Goal: Task Accomplishment & Management: Manage account settings

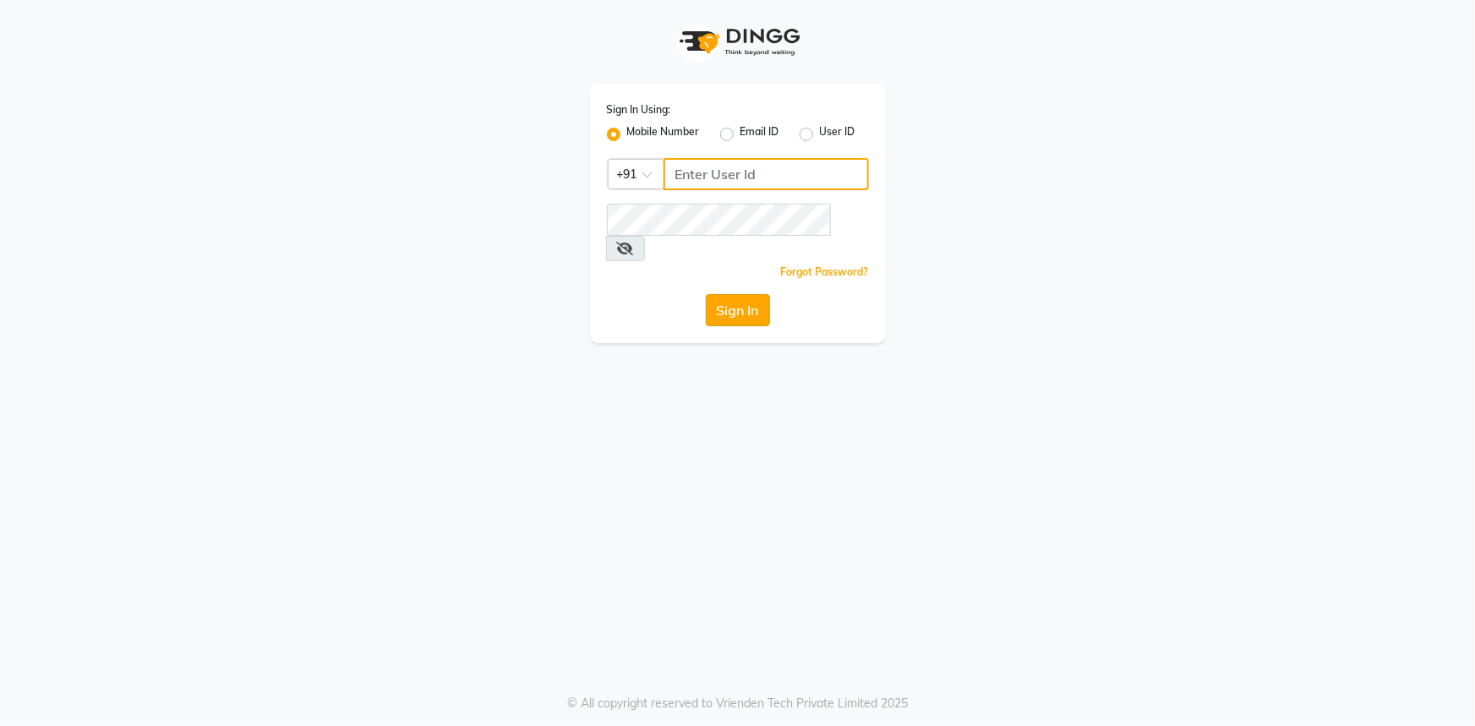
type input "7768940777"
click at [756, 294] on button "Sign In" at bounding box center [738, 310] width 64 height 32
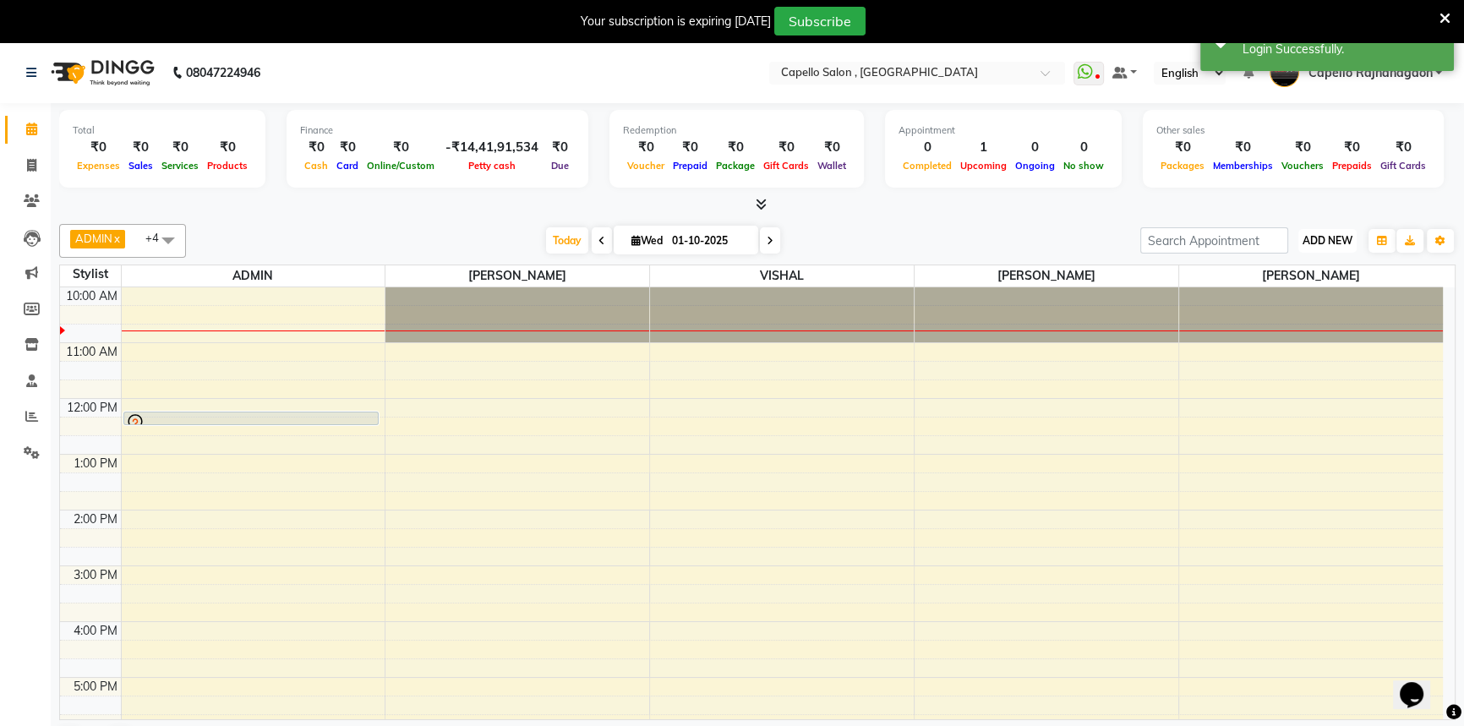
click at [1318, 244] on span "ADD NEW" at bounding box center [1328, 240] width 50 height 13
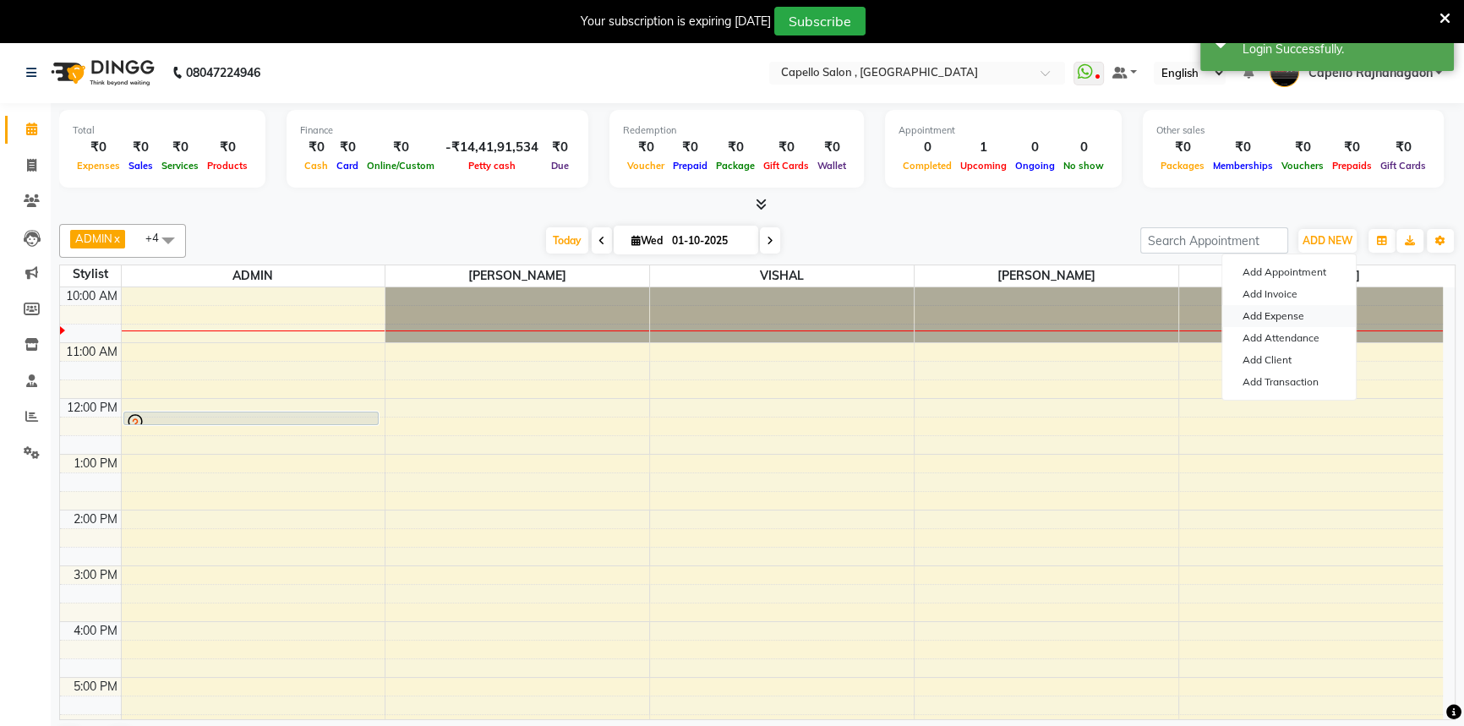
click at [1298, 313] on link "Add Expense" at bounding box center [1289, 316] width 134 height 22
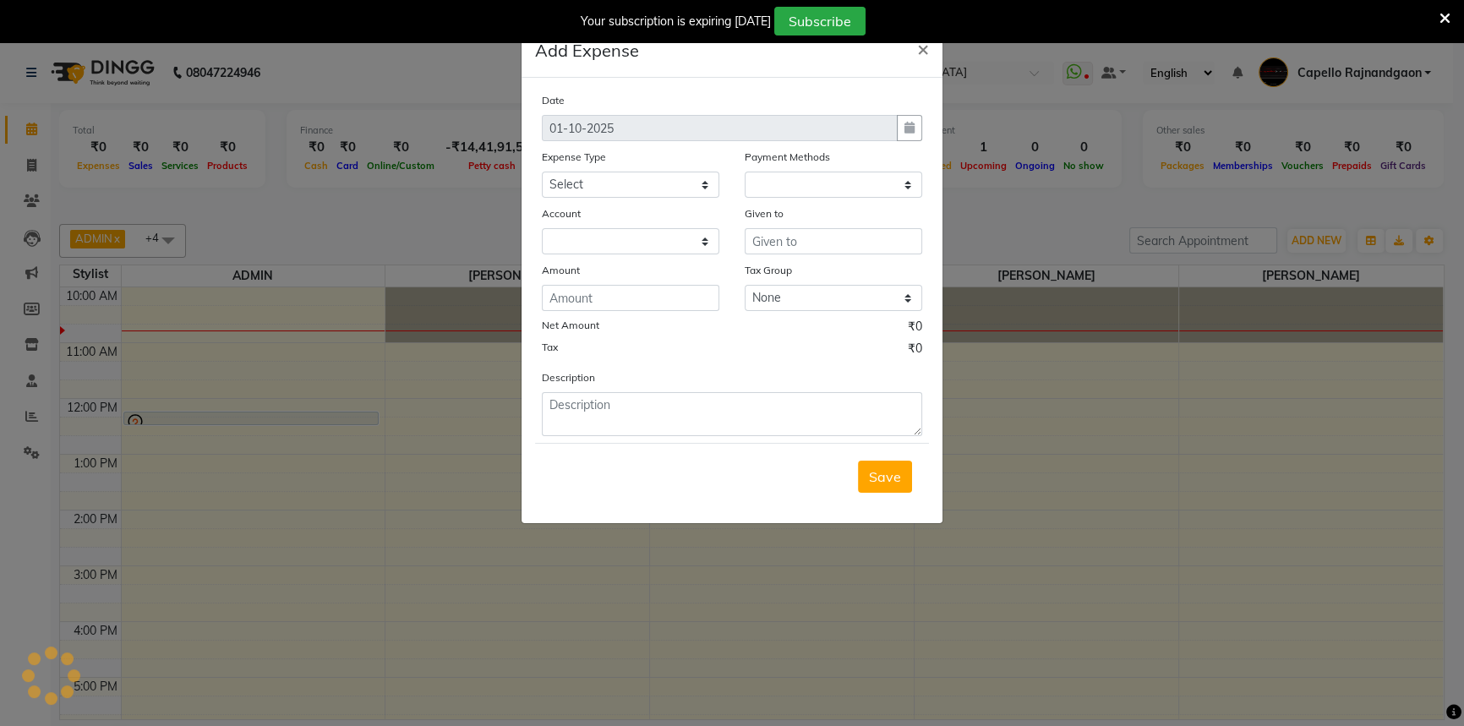
select select "1"
select select "2555"
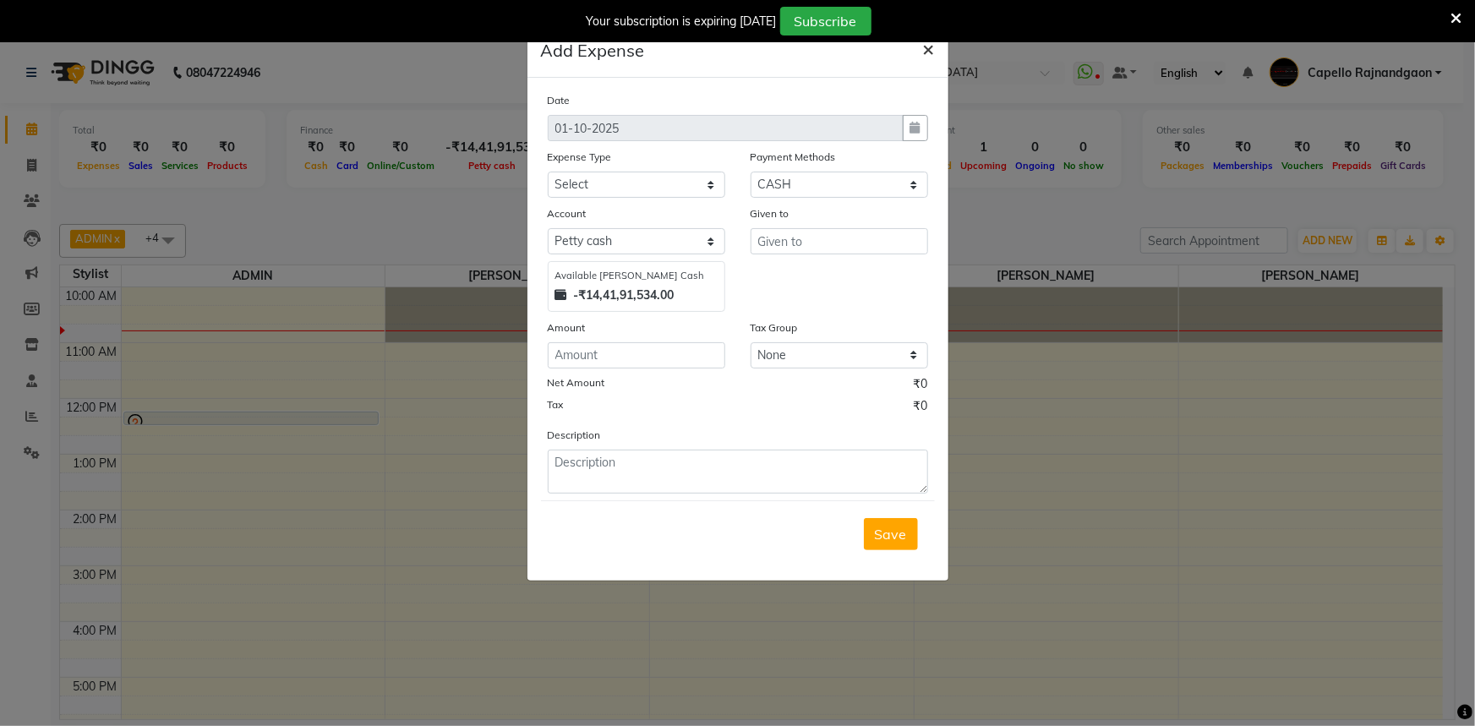
click at [929, 57] on span "×" at bounding box center [929, 48] width 12 height 25
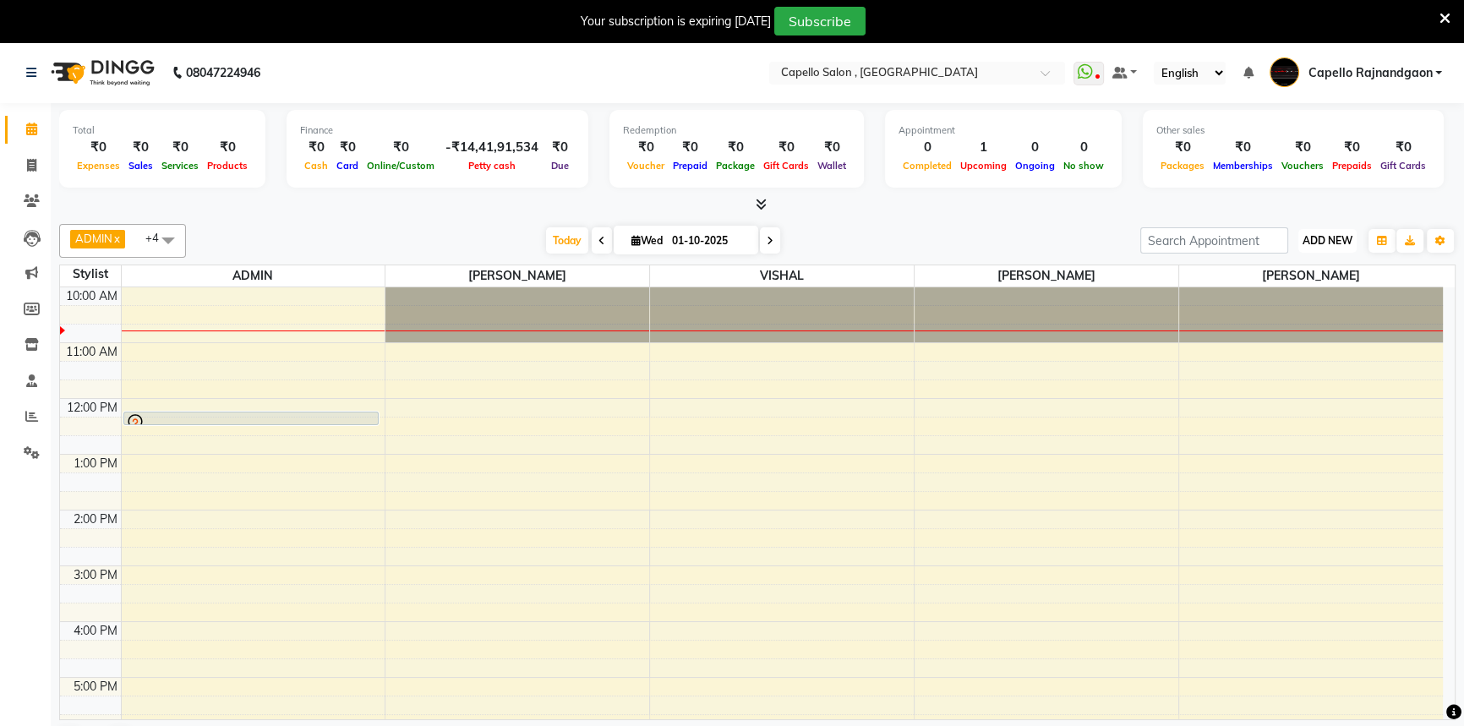
click at [1329, 237] on span "ADD NEW" at bounding box center [1328, 240] width 50 height 13
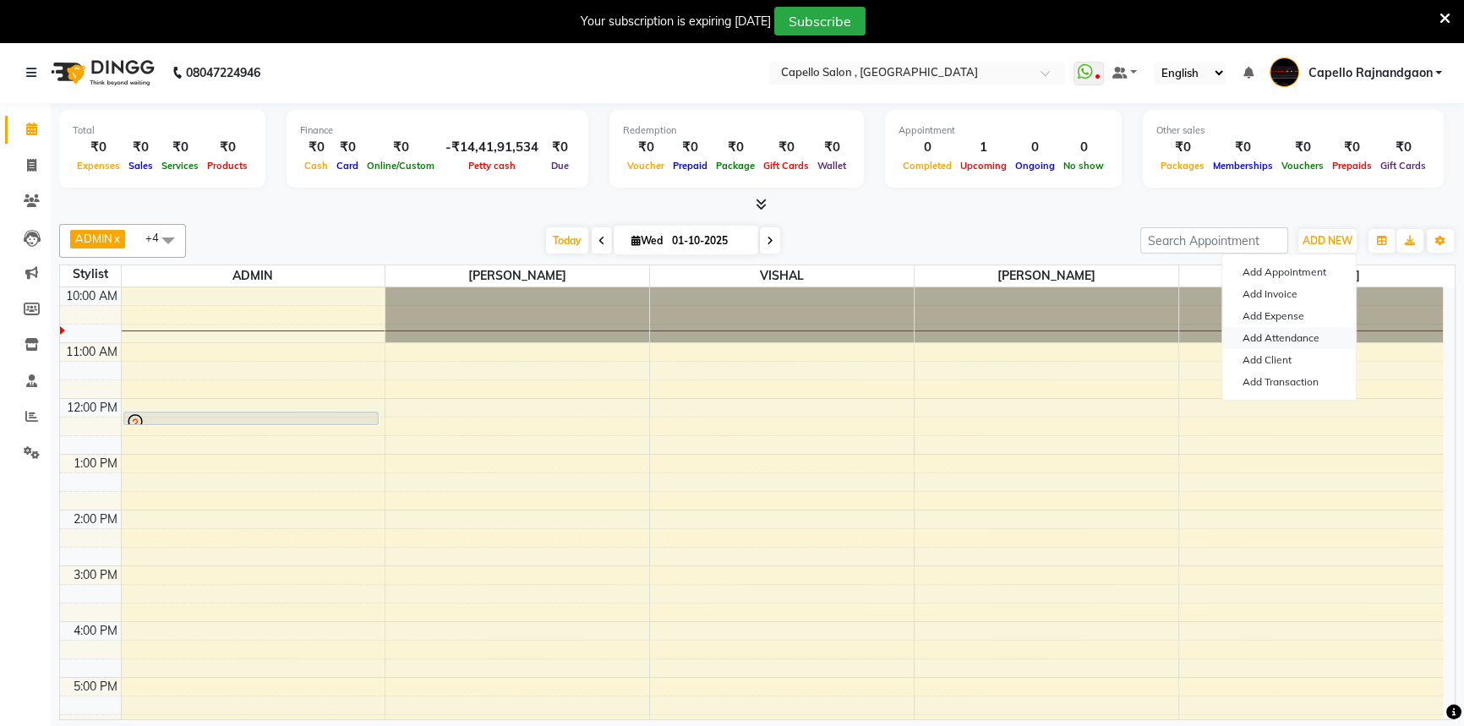
click at [1320, 338] on link "Add Attendance" at bounding box center [1289, 338] width 134 height 22
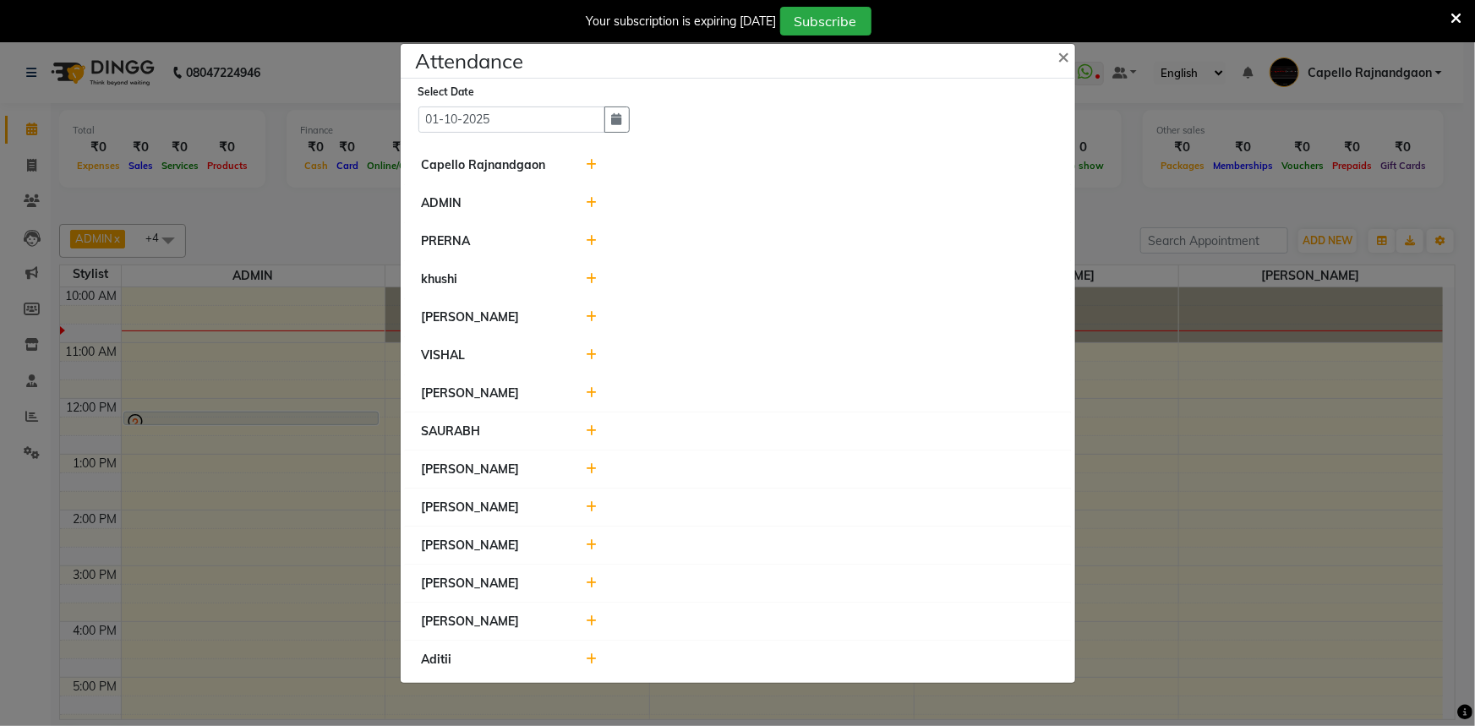
click at [592, 165] on icon at bounding box center [591, 165] width 11 height 12
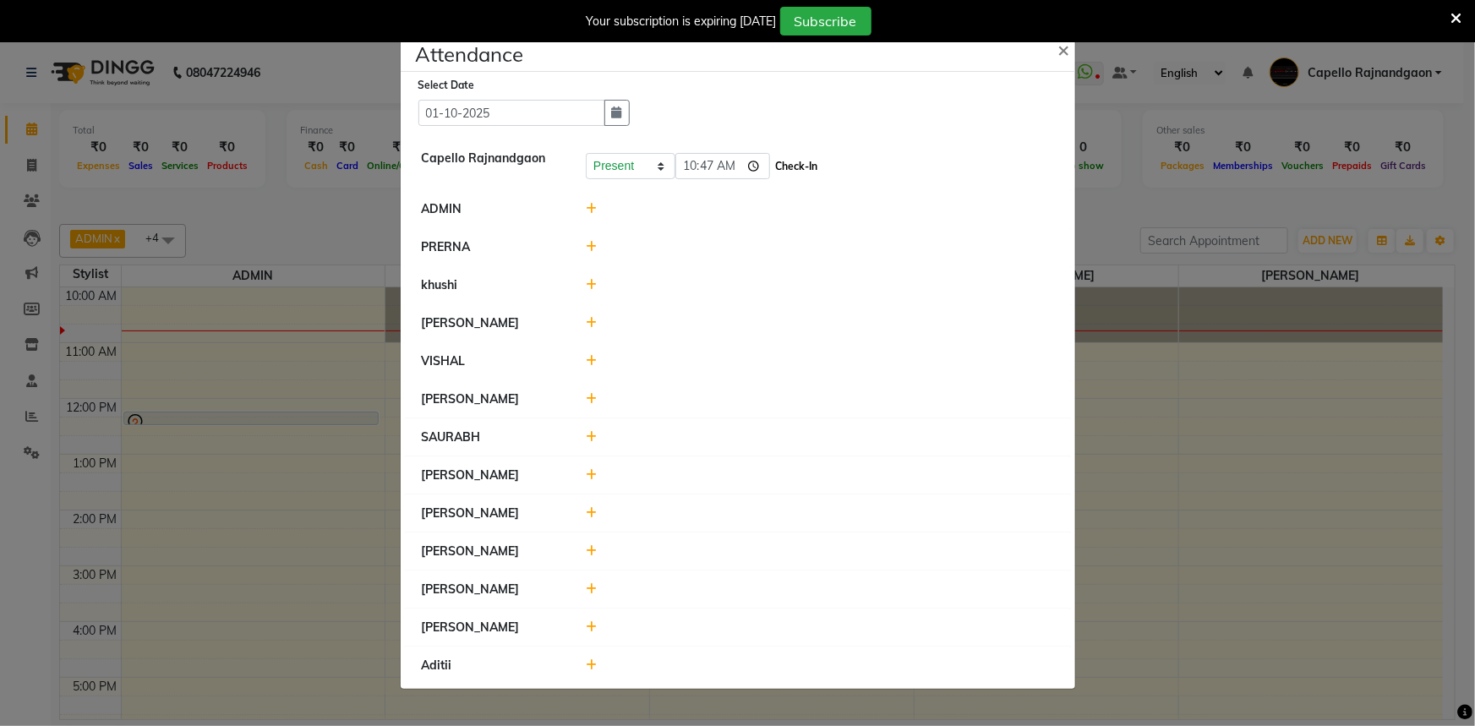
click at [772, 172] on button "Check-In" at bounding box center [797, 167] width 51 height 24
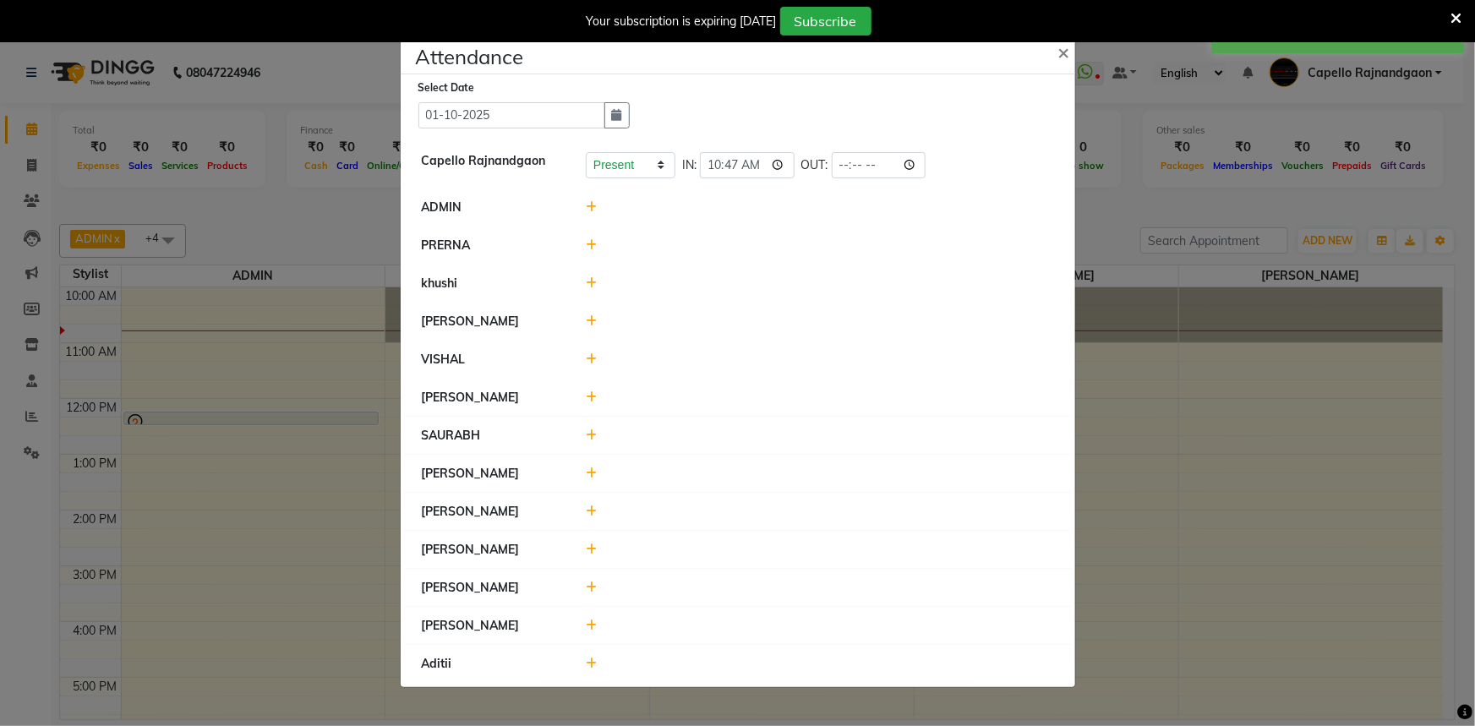
click at [589, 281] on icon at bounding box center [591, 283] width 11 height 12
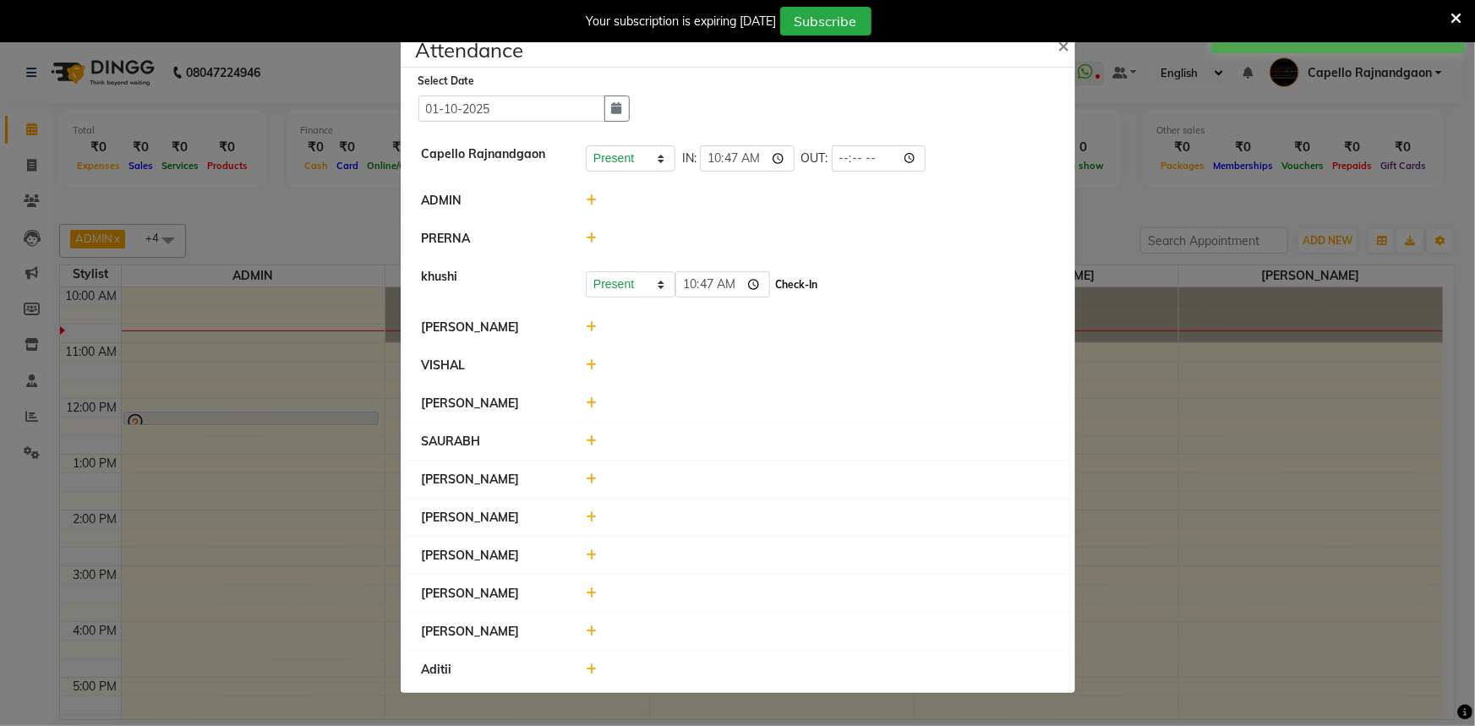
click at [779, 287] on button "Check-In" at bounding box center [797, 285] width 51 height 24
click at [589, 358] on icon at bounding box center [591, 364] width 11 height 12
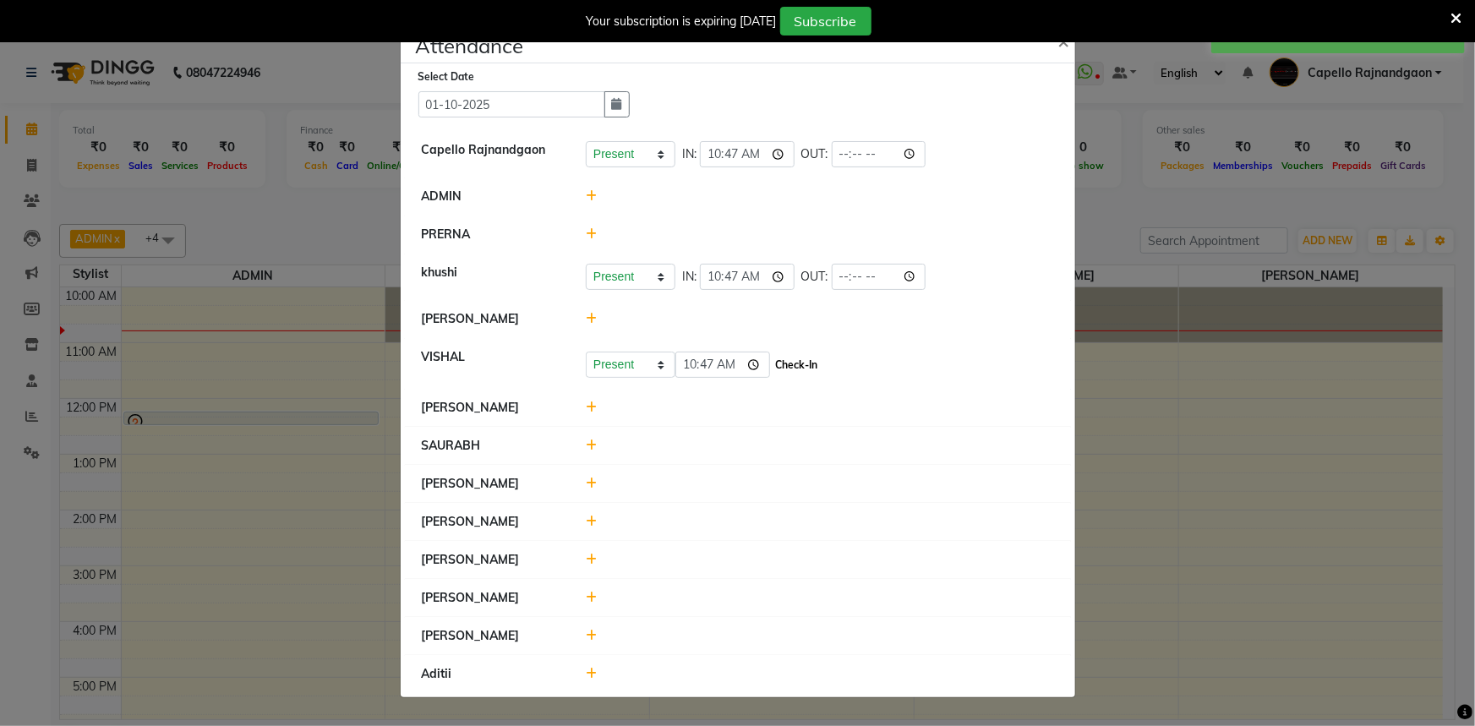
click at [772, 363] on button "Check-In" at bounding box center [797, 365] width 51 height 24
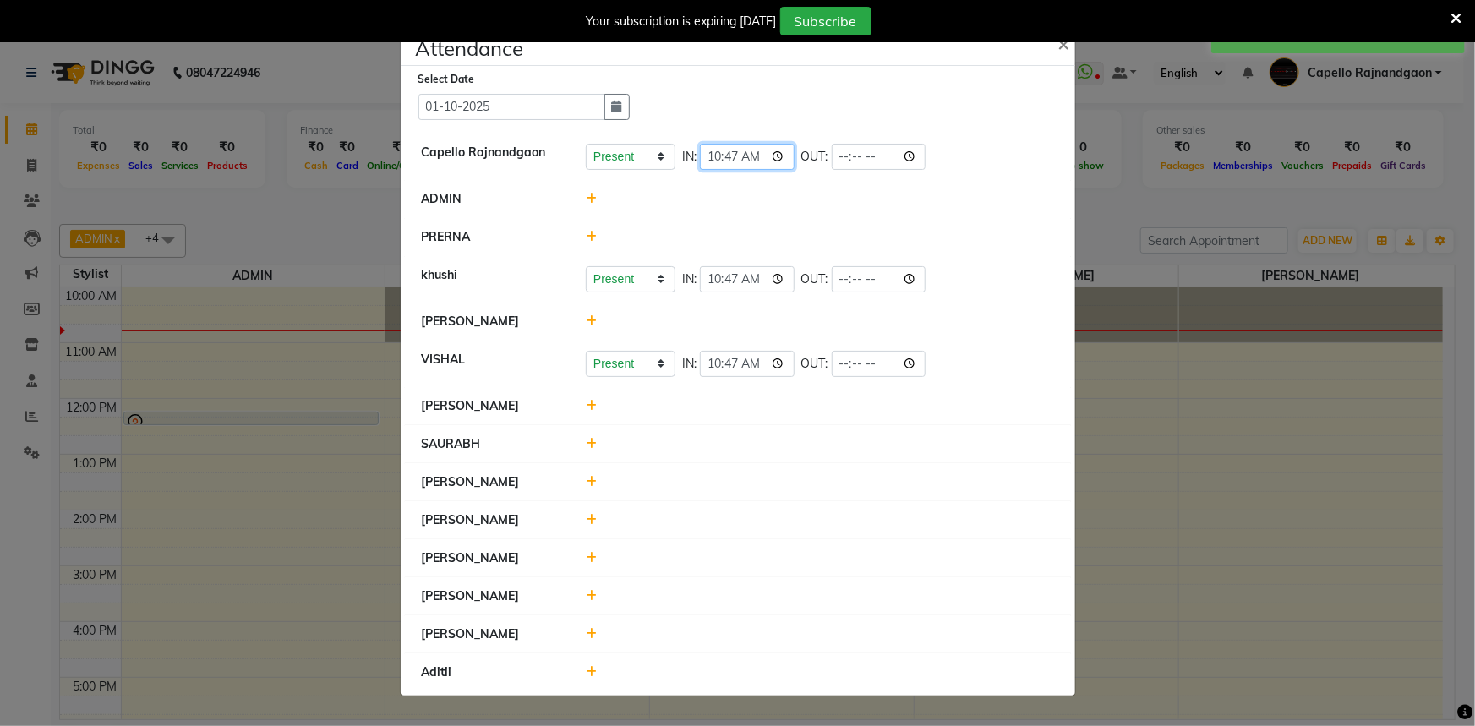
click at [735, 167] on input "10:47" at bounding box center [747, 157] width 95 height 26
click at [730, 151] on input "10:47" at bounding box center [747, 157] width 95 height 26
type input "10:45"
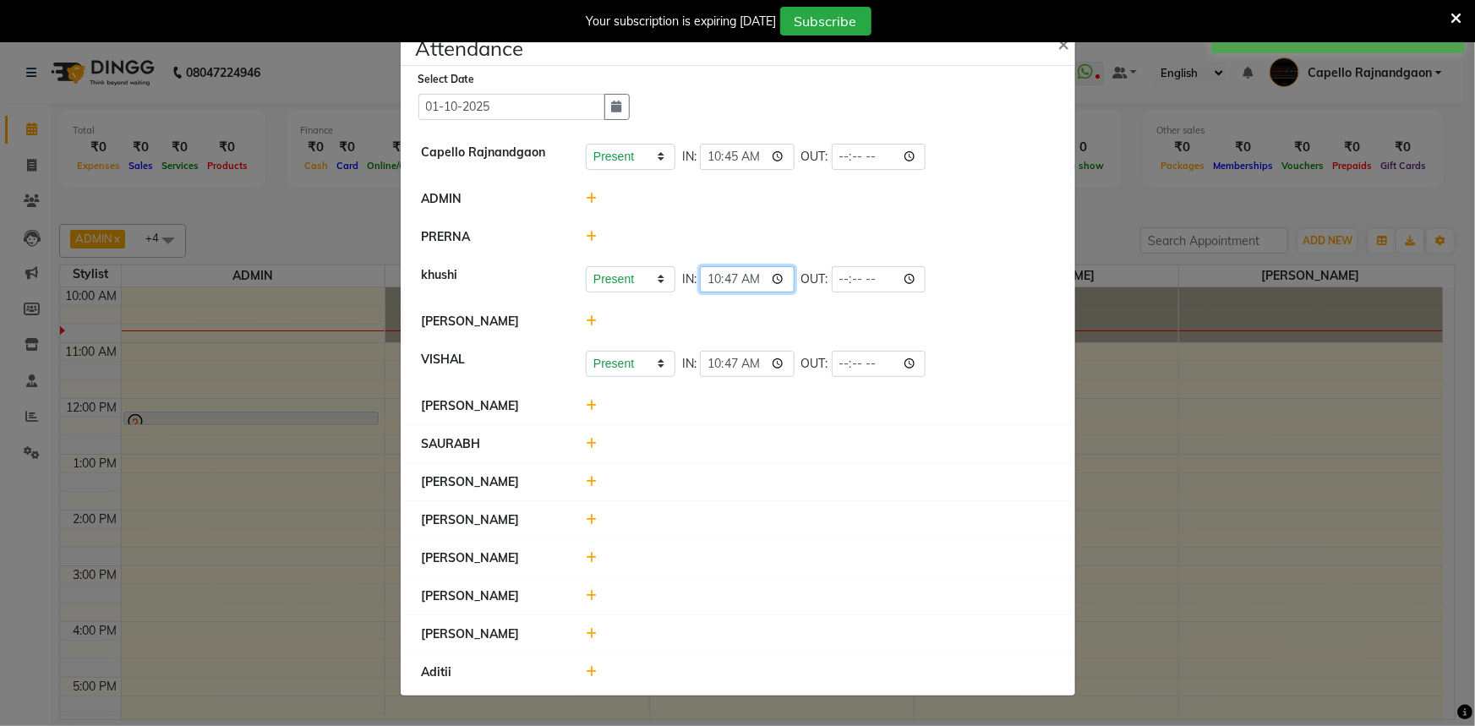
click at [729, 282] on input "10:47" at bounding box center [747, 279] width 95 height 26
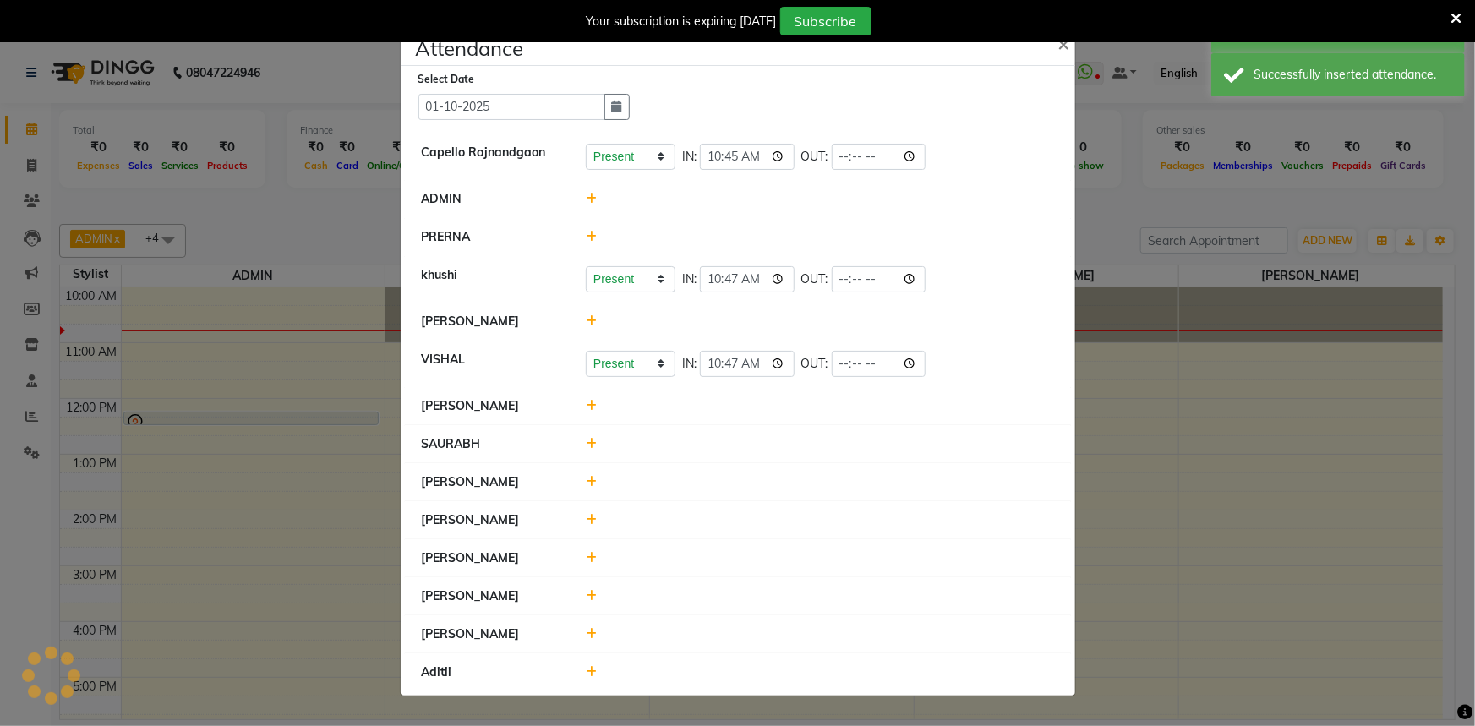
click at [729, 282] on input "10:47" at bounding box center [747, 279] width 95 height 26
type input "10:45"
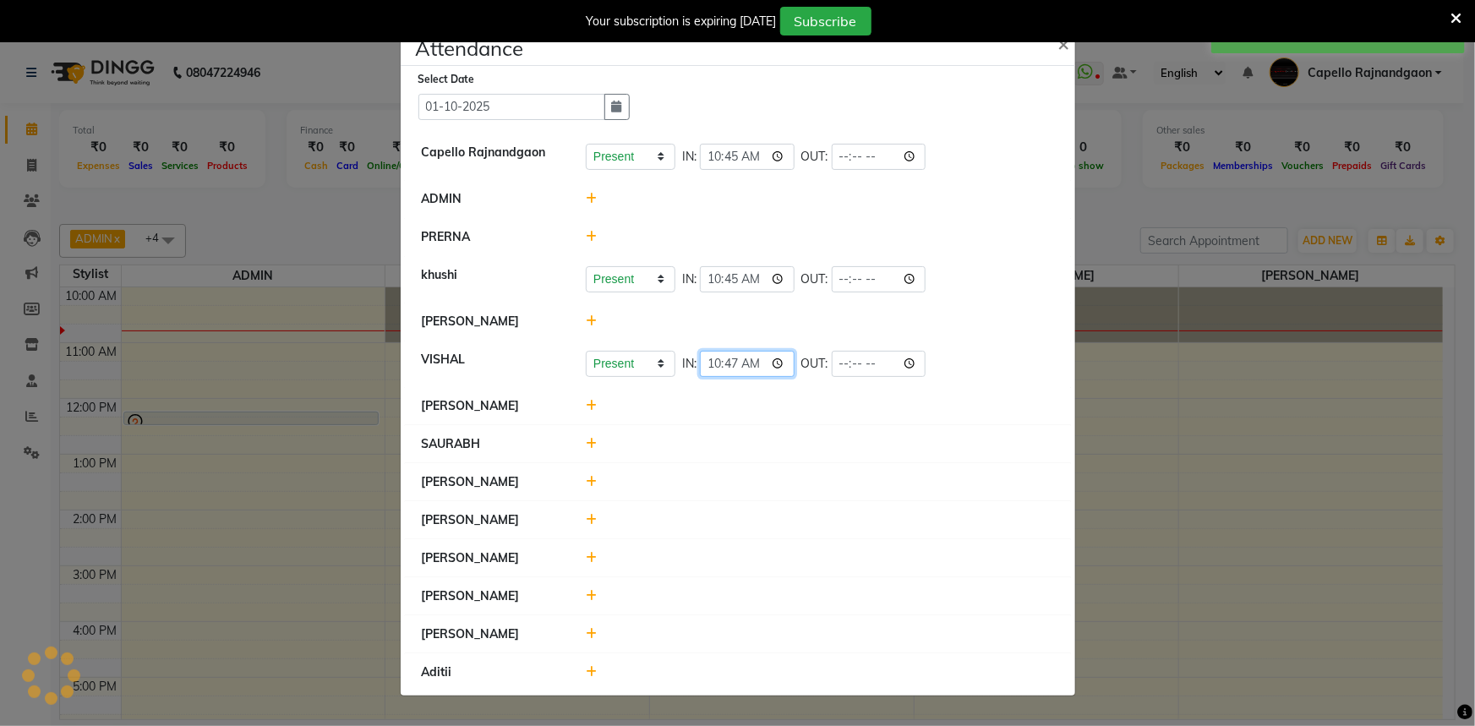
click at [730, 364] on input "10:47" at bounding box center [747, 364] width 95 height 26
click at [730, 364] on div "Loading..." at bounding box center [738, 363] width 34 height 34
click at [730, 364] on input "10:47" at bounding box center [747, 364] width 95 height 26
type input "10:45"
click at [1064, 45] on span "×" at bounding box center [1064, 42] width 12 height 25
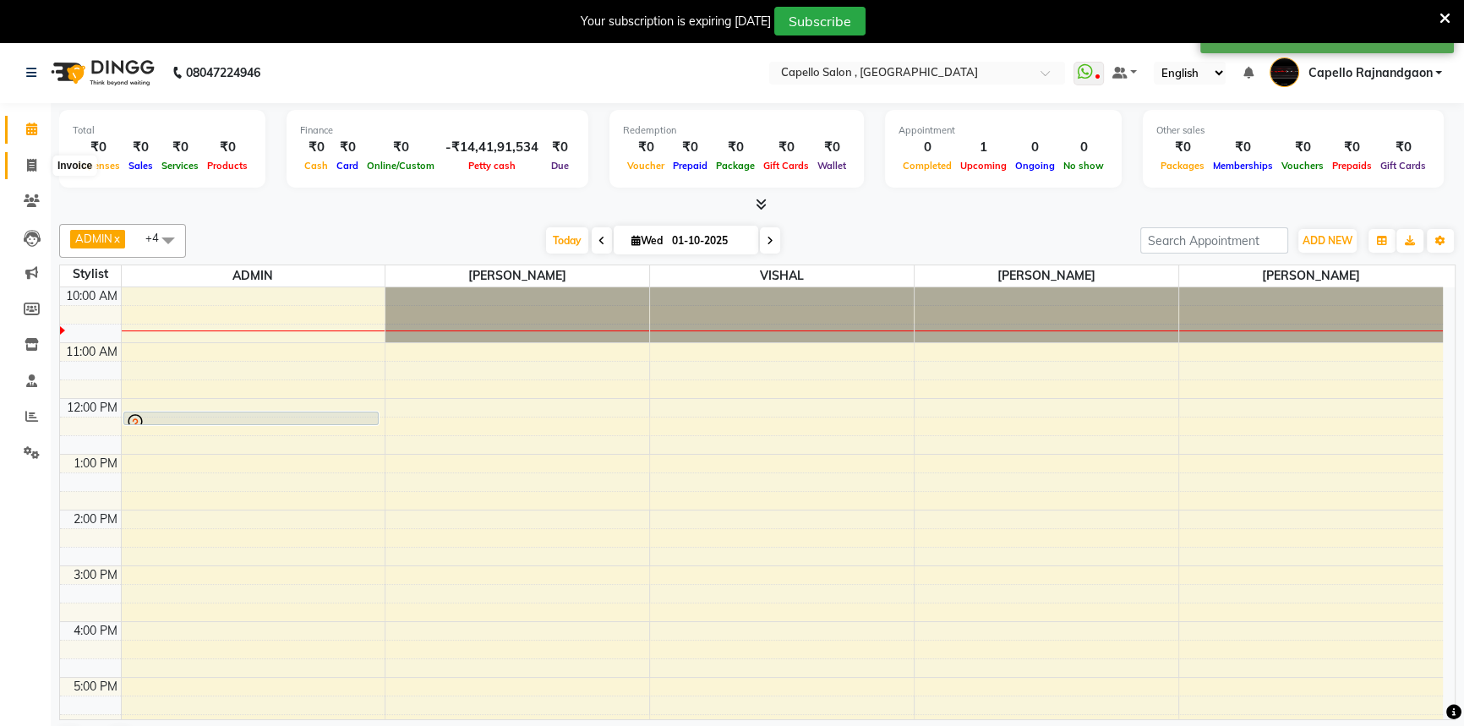
click at [30, 165] on icon at bounding box center [31, 165] width 9 height 13
select select "service"
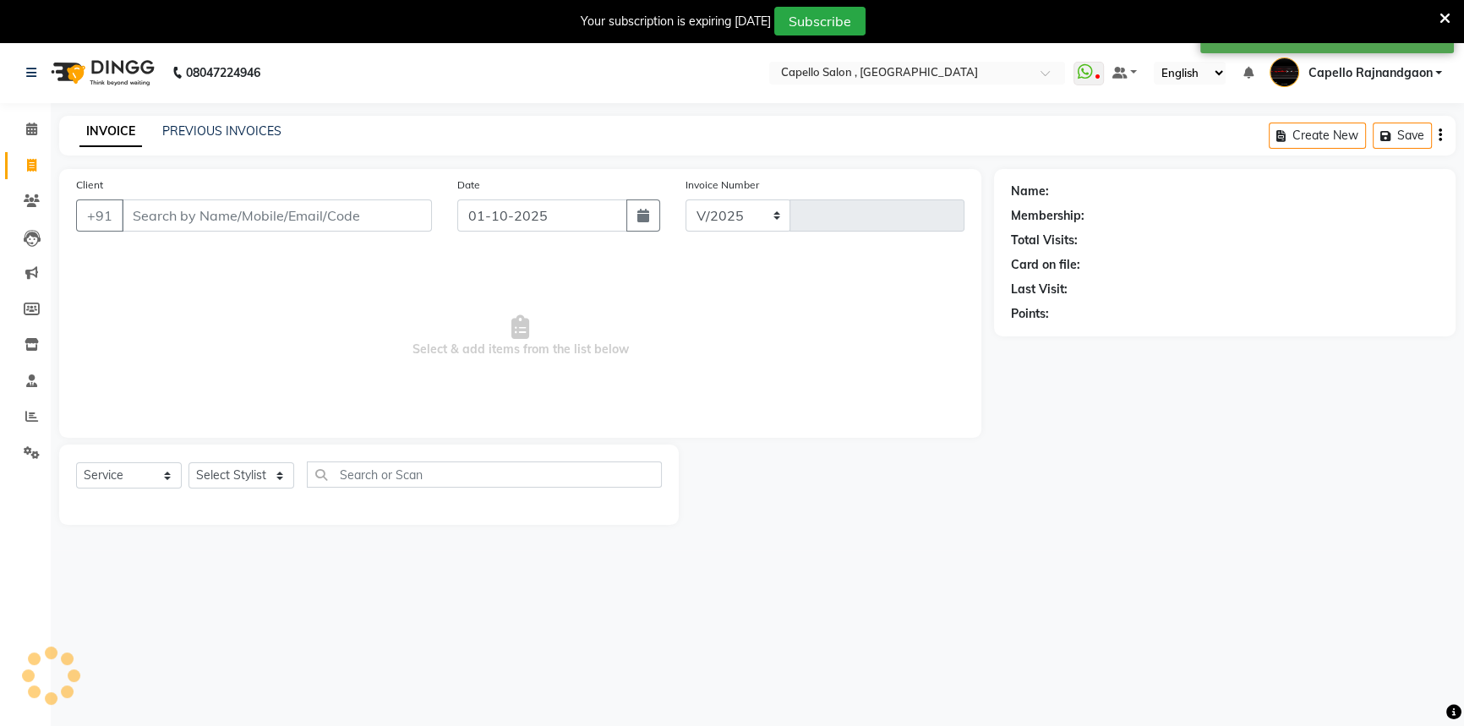
select select "856"
type input "4247"
click at [190, 123] on div "PREVIOUS INVOICES" at bounding box center [221, 132] width 119 height 18
click at [253, 127] on link "PREVIOUS INVOICES" at bounding box center [221, 130] width 119 height 15
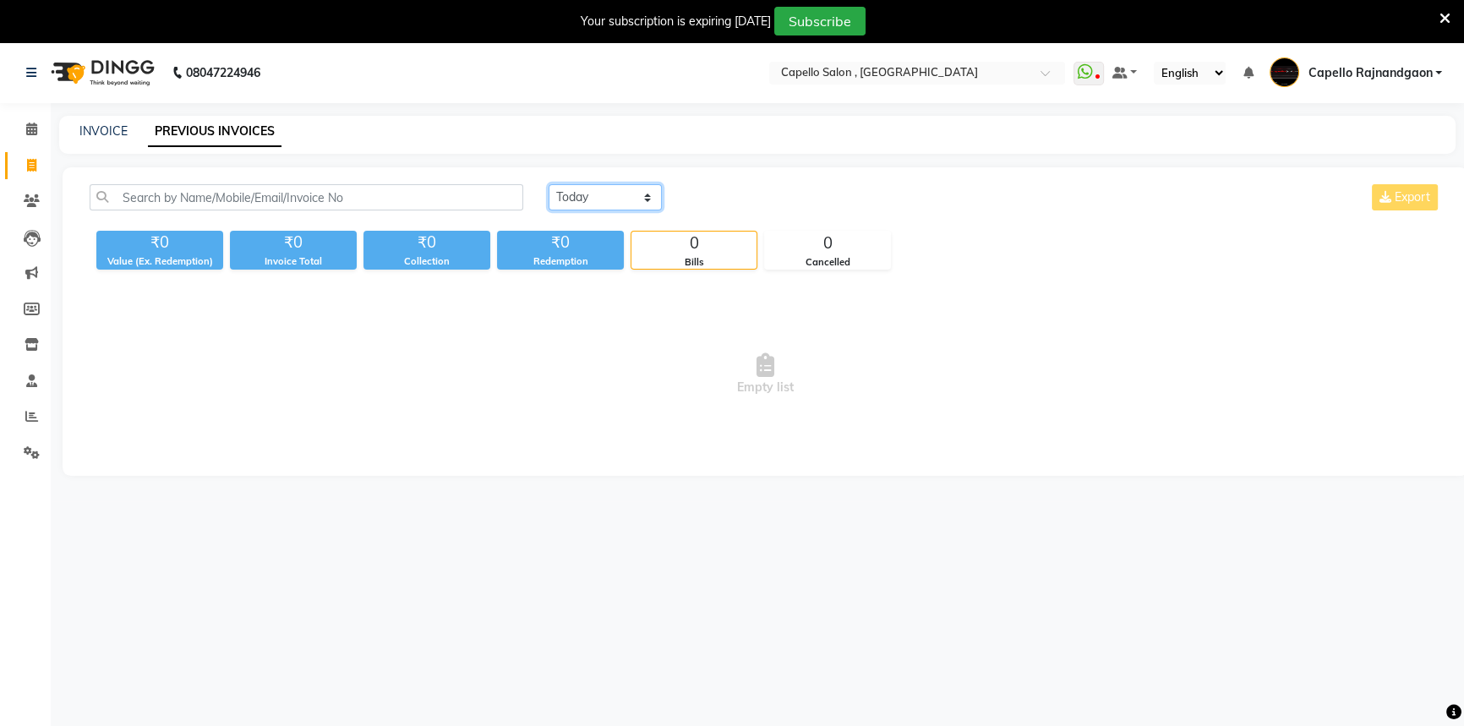
drag, startPoint x: 625, startPoint y: 193, endPoint x: 622, endPoint y: 205, distance: 12.9
click at [625, 193] on select "[DATE] [DATE] Custom Range" at bounding box center [605, 197] width 113 height 26
select select "yesterday"
click at [549, 184] on select "[DATE] [DATE] Custom Range" at bounding box center [605, 197] width 113 height 26
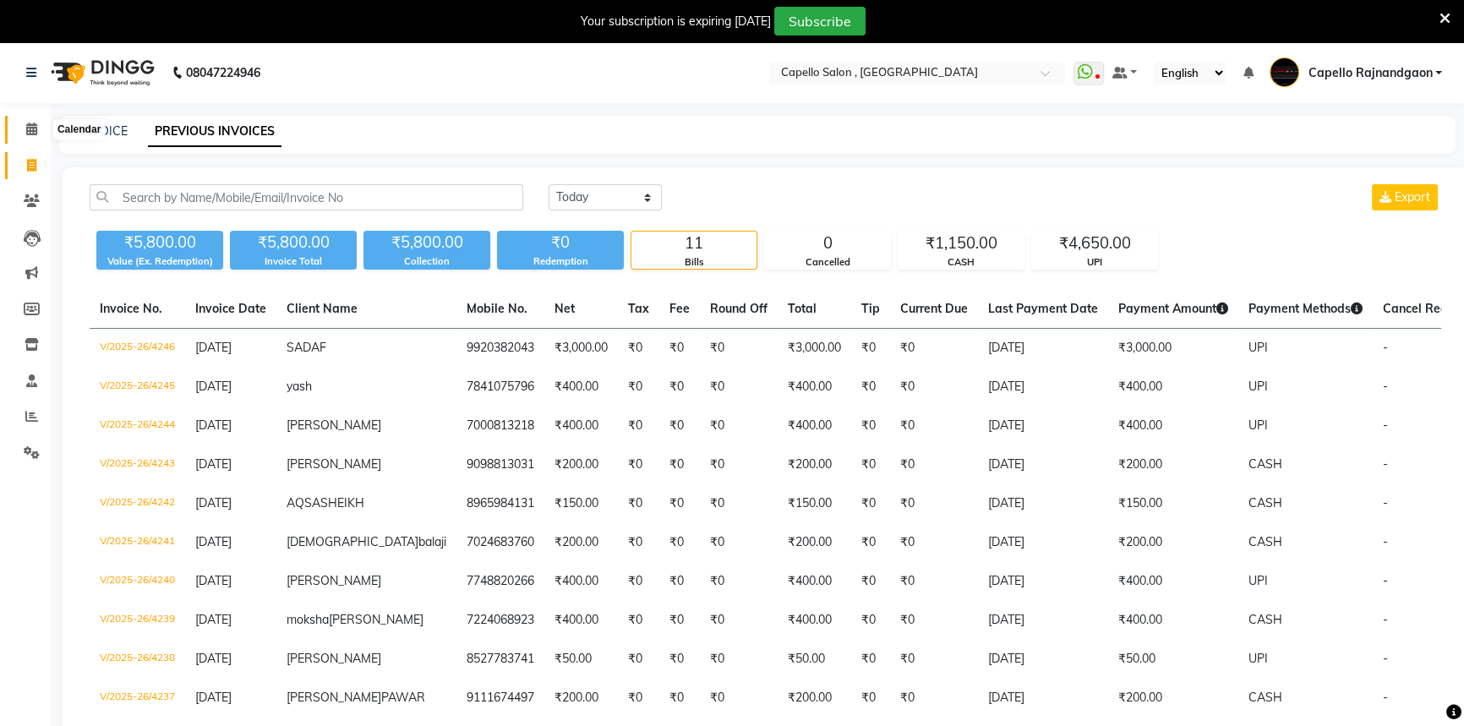
click at [31, 128] on icon at bounding box center [31, 129] width 11 height 13
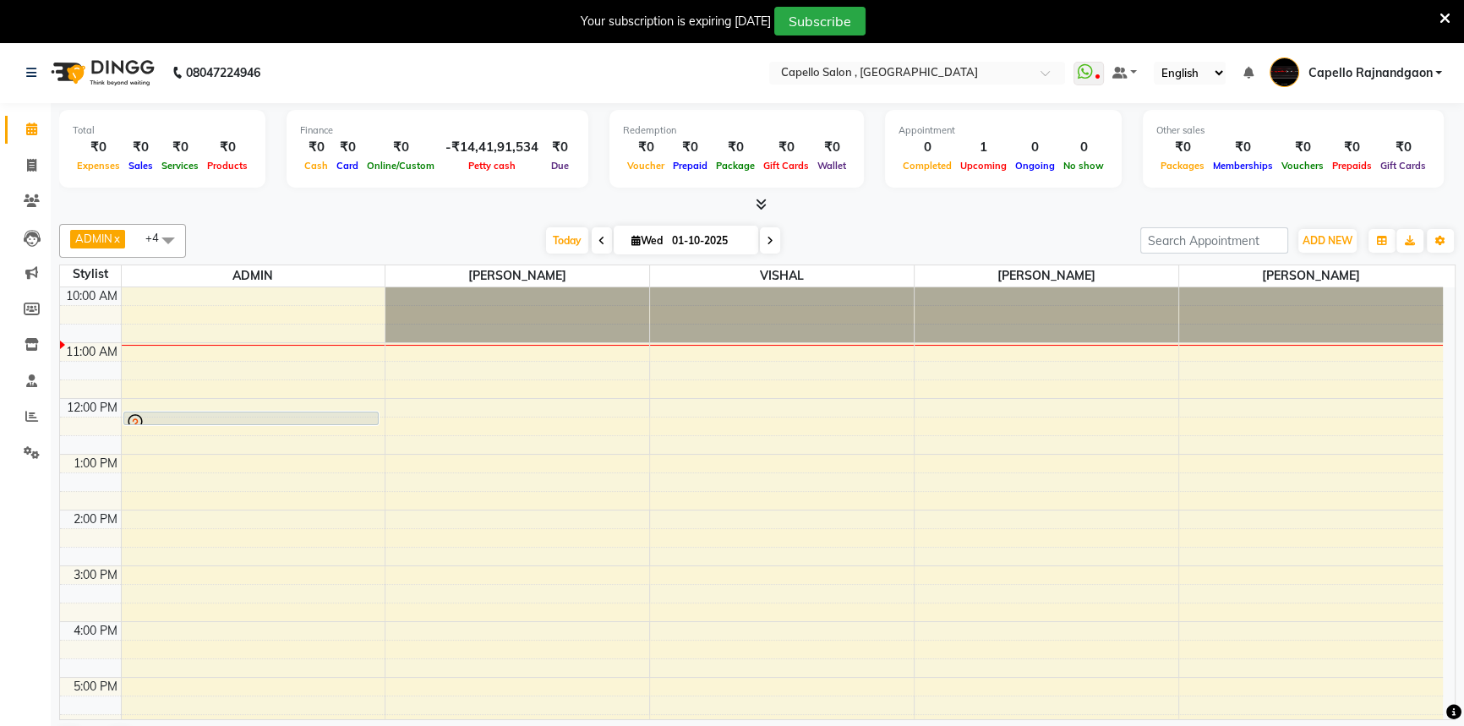
click at [776, 239] on span at bounding box center [770, 240] width 20 height 26
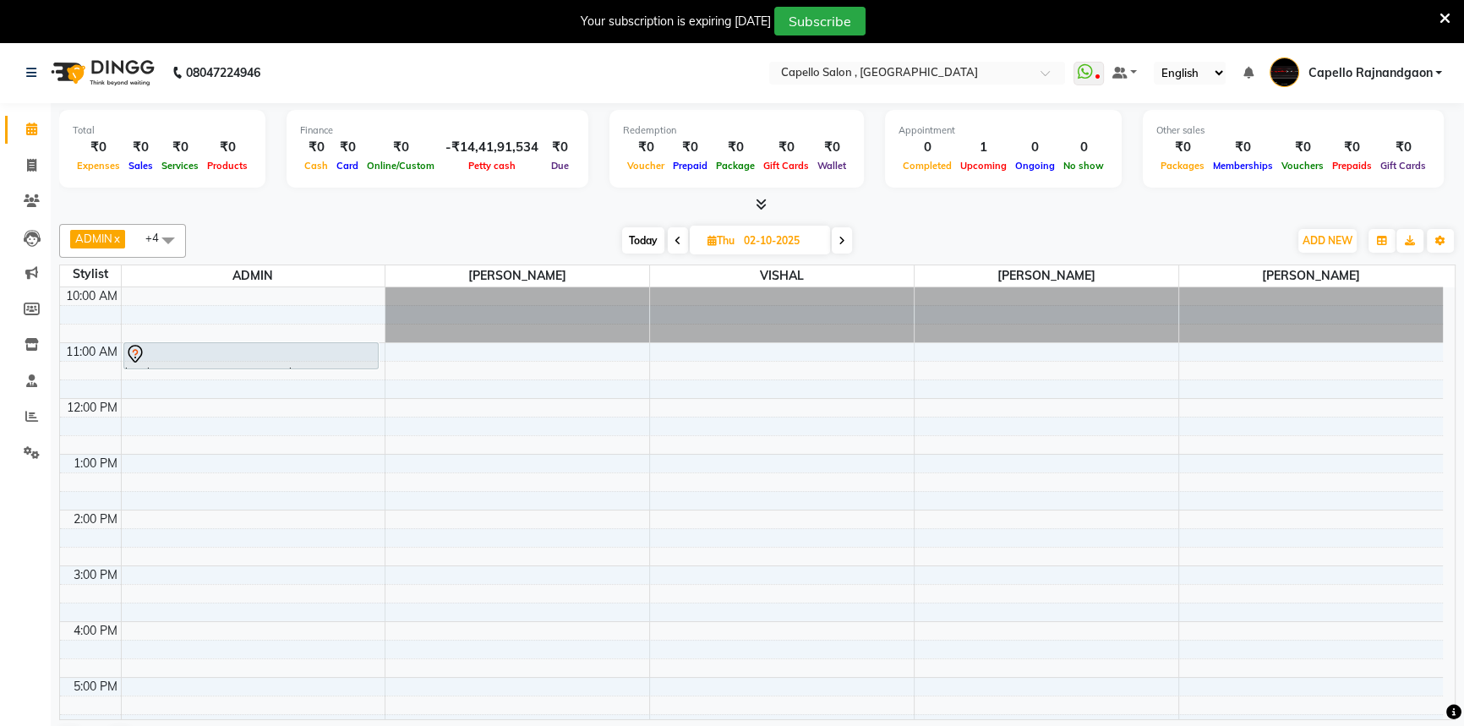
click at [678, 243] on icon at bounding box center [678, 241] width 7 height 10
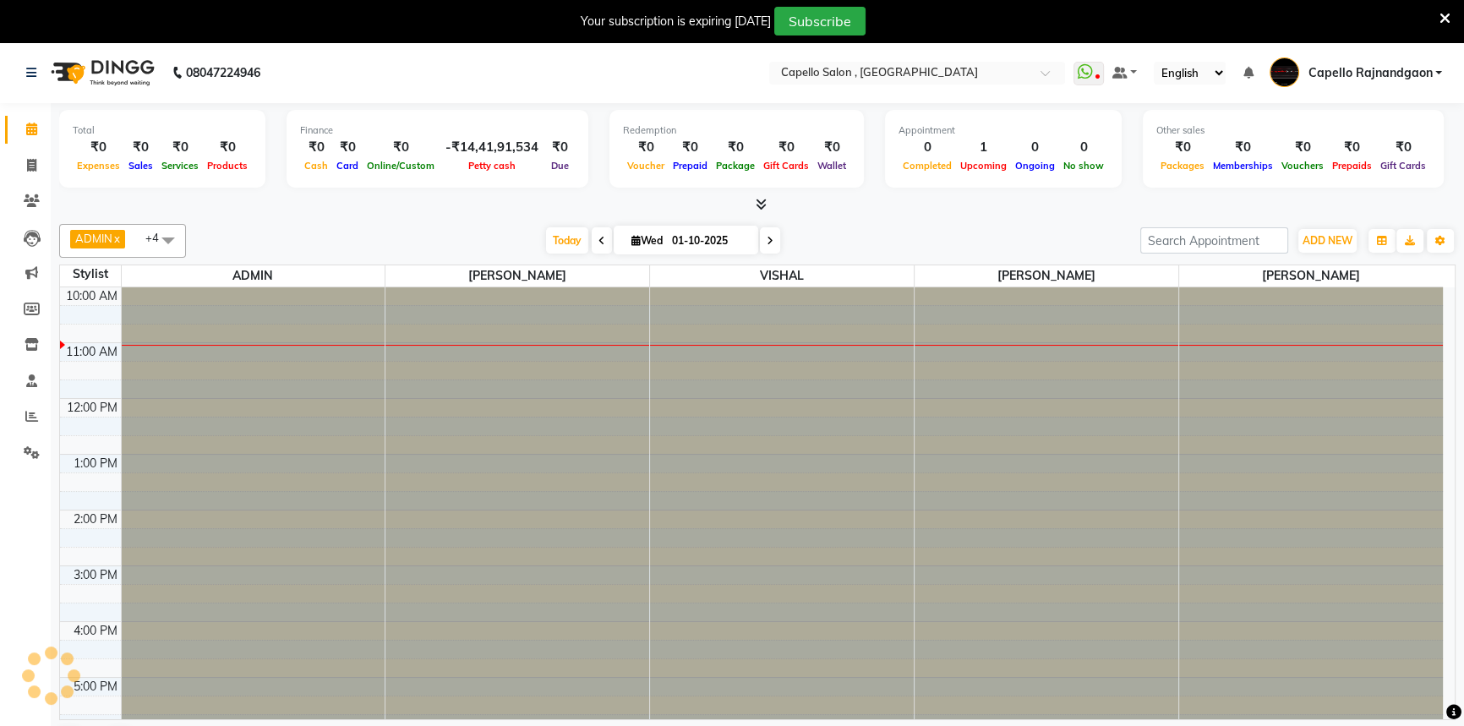
scroll to position [57, 0]
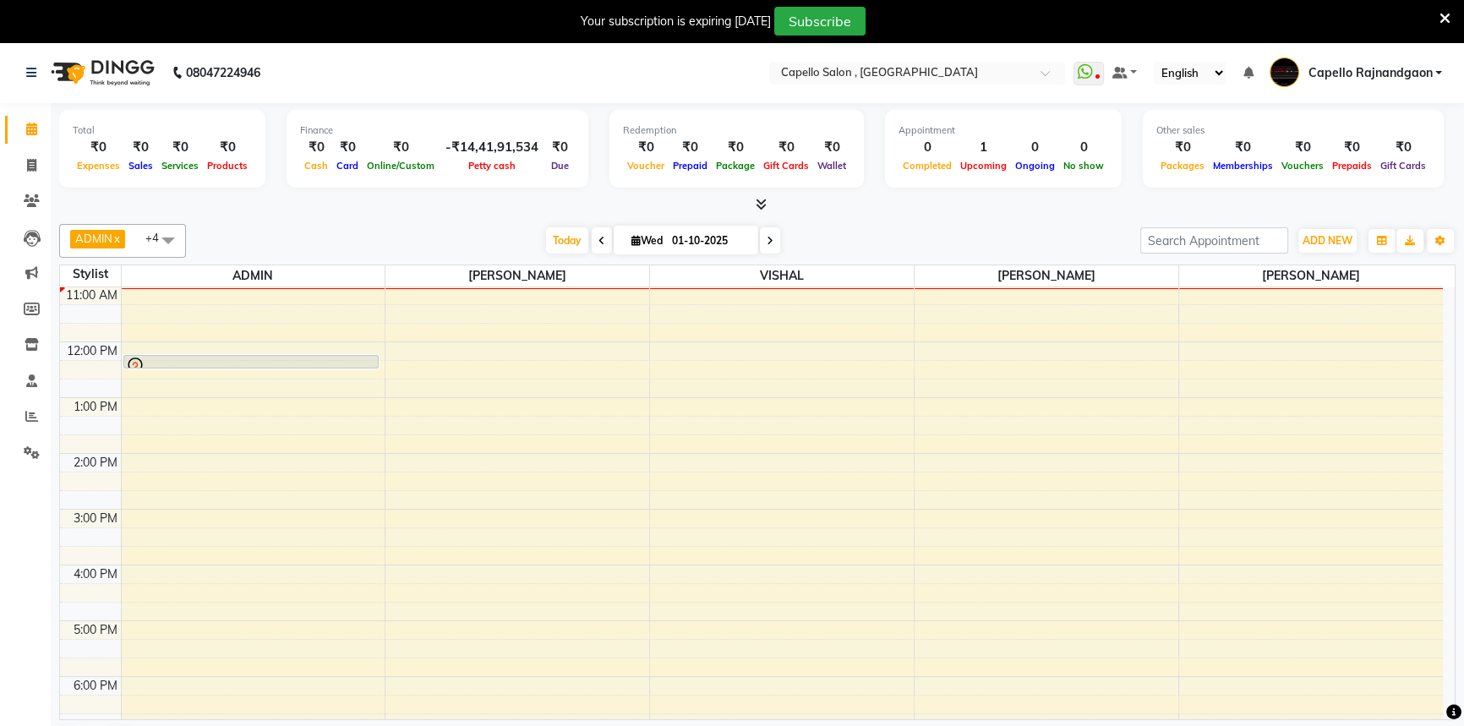
click at [772, 249] on span at bounding box center [770, 240] width 20 height 26
type input "02-10-2025"
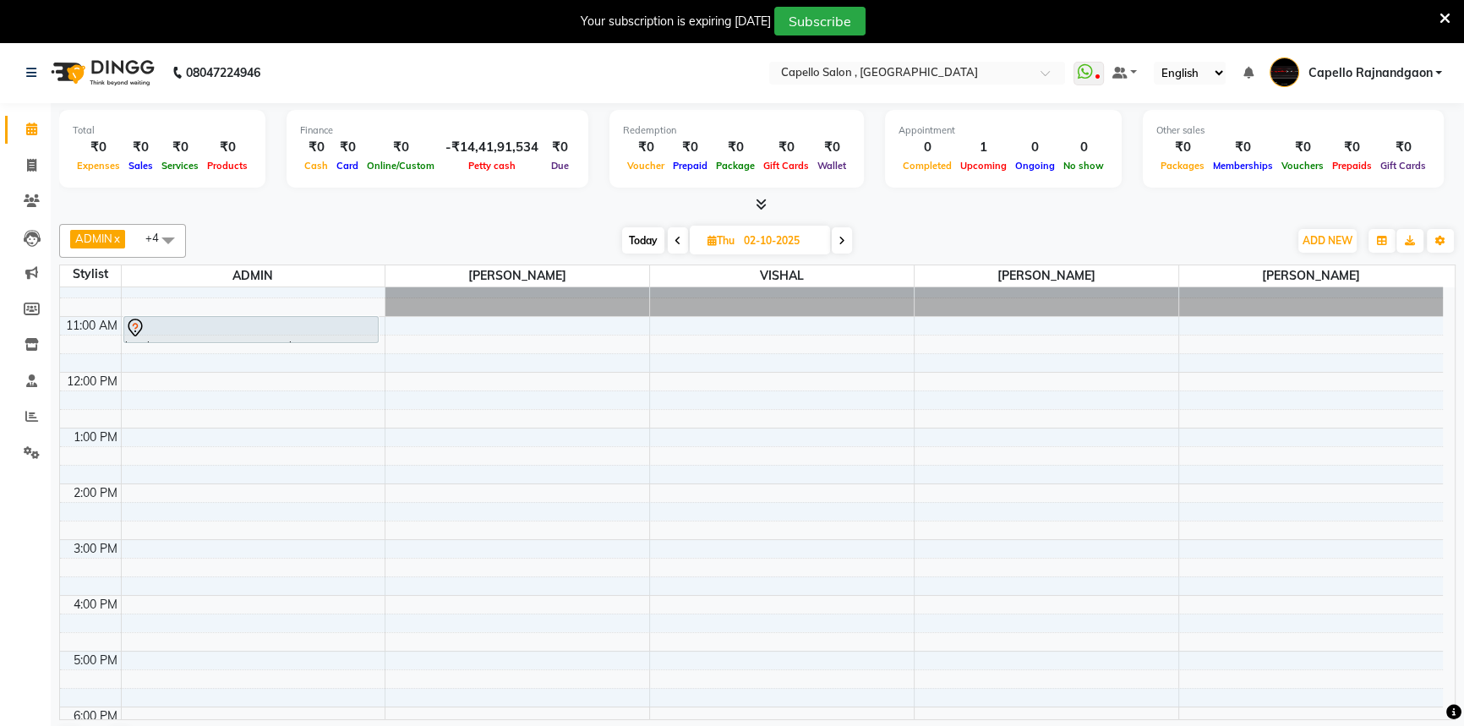
scroll to position [0, 0]
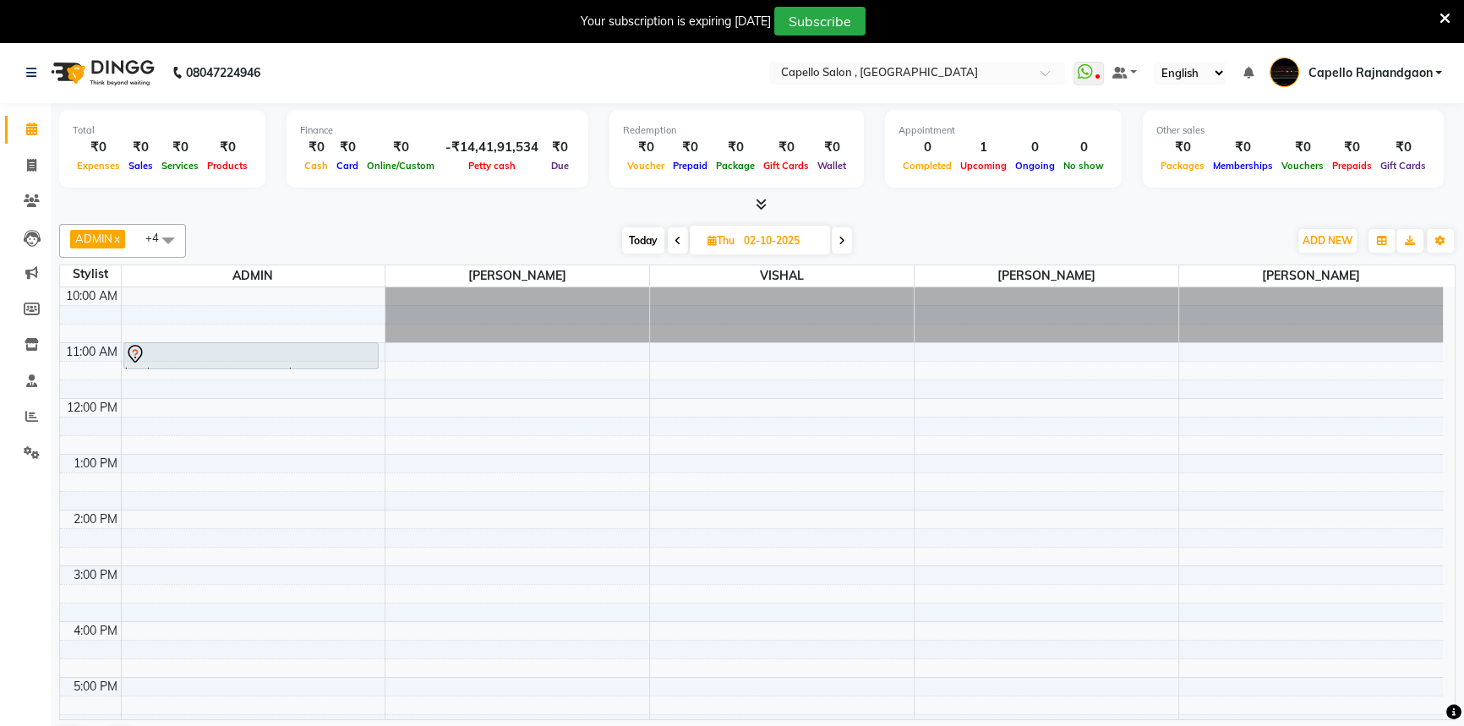
click at [186, 416] on div "10:00 AM 11:00 AM 12:00 PM 1:00 PM 2:00 PM 3:00 PM 4:00 PM 5:00 PM 6:00 PM 7:00…" at bounding box center [751, 593] width 1383 height 613
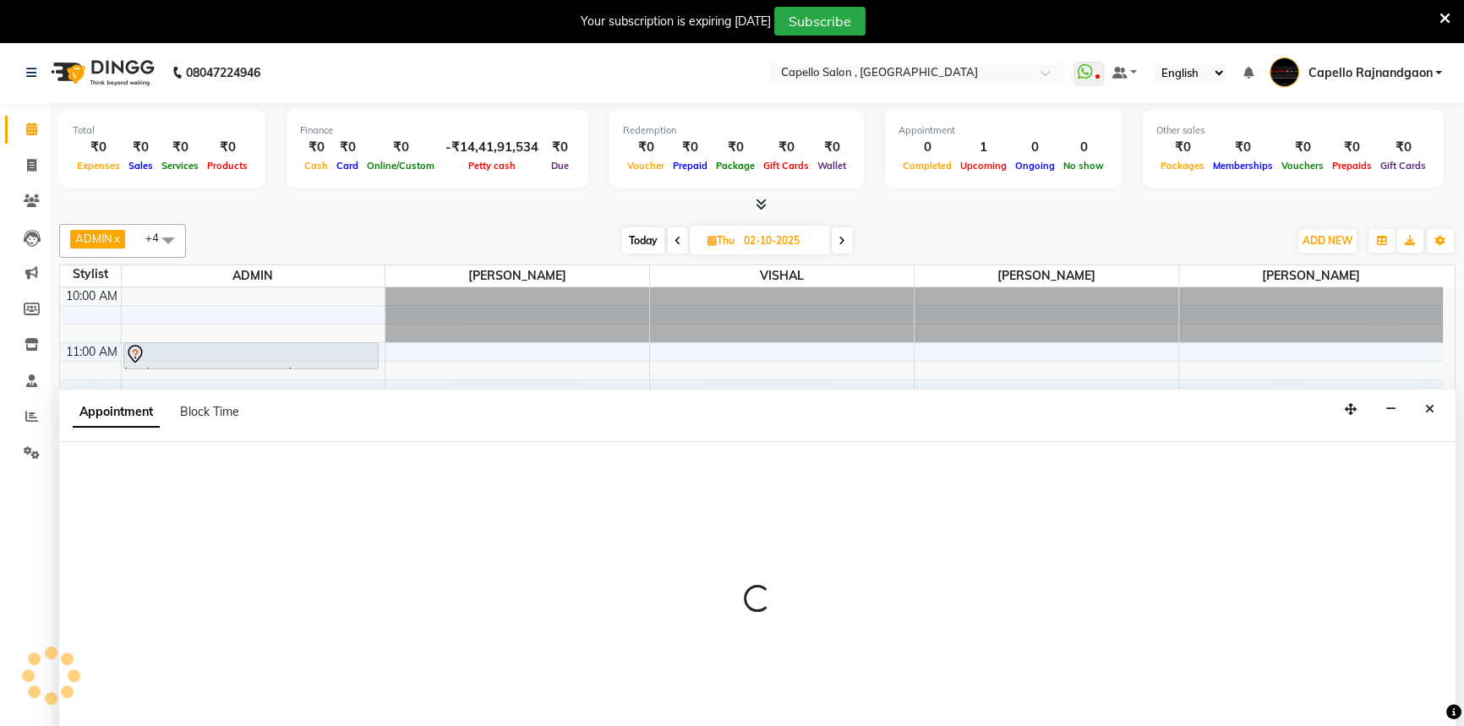
scroll to position [20, 0]
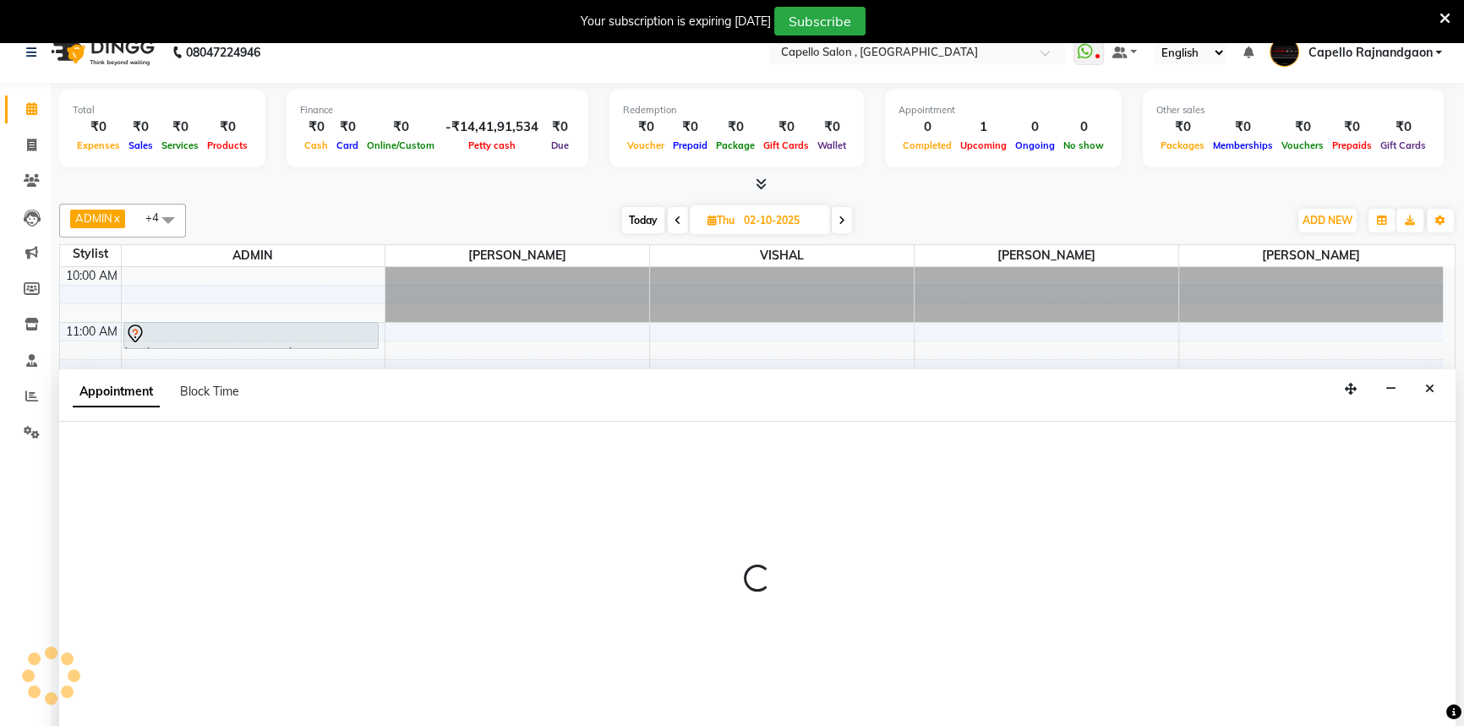
select select "14663"
select select "735"
select select "tentative"
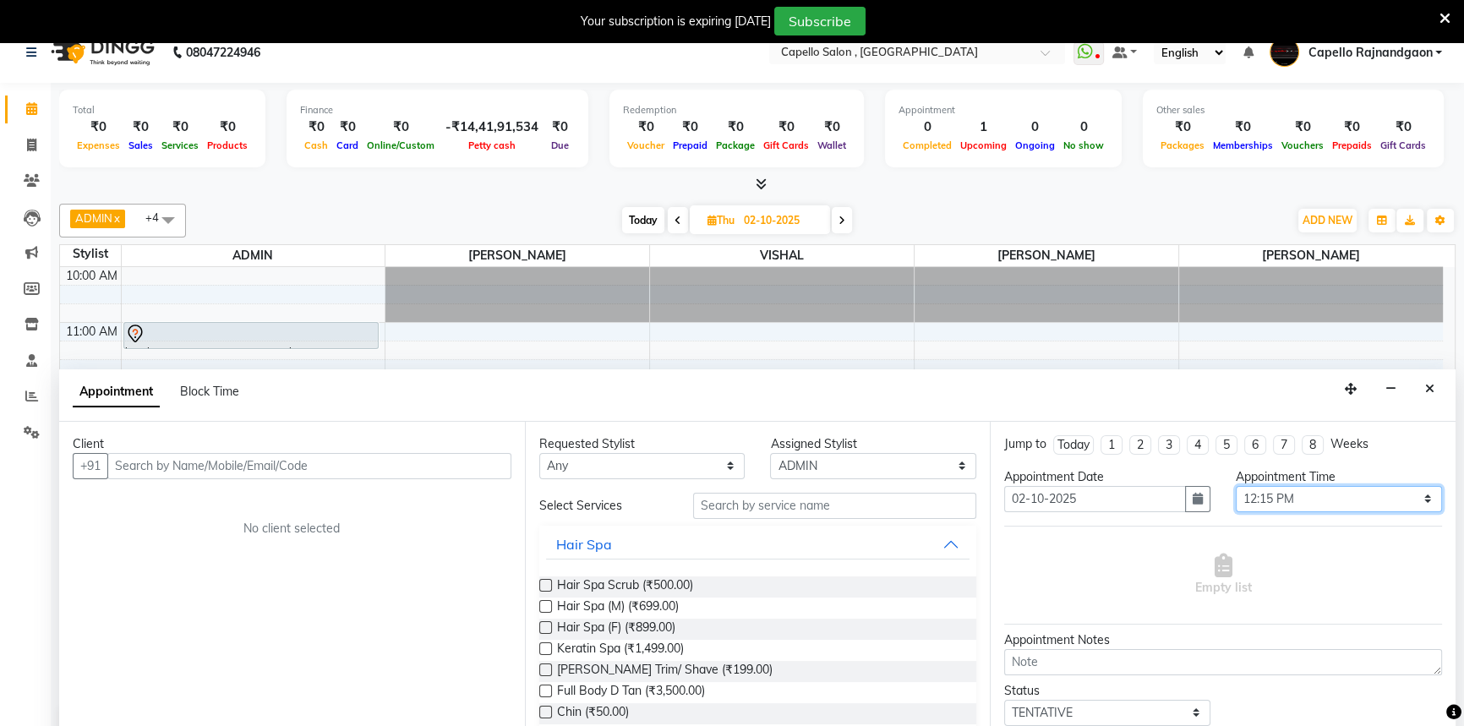
click at [1310, 499] on select "Select 11:00 AM 11:15 AM 11:30 AM 11:45 AM 12:00 PM 12:15 PM 12:30 PM 12:45 PM …" at bounding box center [1339, 499] width 206 height 26
select select "750"
click at [1236, 486] on select "Select 11:00 AM 11:15 AM 11:30 AM 11:45 AM 12:00 PM 12:15 PM 12:30 PM 12:45 PM …" at bounding box center [1339, 499] width 206 height 26
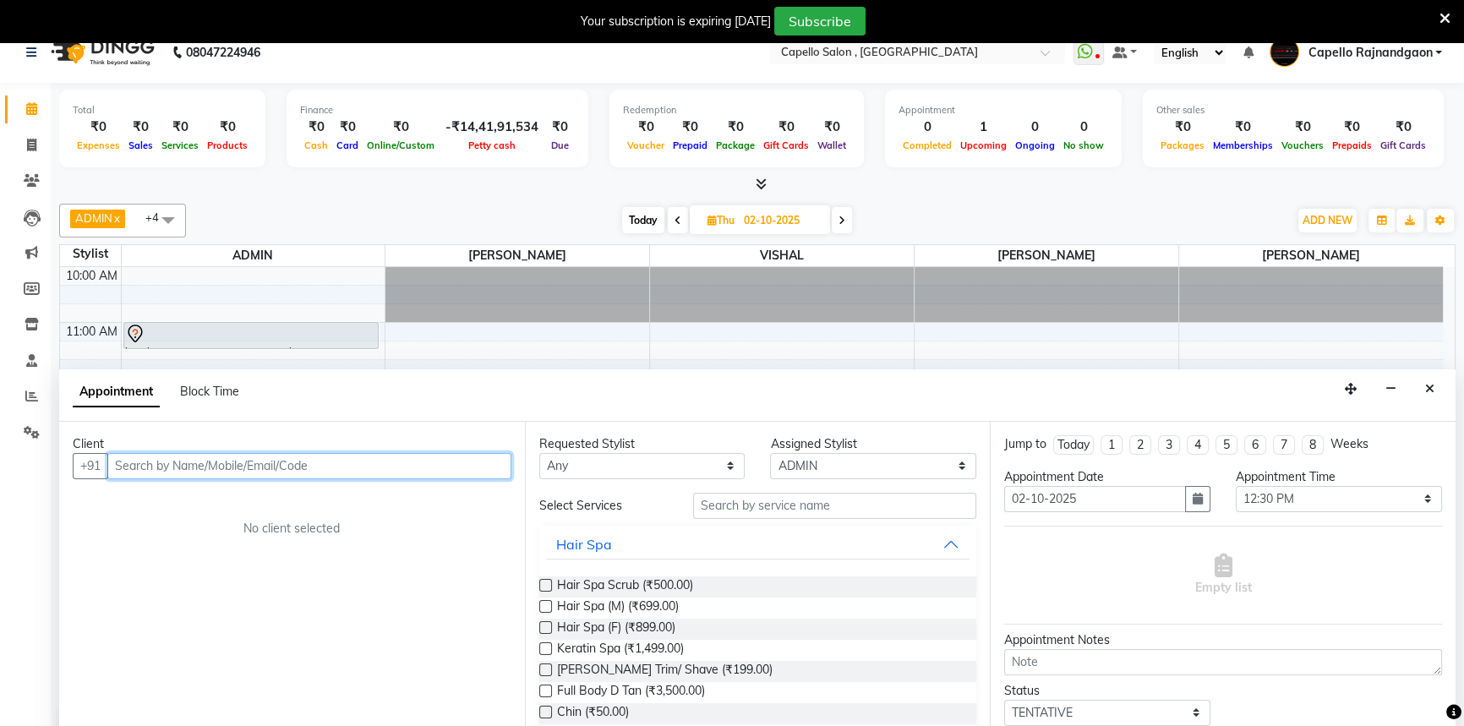
click at [409, 464] on input "text" at bounding box center [309, 466] width 404 height 26
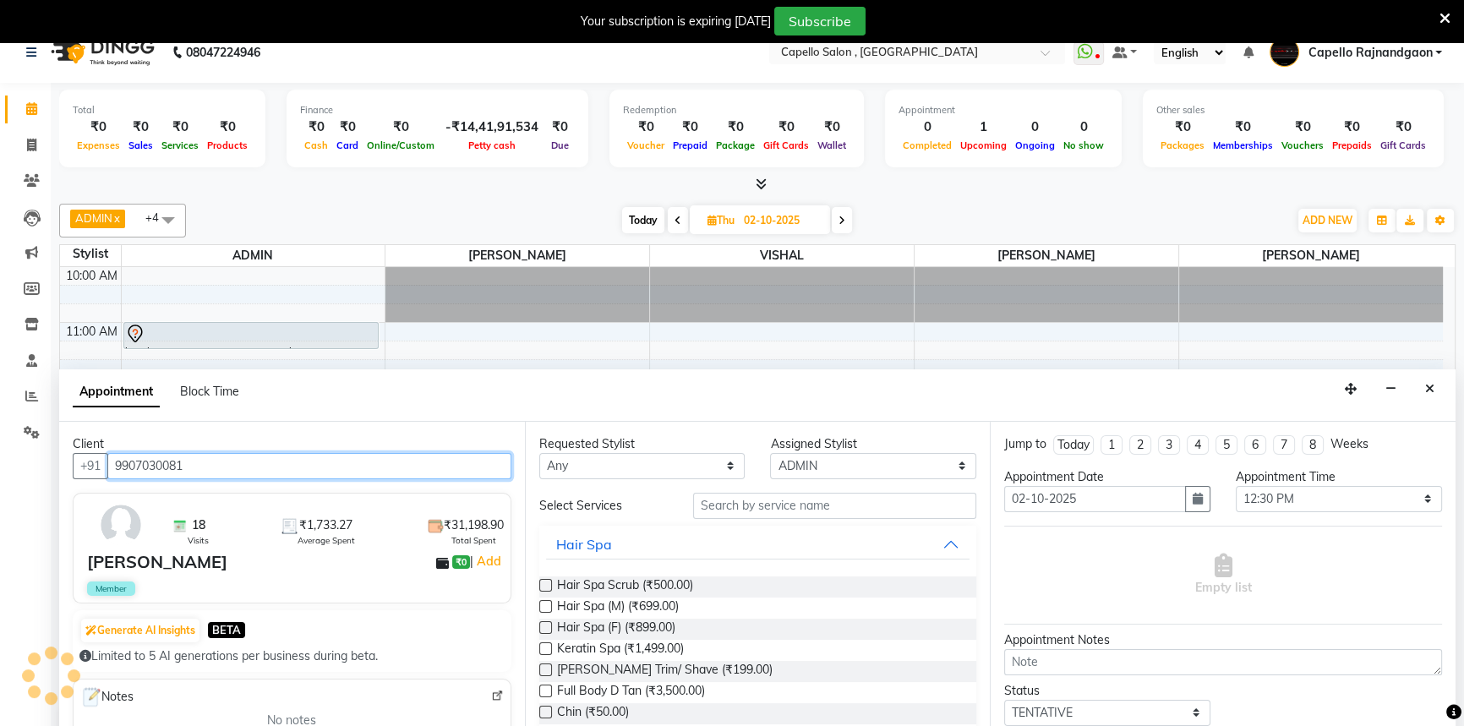
type input "9907030081"
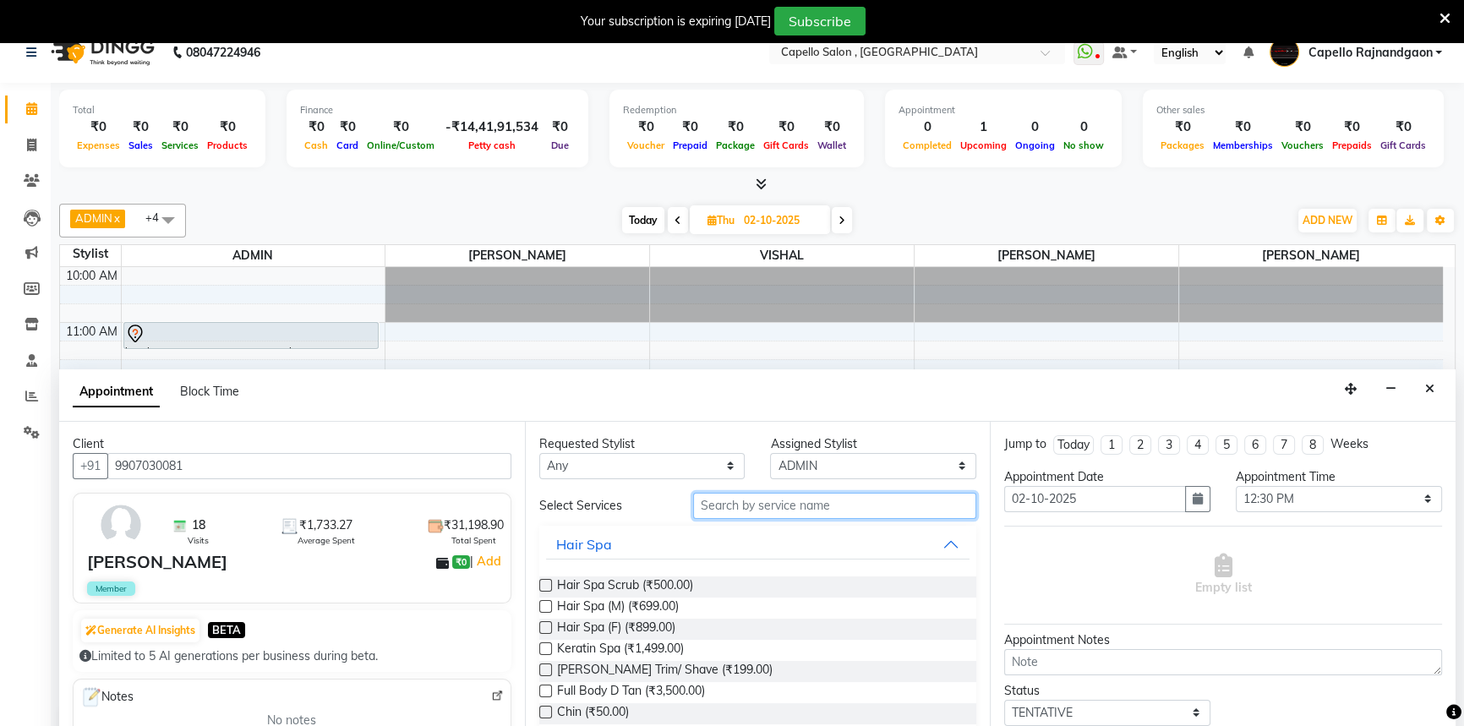
click at [754, 509] on input "text" at bounding box center [834, 506] width 283 height 26
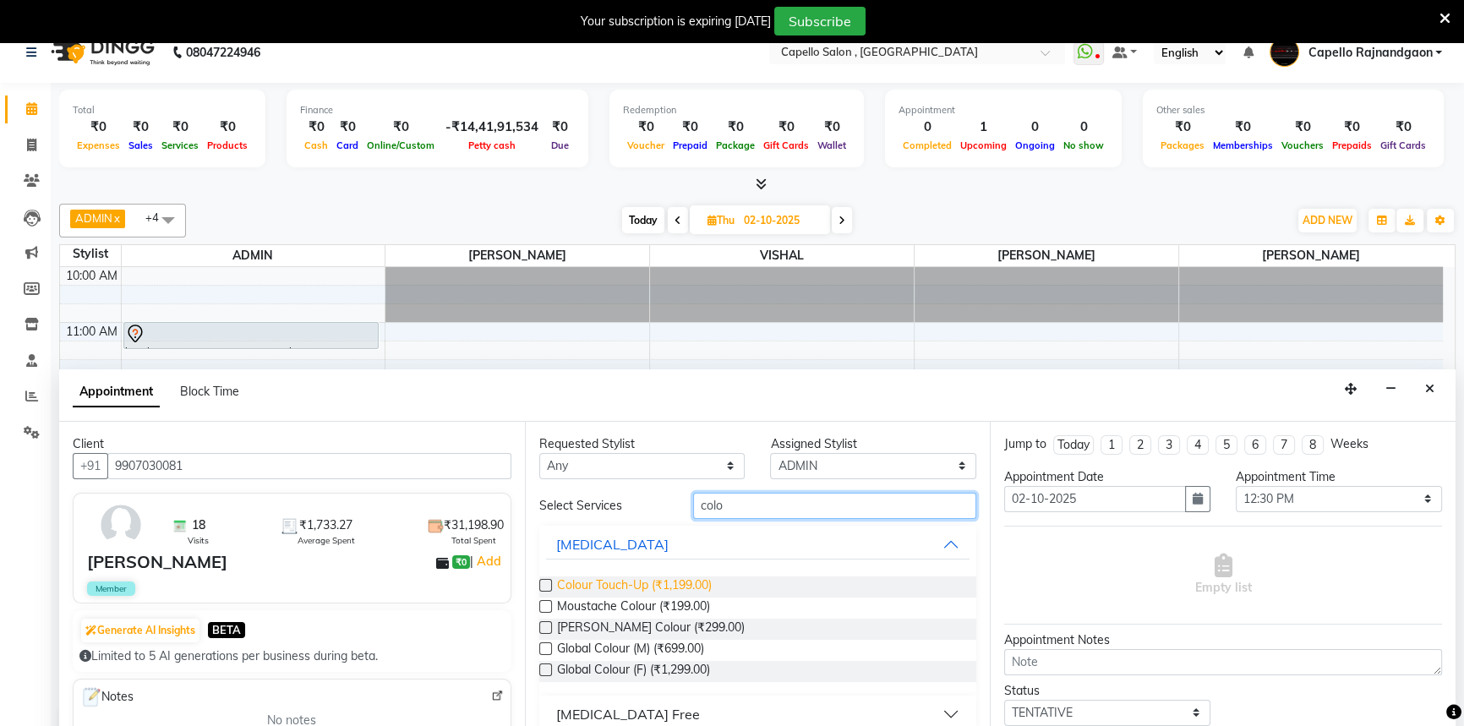
type input "colo"
click at [636, 577] on span "Colour Touch-Up (₹1,199.00)" at bounding box center [634, 587] width 155 height 21
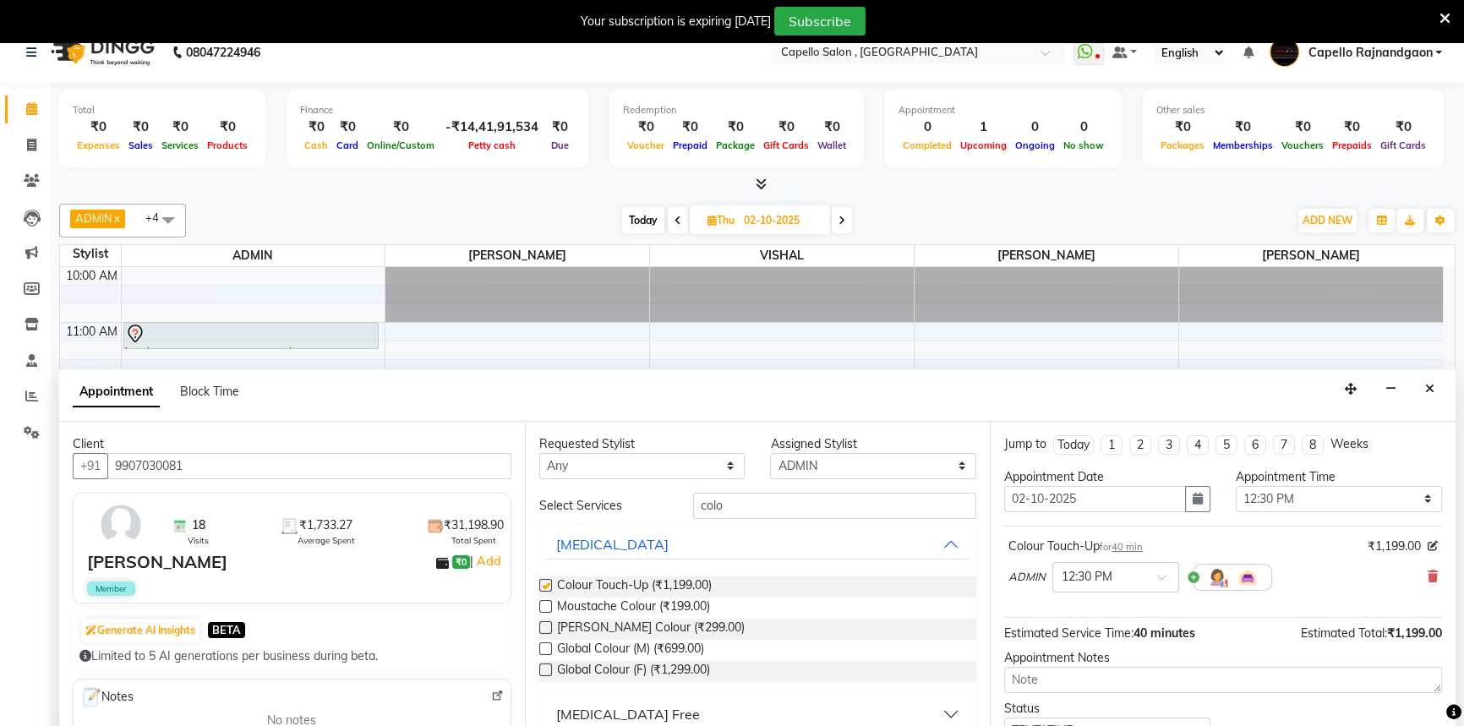
checkbox input "false"
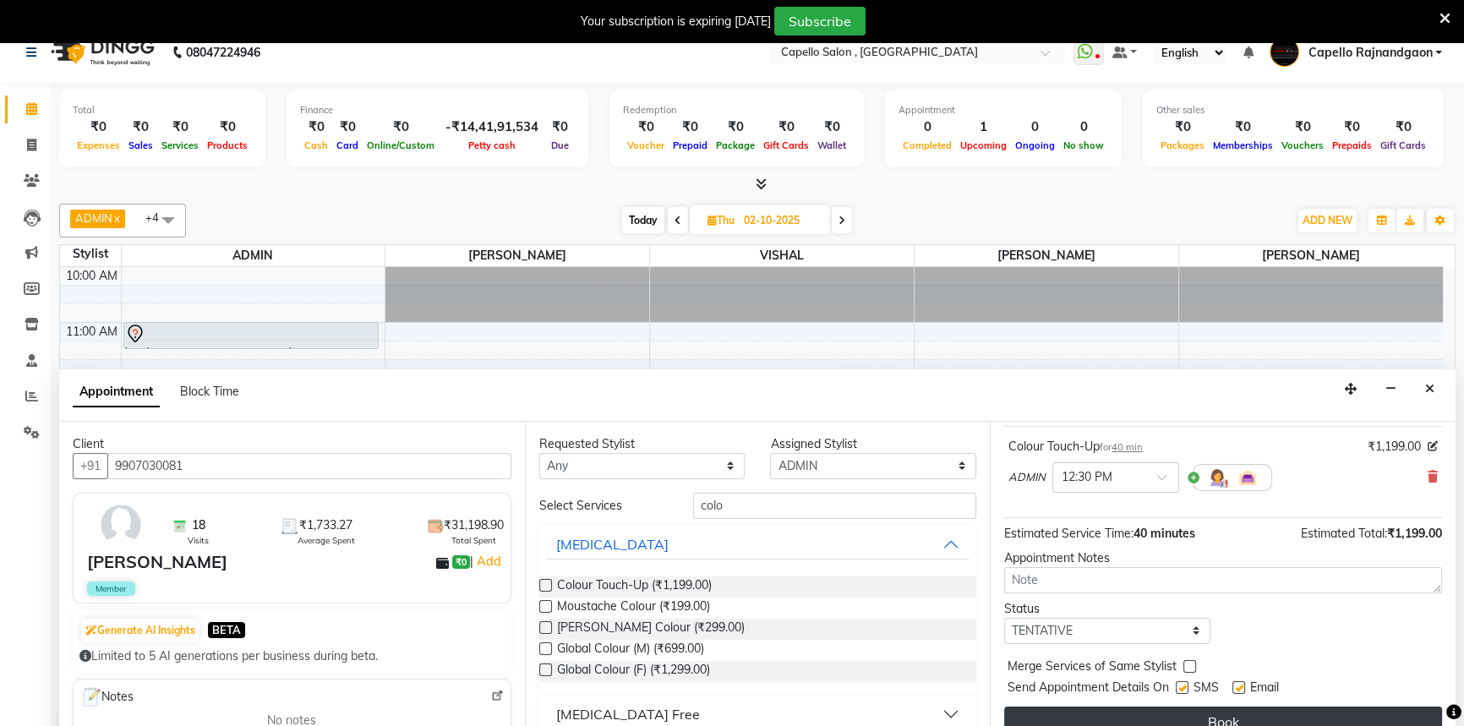
click at [1081, 721] on button "Book" at bounding box center [1223, 722] width 438 height 30
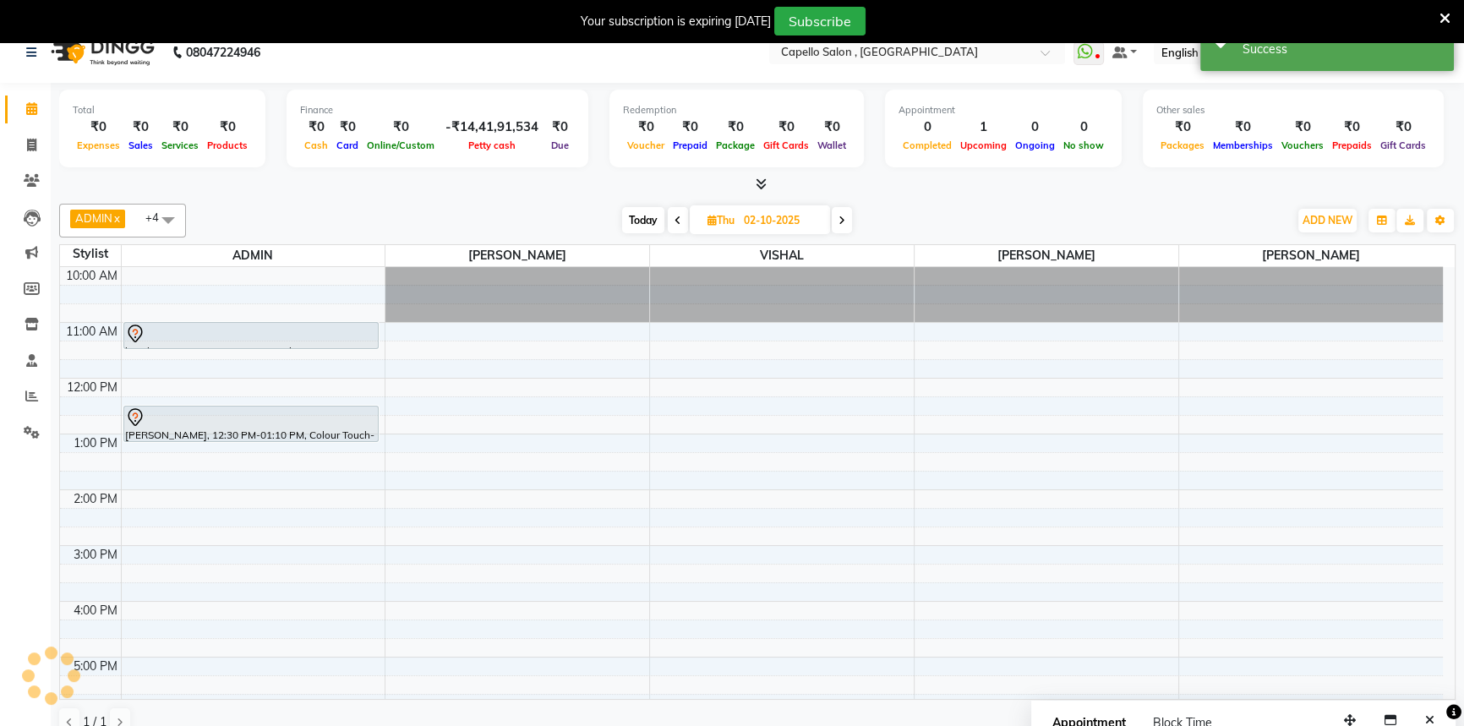
scroll to position [0, 0]
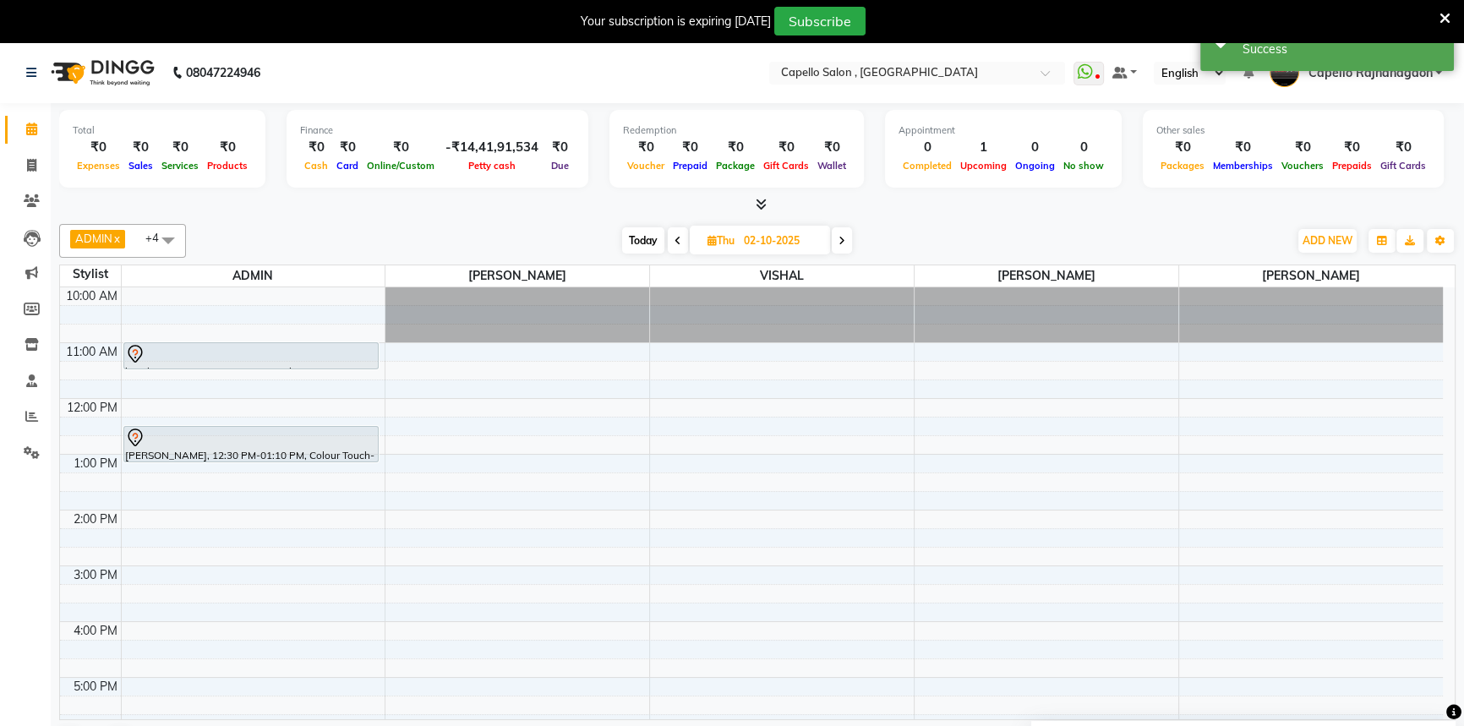
drag, startPoint x: 679, startPoint y: 232, endPoint x: 485, endPoint y: 388, distance: 248.3
click at [678, 232] on span at bounding box center [678, 240] width 20 height 26
type input "01-10-2025"
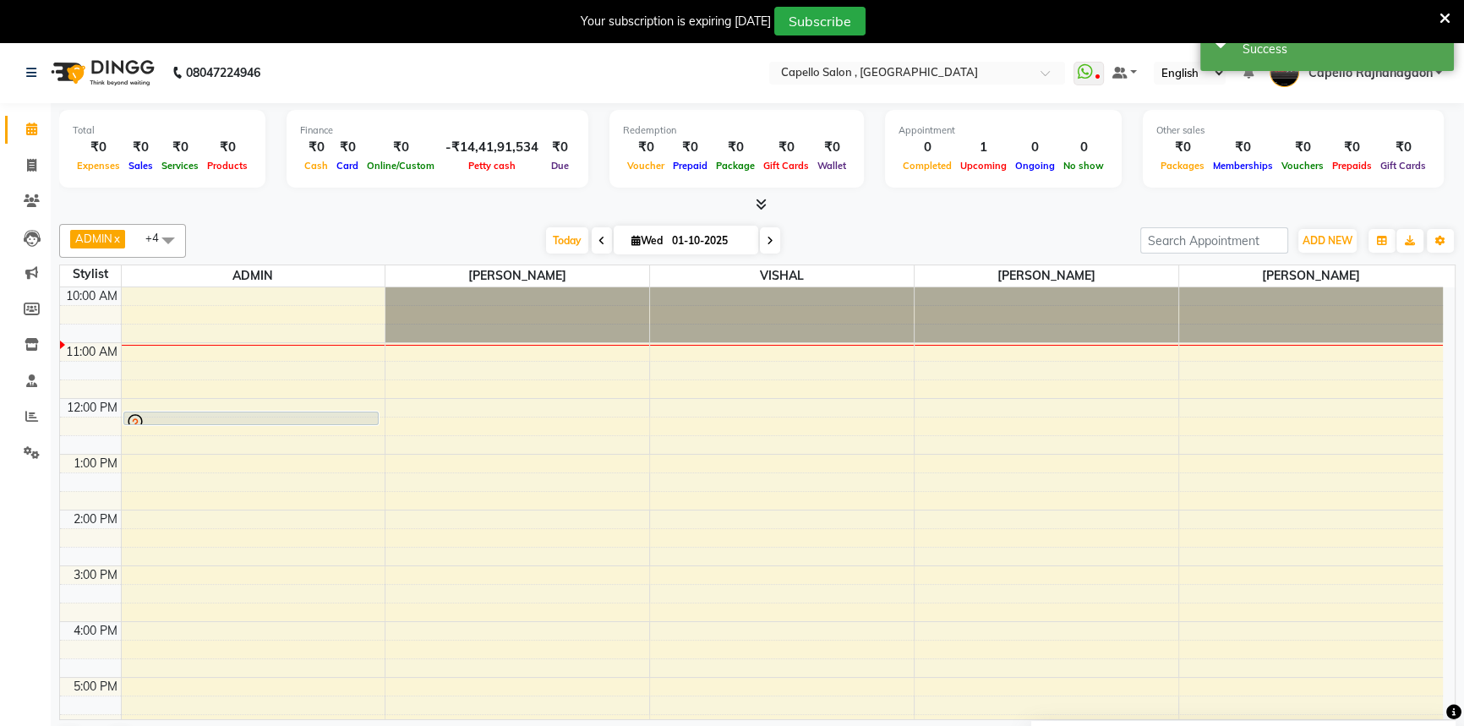
click at [205, 380] on div "10:00 AM 11:00 AM 12:00 PM 1:00 PM 2:00 PM 3:00 PM 4:00 PM 5:00 PM 6:00 PM 7:00…" at bounding box center [751, 593] width 1383 height 613
select select "14663"
select select "705"
select select "tentative"
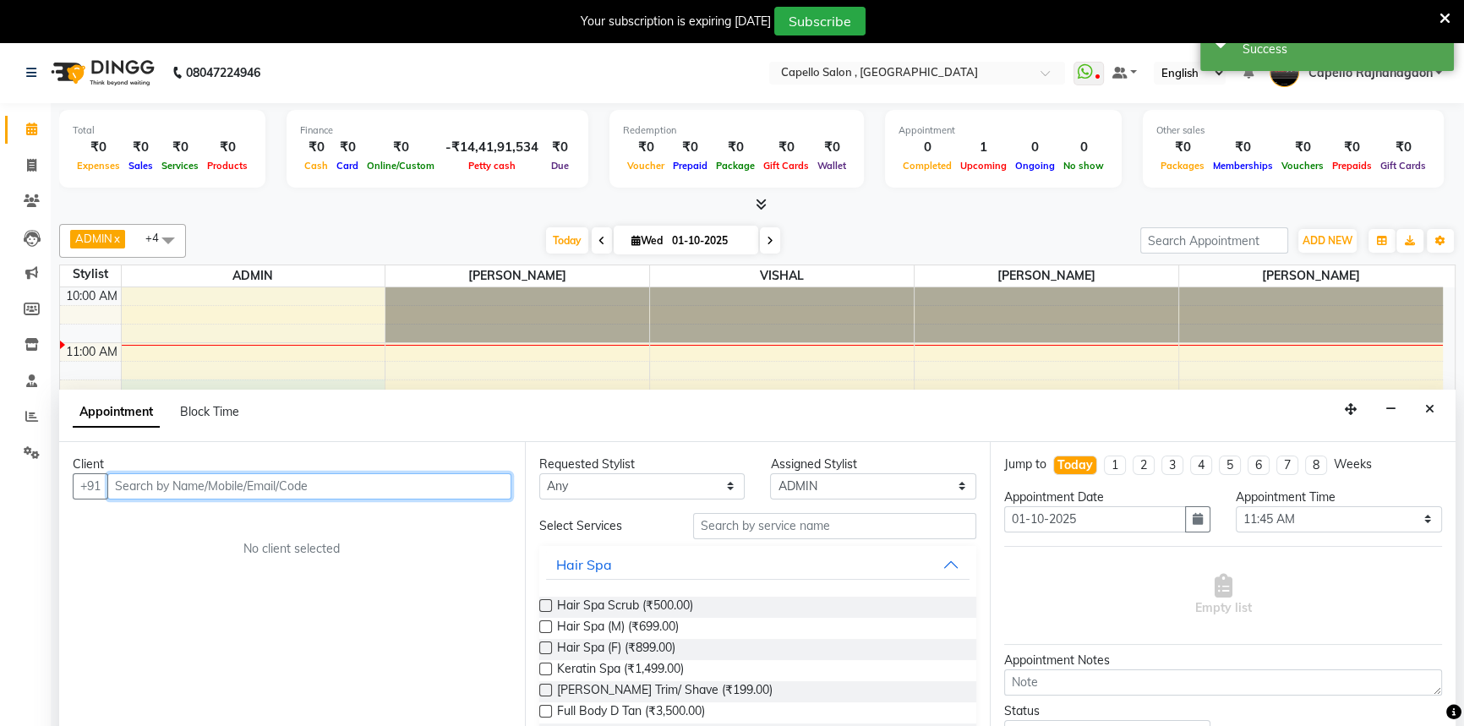
scroll to position [42, 0]
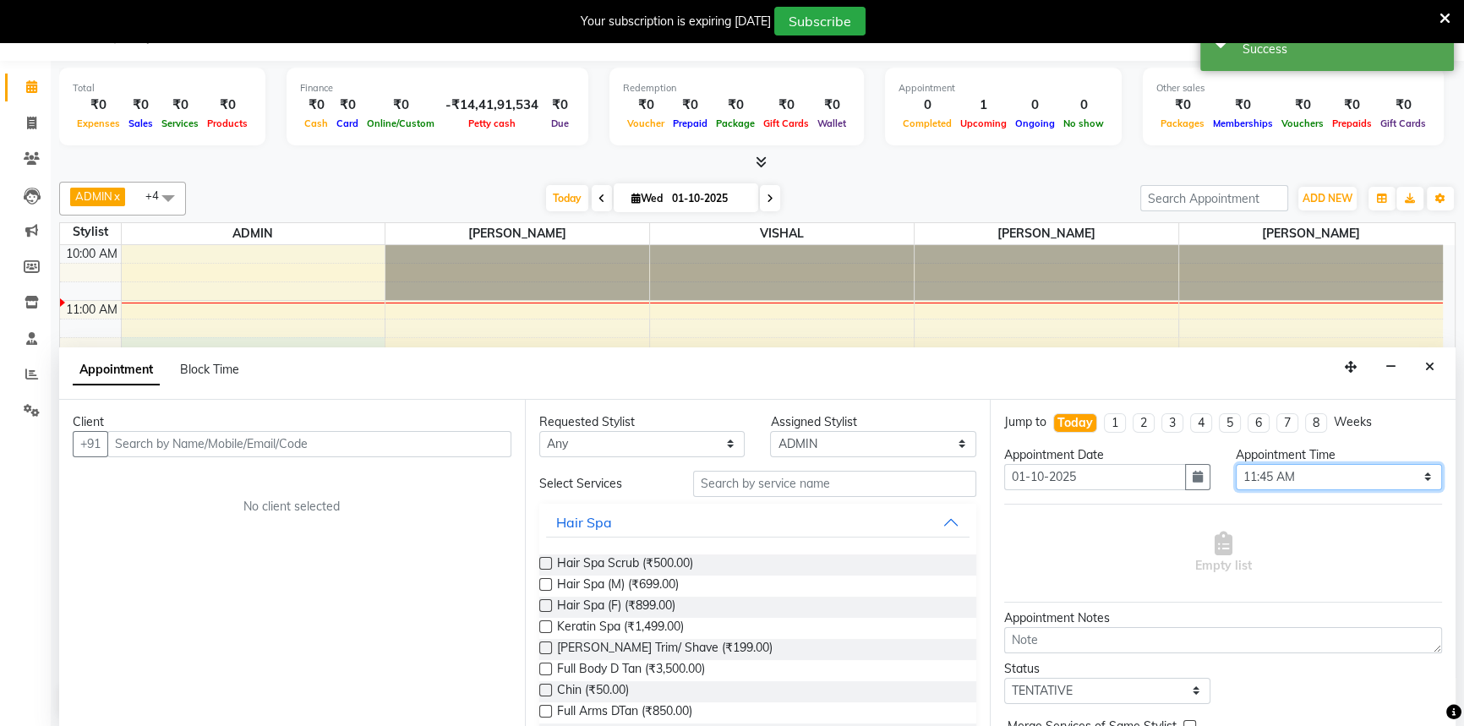
click at [1285, 476] on select "Select 11:00 AM 11:15 AM 11:30 AM 11:45 AM 12:00 PM 12:15 PM 12:30 PM 12:45 PM …" at bounding box center [1339, 477] width 206 height 26
select select "690"
click at [1236, 464] on select "Select 11:00 AM 11:15 AM 11:30 AM 11:45 AM 12:00 PM 12:15 PM 12:30 PM 12:45 PM …" at bounding box center [1339, 477] width 206 height 26
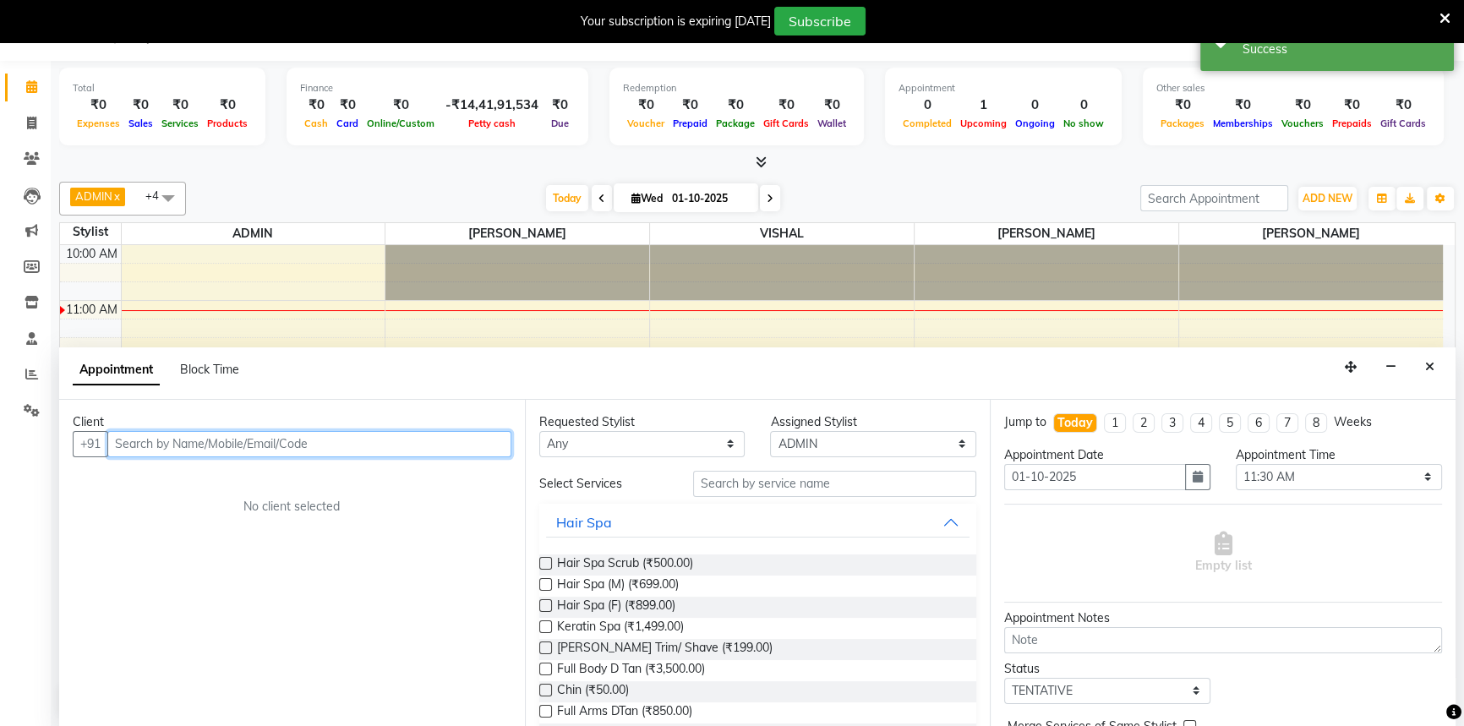
click at [332, 446] on input "text" at bounding box center [309, 444] width 404 height 26
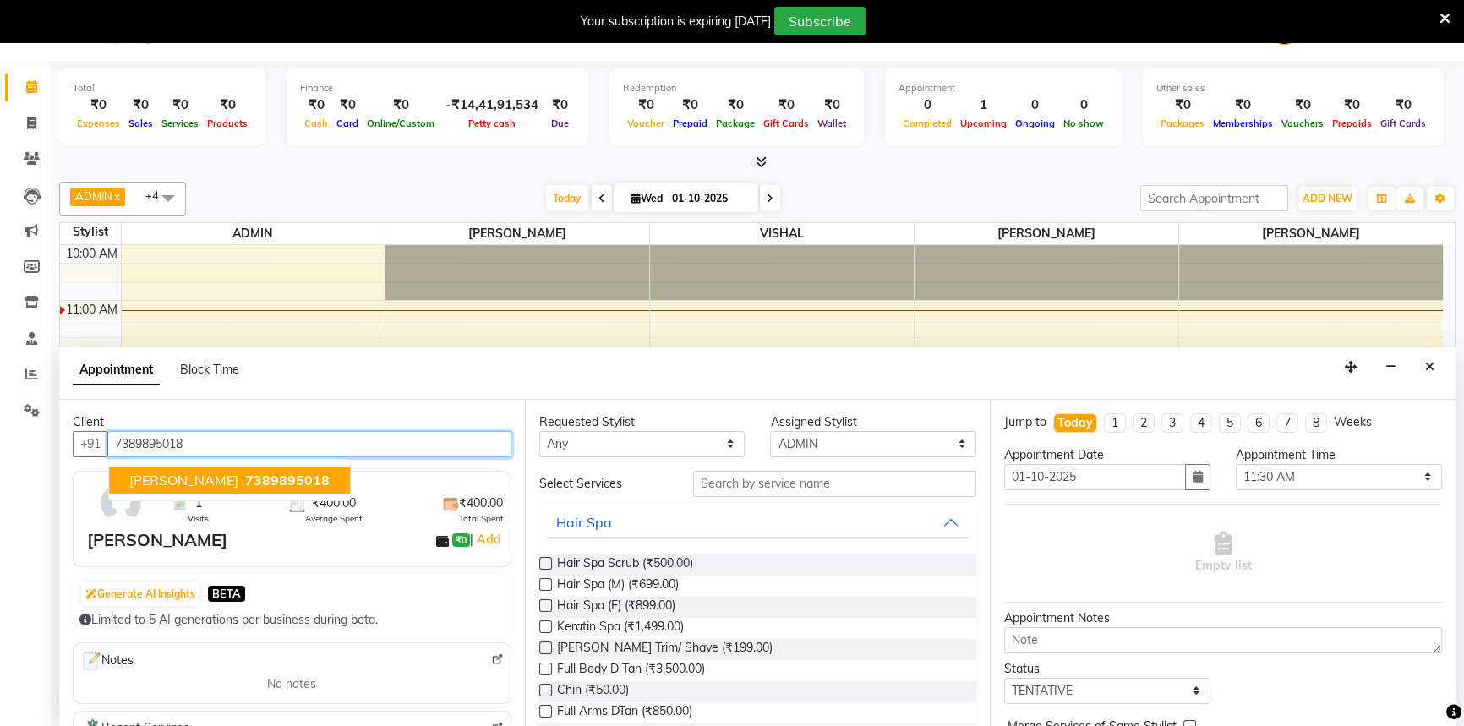
type input "7389895018"
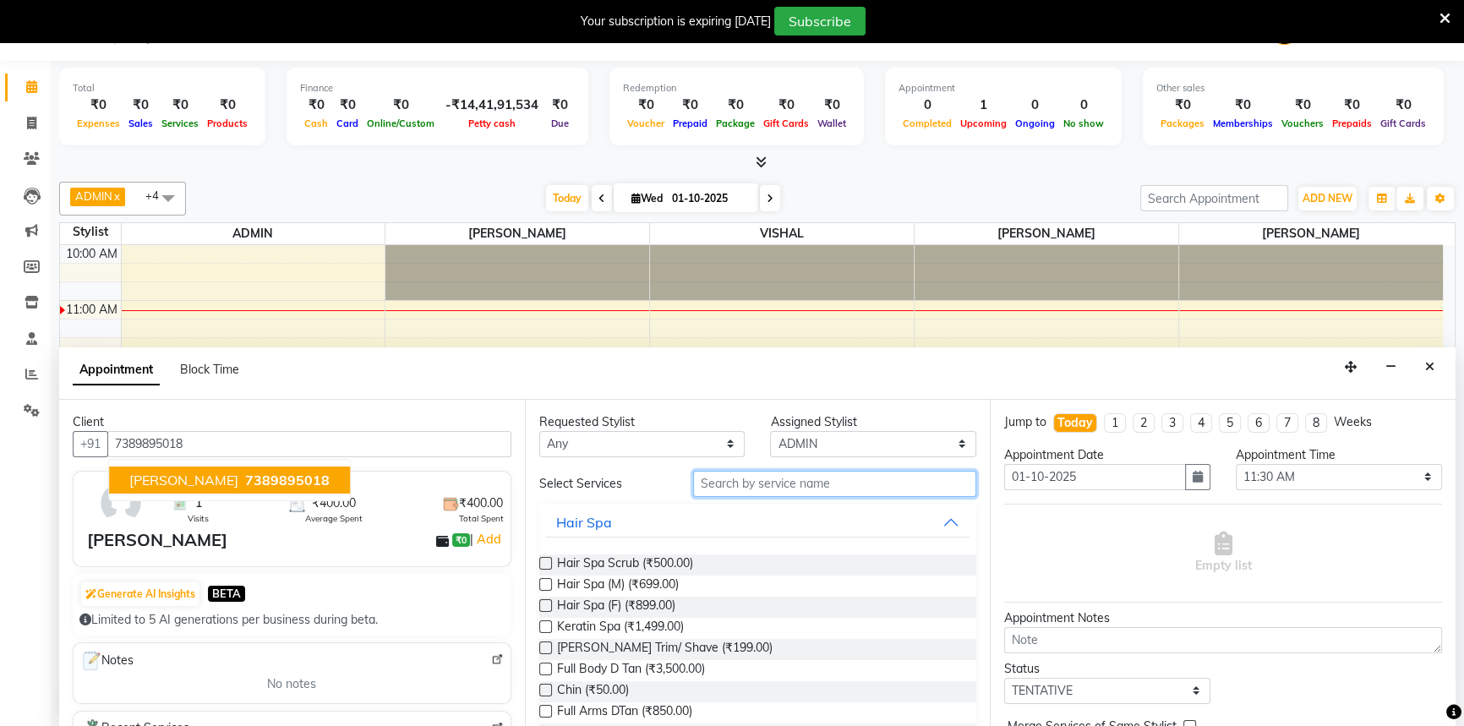
click at [704, 482] on input "text" at bounding box center [834, 484] width 283 height 26
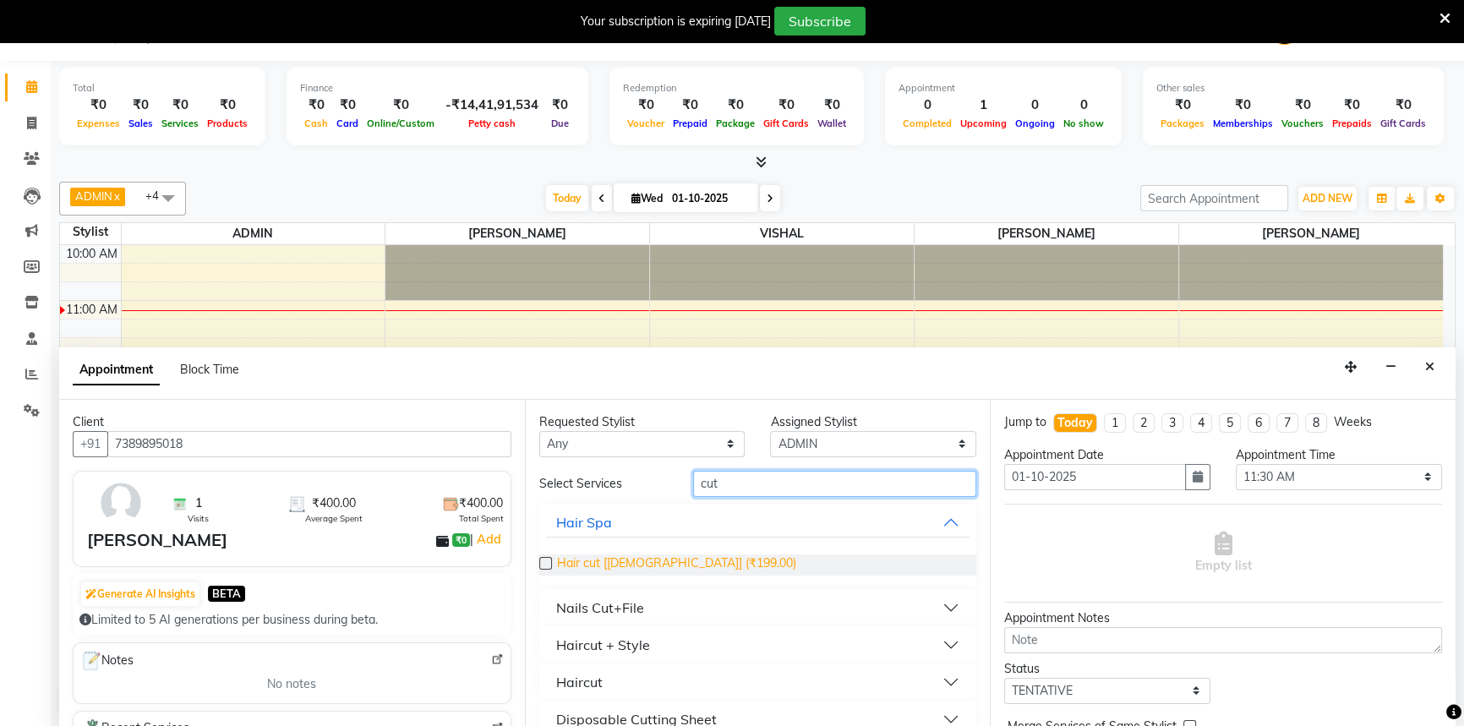
type input "cut"
click at [622, 560] on span "Hair cut [[DEMOGRAPHIC_DATA]] (₹199.00)" at bounding box center [676, 565] width 239 height 21
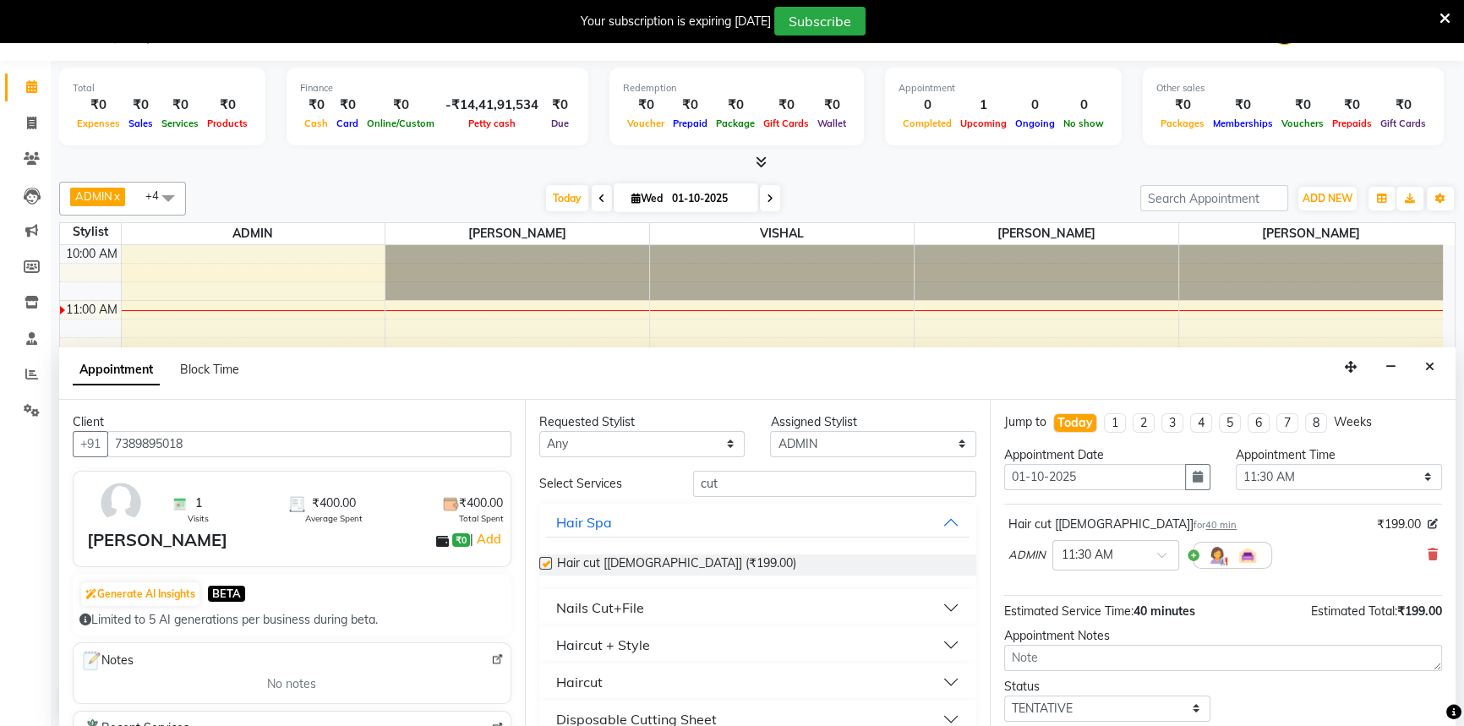
checkbox input "false"
click at [606, 637] on div "Haircut + Style" at bounding box center [603, 645] width 94 height 20
click at [602, 686] on span "Haircut + Styling + Shampoo & Conditioner (Loreal) (₹399.00)" at bounding box center [722, 687] width 330 height 21
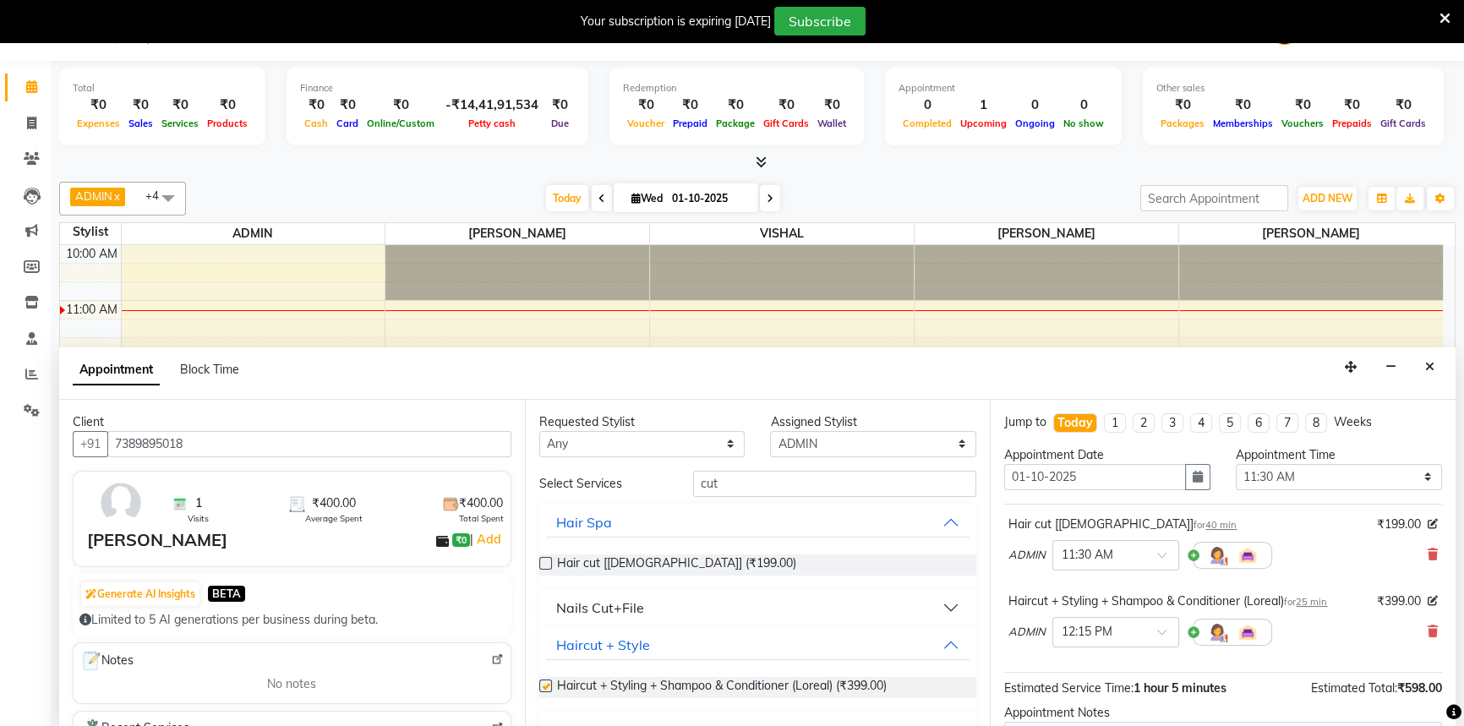
checkbox input "false"
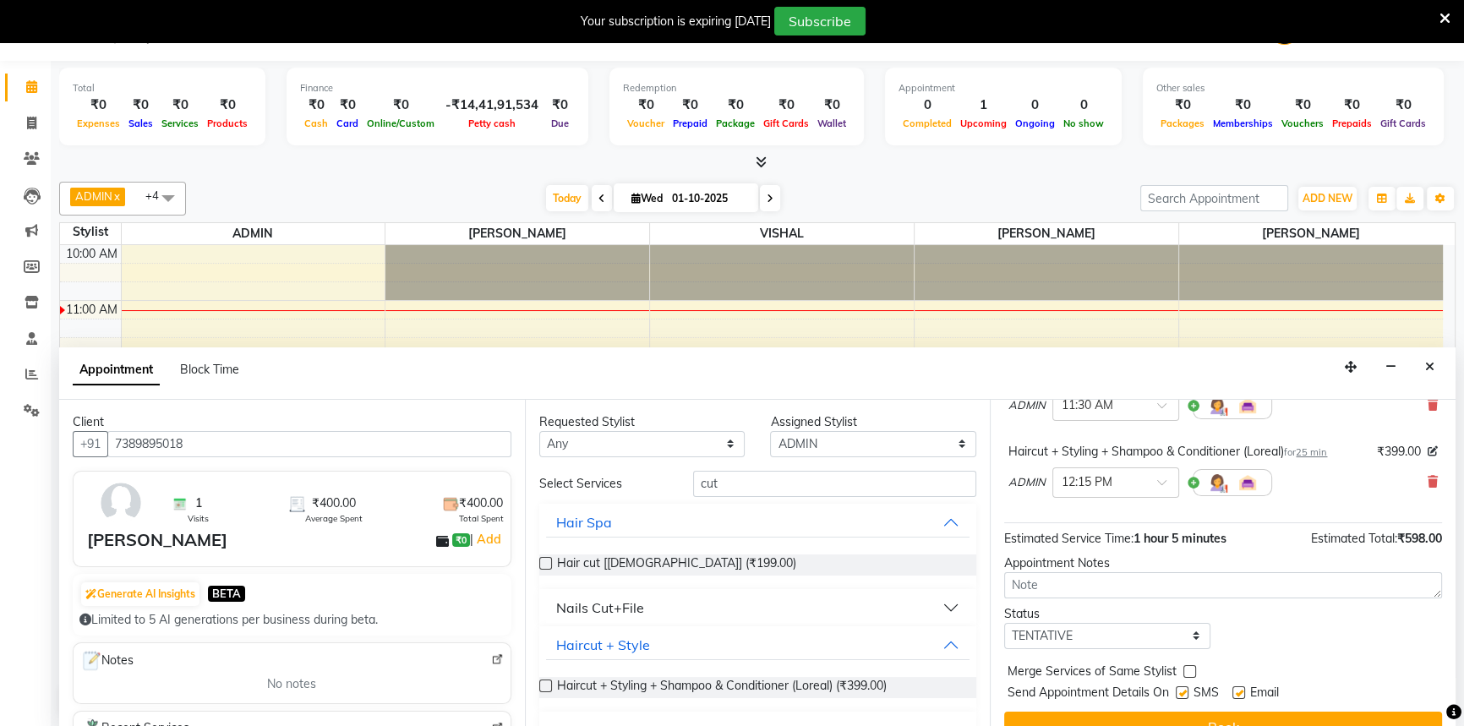
scroll to position [153, 0]
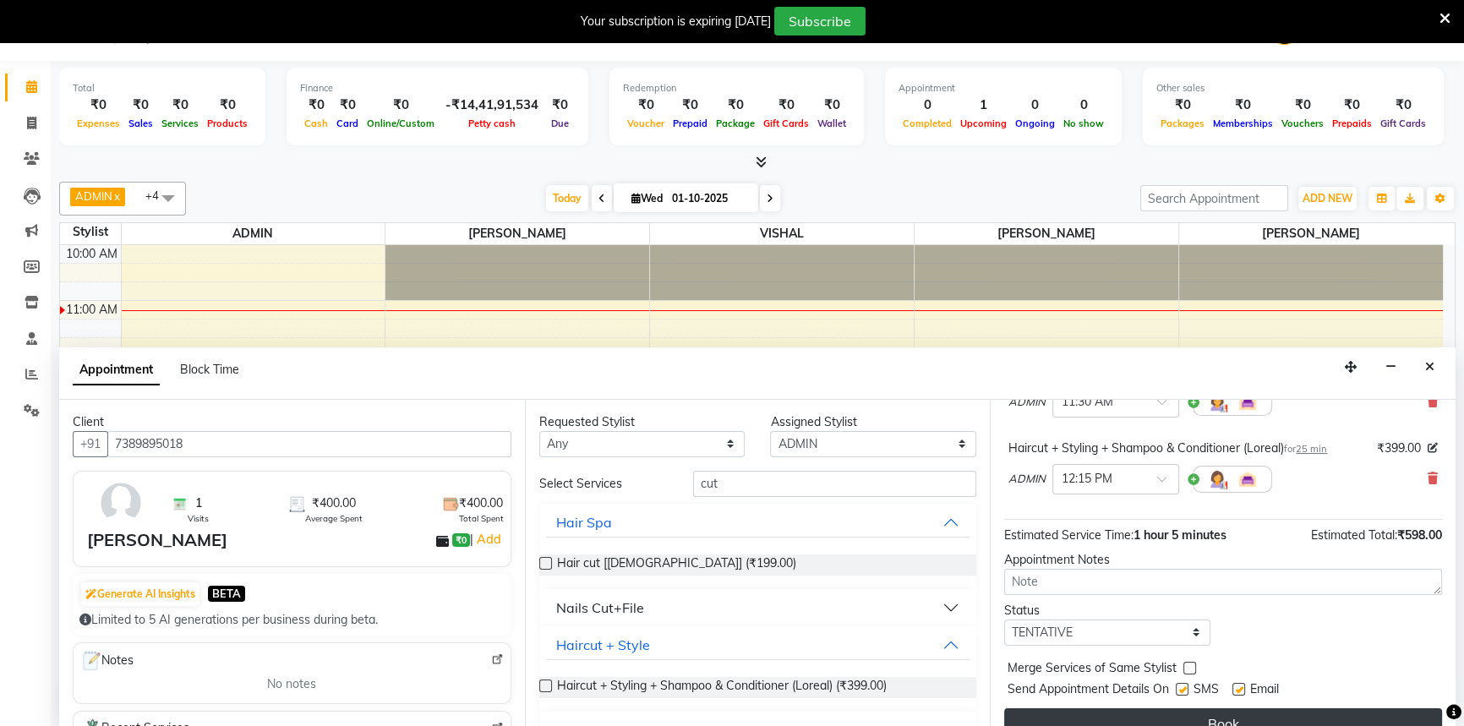
click at [1255, 708] on button "Book" at bounding box center [1223, 723] width 438 height 30
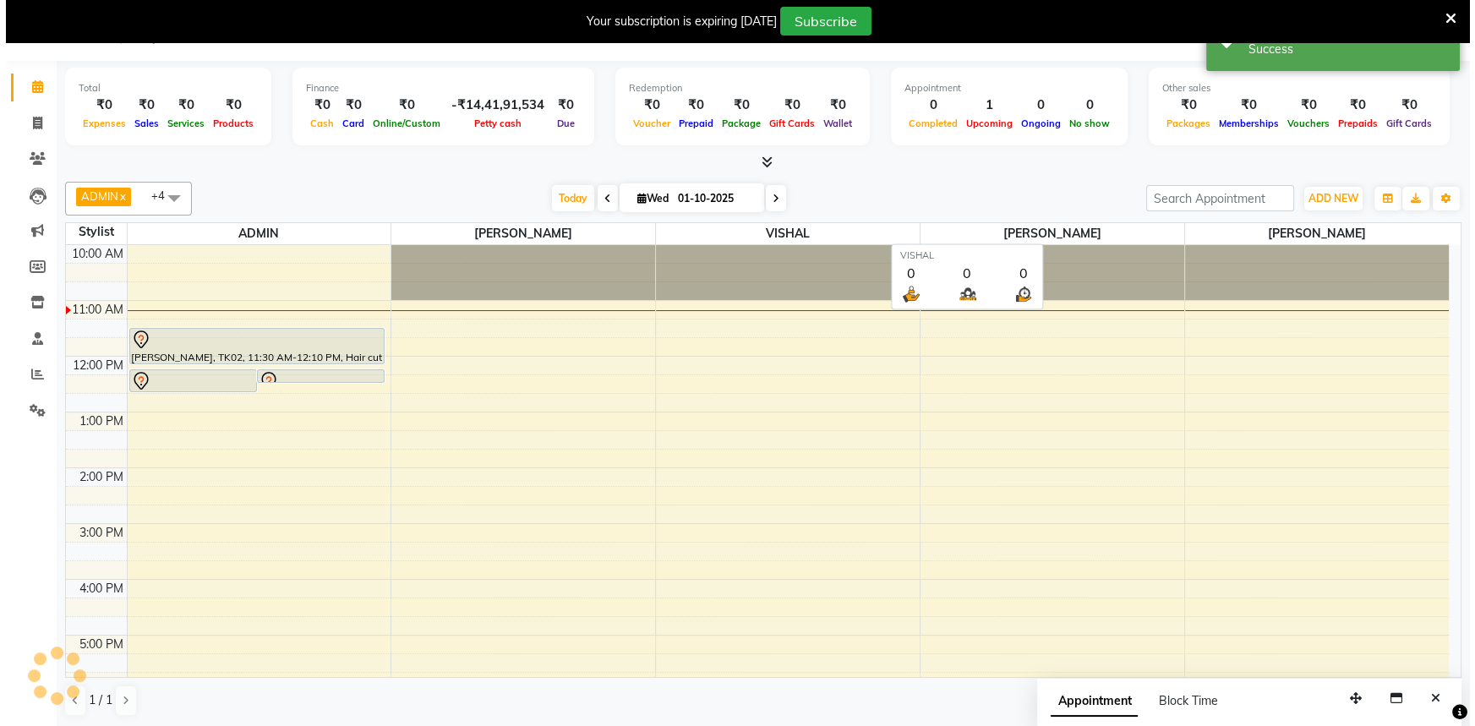
scroll to position [0, 0]
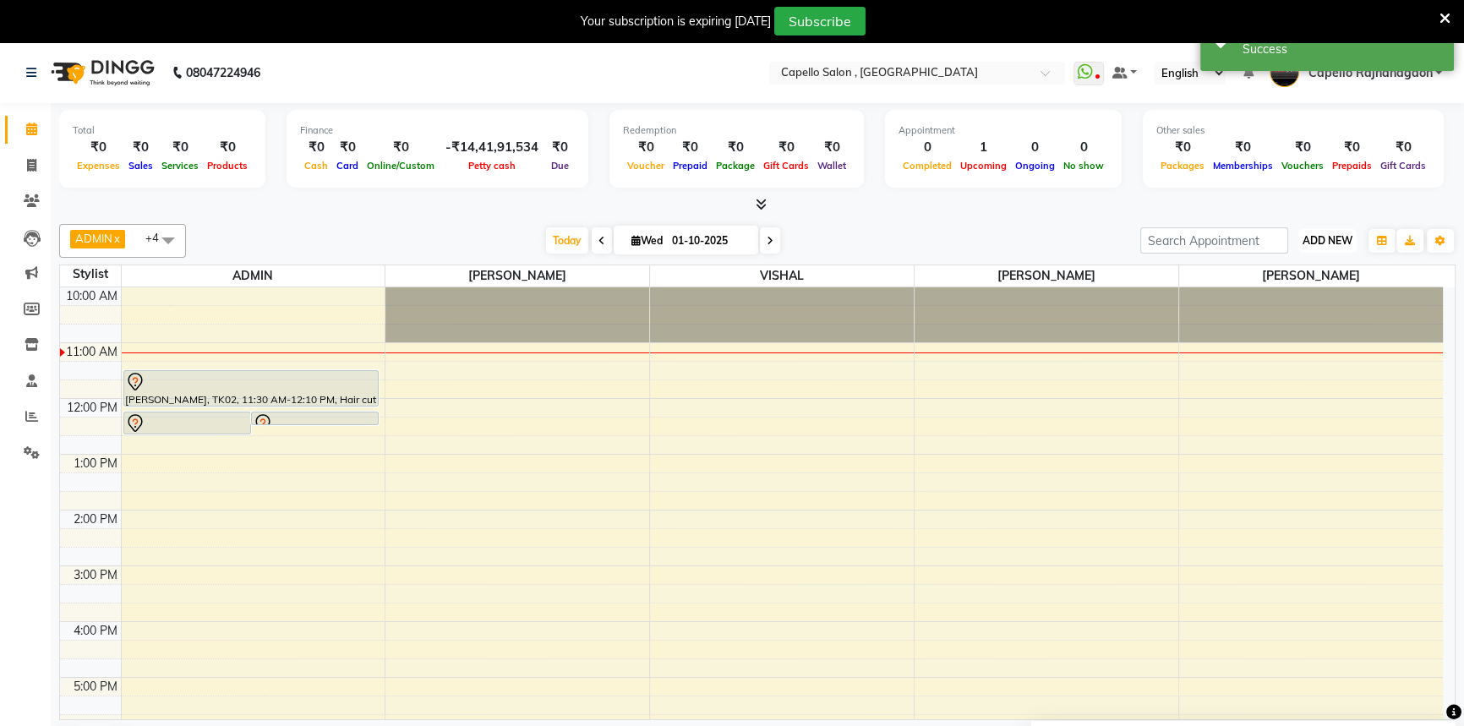
click at [1327, 238] on span "ADD NEW" at bounding box center [1328, 240] width 50 height 13
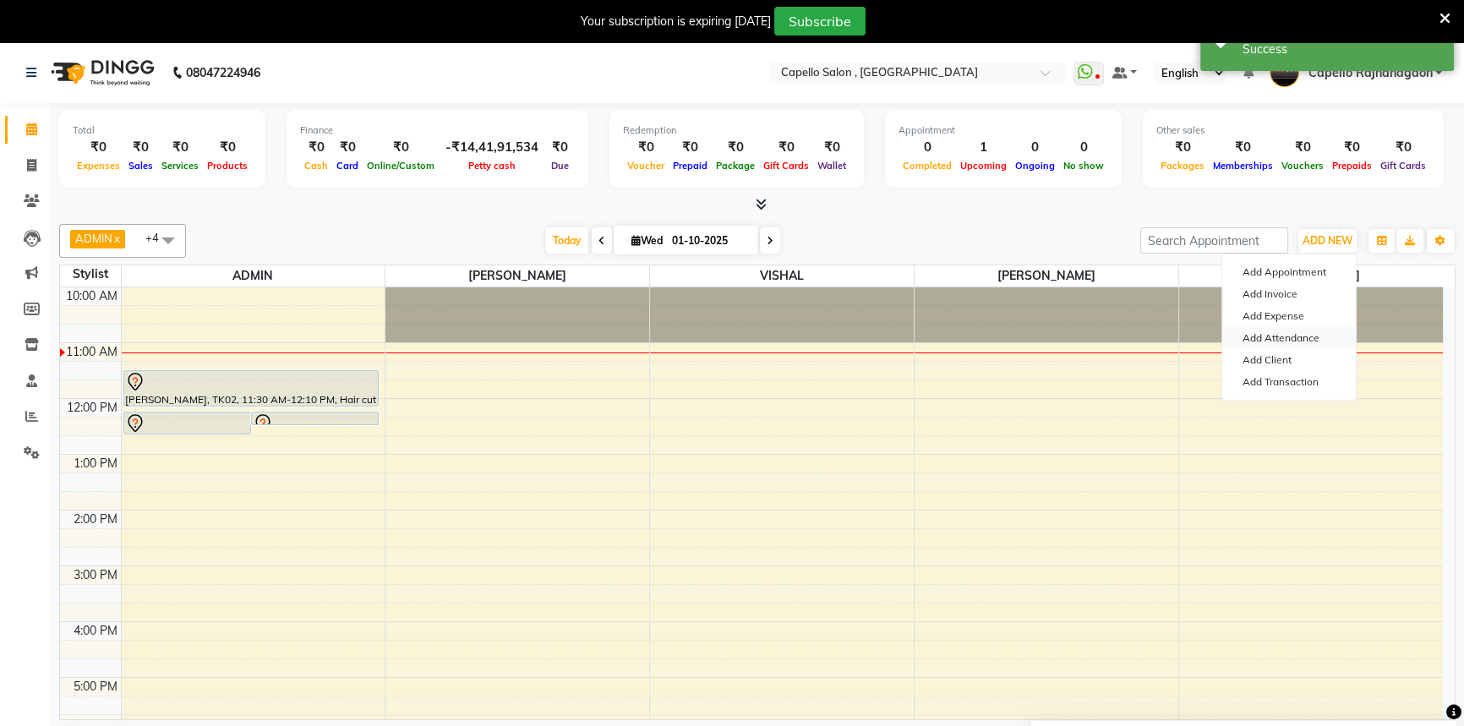
click at [1287, 332] on link "Add Attendance" at bounding box center [1289, 338] width 134 height 22
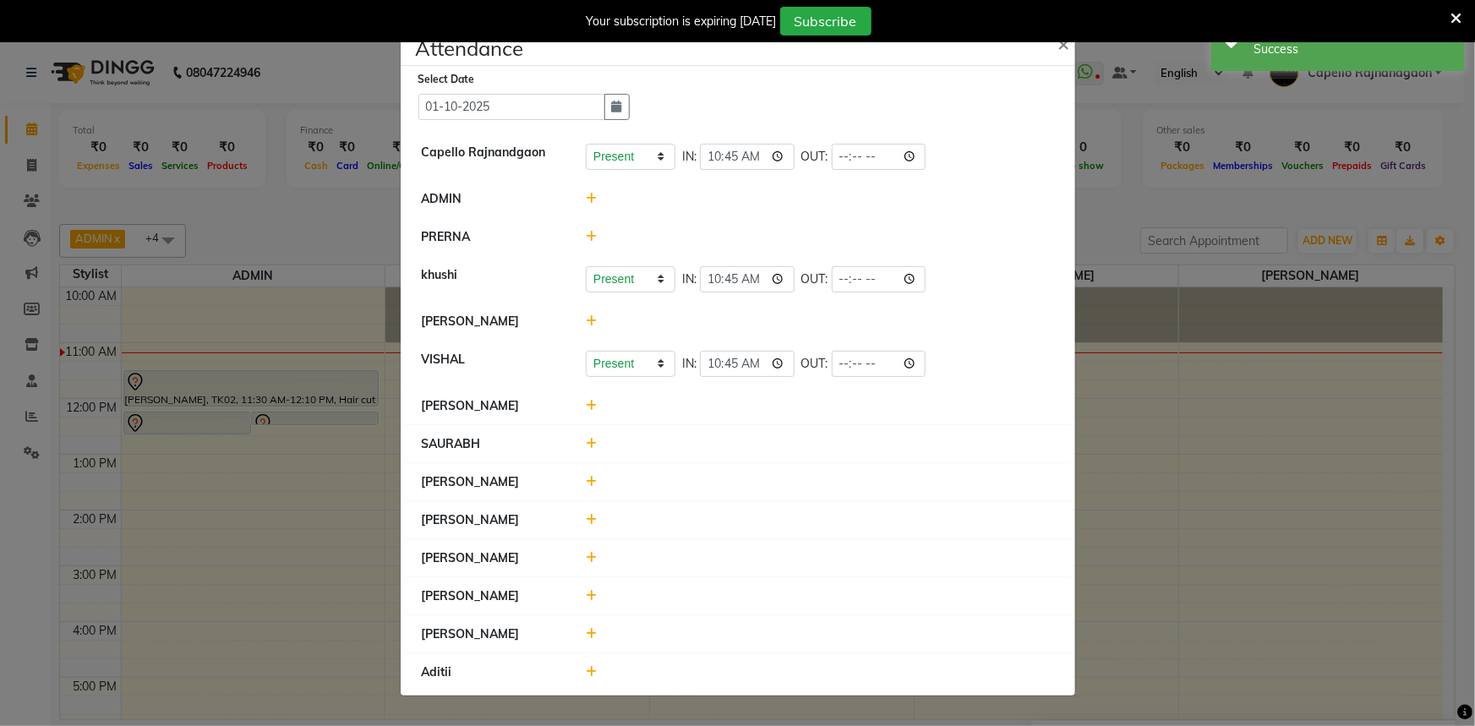
click at [592, 555] on icon at bounding box center [591, 558] width 11 height 12
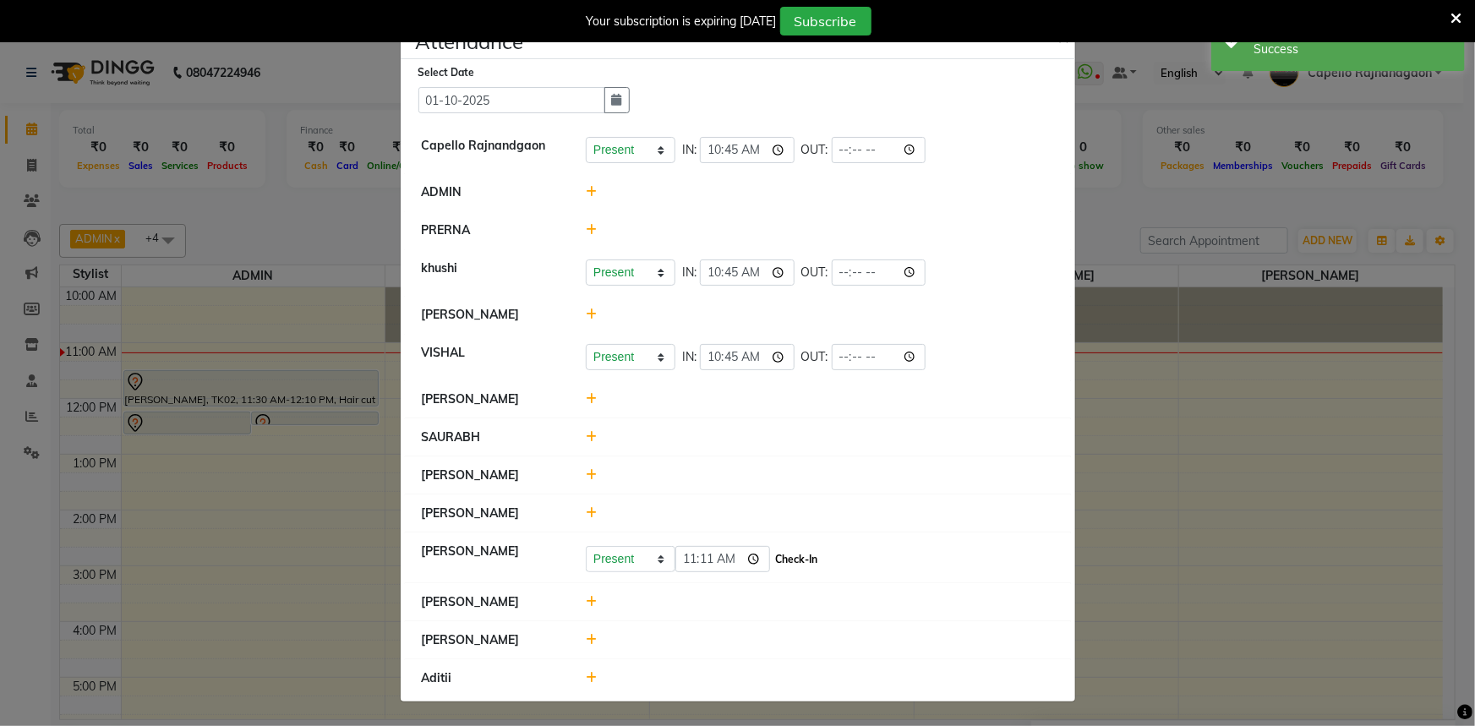
click at [774, 558] on button "Check-In" at bounding box center [797, 560] width 51 height 24
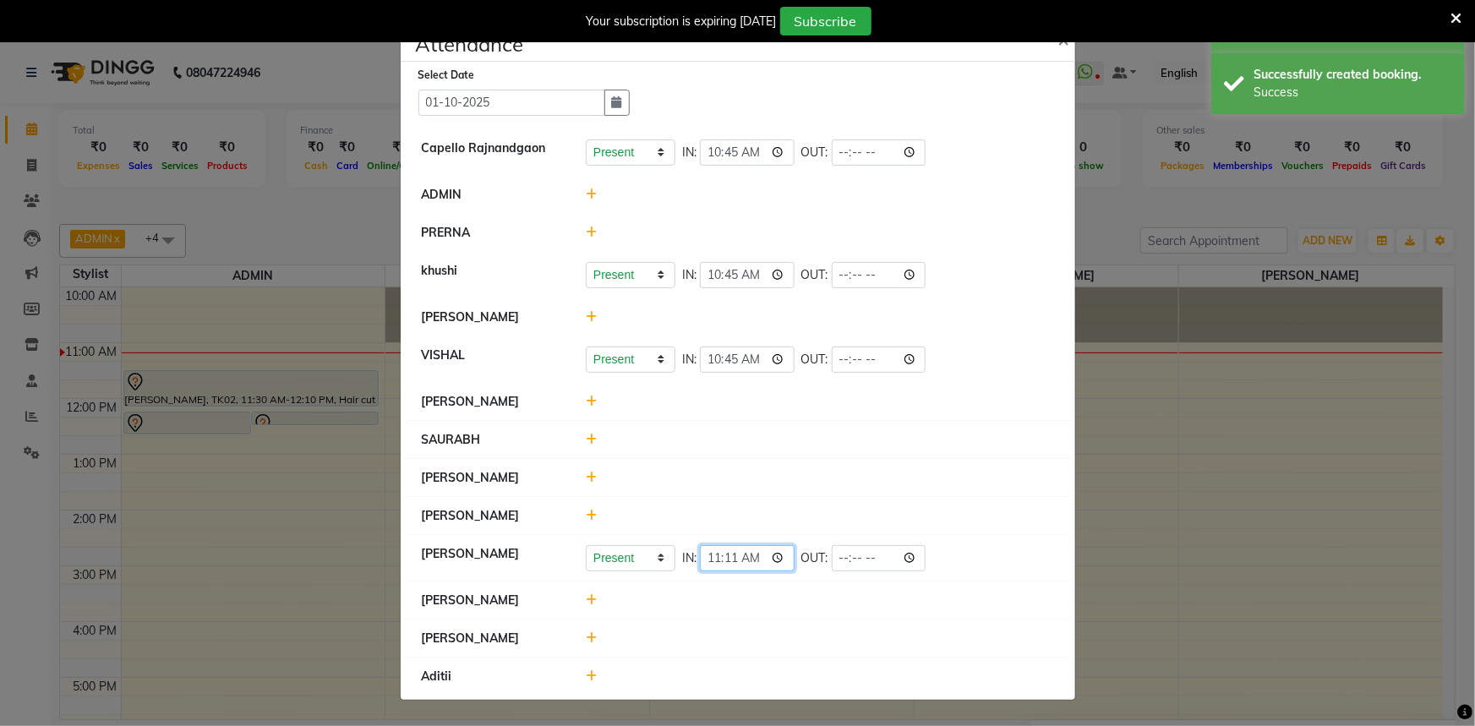
click at [736, 558] on input "11:11" at bounding box center [747, 558] width 95 height 26
type input "11:04"
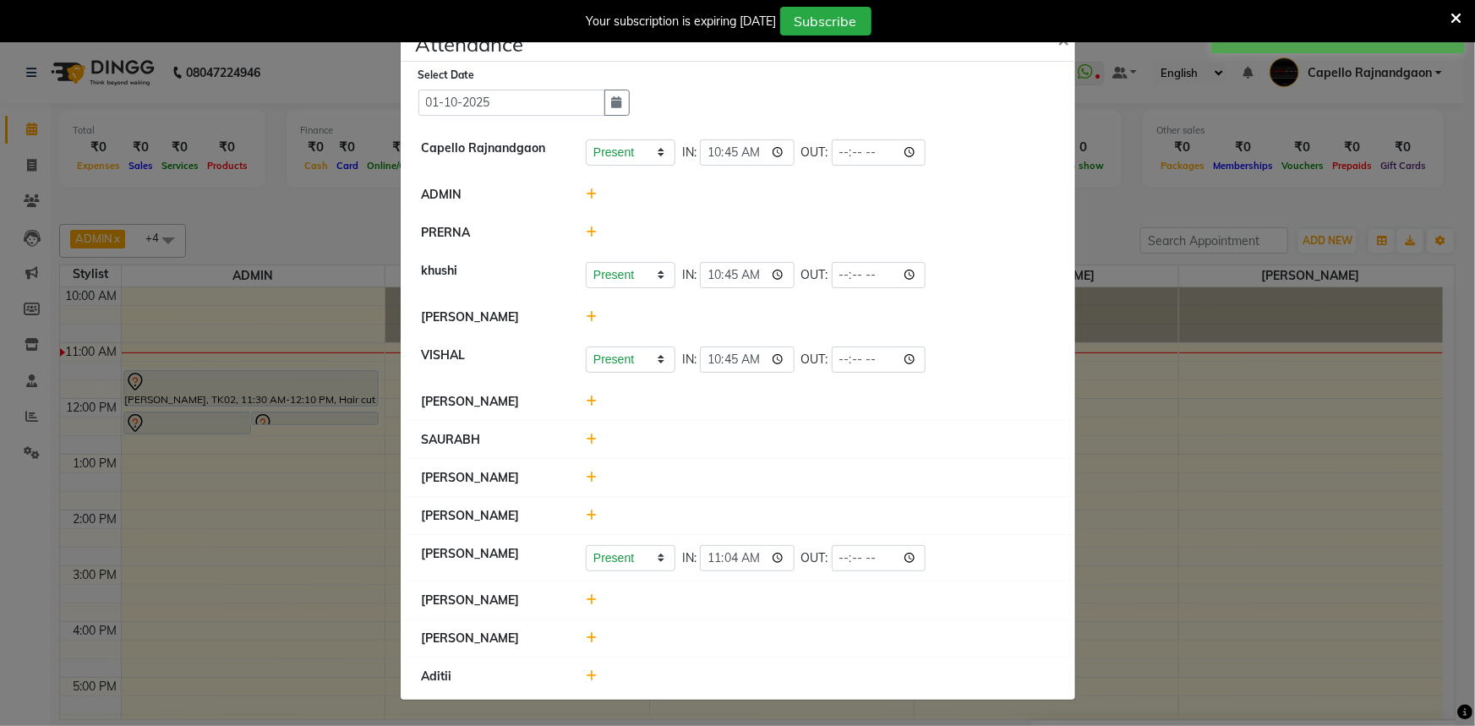
click at [595, 637] on icon at bounding box center [591, 638] width 11 height 12
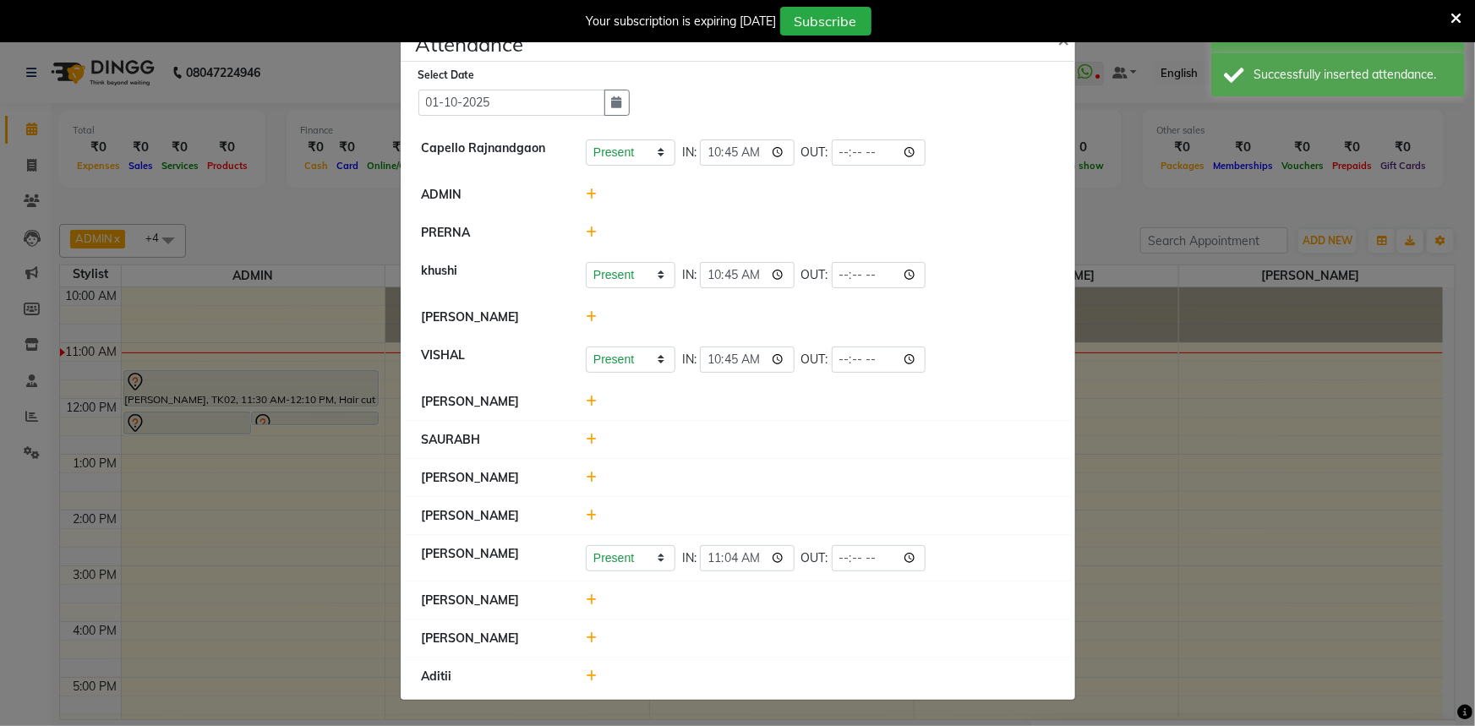
click at [592, 642] on icon at bounding box center [591, 638] width 11 height 12
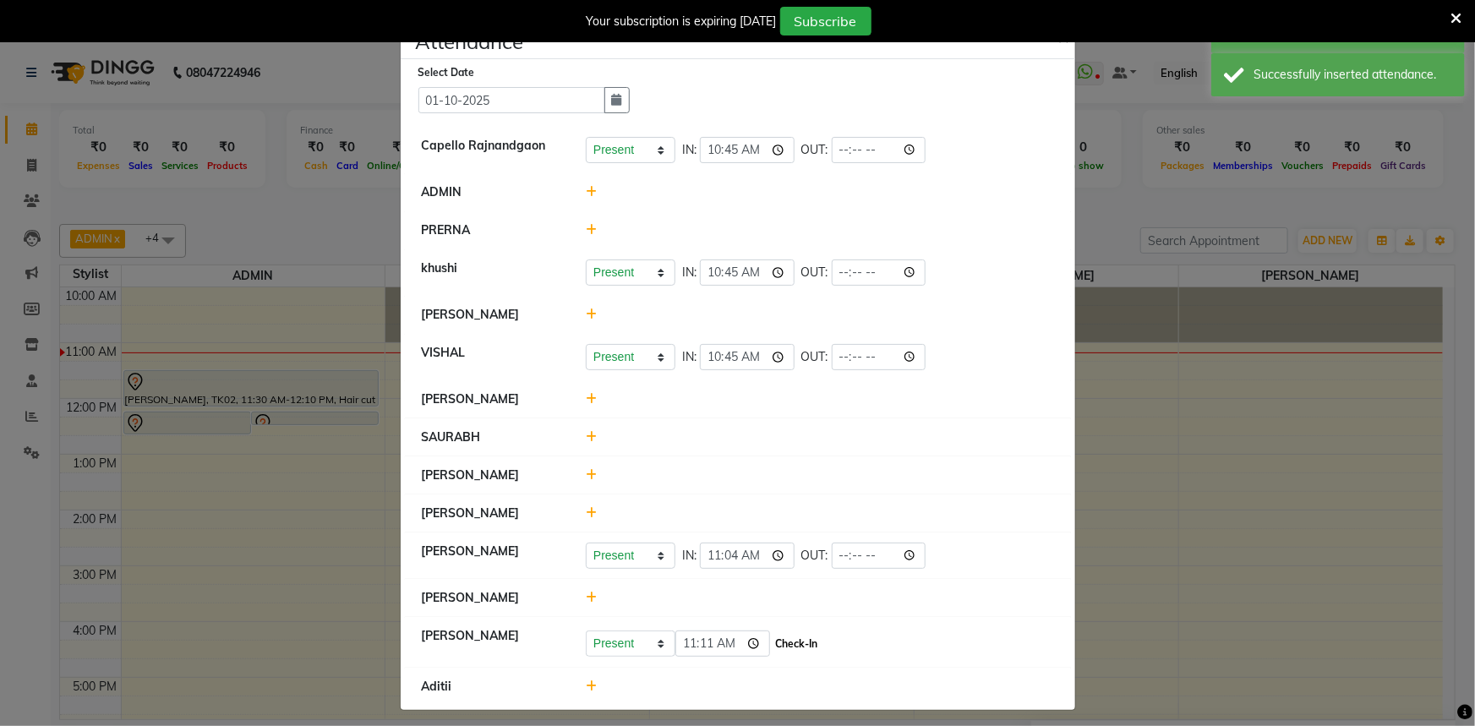
click at [772, 648] on button "Check-In" at bounding box center [797, 644] width 51 height 24
click at [712, 643] on input "11:11" at bounding box center [722, 644] width 95 height 26
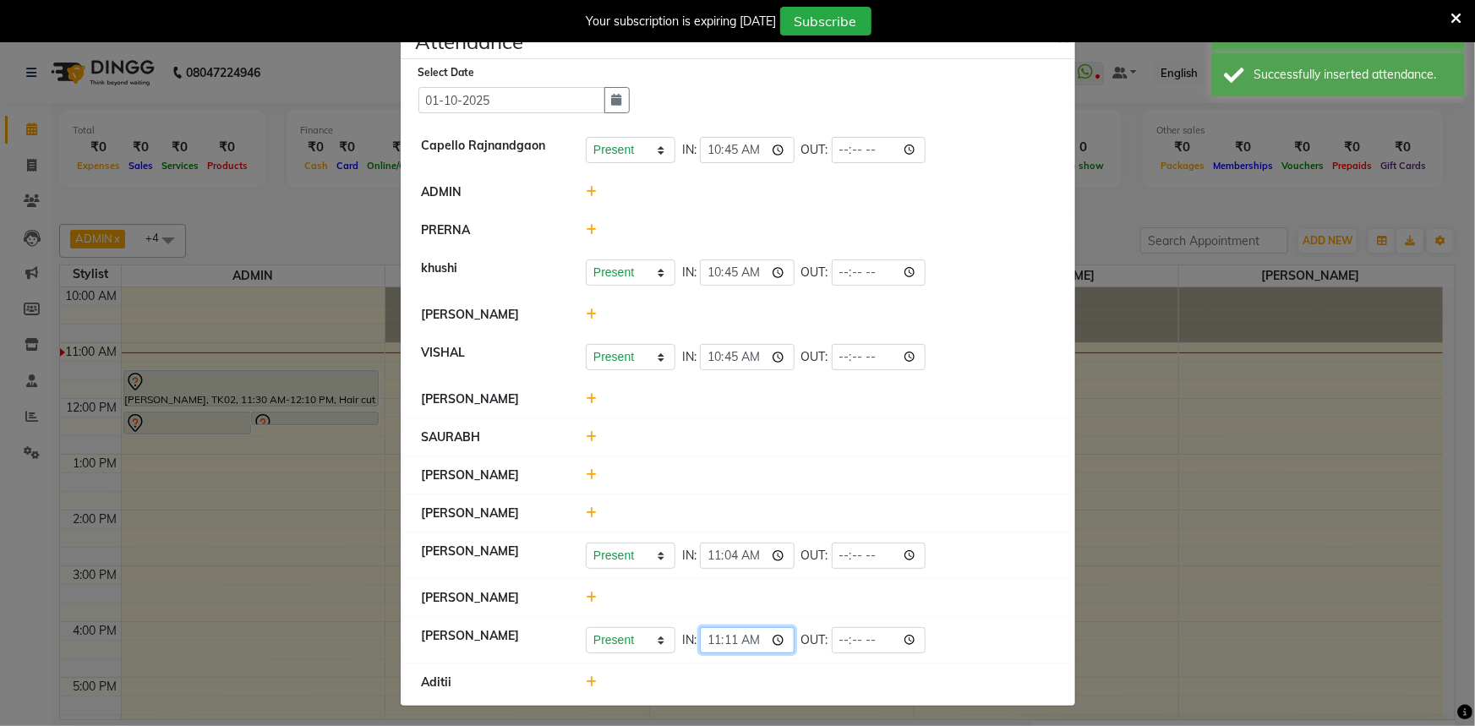
click at [719, 642] on input "11:11" at bounding box center [747, 640] width 95 height 26
type input "11:00"
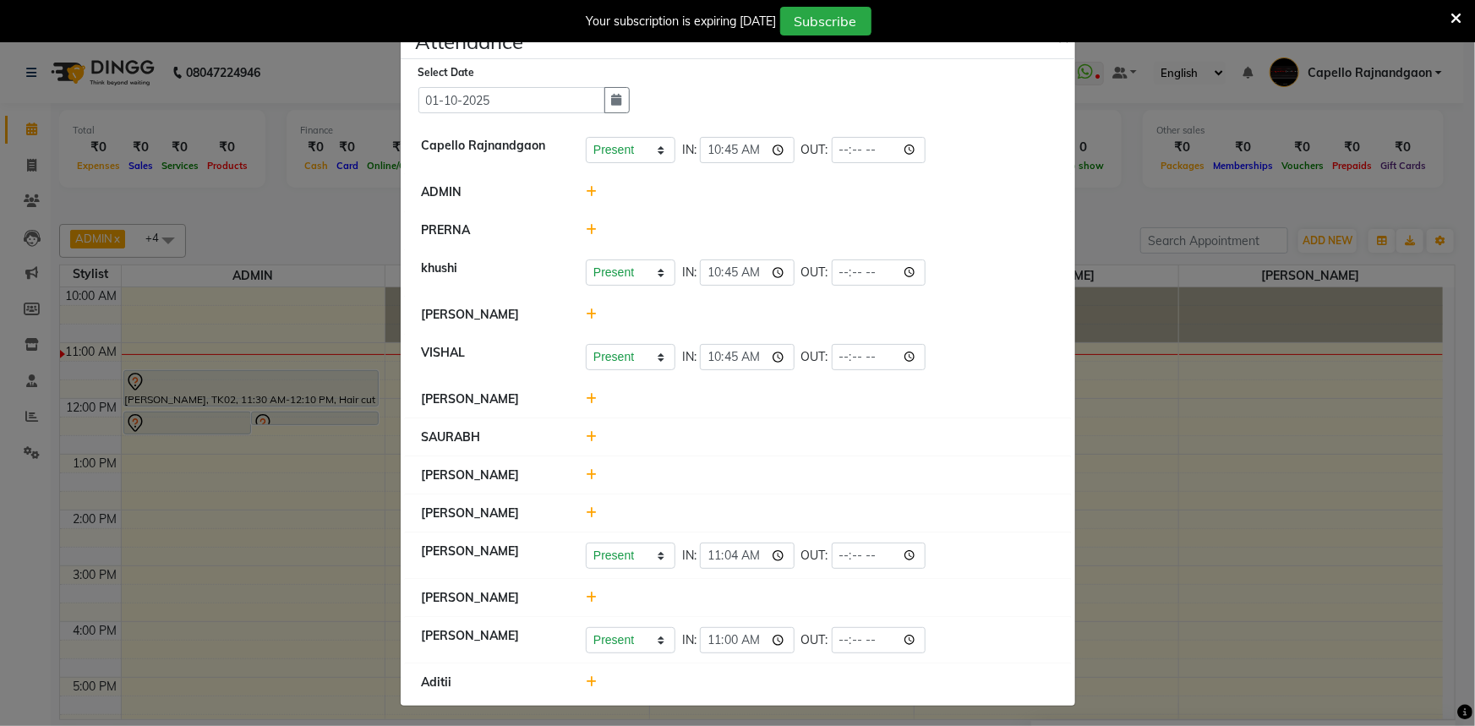
click at [1458, 11] on icon at bounding box center [1456, 18] width 11 height 15
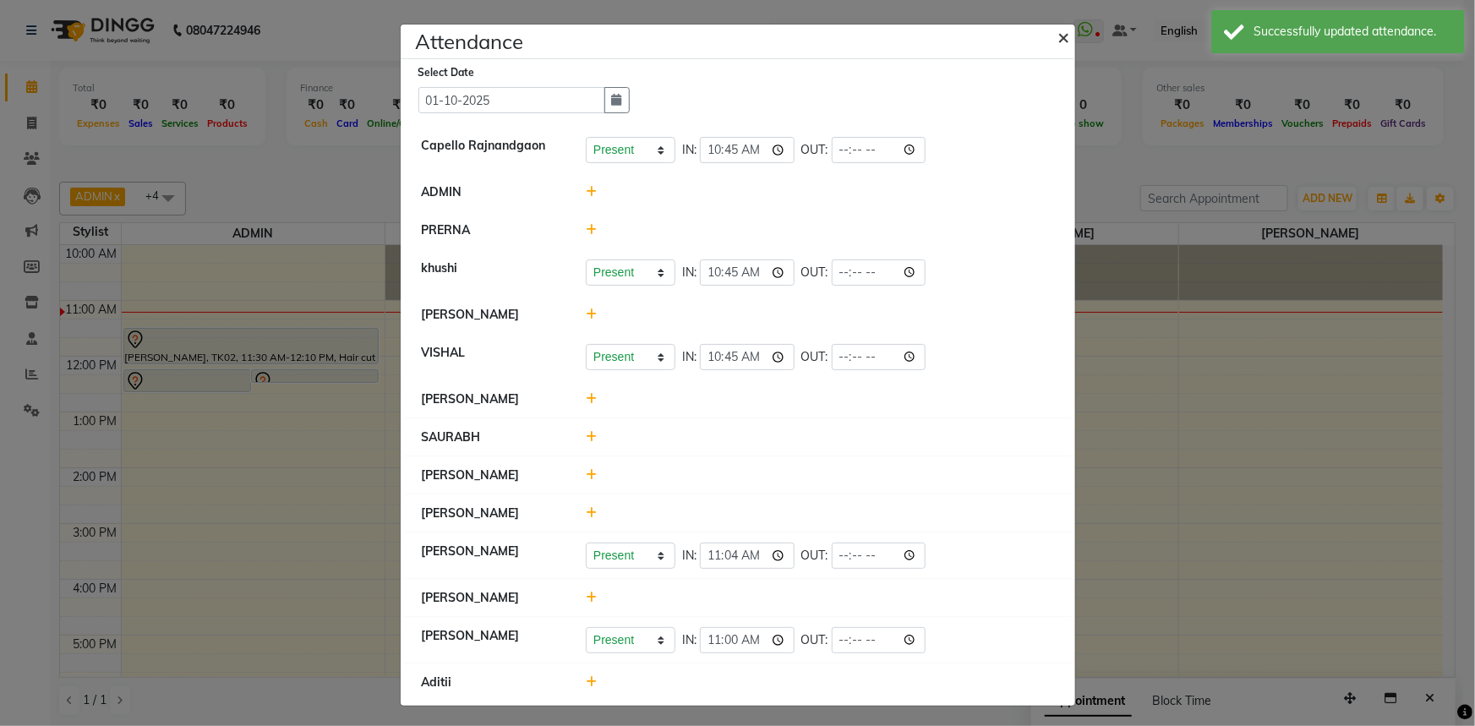
click at [1058, 36] on span "×" at bounding box center [1064, 36] width 12 height 25
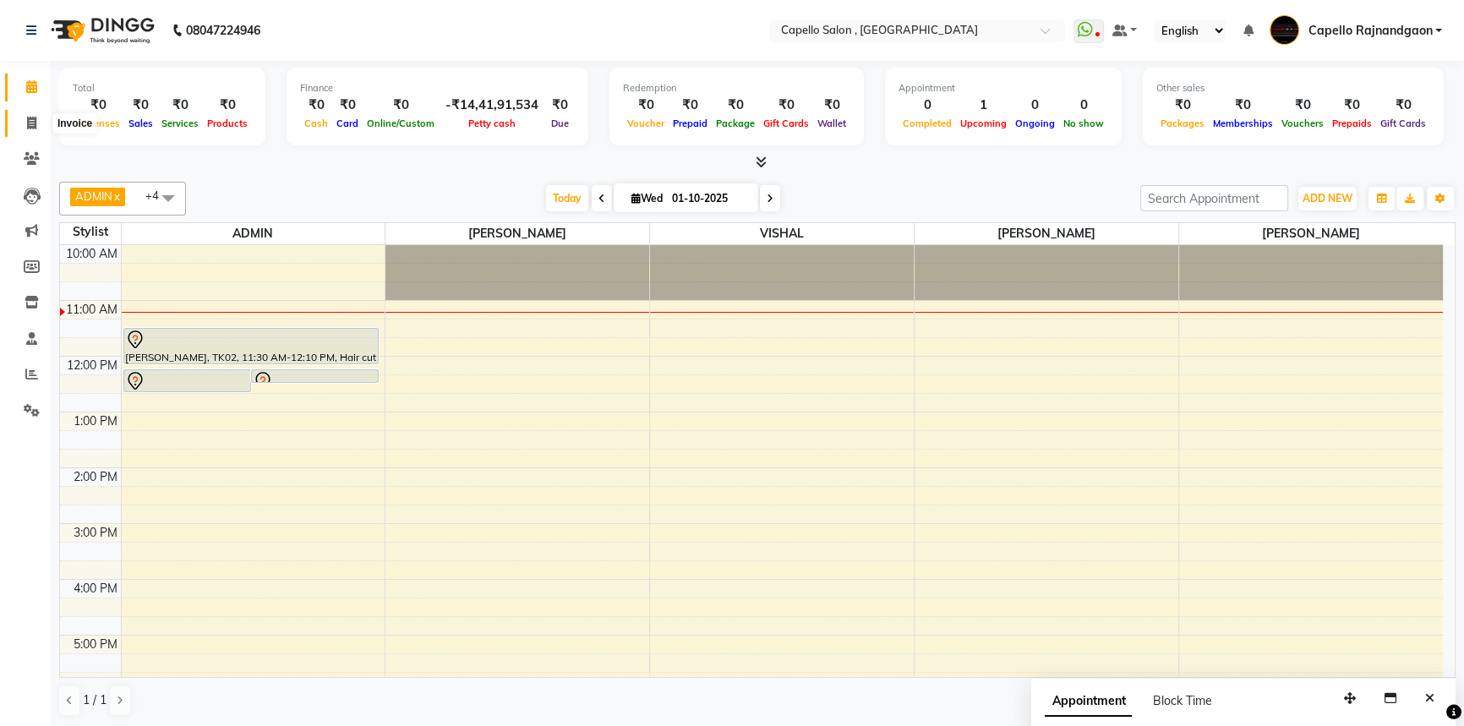
click at [23, 127] on span at bounding box center [32, 123] width 30 height 19
select select "service"
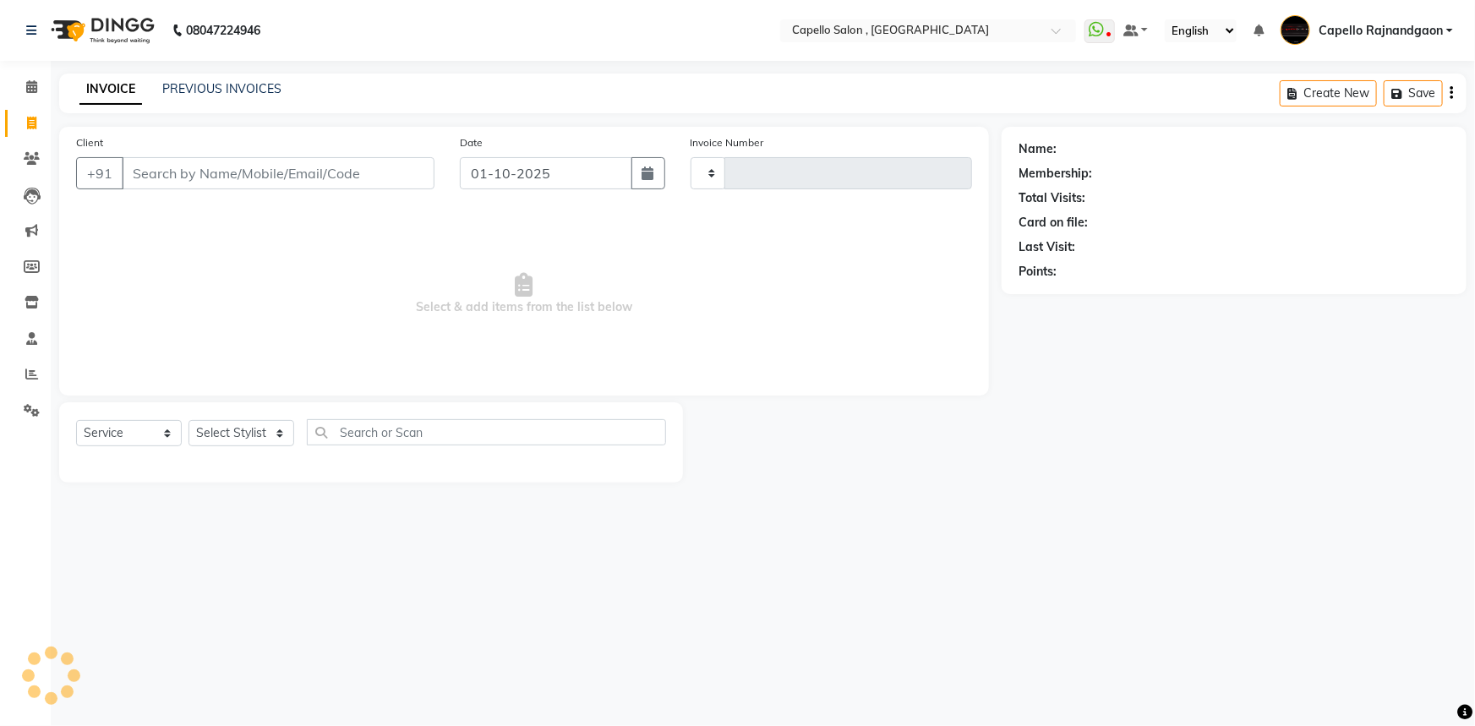
type input "4247"
select select "856"
click at [235, 82] on link "PREVIOUS INVOICES" at bounding box center [221, 88] width 119 height 15
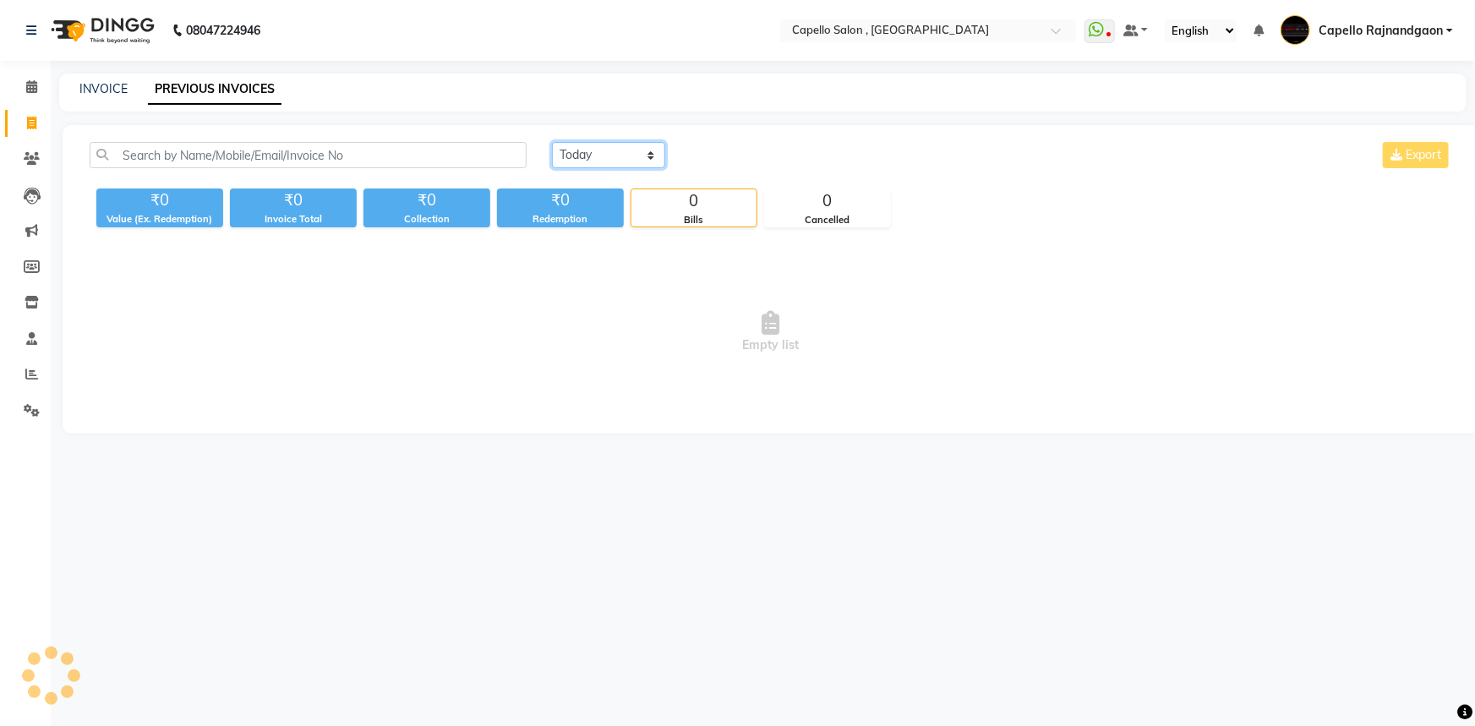
drag, startPoint x: 600, startPoint y: 156, endPoint x: 601, endPoint y: 166, distance: 10.2
click at [600, 156] on select "[DATE] [DATE] Custom Range" at bounding box center [608, 155] width 113 height 26
select select "range"
click at [552, 142] on select "[DATE] [DATE] Custom Range" at bounding box center [608, 155] width 113 height 26
click at [730, 161] on input "01-10-2025" at bounding box center [746, 156] width 118 height 24
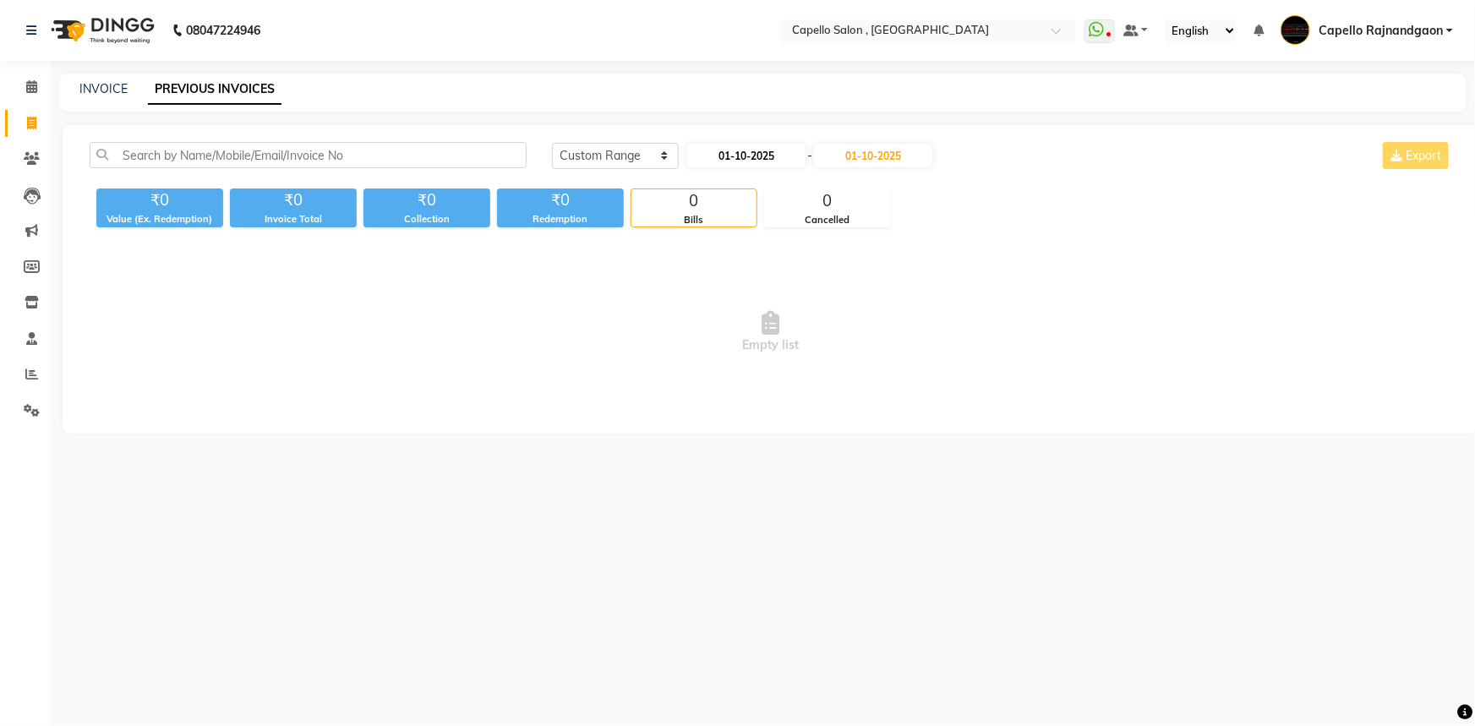
select select "10"
select select "2025"
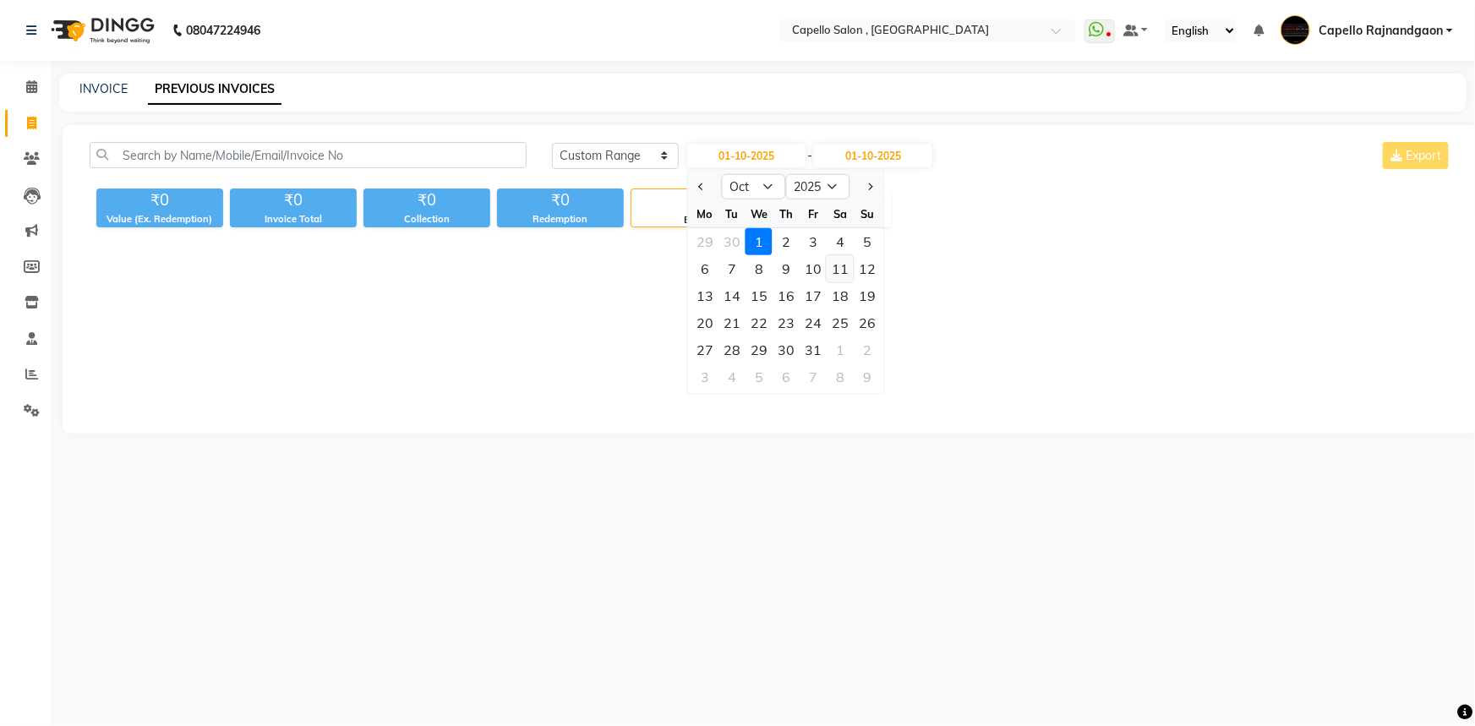
click at [842, 268] on div "11" at bounding box center [840, 268] width 27 height 27
type input "11-10-2025"
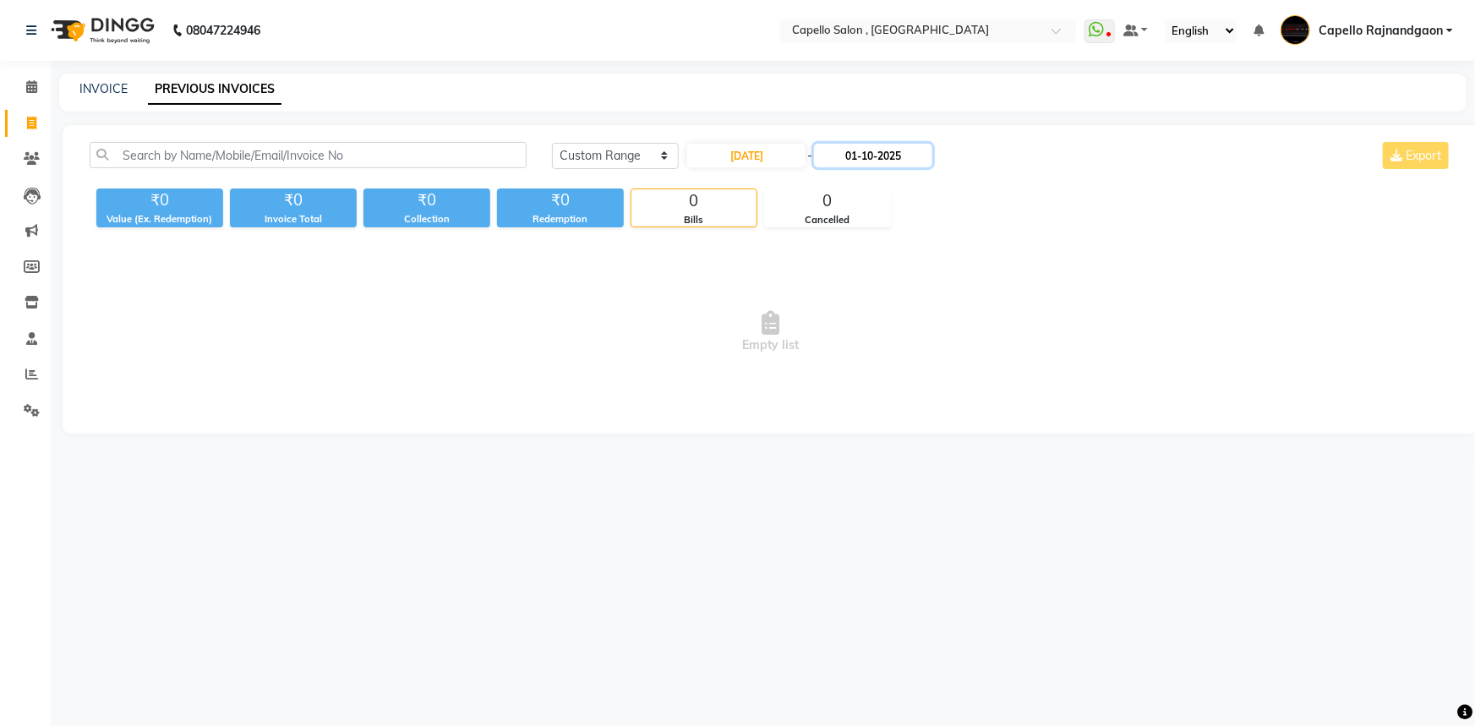
click at [874, 156] on input "01-10-2025" at bounding box center [873, 156] width 118 height 24
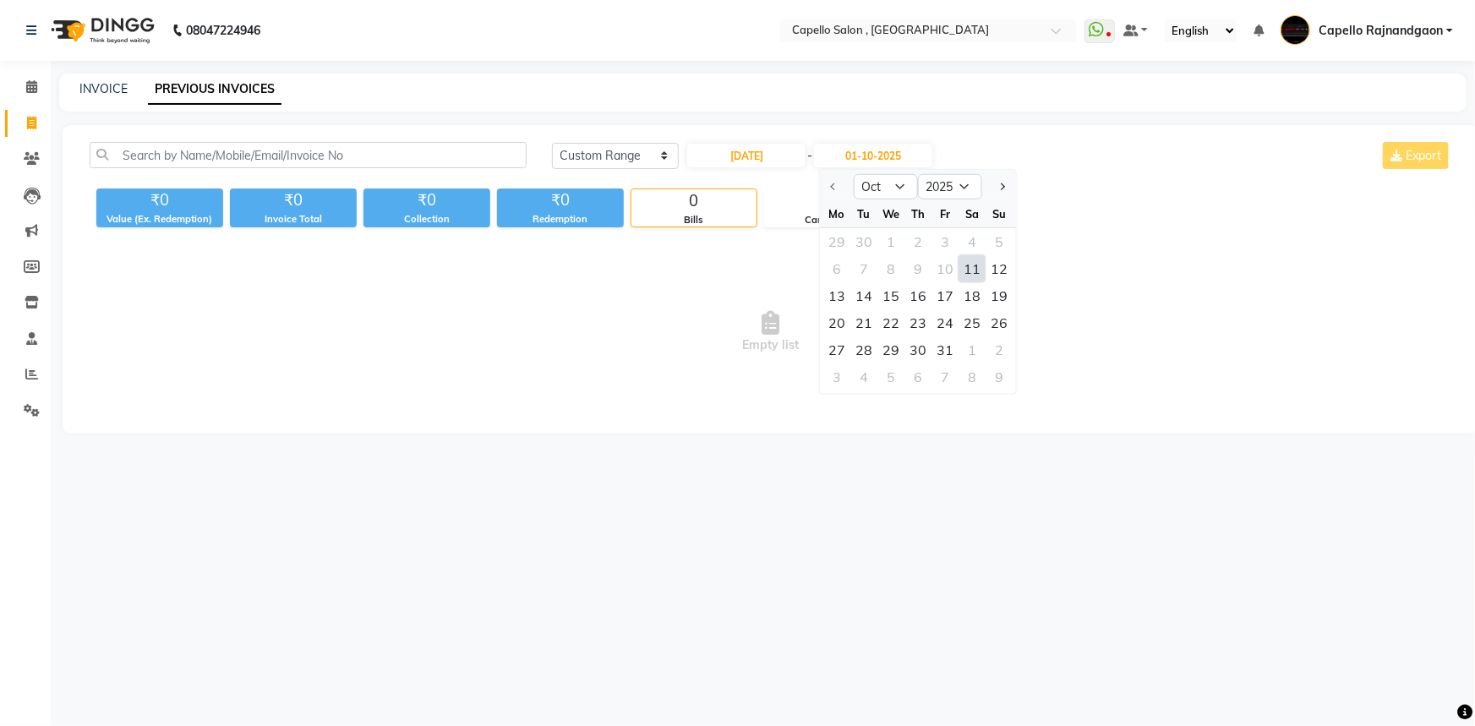
click at [976, 272] on div "11" at bounding box center [972, 268] width 27 height 27
type input "11-10-2025"
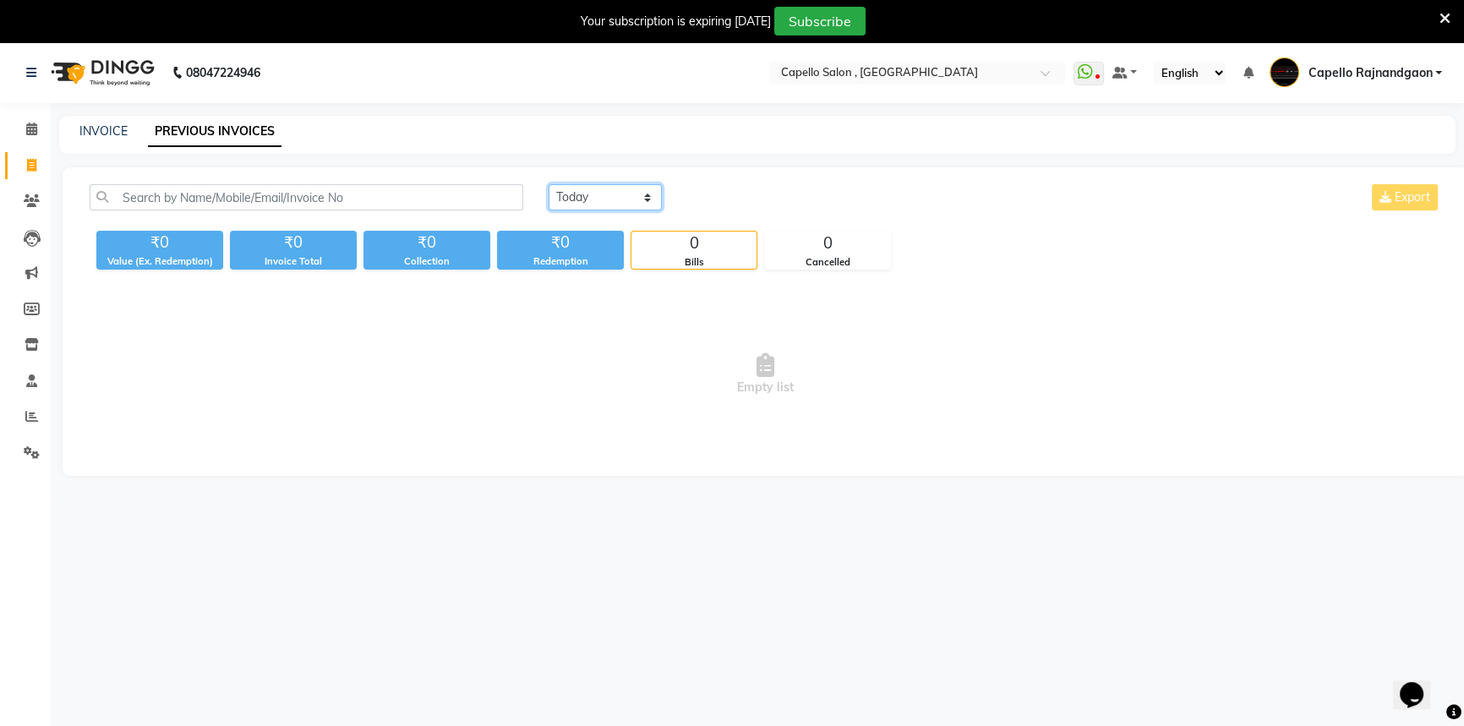
drag, startPoint x: 651, startPoint y: 197, endPoint x: 651, endPoint y: 210, distance: 12.7
click at [651, 197] on select "[DATE] [DATE] Custom Range" at bounding box center [605, 197] width 113 height 26
select select "range"
click at [549, 184] on select "[DATE] [DATE] Custom Range" at bounding box center [605, 197] width 113 height 26
click at [733, 194] on input "01-10-2025" at bounding box center [743, 198] width 118 height 24
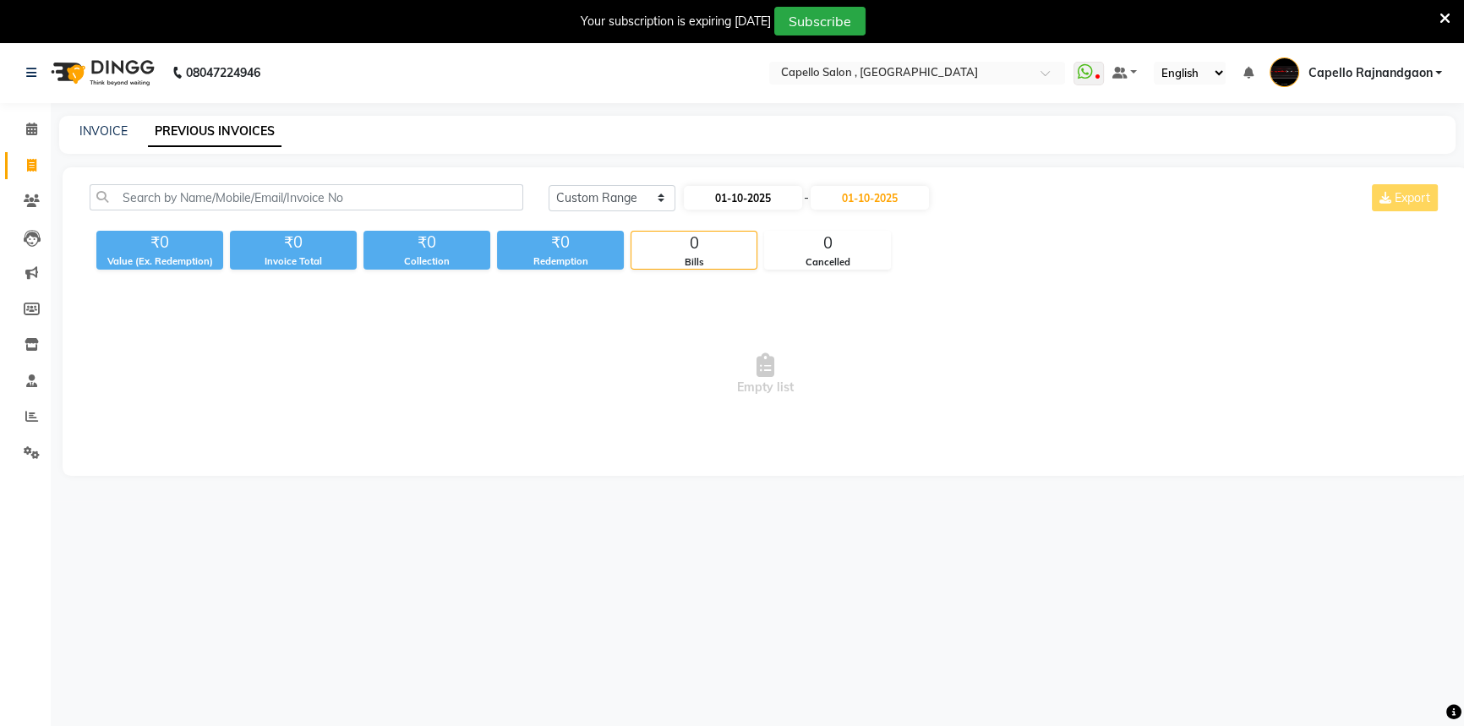
select select "10"
select select "2025"
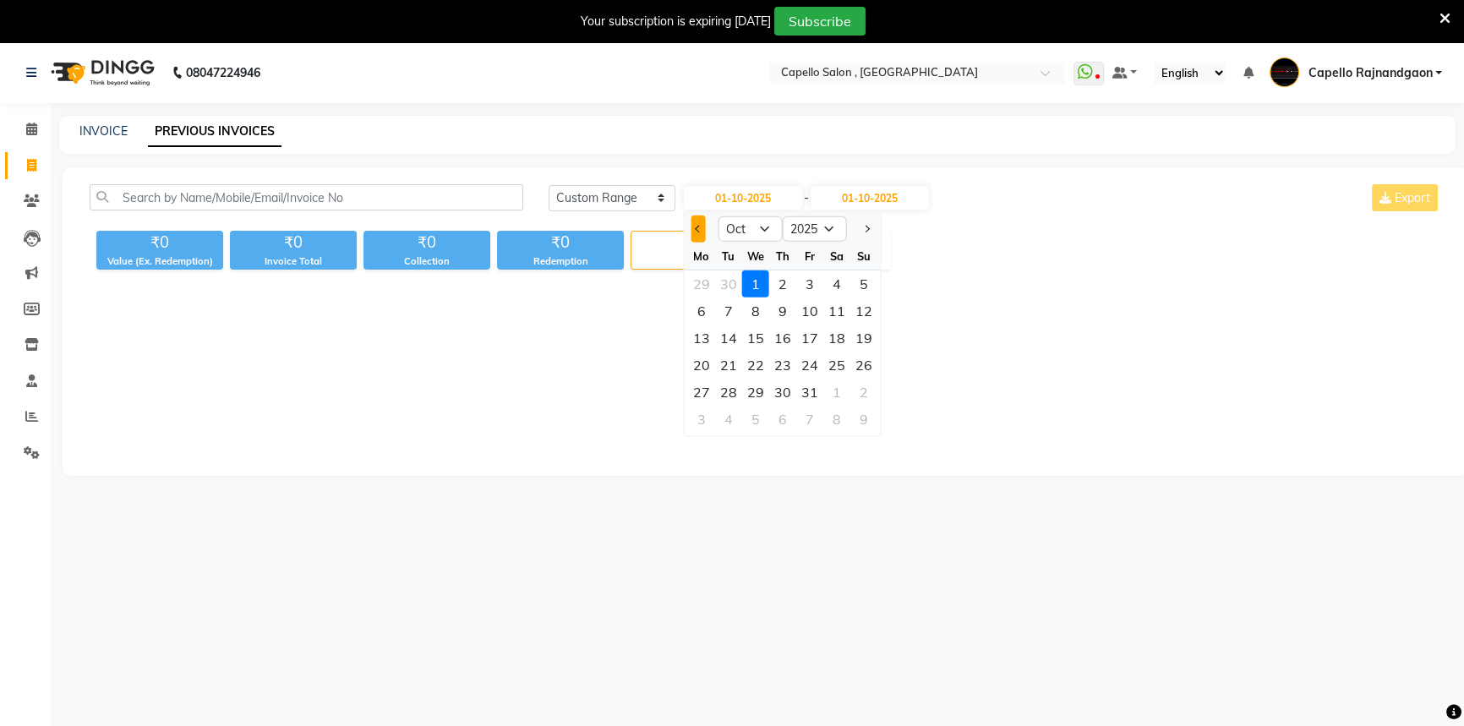
click at [701, 222] on button "Previous month" at bounding box center [699, 229] width 14 height 27
select select "9"
click at [783, 303] on div "11" at bounding box center [782, 311] width 27 height 27
type input "[DATE]"
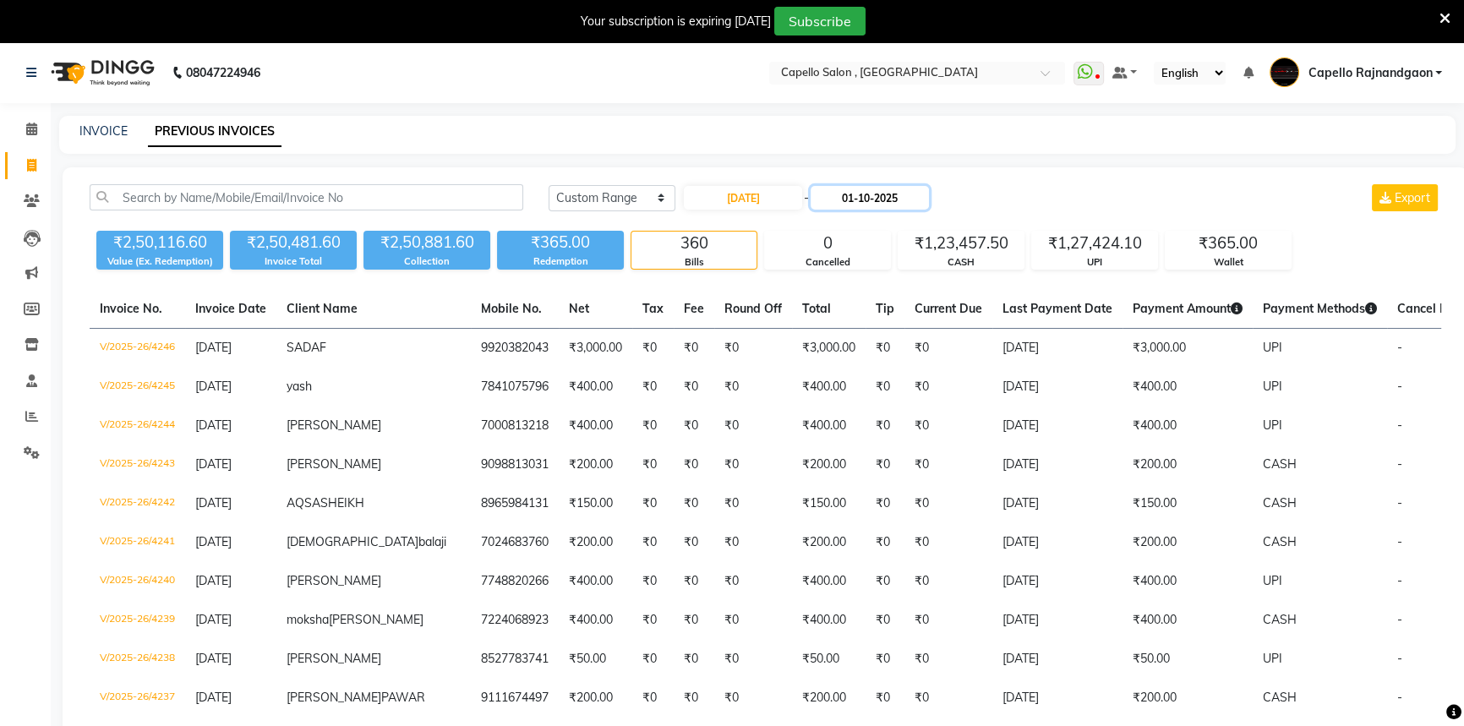
click at [845, 190] on input "01-10-2025" at bounding box center [870, 198] width 118 height 24
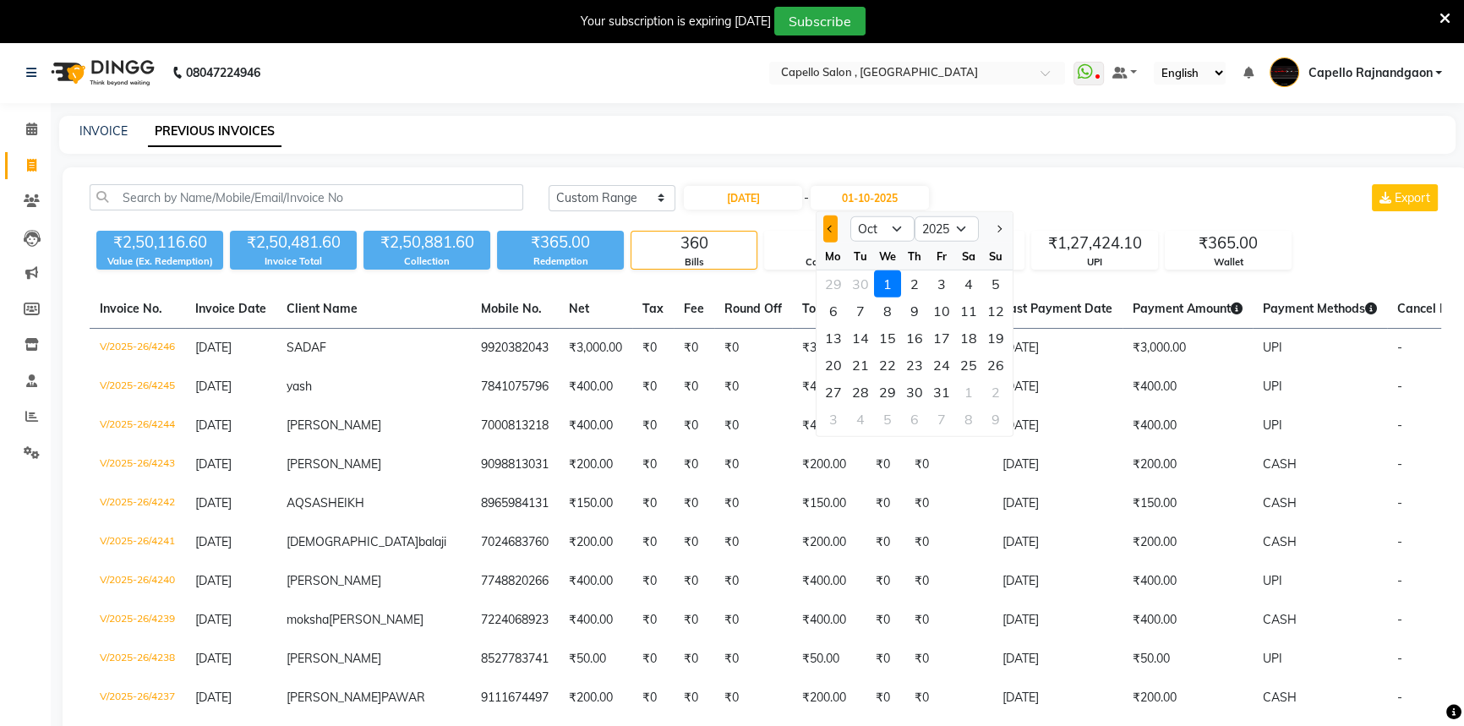
click at [832, 231] on span "Previous month" at bounding box center [831, 229] width 7 height 7
select select "9"
click at [914, 309] on div "11" at bounding box center [914, 311] width 27 height 27
type input "[DATE]"
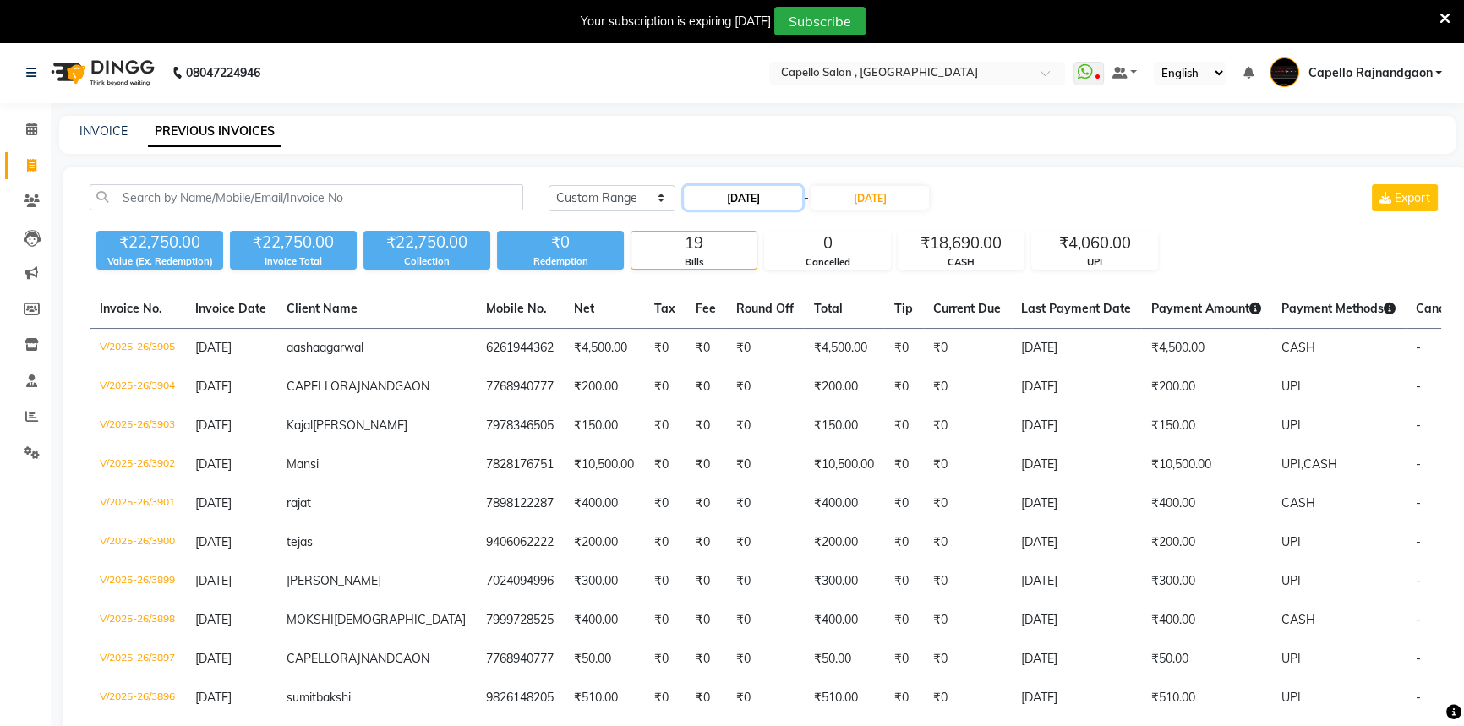
click at [736, 188] on input "[DATE]" at bounding box center [743, 198] width 118 height 24
select select "9"
select select "2025"
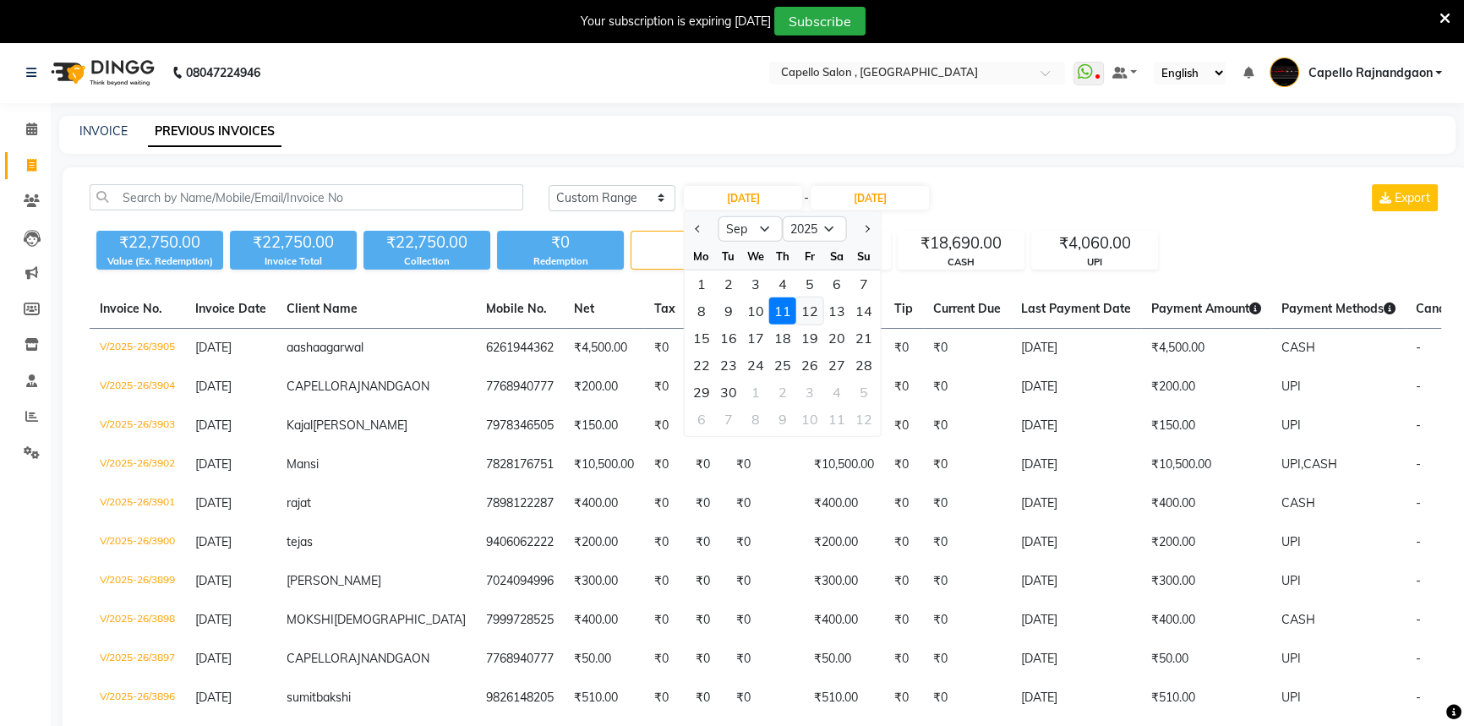
click at [811, 309] on div "12" at bounding box center [809, 311] width 27 height 27
type input "[DATE]"
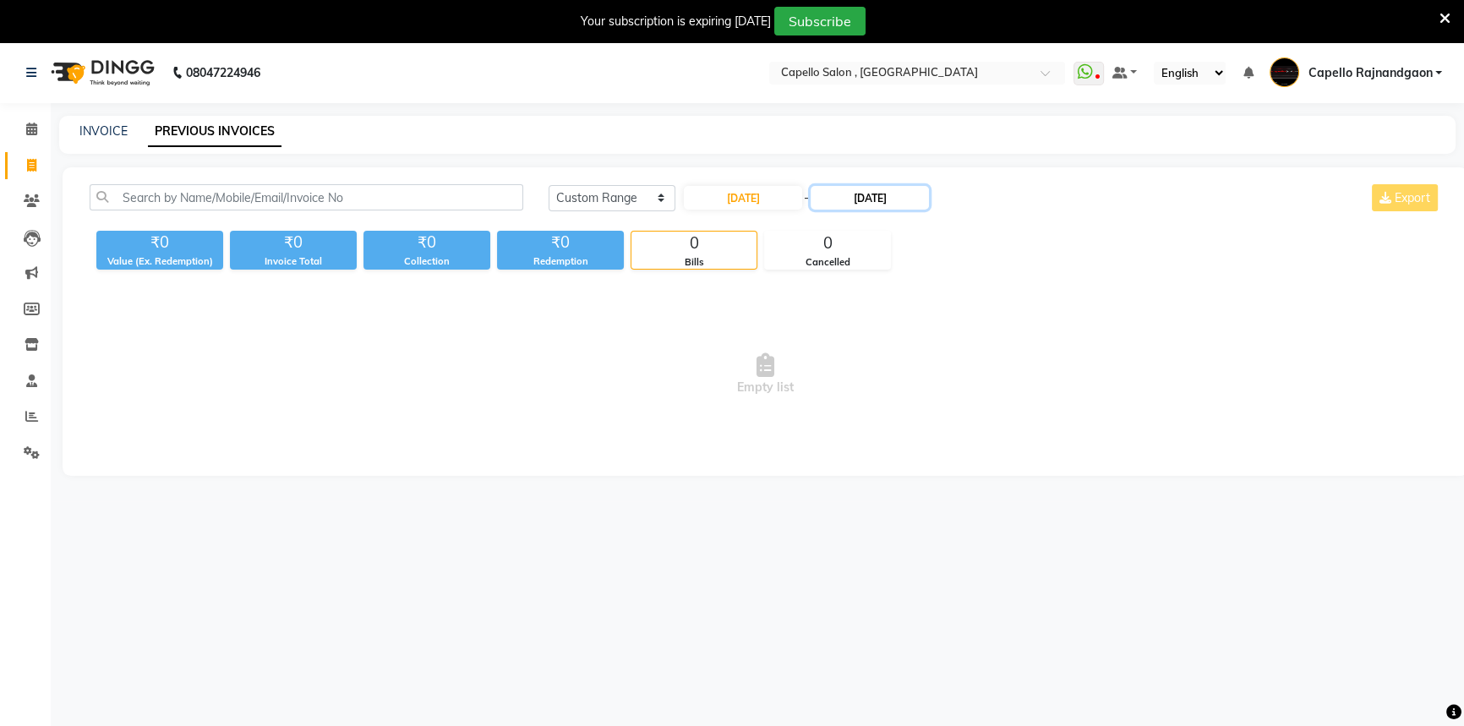
click at [867, 203] on input "[DATE]" at bounding box center [870, 198] width 118 height 24
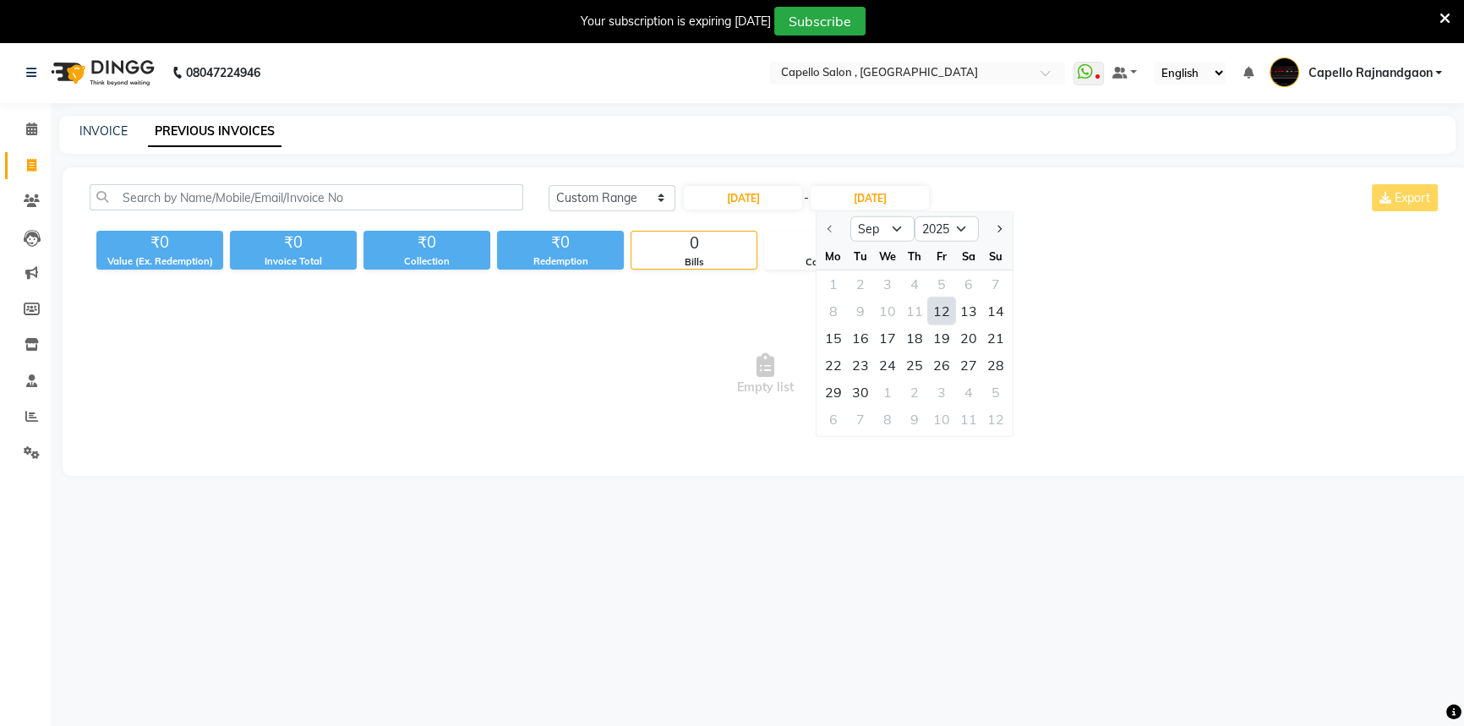
click at [940, 320] on div "12" at bounding box center [941, 311] width 27 height 27
type input "[DATE]"
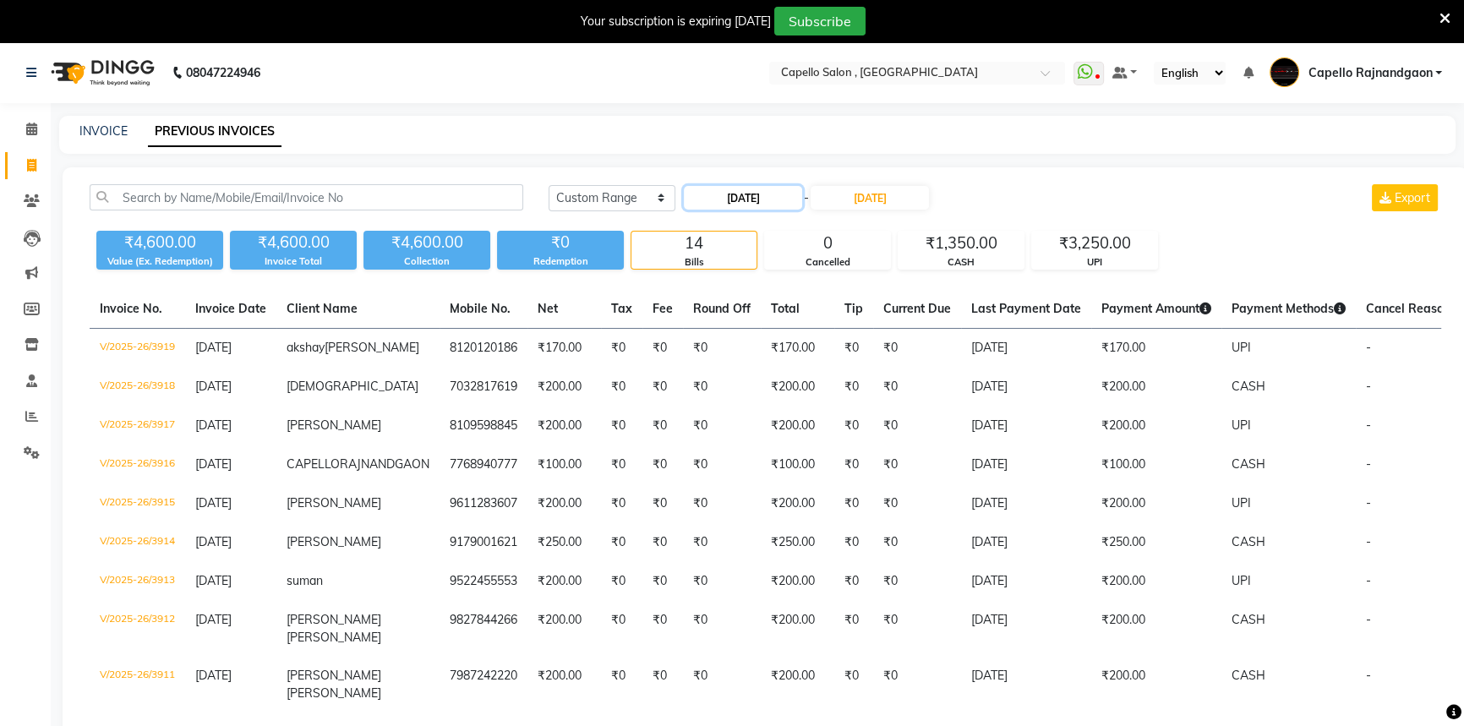
click at [768, 205] on input "[DATE]" at bounding box center [743, 198] width 118 height 24
select select "9"
select select "2025"
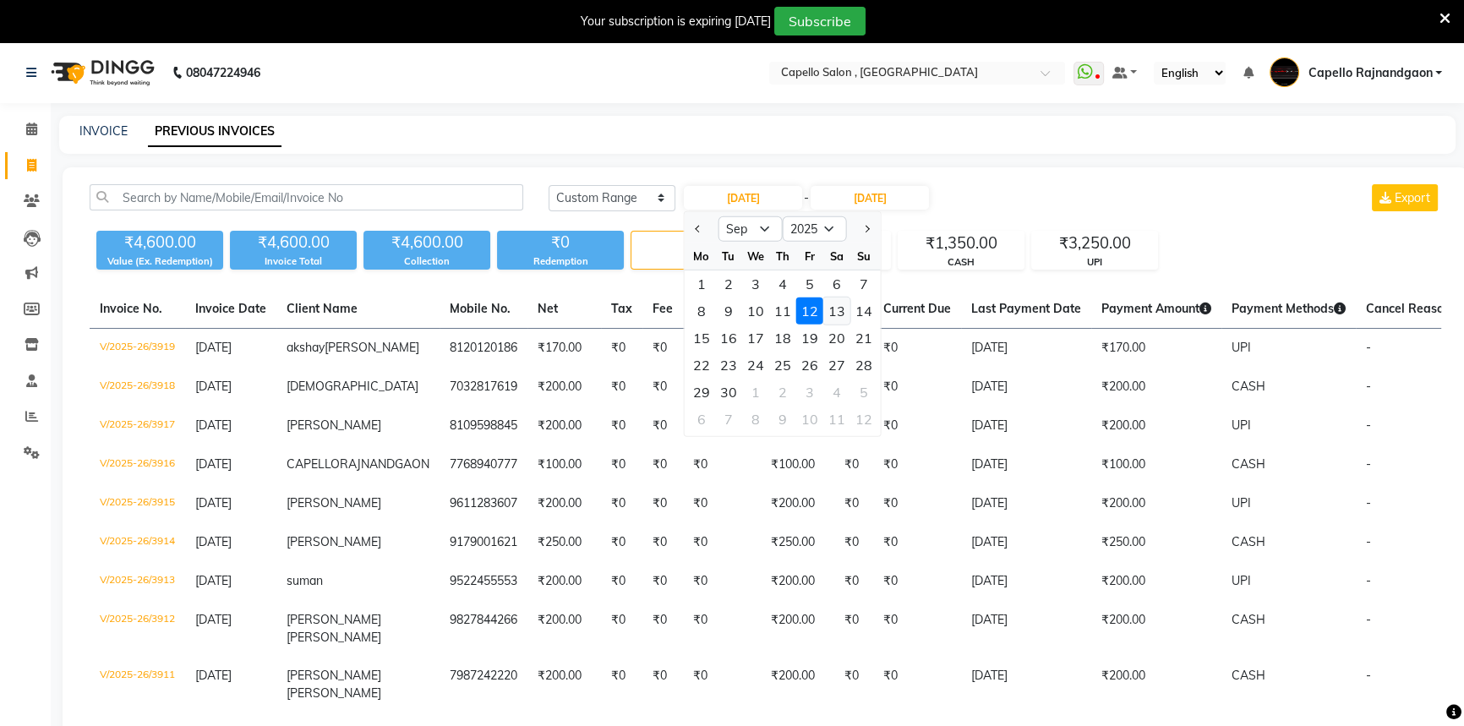
click at [835, 300] on div "13" at bounding box center [836, 311] width 27 height 27
type input "13-09-2025"
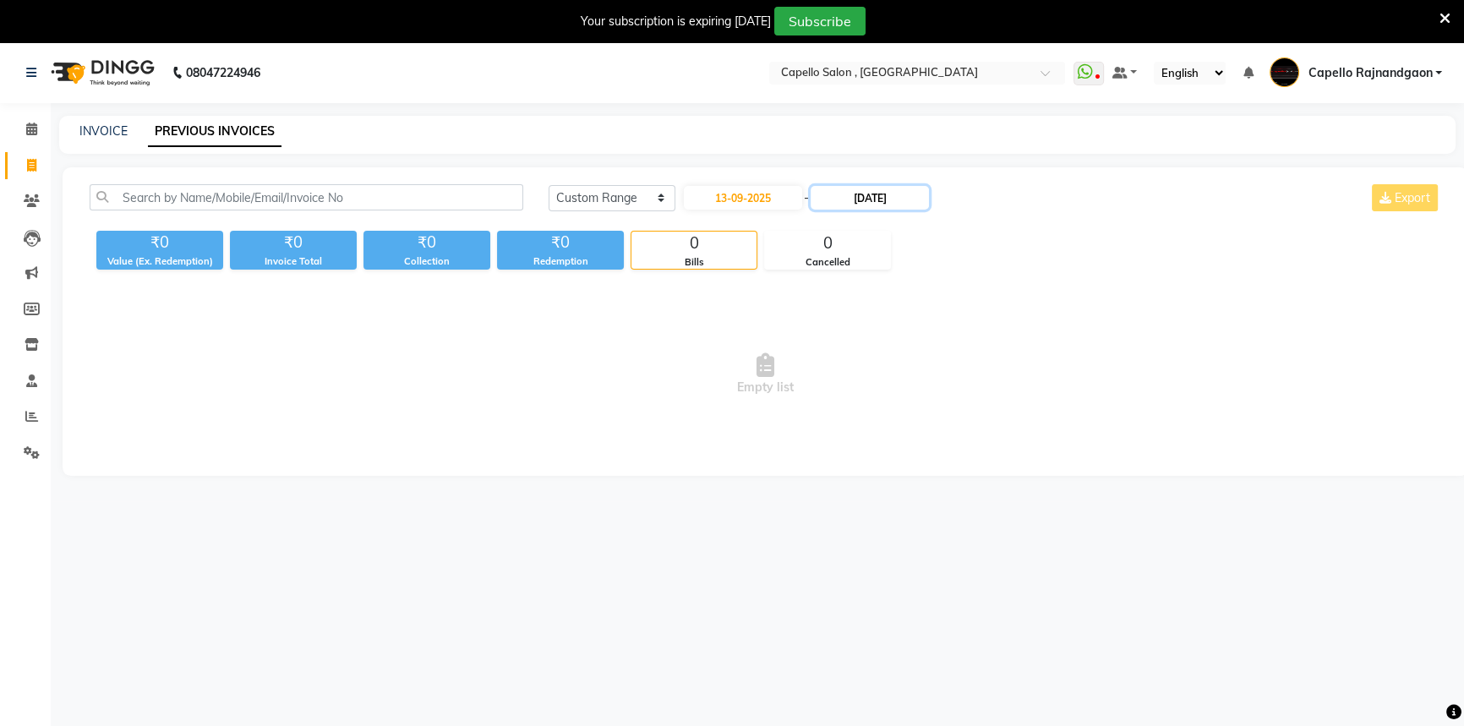
click at [879, 205] on input "[DATE]" at bounding box center [870, 198] width 118 height 24
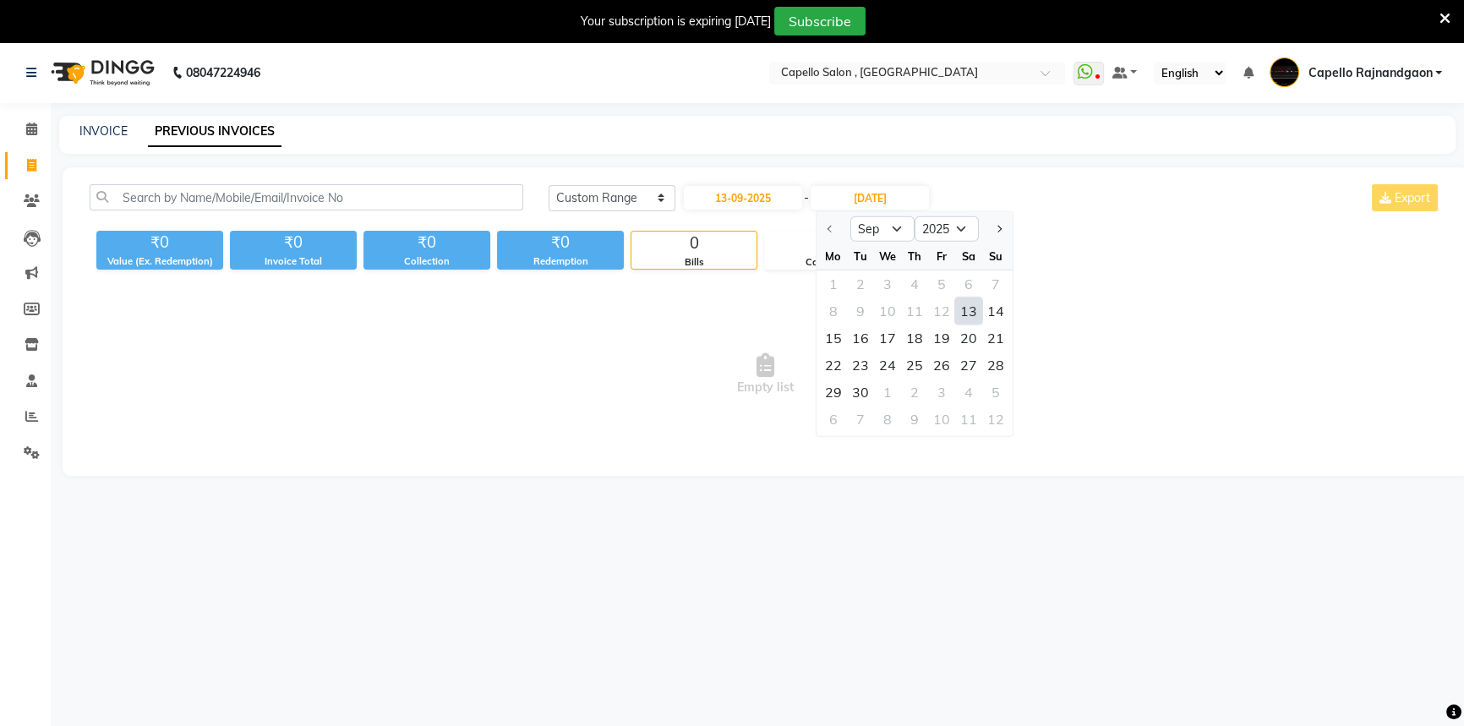
click at [959, 314] on div "13" at bounding box center [968, 311] width 27 height 27
type input "13-09-2025"
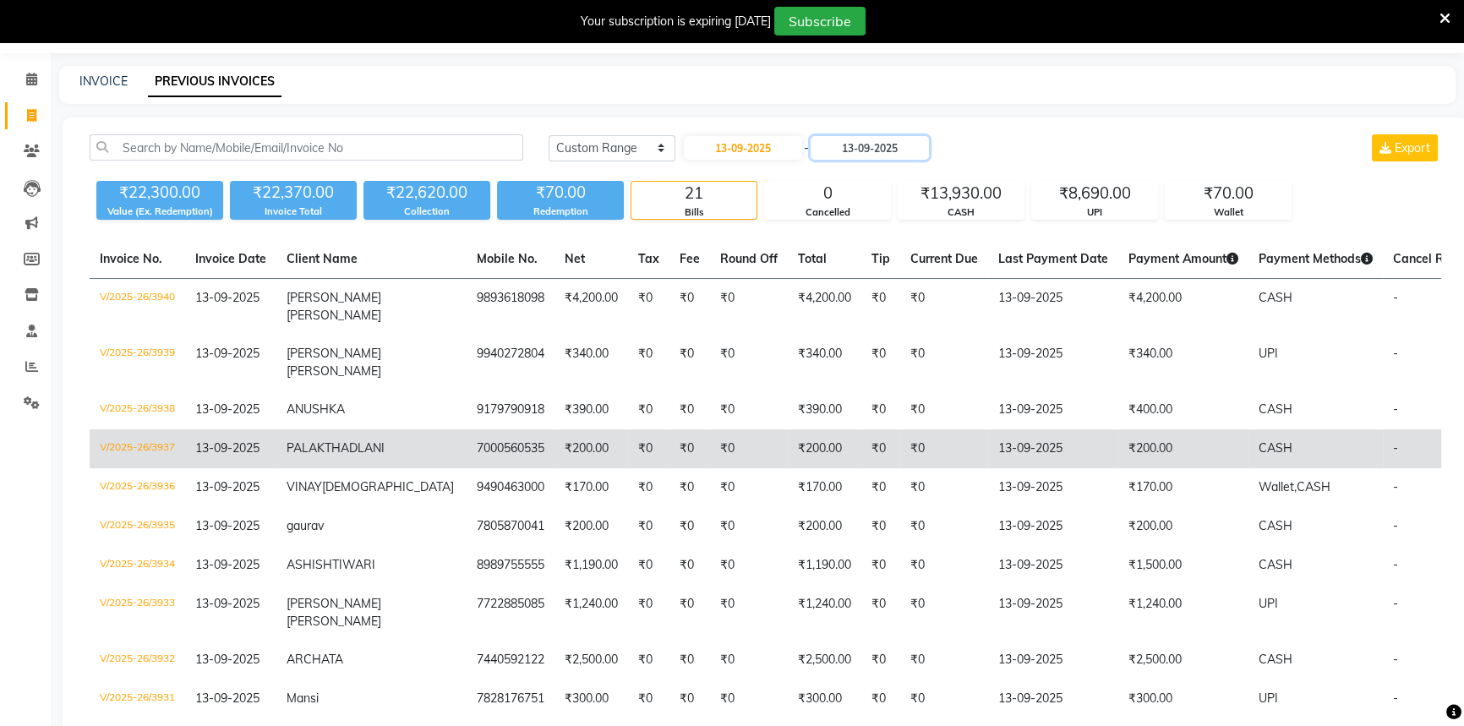
scroll to position [76, 0]
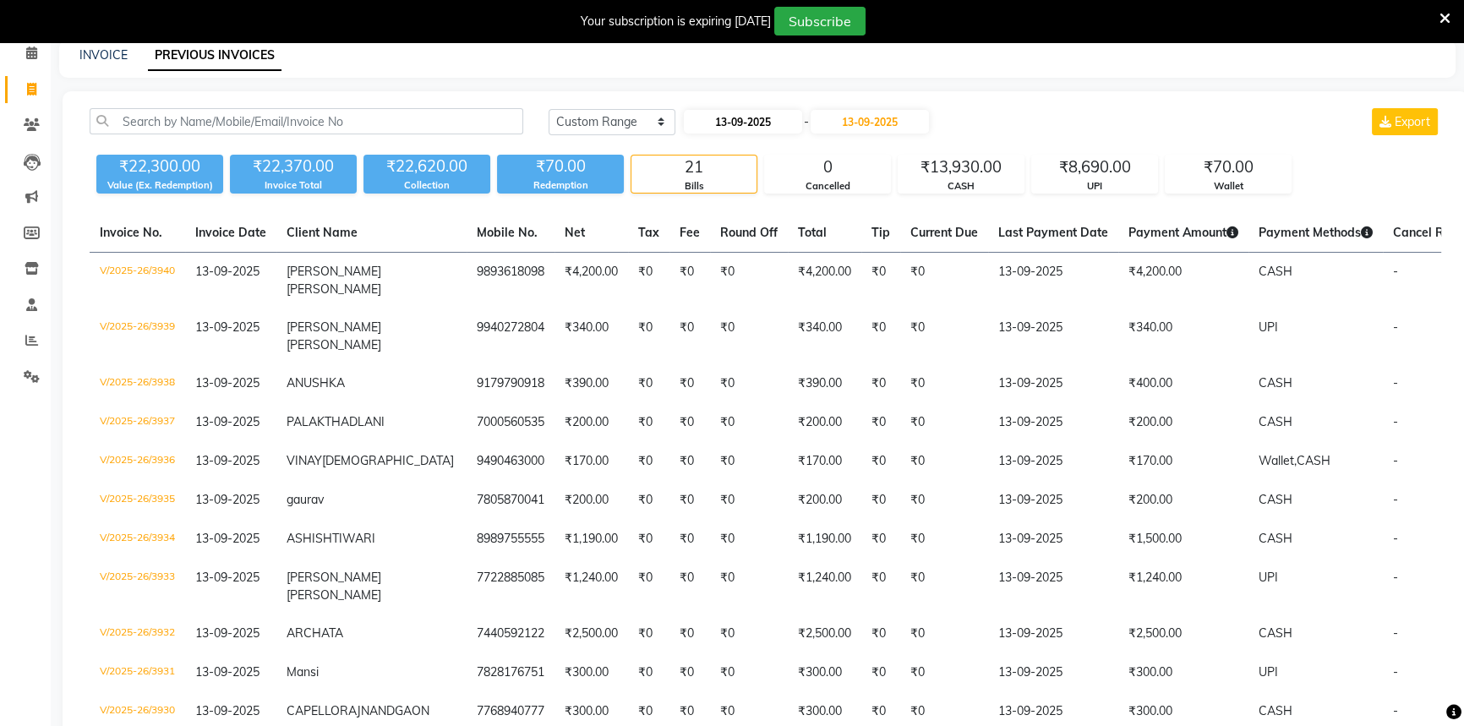
drag, startPoint x: 771, startPoint y: 99, endPoint x: 768, endPoint y: 129, distance: 30.5
click at [771, 101] on div "[DATE] [DATE] Custom Range [DATE] - [DATE] Export ₹22,300.00 Value (Ex. Redempt…" at bounding box center [766, 639] width 1406 height 1096
click at [768, 129] on input "13-09-2025" at bounding box center [743, 122] width 118 height 24
select select "9"
select select "2025"
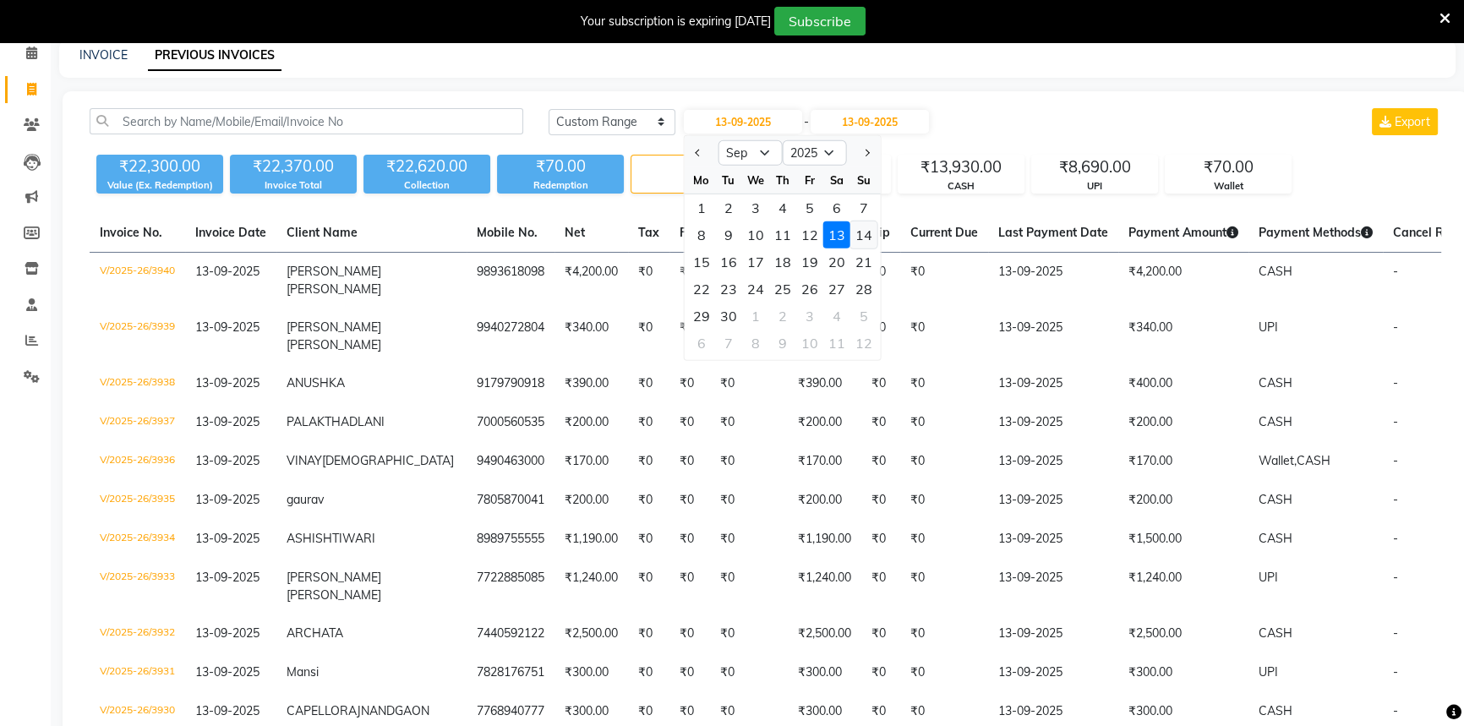
click at [861, 234] on div "14" at bounding box center [863, 234] width 27 height 27
type input "[DATE]"
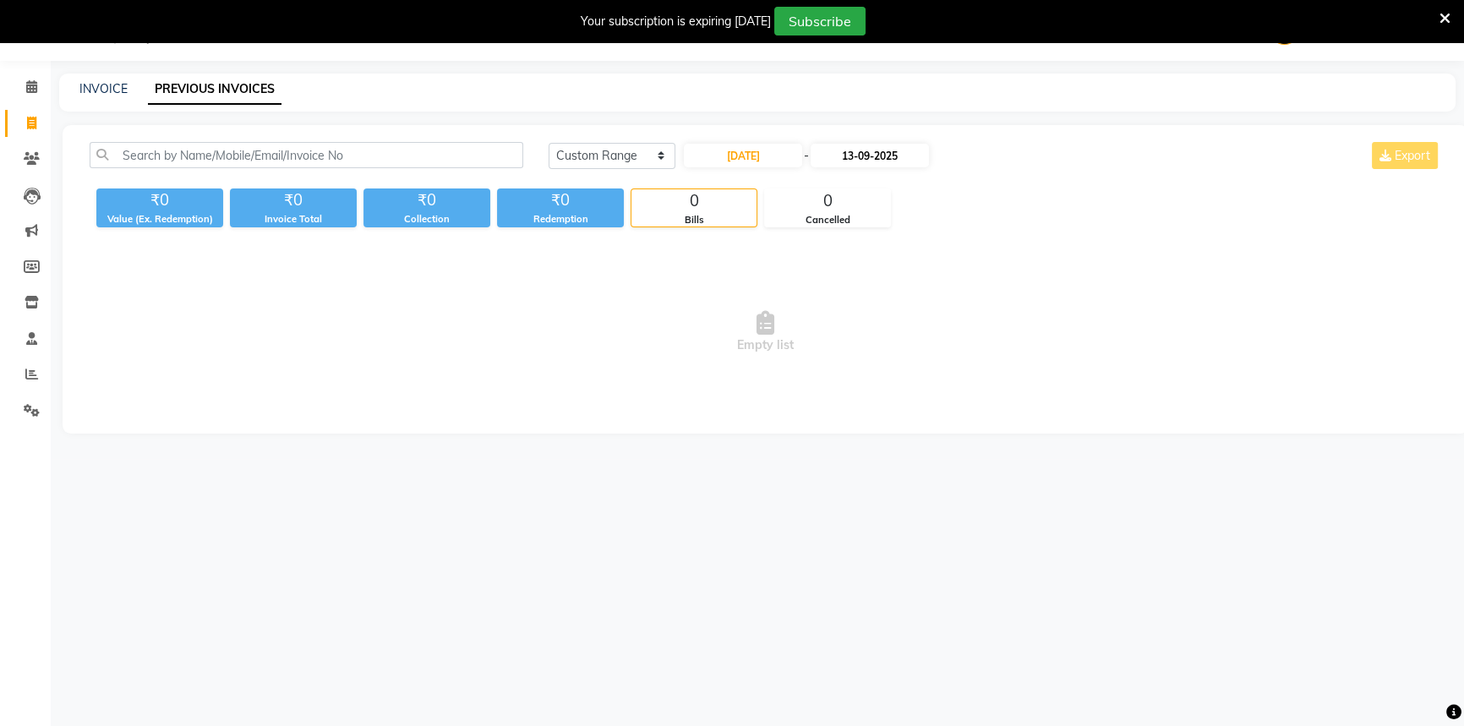
scroll to position [42, 0]
click at [881, 123] on main "INVOICE PREVIOUS INVOICES [DATE] [DATE] Custom Range [DATE] - [DATE] Export ₹0 …" at bounding box center [757, 266] width 1413 height 385
click at [919, 156] on input "13-09-2025" at bounding box center [870, 156] width 118 height 24
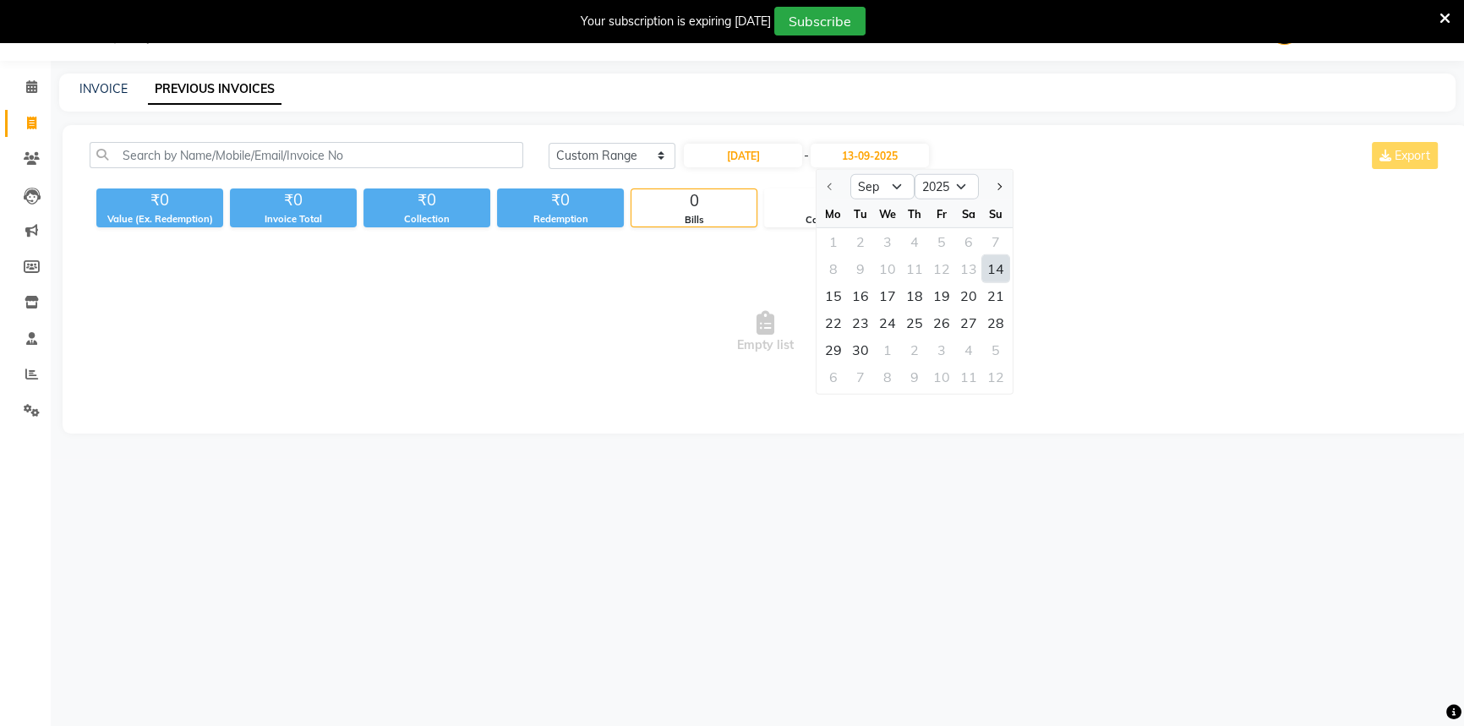
click at [984, 265] on div "14" at bounding box center [995, 268] width 27 height 27
type input "[DATE]"
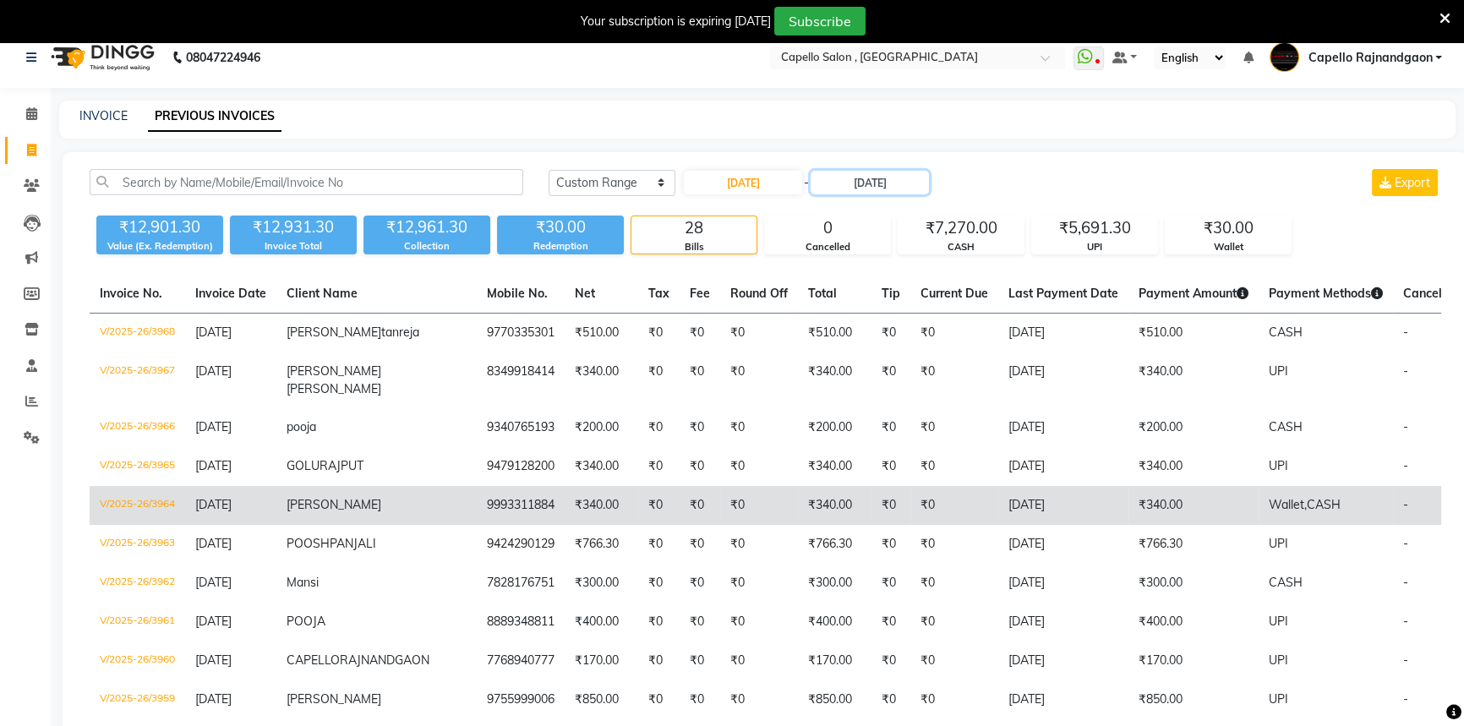
scroll to position [0, 0]
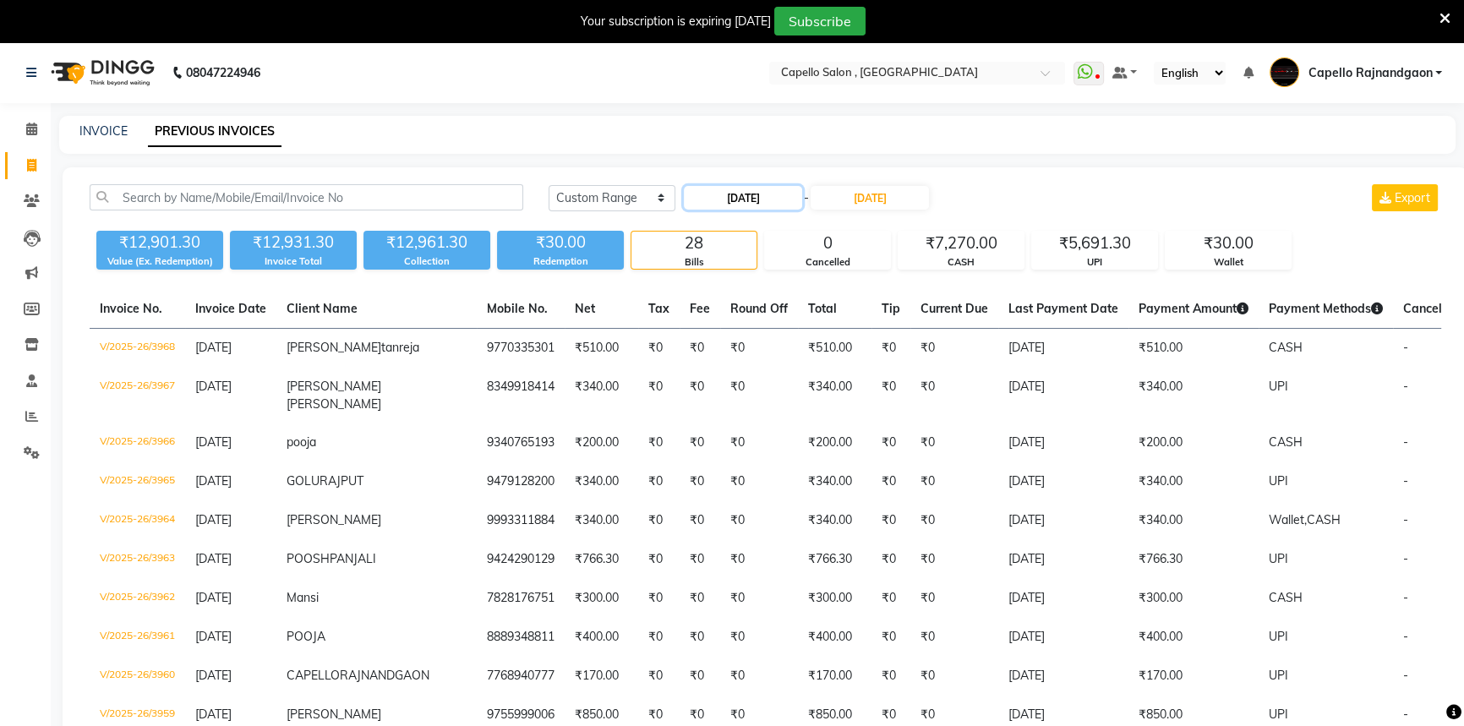
click at [778, 205] on input "[DATE]" at bounding box center [743, 198] width 118 height 24
select select "9"
select select "2025"
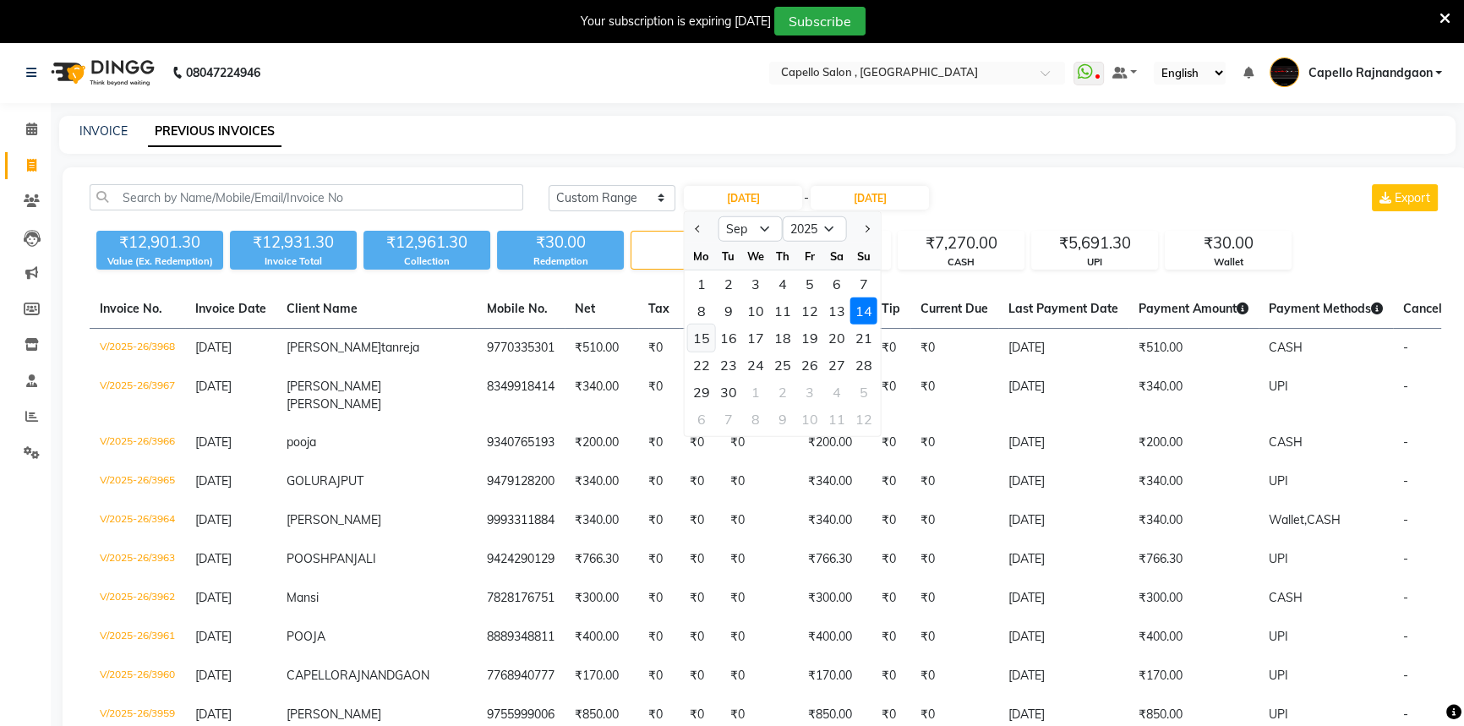
click at [700, 347] on div "15" at bounding box center [701, 338] width 27 height 27
type input "[DATE]"
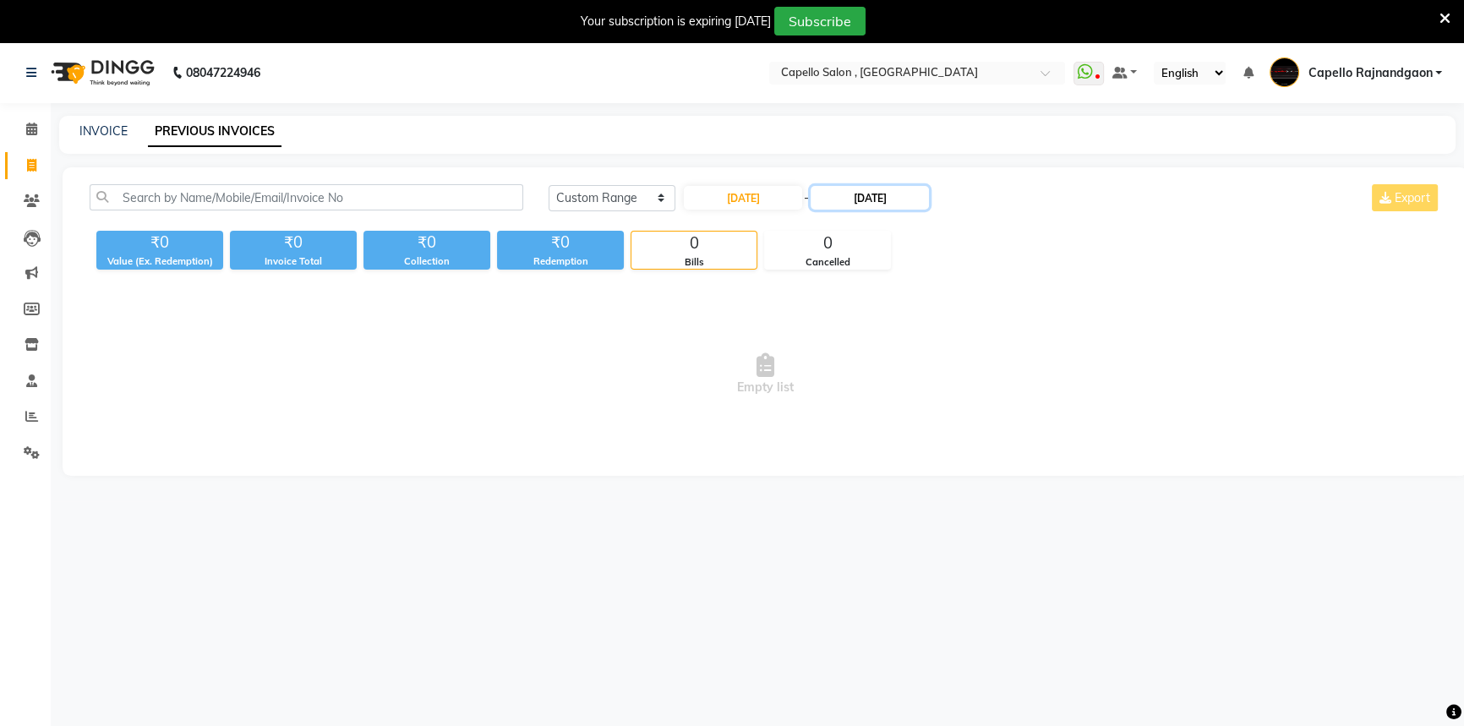
click at [870, 200] on input "[DATE]" at bounding box center [870, 198] width 118 height 24
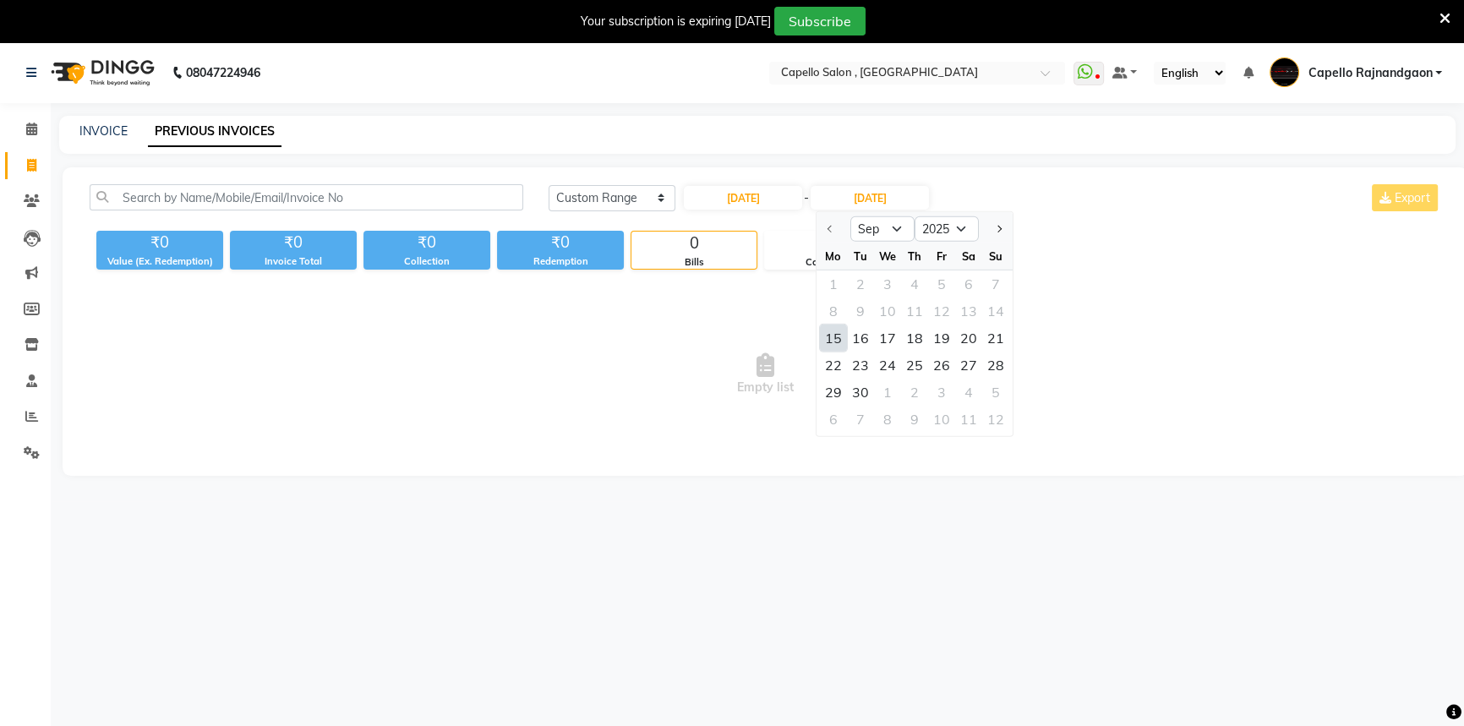
click at [828, 337] on div "15" at bounding box center [833, 338] width 27 height 27
type input "[DATE]"
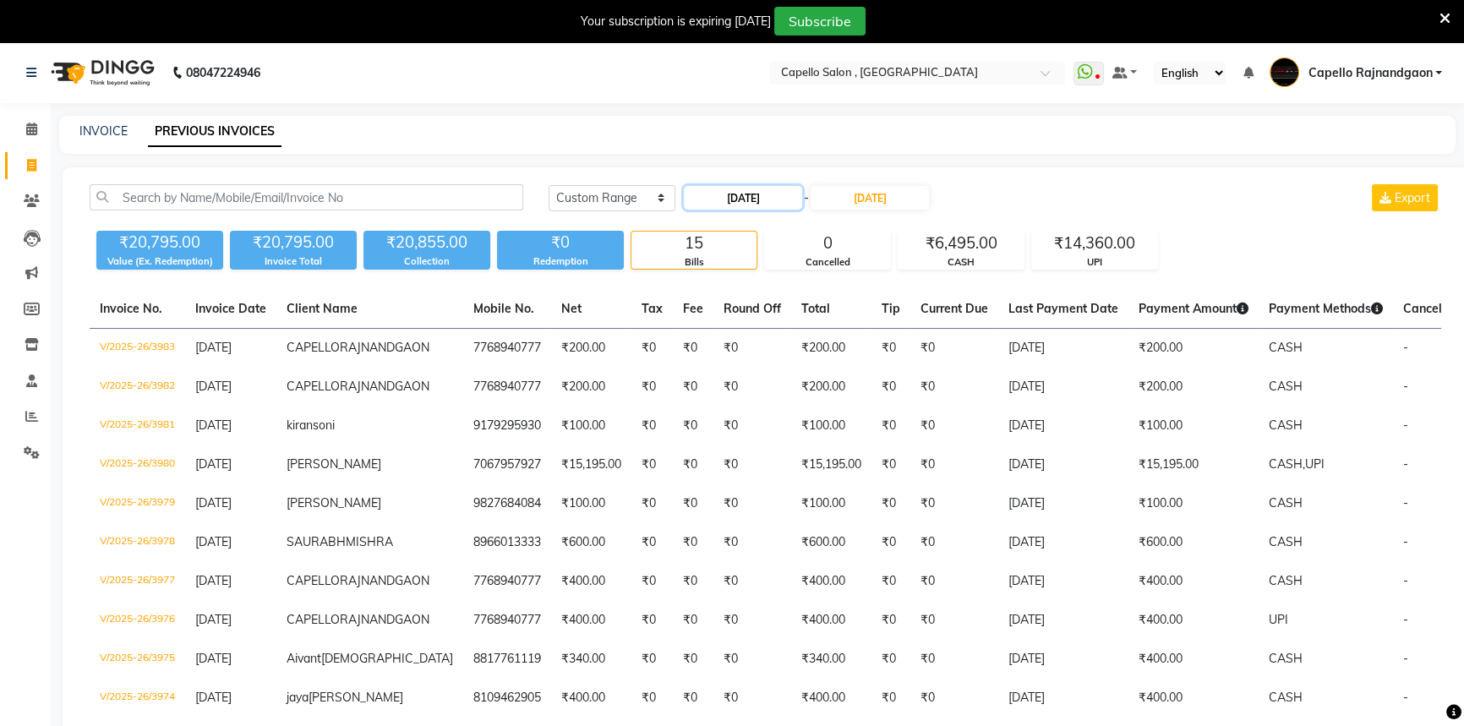
click at [727, 193] on input "[DATE]" at bounding box center [743, 198] width 118 height 24
select select "9"
select select "2025"
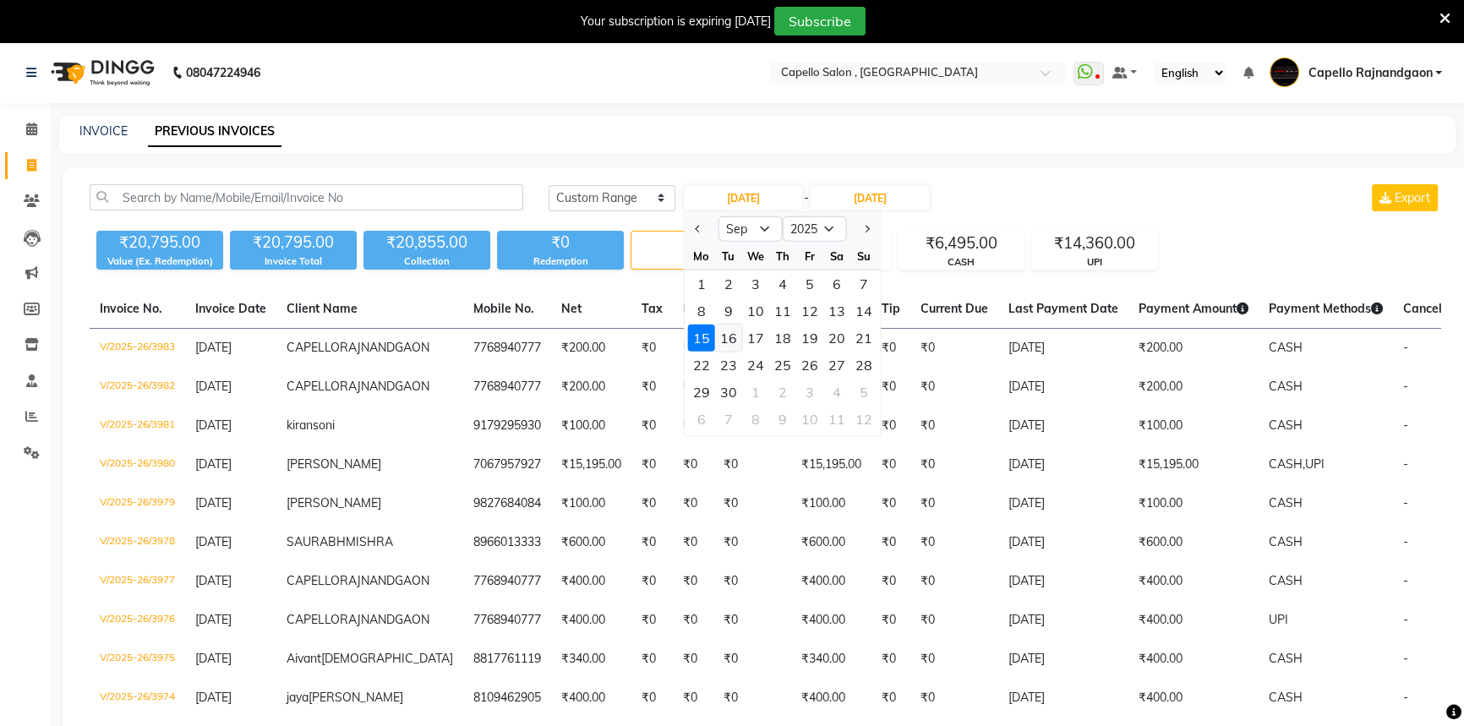
click at [741, 340] on div "16" at bounding box center [728, 338] width 27 height 27
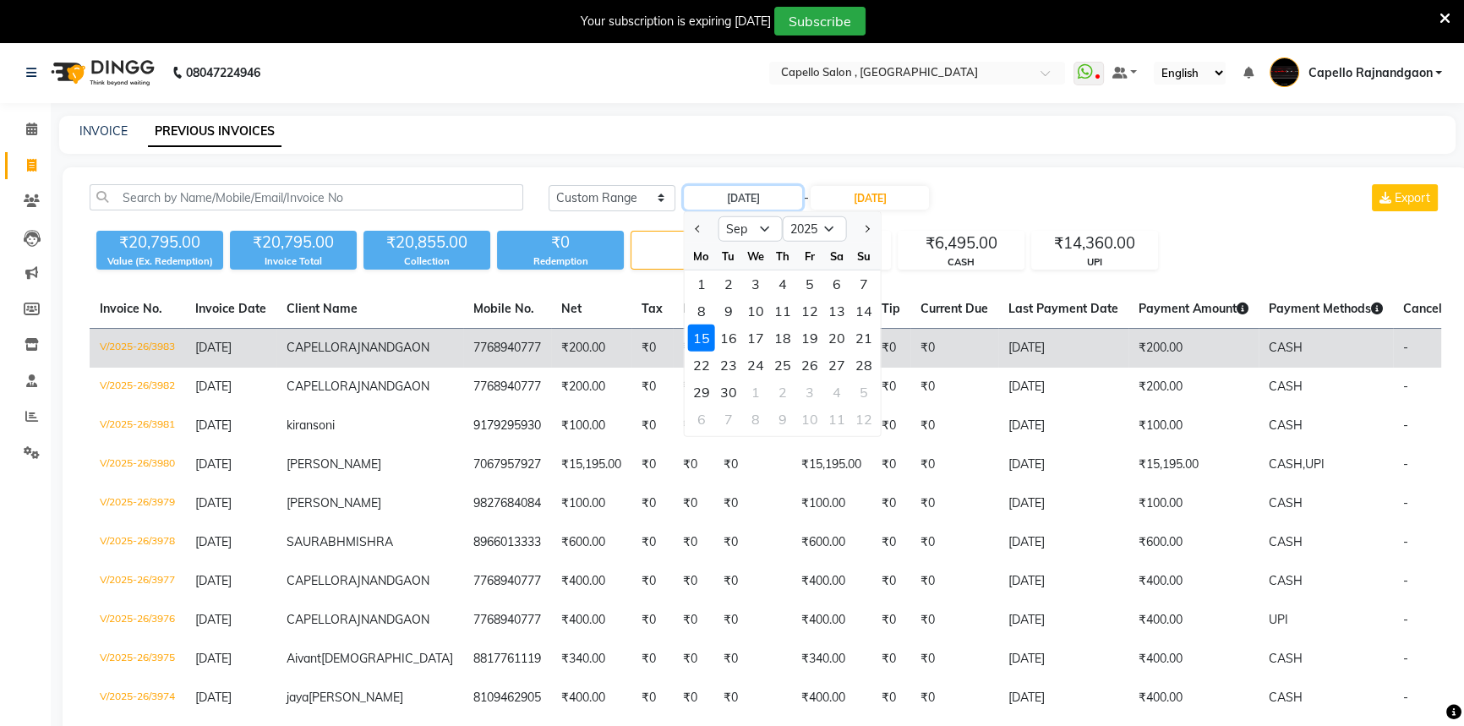
type input "16-09-2025"
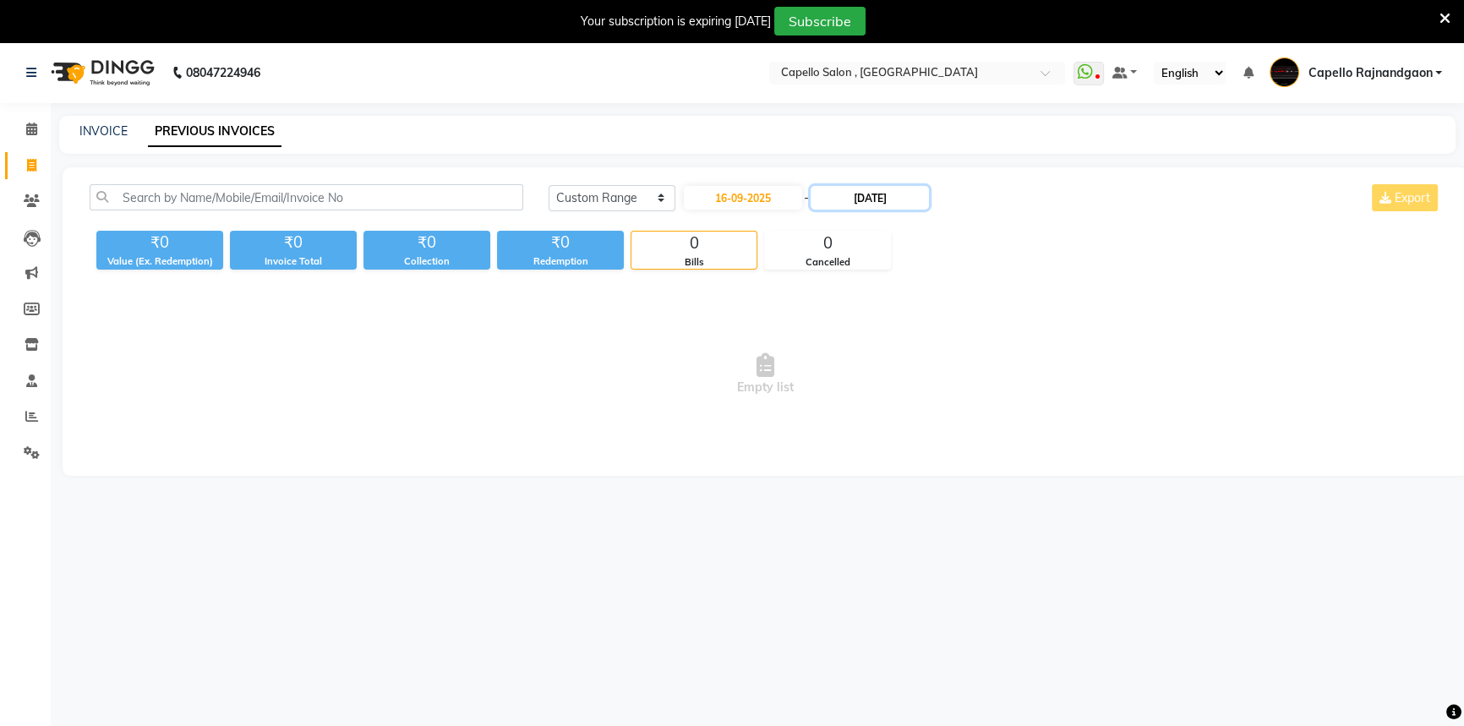
click at [852, 202] on input "[DATE]" at bounding box center [870, 198] width 118 height 24
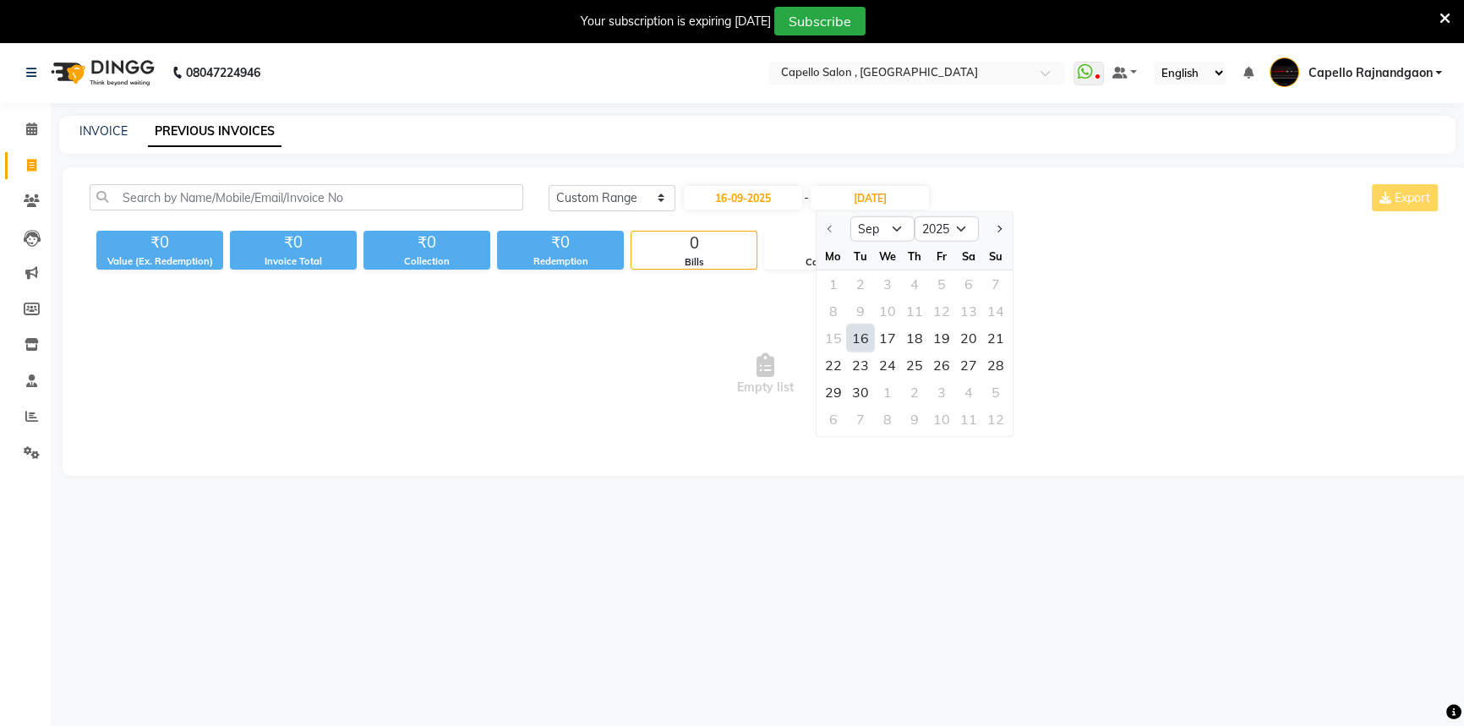
click at [866, 342] on div "16" at bounding box center [860, 338] width 27 height 27
type input "16-09-2025"
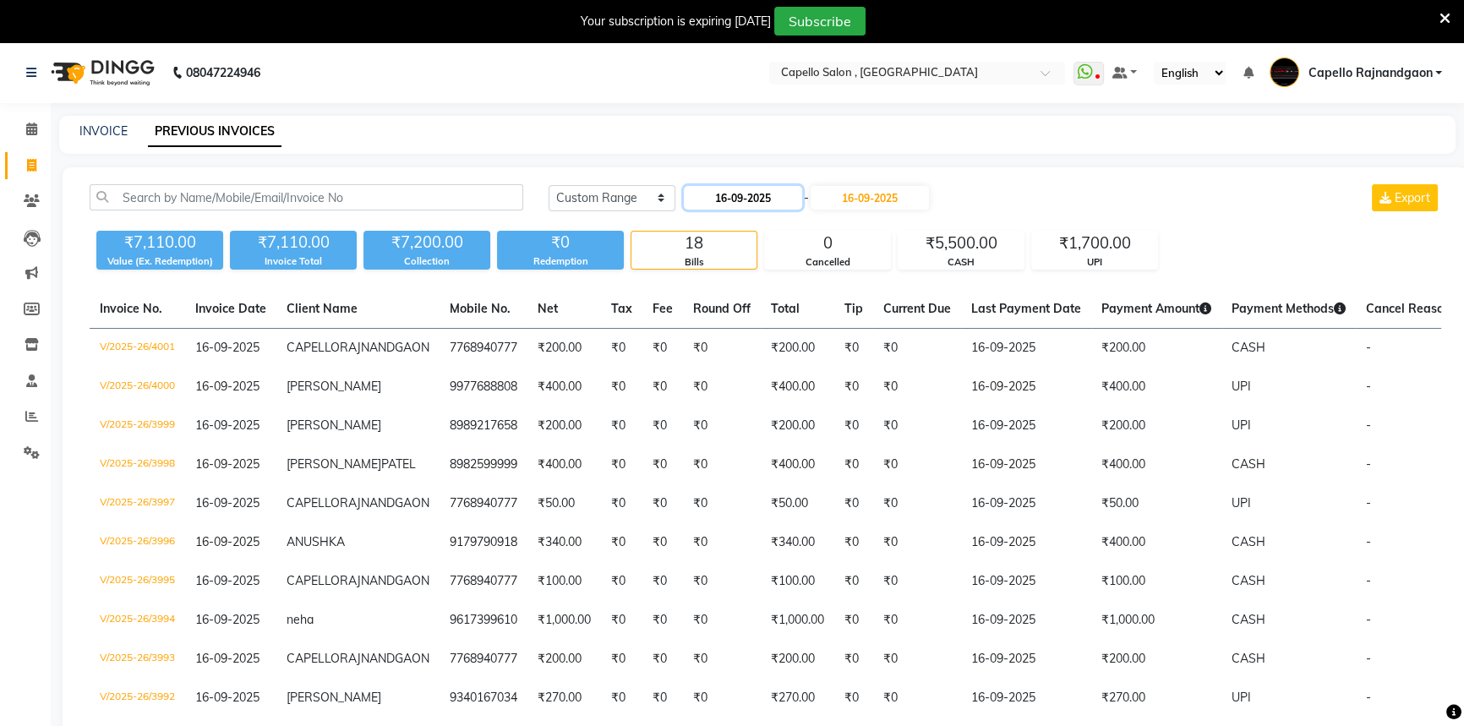
click at [762, 194] on input "16-09-2025" at bounding box center [743, 198] width 118 height 24
select select "9"
select select "2025"
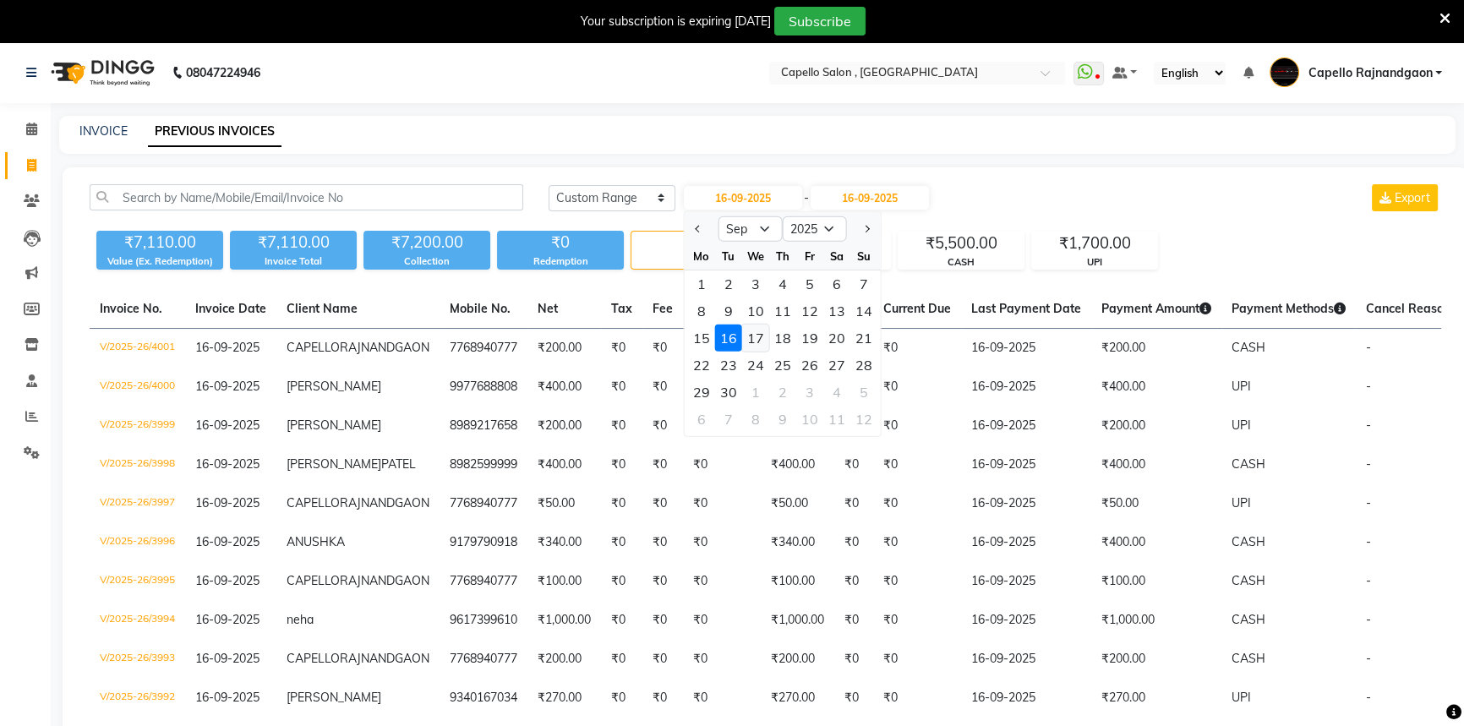
click at [760, 341] on div "17" at bounding box center [755, 338] width 27 height 27
type input "[DATE]"
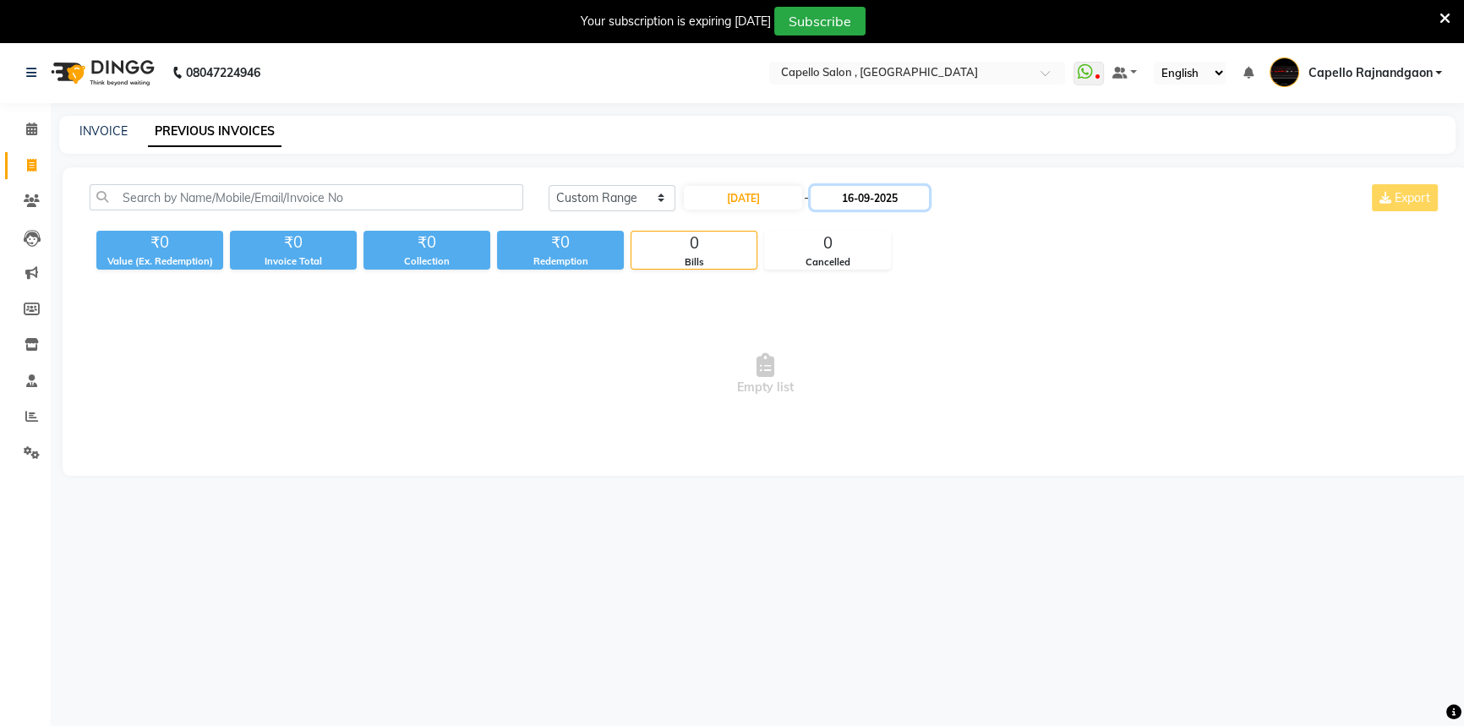
click at [867, 199] on input "16-09-2025" at bounding box center [870, 198] width 118 height 24
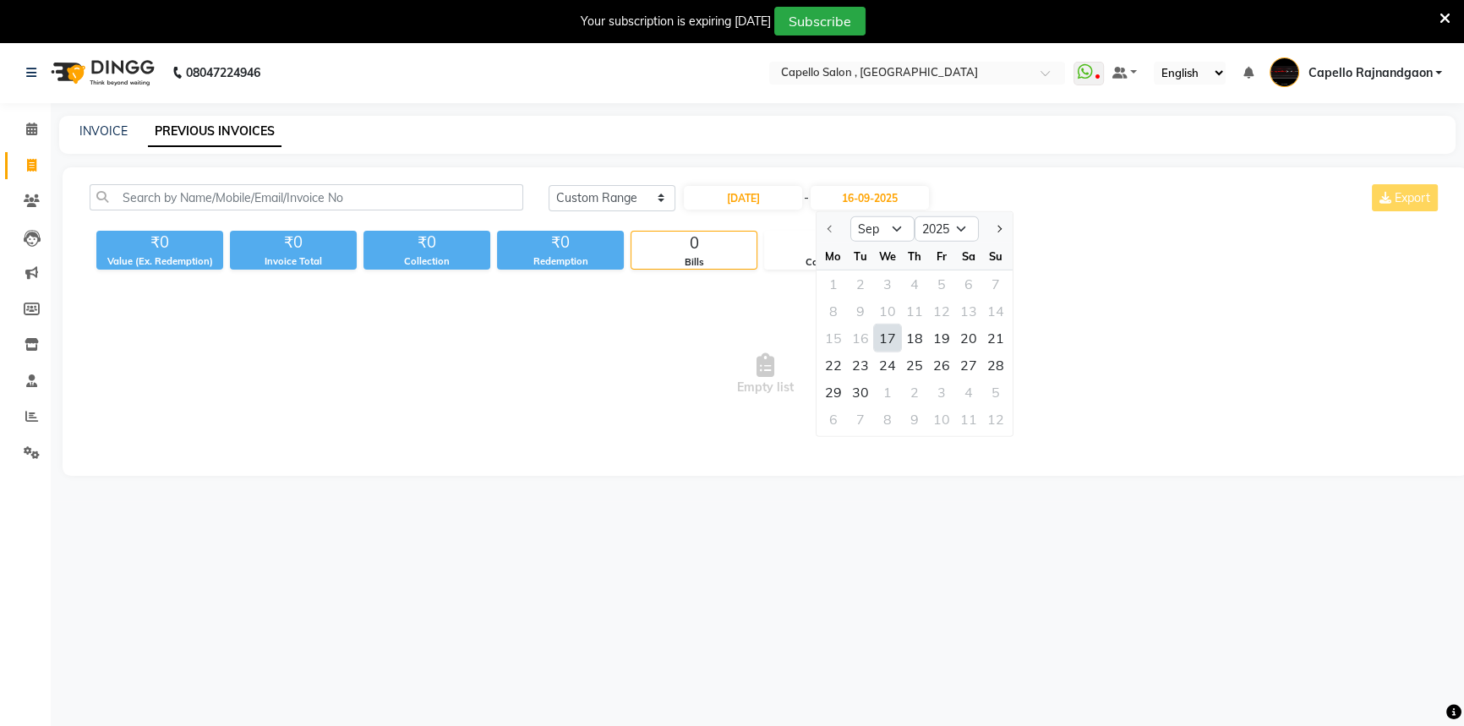
click at [889, 342] on div "17" at bounding box center [887, 338] width 27 height 27
type input "[DATE]"
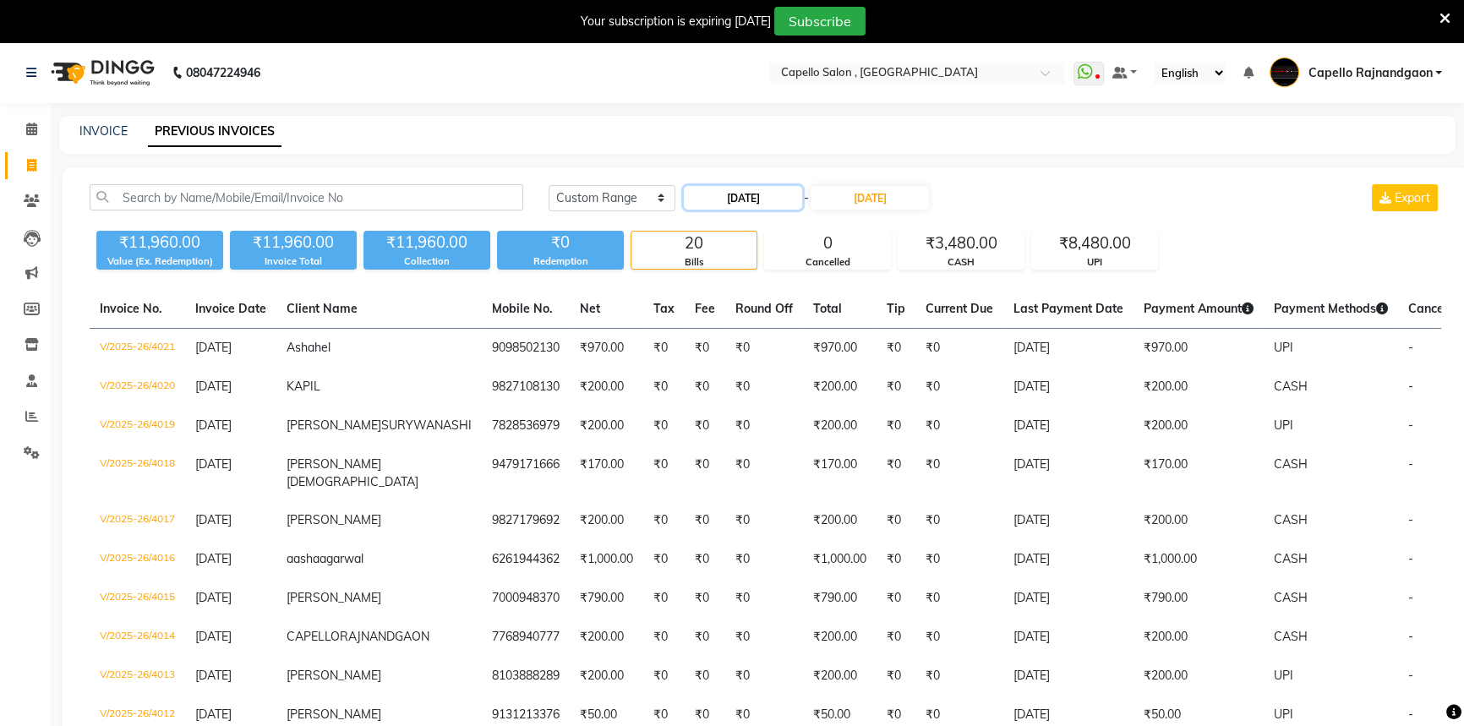
click at [781, 200] on input "[DATE]" at bounding box center [743, 198] width 118 height 24
select select "9"
select select "2025"
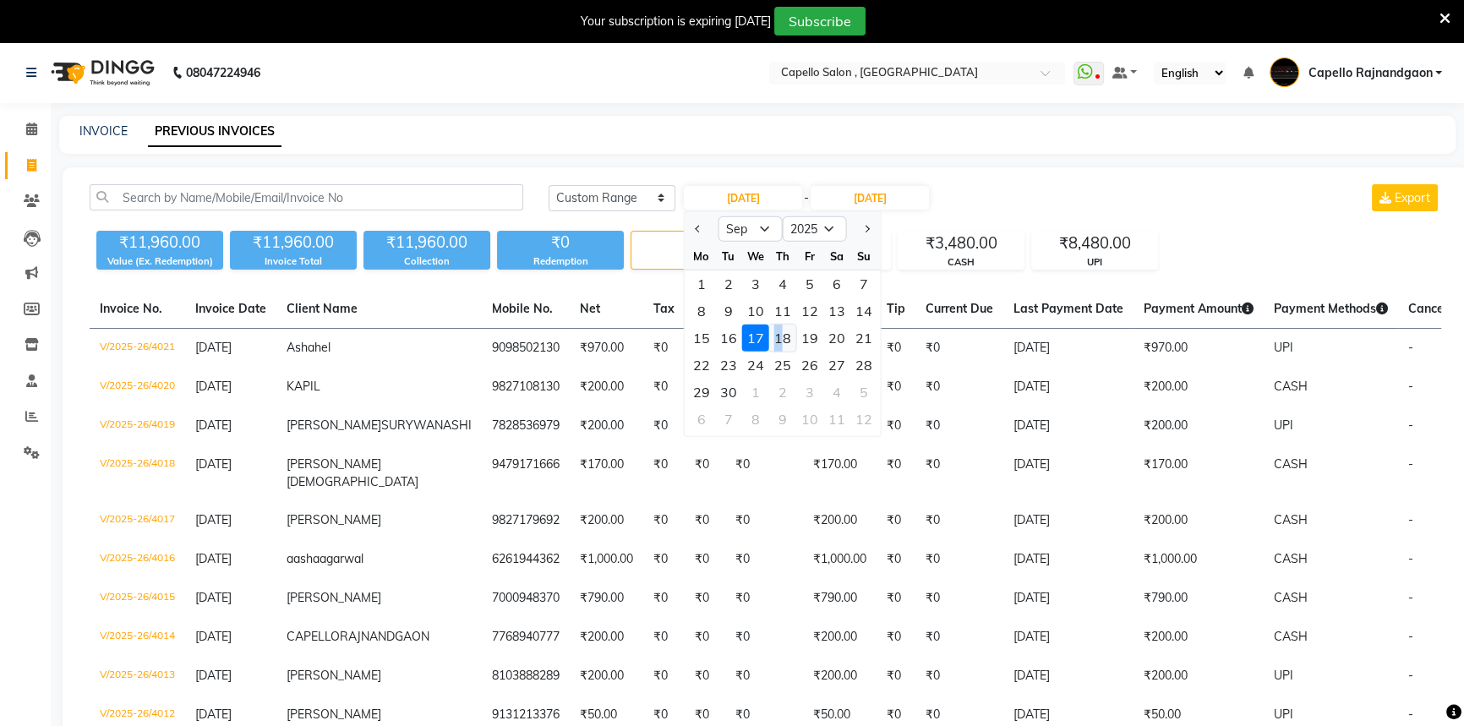
click at [779, 338] on div "18" at bounding box center [782, 338] width 27 height 27
type input "[DATE]"
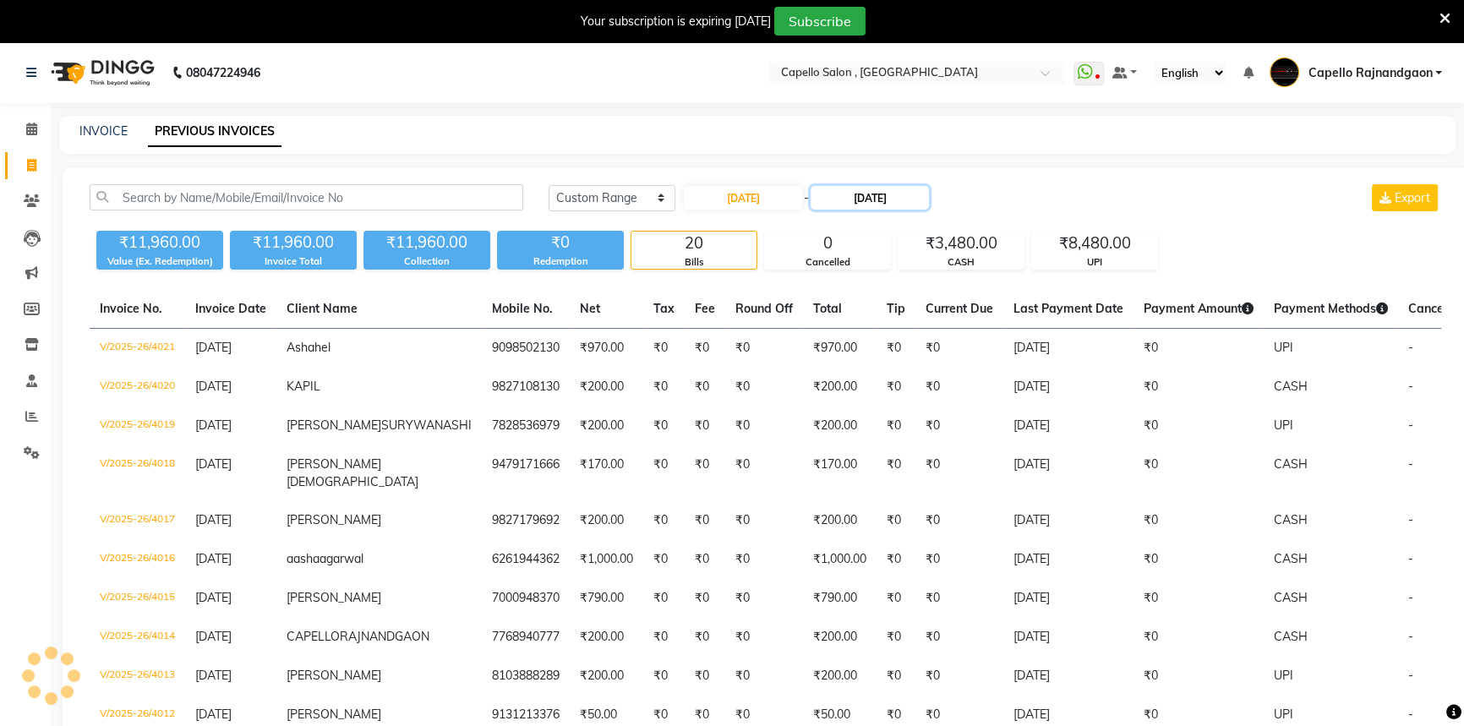
click at [879, 200] on input "[DATE]" at bounding box center [870, 198] width 118 height 24
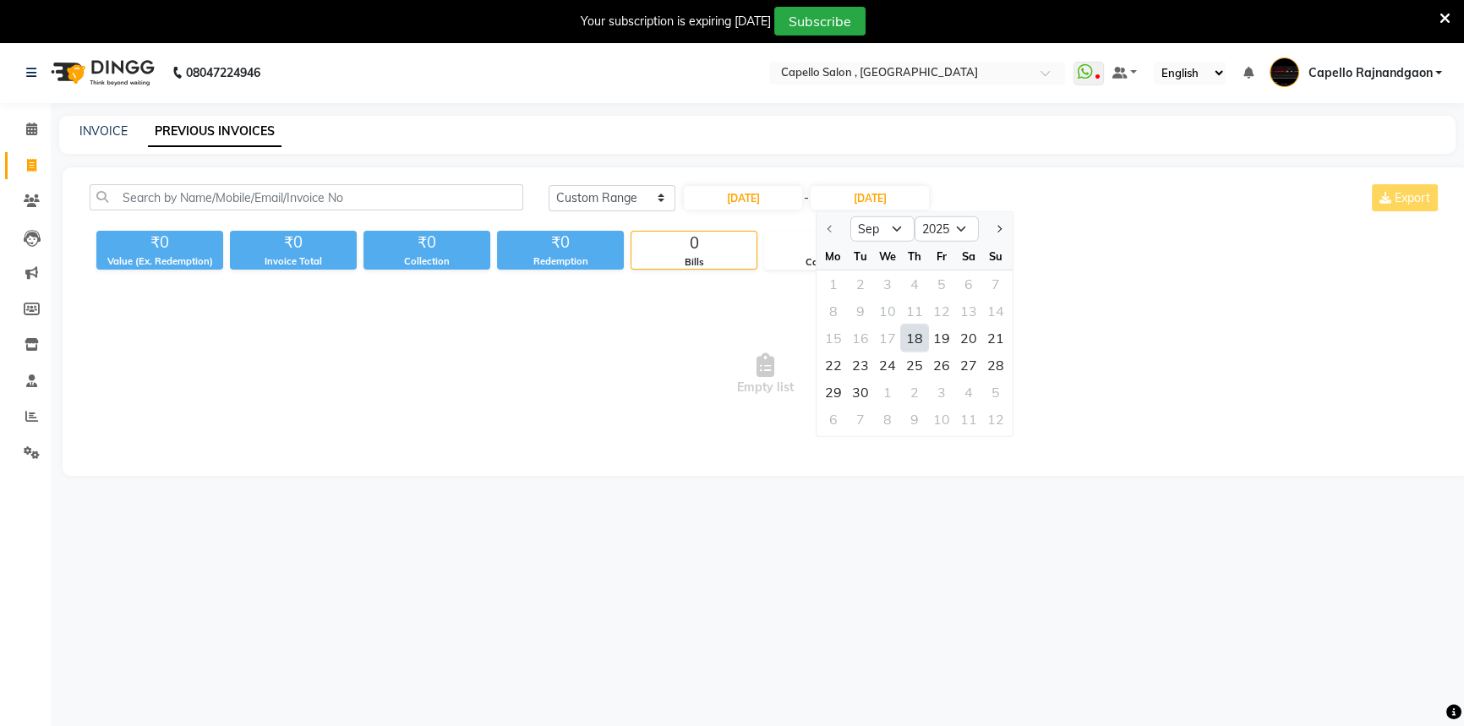
click at [913, 337] on div "18" at bounding box center [914, 338] width 27 height 27
type input "[DATE]"
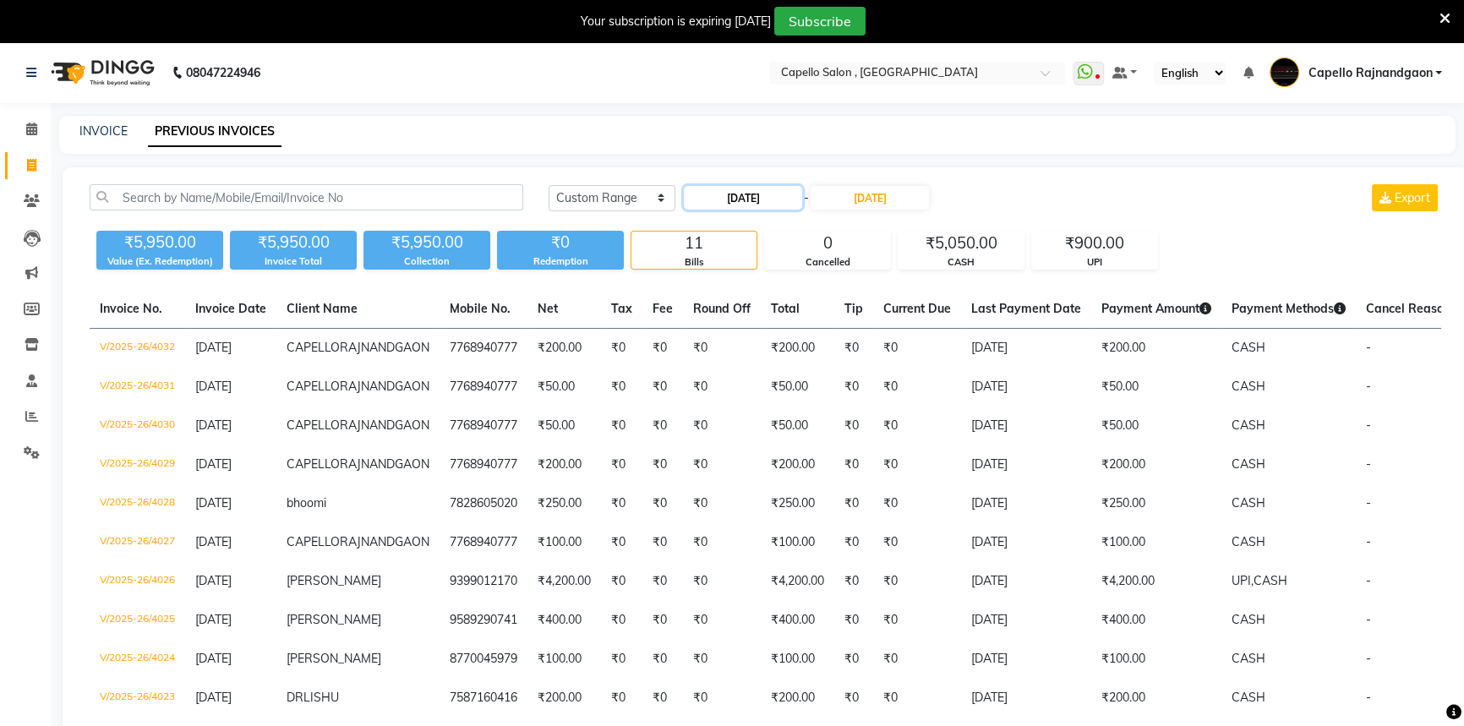
click at [781, 197] on input "[DATE]" at bounding box center [743, 198] width 118 height 24
select select "9"
select select "2025"
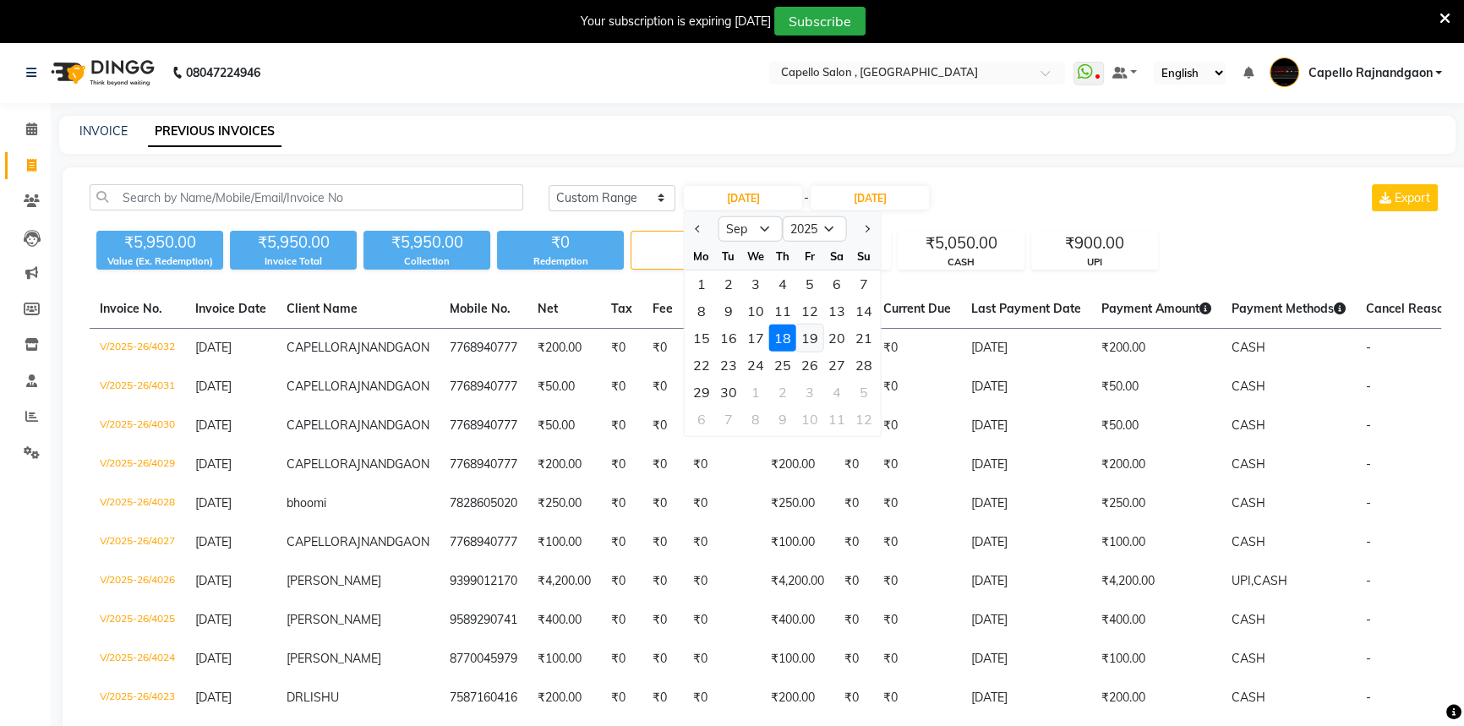
click at [810, 342] on div "19" at bounding box center [809, 338] width 27 height 27
type input "19-09-2025"
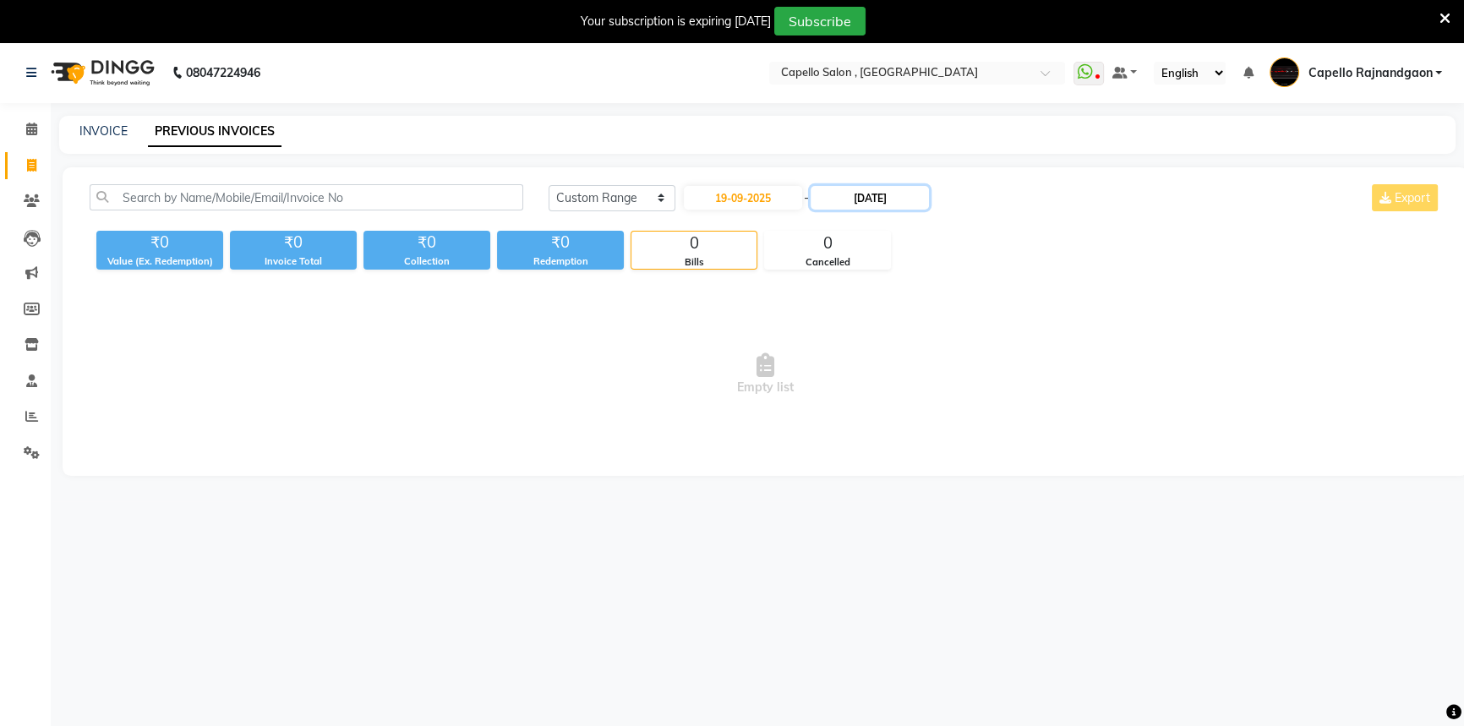
click at [877, 202] on input "[DATE]" at bounding box center [870, 198] width 118 height 24
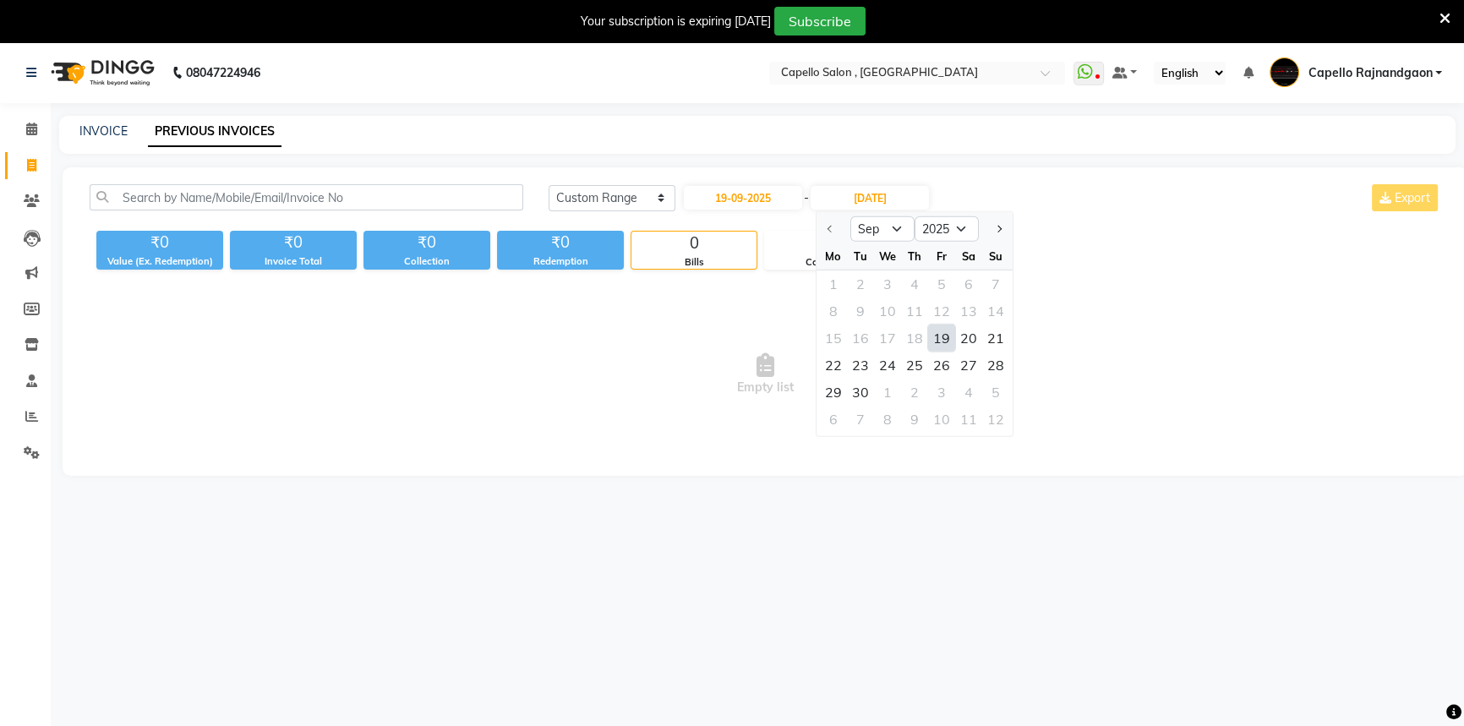
click at [938, 345] on div "19" at bounding box center [941, 338] width 27 height 27
type input "19-09-2025"
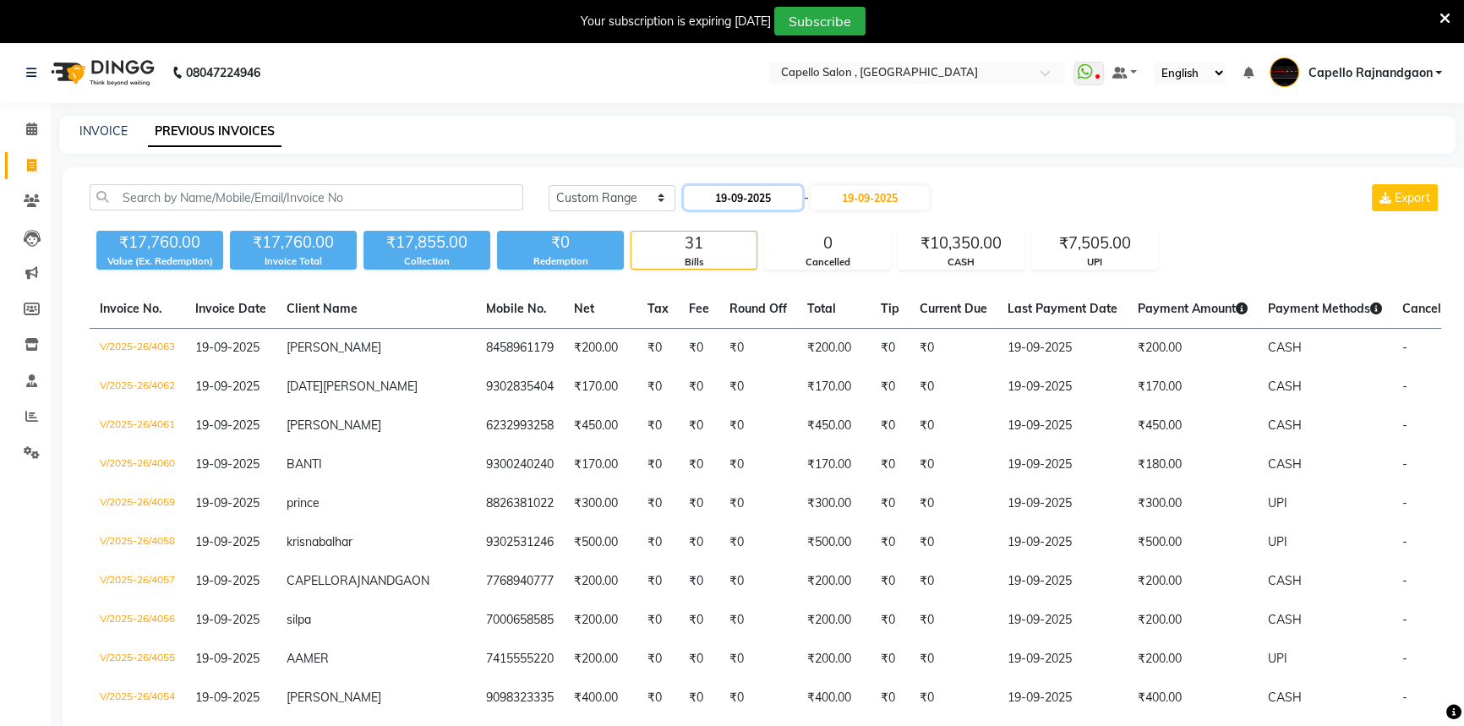
click at [728, 191] on input "19-09-2025" at bounding box center [743, 198] width 118 height 24
select select "9"
select select "2025"
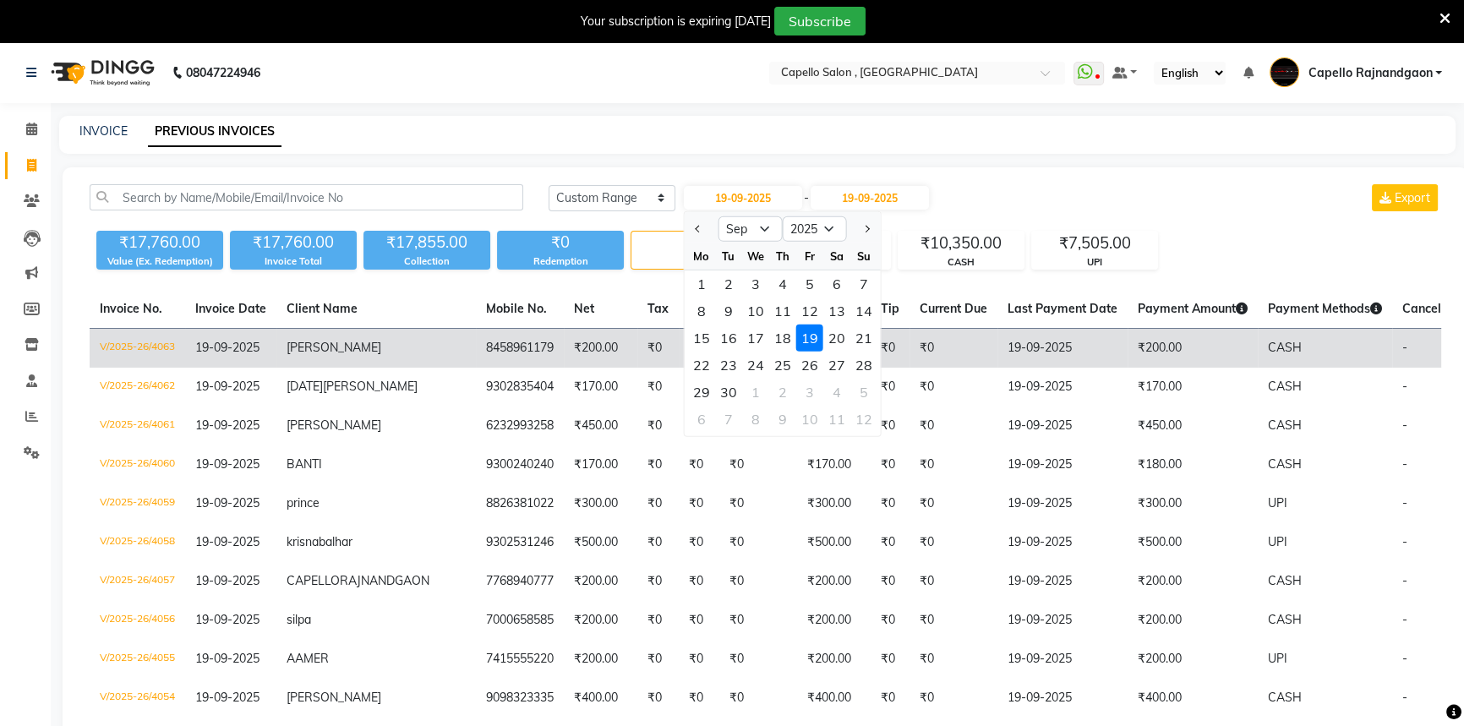
click at [839, 346] on div "20" at bounding box center [836, 338] width 27 height 27
type input "20-09-2025"
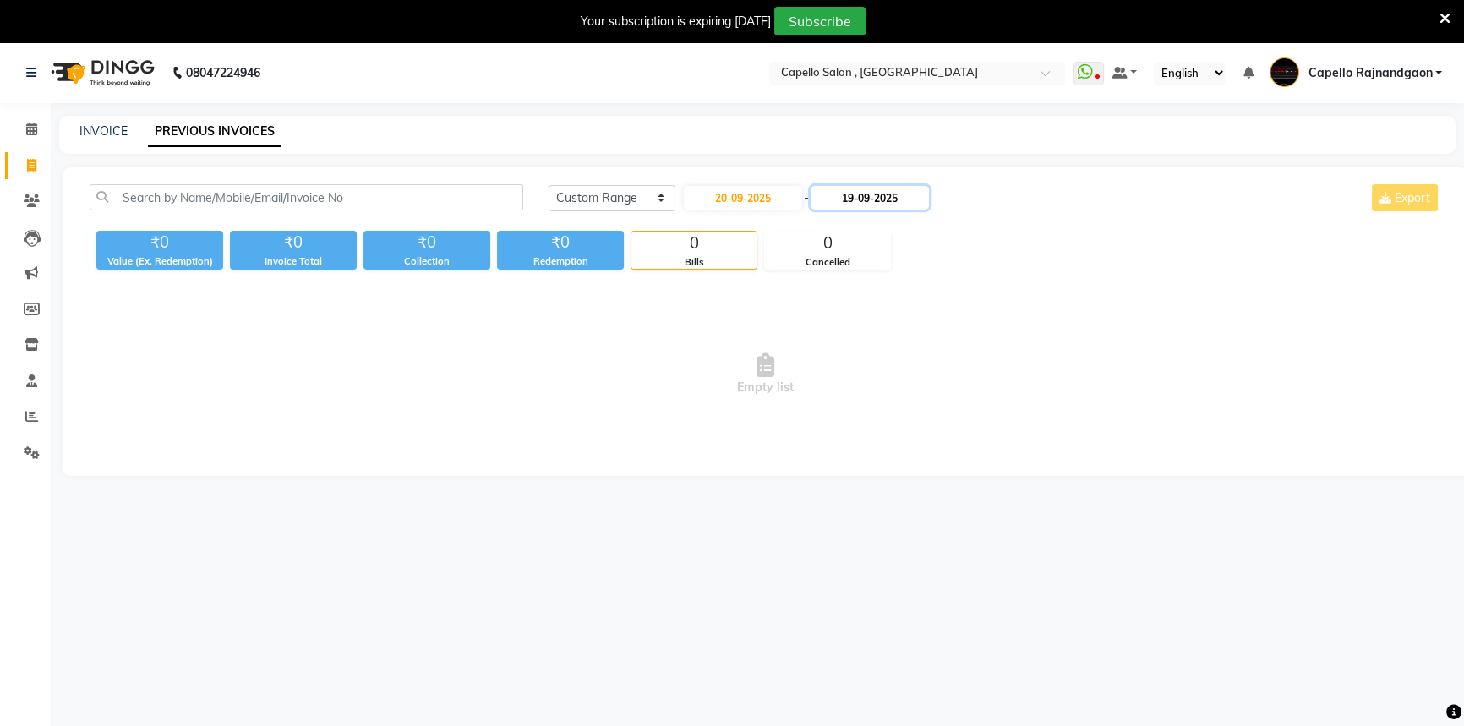
click at [879, 204] on input "19-09-2025" at bounding box center [870, 198] width 118 height 24
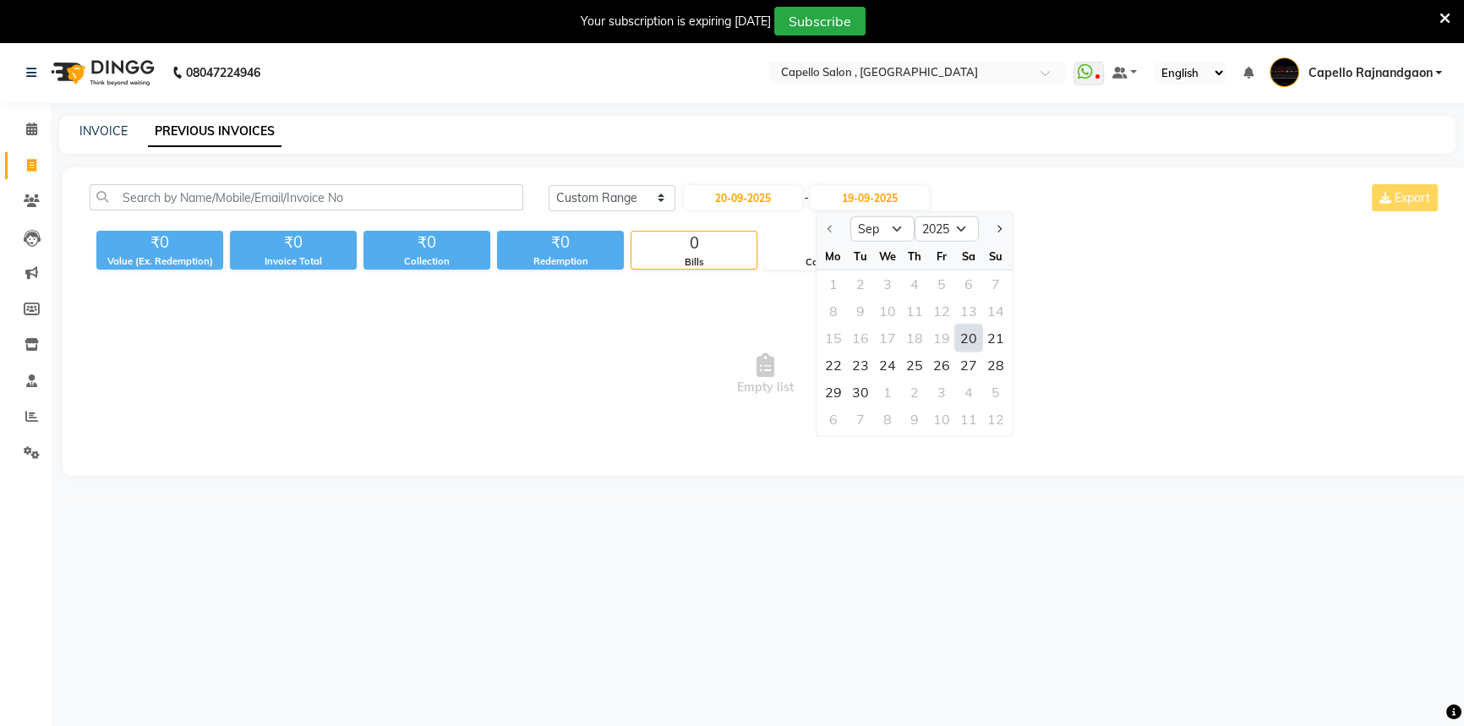
click at [959, 344] on div "20" at bounding box center [968, 338] width 27 height 27
type input "20-09-2025"
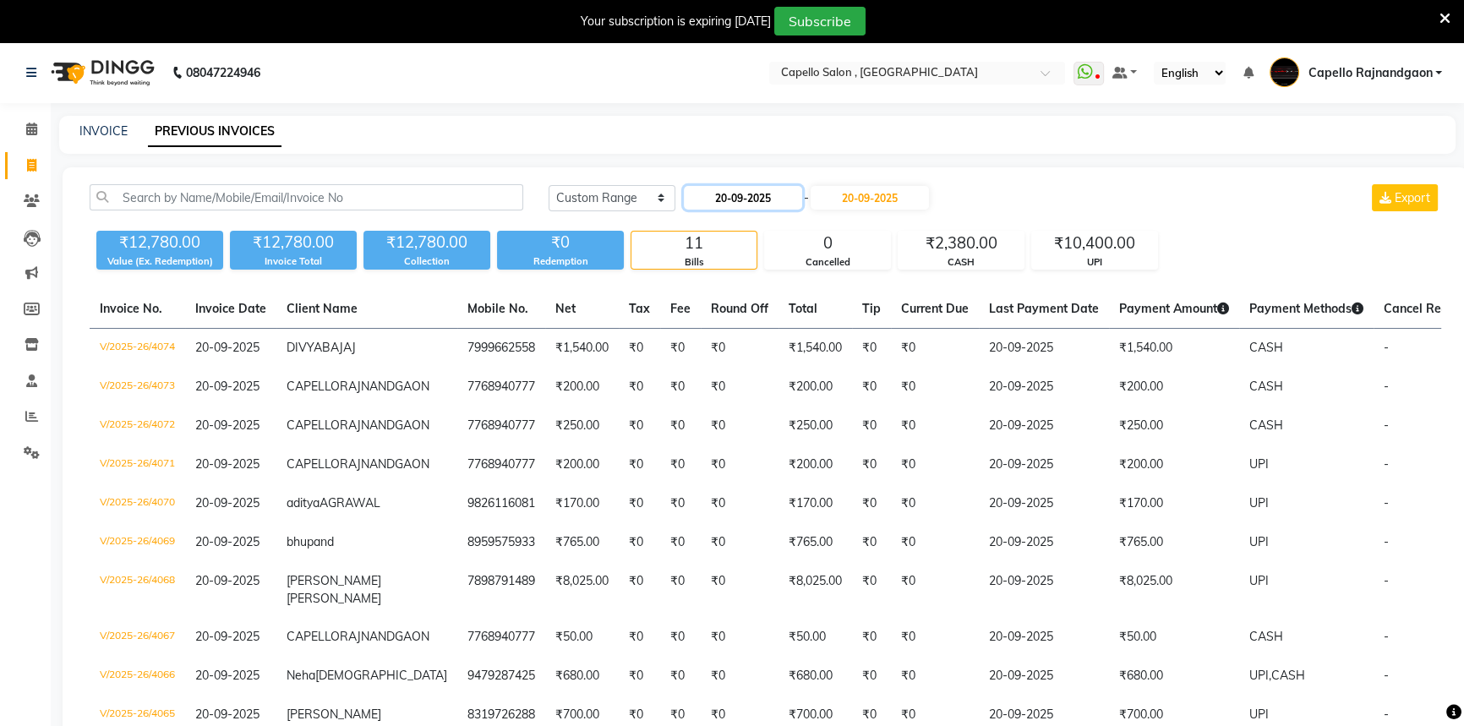
click at [772, 204] on input "20-09-2025" at bounding box center [743, 198] width 118 height 24
select select "9"
select select "2025"
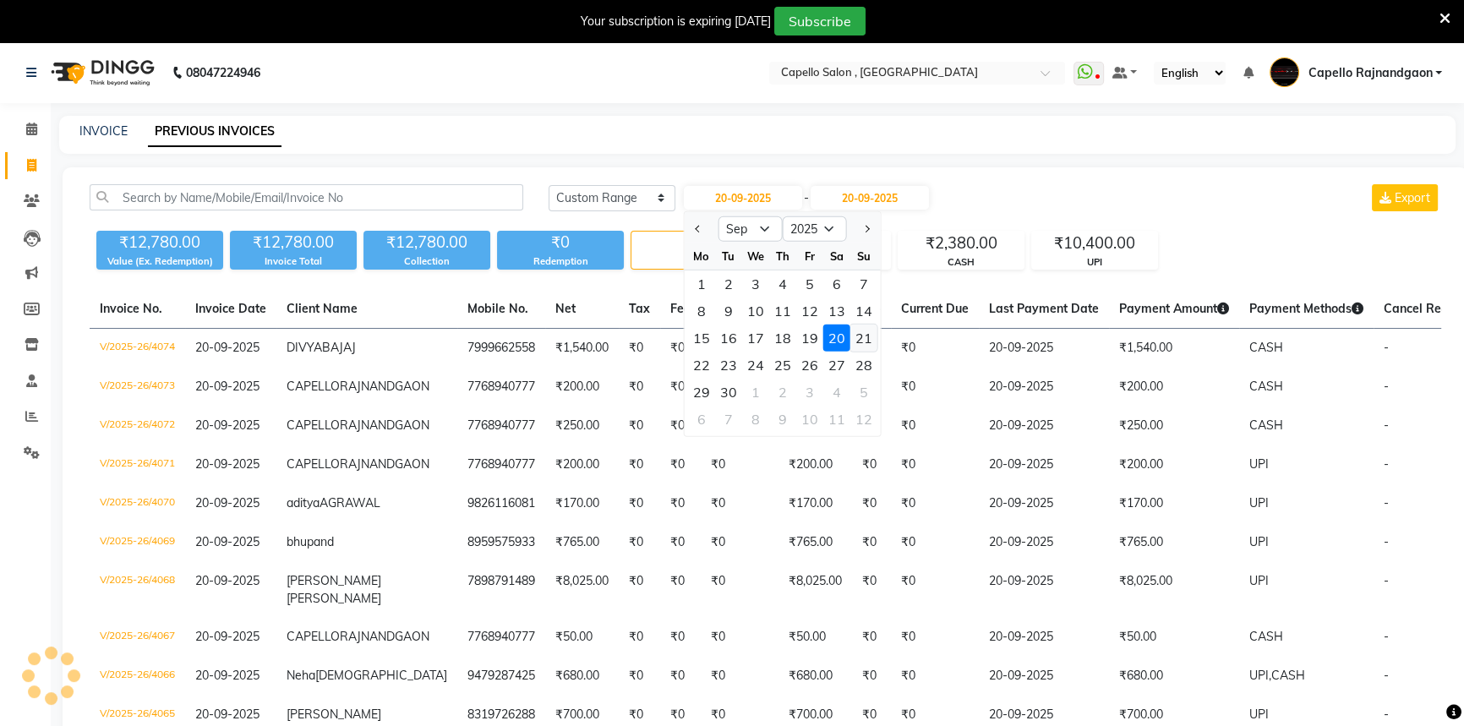
click at [861, 347] on div "21" at bounding box center [863, 338] width 27 height 27
type input "[DATE]"
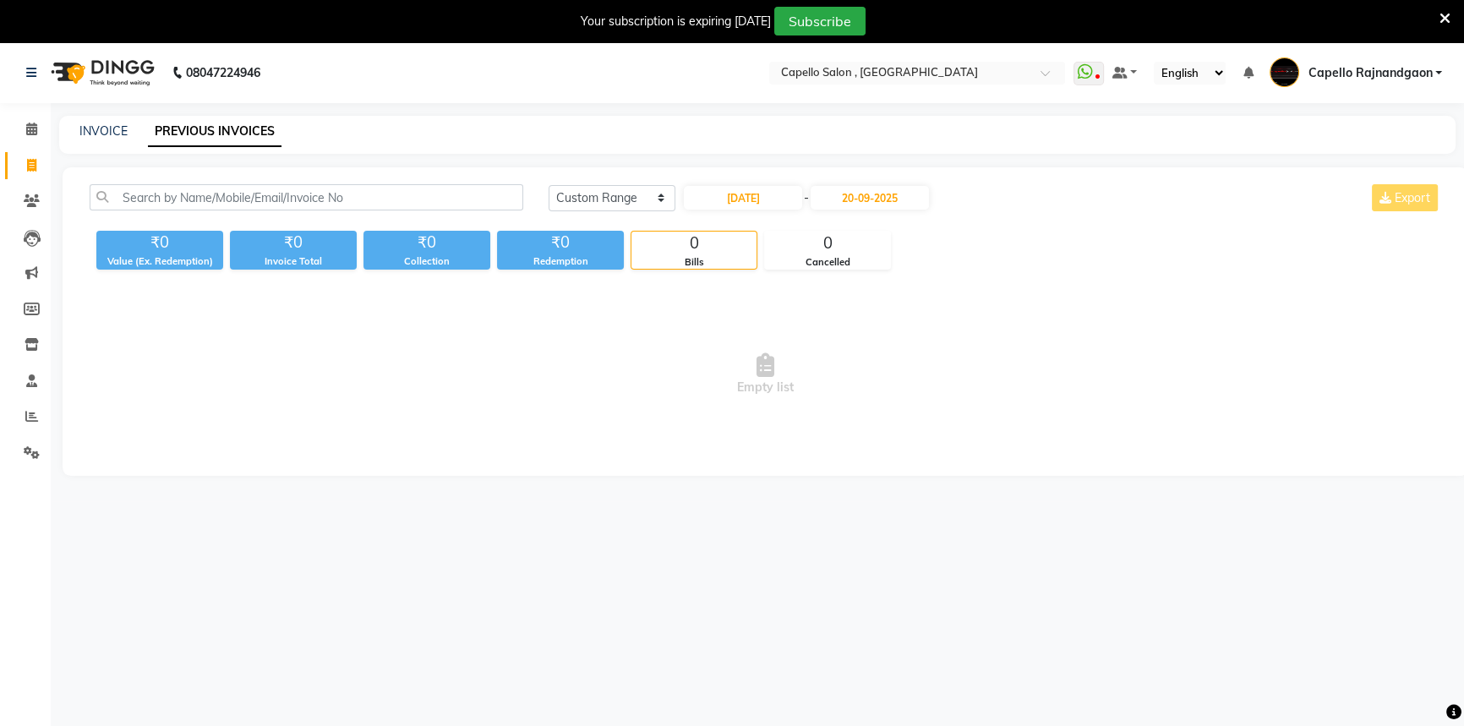
click at [874, 216] on div "[DATE] [DATE] Custom Range [DATE] - [DATE] Export" at bounding box center [995, 204] width 918 height 40
click at [879, 202] on input "20-09-2025" at bounding box center [870, 198] width 118 height 24
click at [992, 347] on div "21" at bounding box center [995, 338] width 27 height 27
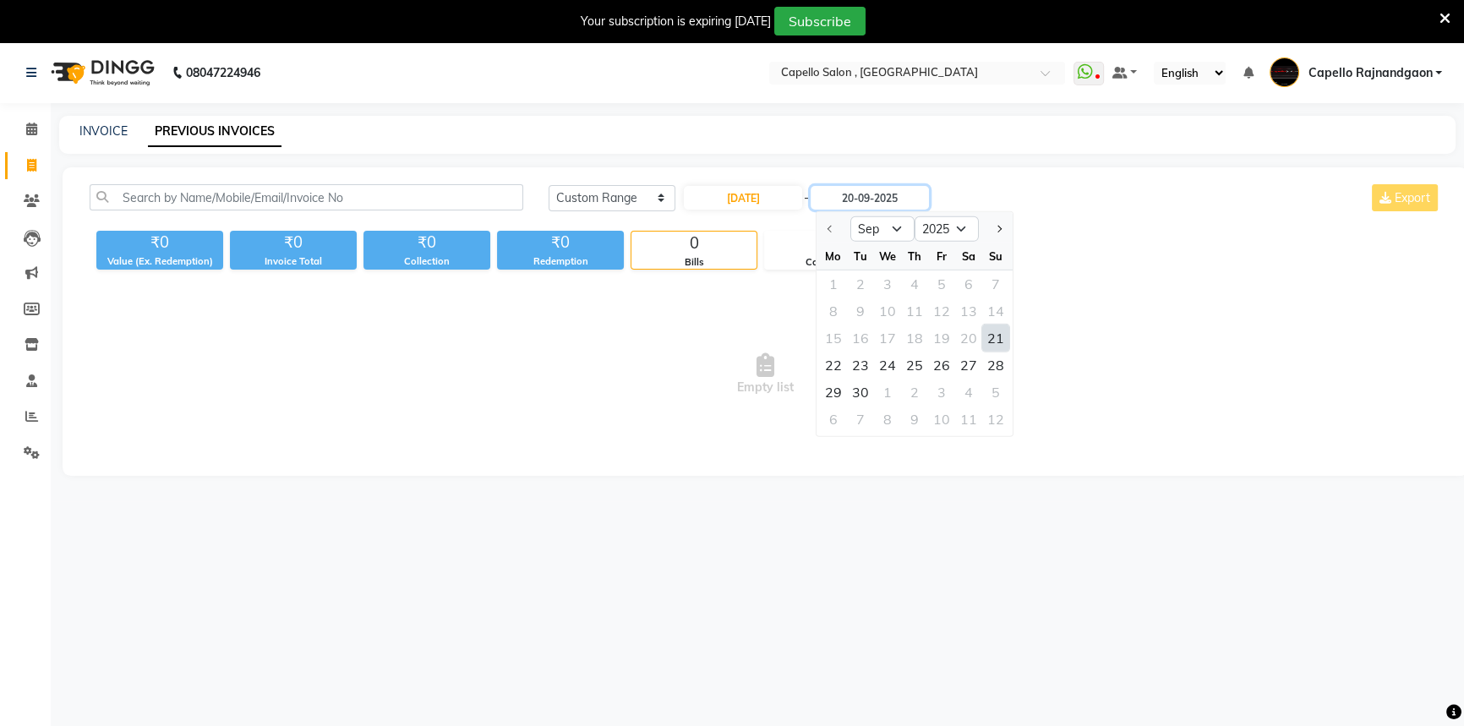
type input "[DATE]"
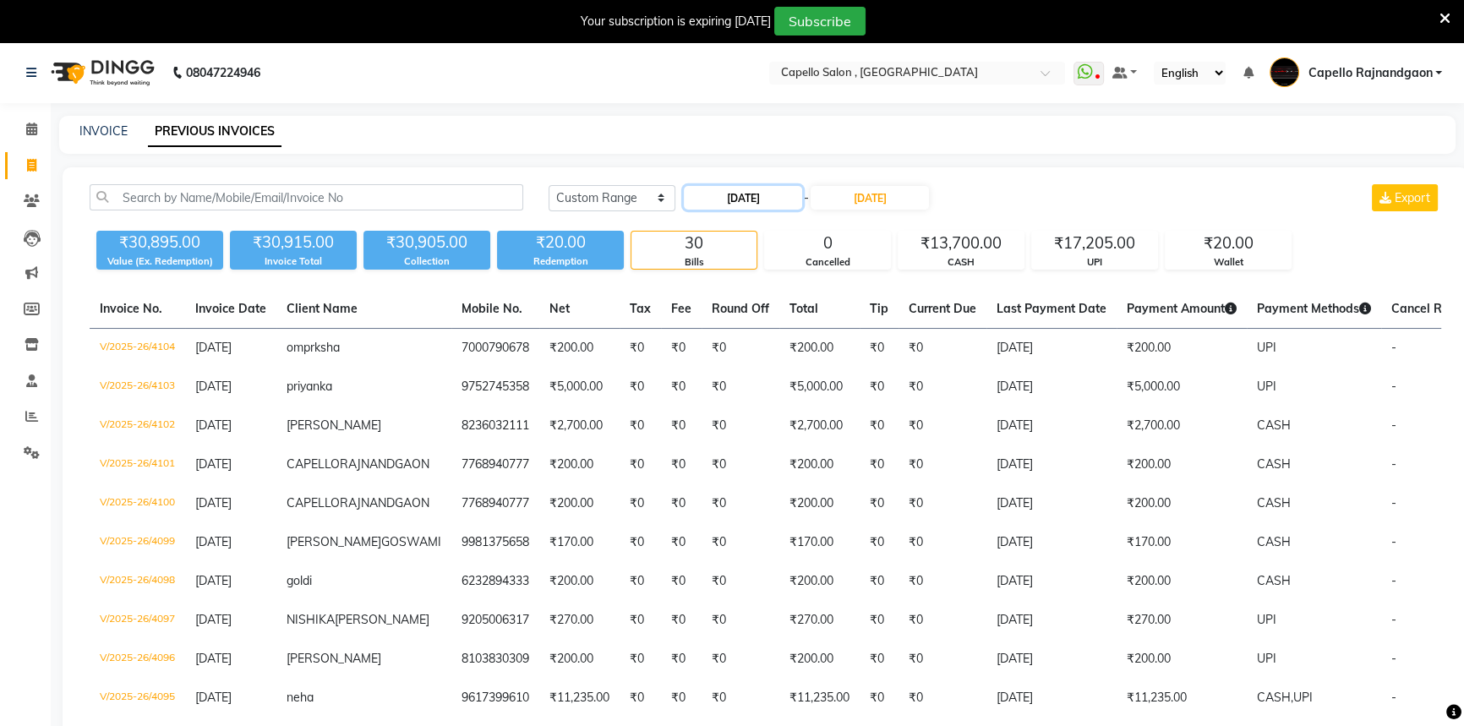
click at [722, 207] on input "[DATE]" at bounding box center [743, 198] width 118 height 24
select select "9"
select select "2025"
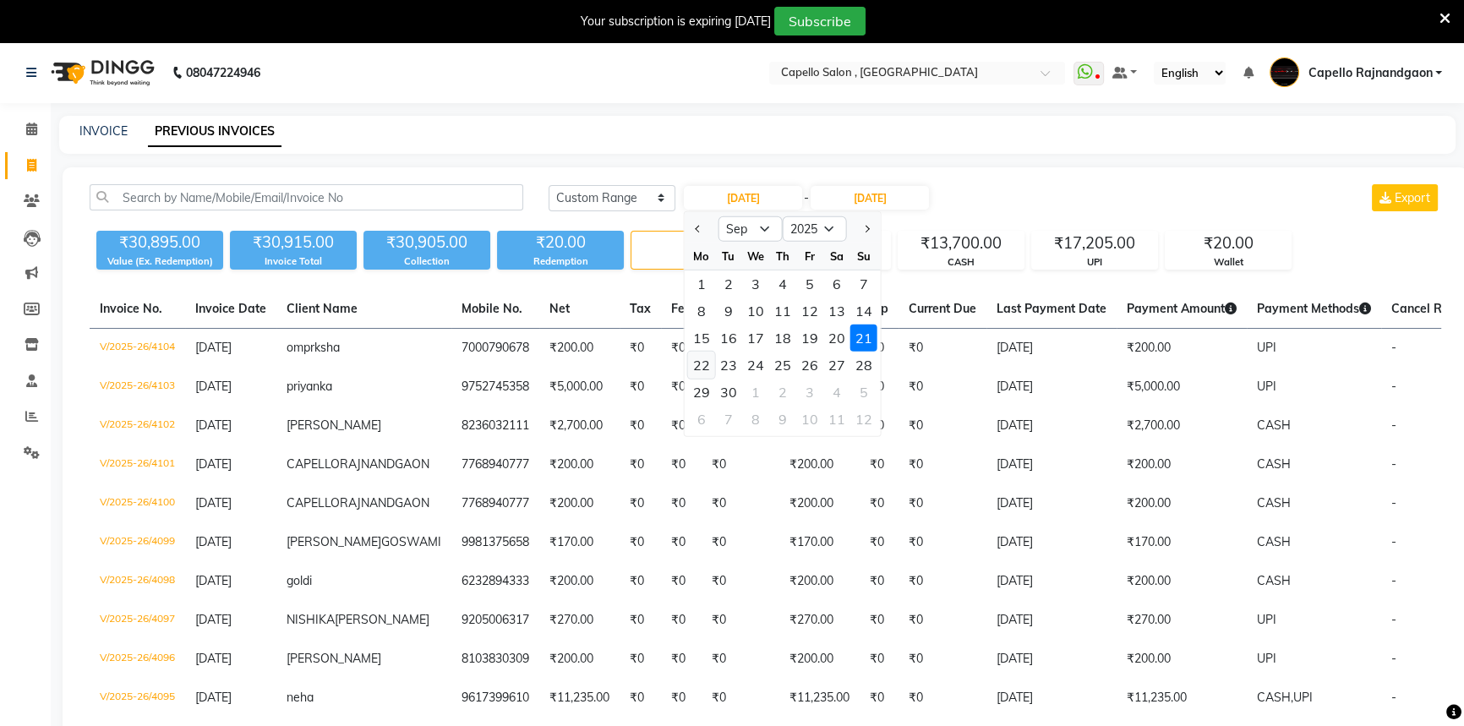
click at [713, 362] on div "22" at bounding box center [701, 365] width 27 height 27
type input "[DATE]"
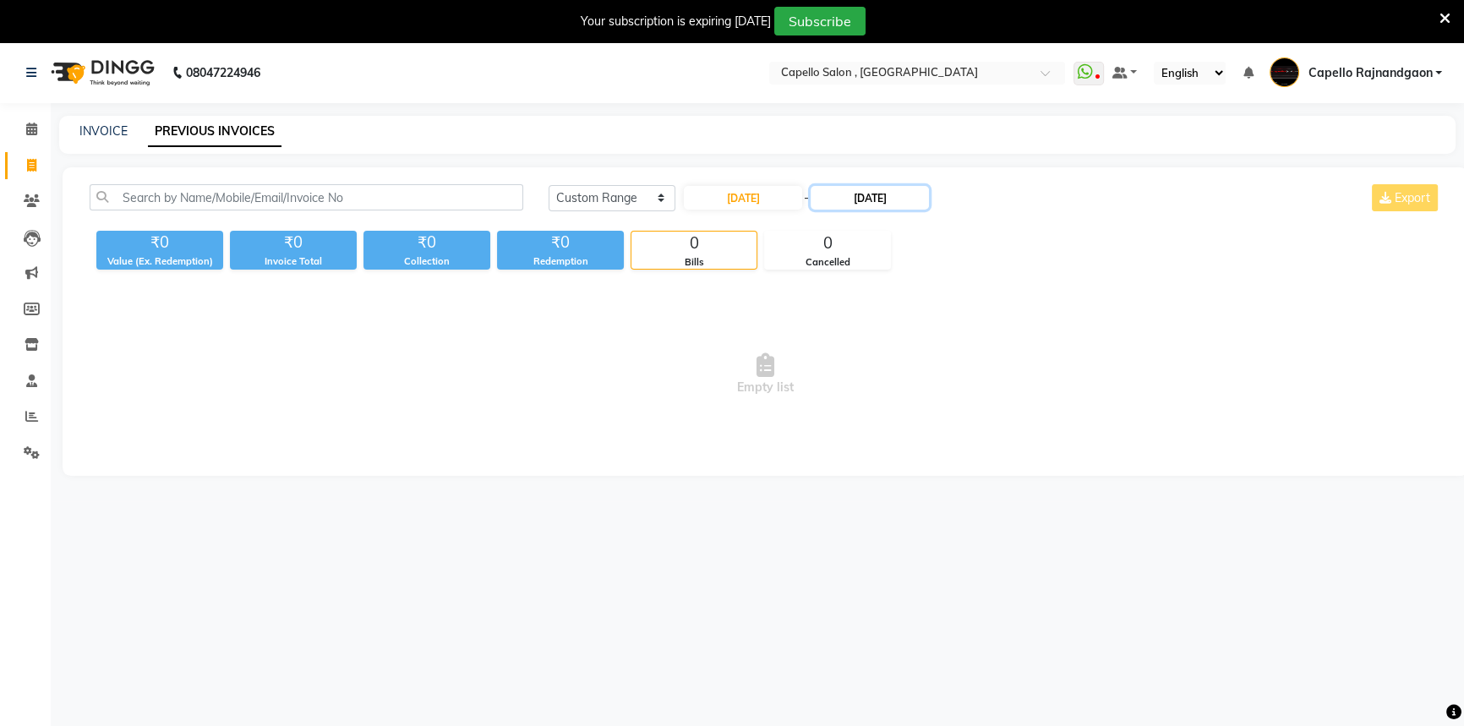
click at [843, 193] on input "[DATE]" at bounding box center [870, 198] width 118 height 24
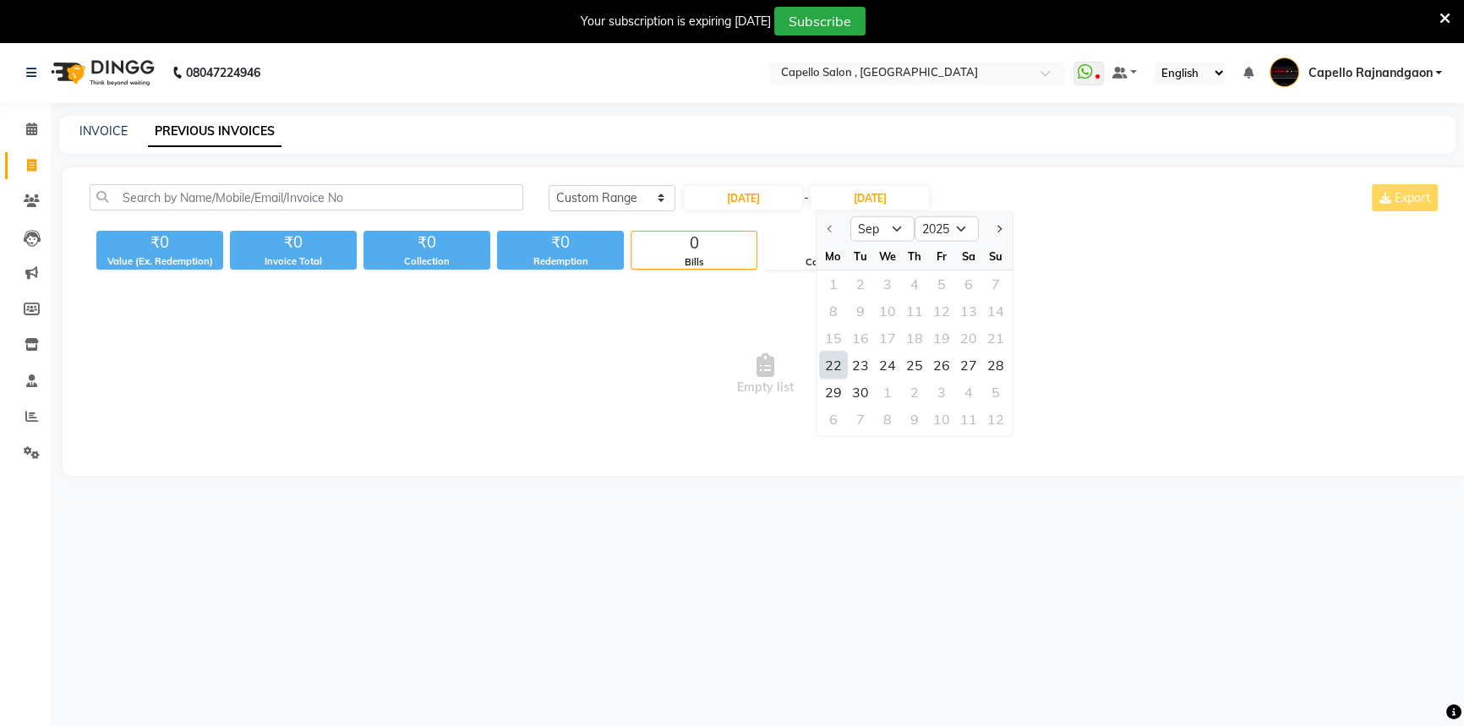
click at [836, 376] on div "22" at bounding box center [833, 365] width 27 height 27
type input "[DATE]"
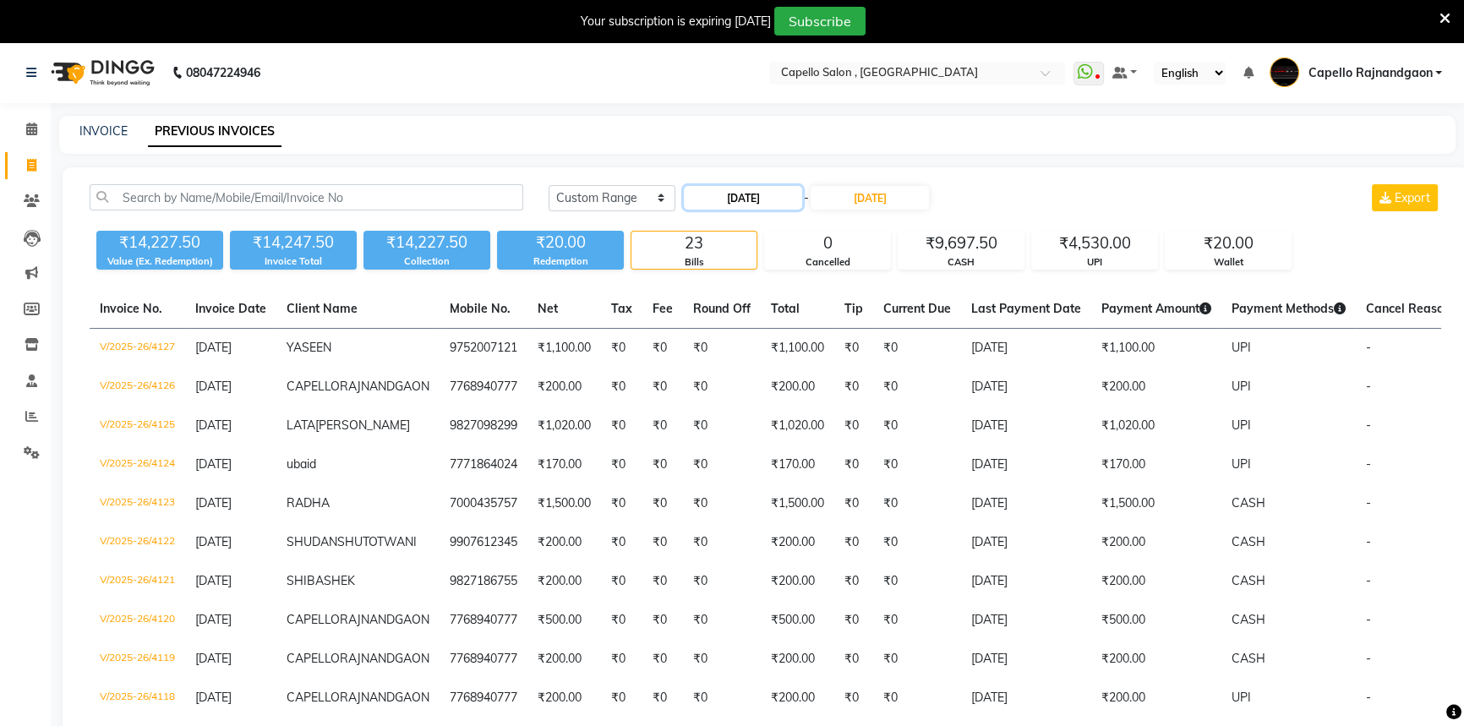
click at [753, 205] on input "[DATE]" at bounding box center [743, 198] width 118 height 24
select select "9"
select select "2025"
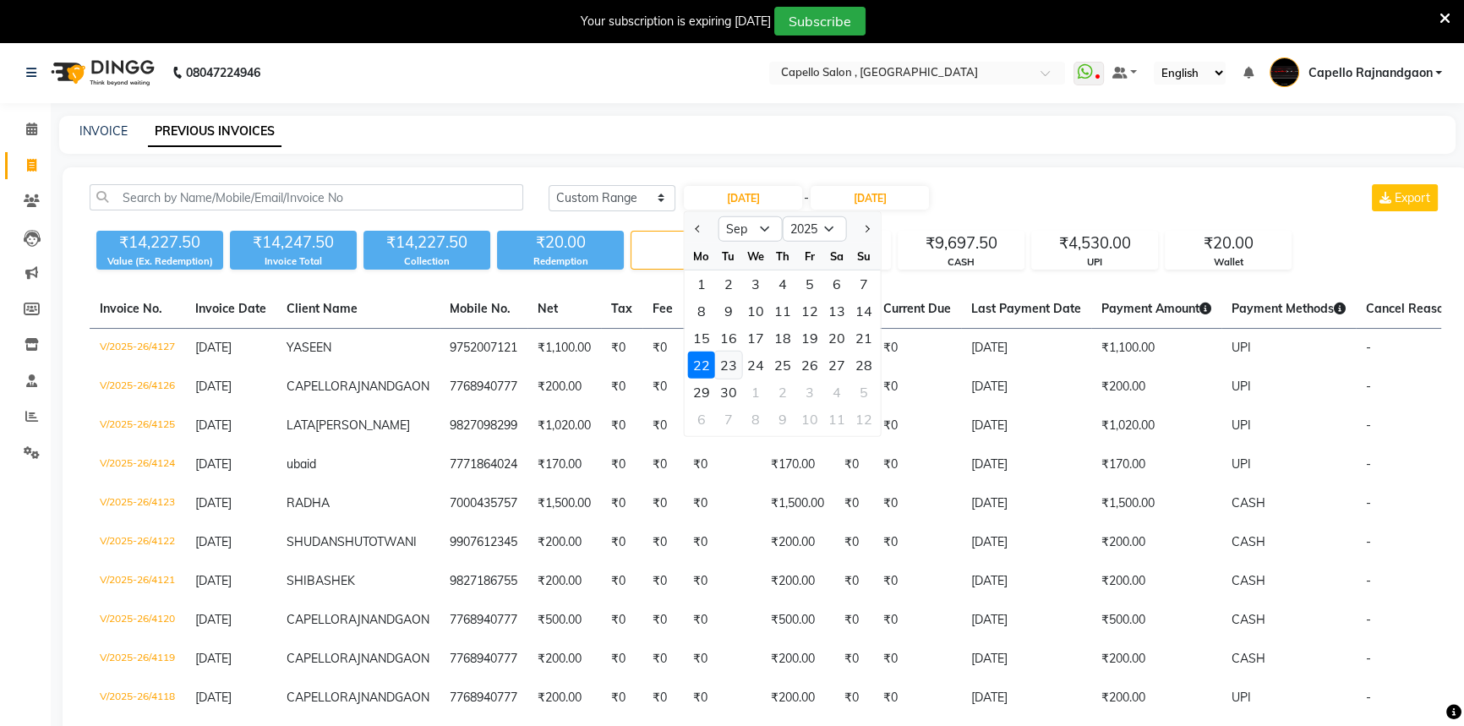
click at [728, 363] on div "23" at bounding box center [728, 365] width 27 height 27
type input "[DATE]"
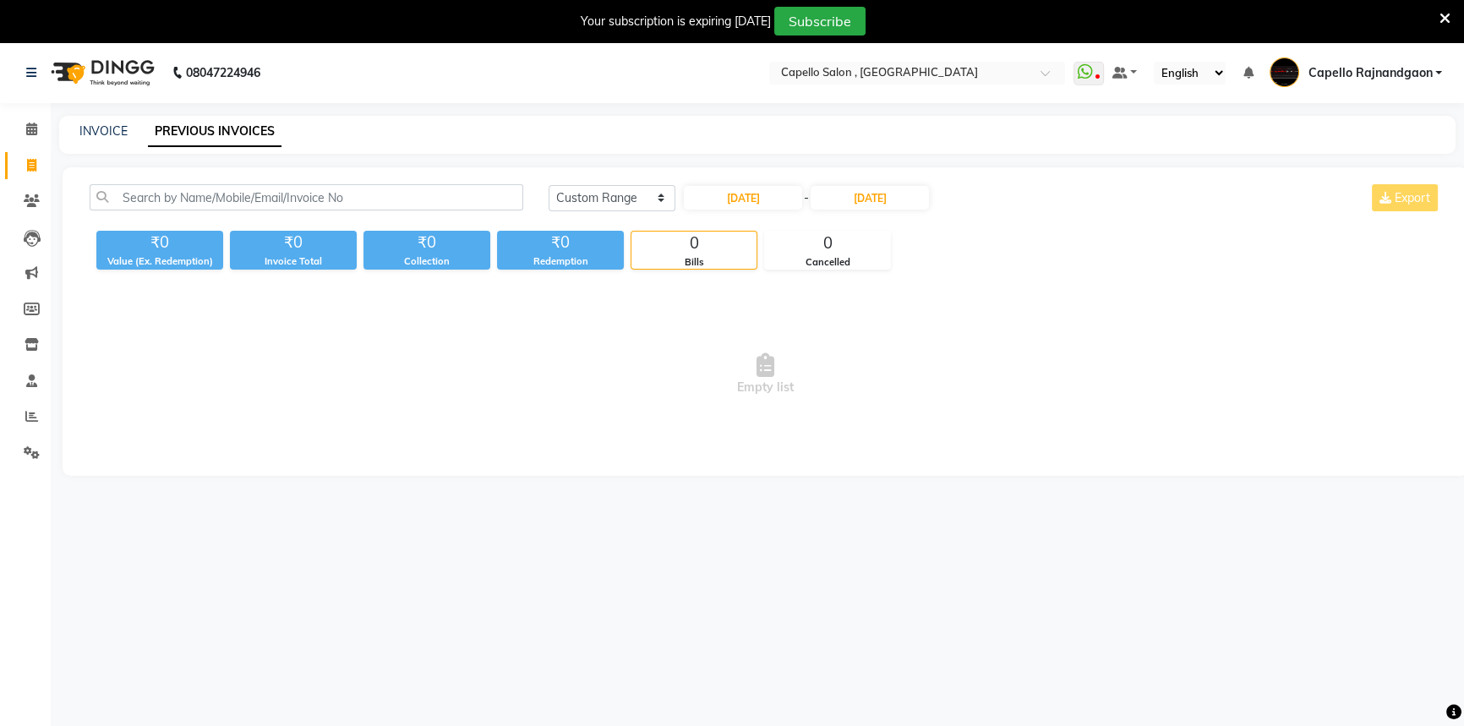
click at [910, 210] on div "[DATE] [DATE] Custom Range [DATE] - [DATE] Export" at bounding box center [995, 204] width 918 height 40
click at [904, 203] on input "[DATE]" at bounding box center [870, 198] width 118 height 24
click at [870, 367] on div "23" at bounding box center [860, 365] width 27 height 27
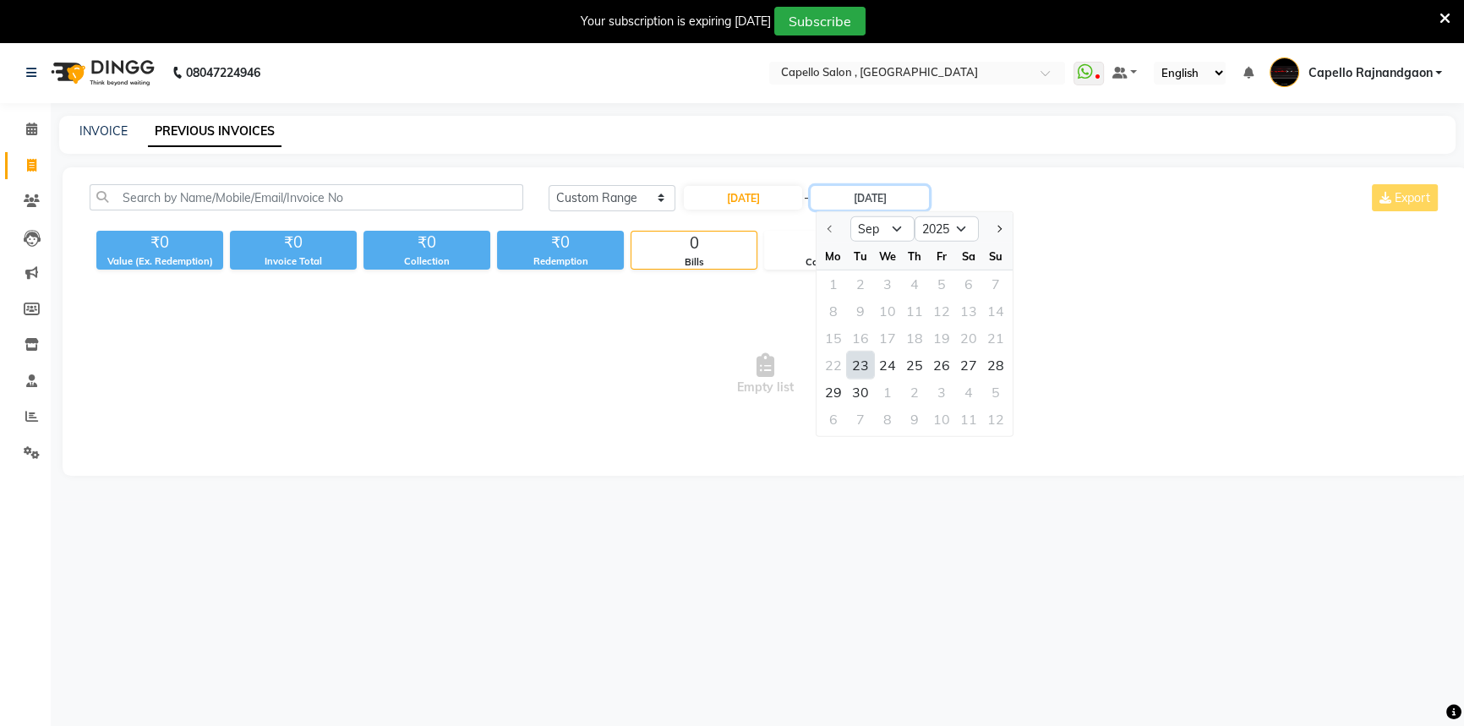
type input "[DATE]"
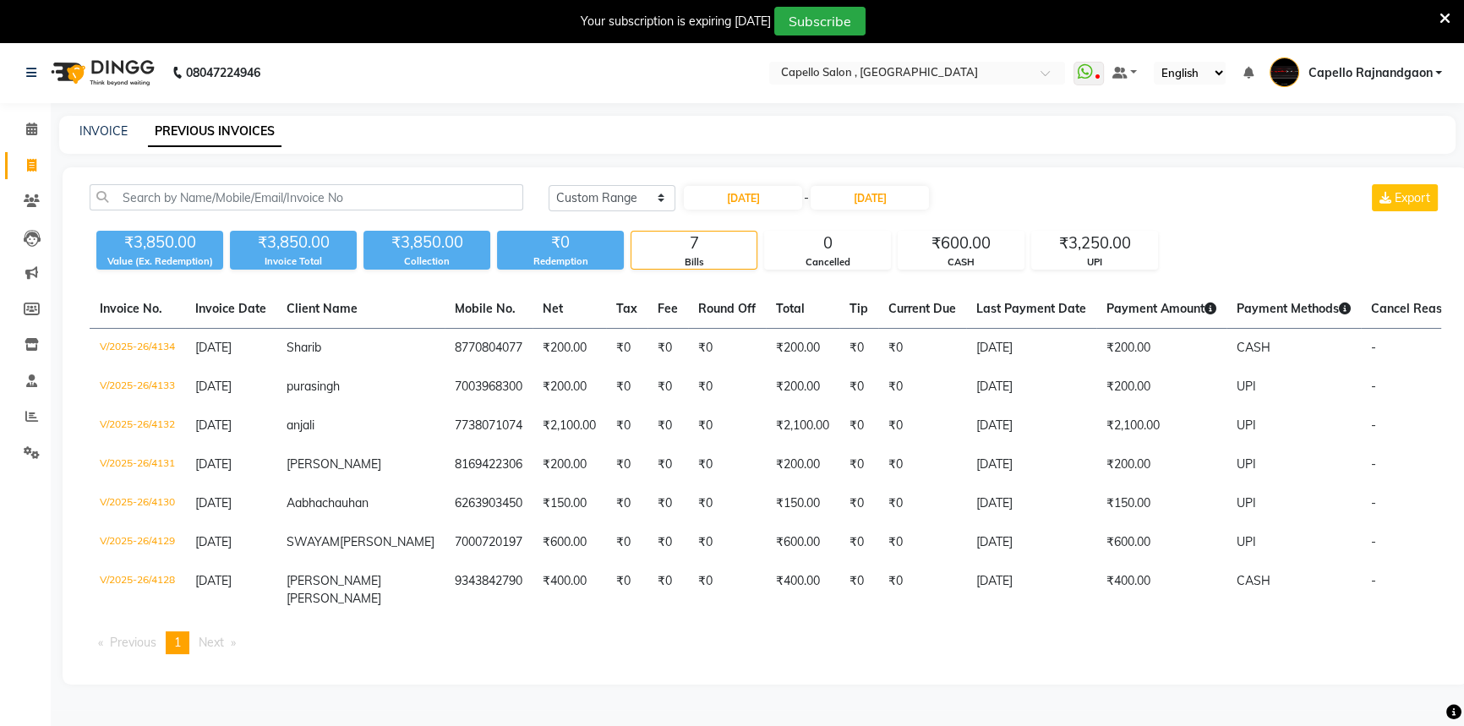
click at [758, 184] on div "[DATE] - [DATE]" at bounding box center [806, 197] width 249 height 27
click at [771, 202] on input "[DATE]" at bounding box center [743, 198] width 118 height 24
select select "9"
select select "2025"
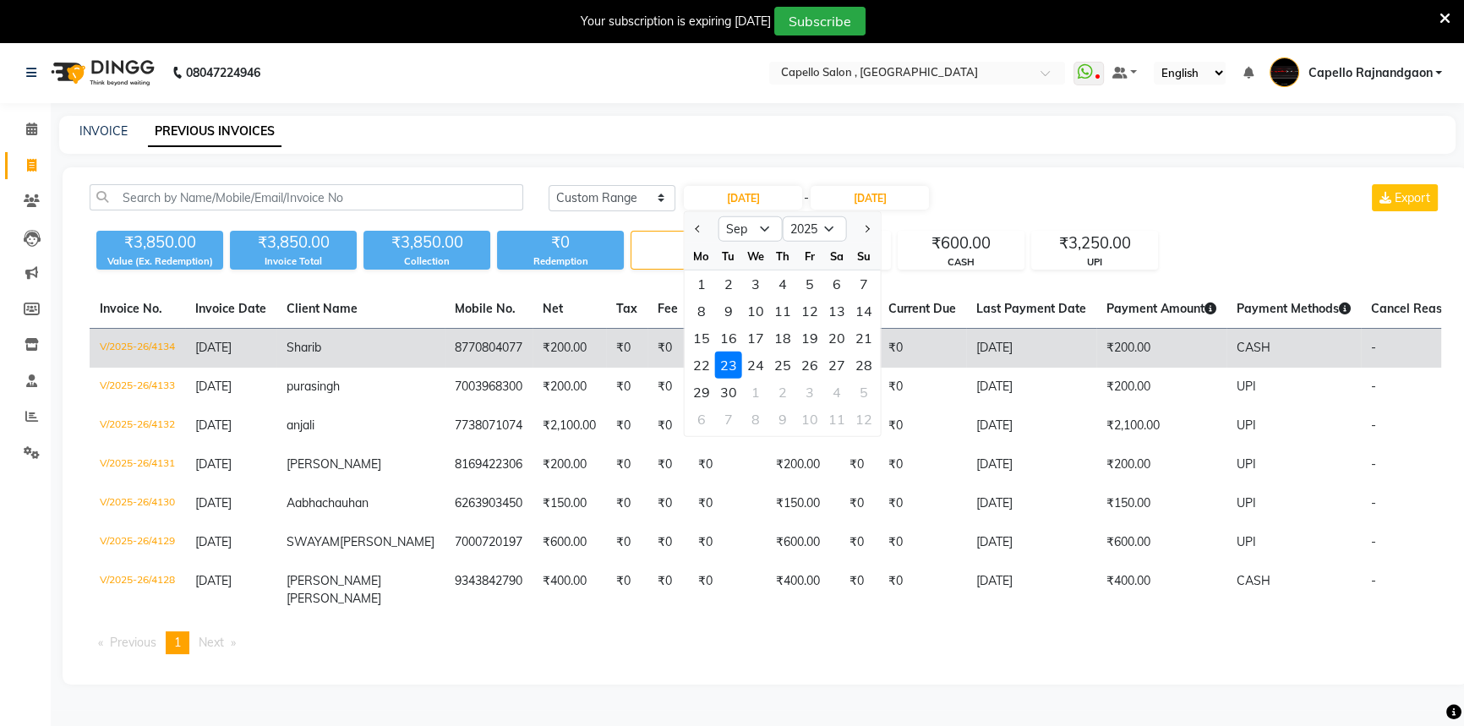
drag, startPoint x: 748, startPoint y: 364, endPoint x: 754, endPoint y: 355, distance: 10.3
click at [748, 363] on div "24" at bounding box center [755, 365] width 27 height 27
type input "[DATE]"
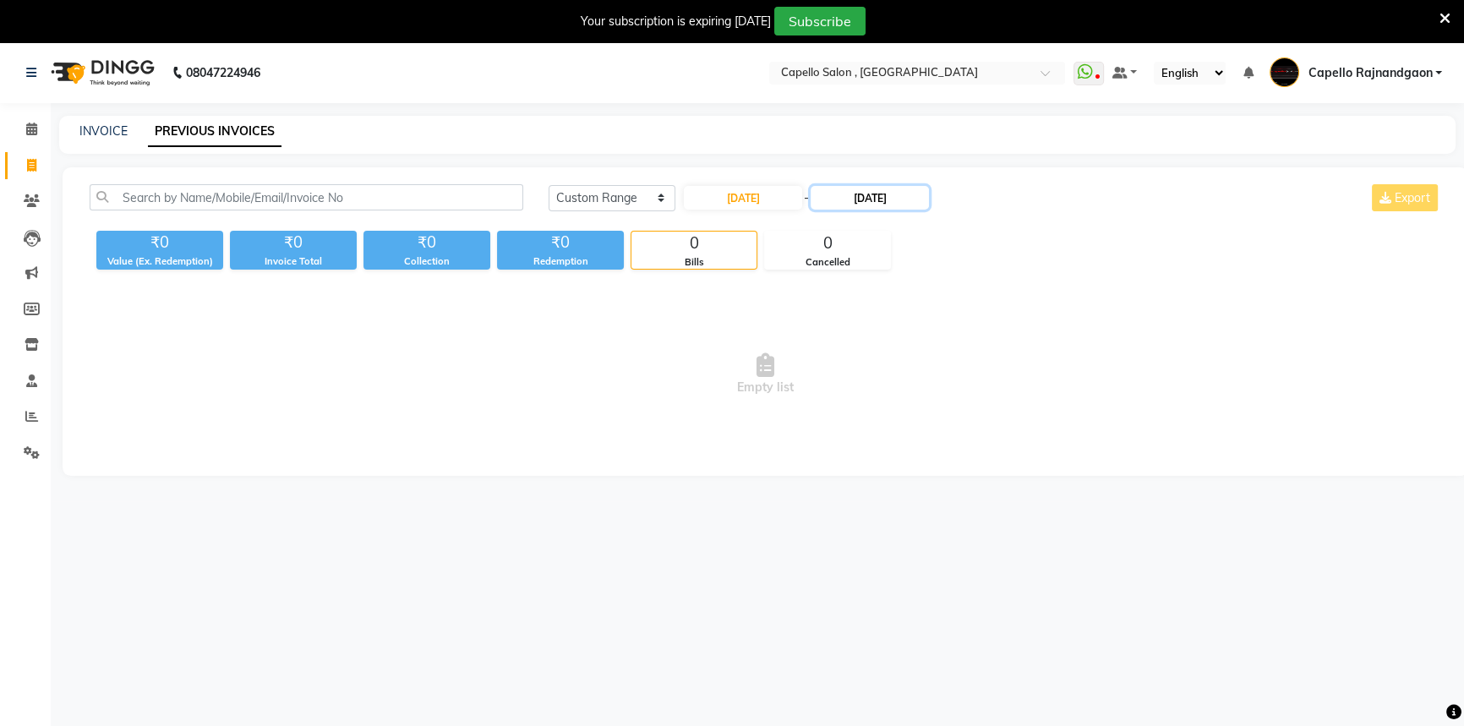
click at [887, 201] on input "[DATE]" at bounding box center [870, 198] width 118 height 24
click at [877, 364] on div "24" at bounding box center [887, 365] width 27 height 27
type input "[DATE]"
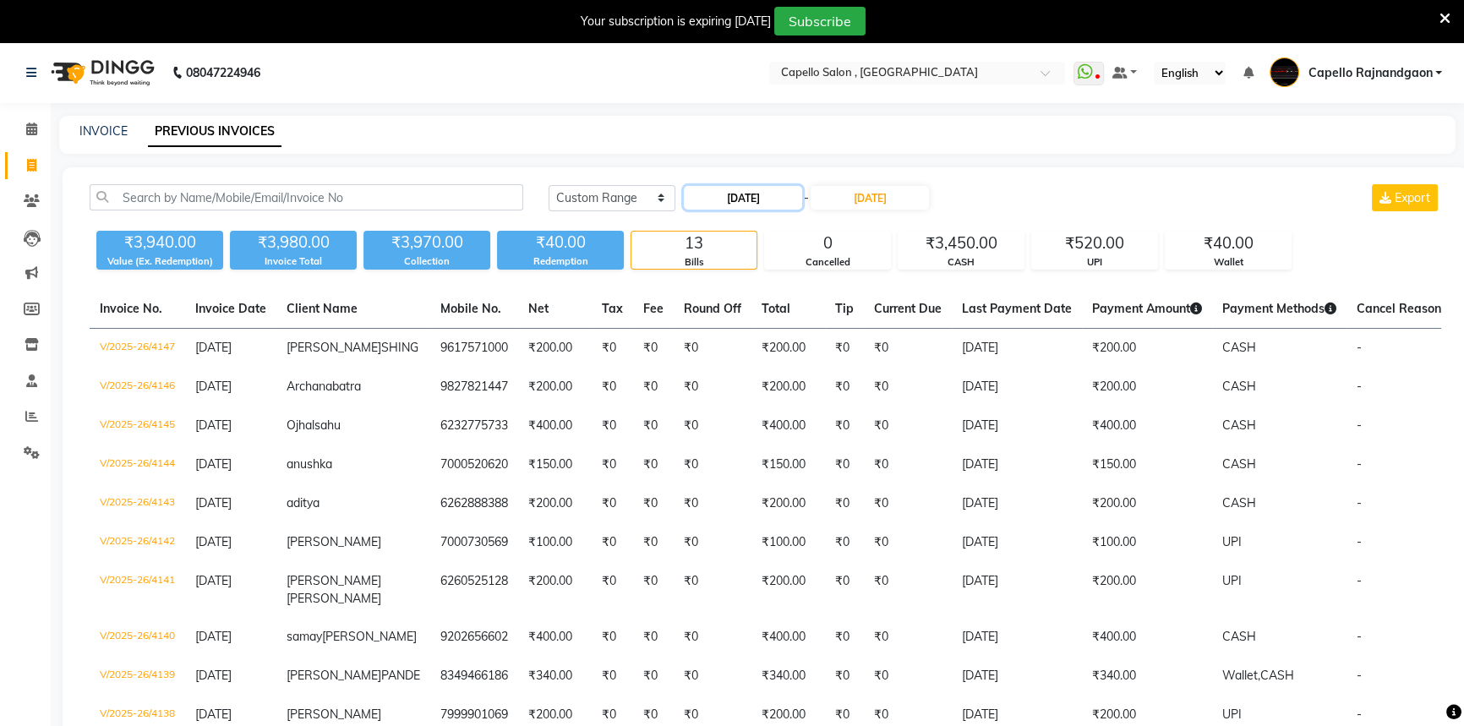
click at [769, 194] on input "[DATE]" at bounding box center [743, 198] width 118 height 24
select select "9"
select select "2025"
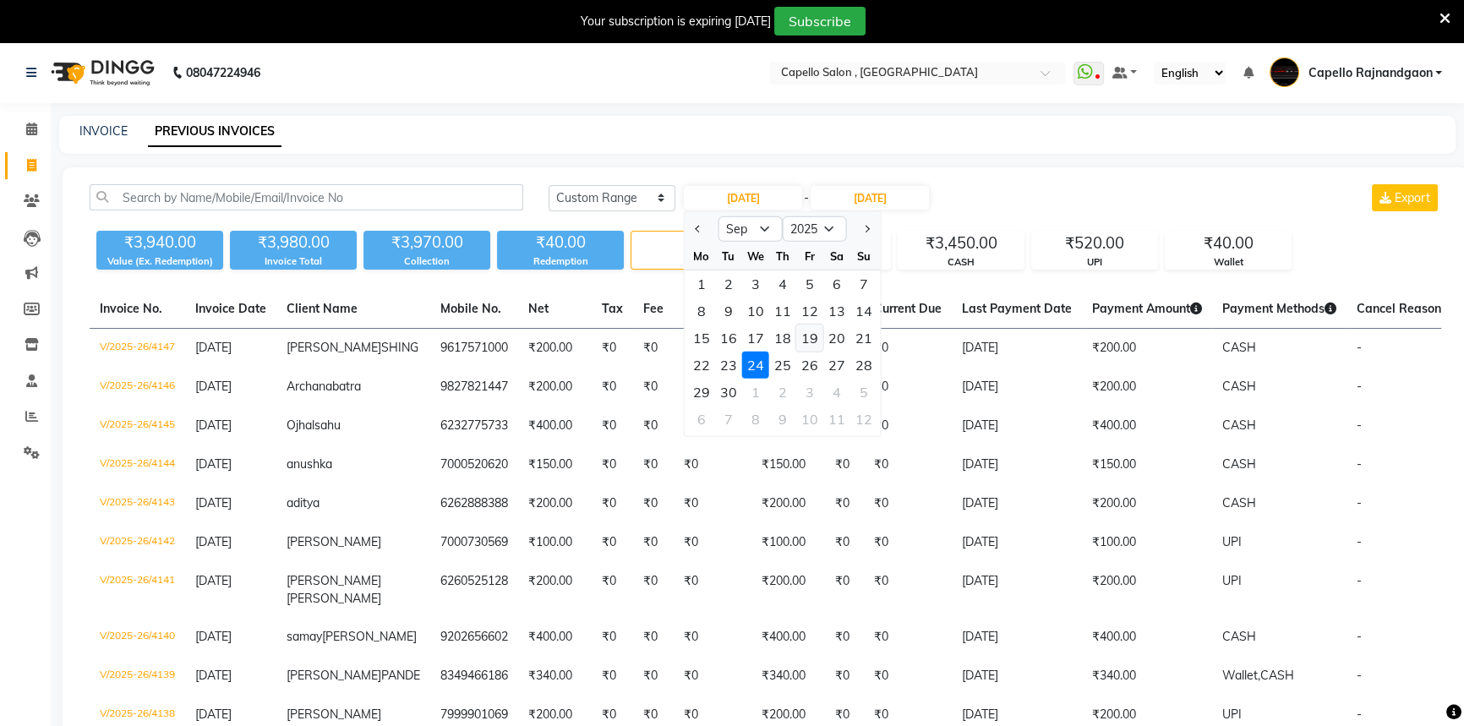
click at [811, 336] on div "19" at bounding box center [809, 338] width 27 height 27
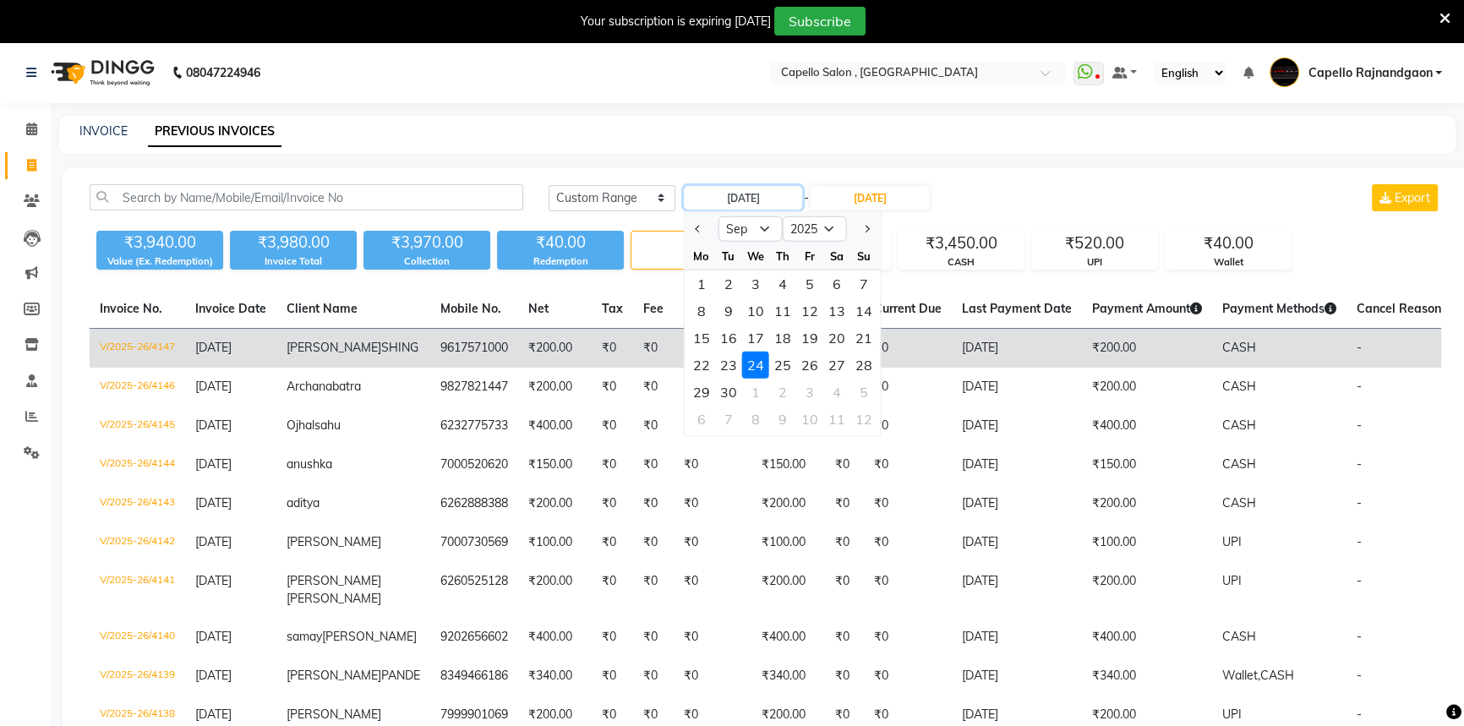
type input "19-09-2025"
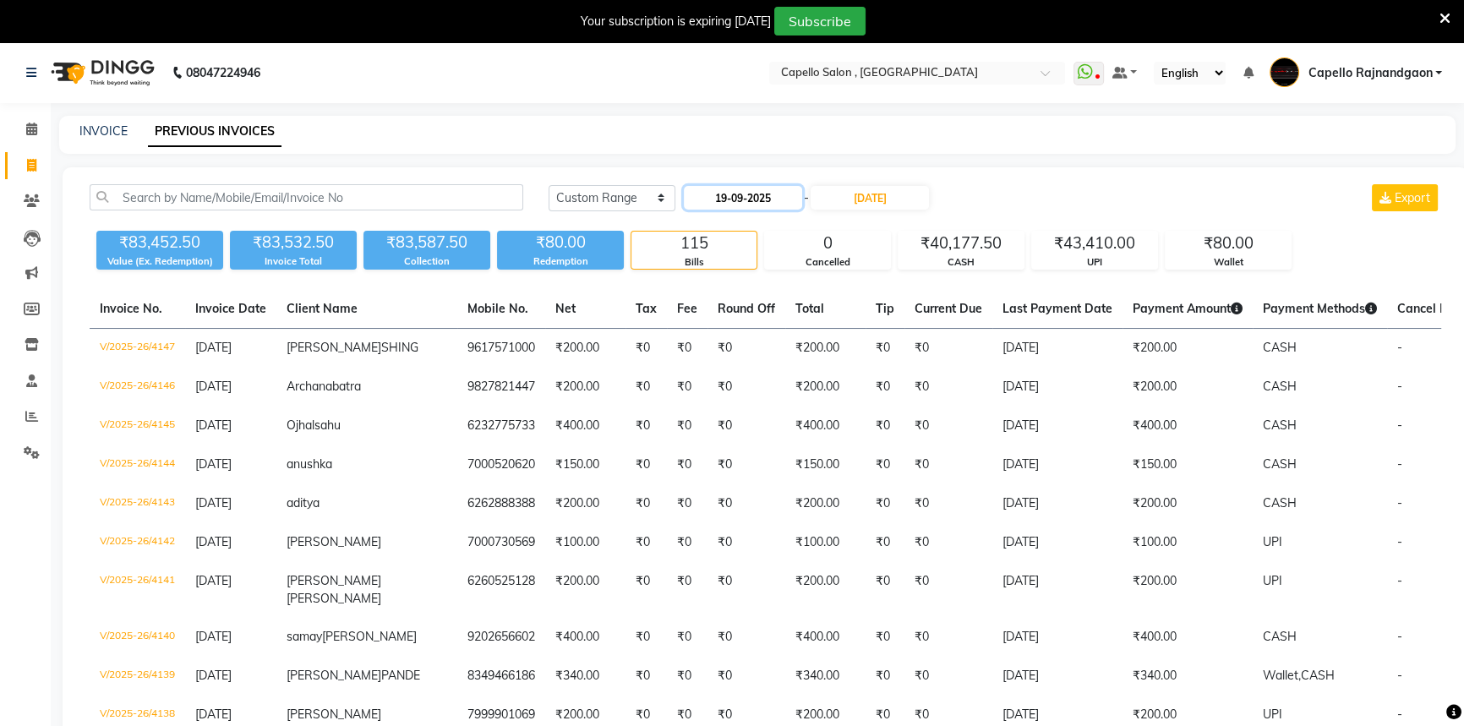
click at [776, 203] on input "19-09-2025" at bounding box center [743, 198] width 118 height 24
select select "9"
select select "2025"
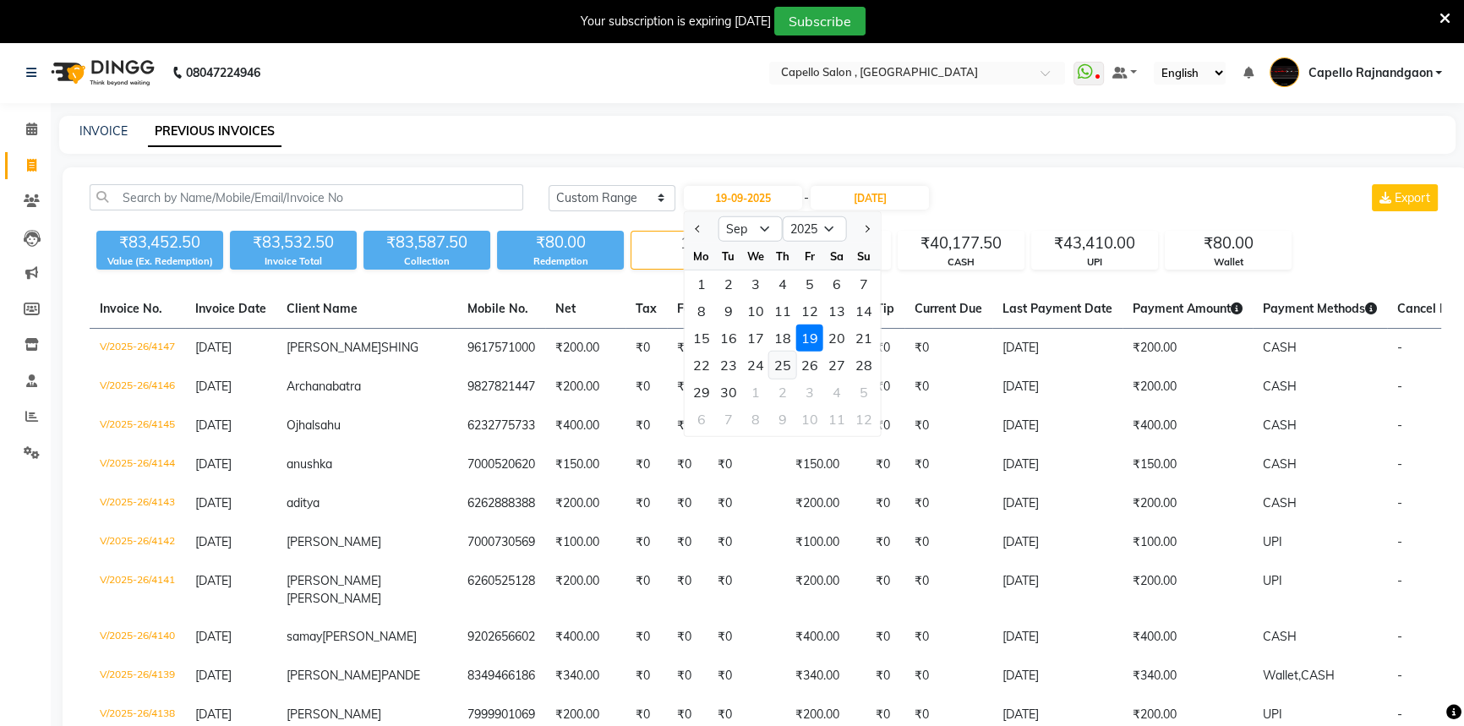
click at [789, 366] on div "25" at bounding box center [782, 365] width 27 height 27
type input "[DATE]"
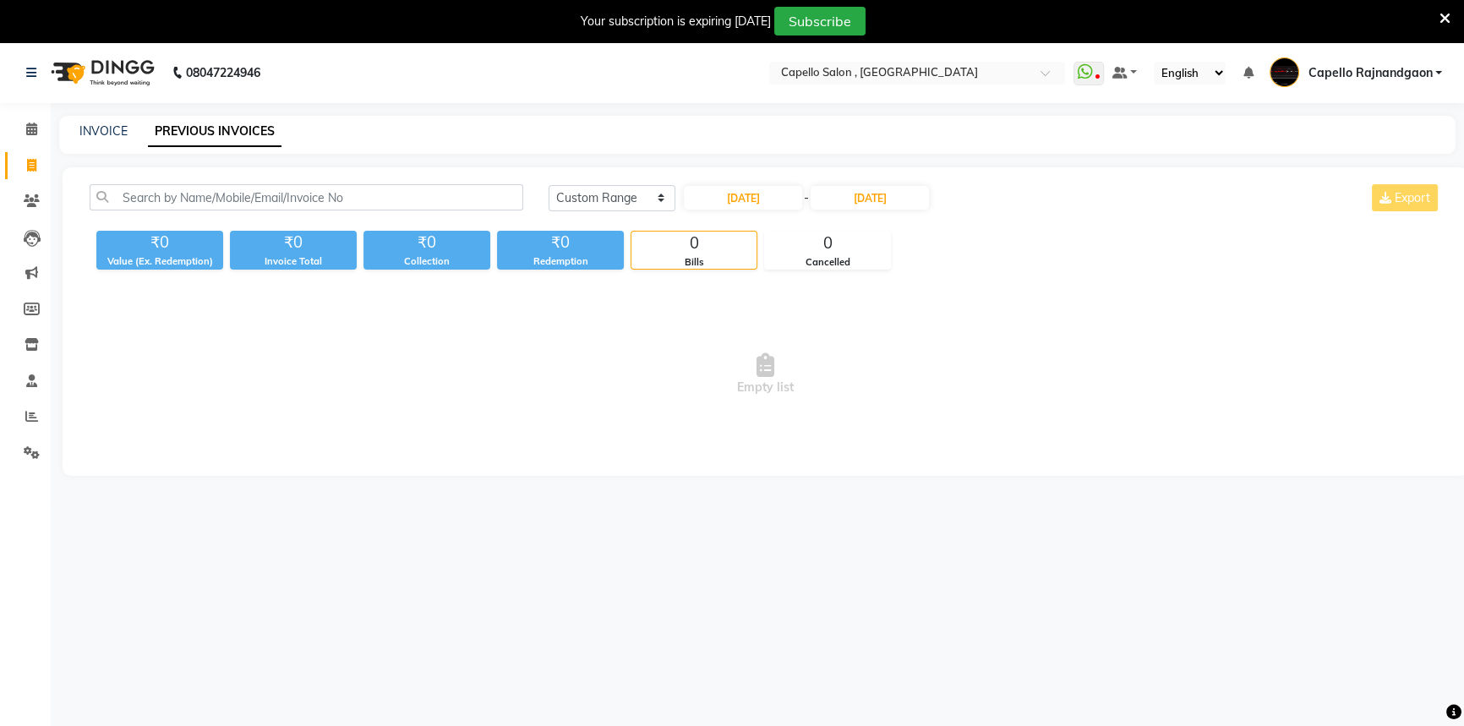
click at [836, 211] on div "[DATE] [DATE] Custom Range [DATE] - [DATE] Export" at bounding box center [995, 204] width 918 height 40
click at [850, 194] on input "[DATE]" at bounding box center [870, 198] width 118 height 24
click at [913, 368] on div "25" at bounding box center [914, 365] width 27 height 27
type input "[DATE]"
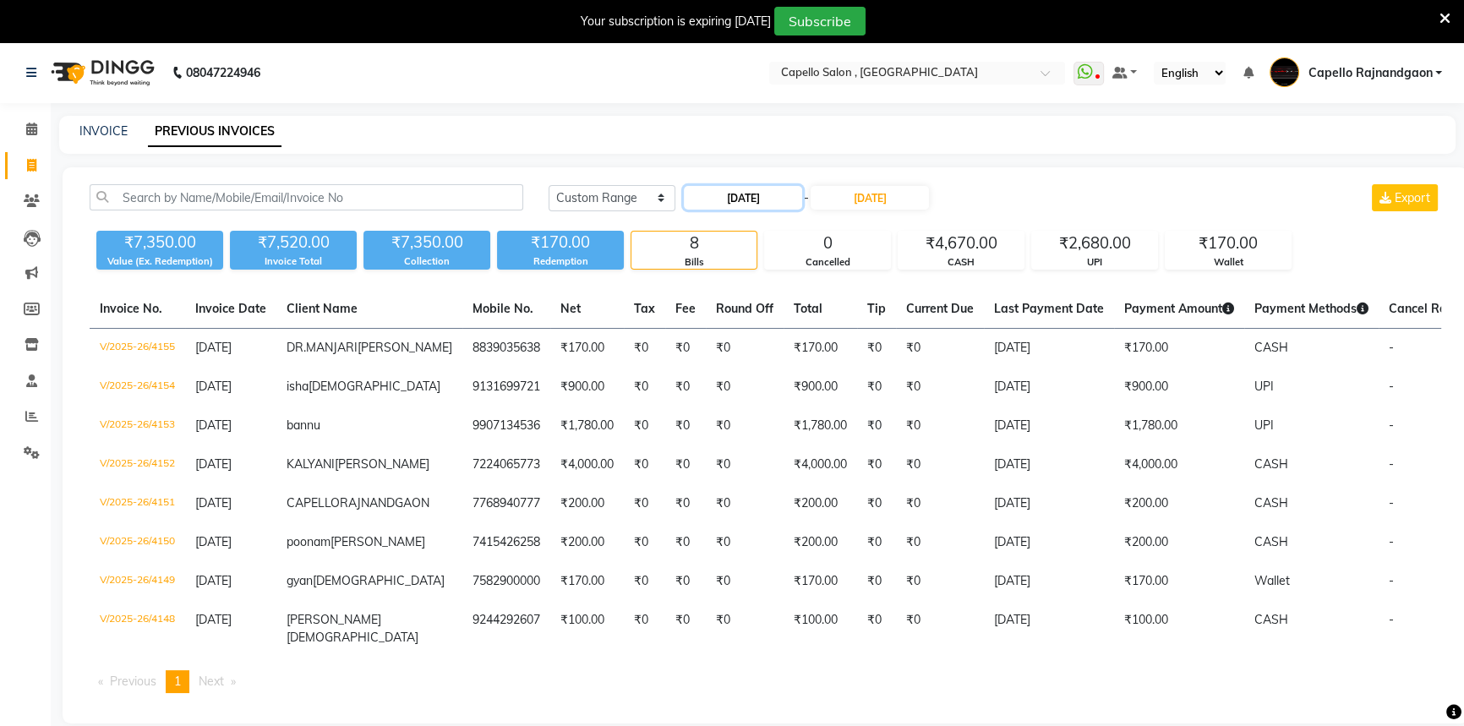
click at [774, 205] on input "[DATE]" at bounding box center [743, 198] width 118 height 24
select select "9"
select select "2025"
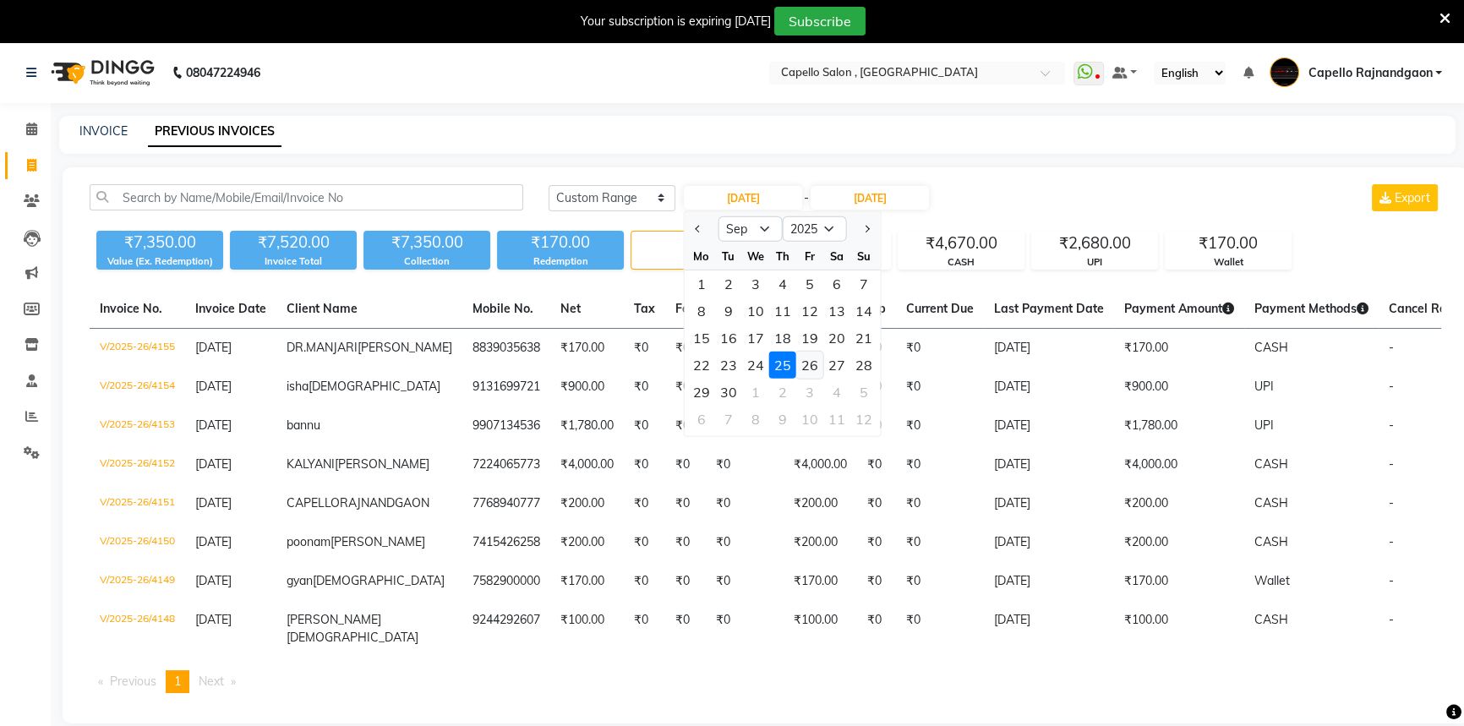
click at [806, 375] on div "26" at bounding box center [809, 365] width 27 height 27
type input "26-09-2025"
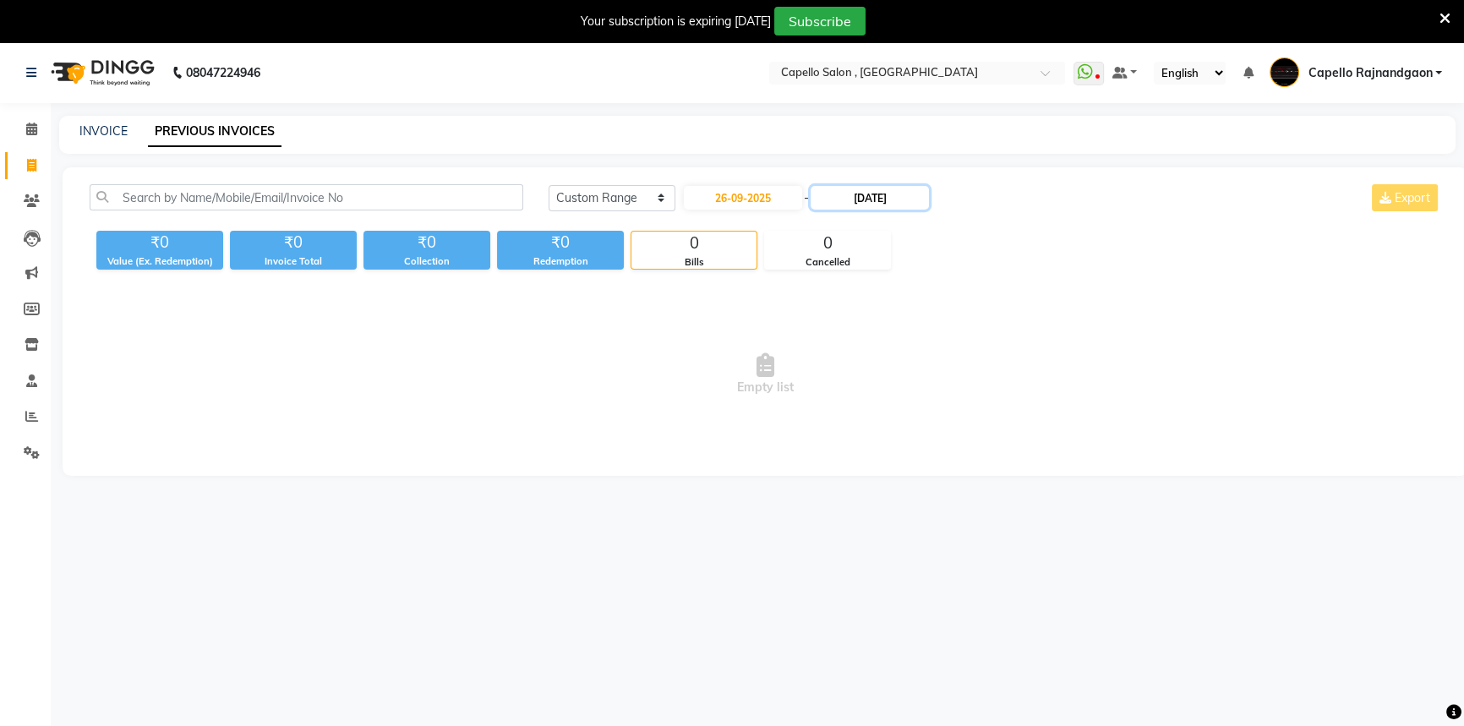
click at [877, 207] on input "[DATE]" at bounding box center [870, 198] width 118 height 24
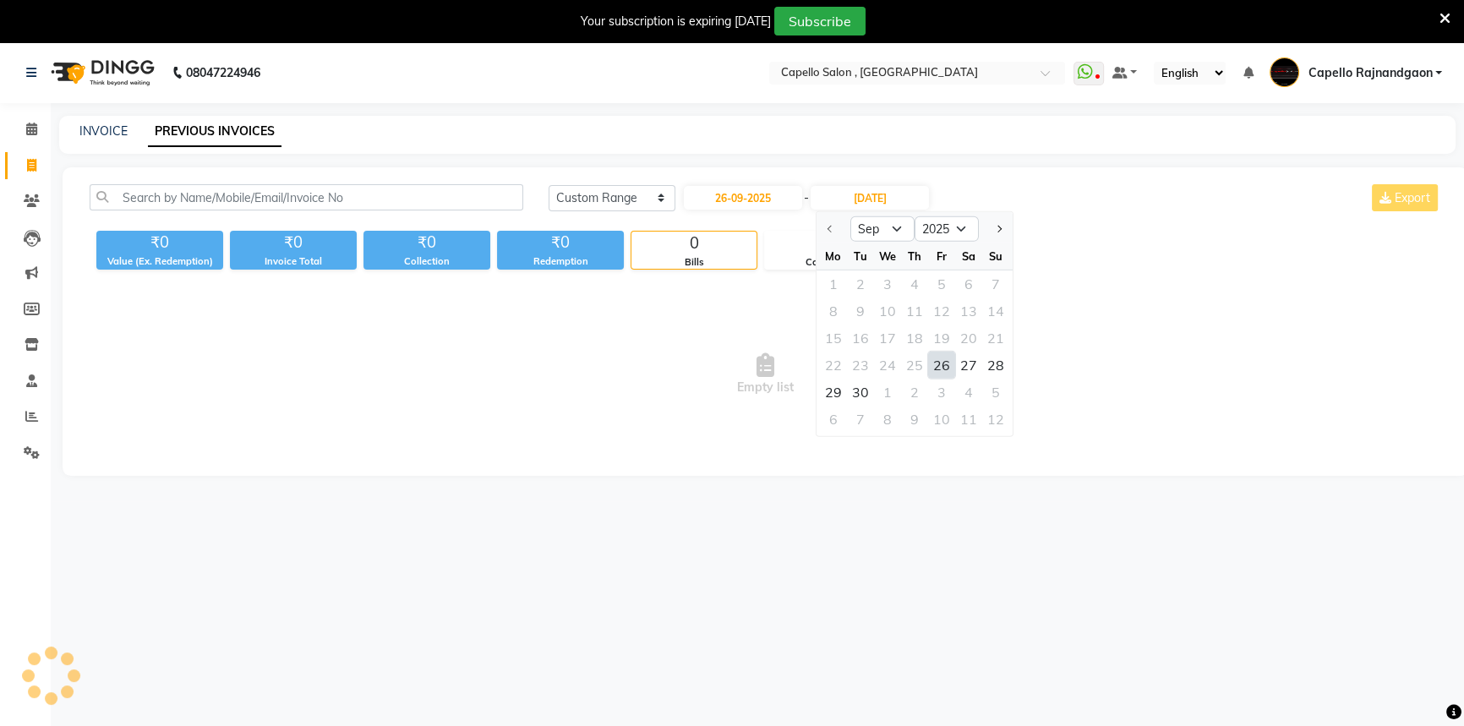
click at [947, 369] on div "26" at bounding box center [941, 365] width 27 height 27
type input "26-09-2025"
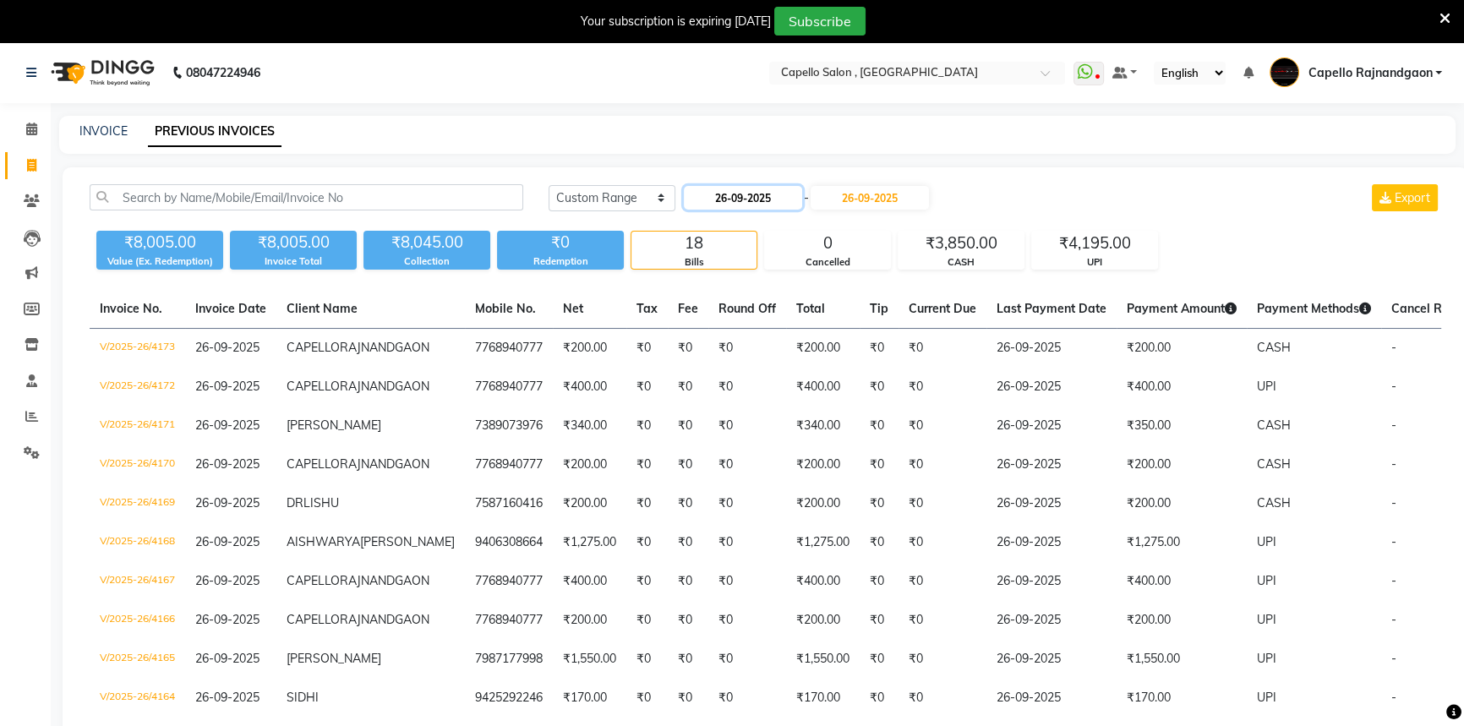
click at [763, 188] on input "26-09-2025" at bounding box center [743, 198] width 118 height 24
select select "9"
select select "2025"
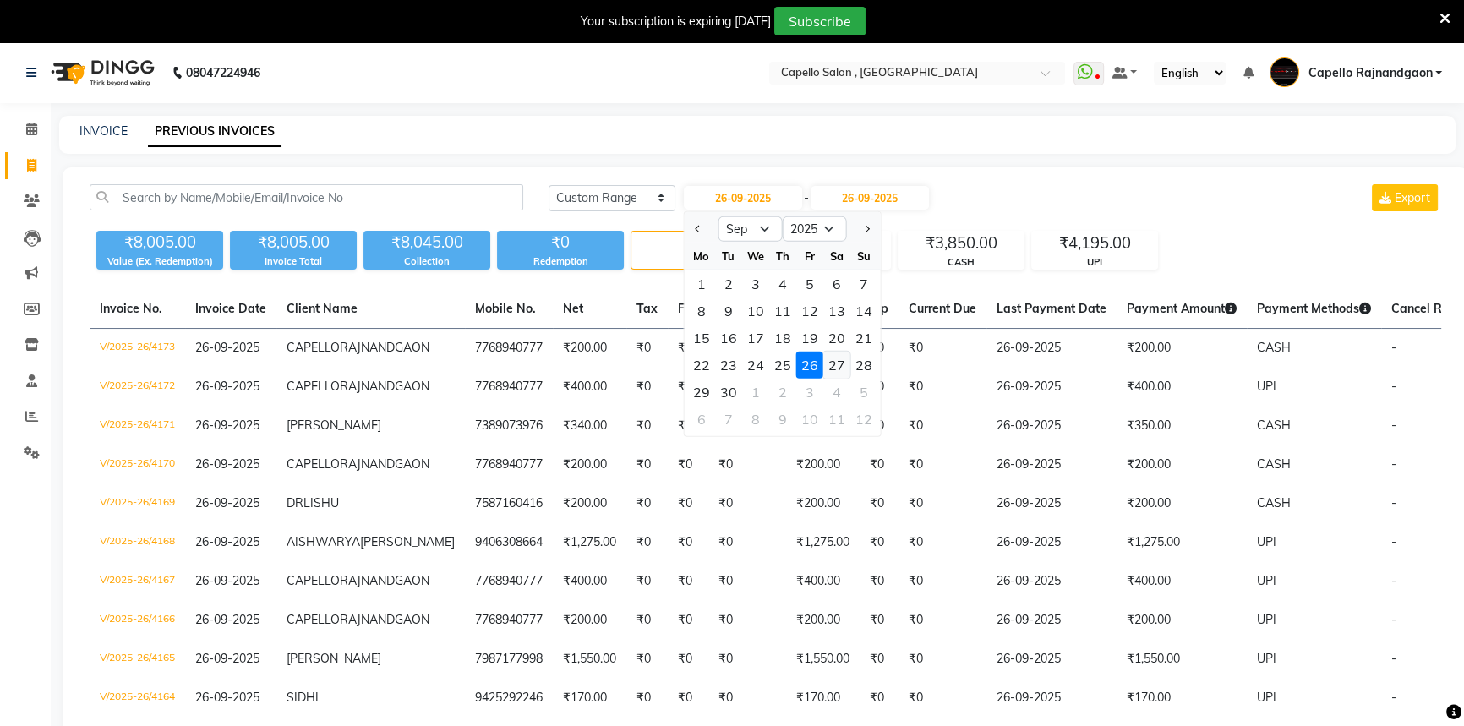
click at [830, 361] on div "27" at bounding box center [836, 365] width 27 height 27
type input "27-09-2025"
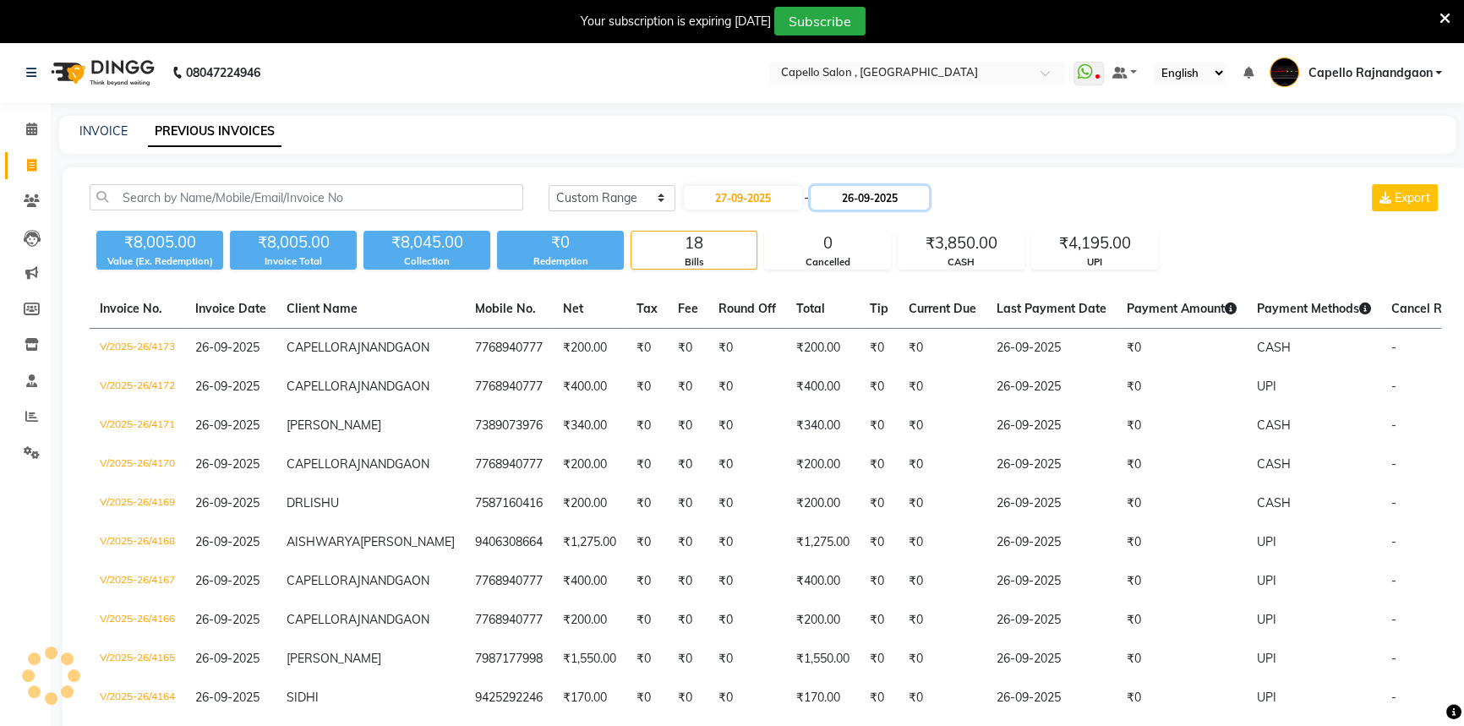
click at [839, 200] on input "26-09-2025" at bounding box center [870, 198] width 118 height 24
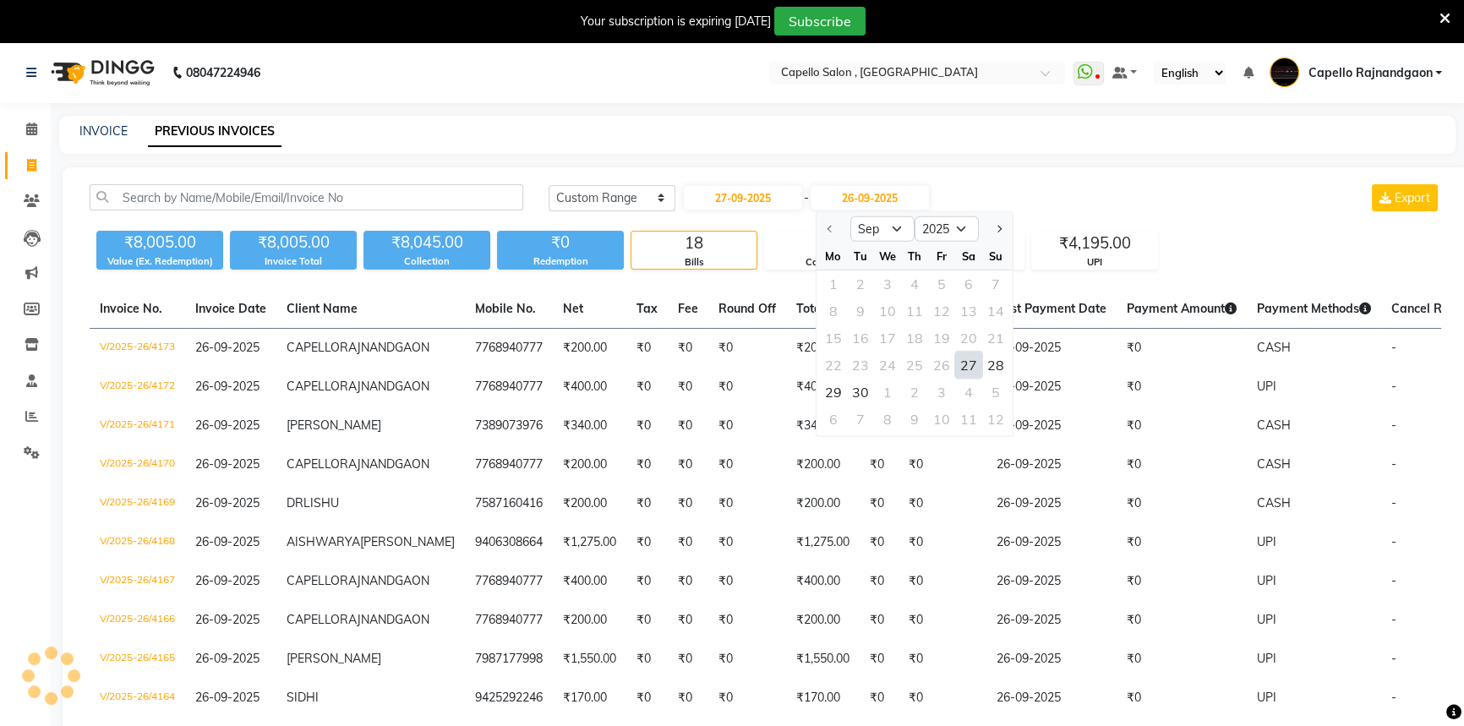
click at [970, 359] on div "27" at bounding box center [968, 365] width 27 height 27
type input "27-09-2025"
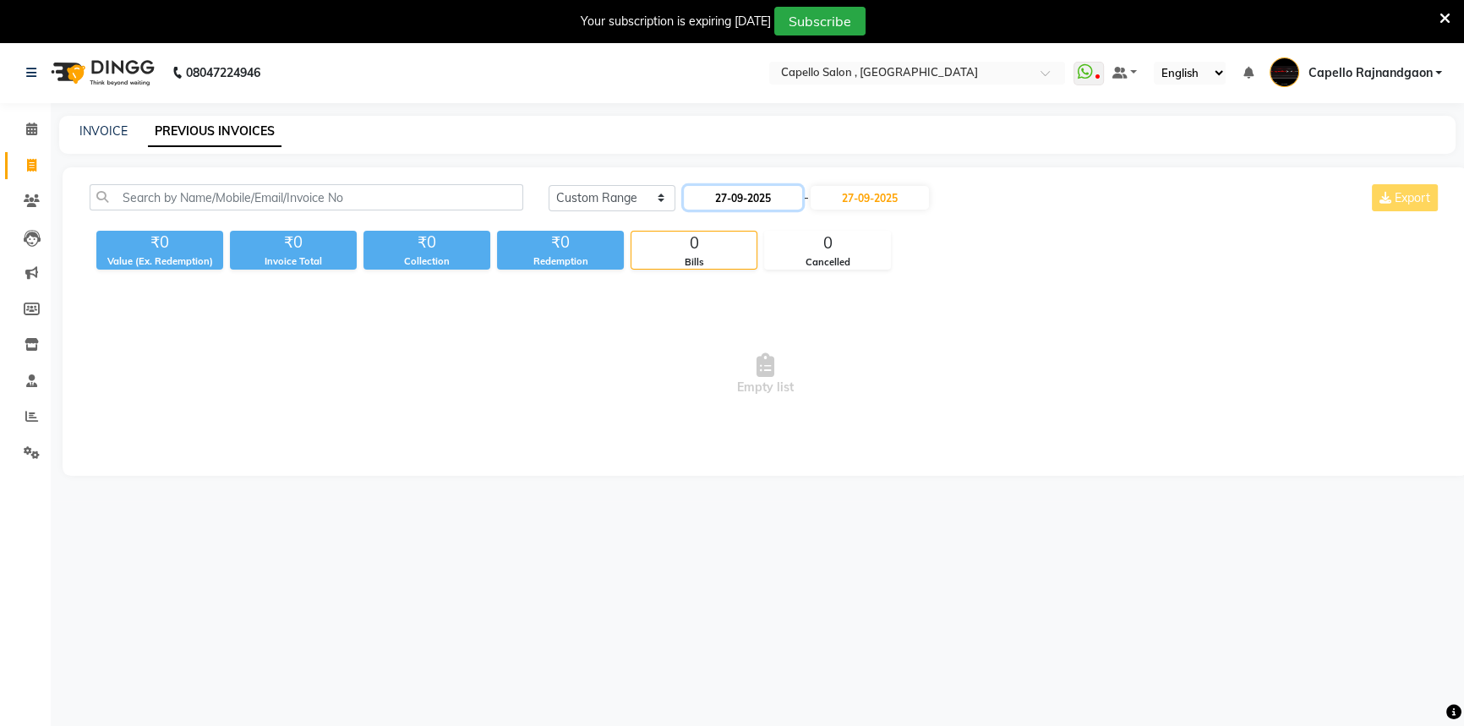
click at [757, 193] on input "27-09-2025" at bounding box center [743, 198] width 118 height 24
select select "9"
select select "2025"
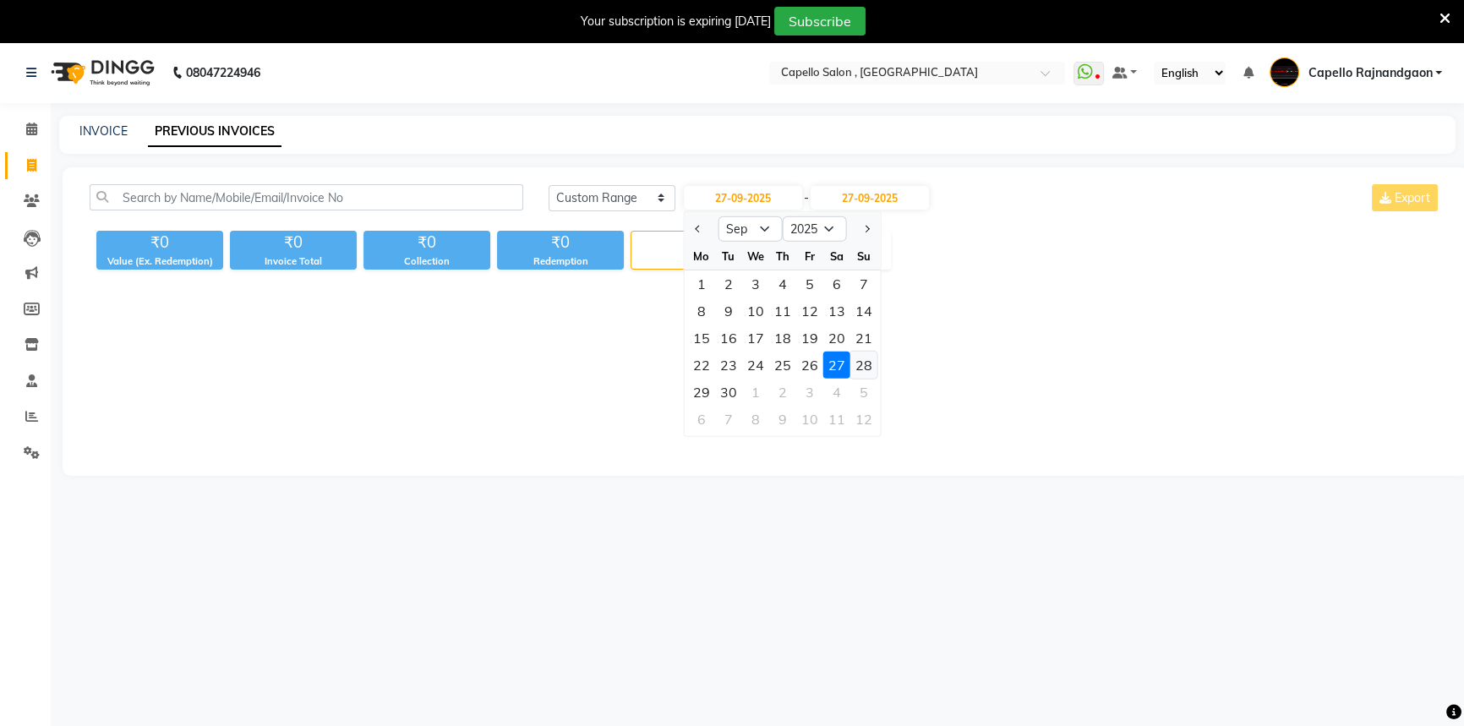
click at [863, 364] on div "28" at bounding box center [863, 365] width 27 height 27
type input "28-09-2025"
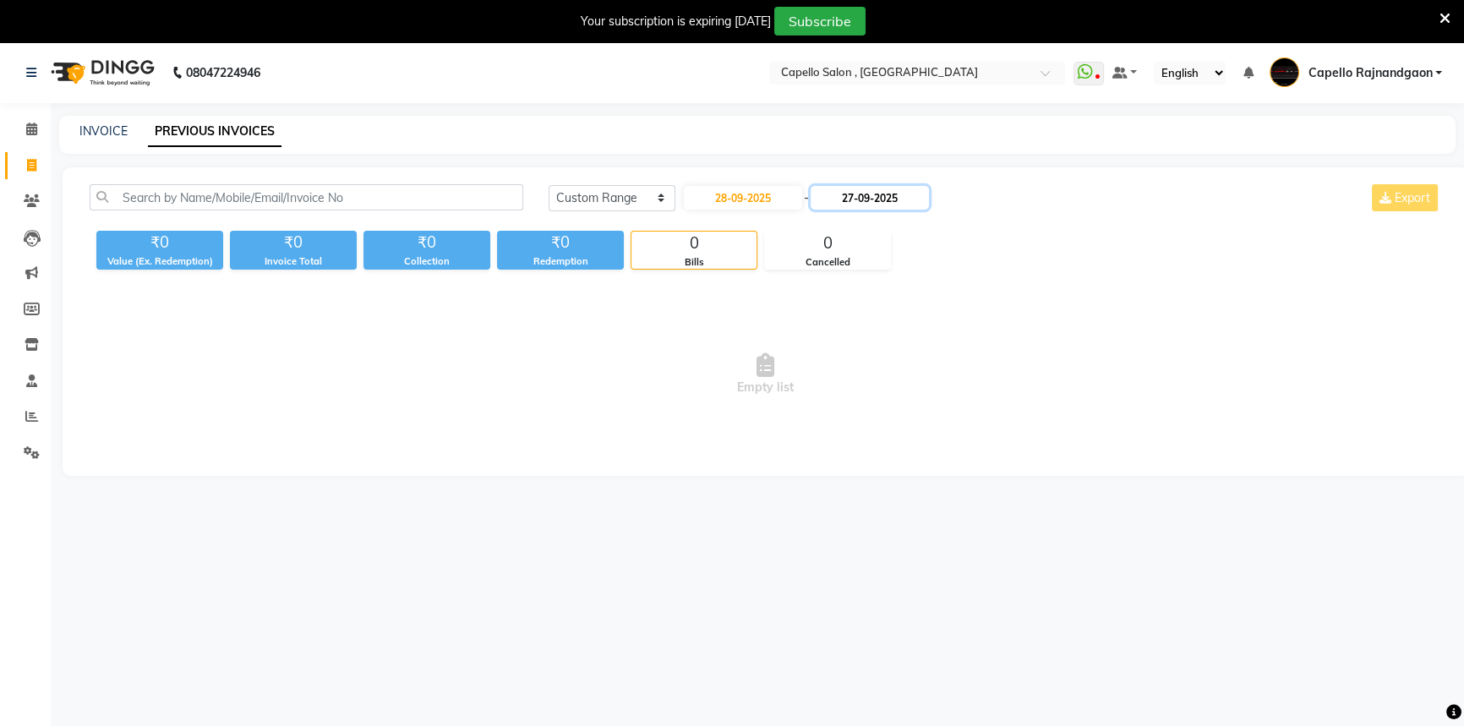
click at [861, 198] on input "27-09-2025" at bounding box center [870, 198] width 118 height 24
click at [996, 366] on div "28" at bounding box center [995, 365] width 27 height 27
type input "28-09-2025"
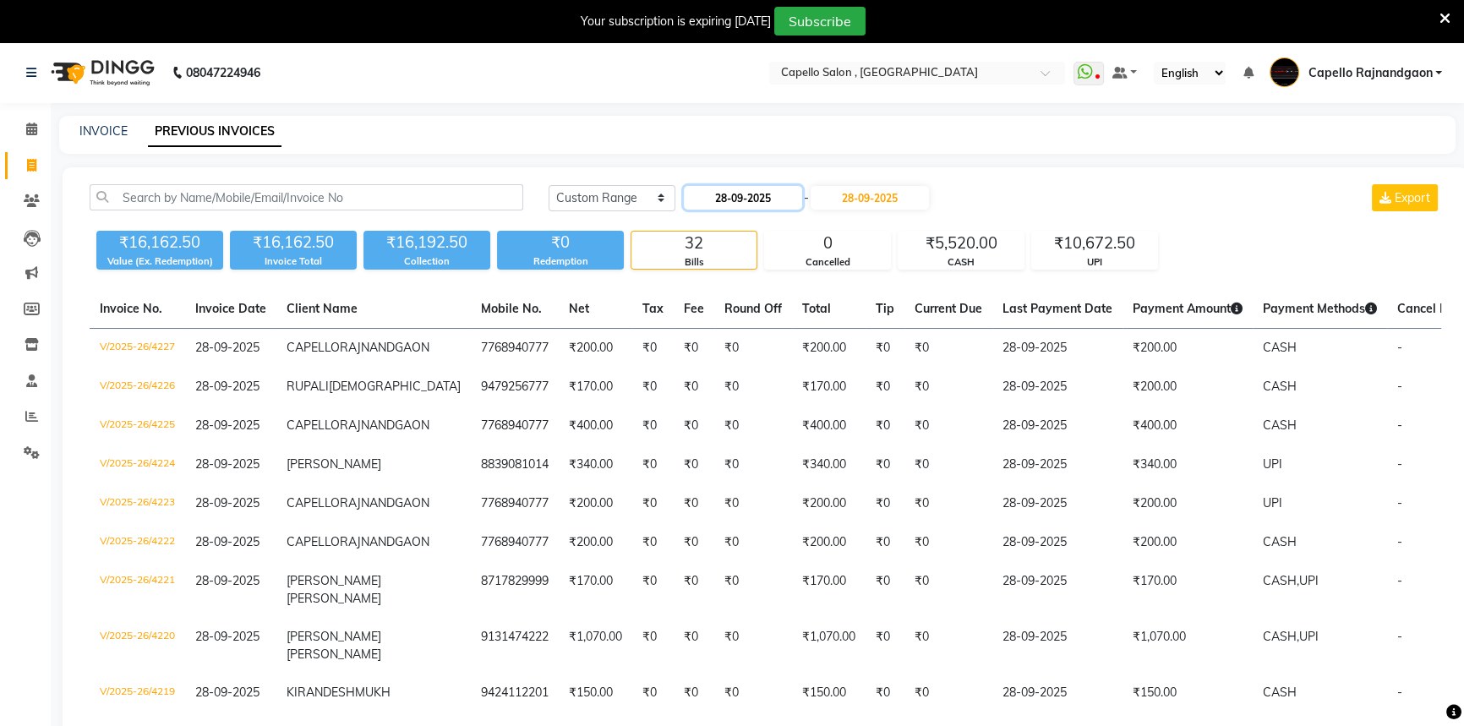
click at [739, 206] on input "28-09-2025" at bounding box center [743, 198] width 118 height 24
select select "9"
select select "2025"
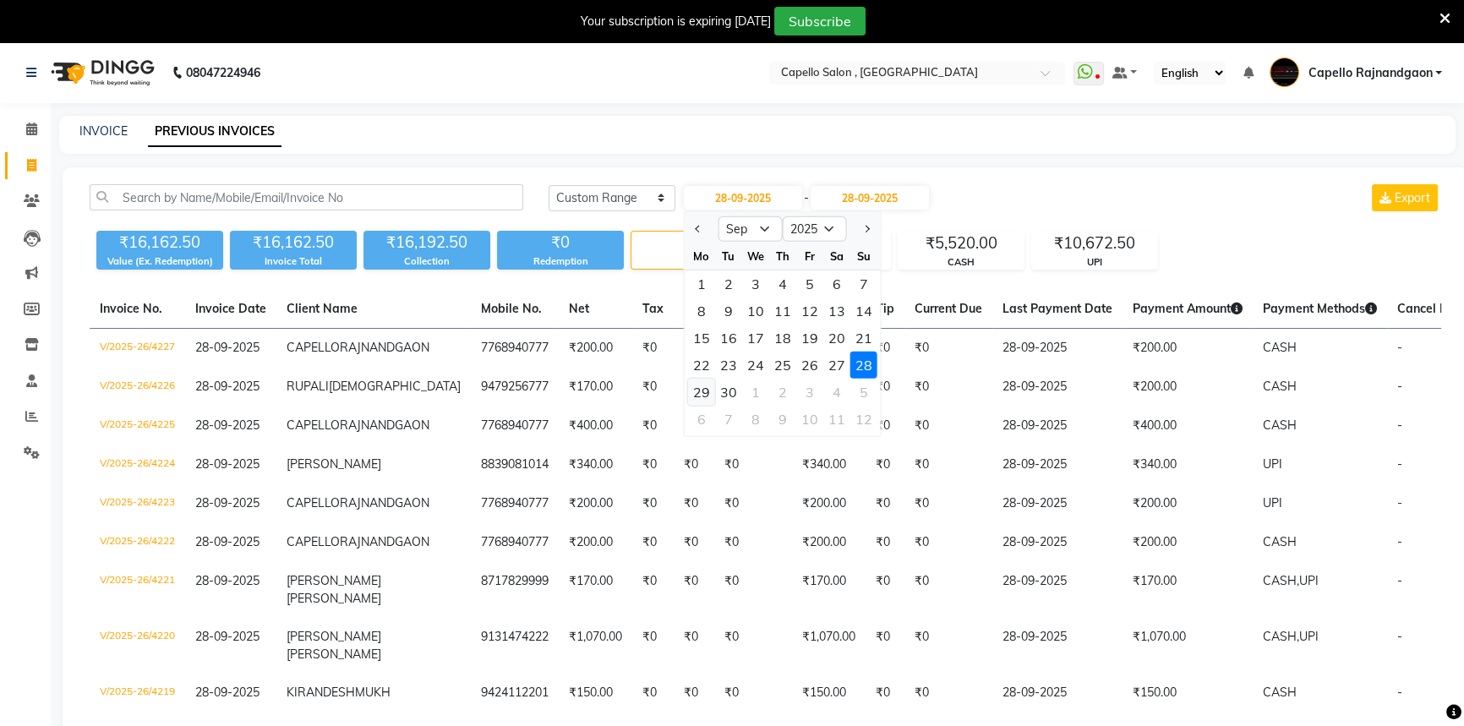
click at [699, 399] on div "29" at bounding box center [701, 392] width 27 height 27
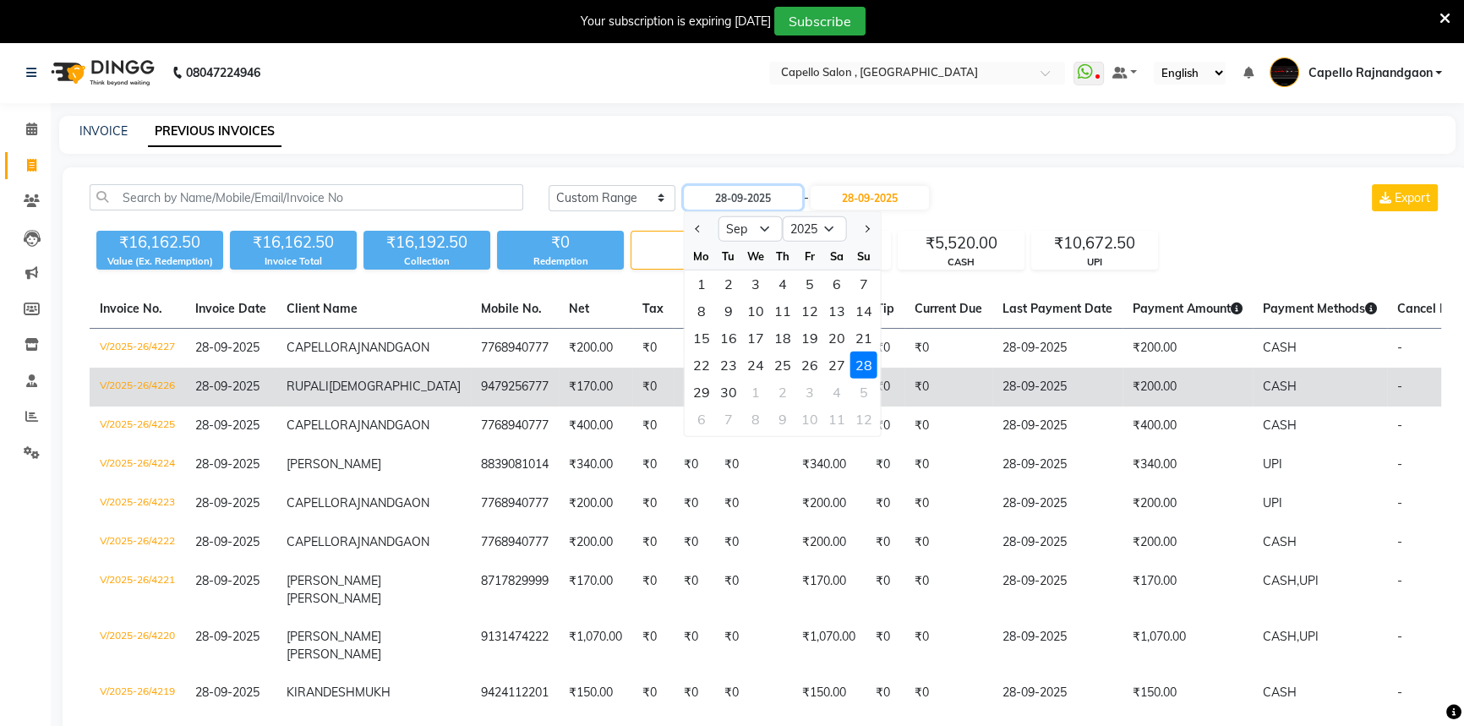
type input "29-09-2025"
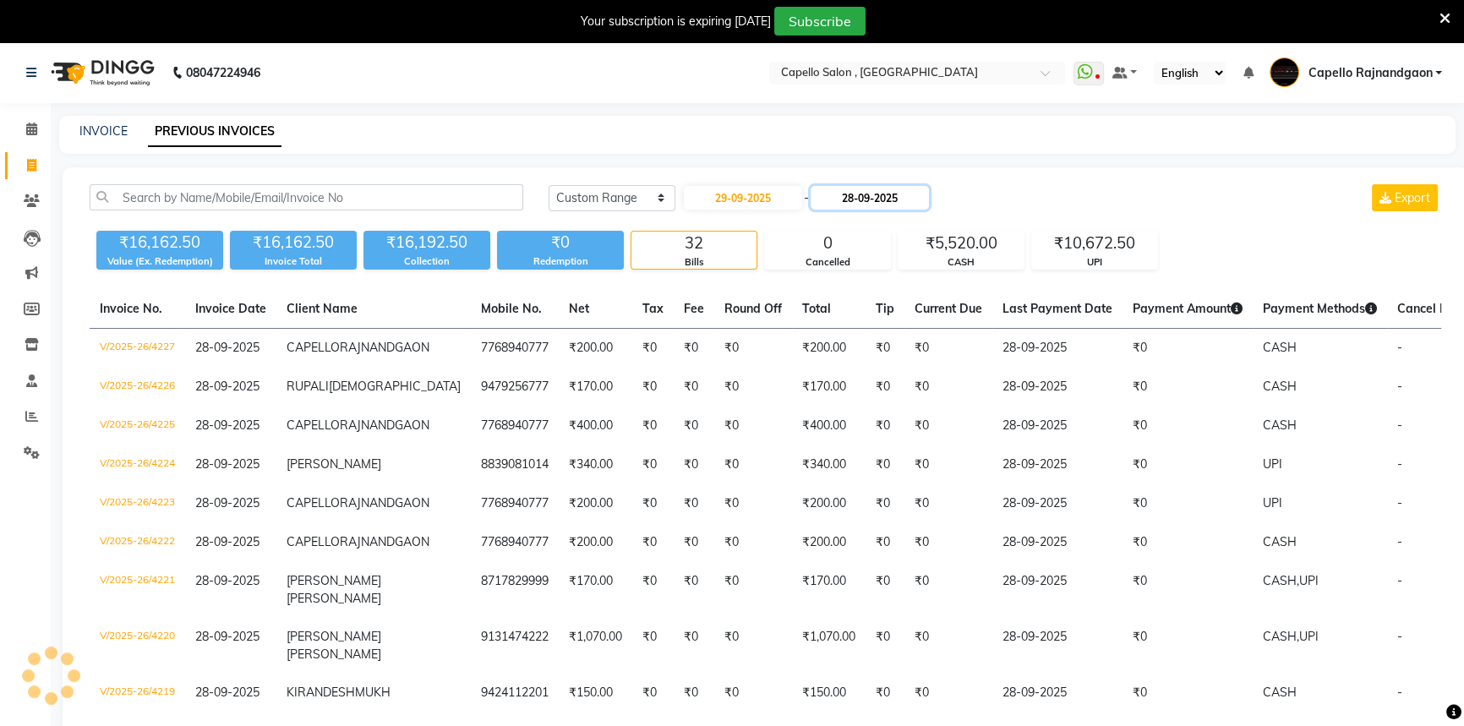
click at [851, 192] on input "28-09-2025" at bounding box center [870, 198] width 118 height 24
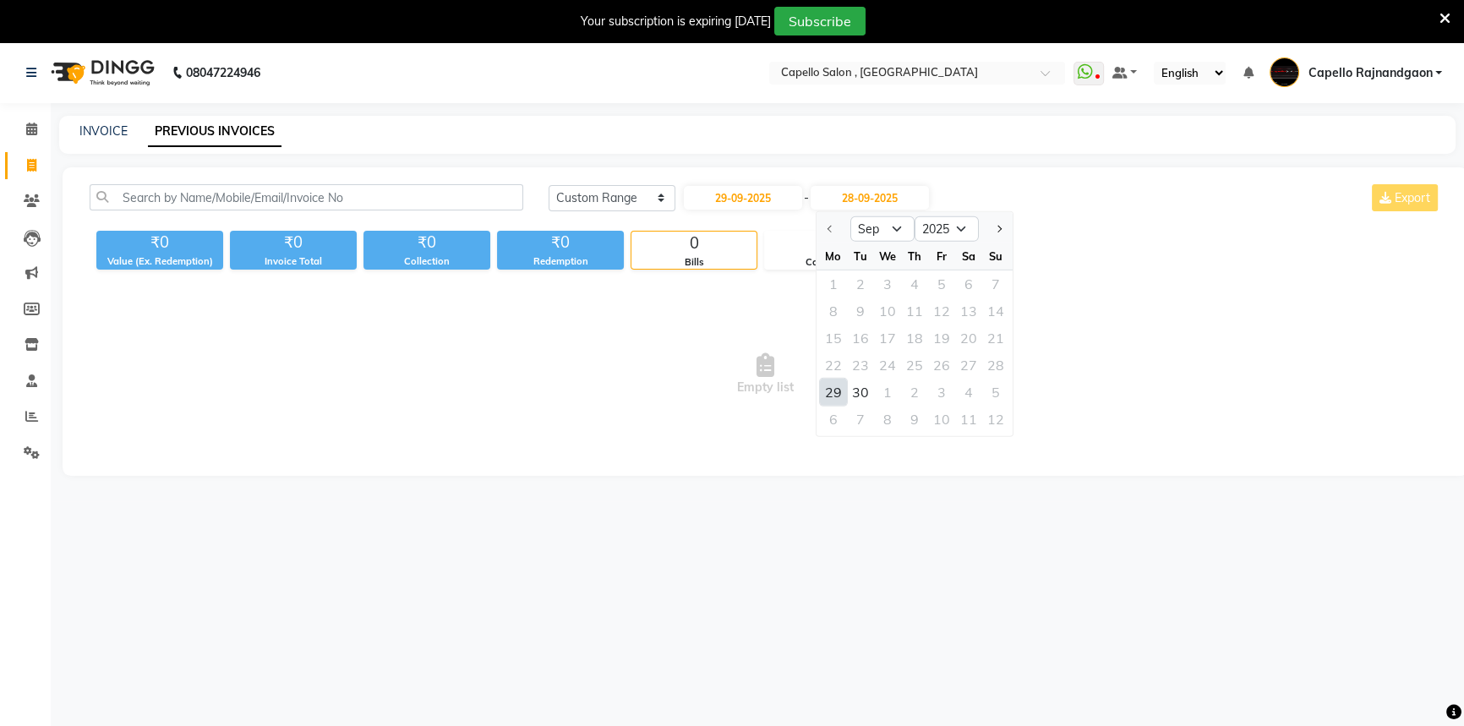
click at [825, 379] on div "29" at bounding box center [833, 392] width 27 height 27
type input "29-09-2025"
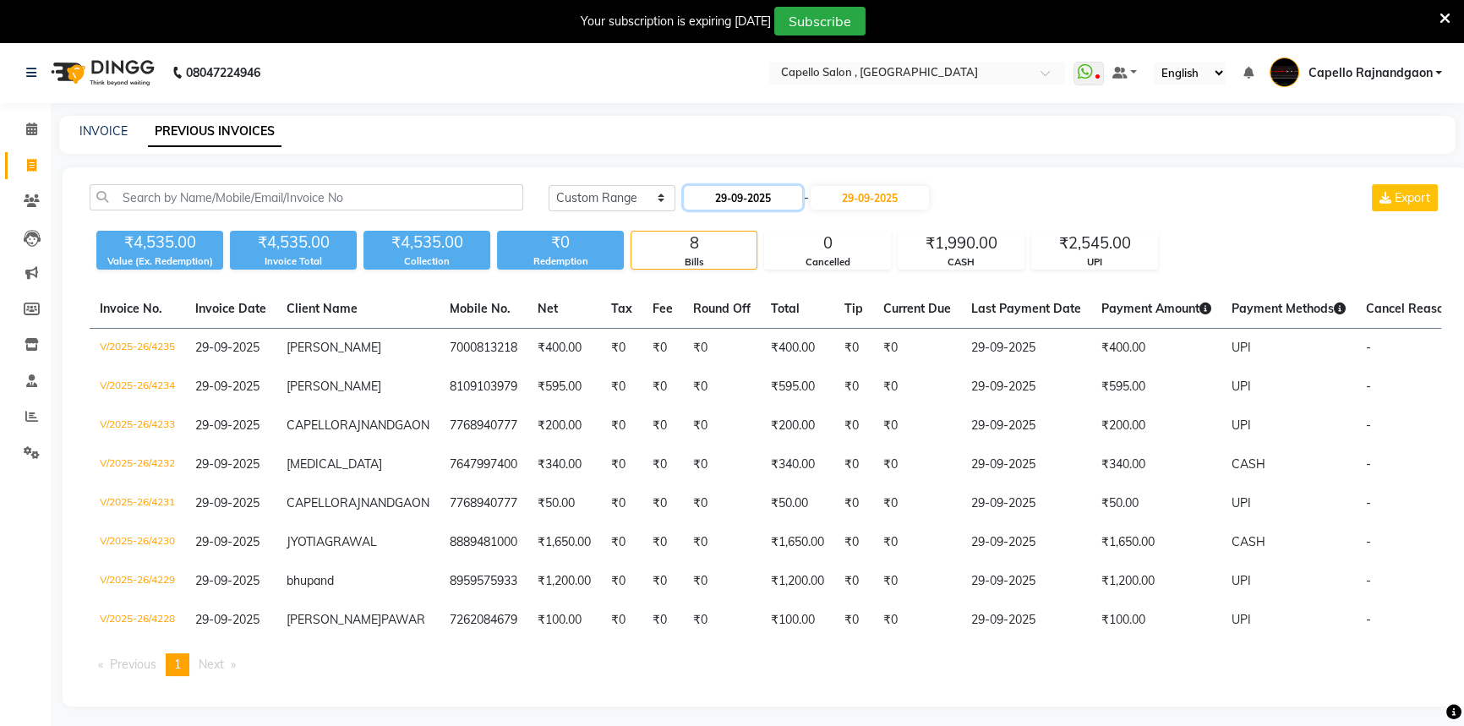
drag, startPoint x: 734, startPoint y: 194, endPoint x: 730, endPoint y: 209, distance: 15.6
click at [733, 194] on input "29-09-2025" at bounding box center [743, 198] width 118 height 24
select select "9"
select select "2025"
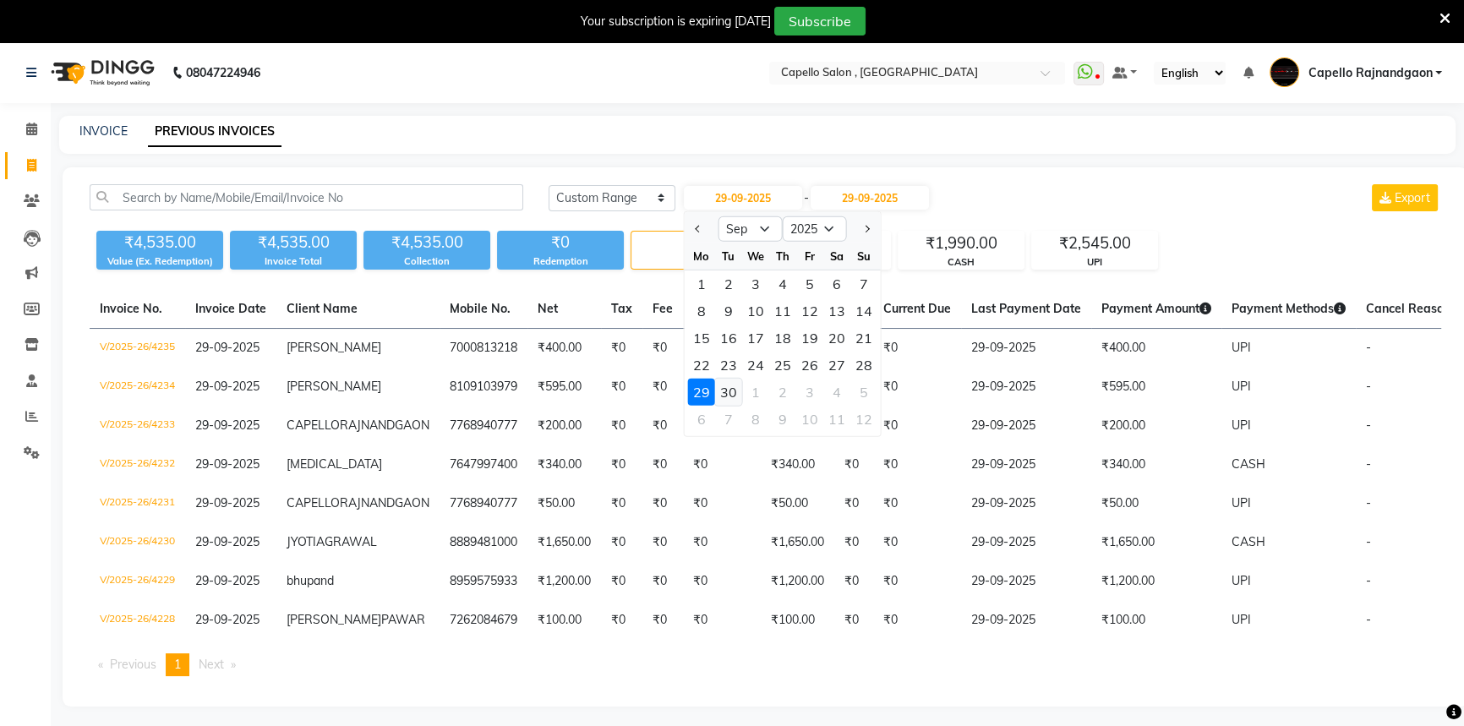
click at [730, 391] on div "30" at bounding box center [728, 392] width 27 height 27
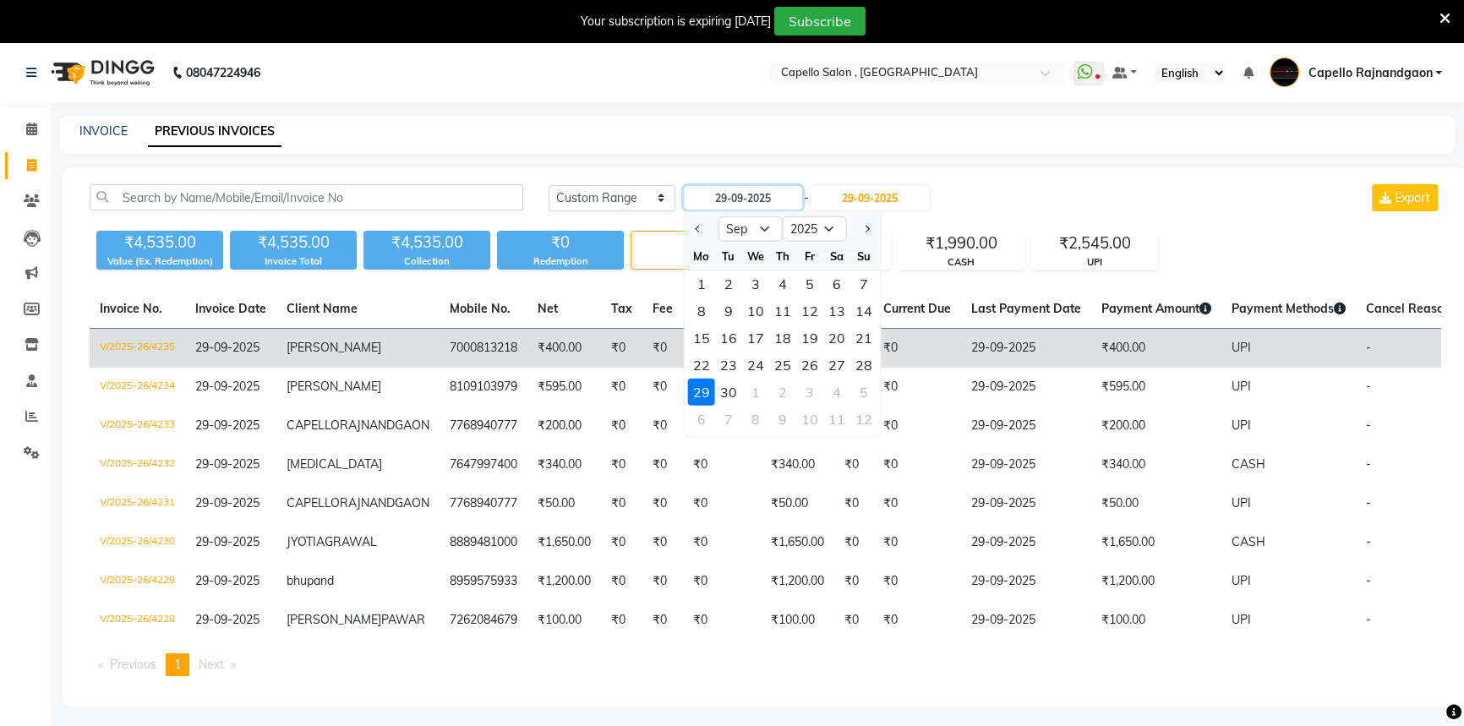
type input "[DATE]"
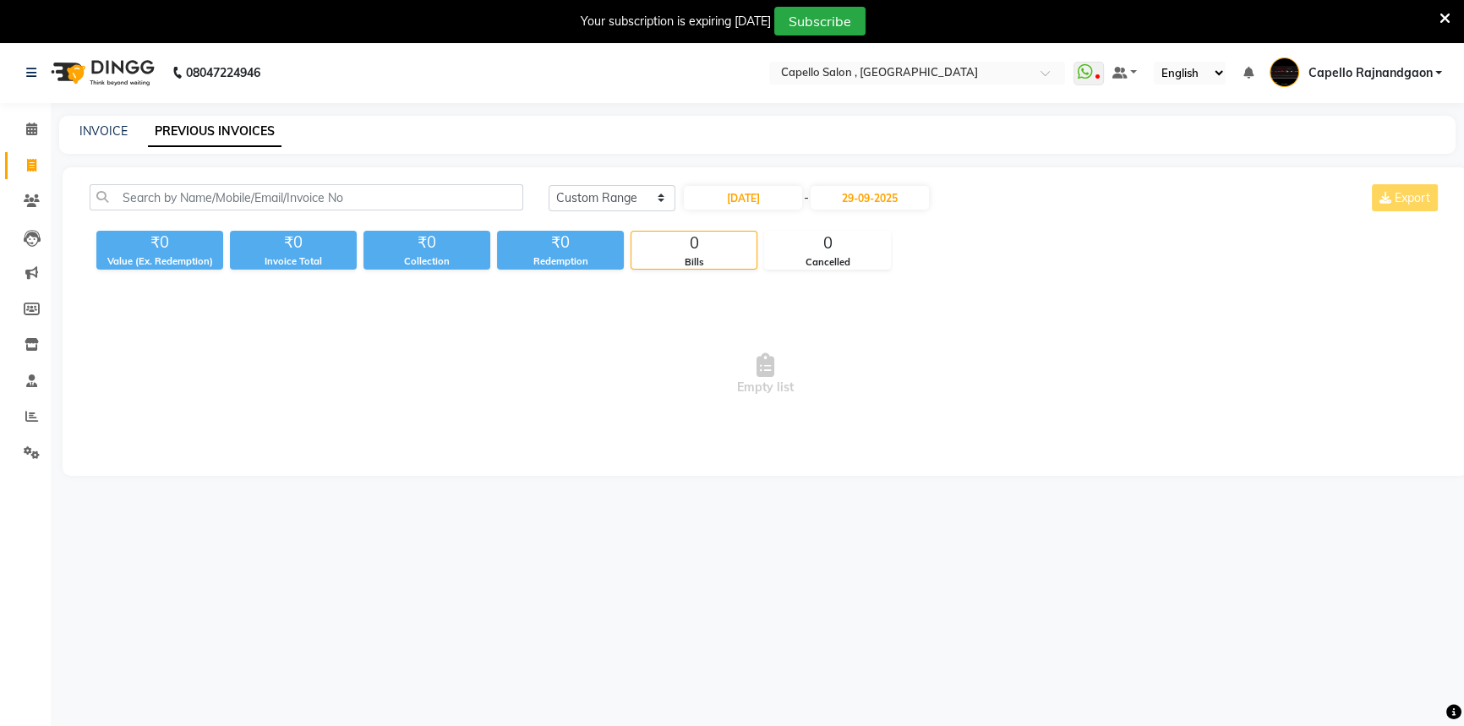
click at [871, 216] on div "[DATE] [DATE] Custom Range [DATE] - [DATE] Export" at bounding box center [995, 204] width 918 height 40
click at [877, 200] on input "29-09-2025" at bounding box center [870, 198] width 118 height 24
click at [853, 388] on div "30" at bounding box center [860, 392] width 27 height 27
type input "[DATE]"
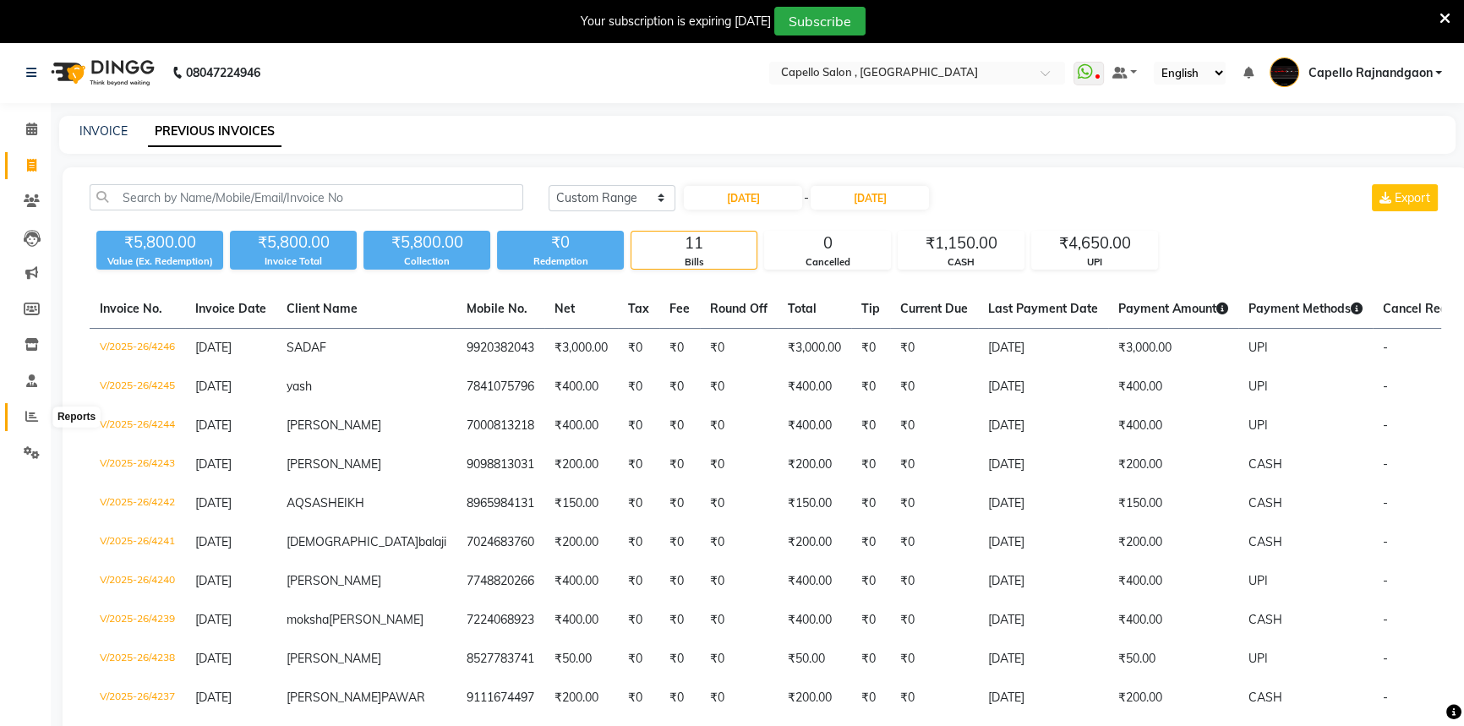
click at [34, 410] on icon at bounding box center [31, 416] width 13 height 13
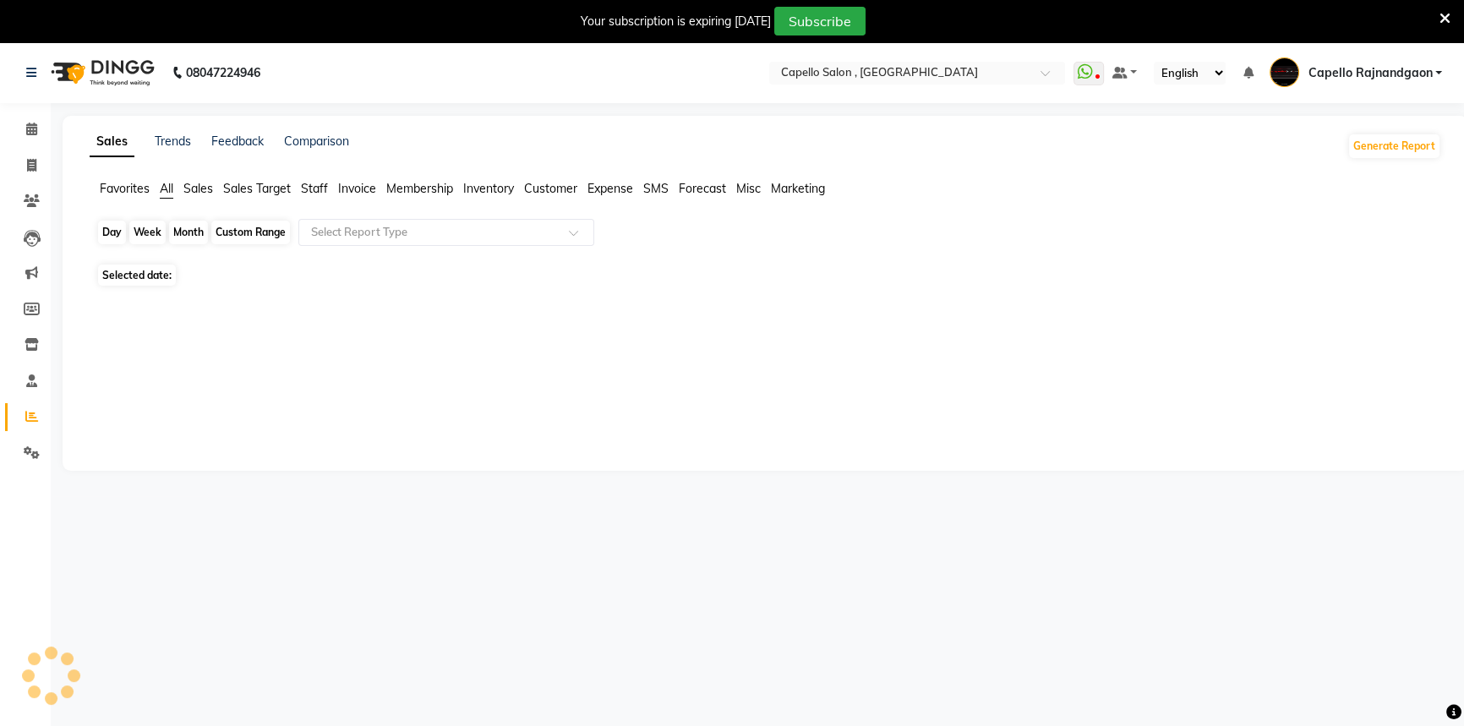
click at [109, 232] on div "Day" at bounding box center [112, 233] width 28 height 24
select select "10"
select select "2025"
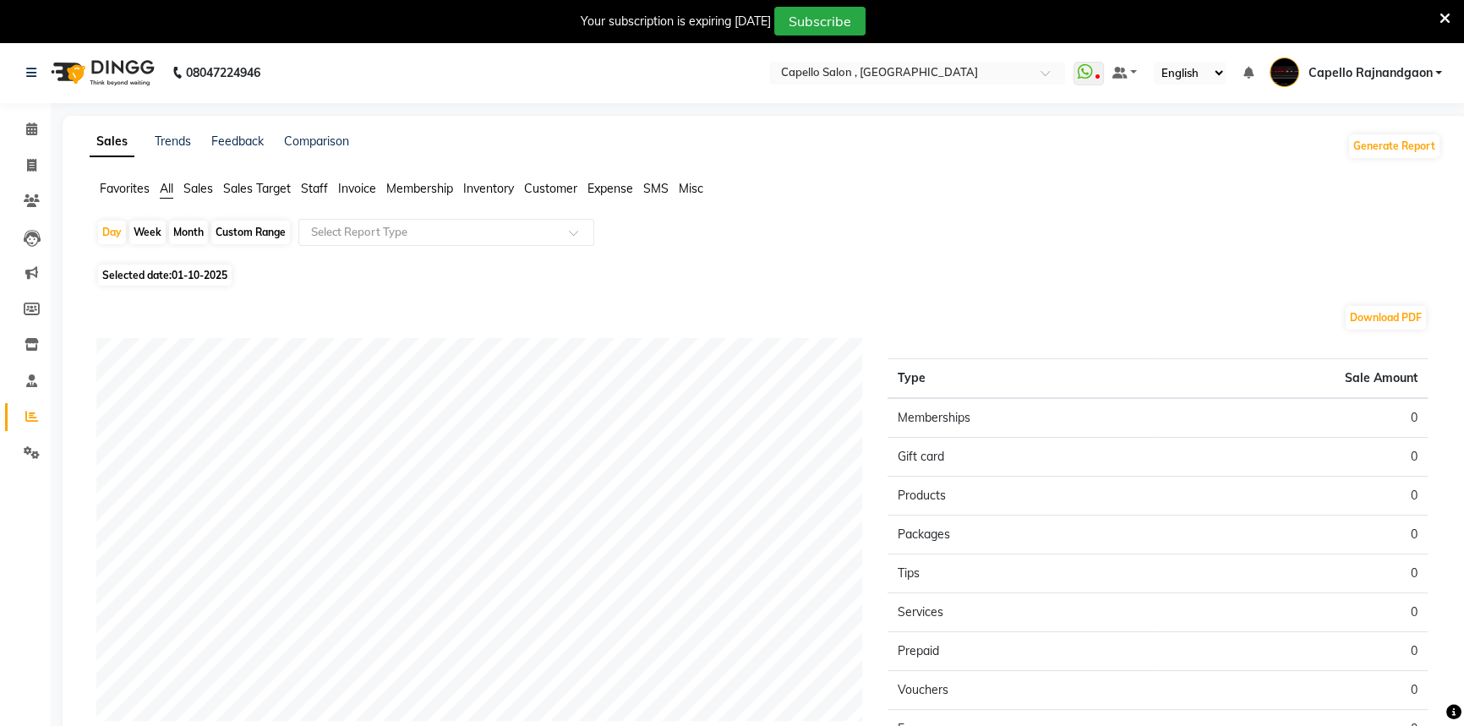
click at [189, 232] on div "Month" at bounding box center [188, 233] width 39 height 24
select select "10"
select select "2025"
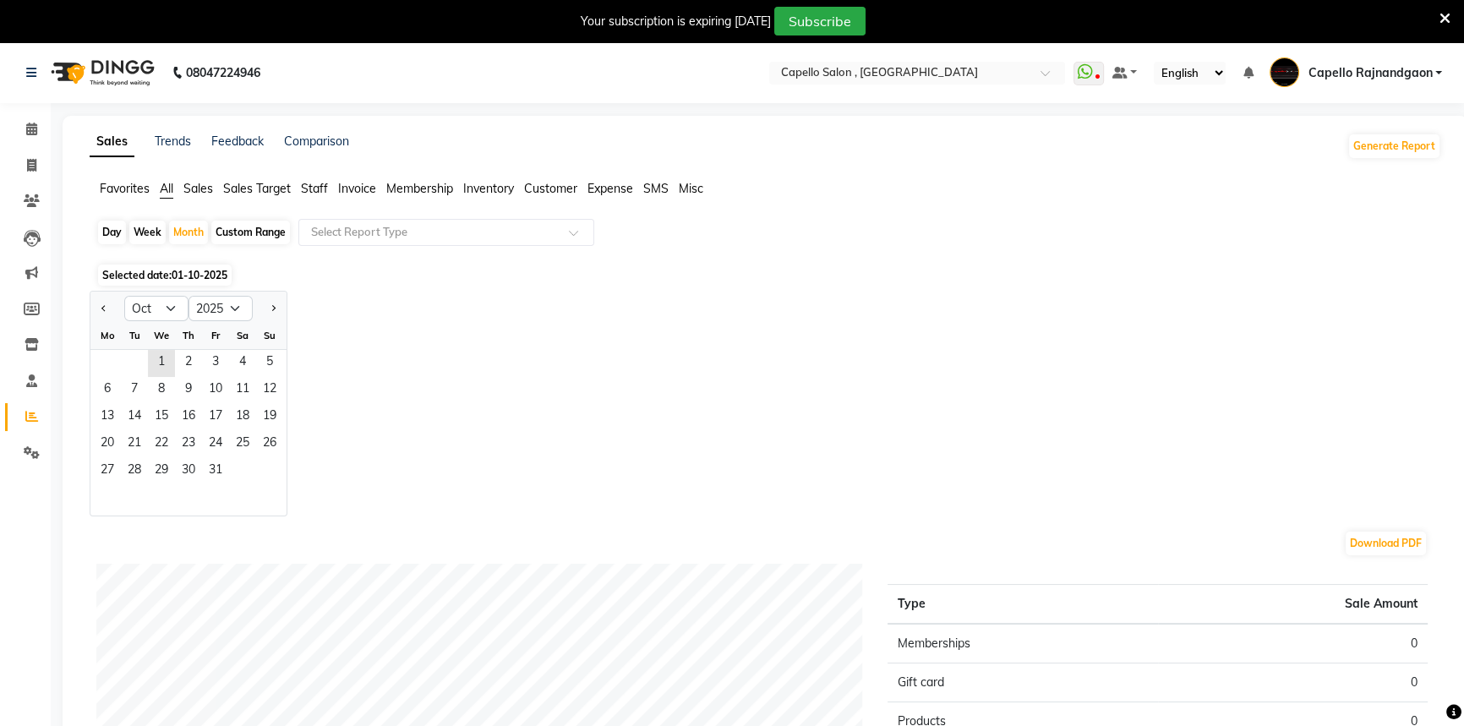
click at [118, 243] on div "Day" at bounding box center [112, 233] width 28 height 24
select select "10"
select select "2025"
click at [100, 304] on button "Previous month" at bounding box center [104, 308] width 14 height 27
select select "9"
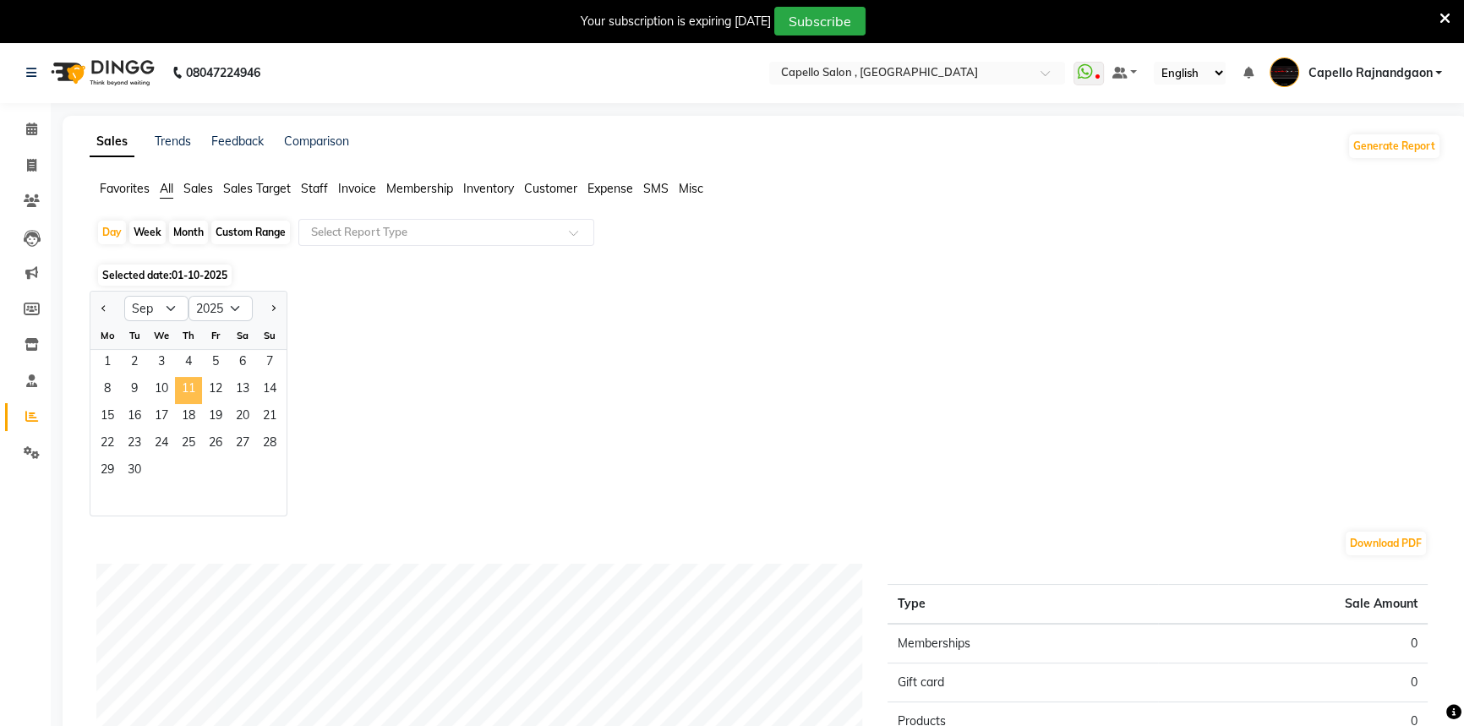
click at [183, 387] on span "11" at bounding box center [188, 390] width 27 height 27
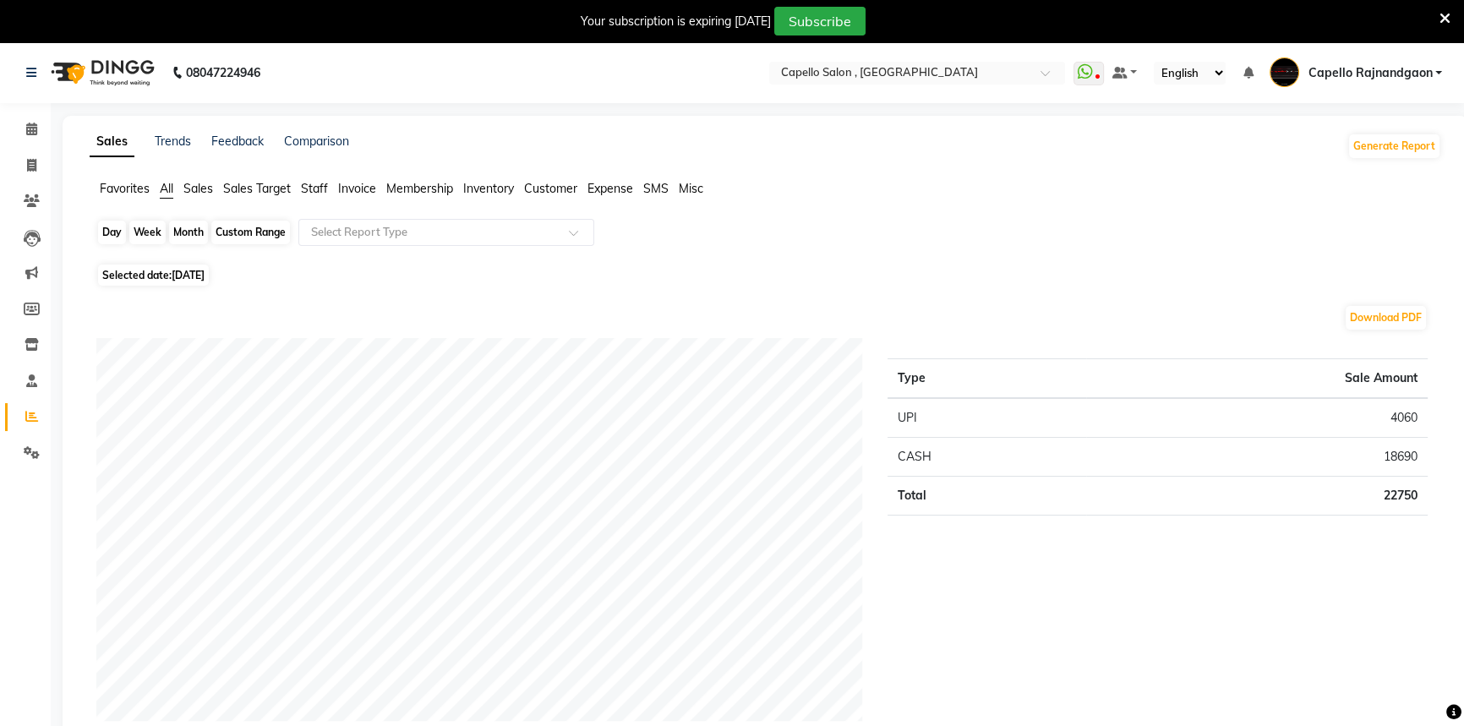
click at [122, 237] on div "Day" at bounding box center [112, 233] width 28 height 24
select select "9"
select select "2025"
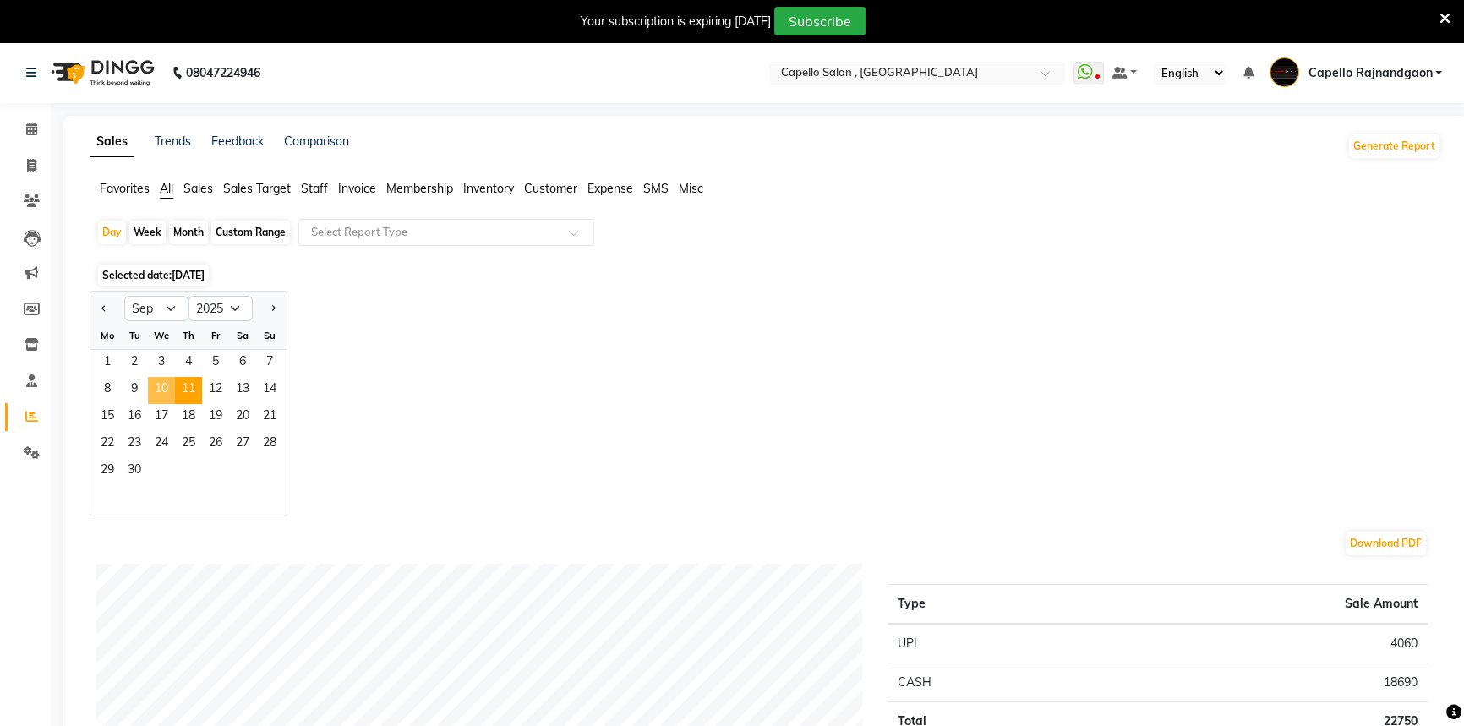
click at [167, 383] on span "10" at bounding box center [161, 390] width 27 height 27
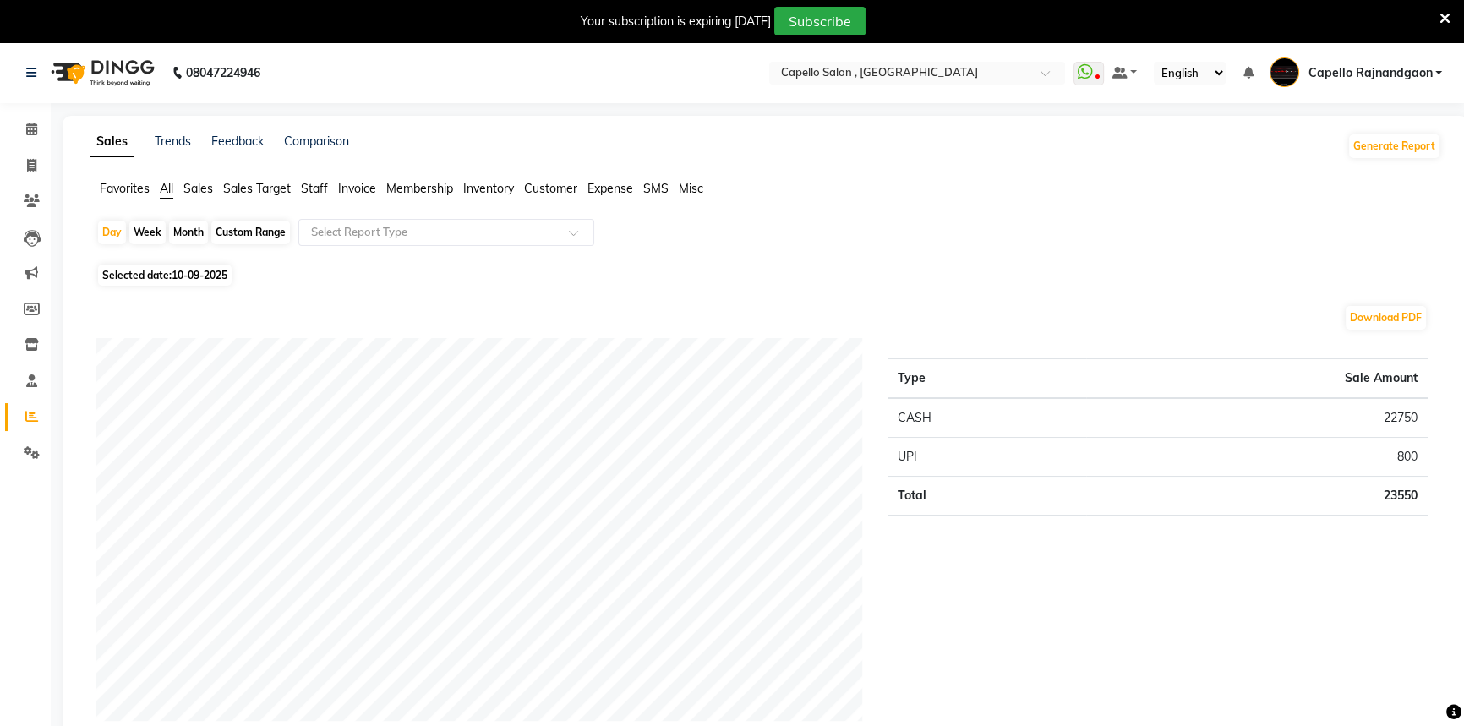
click at [589, 200] on div "Favorites All Sales Sales Target Staff Invoice Membership Inventory Customer Ex…" at bounding box center [765, 196] width 1377 height 32
click at [602, 189] on span "Expense" at bounding box center [611, 188] width 46 height 15
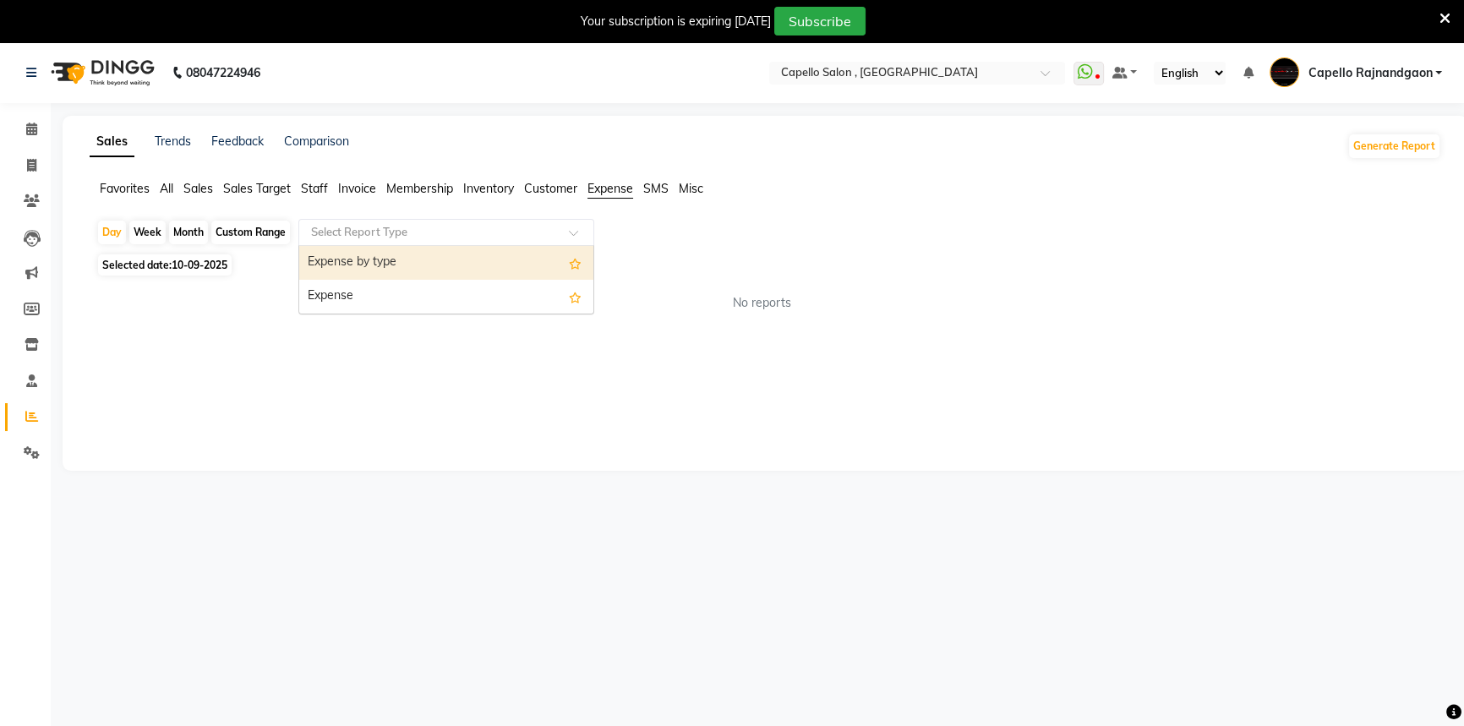
drag, startPoint x: 512, startPoint y: 229, endPoint x: 497, endPoint y: 273, distance: 46.5
click at [512, 231] on input "text" at bounding box center [429, 232] width 243 height 17
click at [497, 276] on div "Expense by type" at bounding box center [446, 263] width 294 height 34
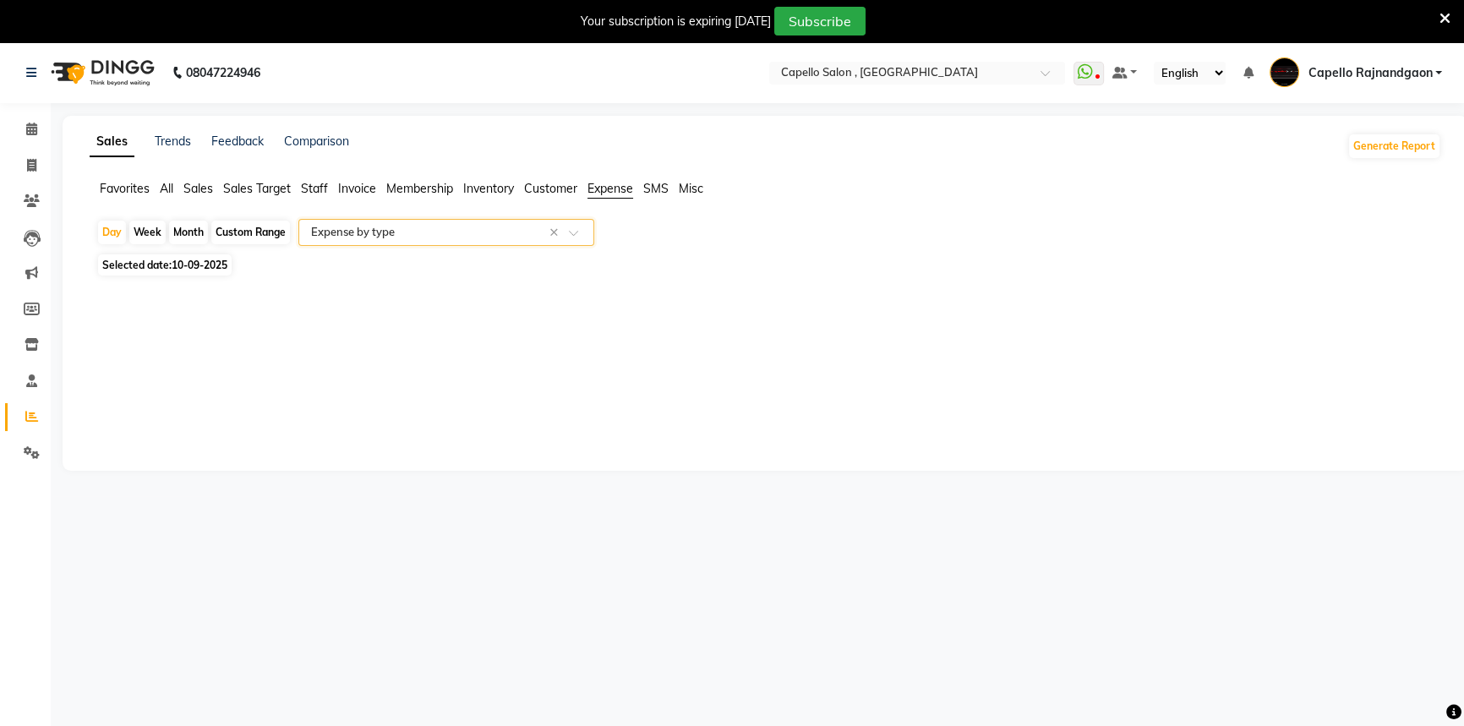
click at [506, 242] on div "Select Report Type × Expense by type ×" at bounding box center [446, 232] width 296 height 27
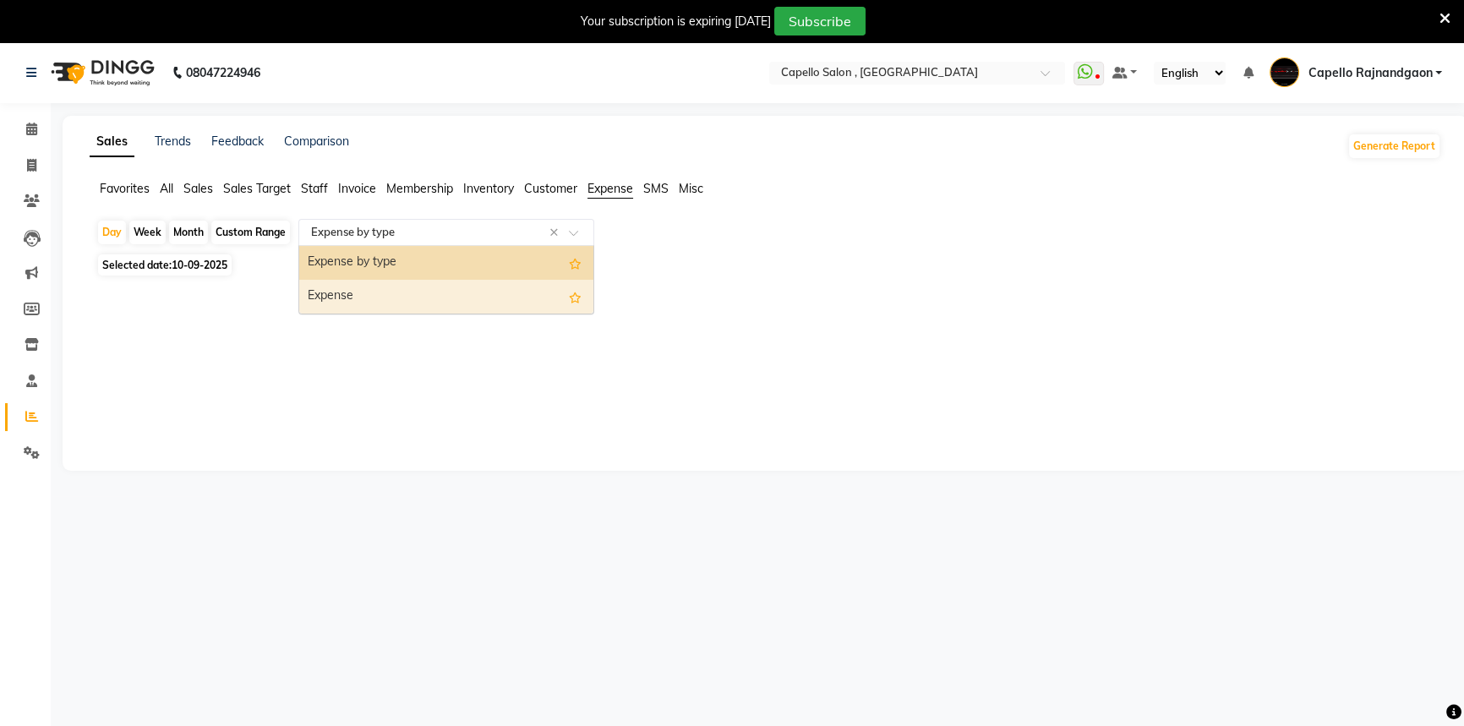
click at [483, 286] on div "Expense" at bounding box center [446, 297] width 294 height 34
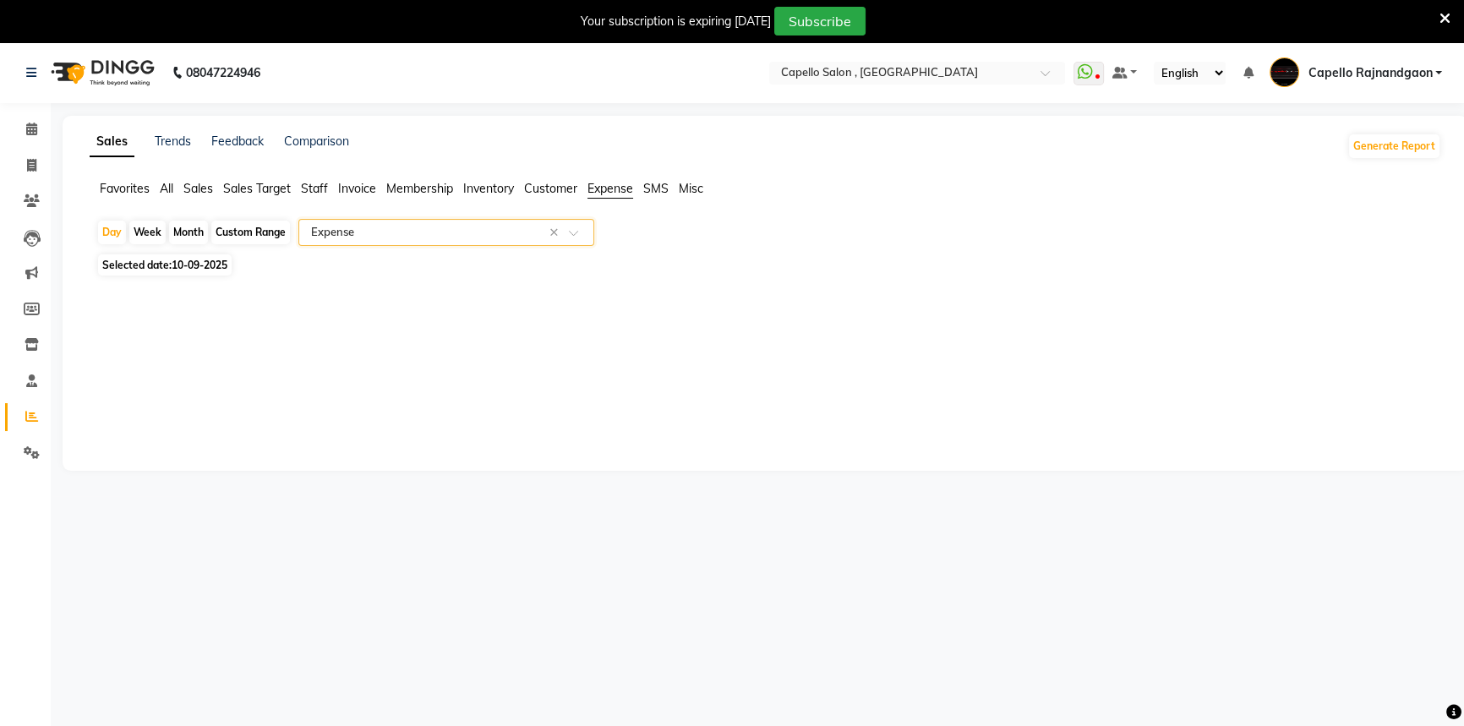
click at [127, 241] on div "Day Week Month Custom Range Select Report Type × Expense ×" at bounding box center [765, 234] width 1338 height 30
drag, startPoint x: 107, startPoint y: 236, endPoint x: 122, endPoint y: 278, distance: 44.6
click at [107, 235] on div "Day" at bounding box center [112, 233] width 28 height 24
select select "9"
select select "2025"
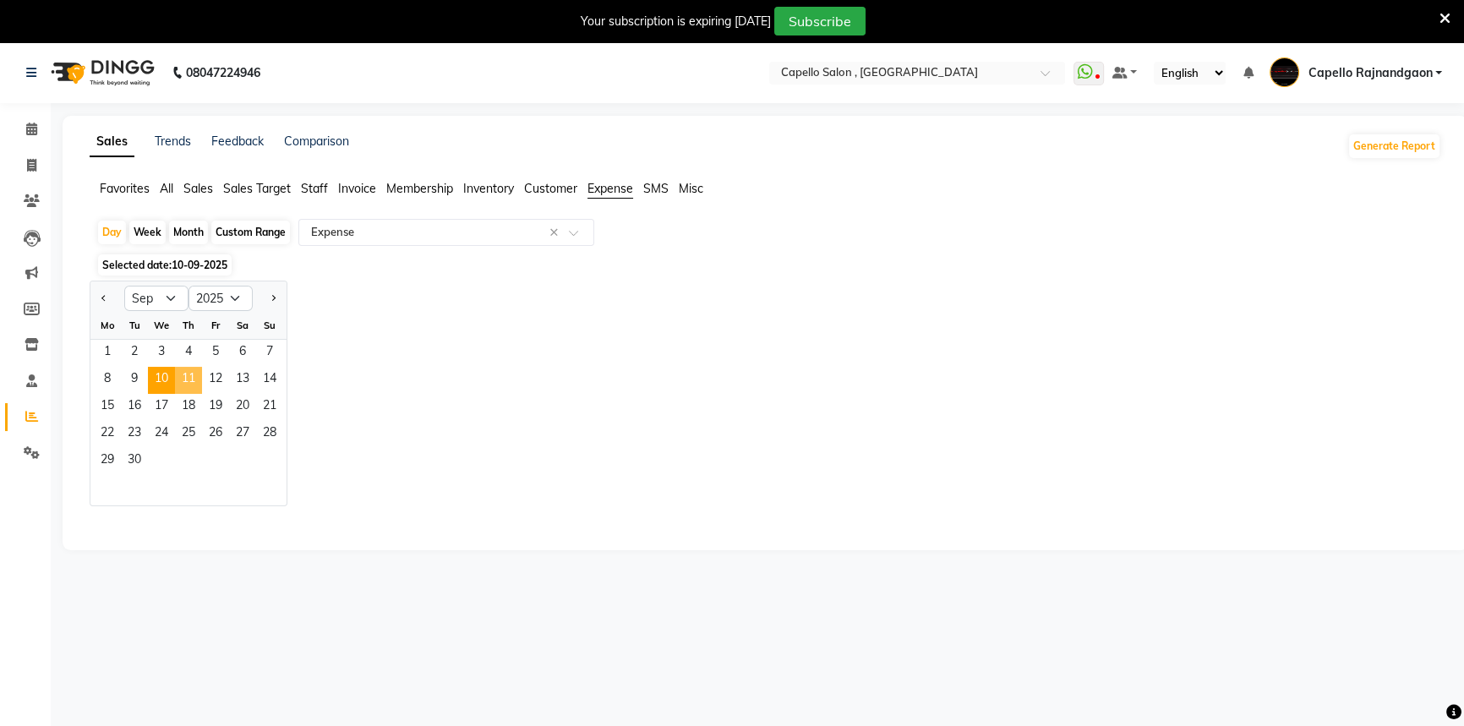
drag, startPoint x: 193, startPoint y: 372, endPoint x: 366, endPoint y: 271, distance: 200.8
click at [192, 372] on span "11" at bounding box center [188, 380] width 27 height 27
select select "full_report"
select select "csv"
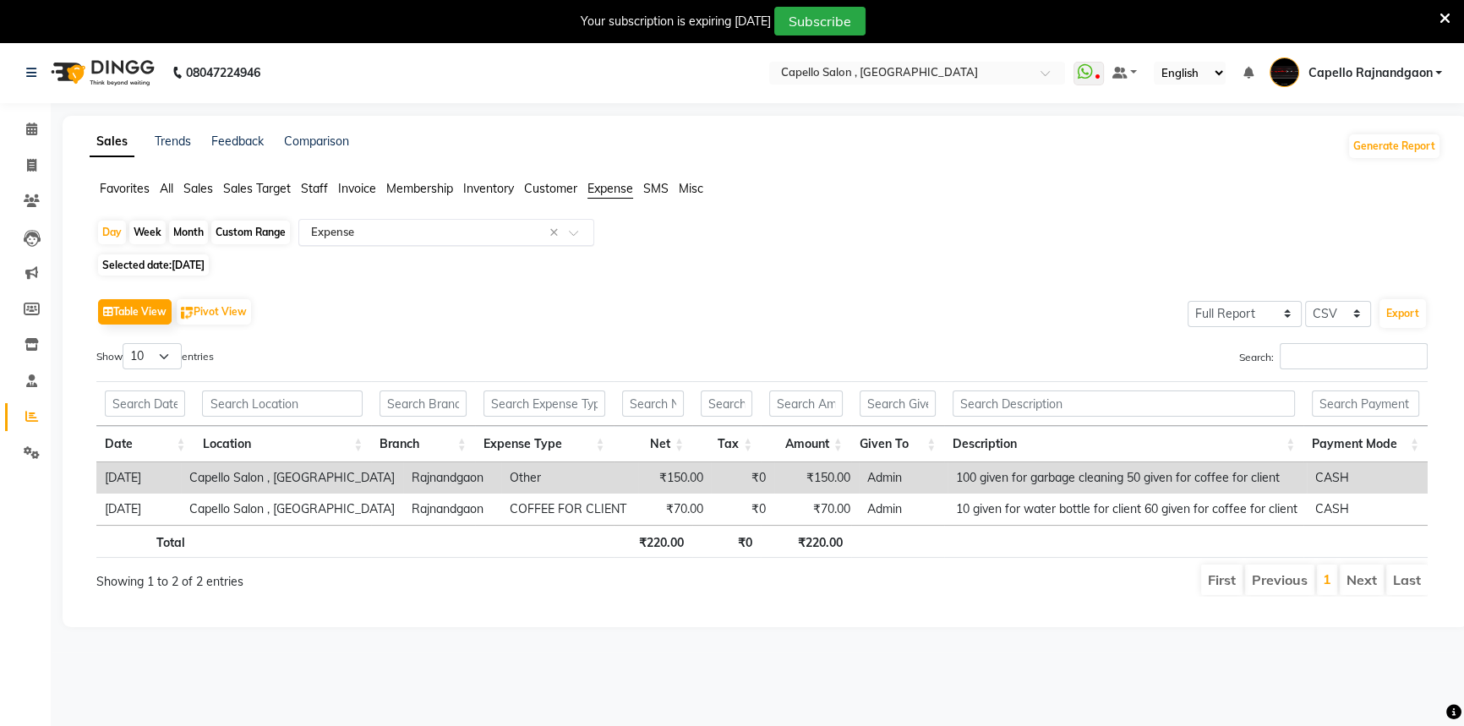
click at [394, 220] on div "Select Report Type × Expense ×" at bounding box center [446, 232] width 296 height 27
click at [393, 295] on div "Expense" at bounding box center [446, 297] width 294 height 34
click at [123, 235] on div "Day" at bounding box center [112, 233] width 28 height 24
select select "9"
select select "2025"
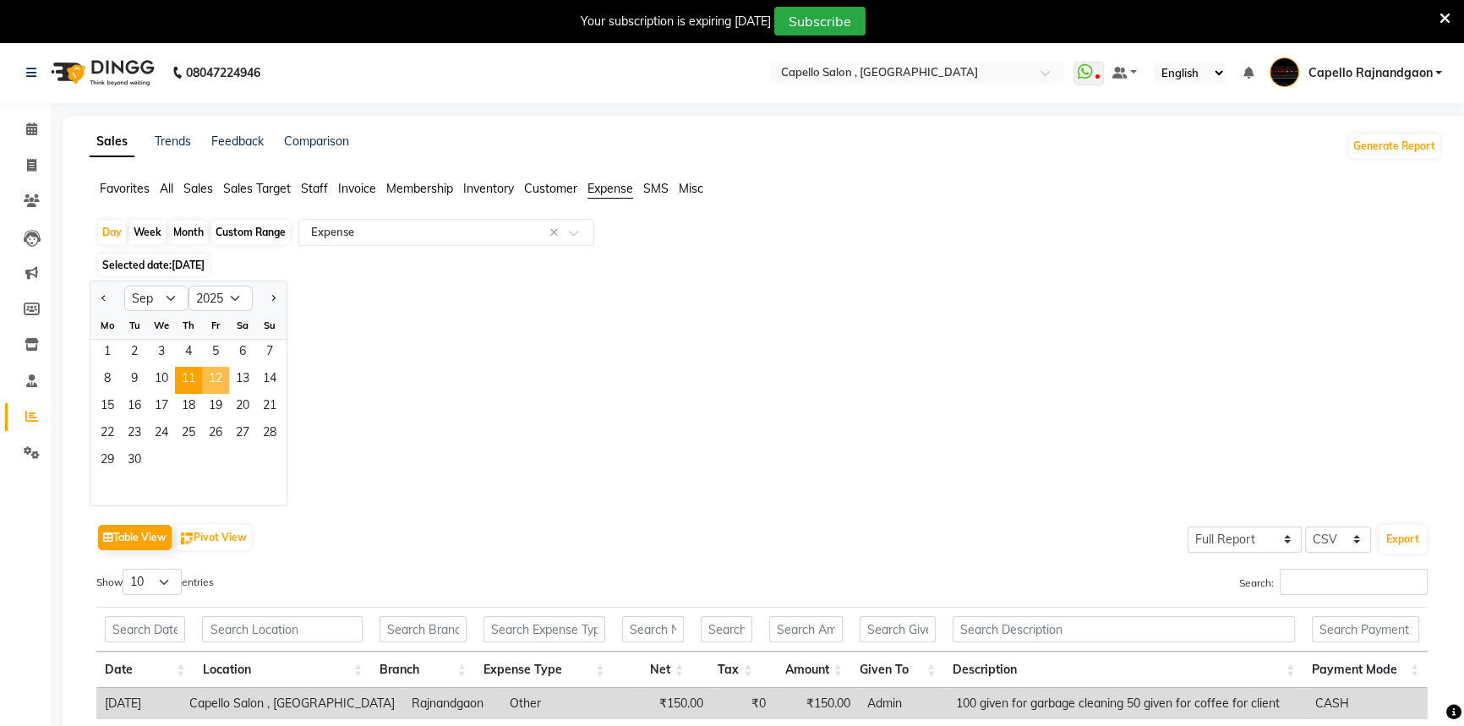
click at [210, 375] on span "12" at bounding box center [215, 380] width 27 height 27
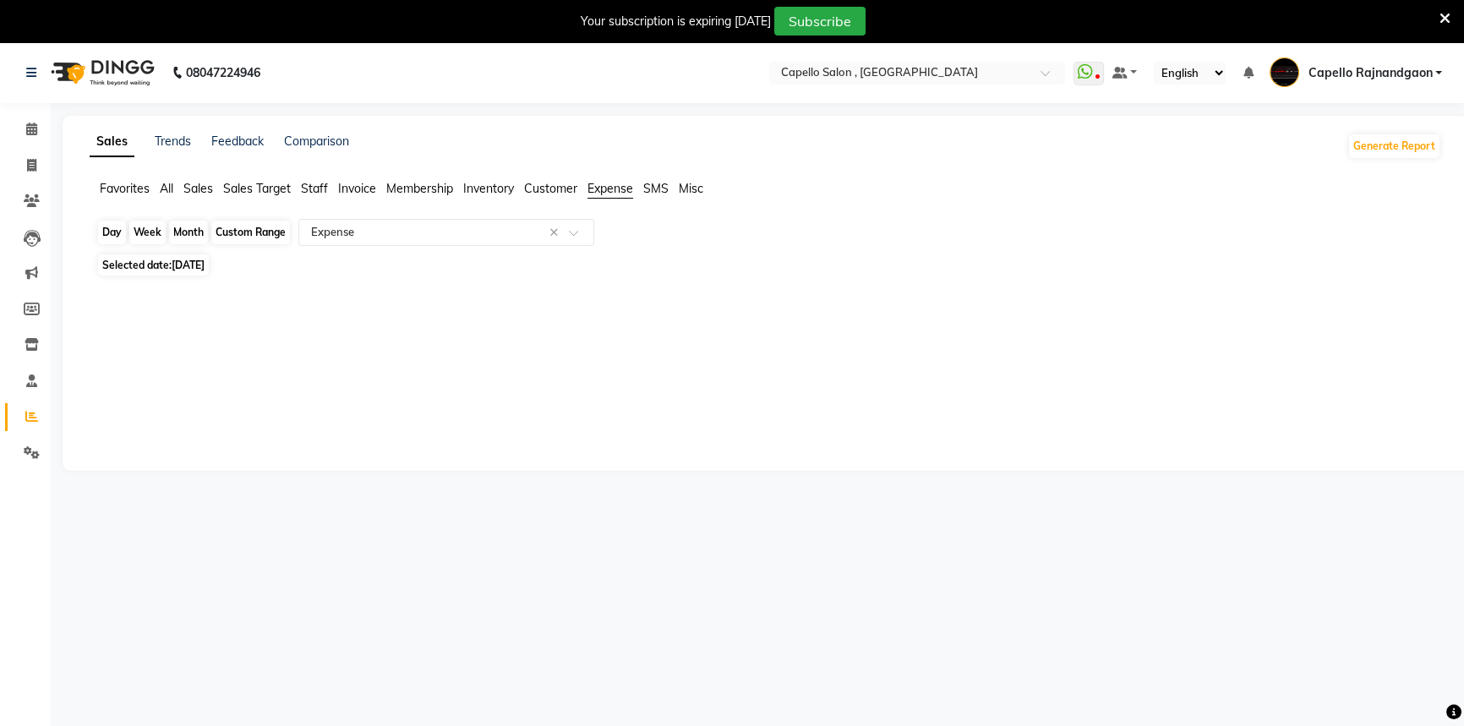
click at [105, 226] on div "Day" at bounding box center [112, 233] width 28 height 24
select select "9"
select select "2025"
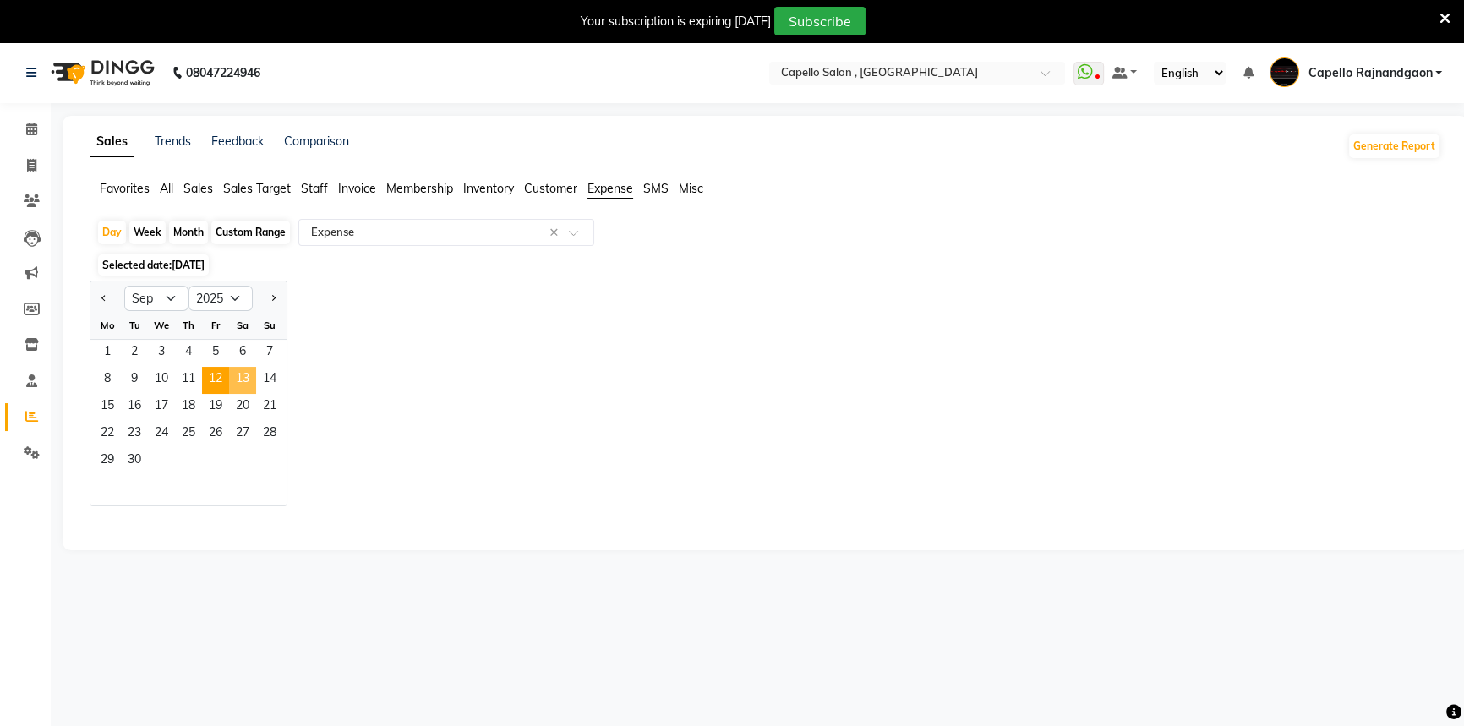
click at [240, 382] on span "13" at bounding box center [242, 380] width 27 height 27
select select "full_report"
select select "csv"
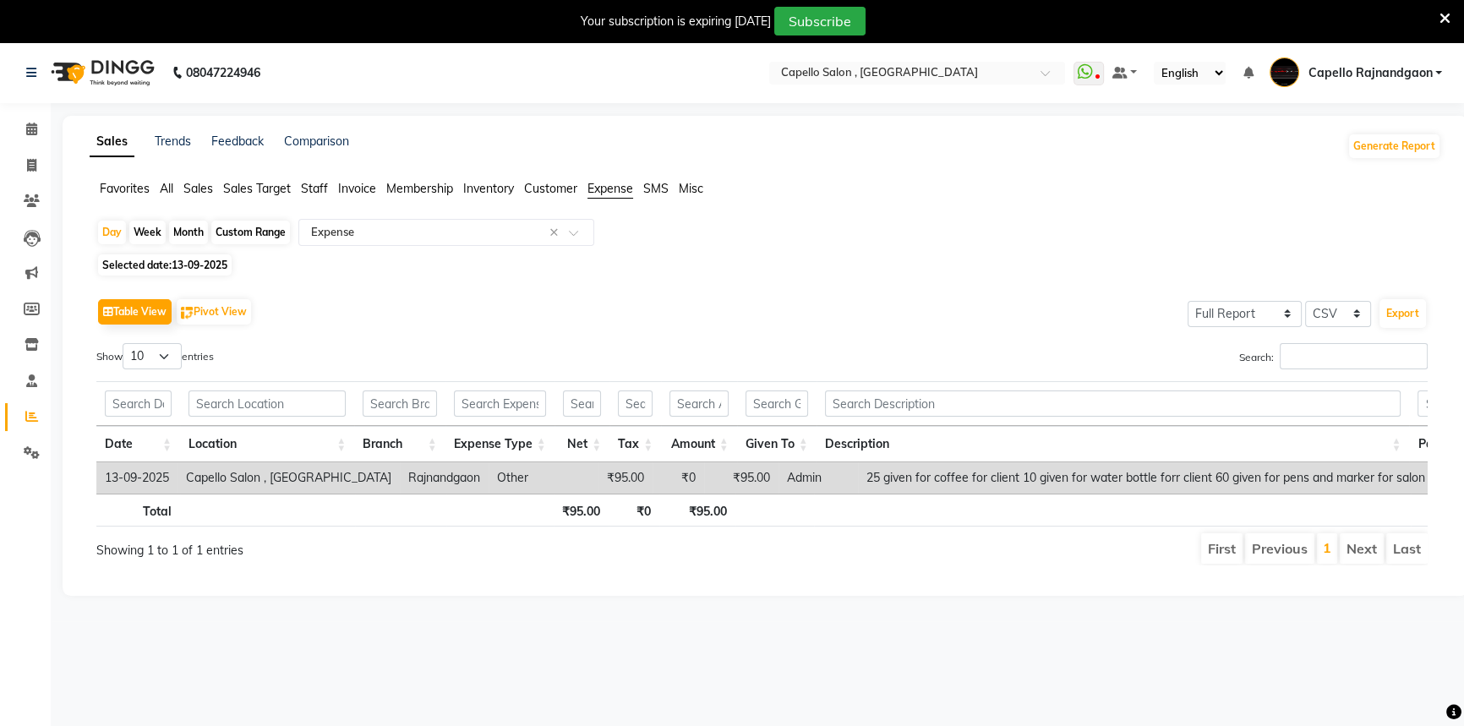
click at [115, 232] on div "Day" at bounding box center [112, 233] width 28 height 24
select select "9"
select select "2025"
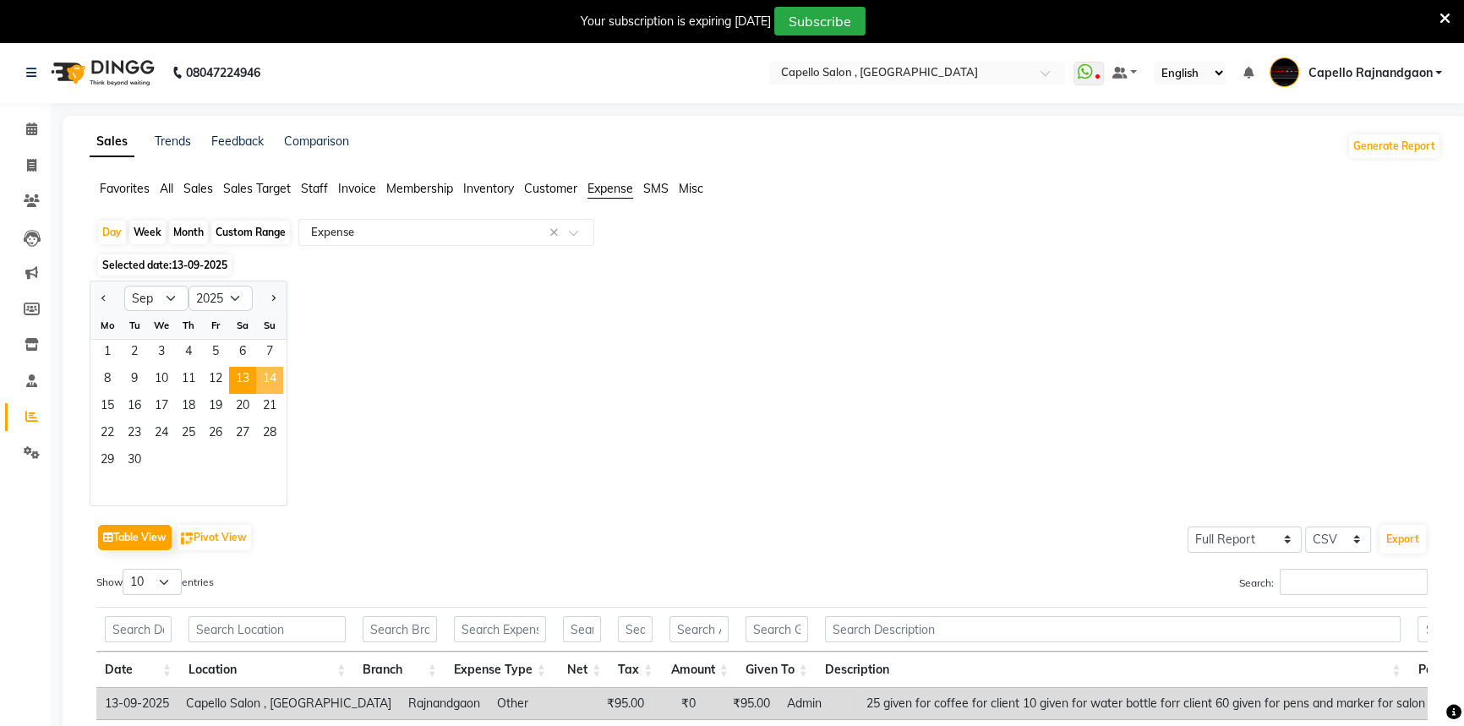
click at [264, 388] on span "14" at bounding box center [269, 380] width 27 height 27
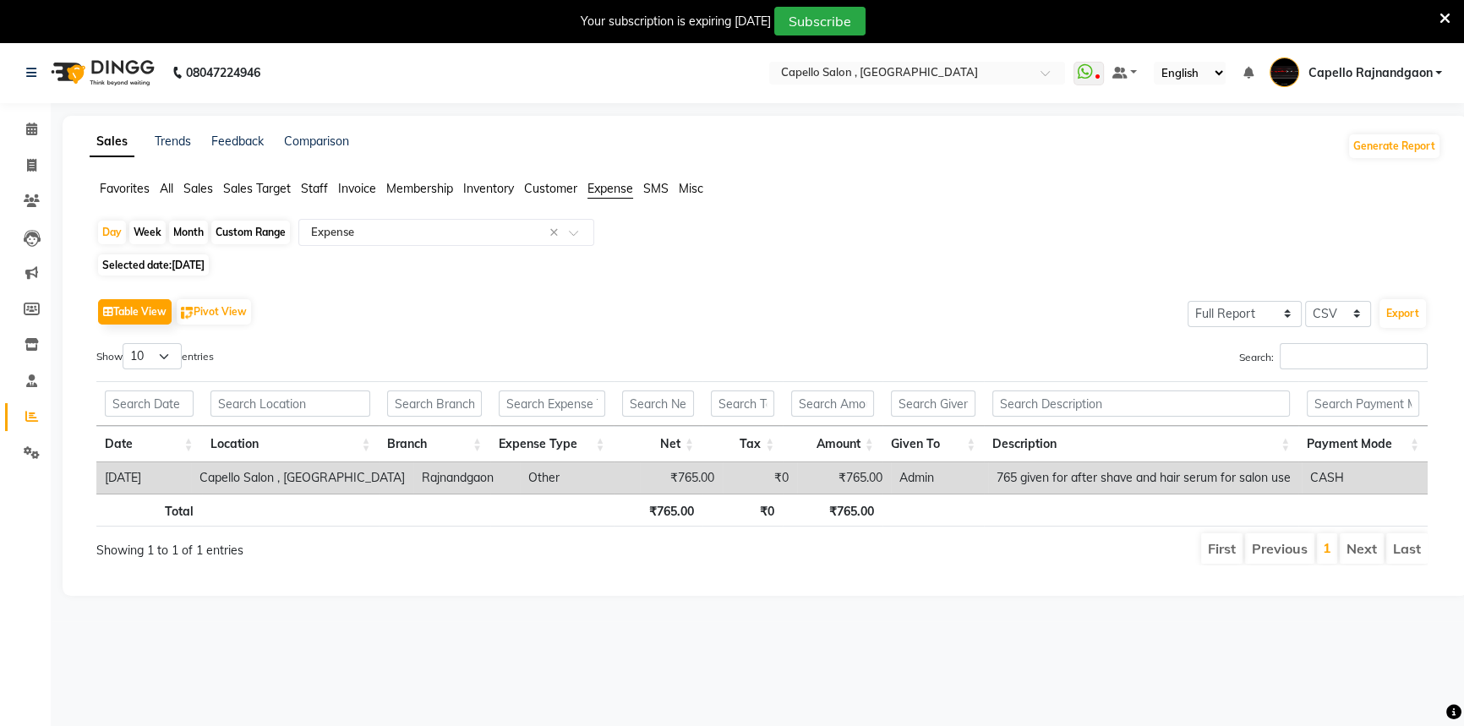
scroll to position [42, 0]
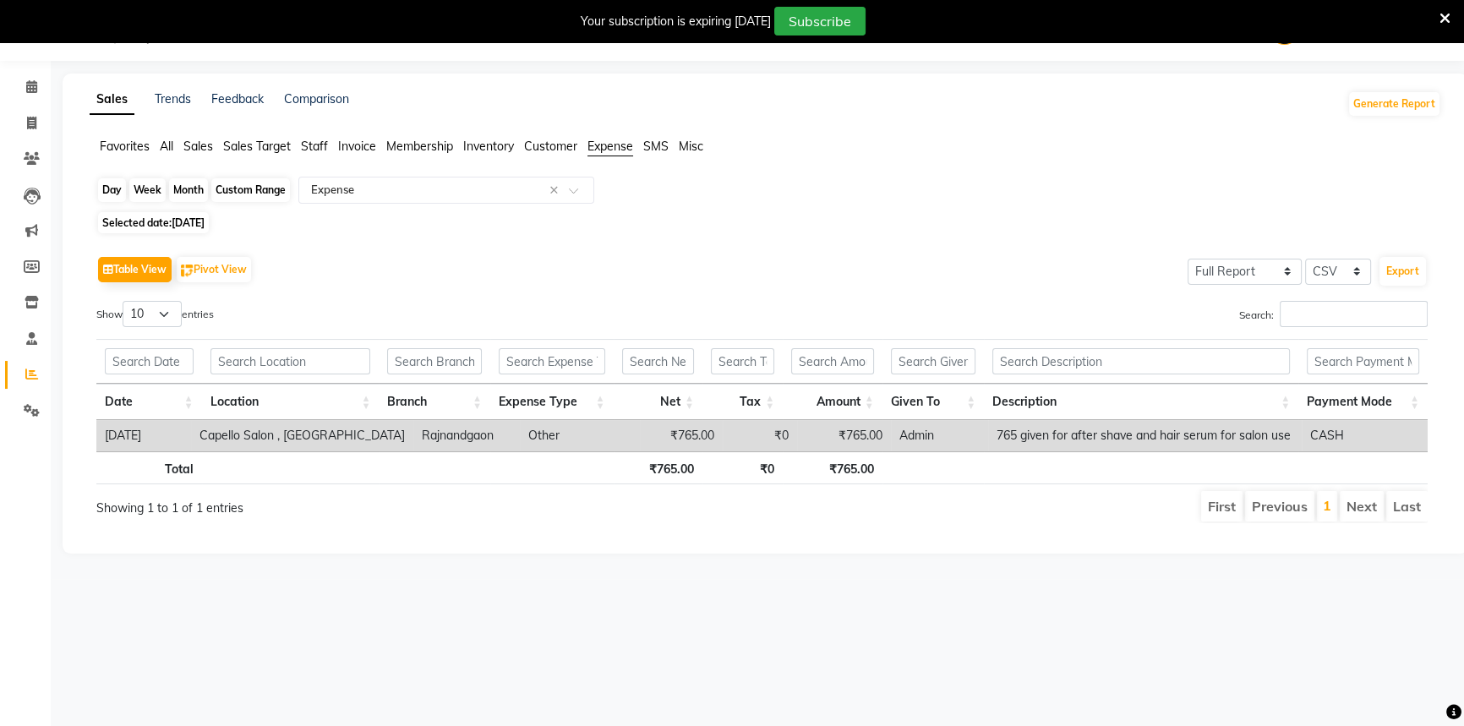
click at [104, 194] on div "Day" at bounding box center [112, 190] width 28 height 24
select select "9"
select select "2025"
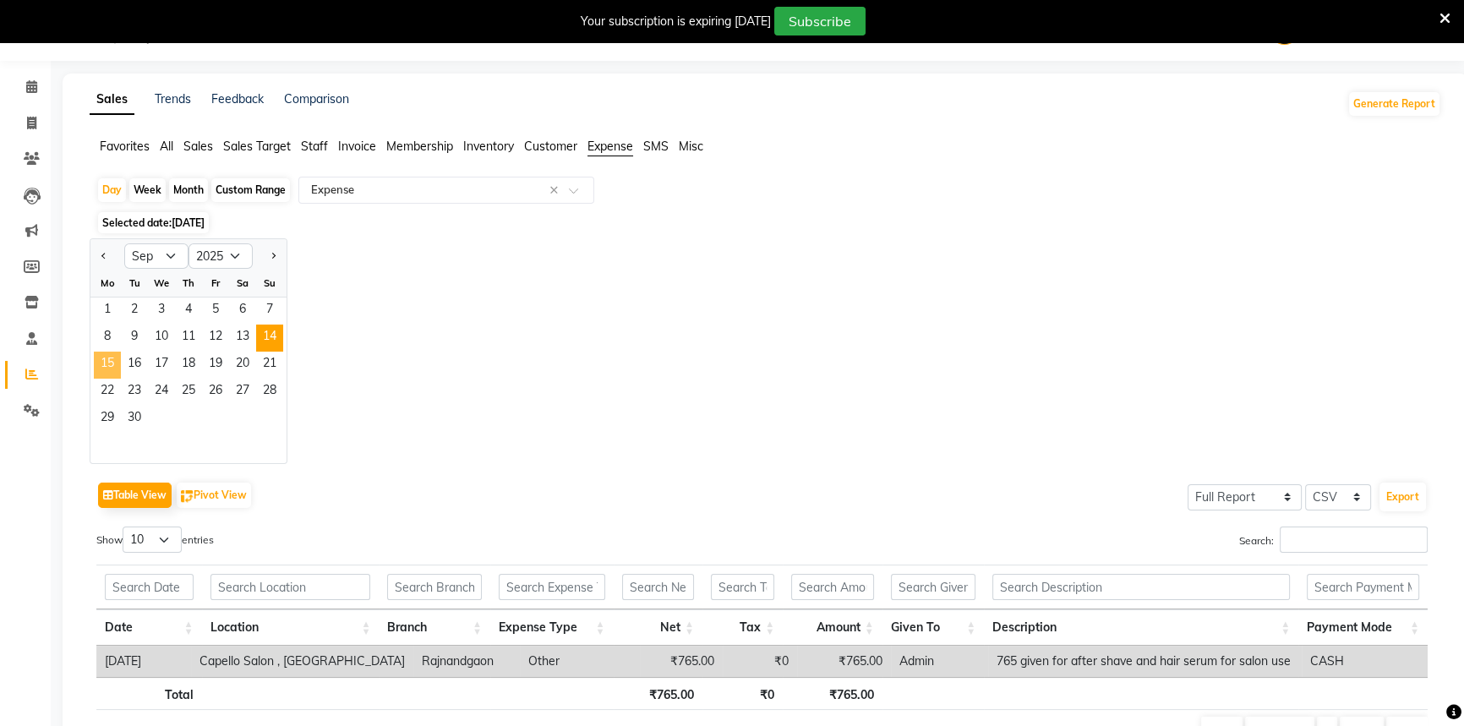
click at [111, 358] on span "15" at bounding box center [107, 365] width 27 height 27
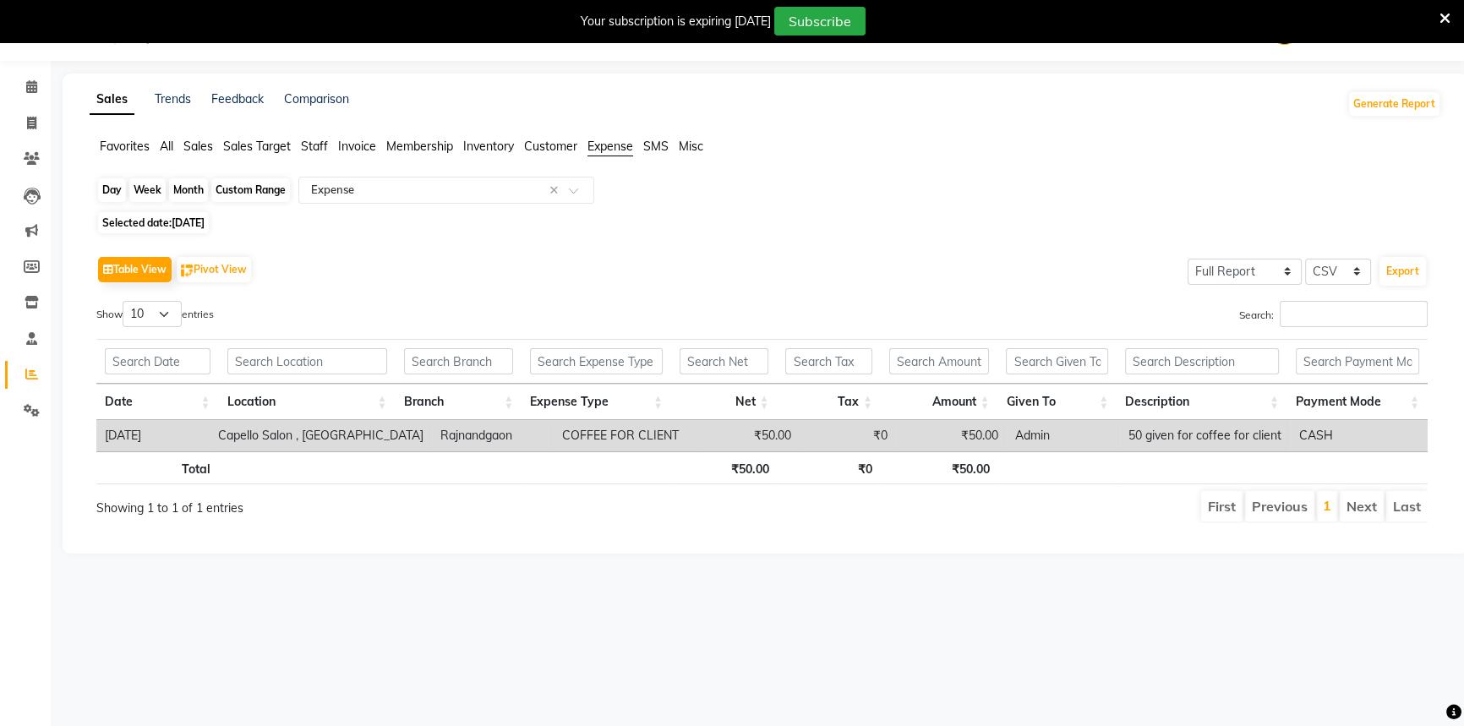
click at [108, 192] on div "Day" at bounding box center [112, 190] width 28 height 24
select select "9"
select select "2025"
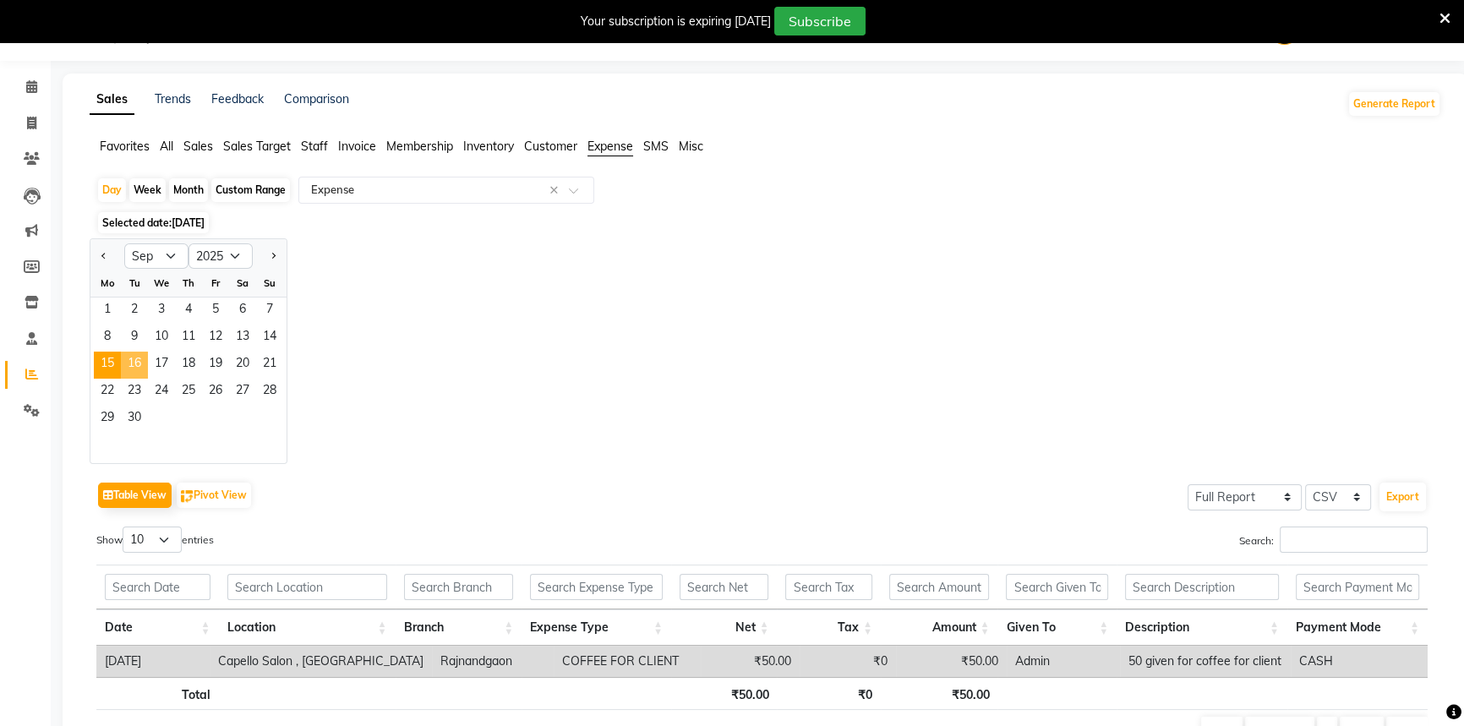
click at [136, 361] on span "16" at bounding box center [134, 365] width 27 height 27
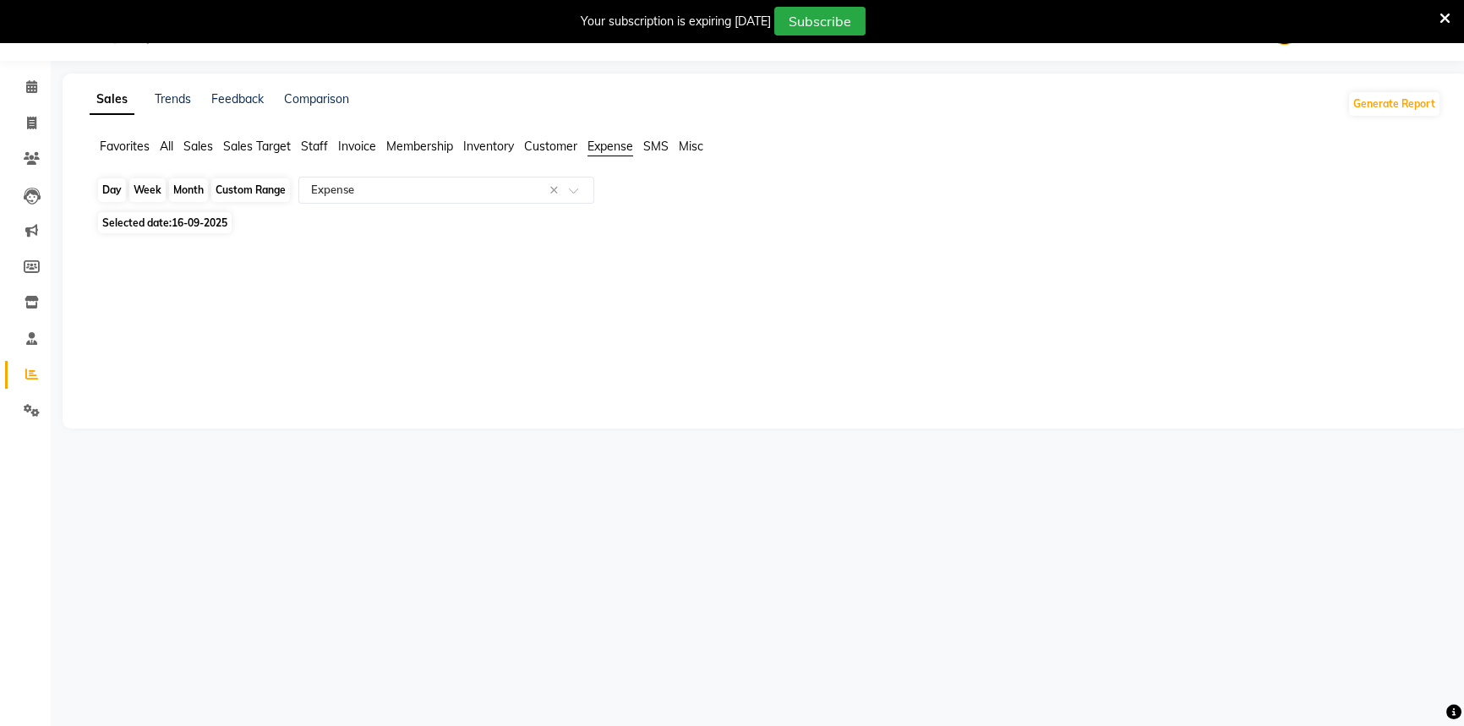
click at [118, 193] on div "Day" at bounding box center [112, 190] width 28 height 24
select select "9"
select select "2025"
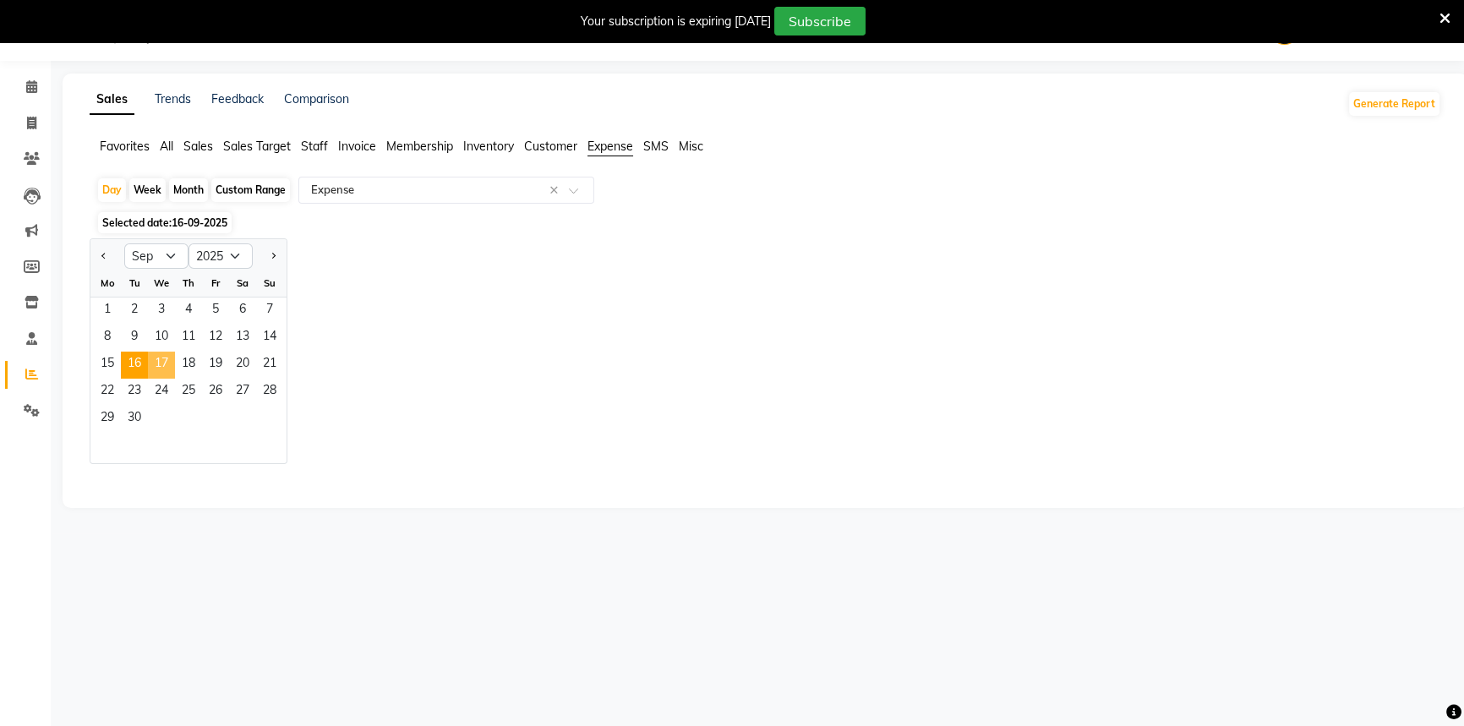
click at [160, 362] on span "17" at bounding box center [161, 365] width 27 height 27
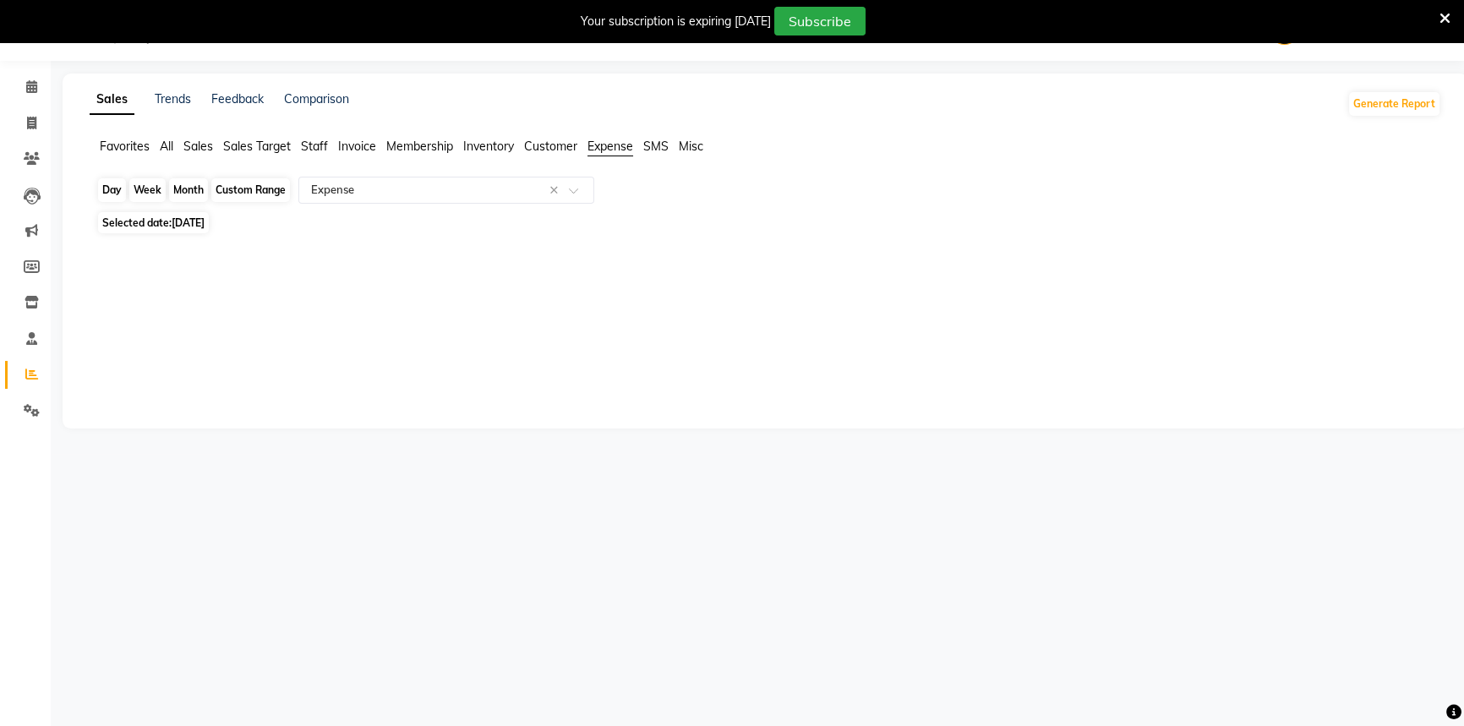
click at [103, 195] on div "Day" at bounding box center [112, 190] width 28 height 24
select select "9"
select select "2025"
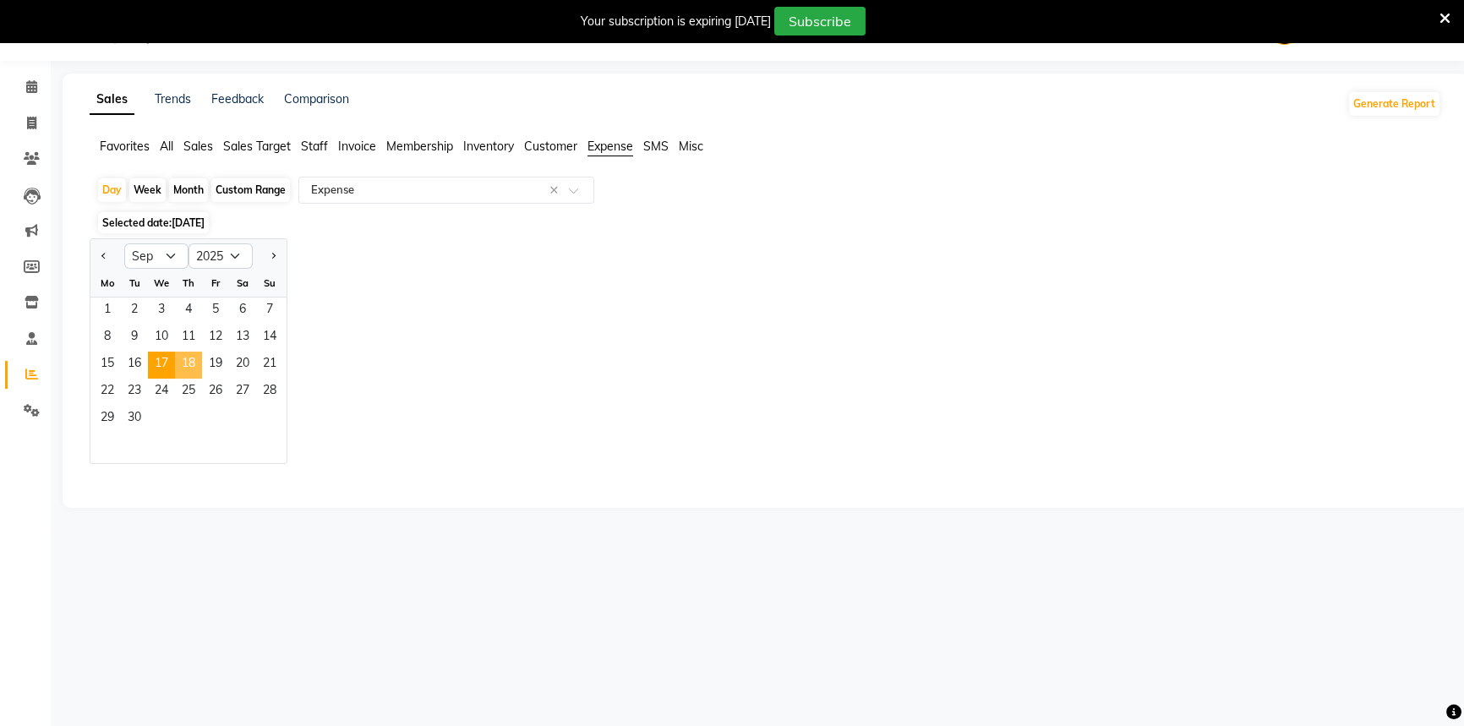
click at [194, 363] on span "18" at bounding box center [188, 365] width 27 height 27
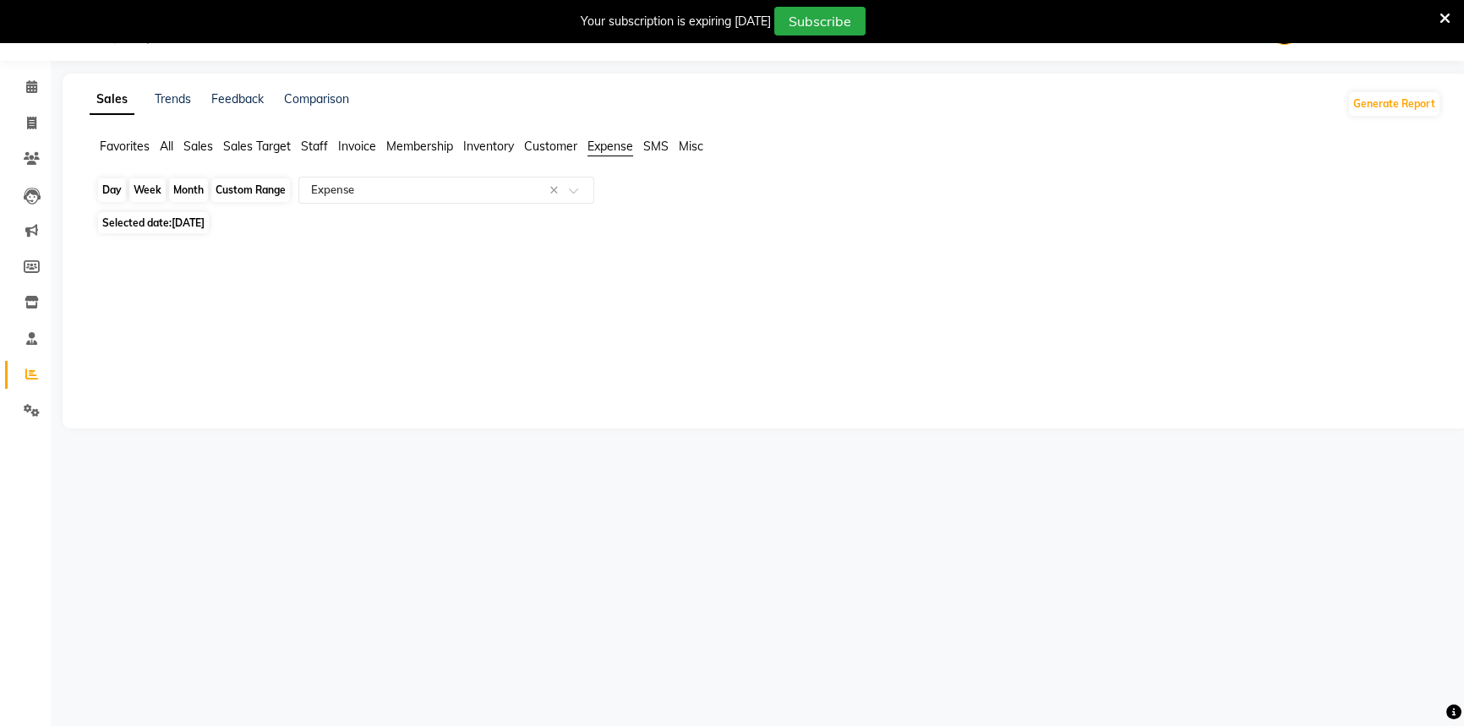
click at [112, 194] on div "Day" at bounding box center [112, 190] width 28 height 24
select select "9"
select select "2025"
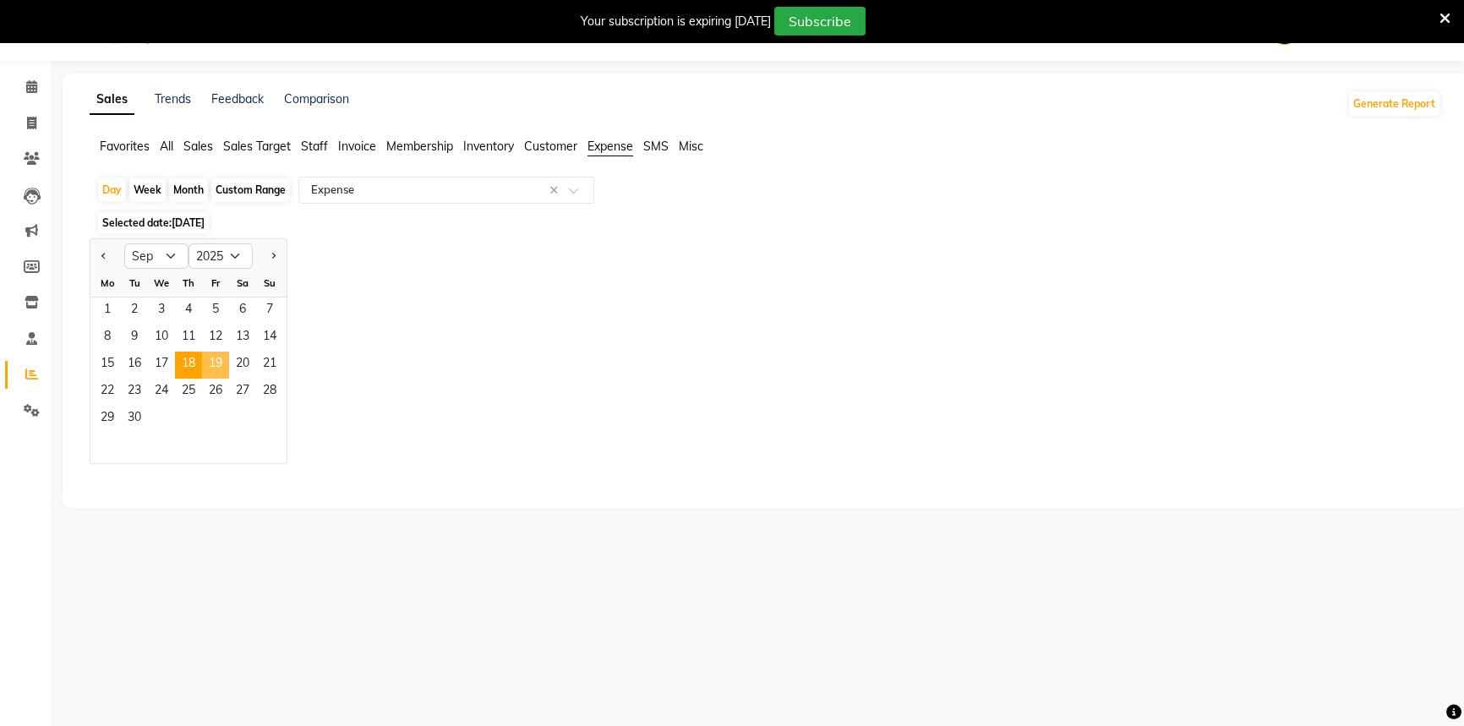
click at [227, 369] on span "19" at bounding box center [215, 365] width 27 height 27
select select "full_report"
select select "csv"
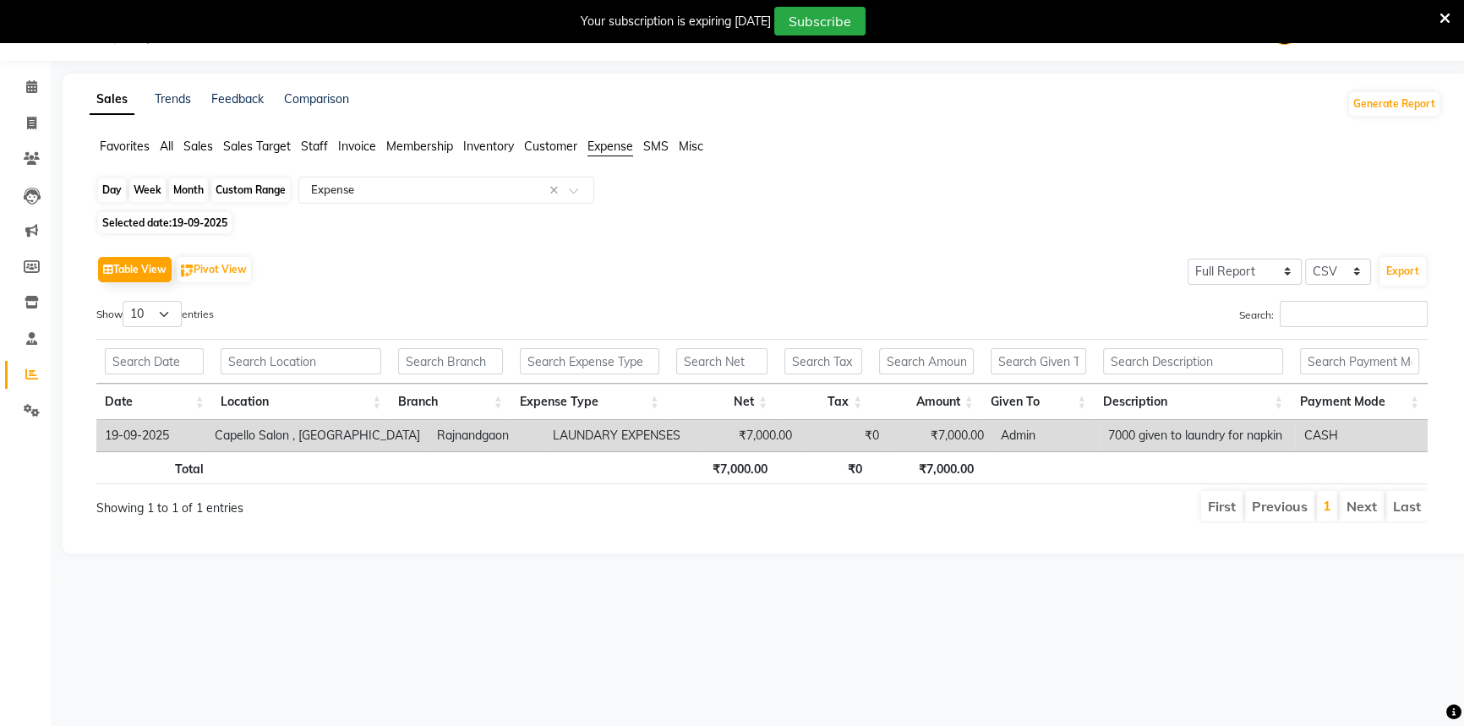
click at [124, 194] on div "Day" at bounding box center [112, 190] width 28 height 24
select select "9"
select select "2025"
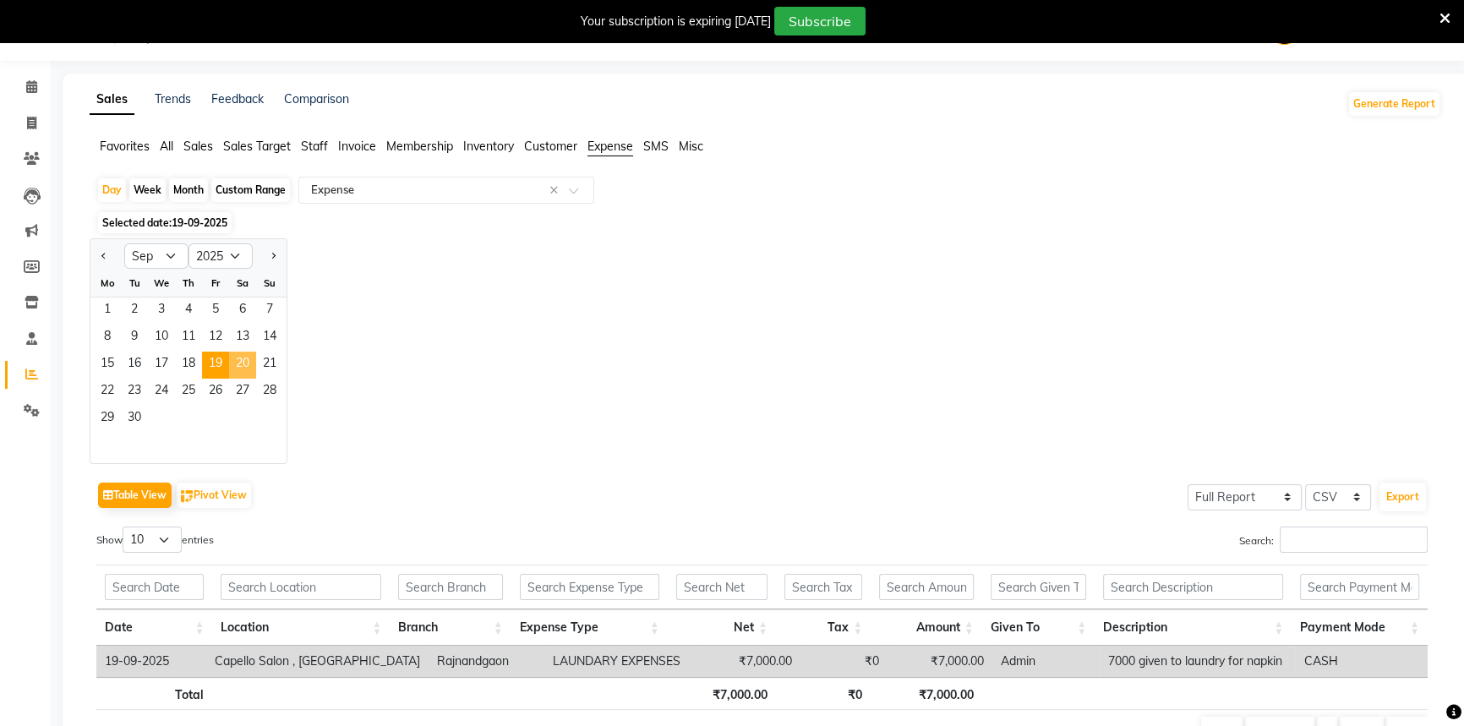
click at [243, 368] on span "20" at bounding box center [242, 365] width 27 height 27
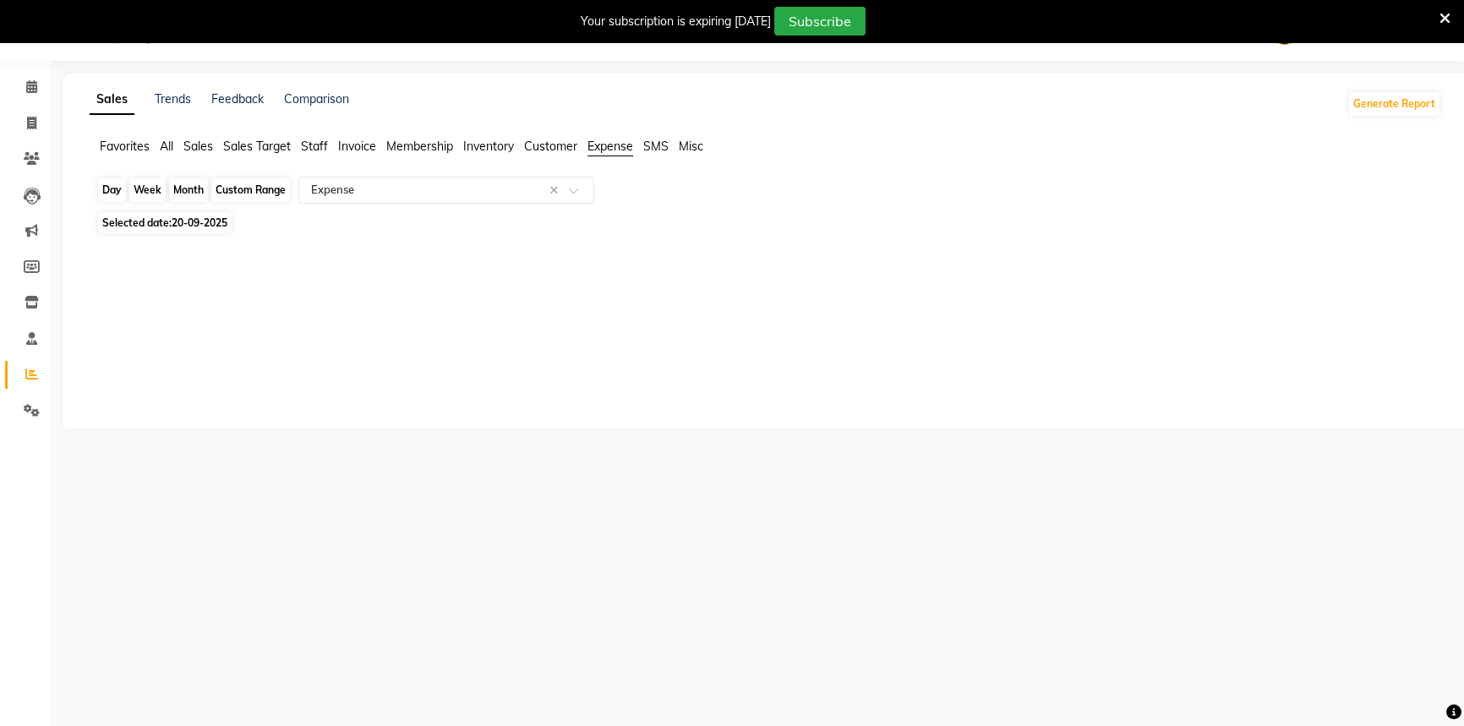
click at [113, 192] on div "Day" at bounding box center [112, 190] width 28 height 24
select select "9"
select select "2025"
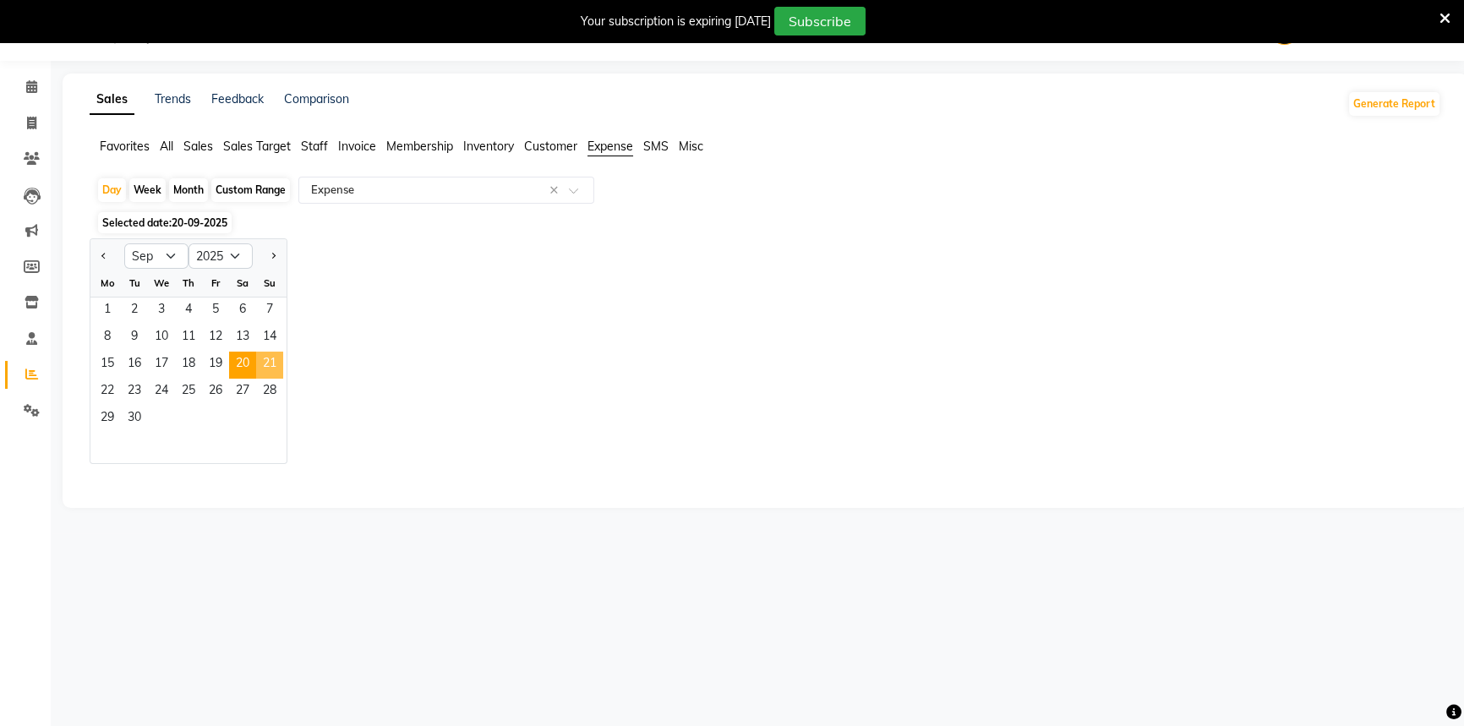
click at [271, 356] on span "21" at bounding box center [269, 365] width 27 height 27
select select "full_report"
select select "csv"
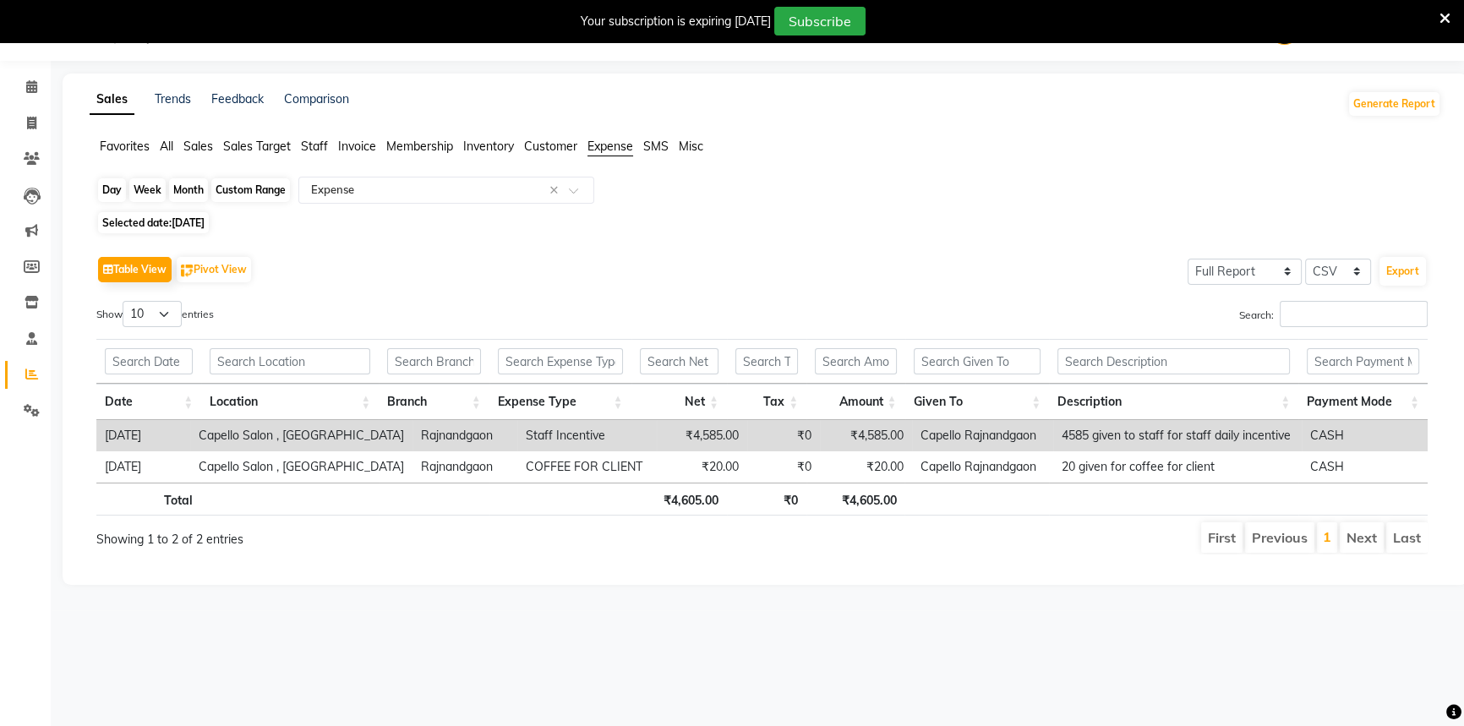
click at [120, 194] on div "Day" at bounding box center [112, 190] width 28 height 24
select select "9"
select select "2025"
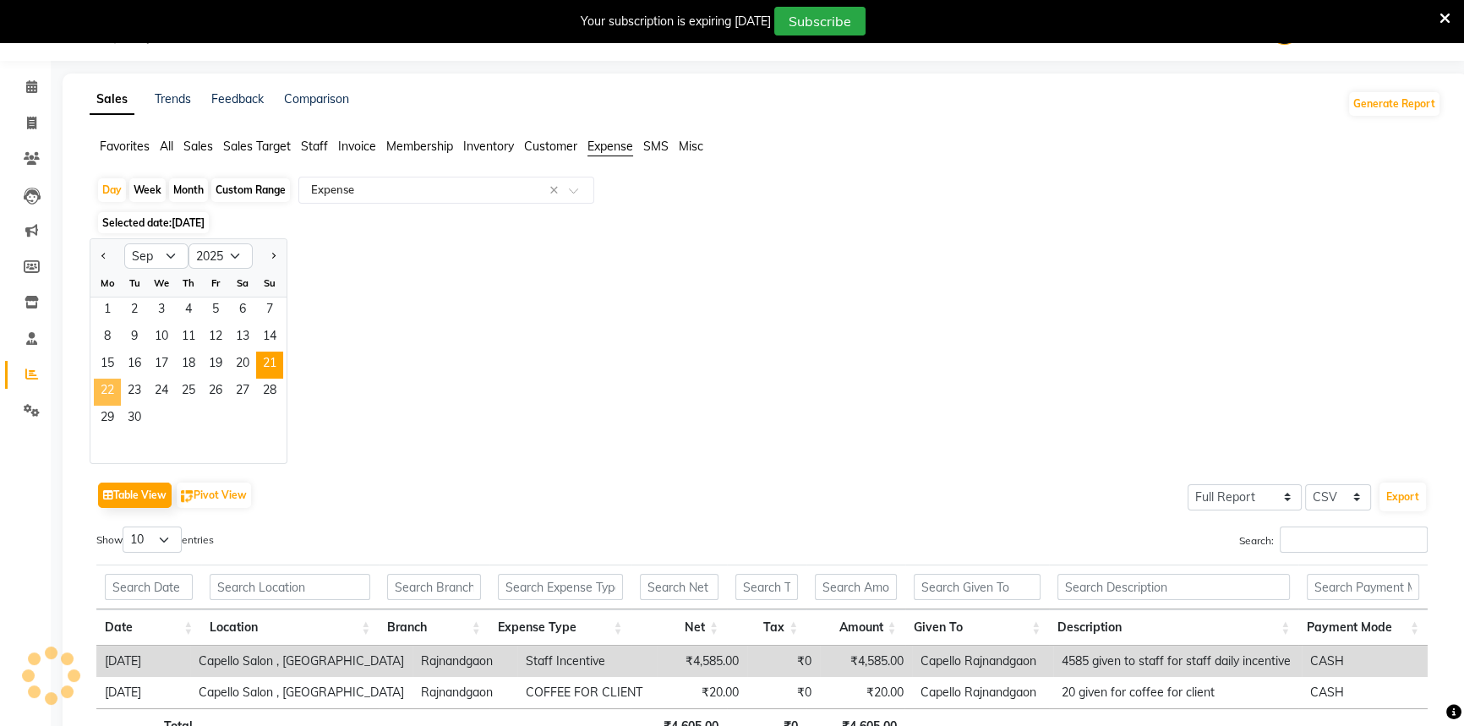
click at [111, 391] on span "22" at bounding box center [107, 392] width 27 height 27
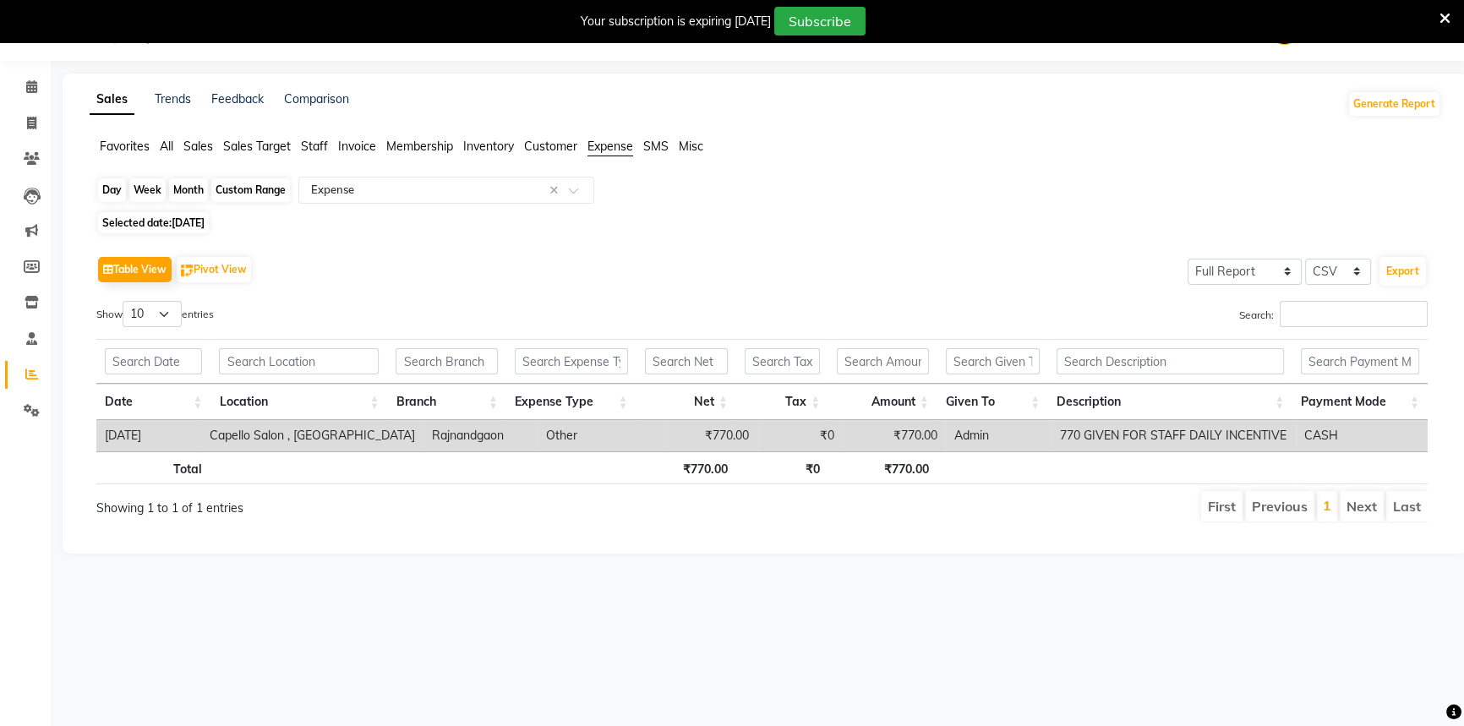
click at [110, 194] on div "Day" at bounding box center [112, 190] width 28 height 24
select select "9"
select select "2025"
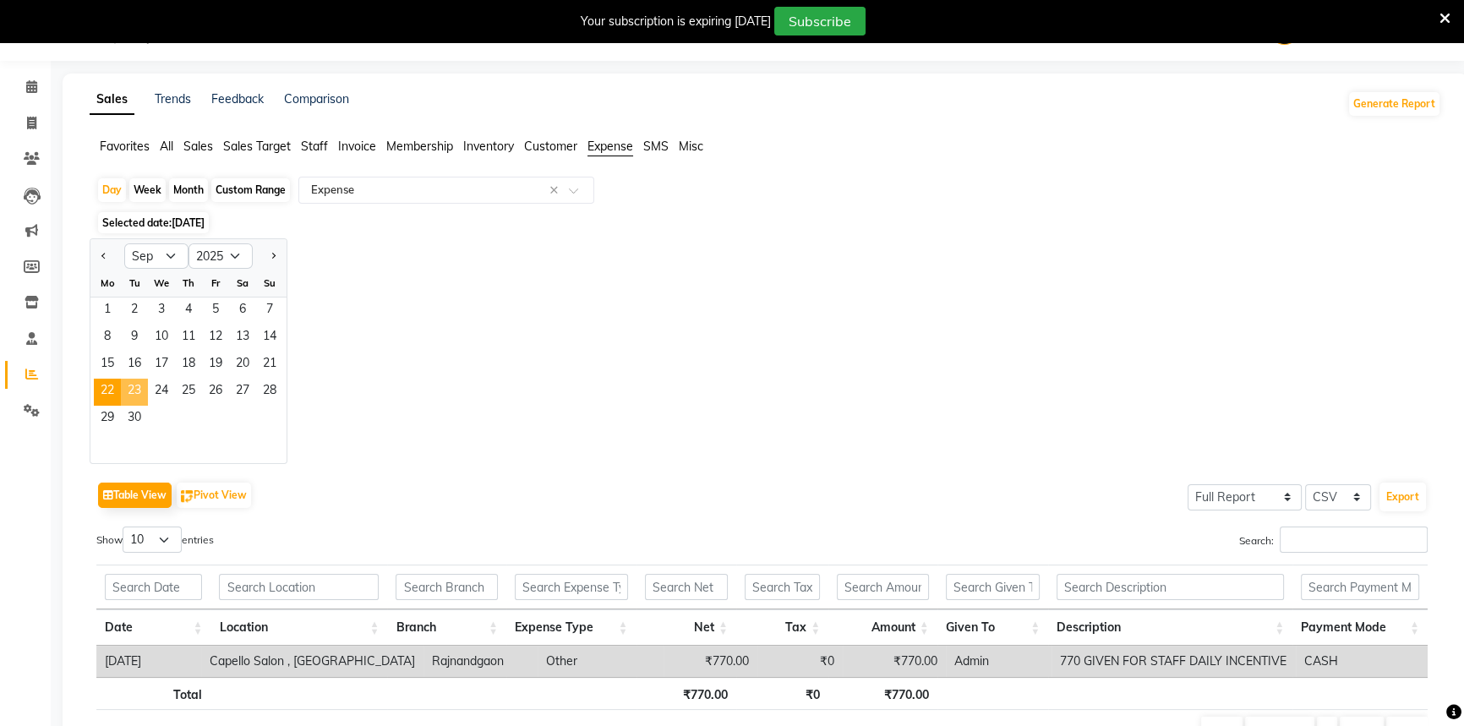
click at [139, 391] on span "23" at bounding box center [134, 392] width 27 height 27
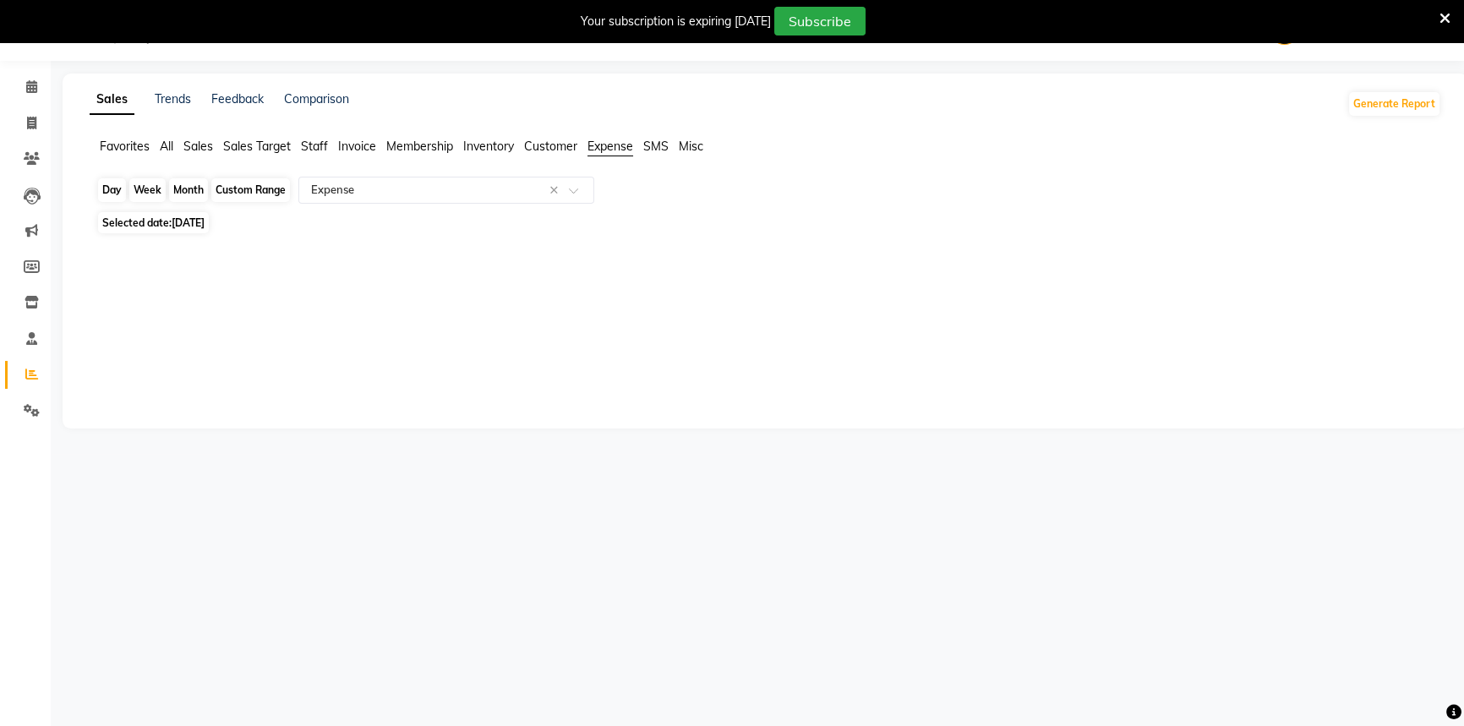
click at [112, 193] on div "Day" at bounding box center [112, 190] width 28 height 24
select select "9"
select select "2025"
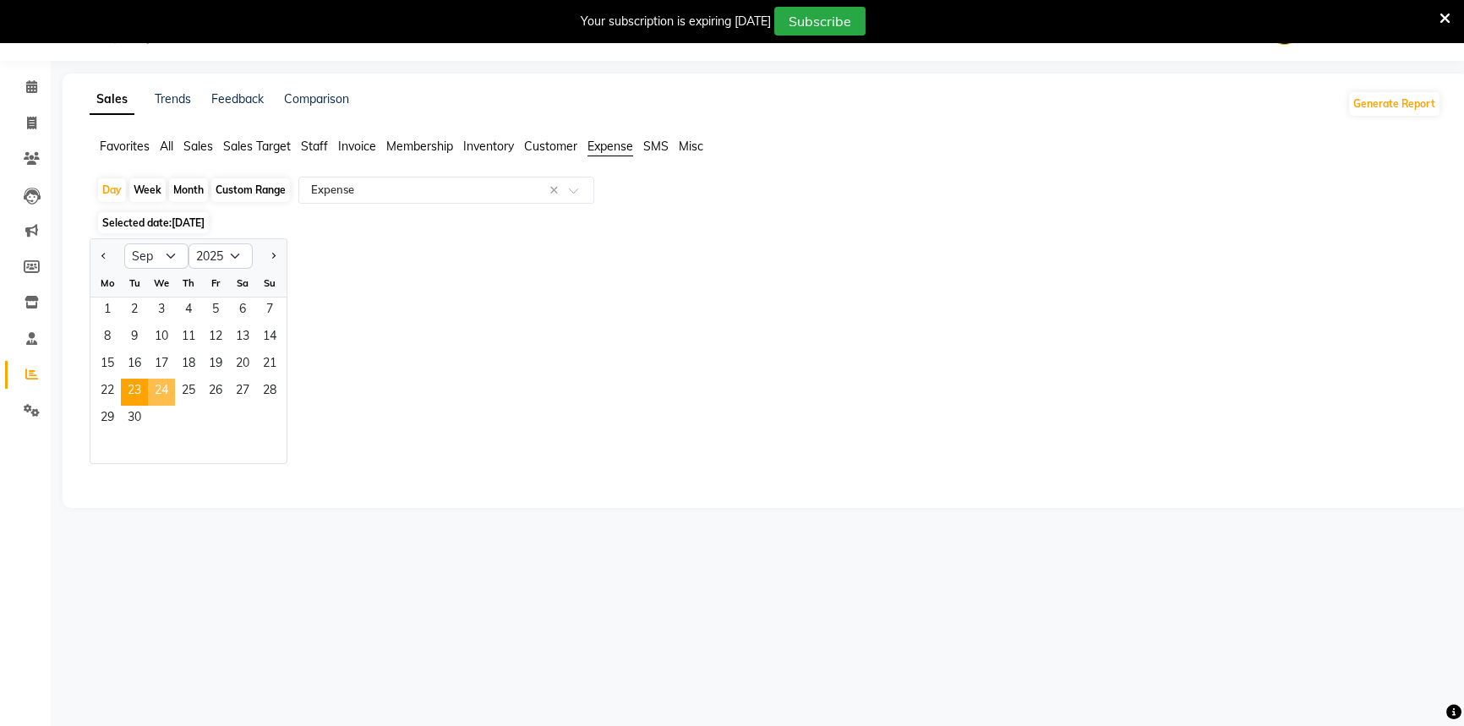
click at [158, 392] on span "24" at bounding box center [161, 392] width 27 height 27
select select "full_report"
select select "csv"
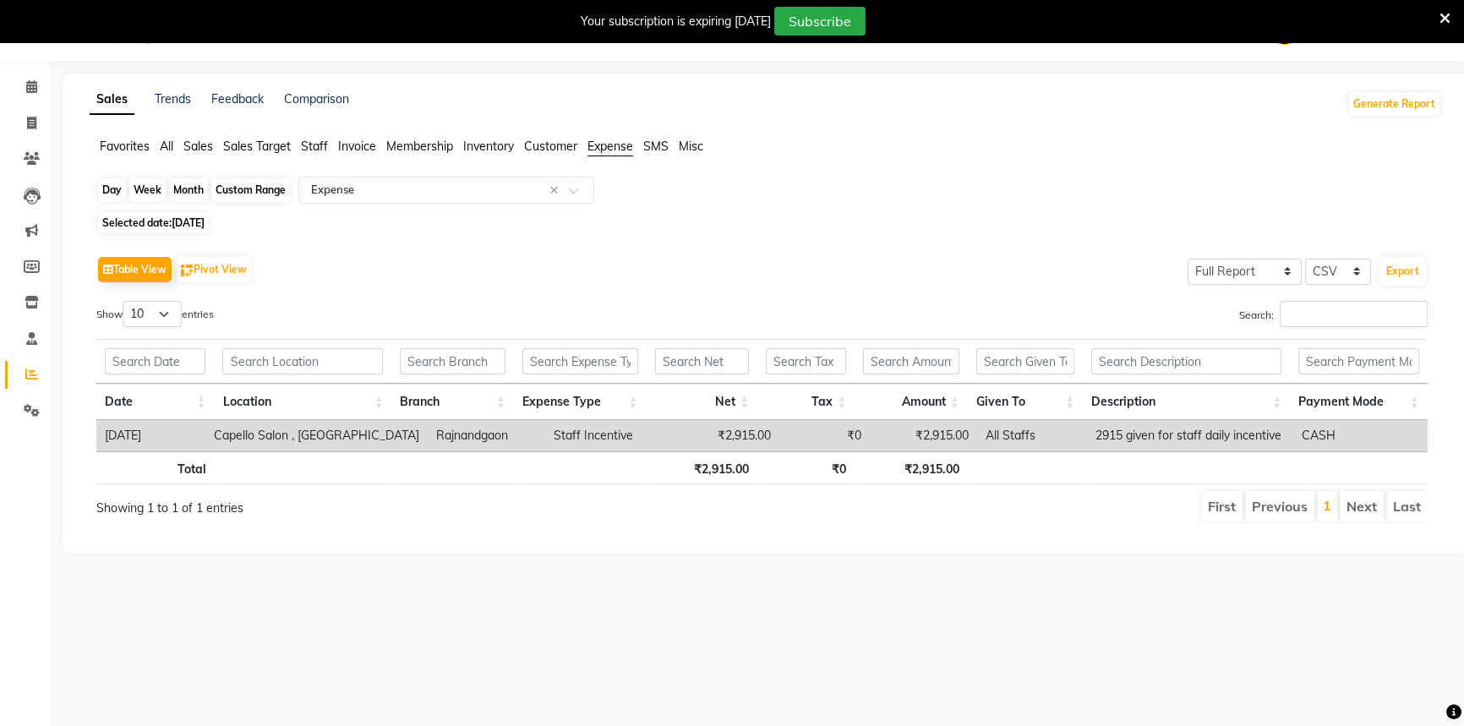
click at [110, 193] on div "Day" at bounding box center [112, 190] width 28 height 24
select select "9"
select select "2025"
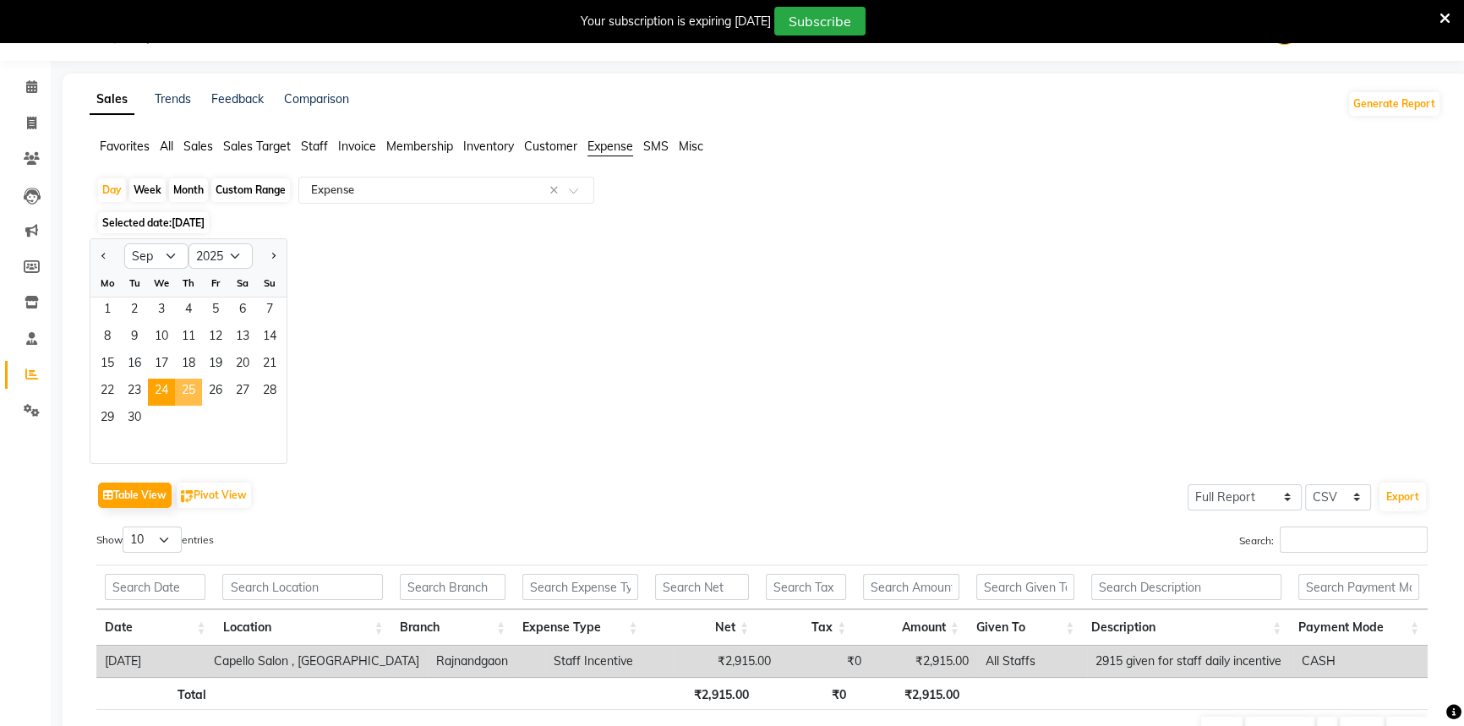
click at [192, 386] on span "25" at bounding box center [188, 392] width 27 height 27
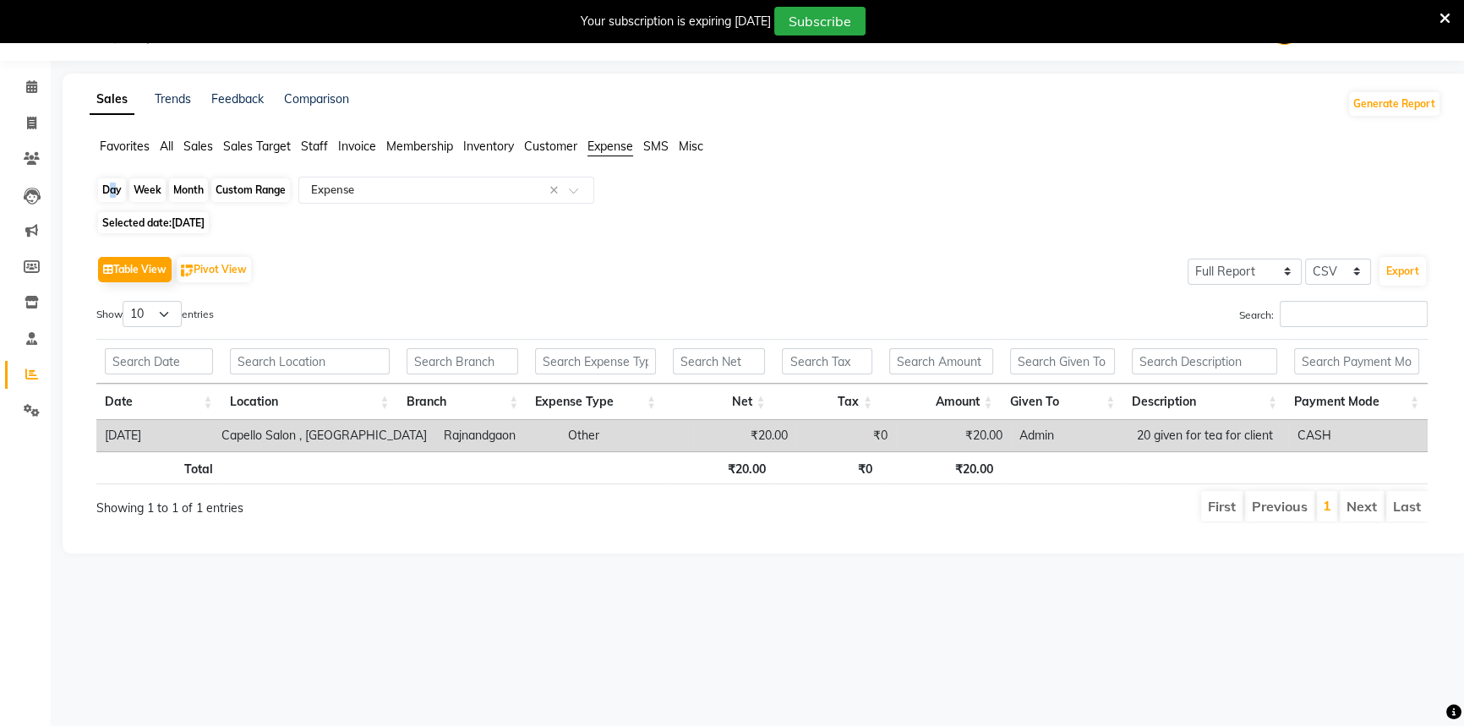
click at [107, 191] on div "Day" at bounding box center [112, 190] width 28 height 24
select select "9"
select select "2025"
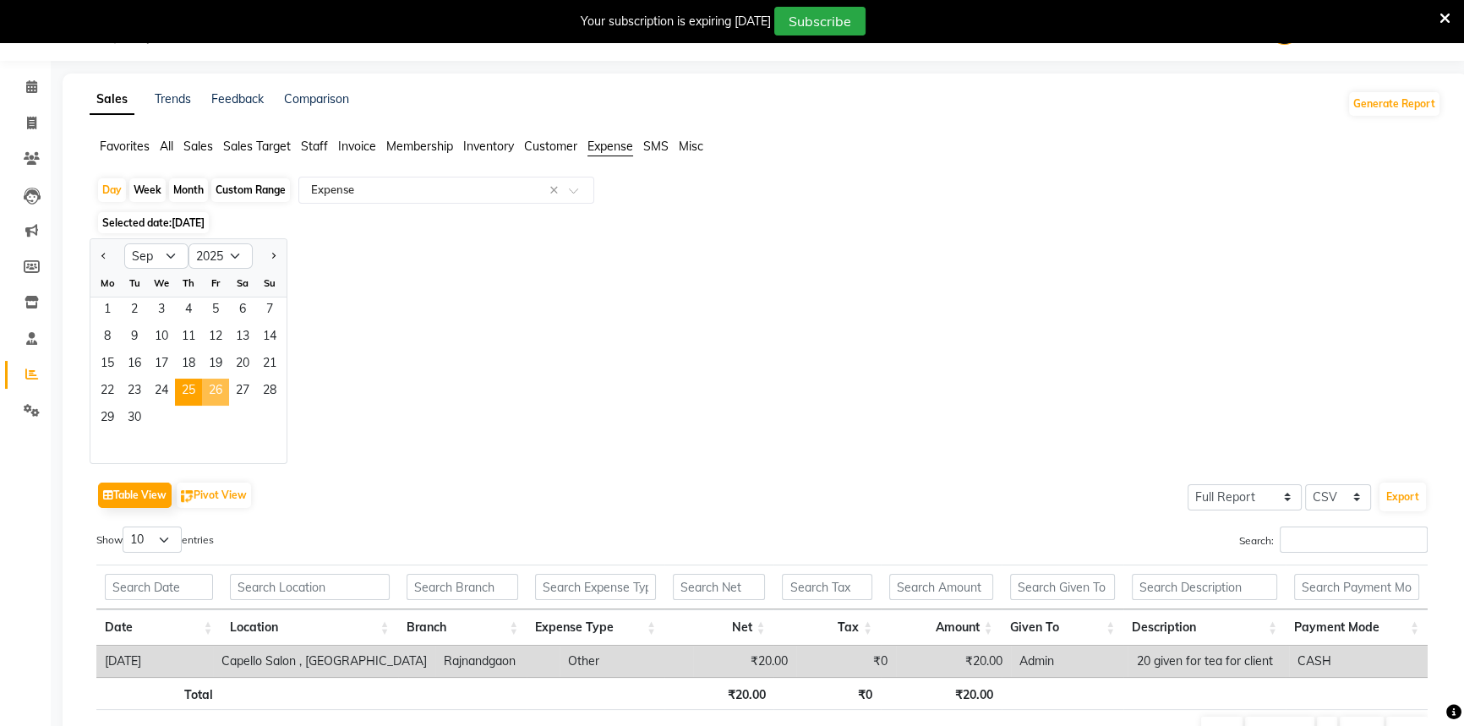
click at [216, 396] on span "26" at bounding box center [215, 392] width 27 height 27
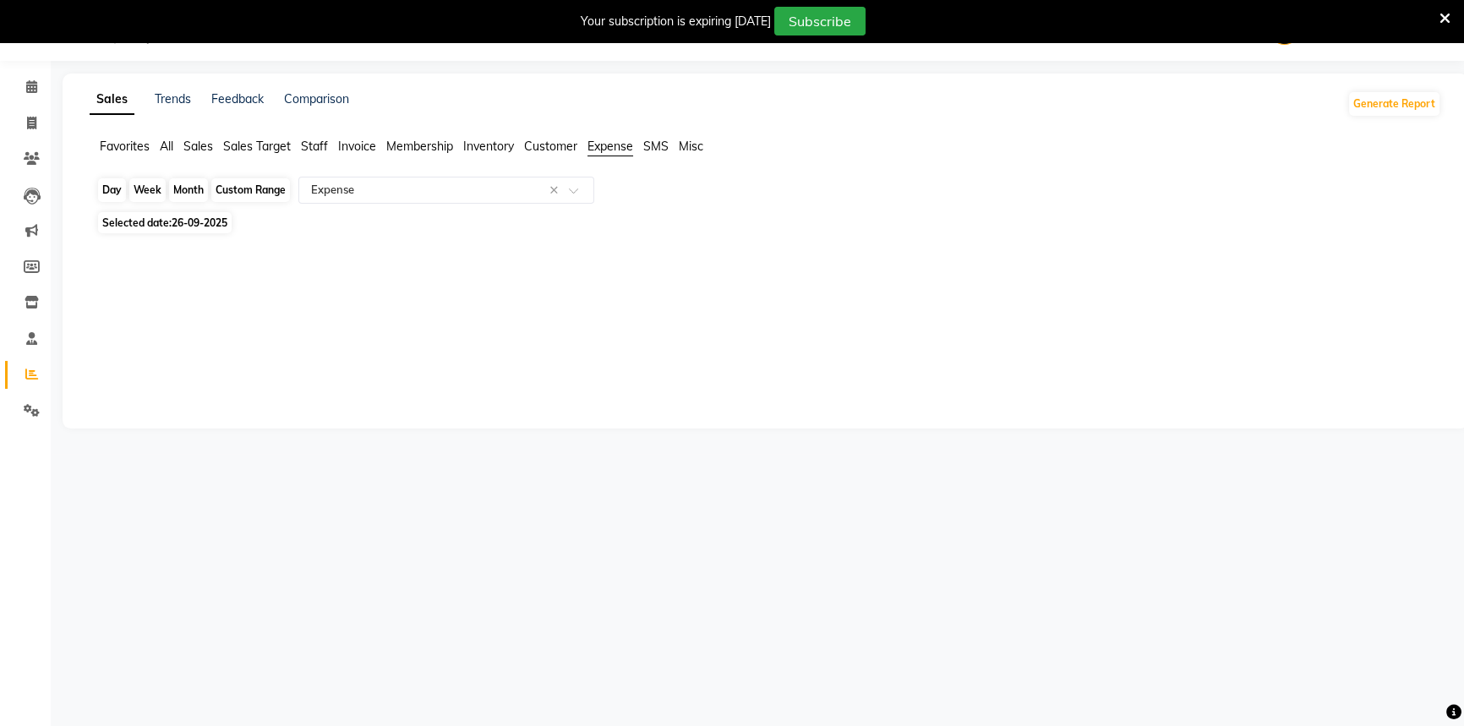
click at [103, 191] on div "Day" at bounding box center [112, 190] width 28 height 24
select select "9"
select select "2025"
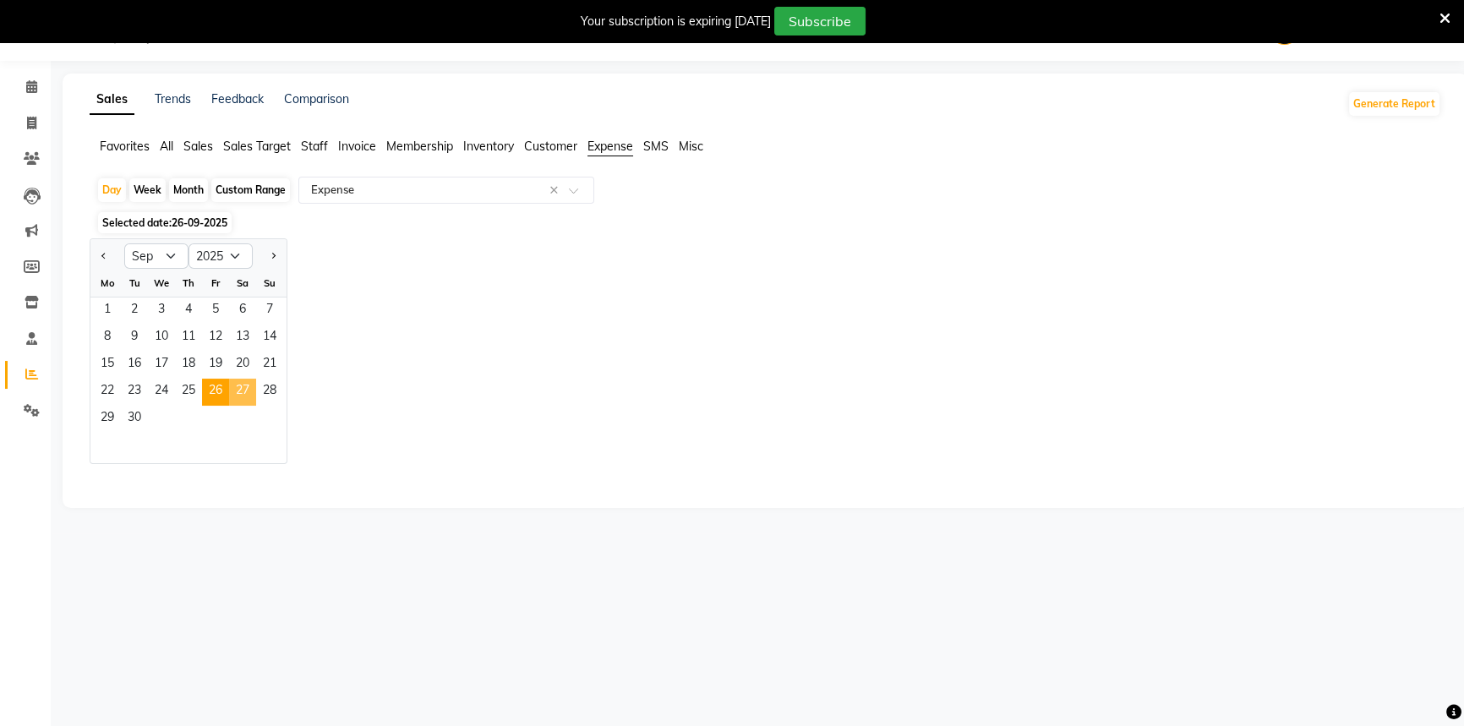
click at [247, 385] on span "27" at bounding box center [242, 392] width 27 height 27
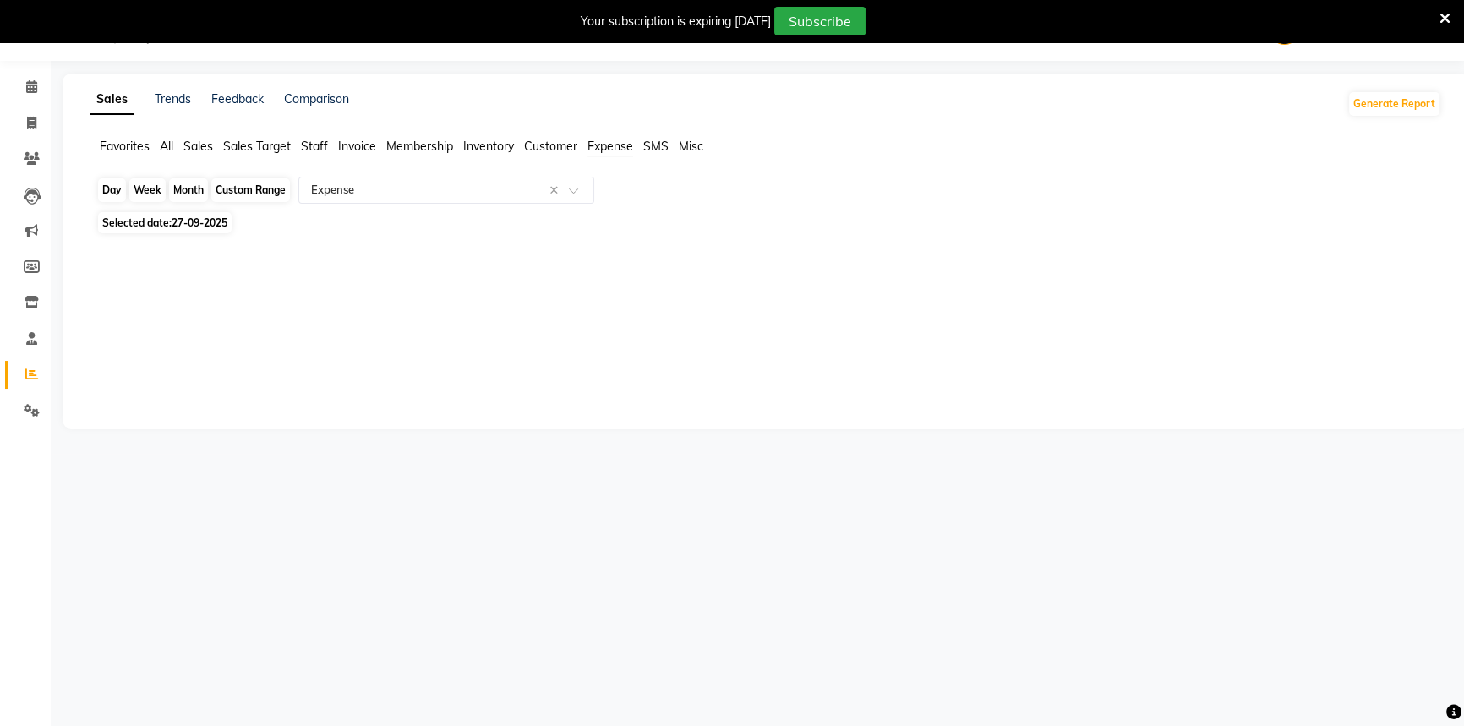
click at [107, 182] on div "Day" at bounding box center [112, 190] width 28 height 24
select select "9"
select select "2025"
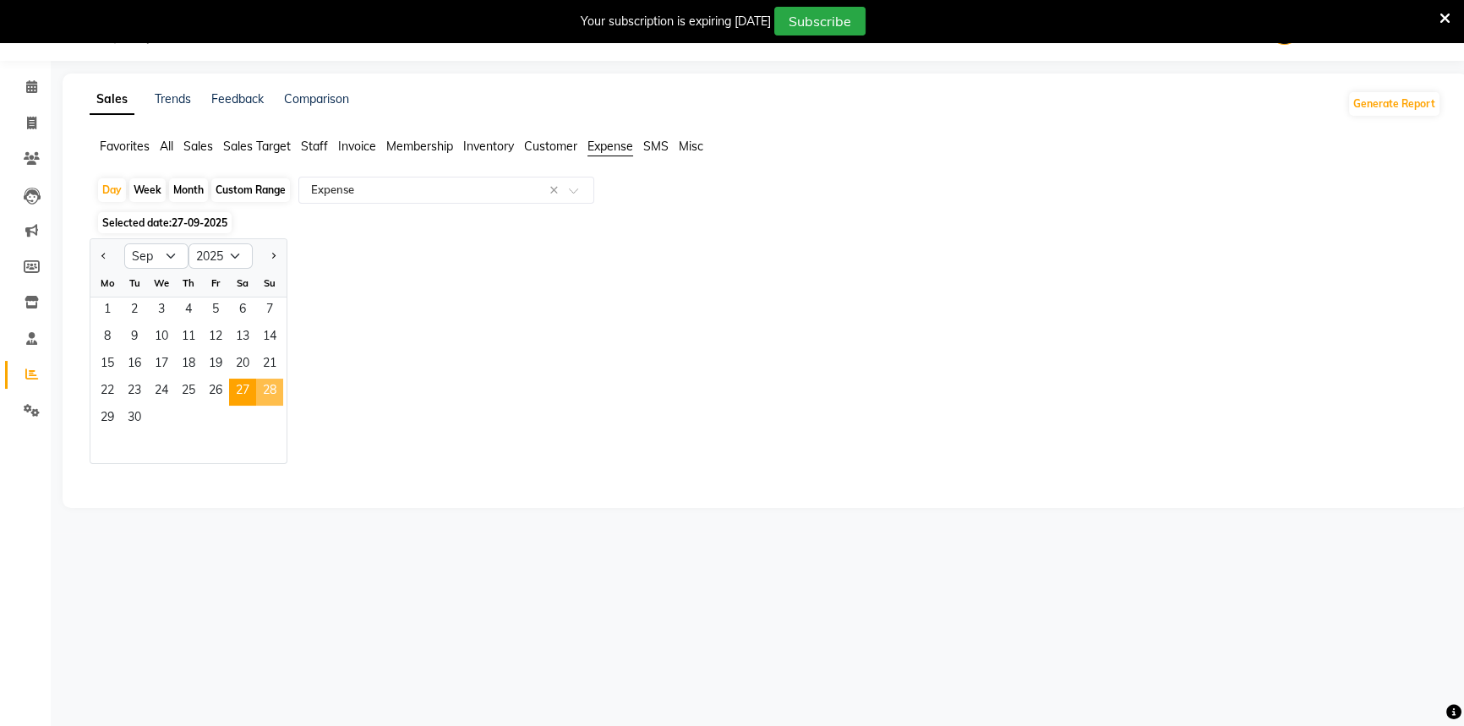
click at [271, 395] on span "28" at bounding box center [269, 392] width 27 height 27
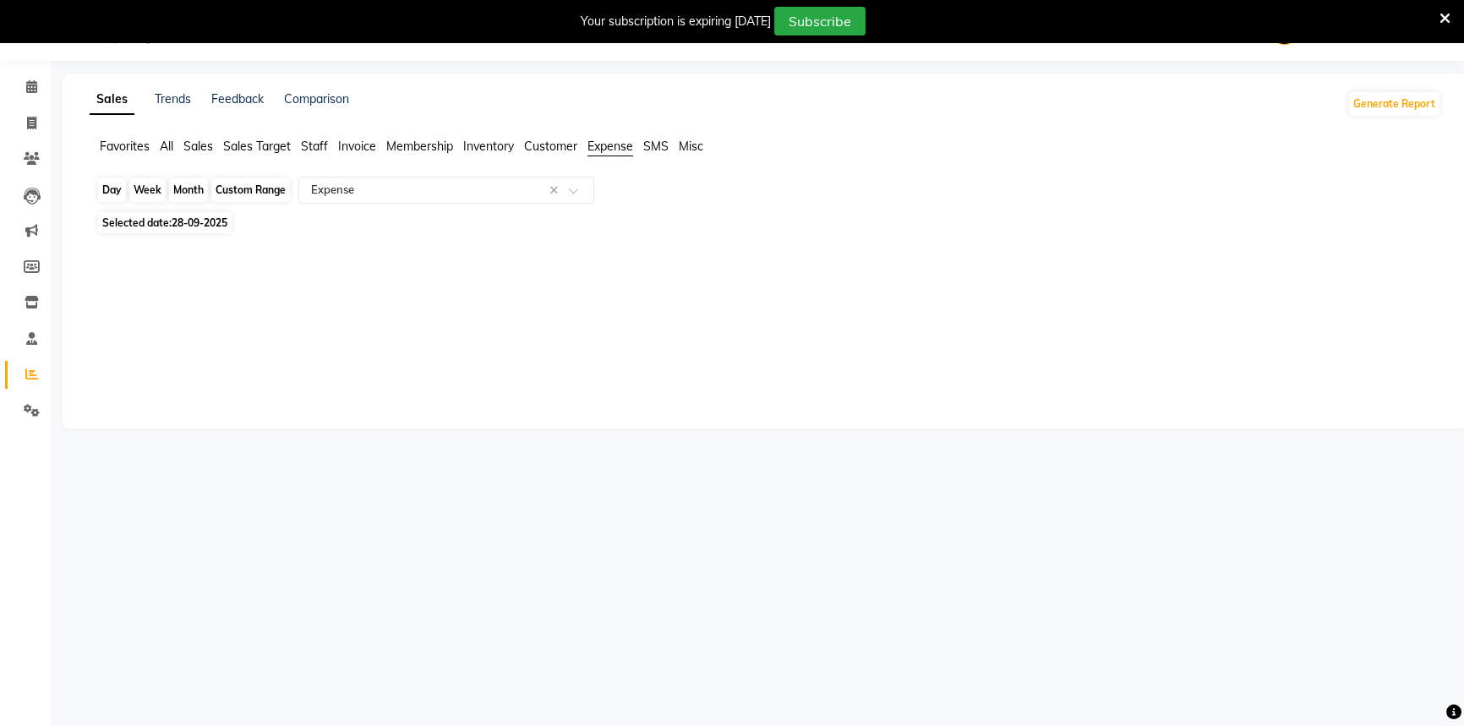
click at [104, 196] on div "Day" at bounding box center [112, 190] width 28 height 24
select select "9"
select select "2025"
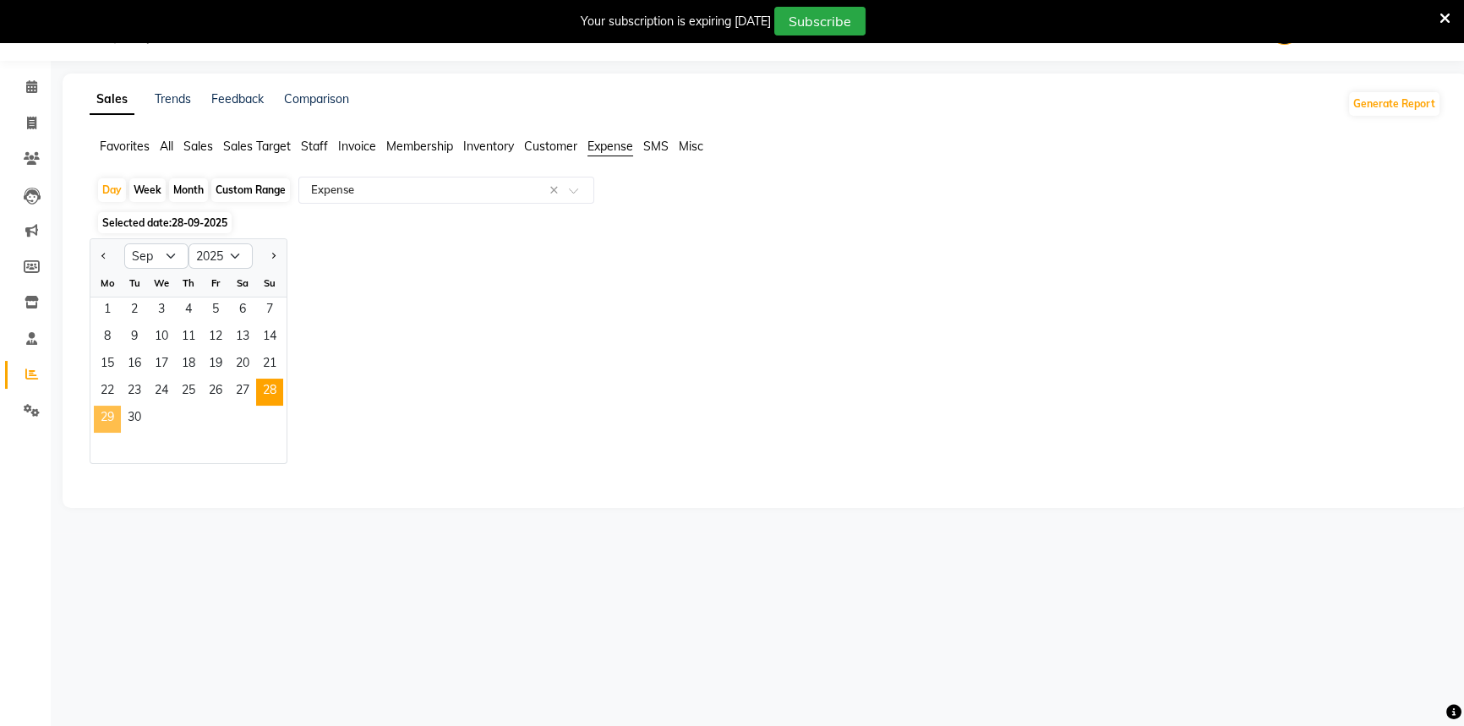
click at [109, 422] on span "29" at bounding box center [107, 419] width 27 height 27
select select "full_report"
select select "csv"
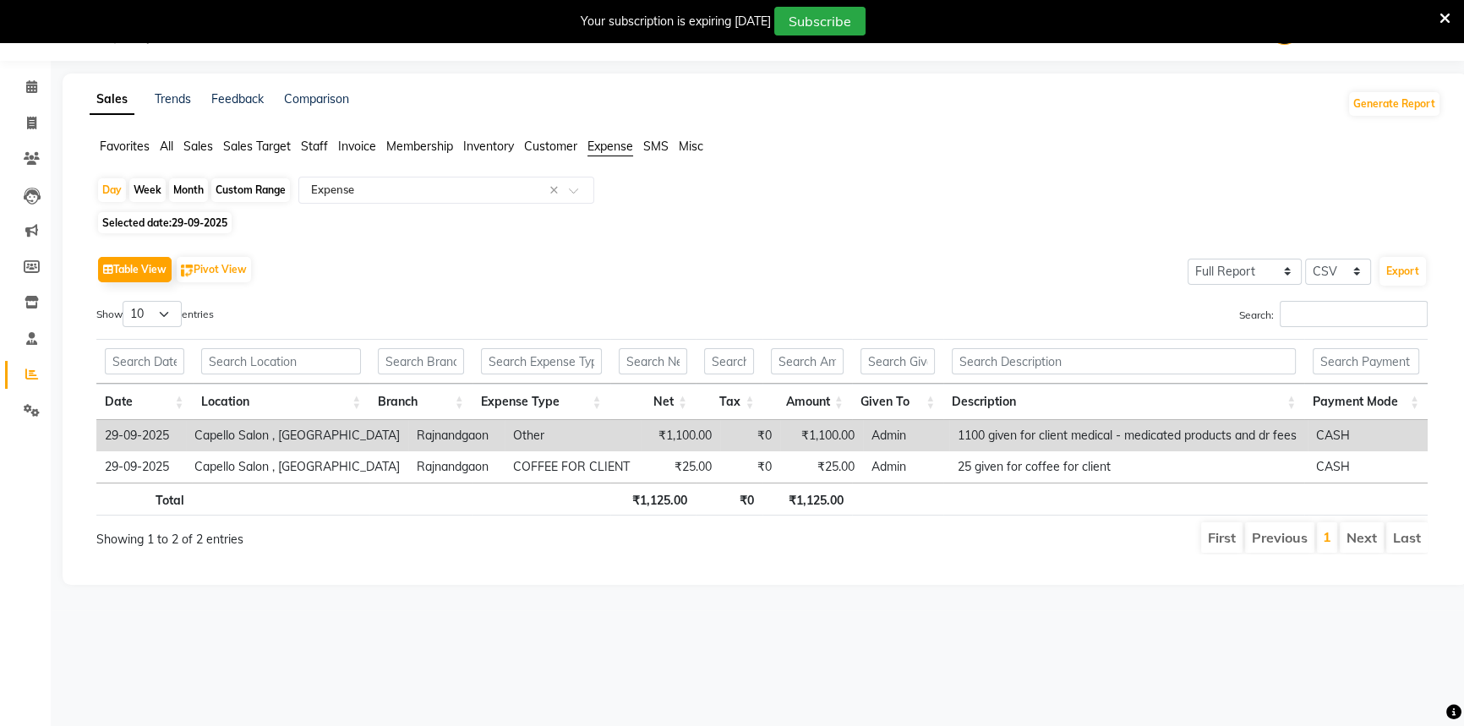
click at [90, 188] on div "Day Week Month Custom Range Select Report Type × Expense × Selected date: [DATE…" at bounding box center [766, 372] width 1352 height 391
click at [112, 194] on div "Day" at bounding box center [112, 190] width 28 height 24
select select "9"
select select "2025"
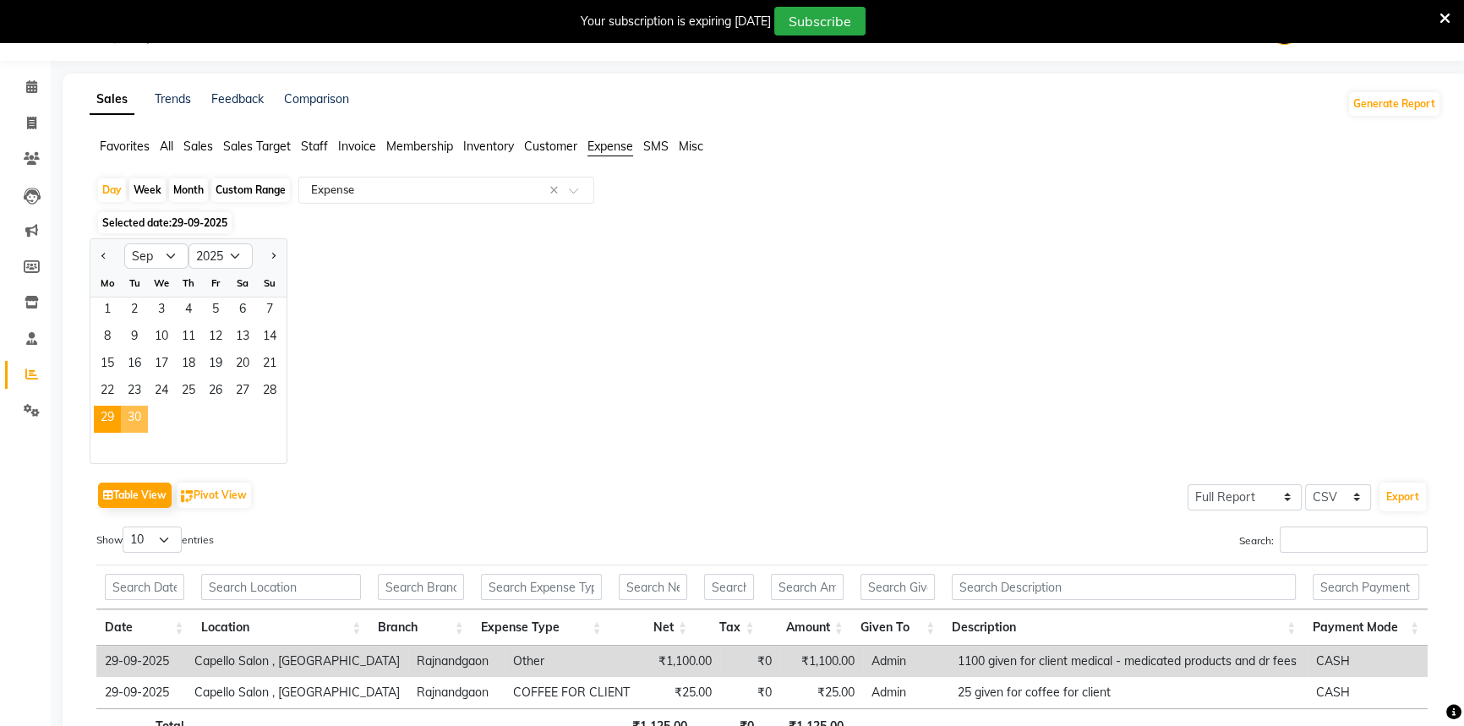
click at [128, 425] on span "30" at bounding box center [134, 419] width 27 height 27
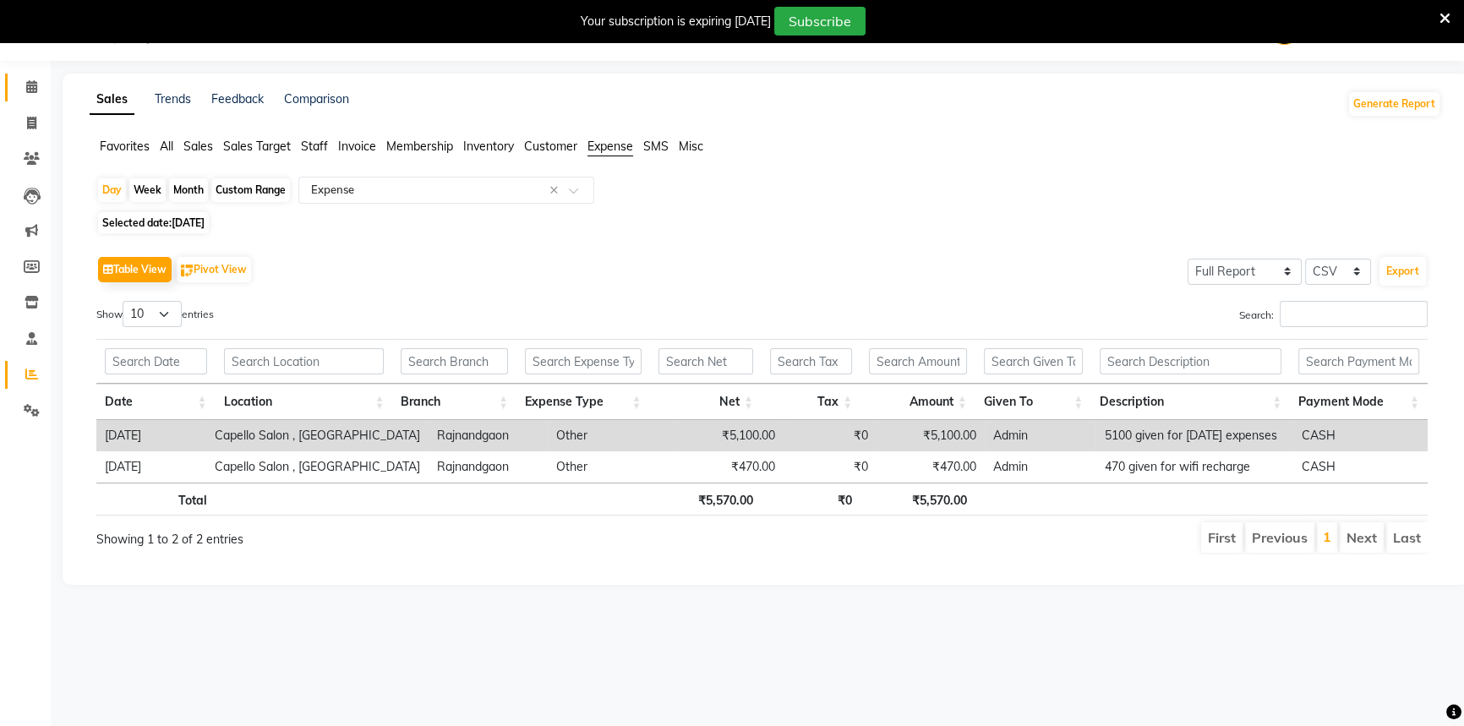
click at [34, 85] on icon at bounding box center [31, 86] width 11 height 13
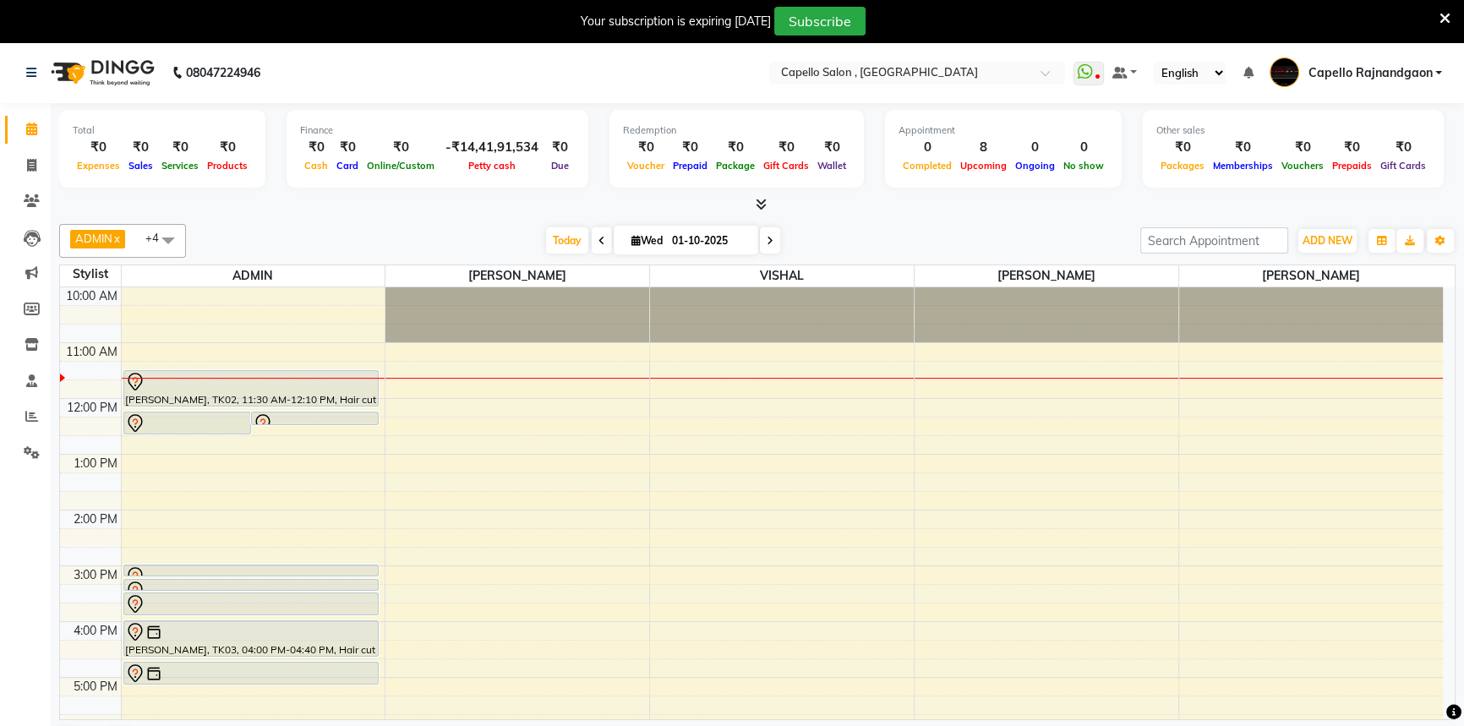
click at [1448, 17] on icon at bounding box center [1445, 18] width 11 height 15
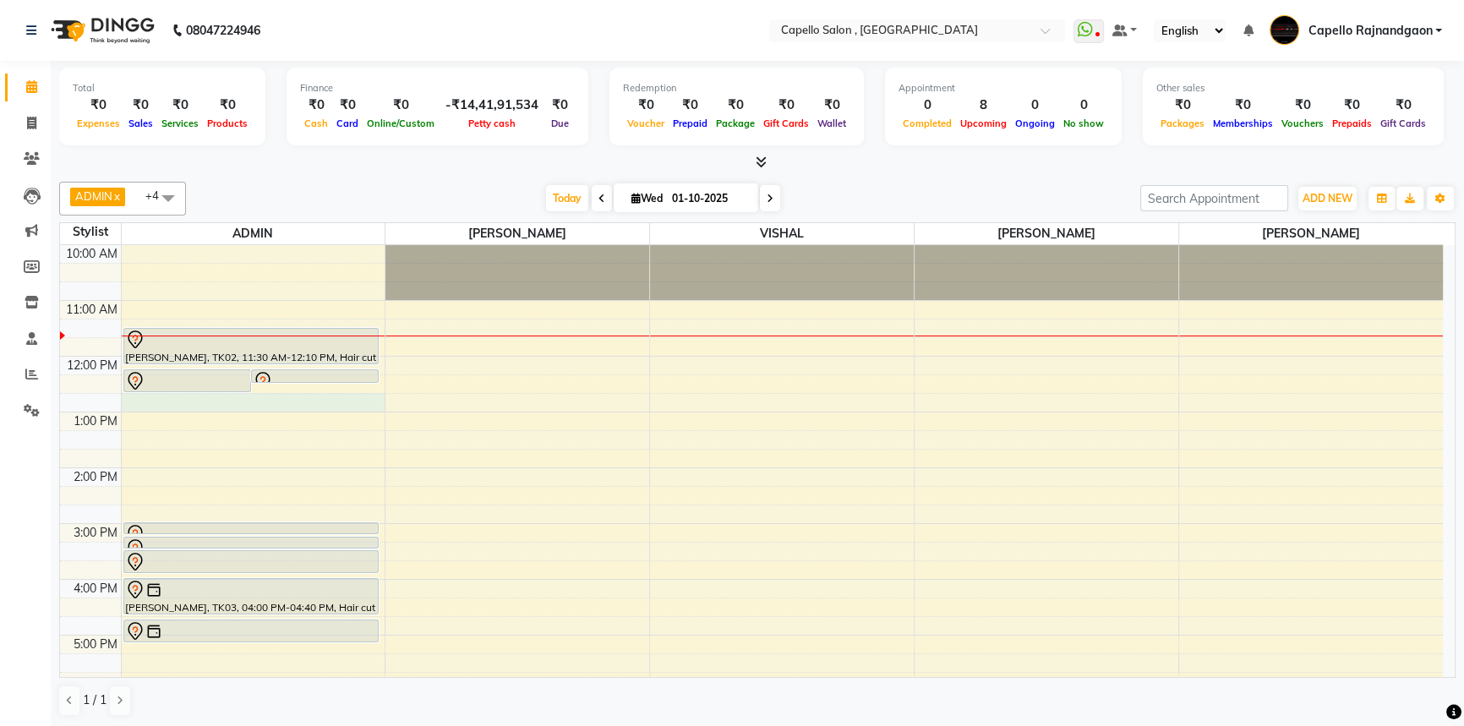
click at [144, 409] on div "10:00 AM 11:00 AM 12:00 PM 1:00 PM 2:00 PM 3:00 PM 4:00 PM 5:00 PM 6:00 PM 7:00…" at bounding box center [751, 551] width 1383 height 613
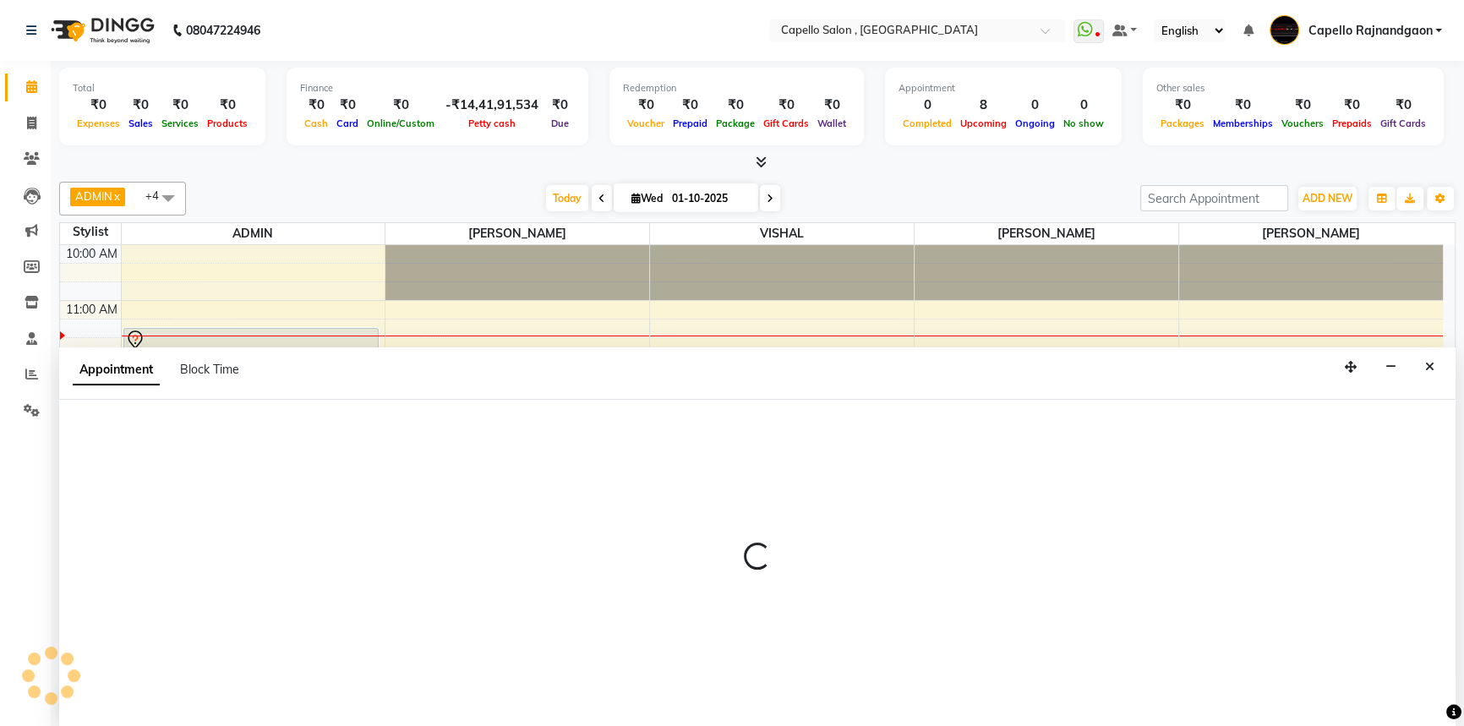
select select "14663"
select select "tentative"
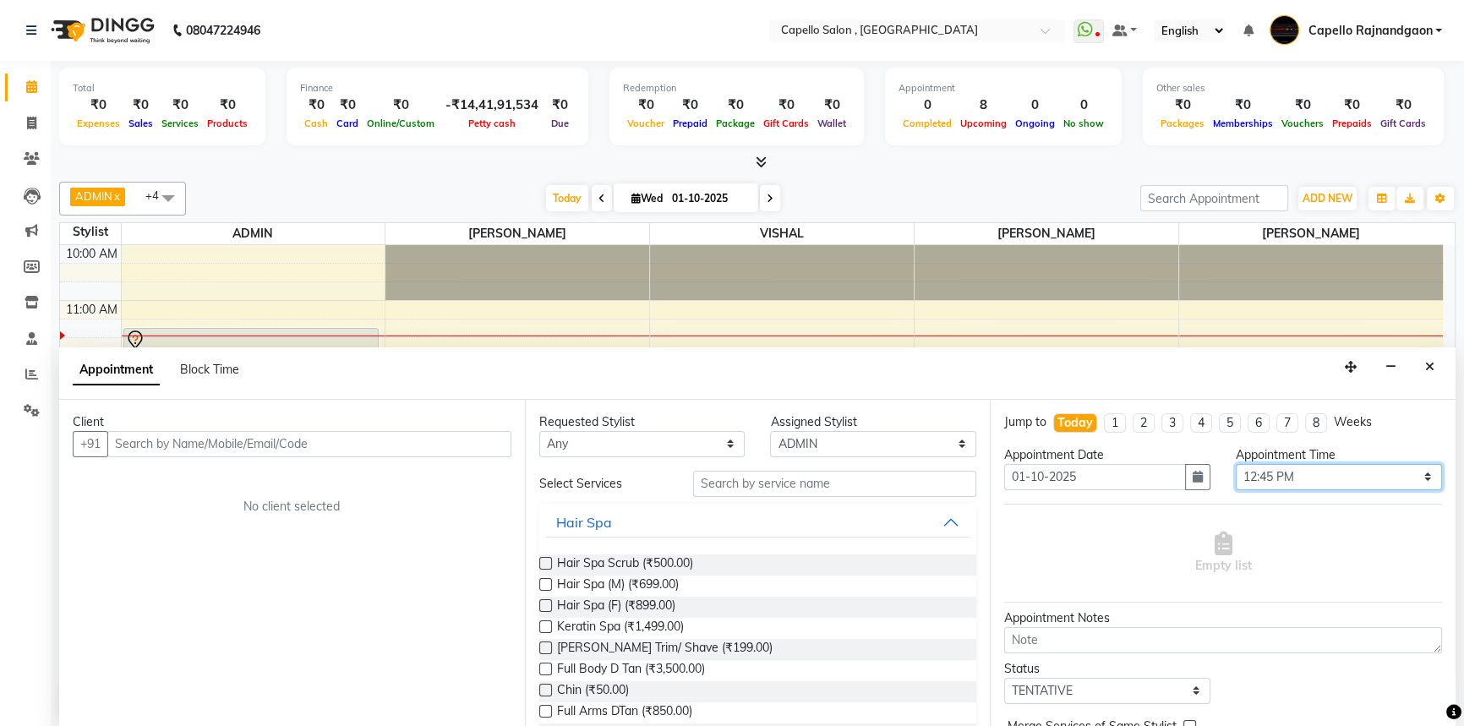
click at [1322, 472] on select "Select 11:00 AM 11:15 AM 11:30 AM 11:45 AM 12:00 PM 12:15 PM 12:30 PM 12:45 PM …" at bounding box center [1339, 477] width 206 height 26
select select "780"
click at [1236, 464] on select "Select 11:00 AM 11:15 AM 11:30 AM 11:45 AM 12:00 PM 12:15 PM 12:30 PM 12:45 PM …" at bounding box center [1339, 477] width 206 height 26
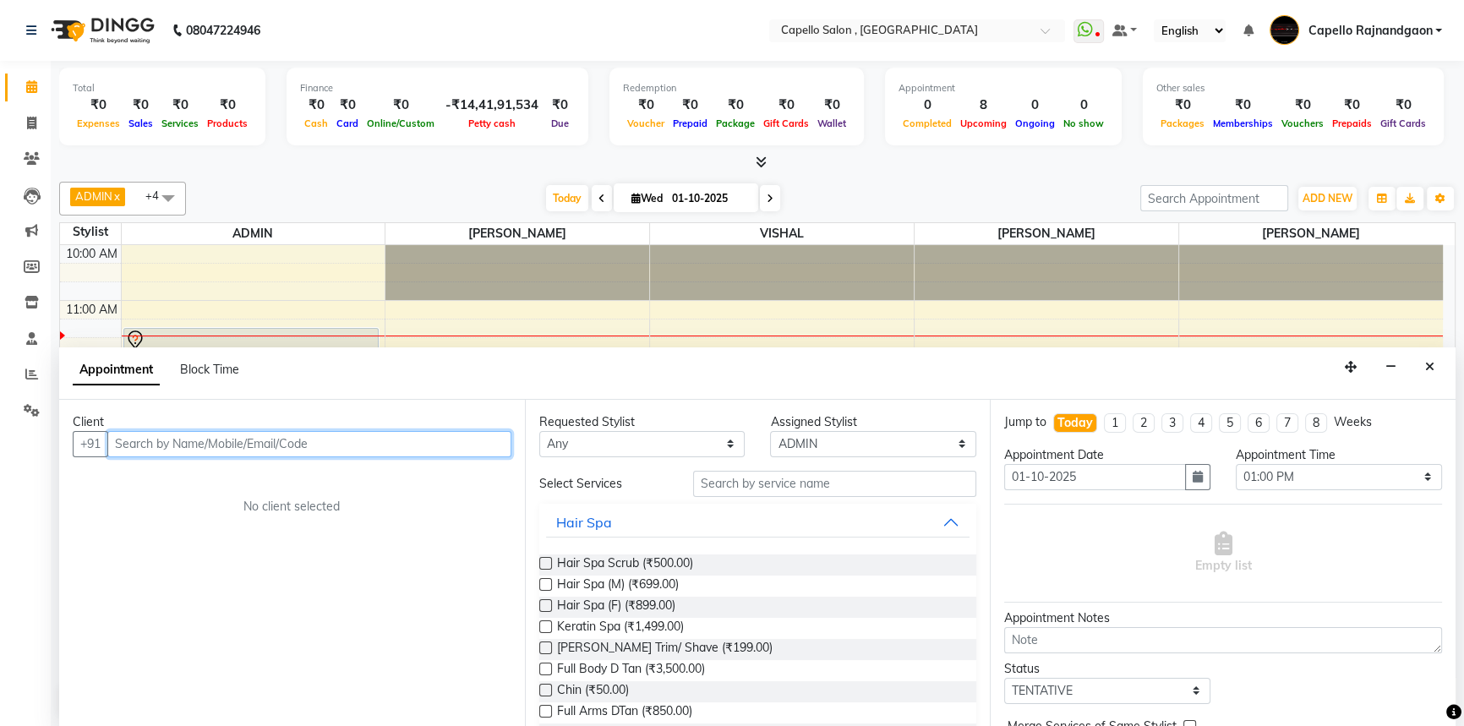
click at [264, 452] on input "text" at bounding box center [309, 444] width 404 height 26
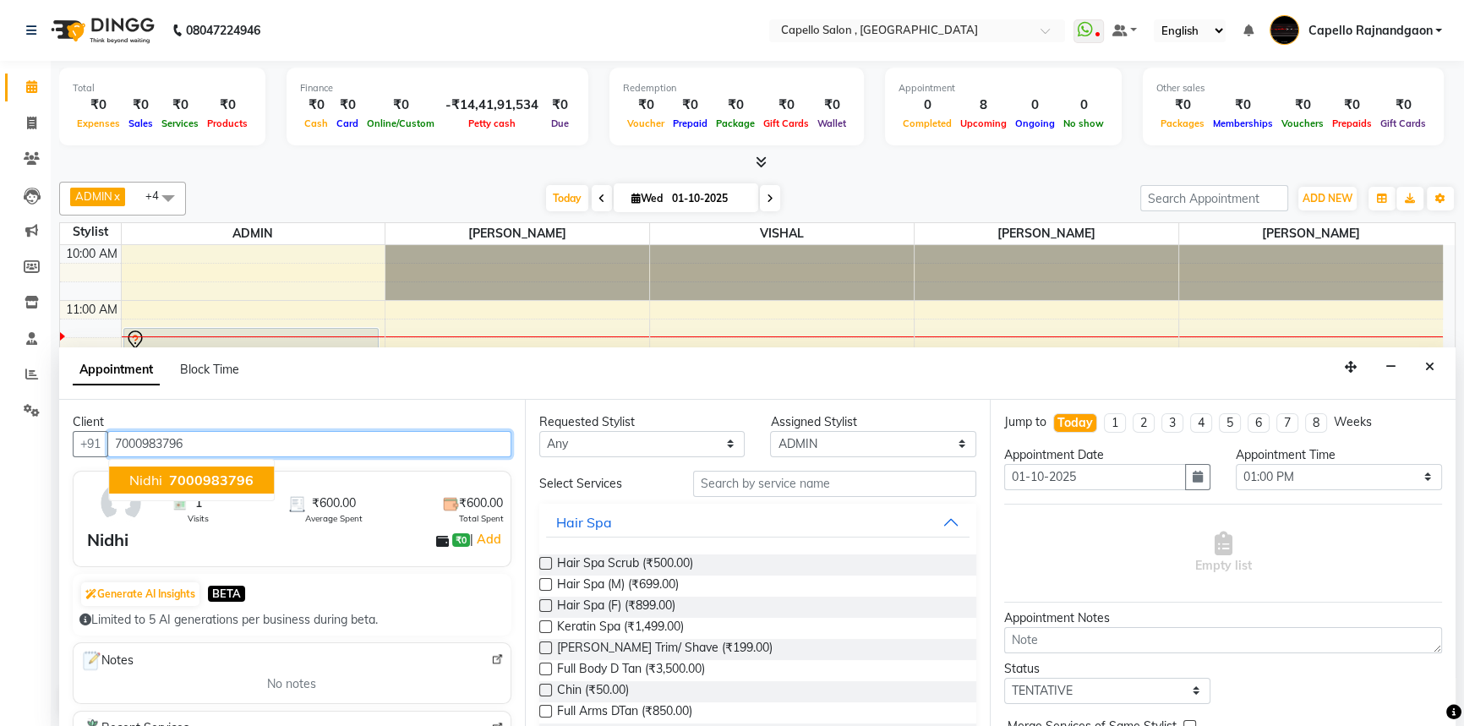
click at [228, 478] on span "7000983796" at bounding box center [211, 480] width 85 height 17
type input "7000983796"
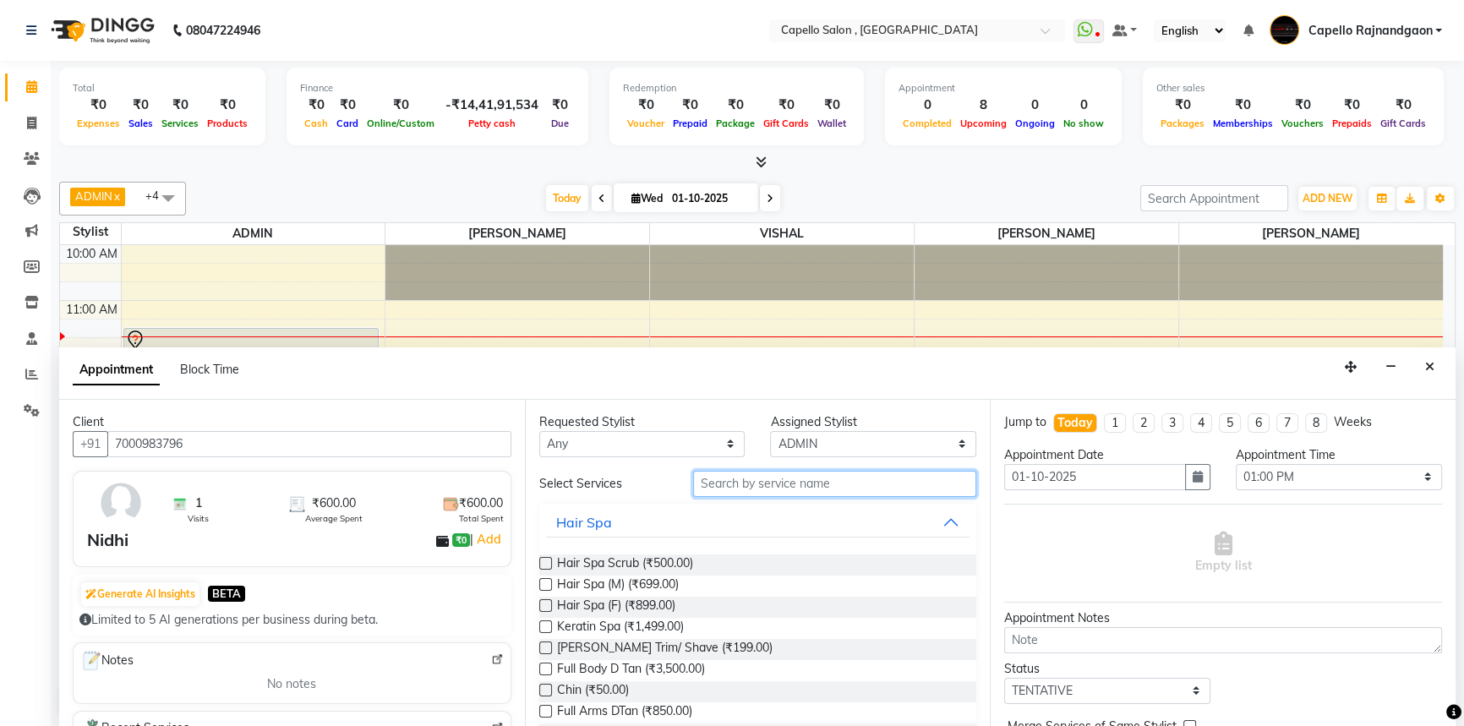
click at [713, 489] on input "text" at bounding box center [834, 484] width 283 height 26
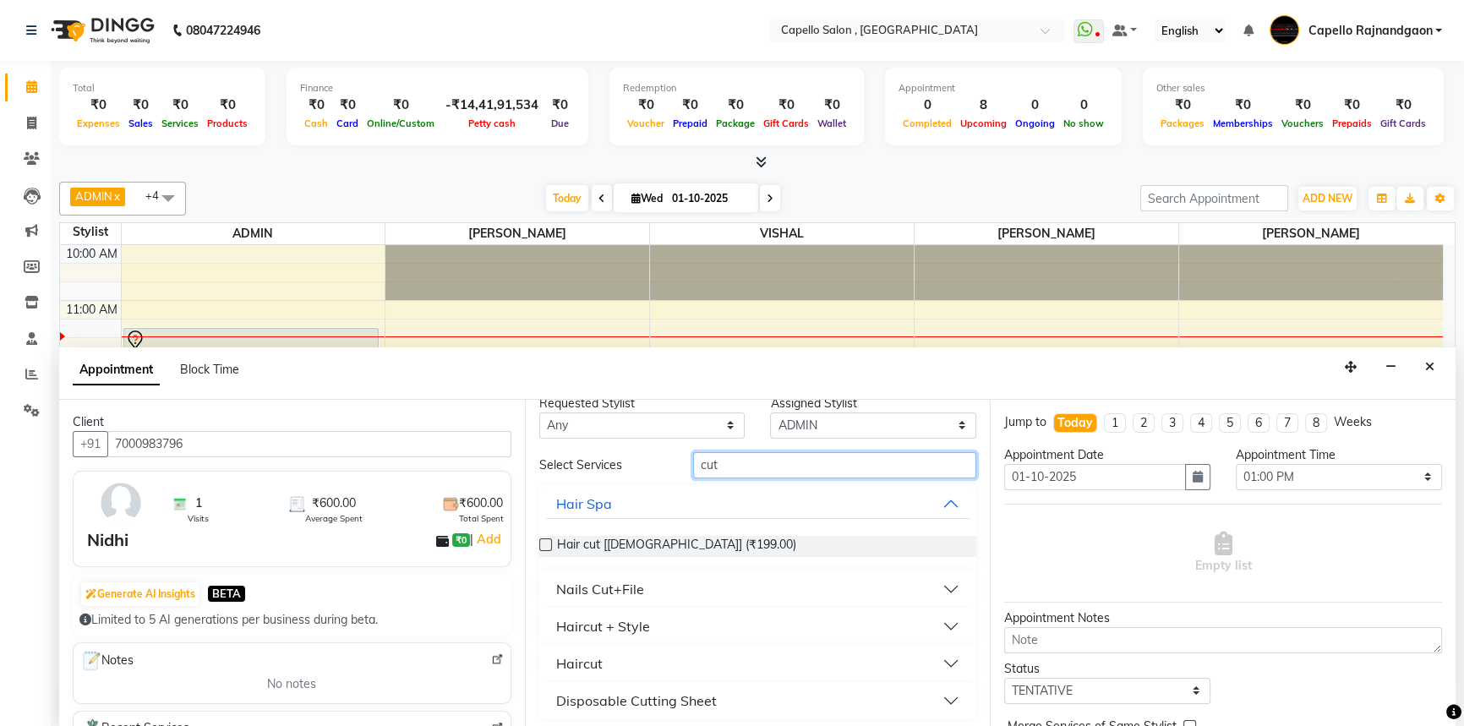
scroll to position [23, 0]
type input "cut"
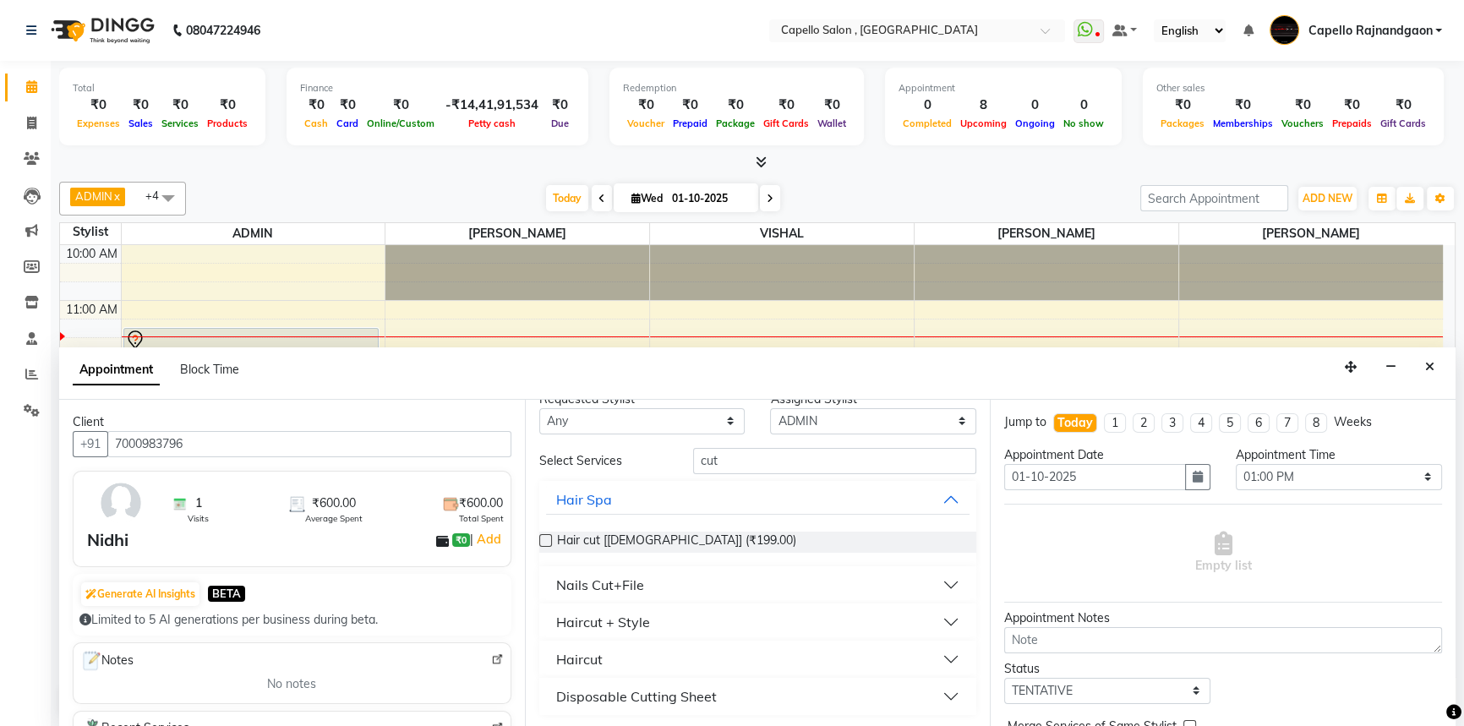
click at [566, 653] on div "Haircut" at bounding box center [579, 659] width 46 height 20
click at [548, 699] on label at bounding box center [545, 700] width 13 height 13
click at [548, 699] on input "checkbox" at bounding box center [544, 702] width 11 height 11
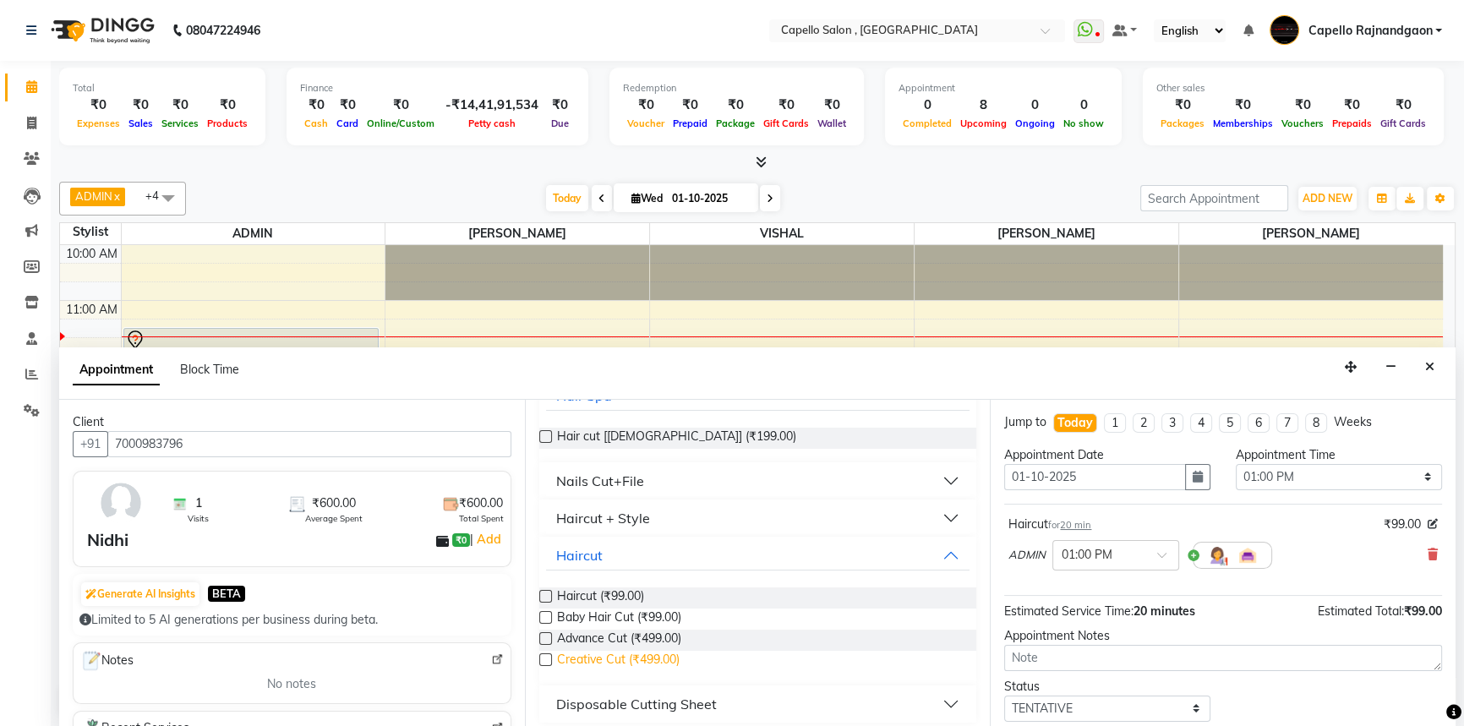
scroll to position [135, 0]
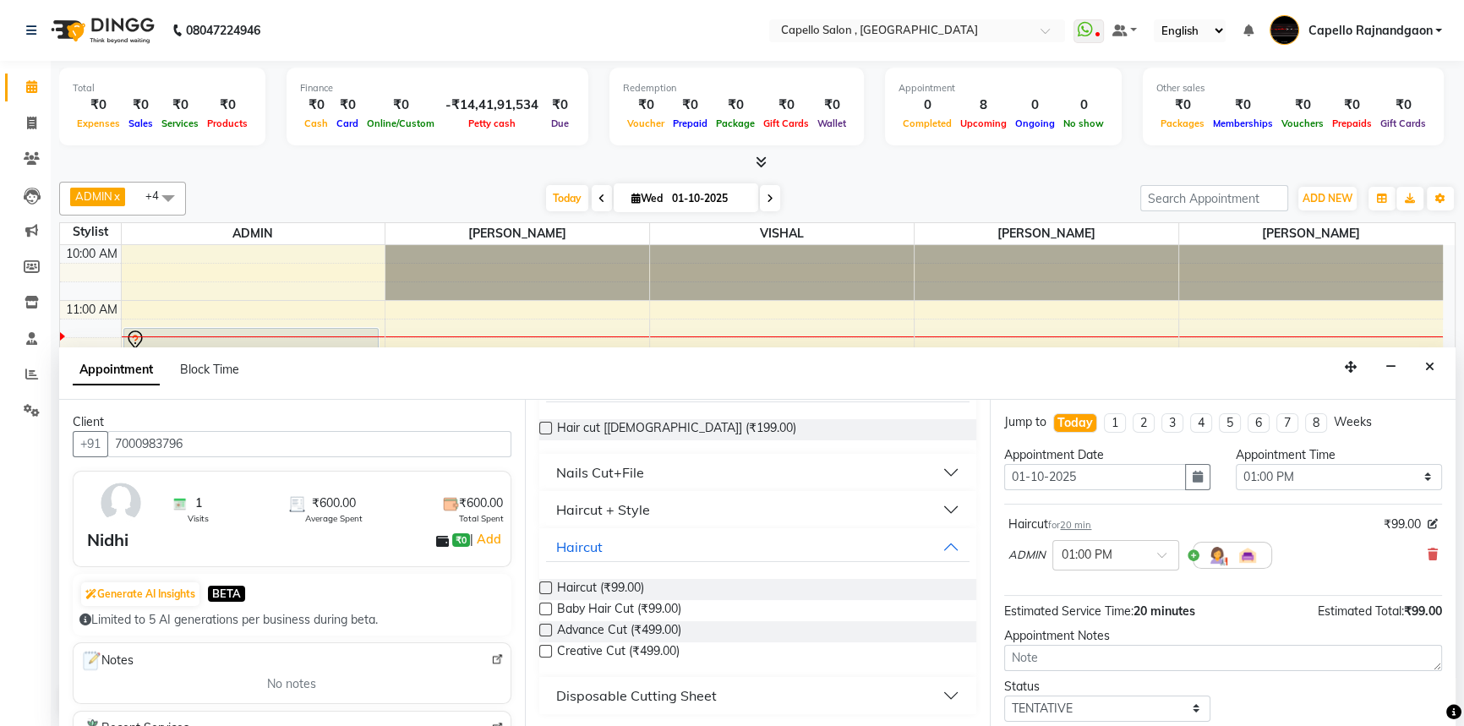
click at [543, 589] on label at bounding box center [545, 588] width 13 height 13
click at [543, 589] on input "checkbox" at bounding box center [544, 589] width 11 height 11
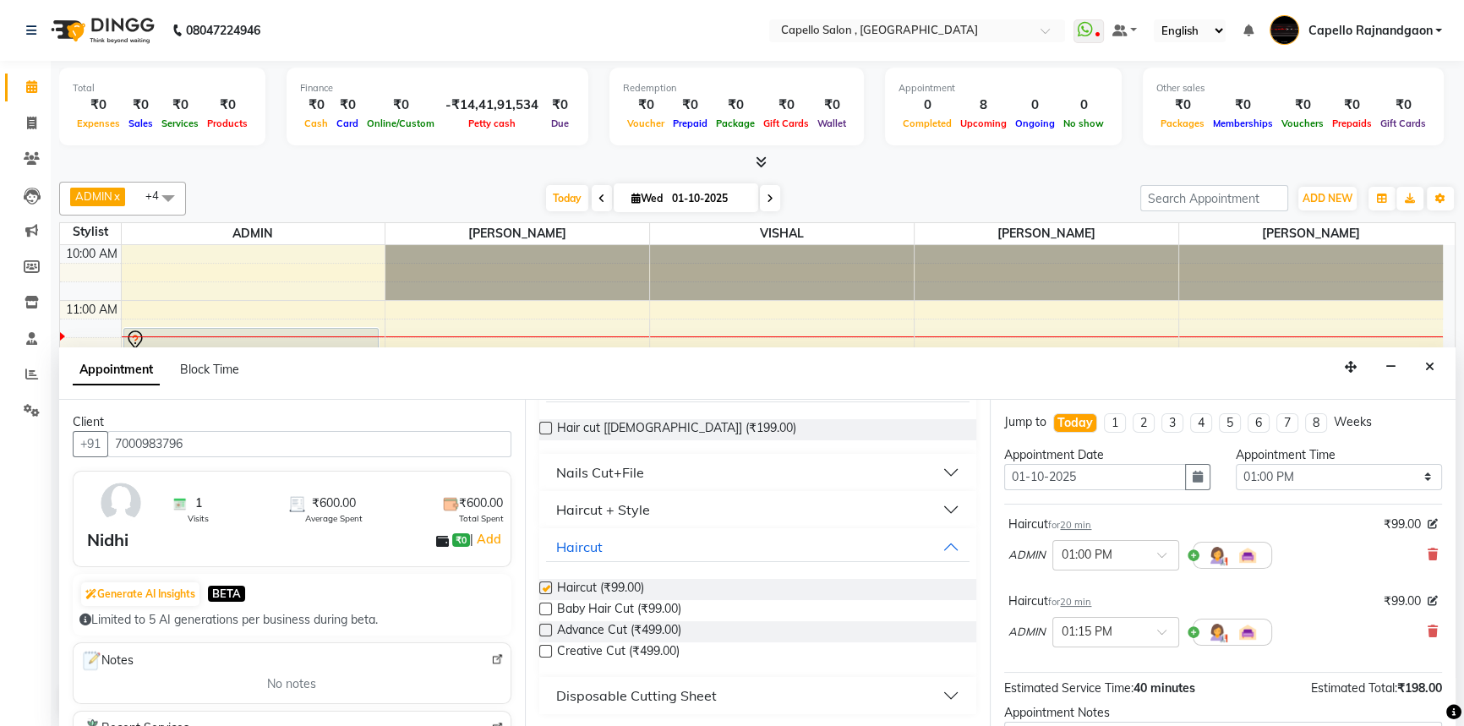
checkbox input "false"
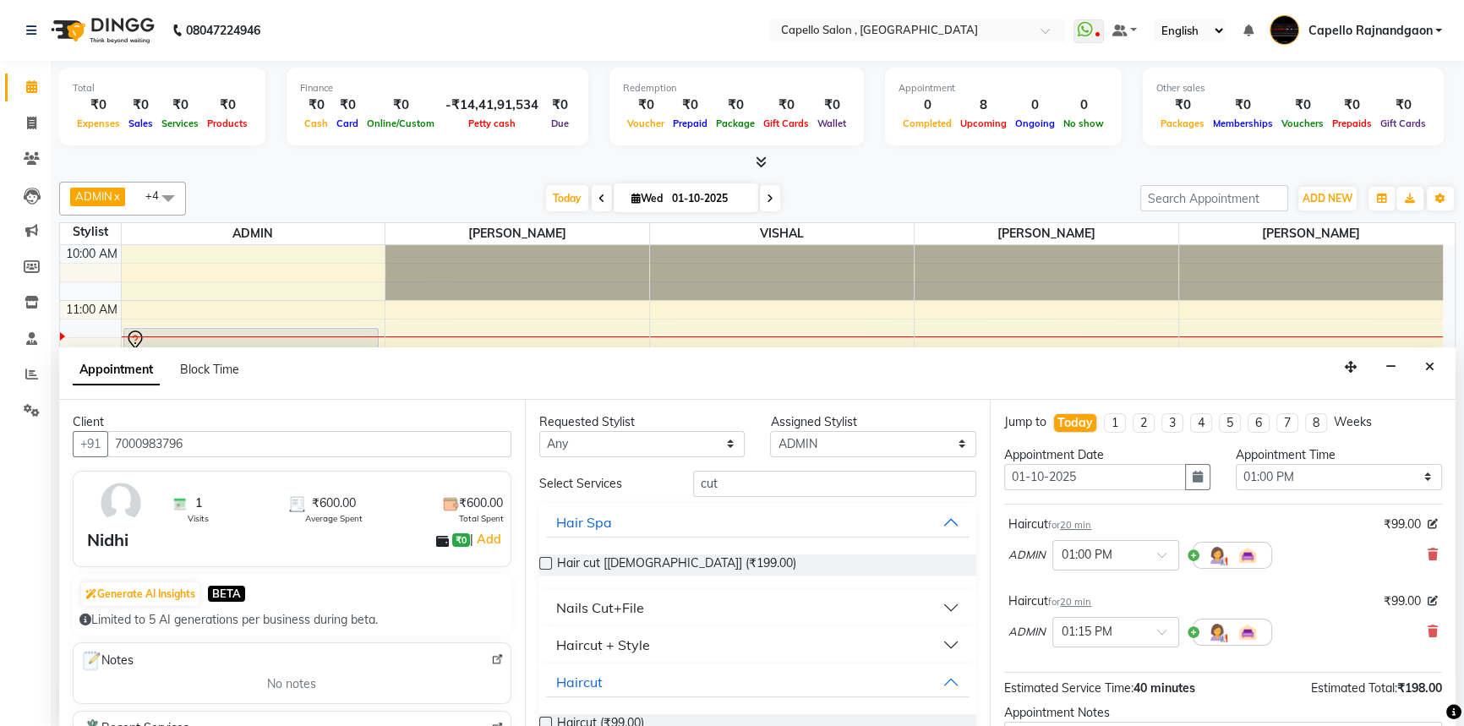
scroll to position [0, 0]
click at [728, 482] on input "cut" at bounding box center [834, 484] width 283 height 26
type input "c"
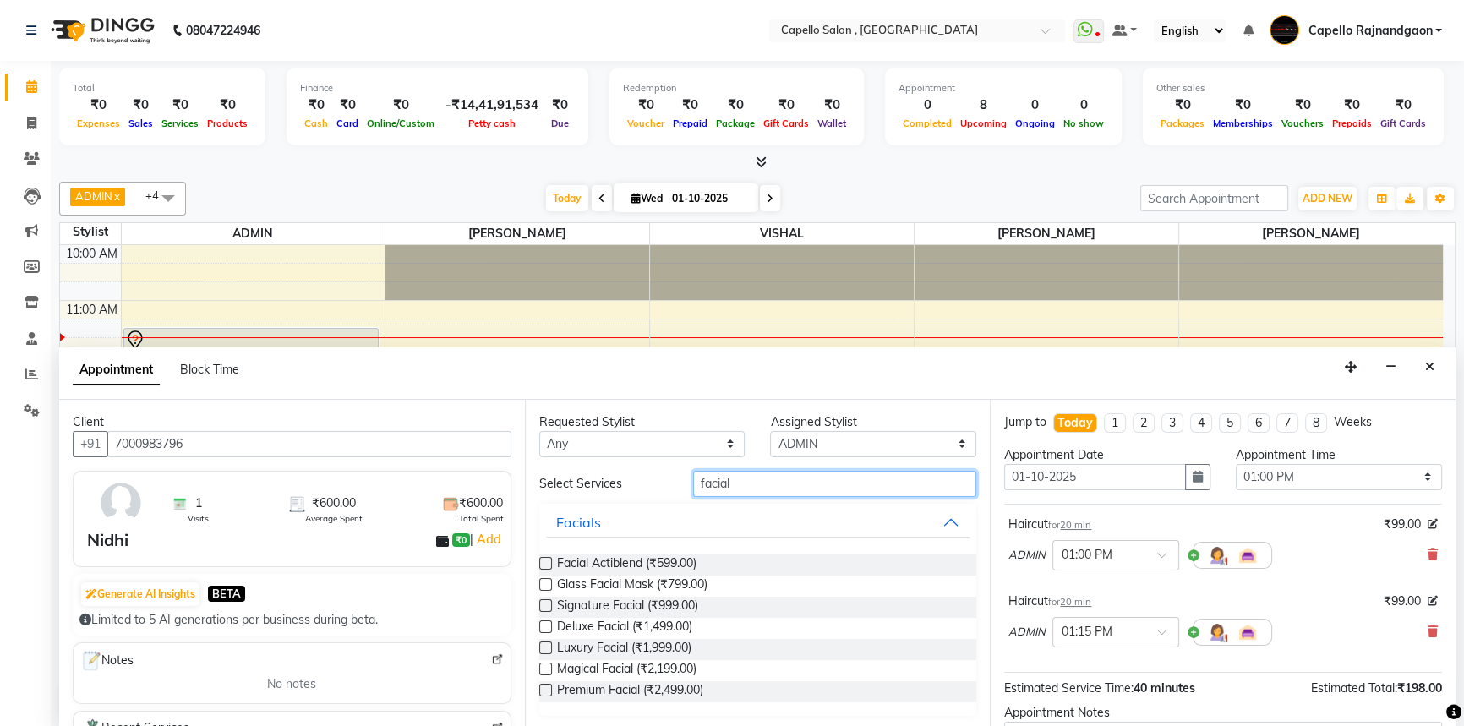
click at [768, 473] on input "facial" at bounding box center [834, 484] width 283 height 26
type input "f"
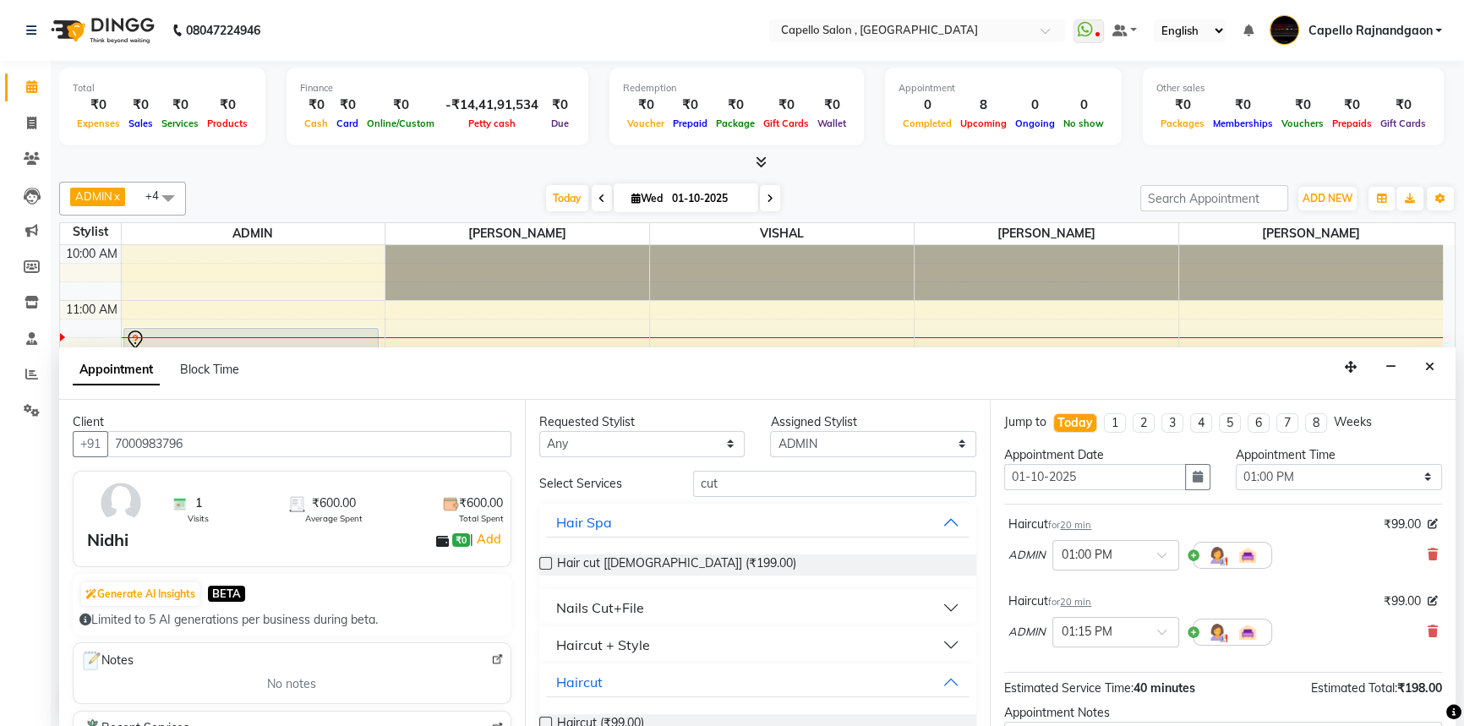
click at [681, 635] on button "Haircut + Style" at bounding box center [758, 645] width 424 height 30
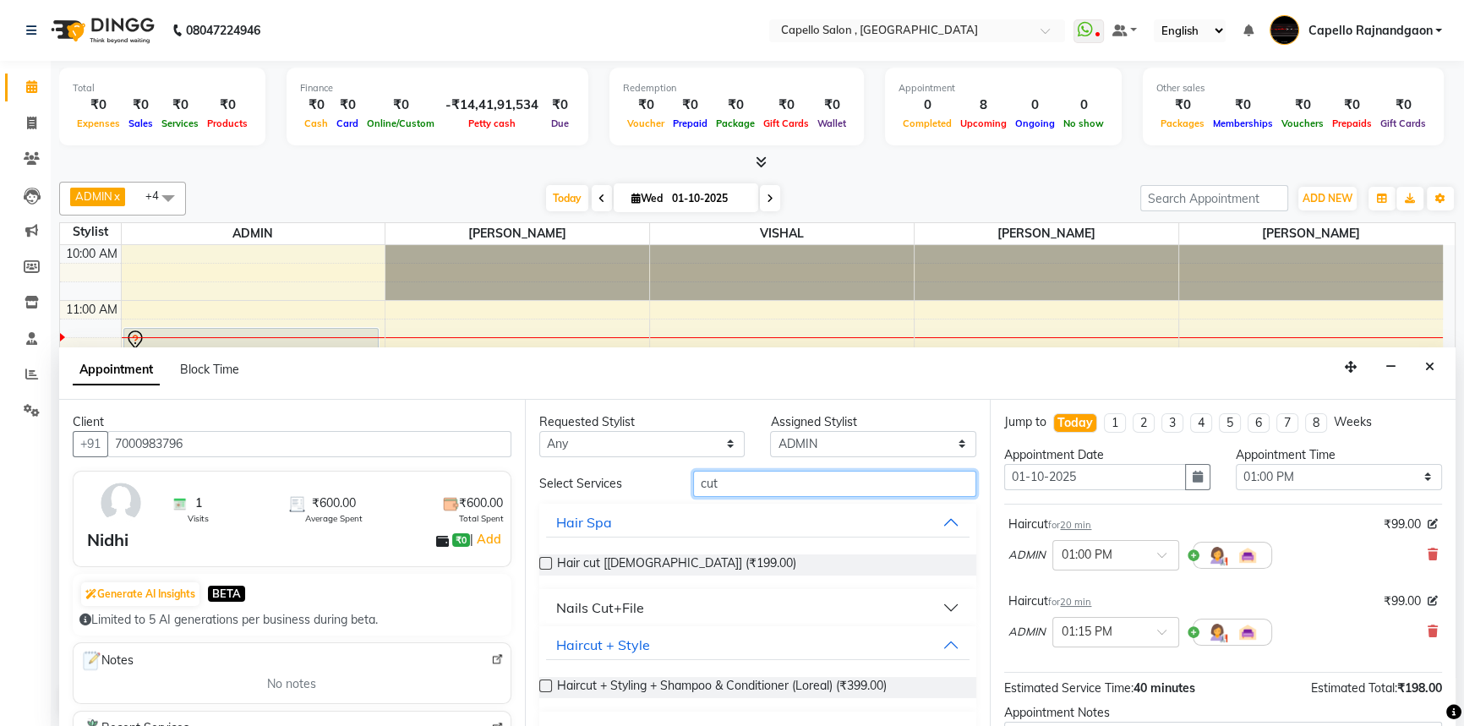
drag, startPoint x: 735, startPoint y: 495, endPoint x: 789, endPoint y: 498, distance: 54.2
click at [789, 498] on div "Select Services cut Hair Spa Hair cut [[DEMOGRAPHIC_DATA]] (₹199.00) Nails Cut+…" at bounding box center [758, 684] width 438 height 427
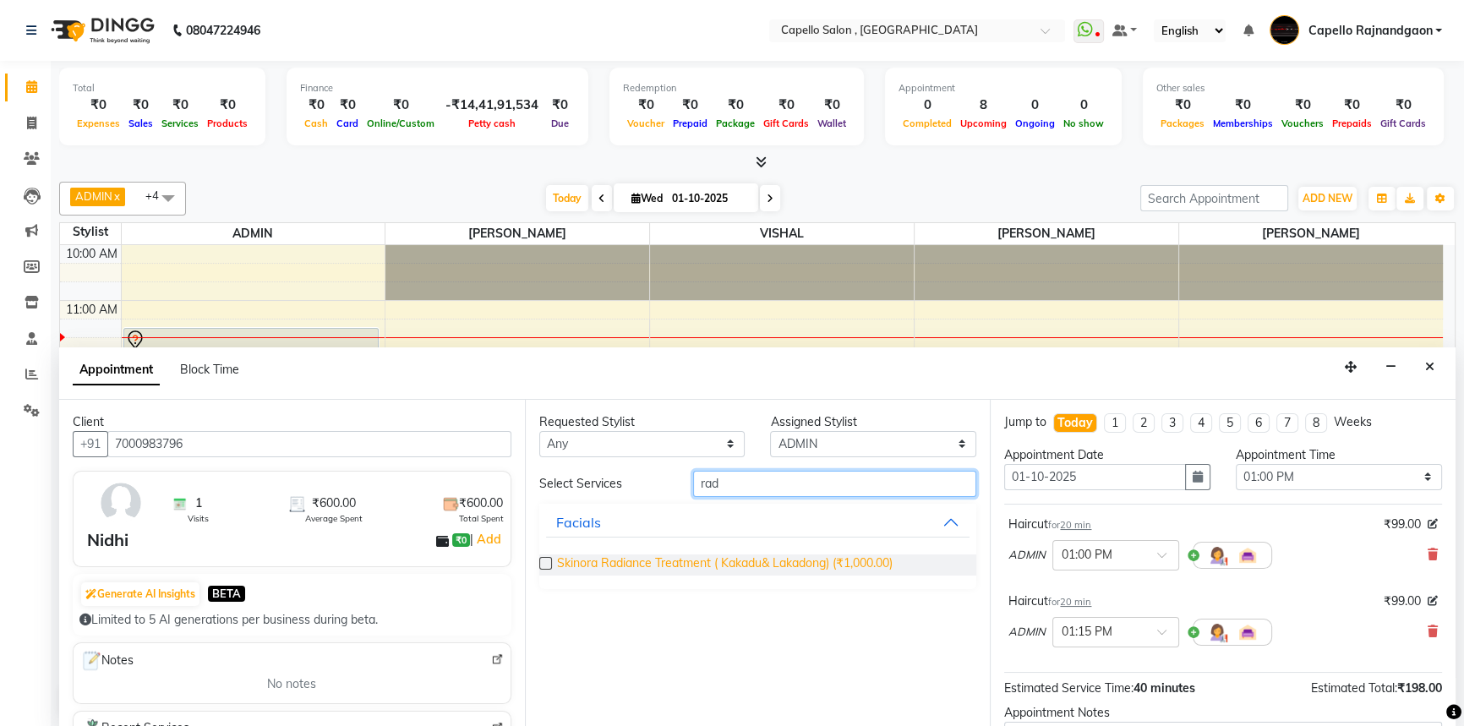
type input "rad"
click at [785, 559] on span "Skinora Radiance Treatment ( Kakadu& Lakadong) (₹1,000.00)" at bounding box center [725, 565] width 336 height 21
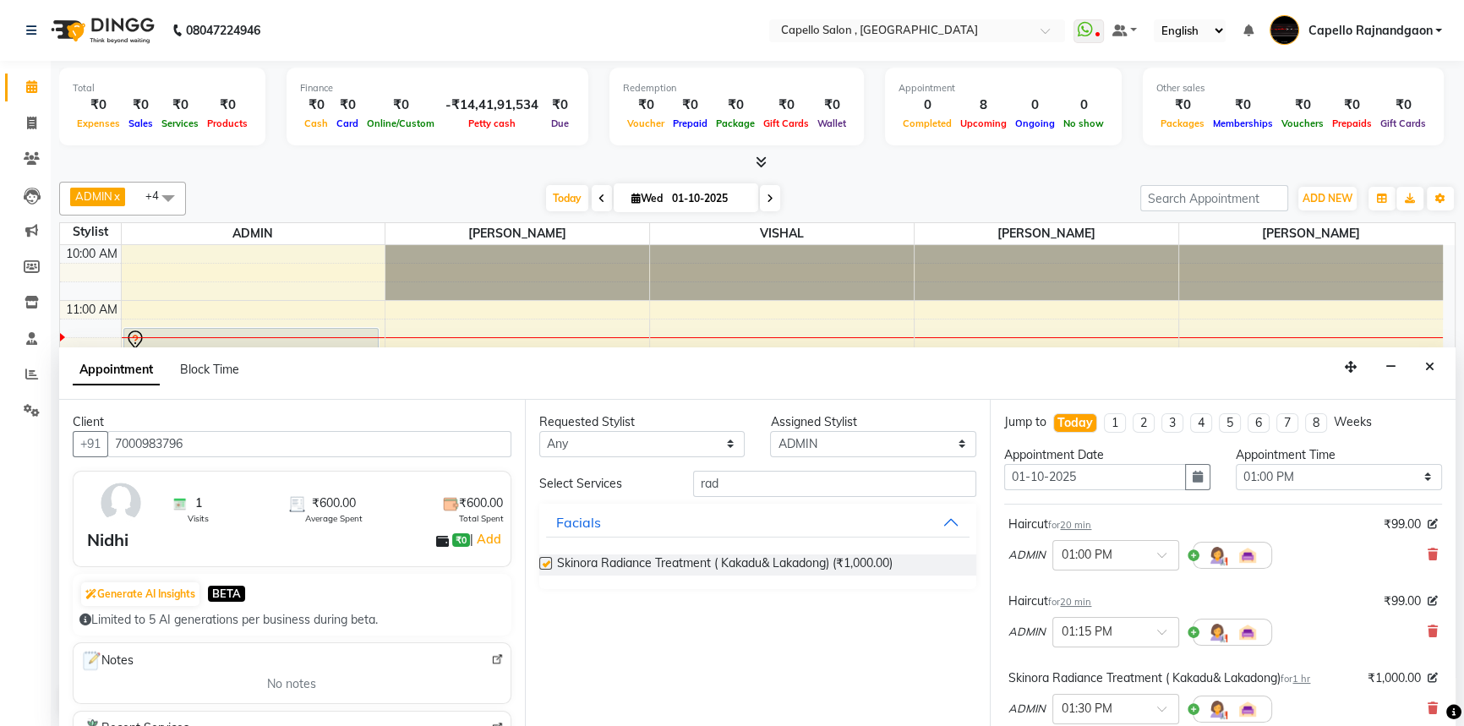
checkbox input "false"
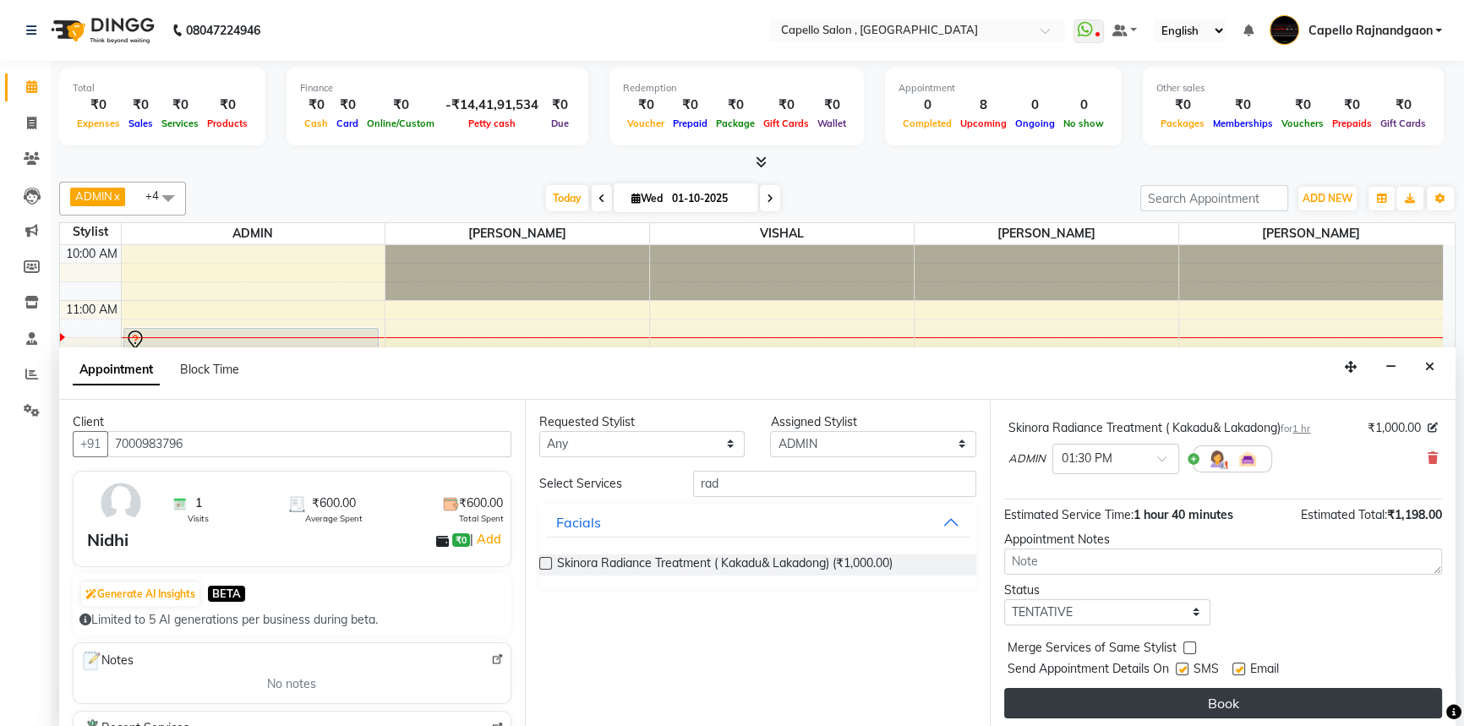
scroll to position [254, 0]
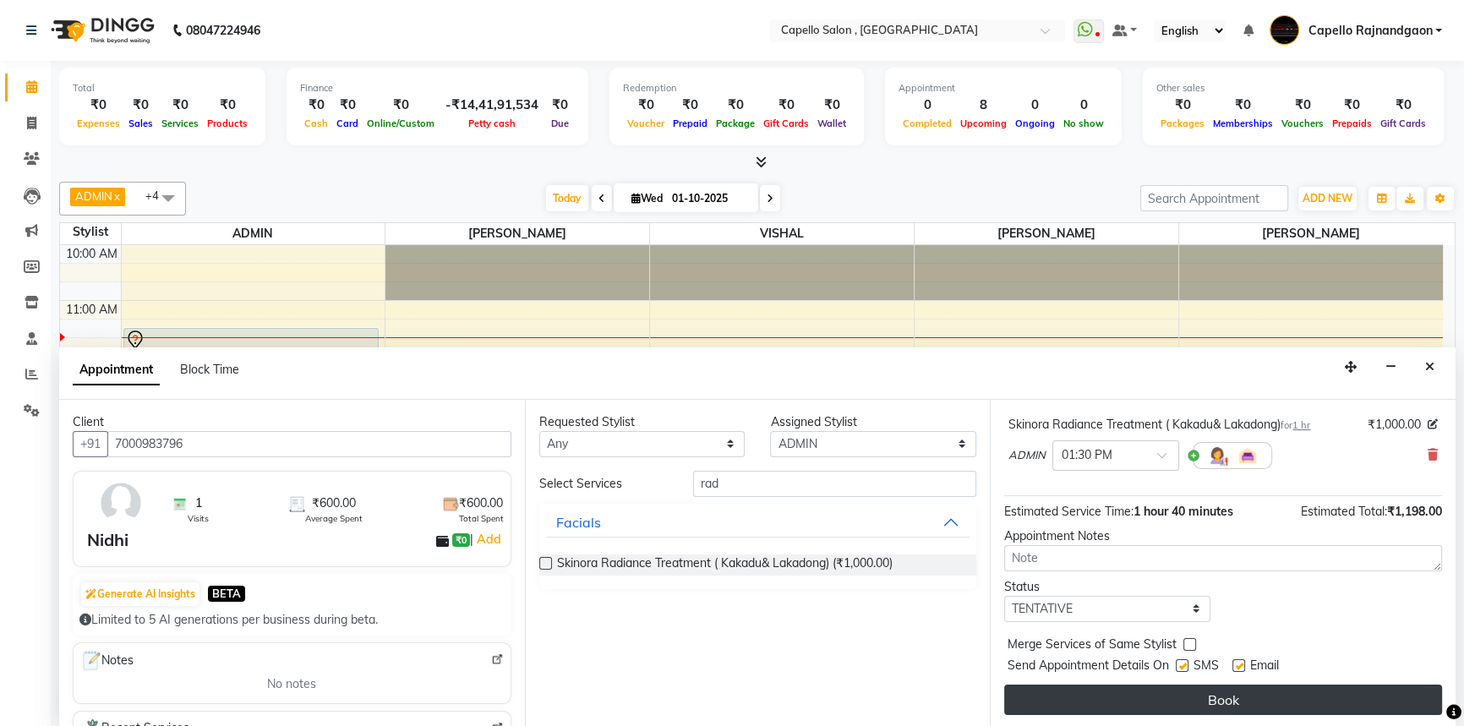
click at [1272, 706] on button "Book" at bounding box center [1223, 700] width 438 height 30
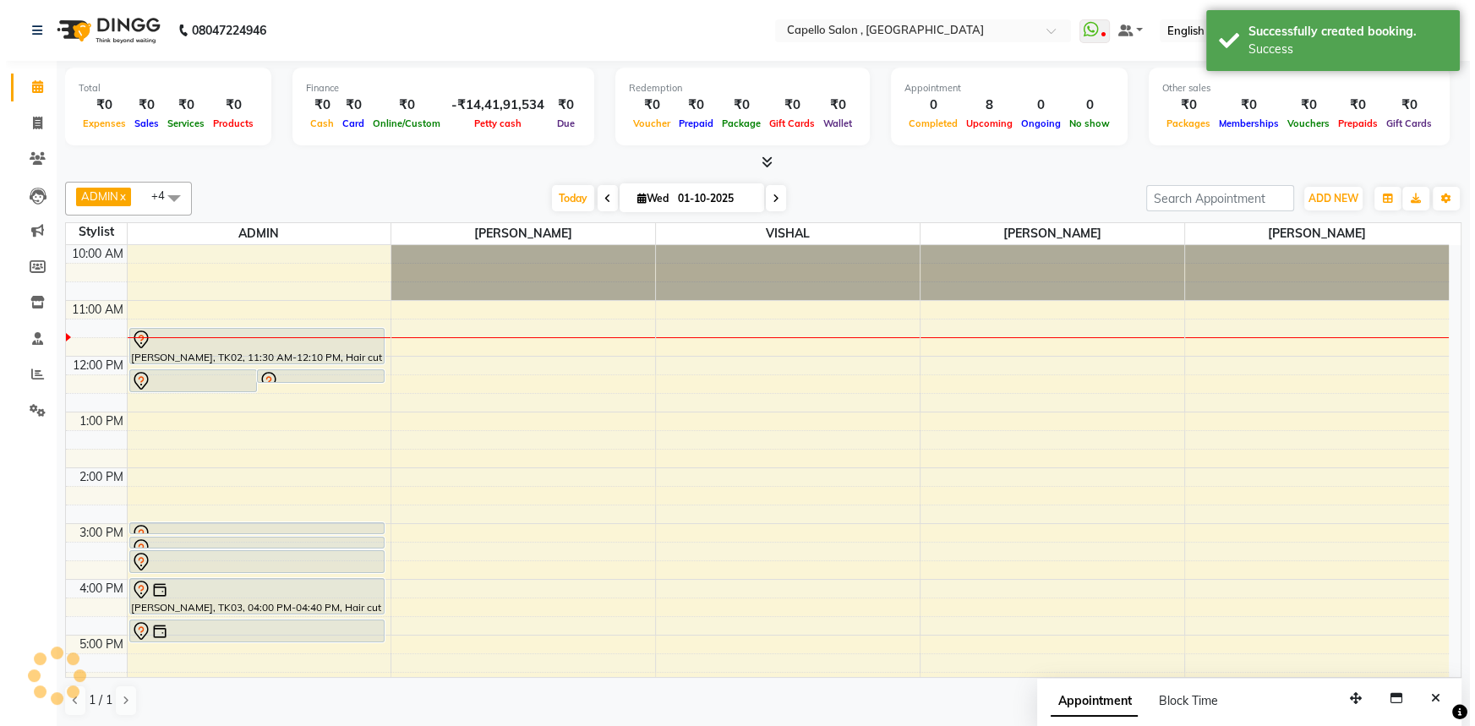
scroll to position [0, 0]
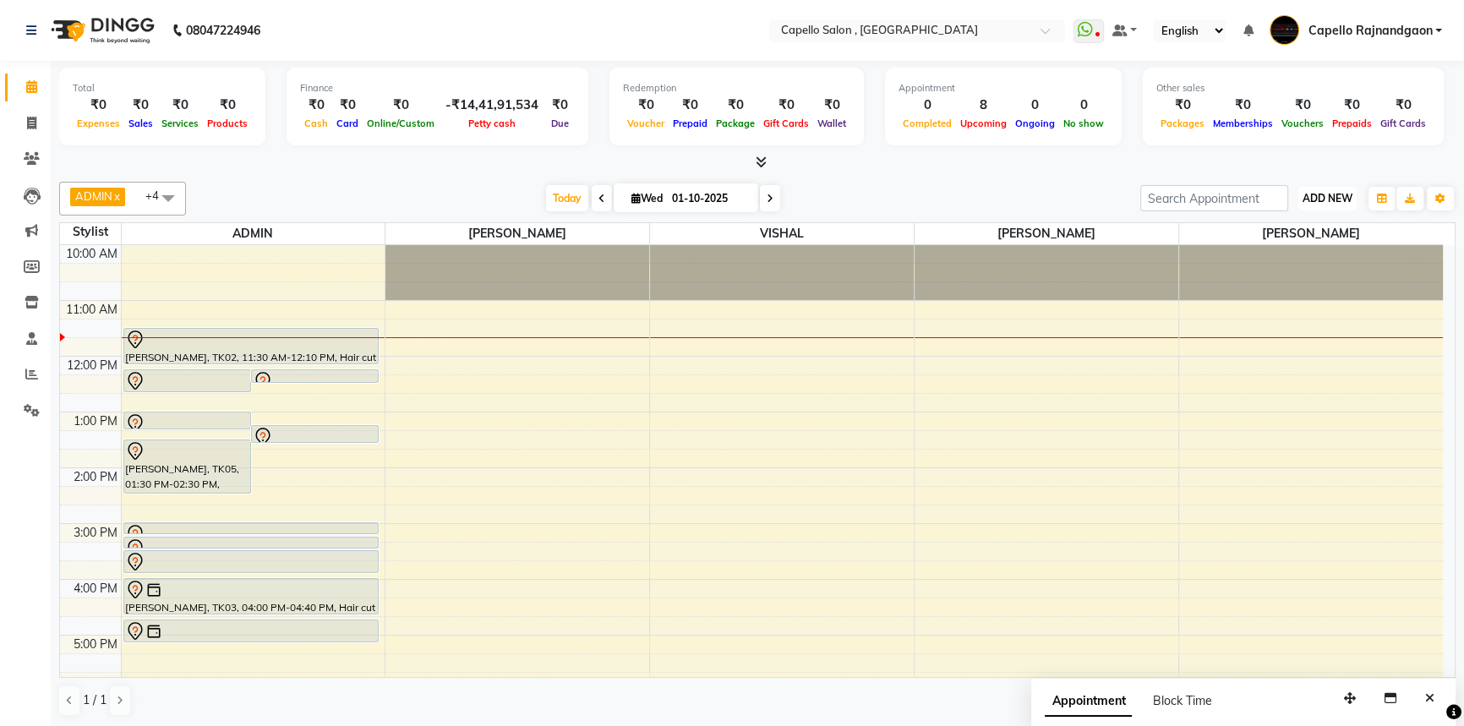
click at [1311, 204] on button "ADD NEW Toggle Dropdown" at bounding box center [1327, 199] width 58 height 24
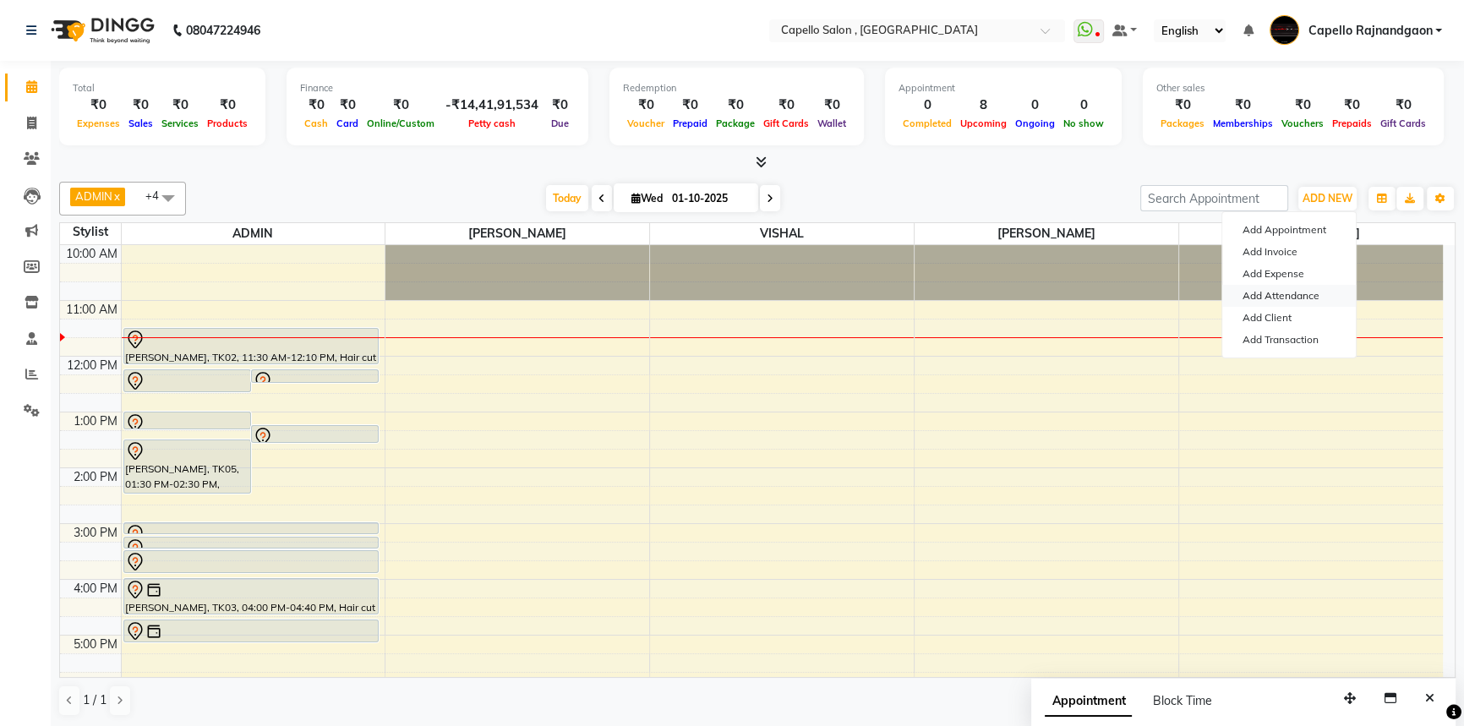
click at [1298, 296] on link "Add Attendance" at bounding box center [1289, 296] width 134 height 22
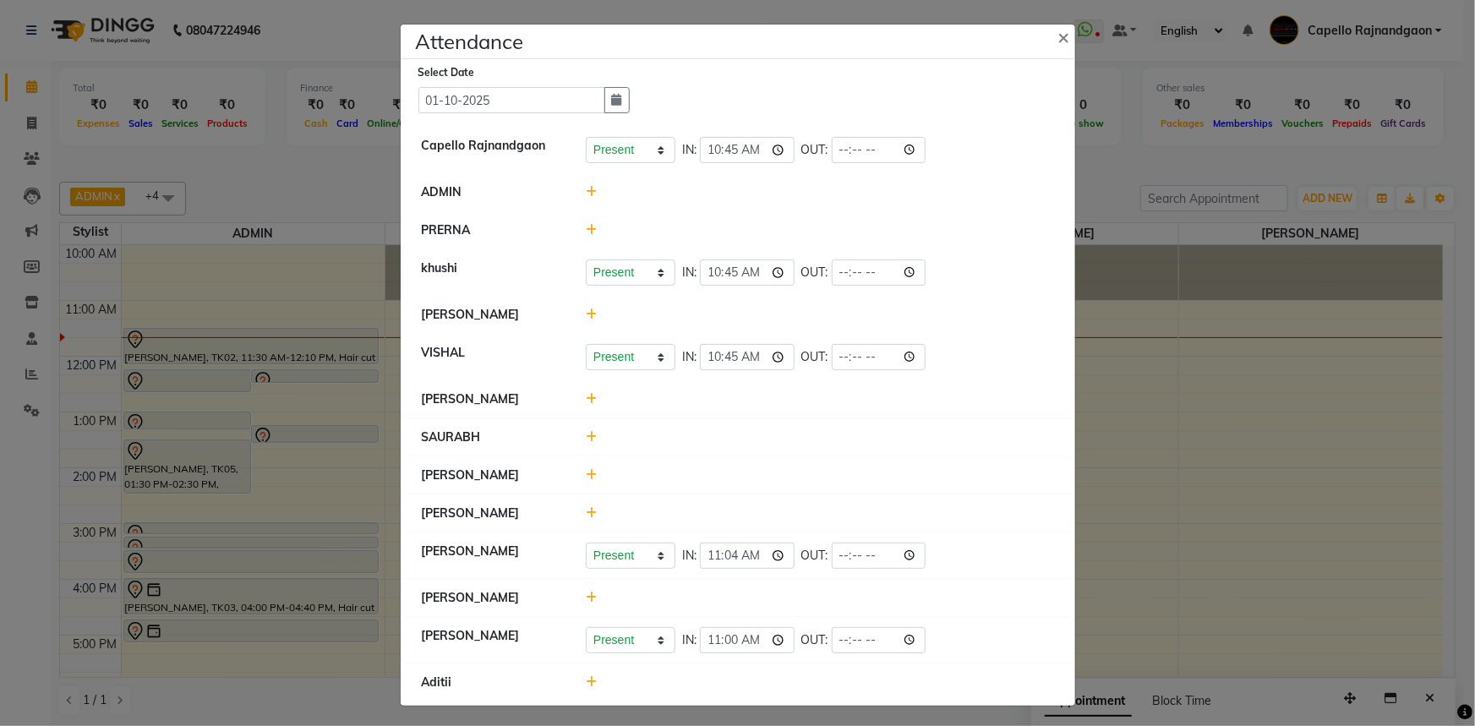
click at [586, 681] on icon at bounding box center [591, 682] width 11 height 12
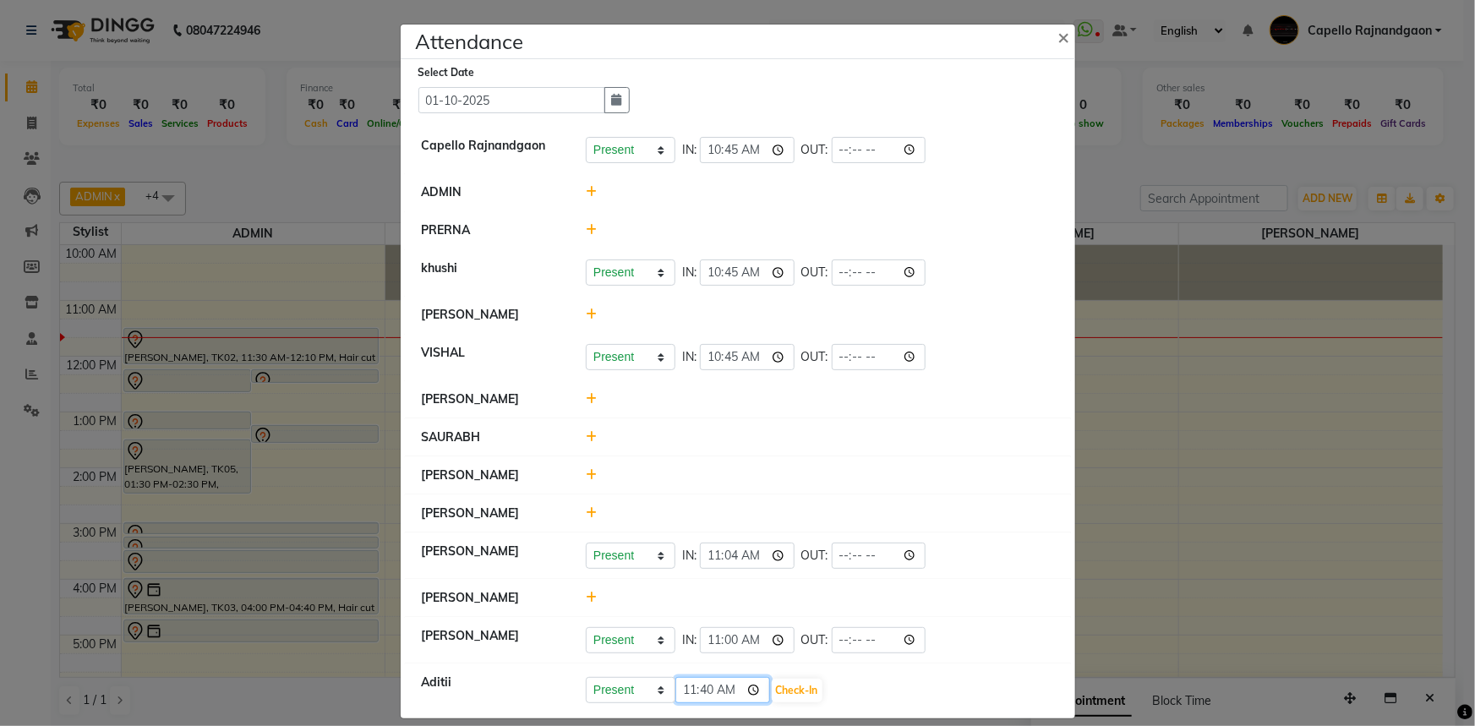
click at [704, 693] on input "11:40" at bounding box center [722, 690] width 95 height 26
type input "11:30"
click at [777, 690] on button "Check-In" at bounding box center [797, 691] width 51 height 24
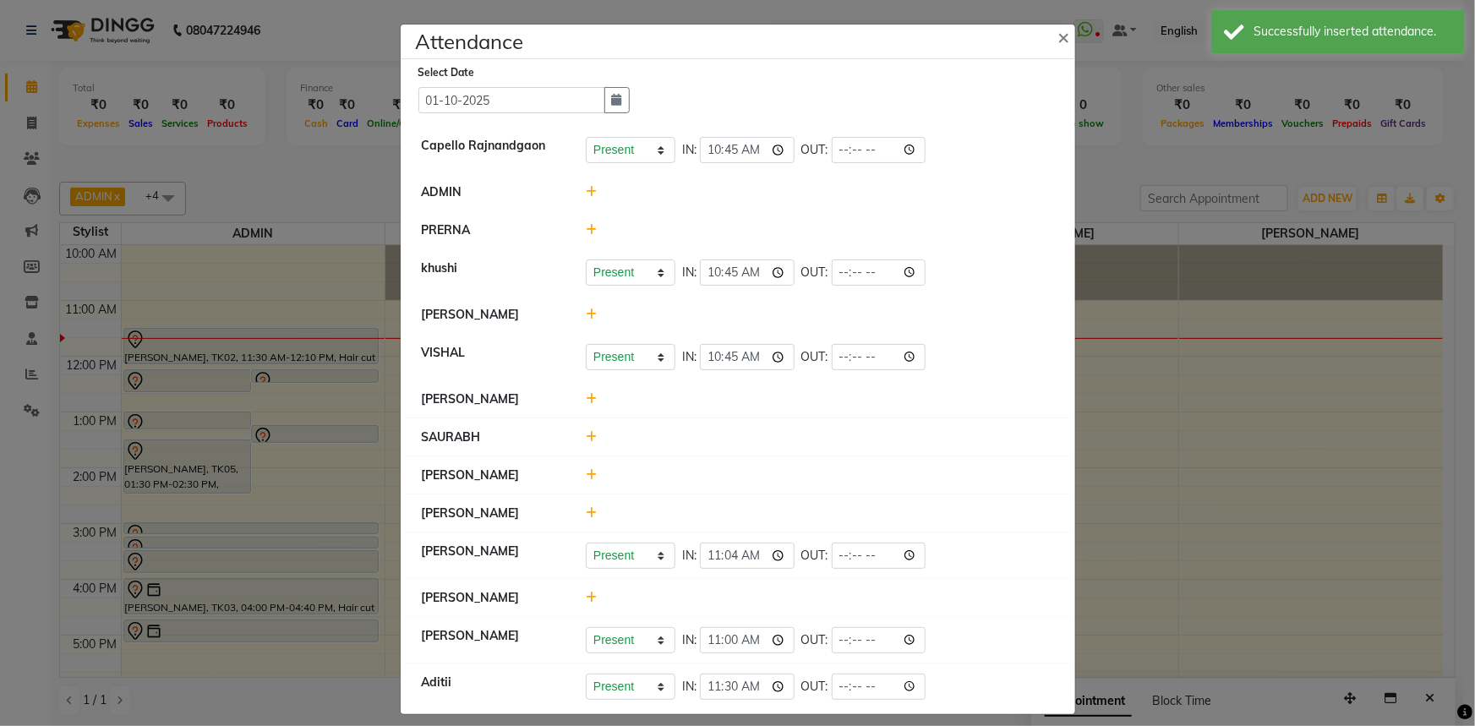
click at [586, 396] on icon at bounding box center [591, 399] width 11 height 12
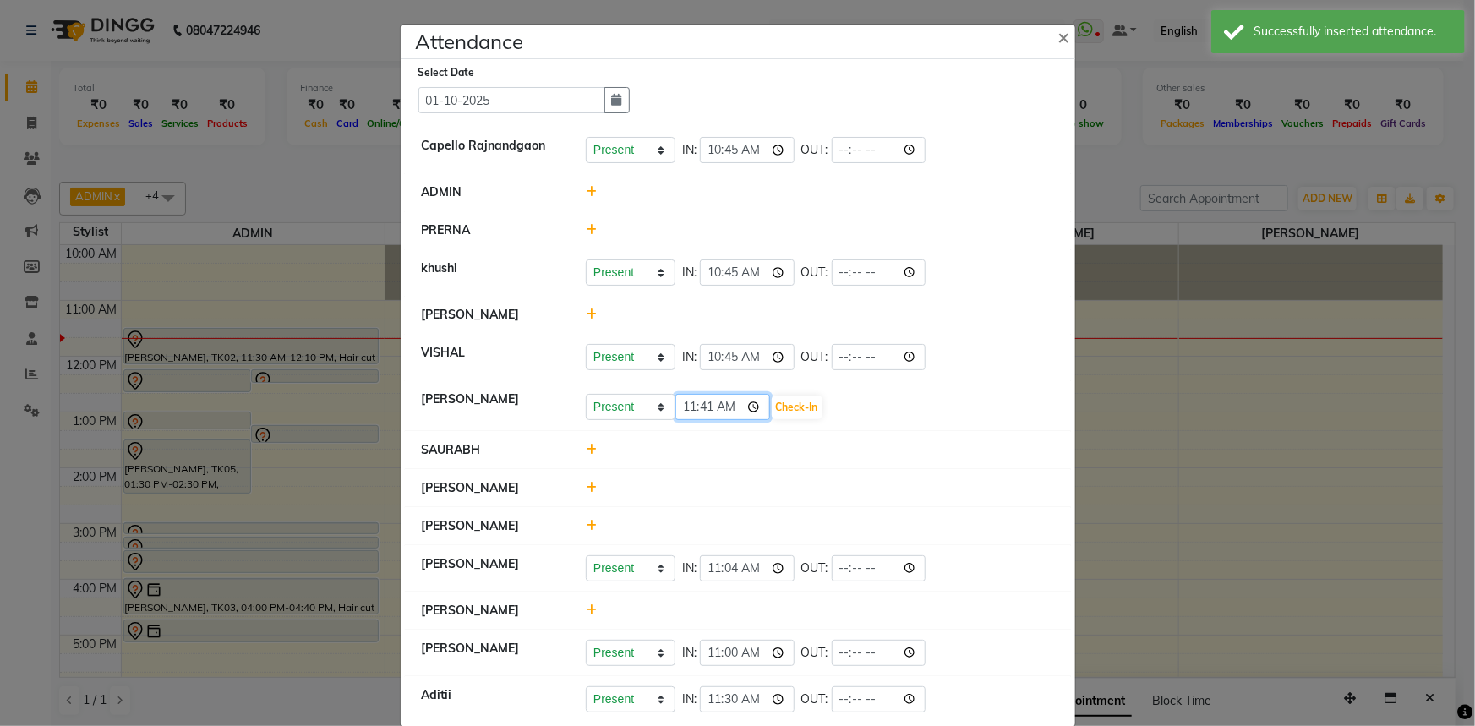
click at [702, 415] on input "11:41" at bounding box center [722, 407] width 95 height 26
click at [708, 408] on input "11:41" at bounding box center [722, 407] width 95 height 26
type input "11:05"
type input "11:15"
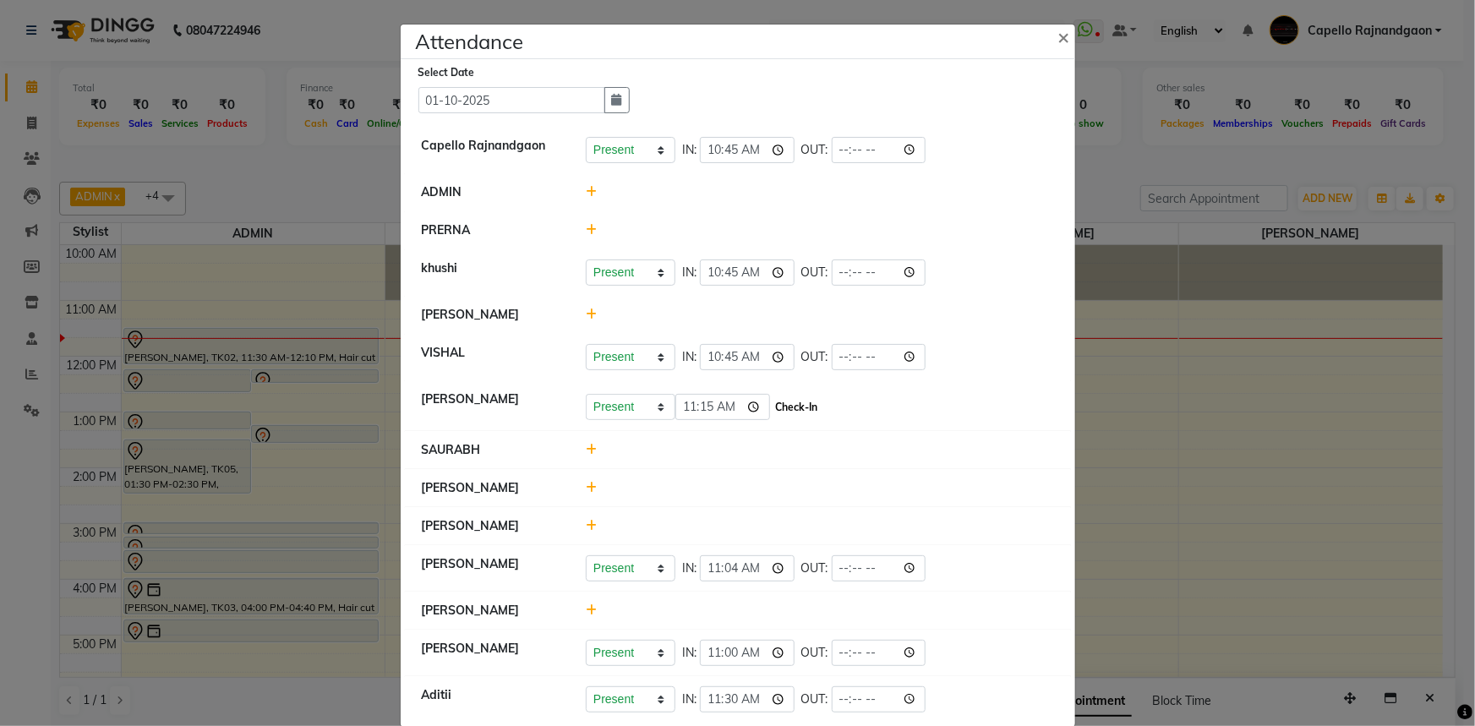
click at [772, 413] on button "Check-In" at bounding box center [797, 408] width 51 height 24
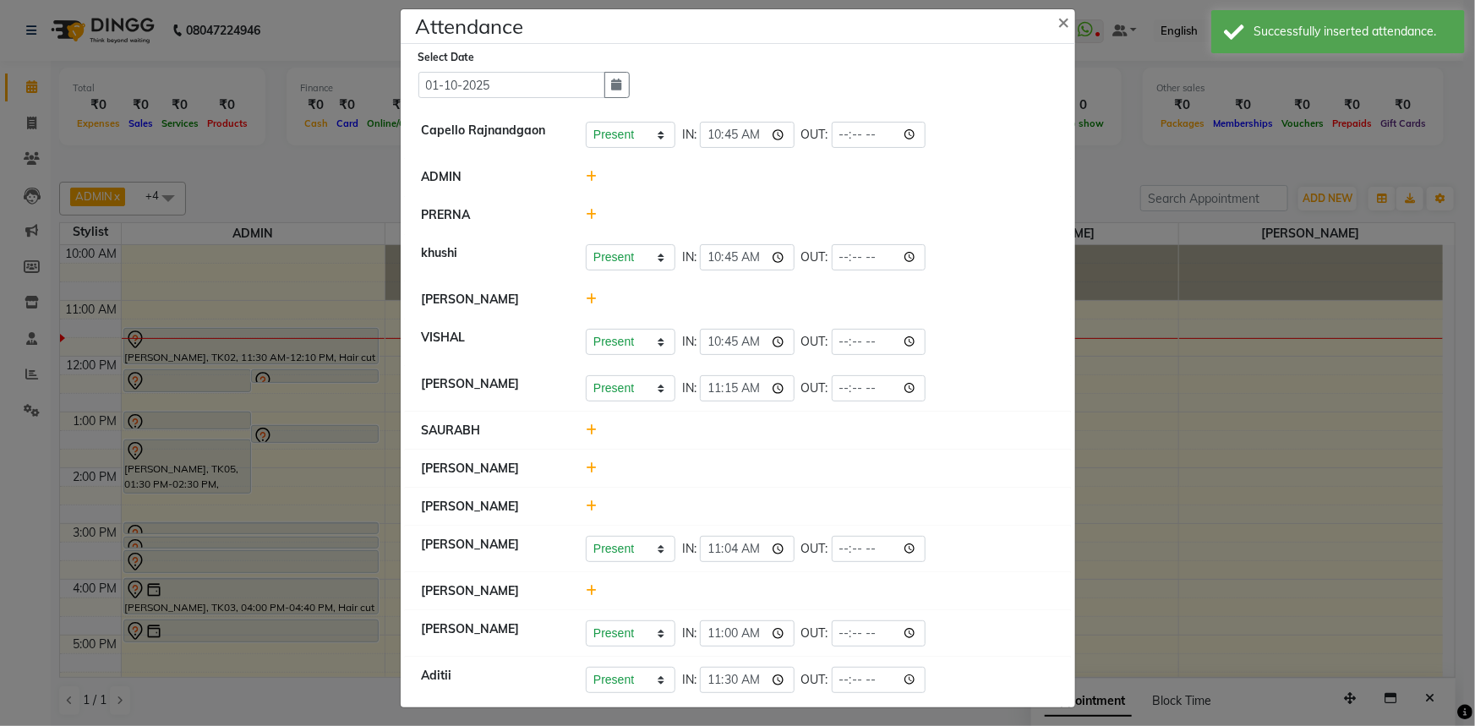
scroll to position [19, 0]
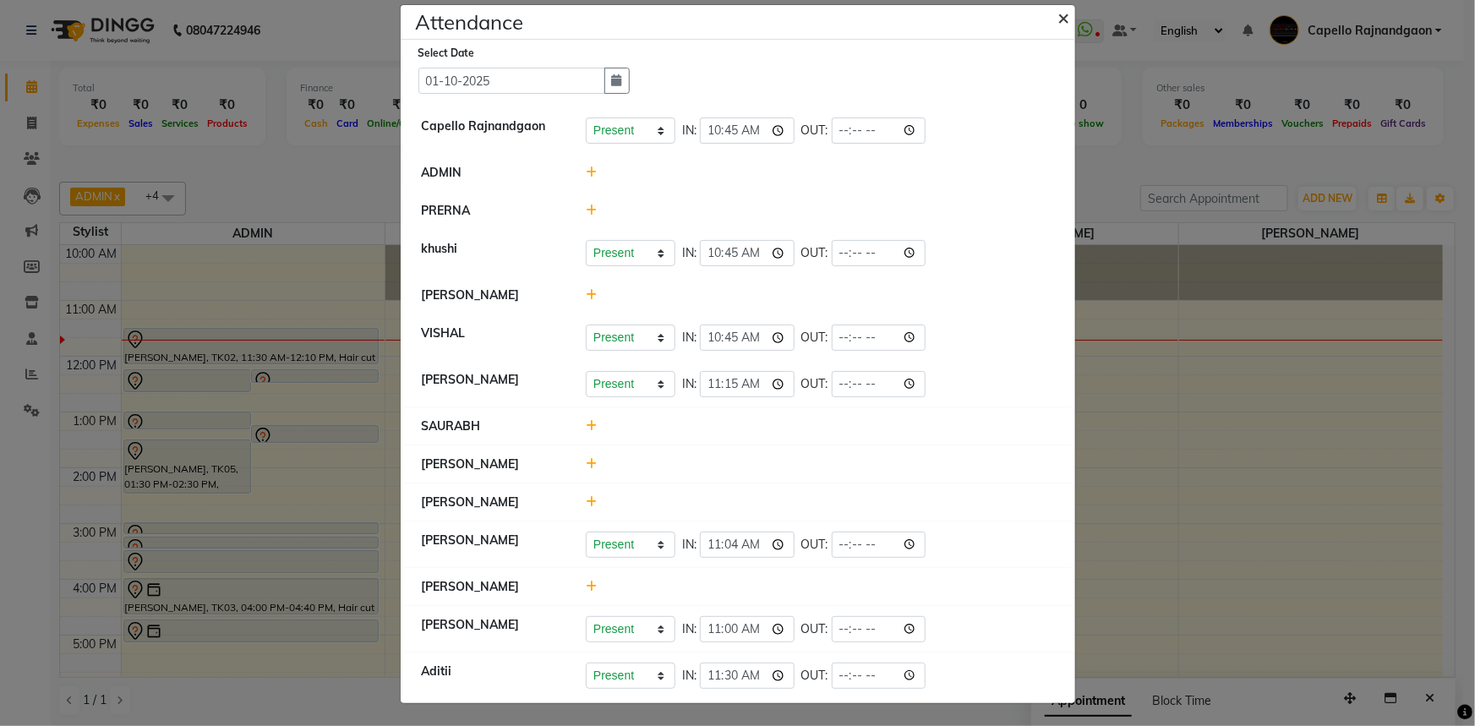
click at [1063, 16] on span "×" at bounding box center [1064, 16] width 12 height 25
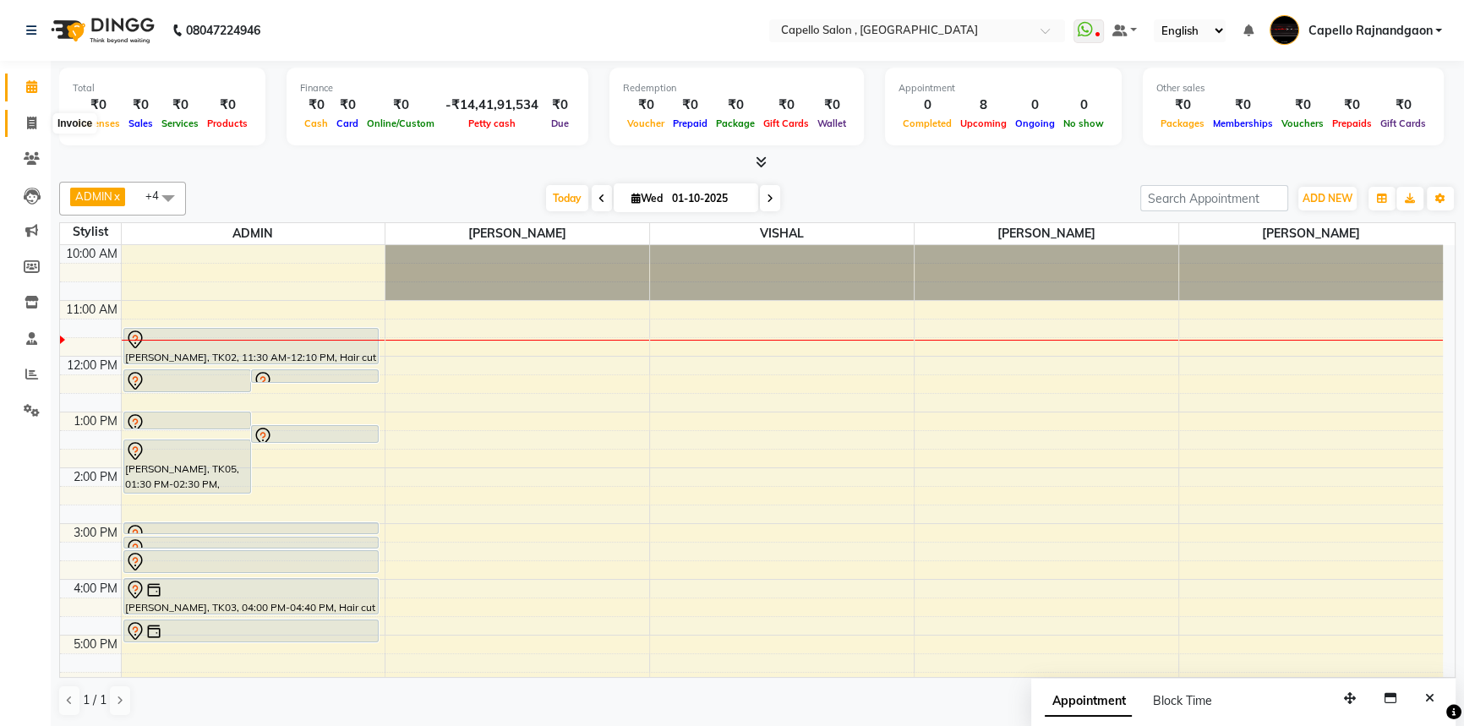
click at [36, 124] on span at bounding box center [32, 123] width 30 height 19
select select "service"
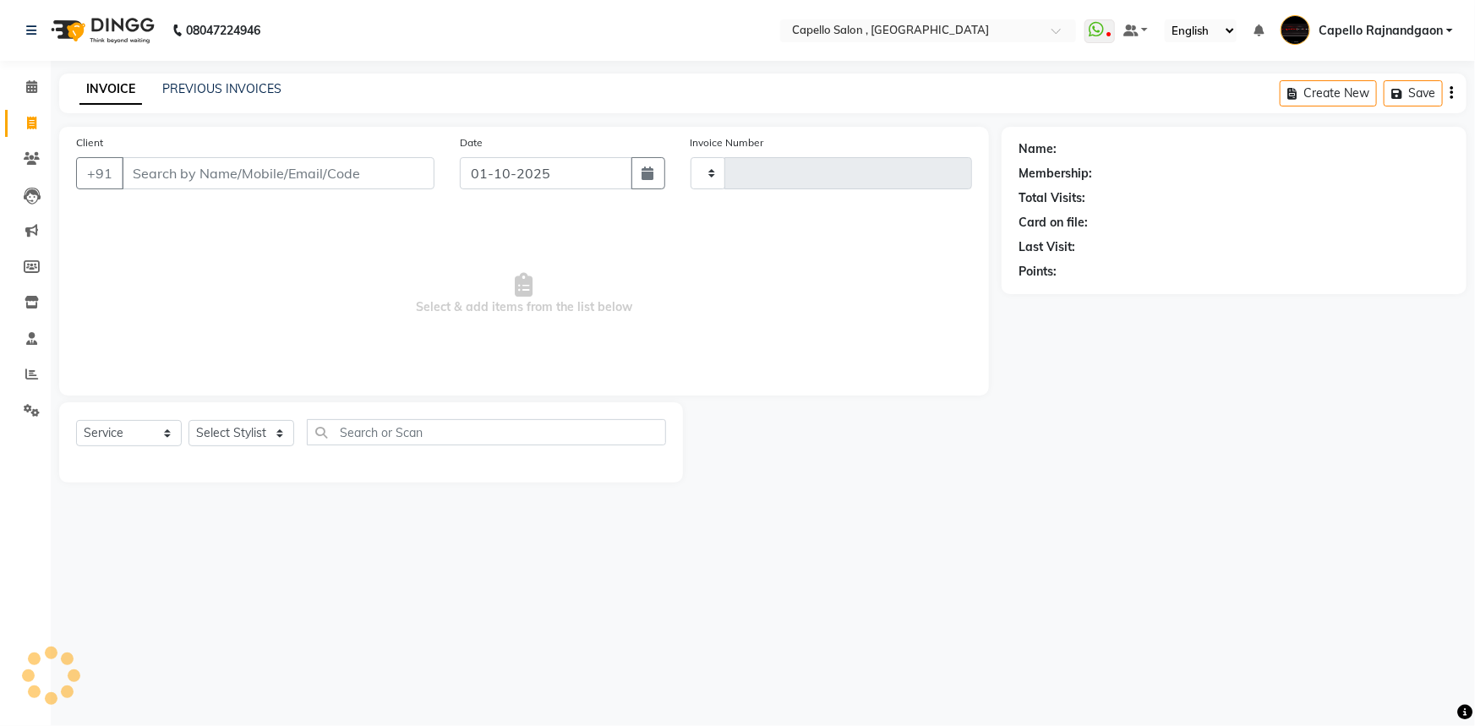
type input "4247"
select select "856"
click at [232, 435] on select "Select Stylist Aditii ADMIN Capello Rajnandgaon [PERSON_NAME] [PERSON_NAME] [PE…" at bounding box center [242, 433] width 106 height 26
select select "82696"
click at [189, 420] on select "Select Stylist Aditii ADMIN Capello Rajnandgaon [PERSON_NAME] [PERSON_NAME] [PE…" at bounding box center [242, 433] width 106 height 26
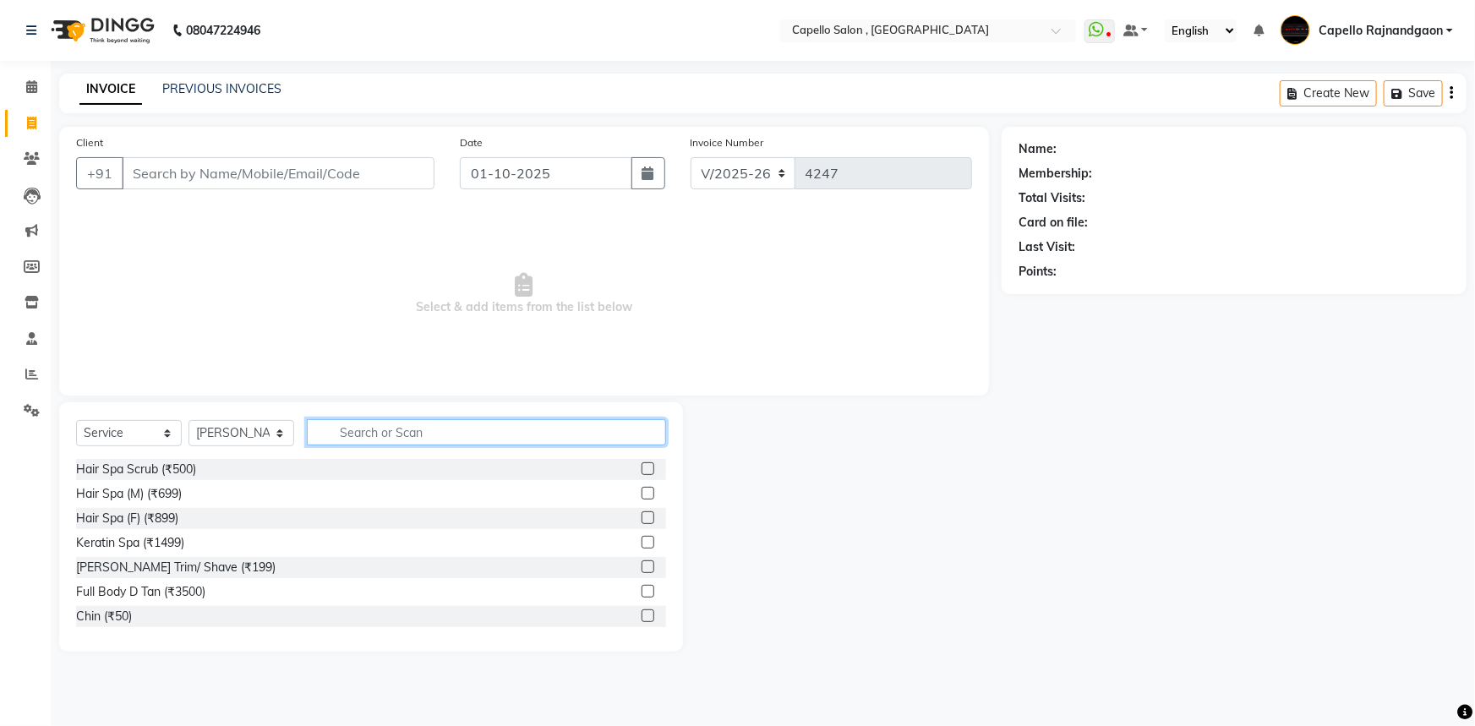
click at [444, 432] on input "text" at bounding box center [486, 432] width 359 height 26
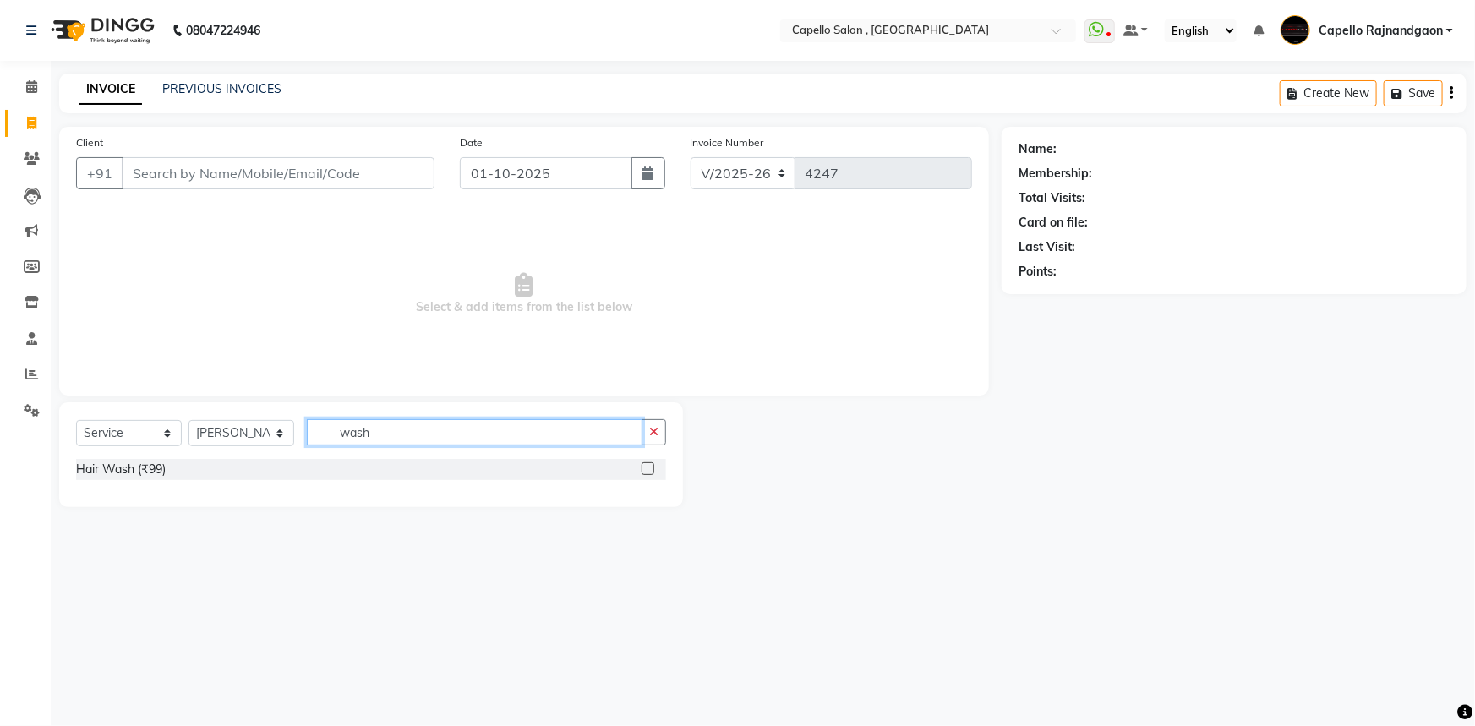
type input "wash"
click at [646, 472] on label at bounding box center [648, 468] width 13 height 13
click at [646, 472] on input "checkbox" at bounding box center [647, 469] width 11 height 11
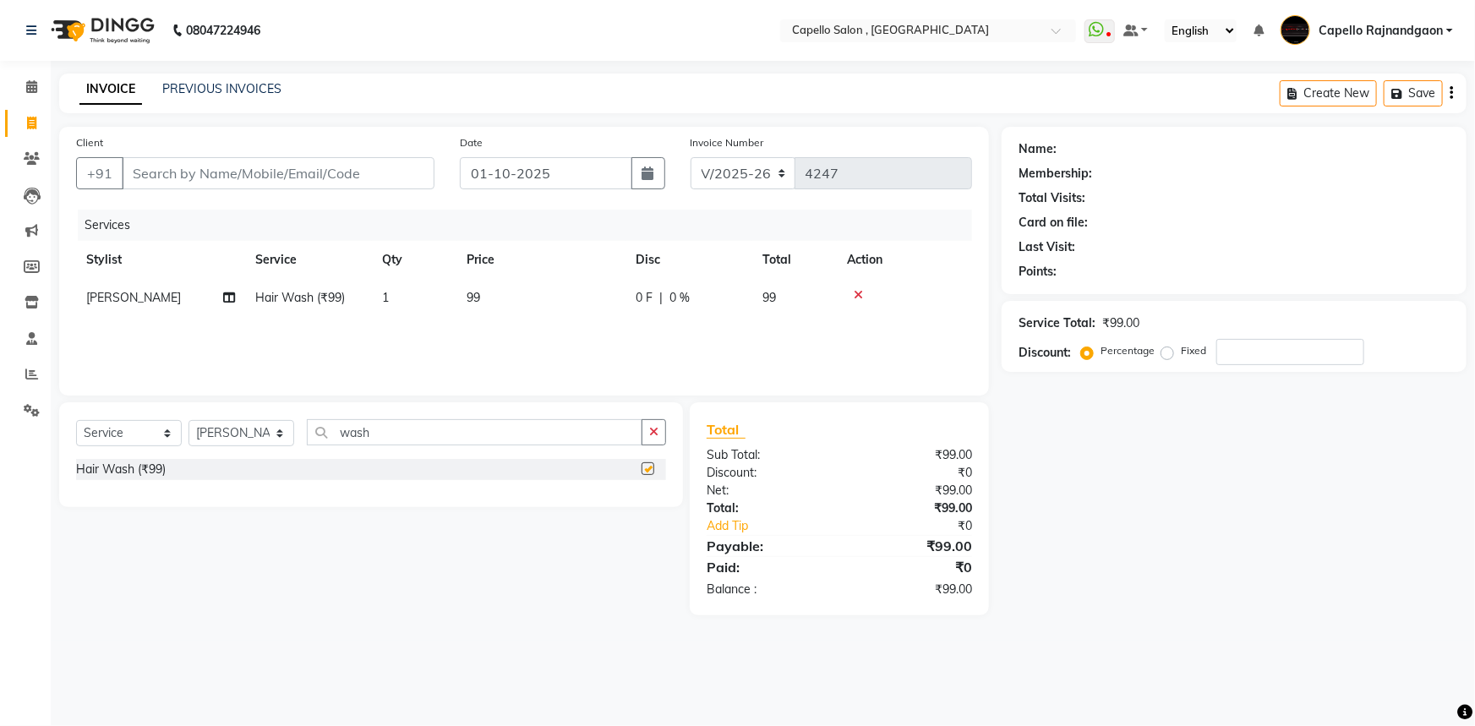
checkbox input "false"
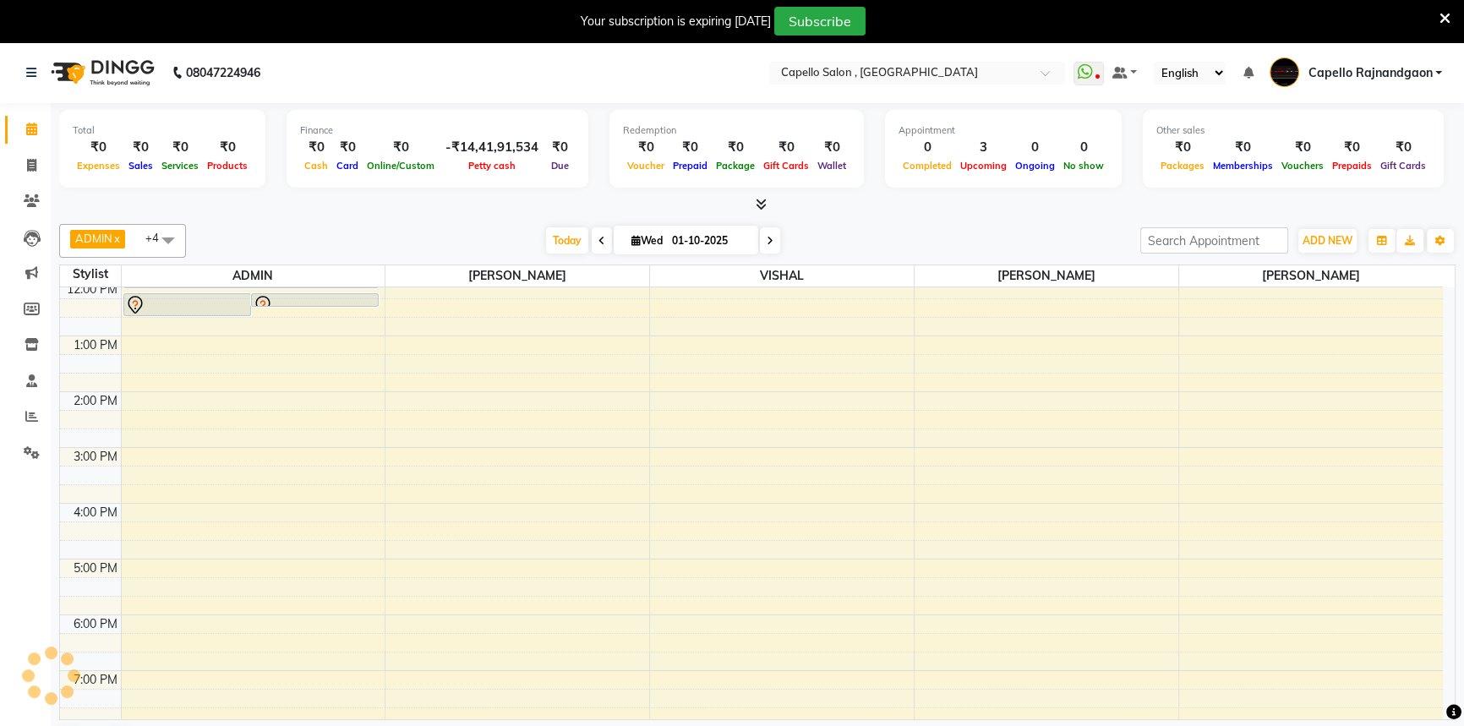
scroll to position [178, 0]
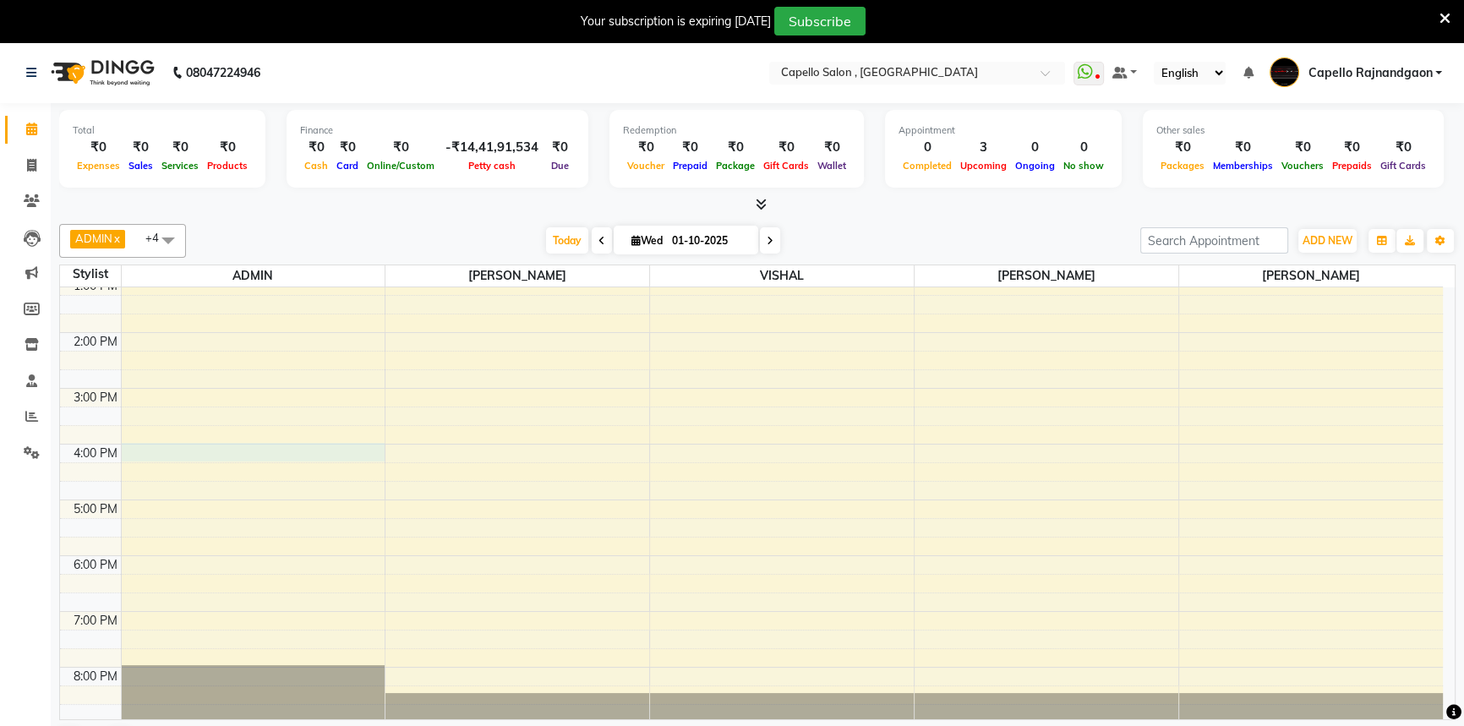
click at [156, 448] on div "10:00 AM 11:00 AM 12:00 PM 1:00 PM 2:00 PM 3:00 PM 4:00 PM 5:00 PM 6:00 PM 7:00…" at bounding box center [751, 416] width 1383 height 613
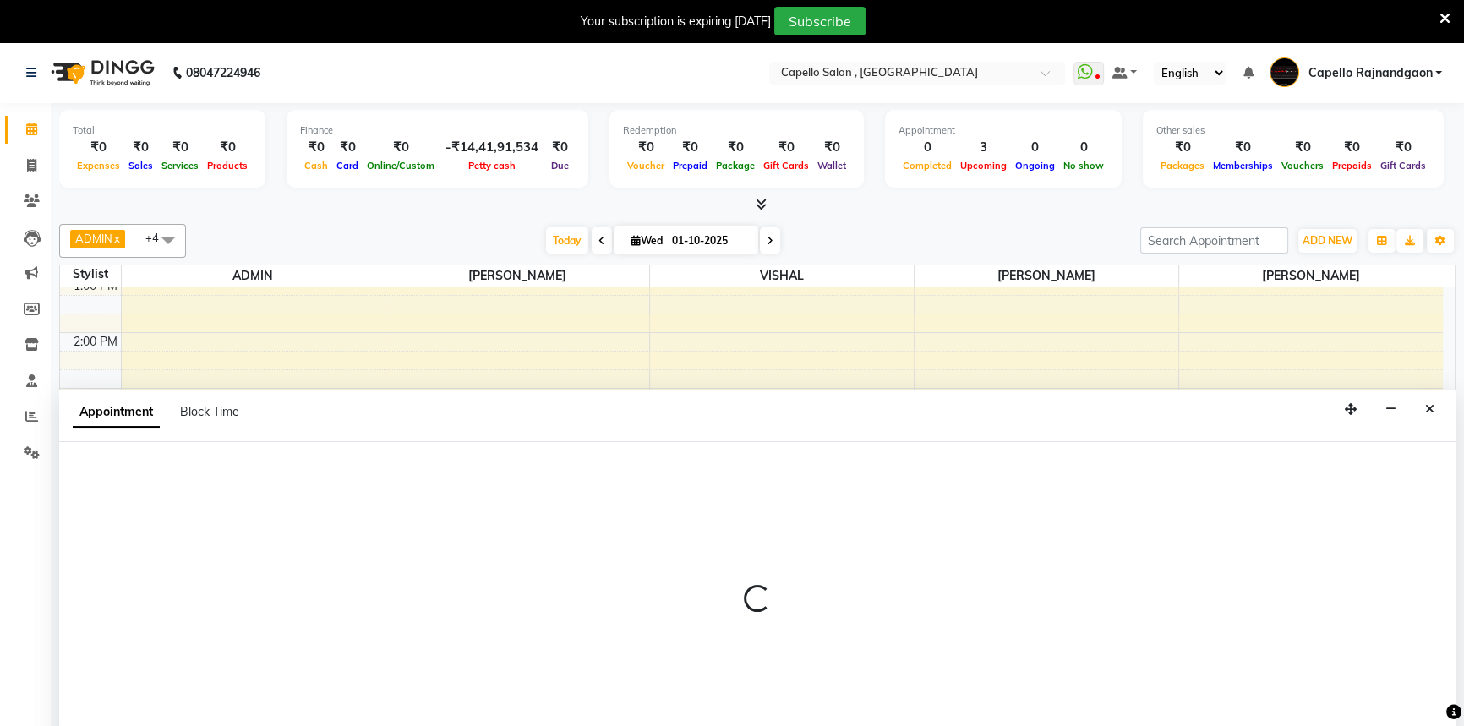
select select "14663"
select select "960"
select select "tentative"
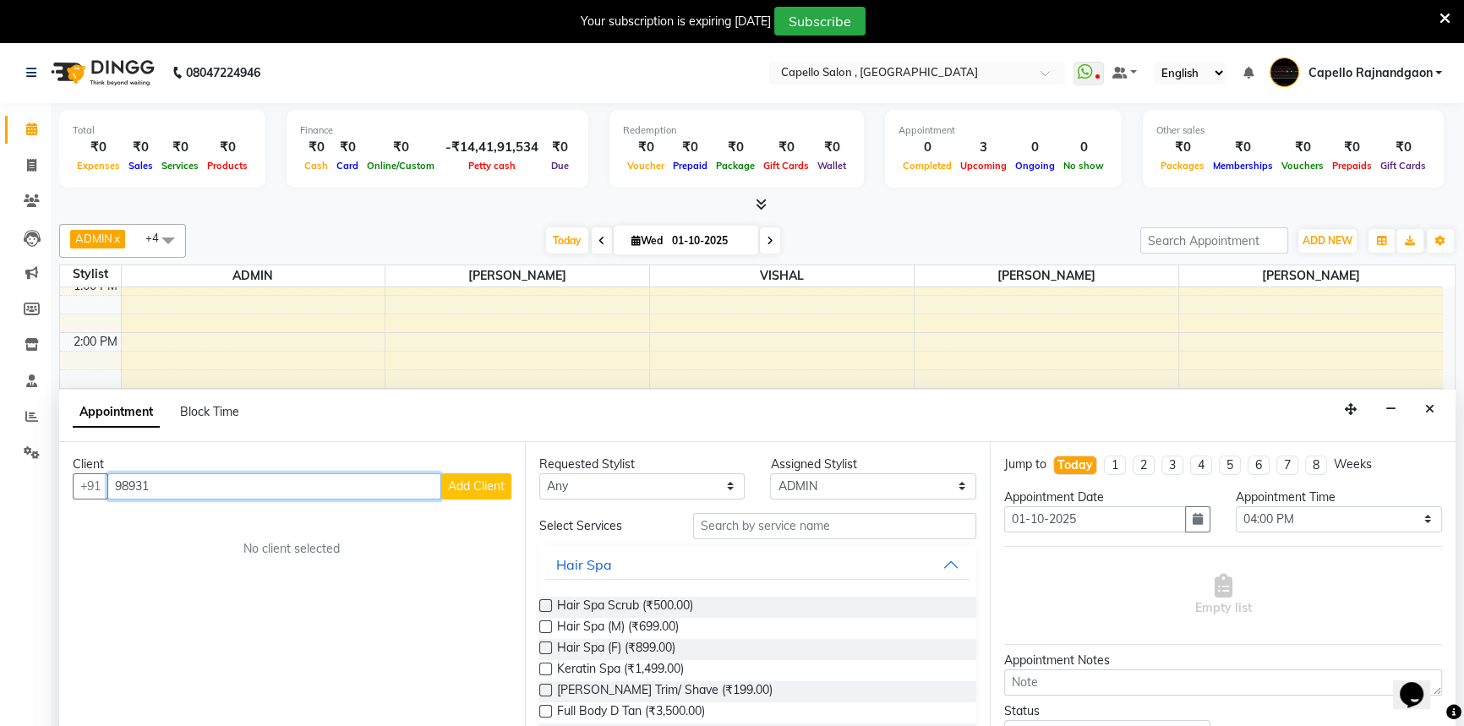
scroll to position [0, 0]
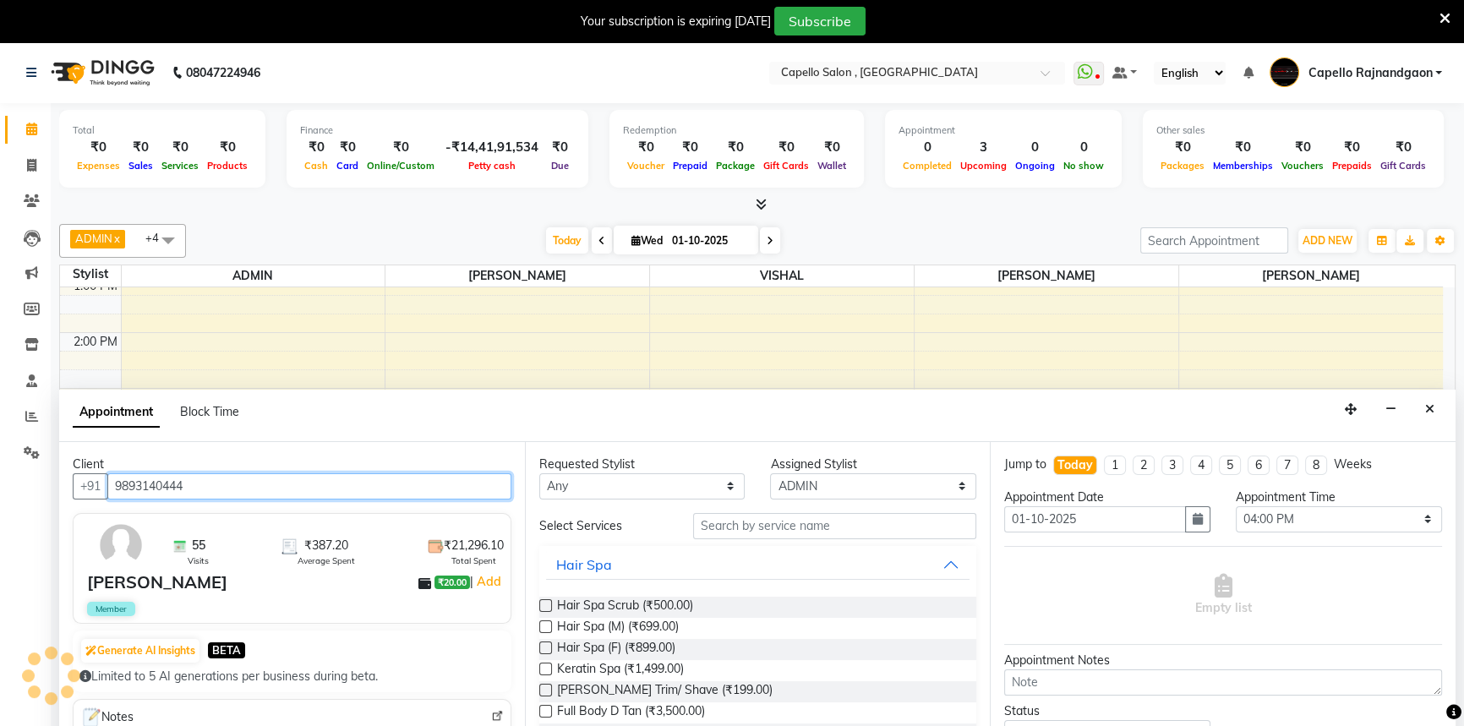
type input "9893140444"
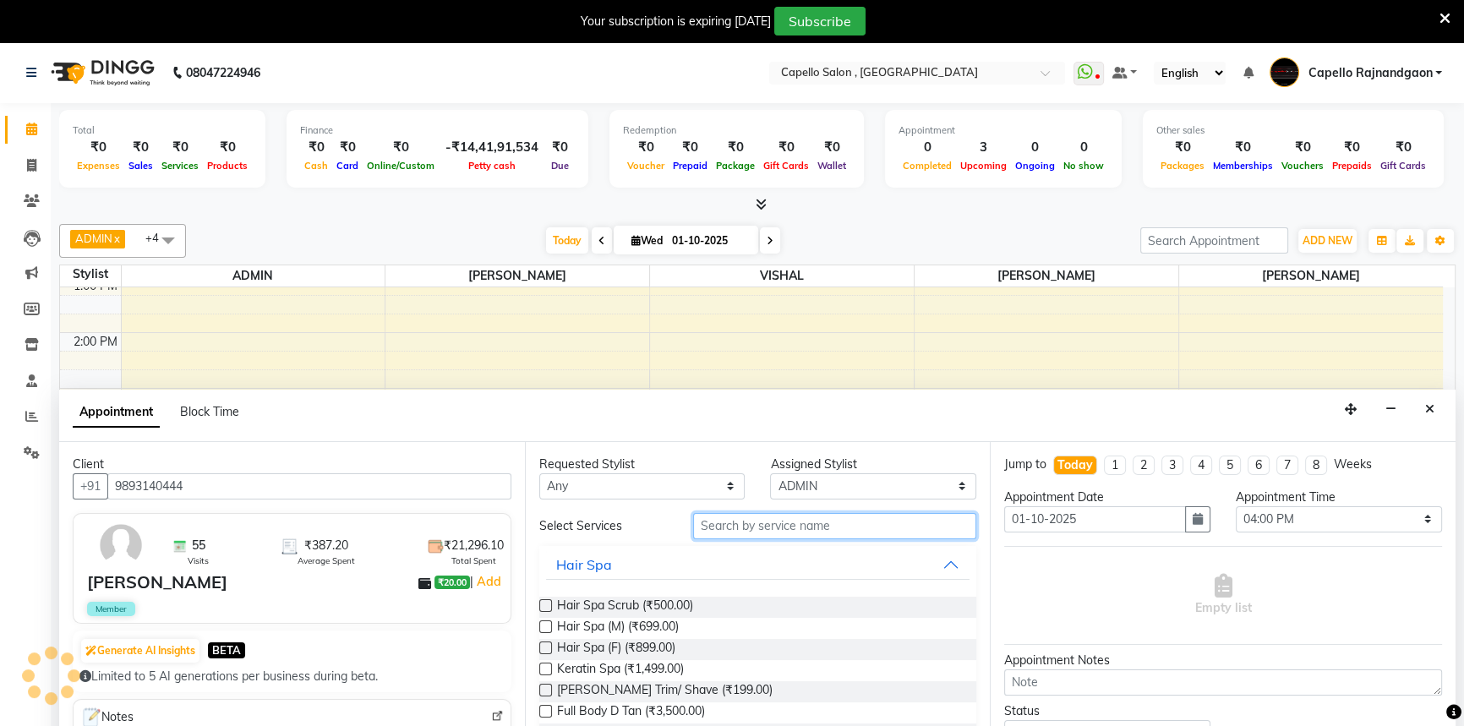
click at [703, 513] on input "text" at bounding box center [834, 526] width 283 height 26
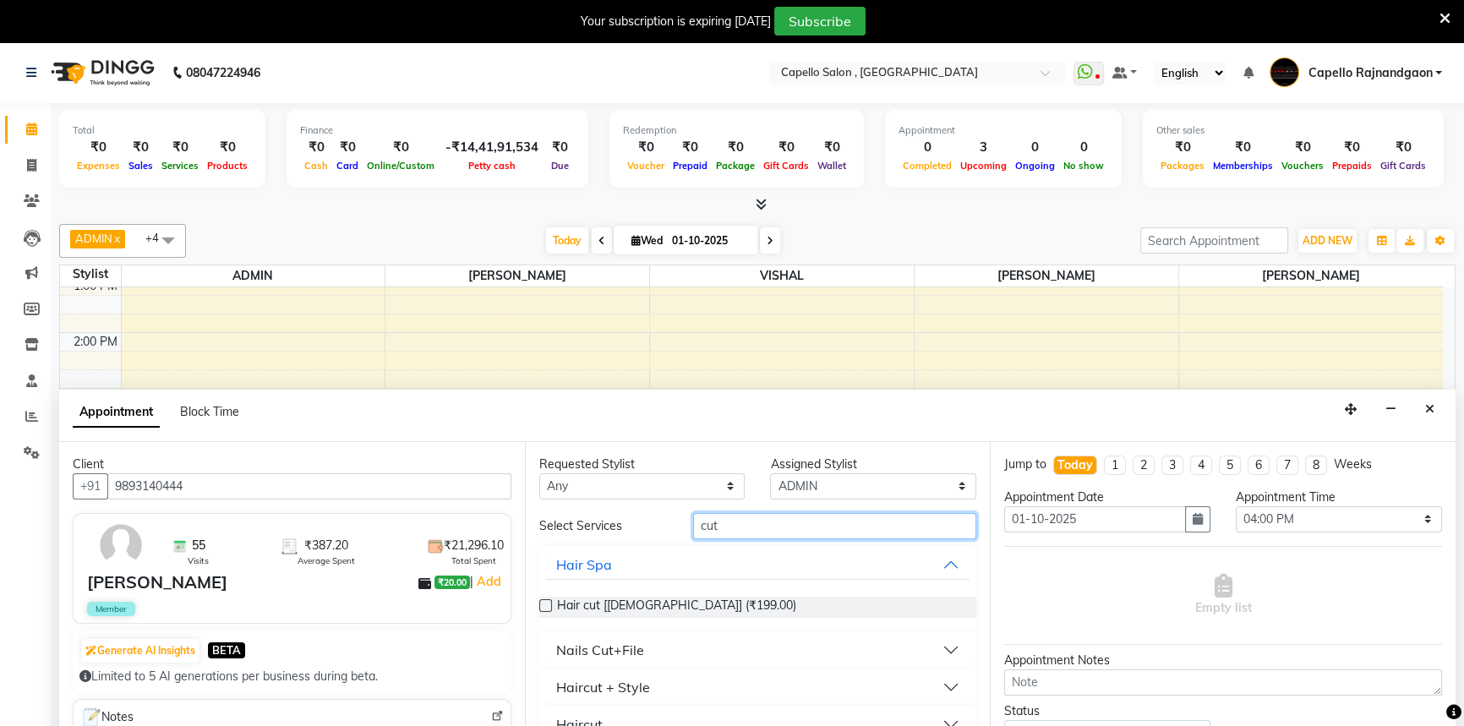
type input "cut"
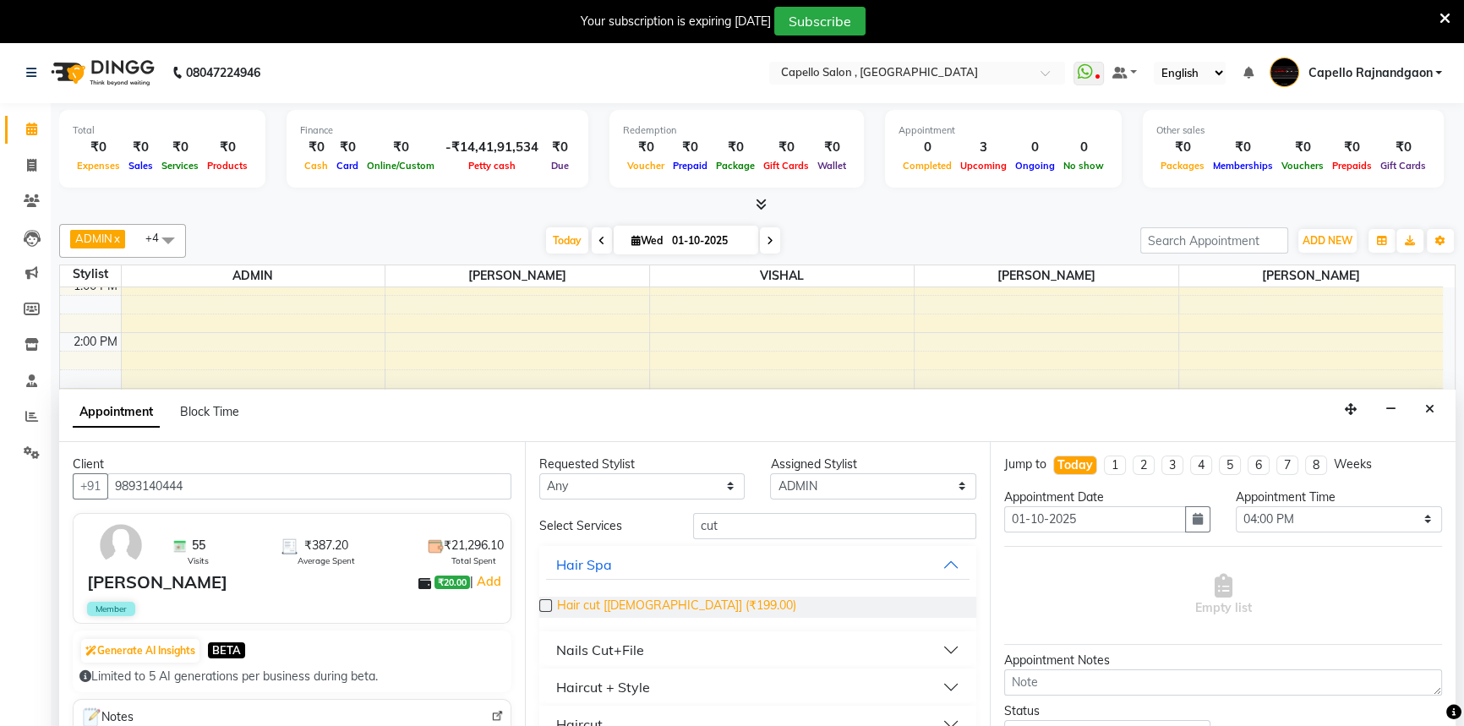
click at [656, 599] on div "Hair cut [[DEMOGRAPHIC_DATA]] (₹199.00)" at bounding box center [758, 607] width 438 height 48
click at [656, 599] on span "Hair cut [[DEMOGRAPHIC_DATA]] (₹199.00)" at bounding box center [676, 607] width 239 height 21
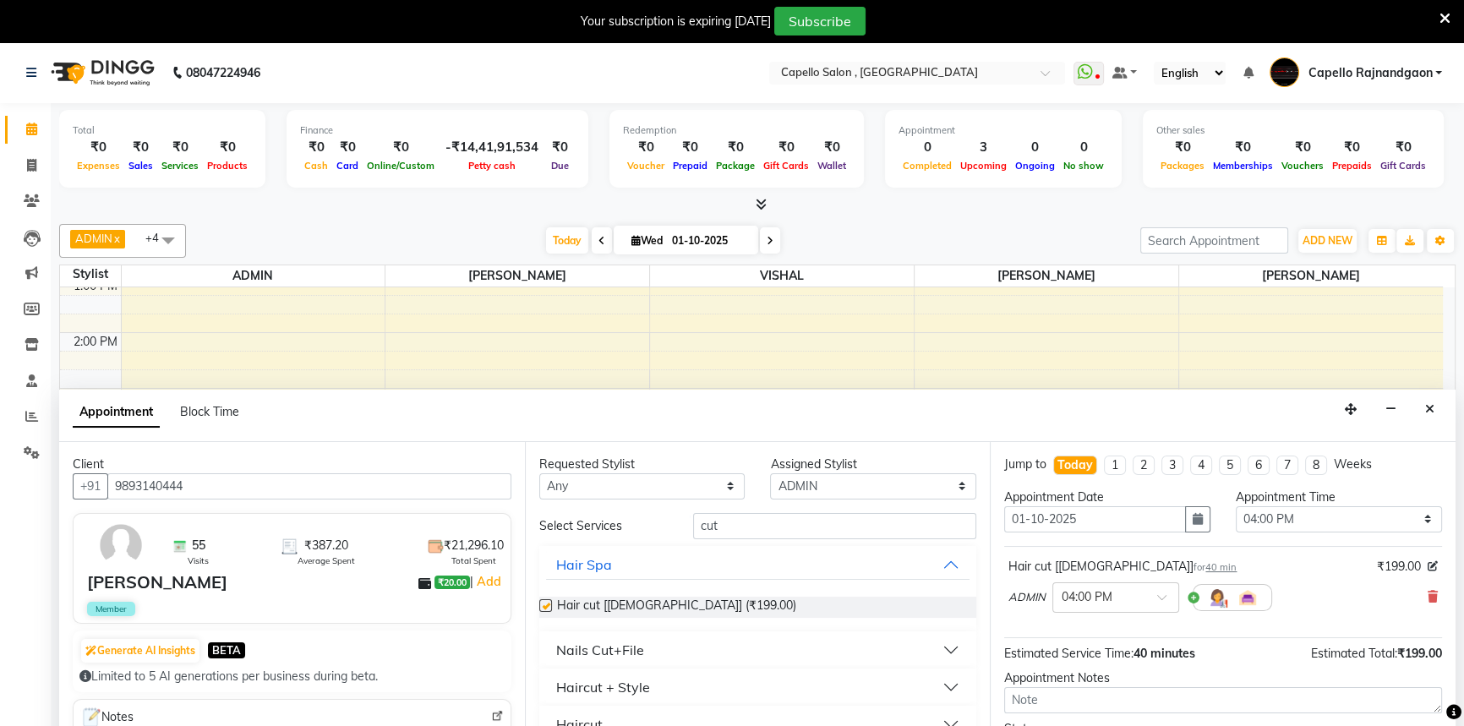
checkbox input "false"
click at [704, 516] on input "cut" at bounding box center [834, 526] width 283 height 26
drag, startPoint x: 695, startPoint y: 524, endPoint x: 760, endPoint y: 524, distance: 65.1
click at [760, 524] on input "cut" at bounding box center [834, 526] width 283 height 26
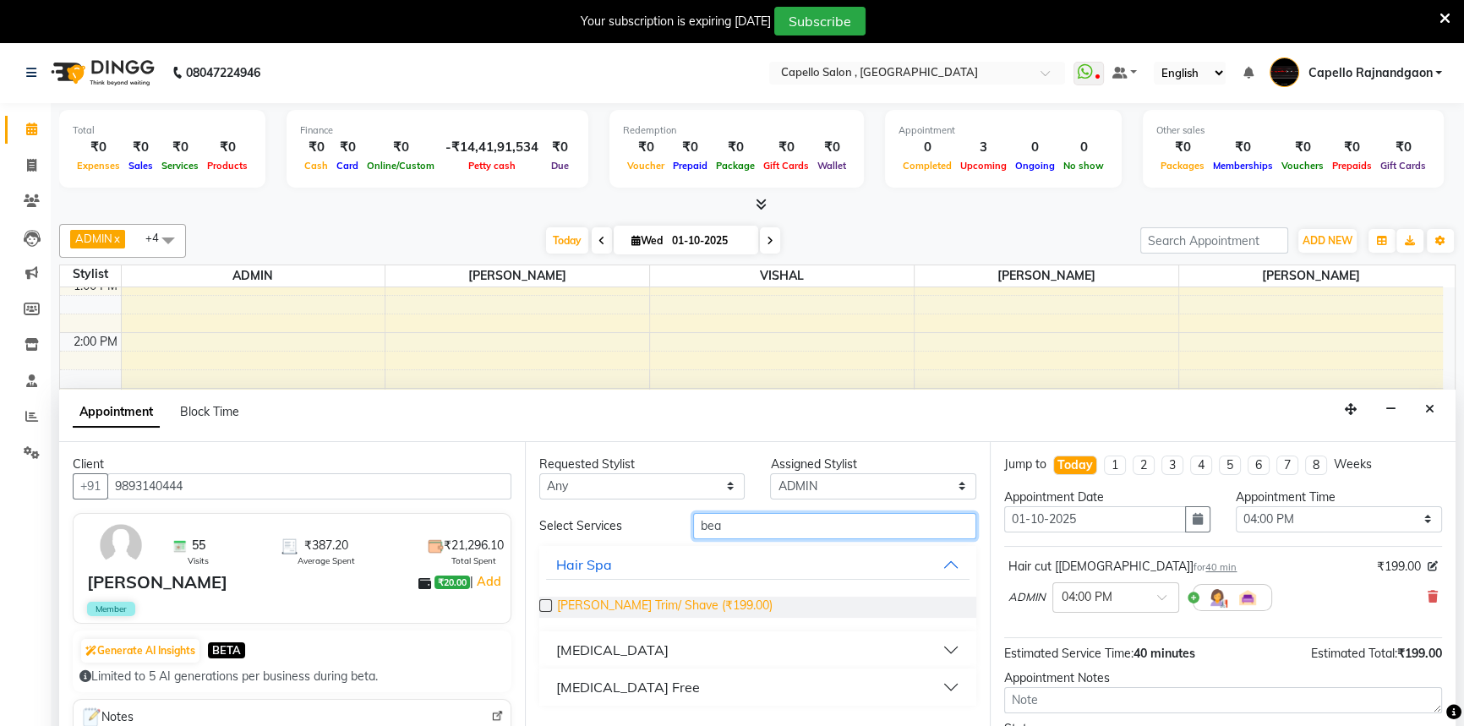
type input "bea"
click at [670, 614] on span "[PERSON_NAME] Trim/ Shave (₹199.00)" at bounding box center [665, 607] width 216 height 21
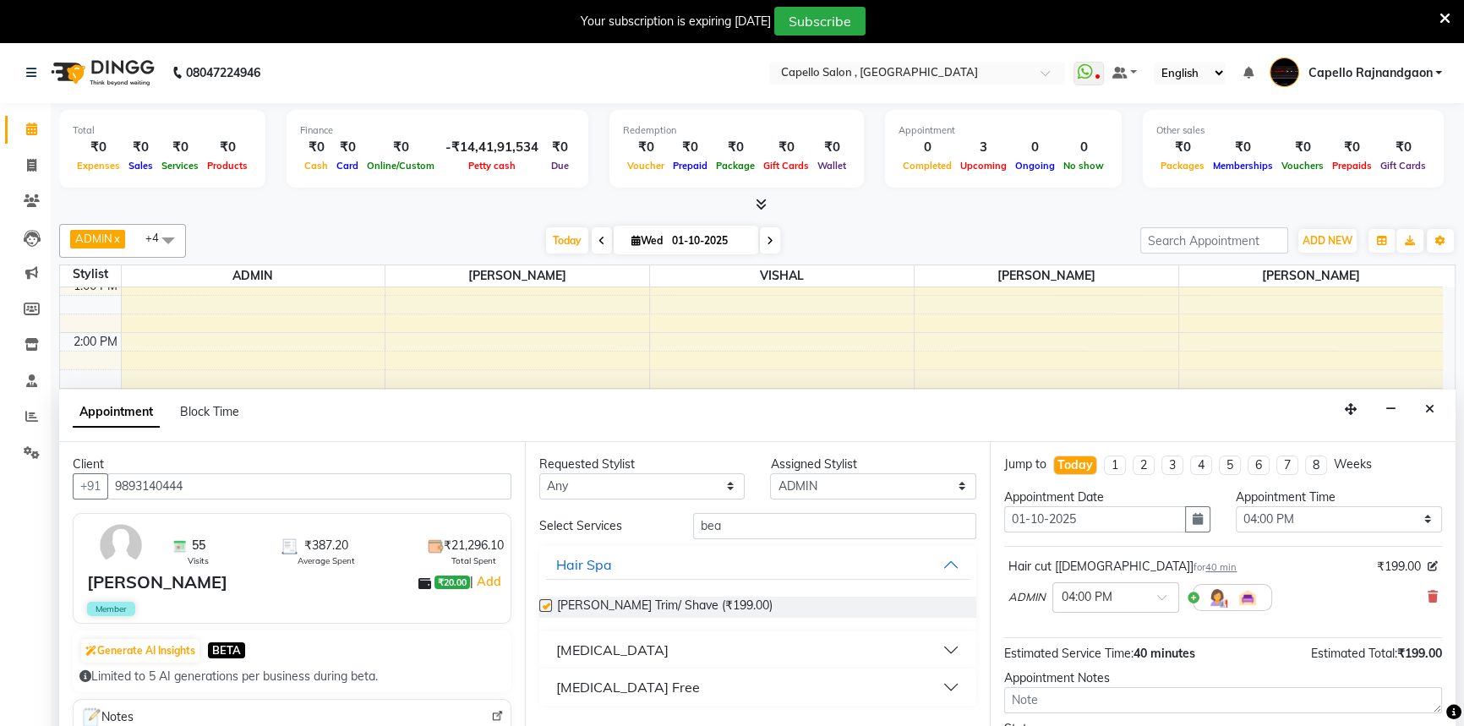
checkbox input "false"
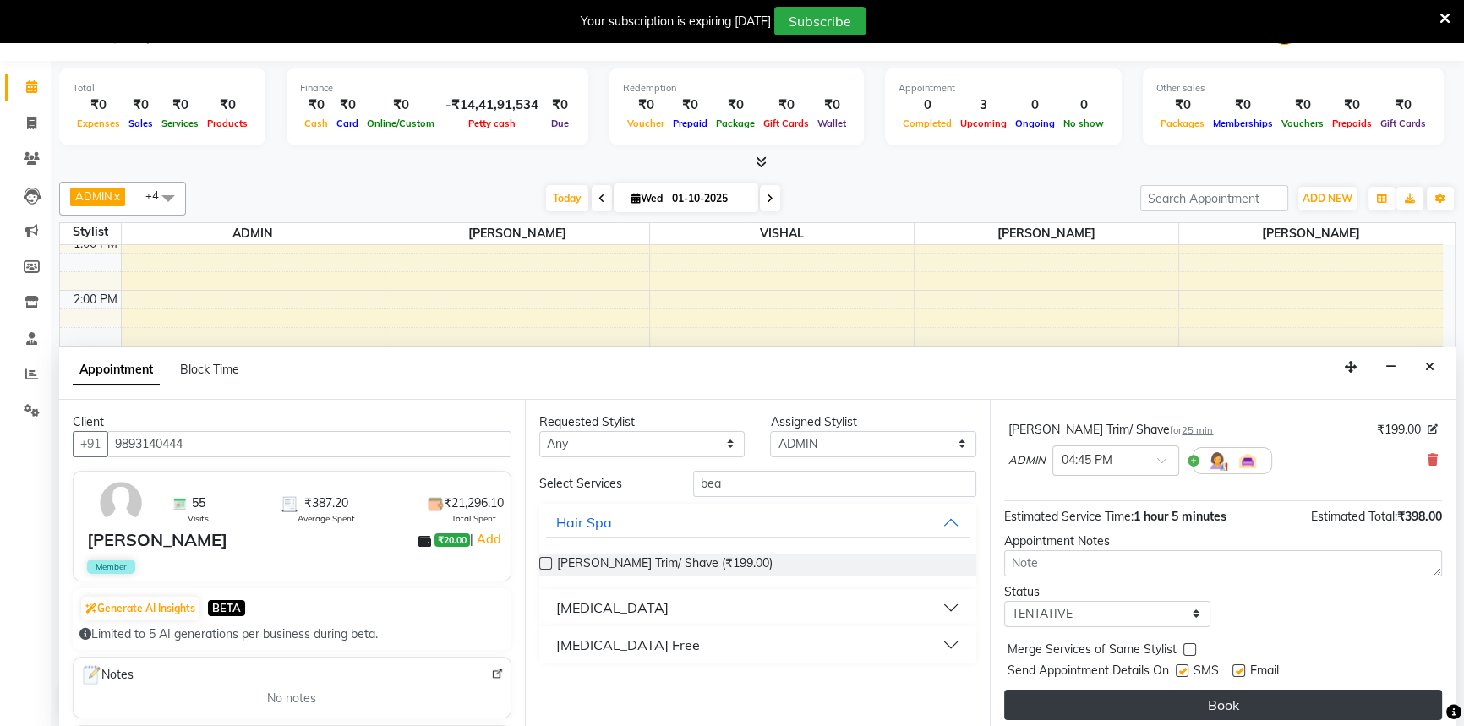
scroll to position [177, 0]
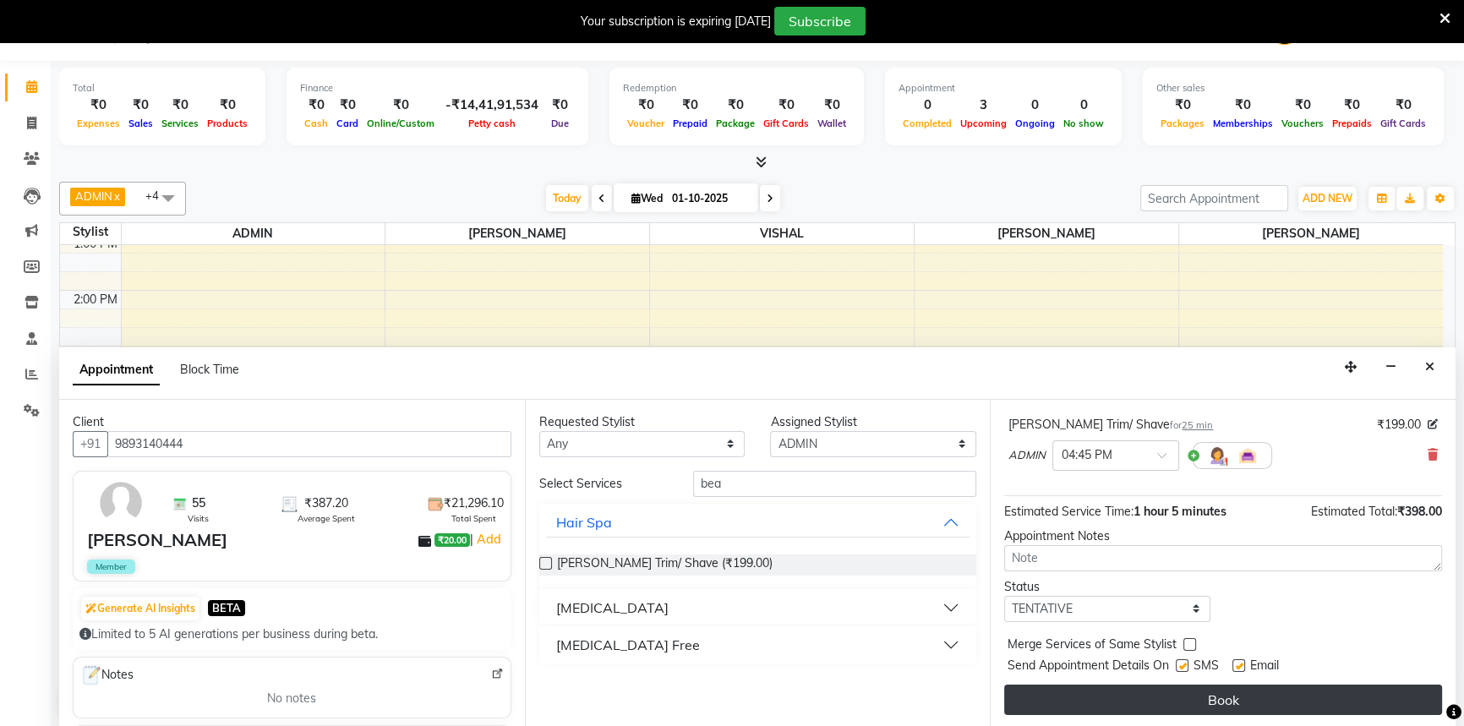
click at [1110, 701] on button "Book" at bounding box center [1223, 700] width 438 height 30
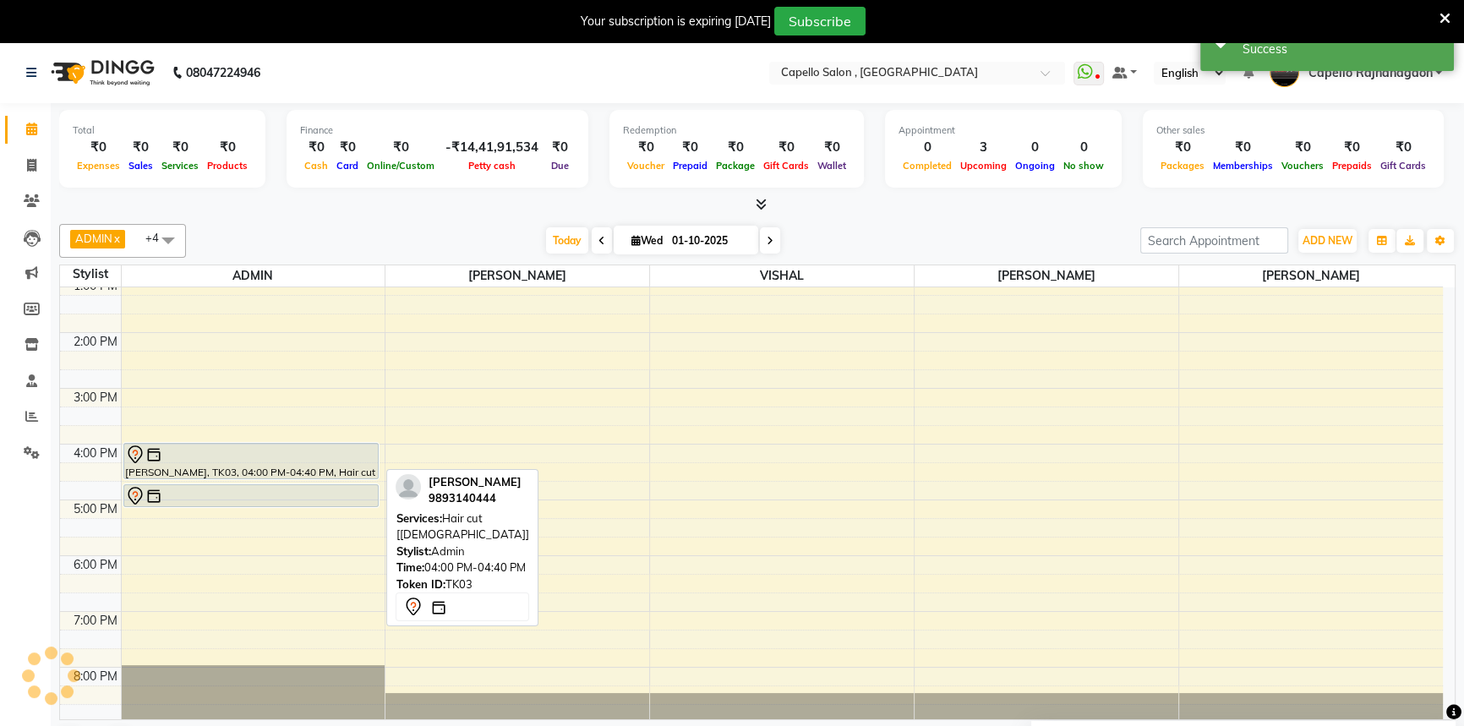
scroll to position [101, 0]
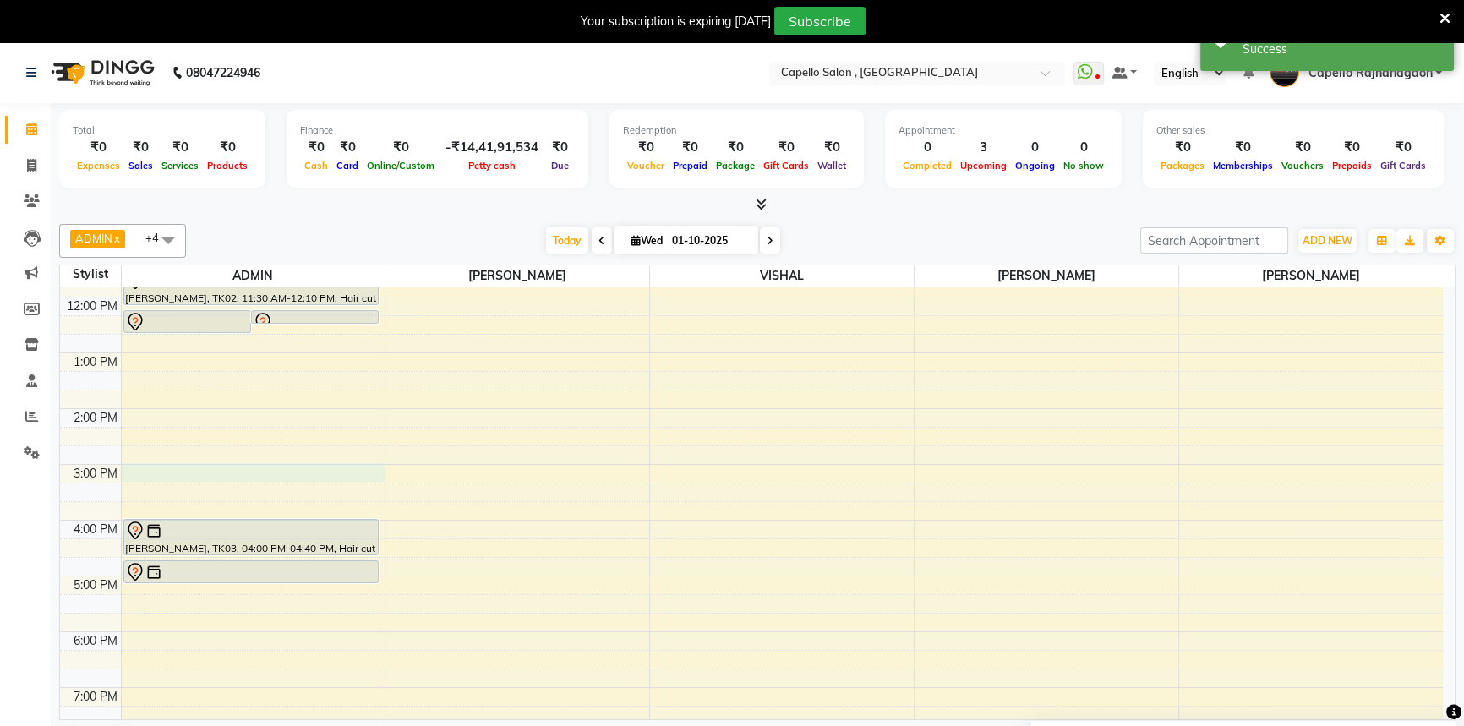
click at [161, 468] on div "10:00 AM 11:00 AM 12:00 PM 1:00 PM 2:00 PM 3:00 PM 4:00 PM 5:00 PM 6:00 PM 7:00…" at bounding box center [751, 492] width 1383 height 613
select select "14663"
select select "900"
select select "tentative"
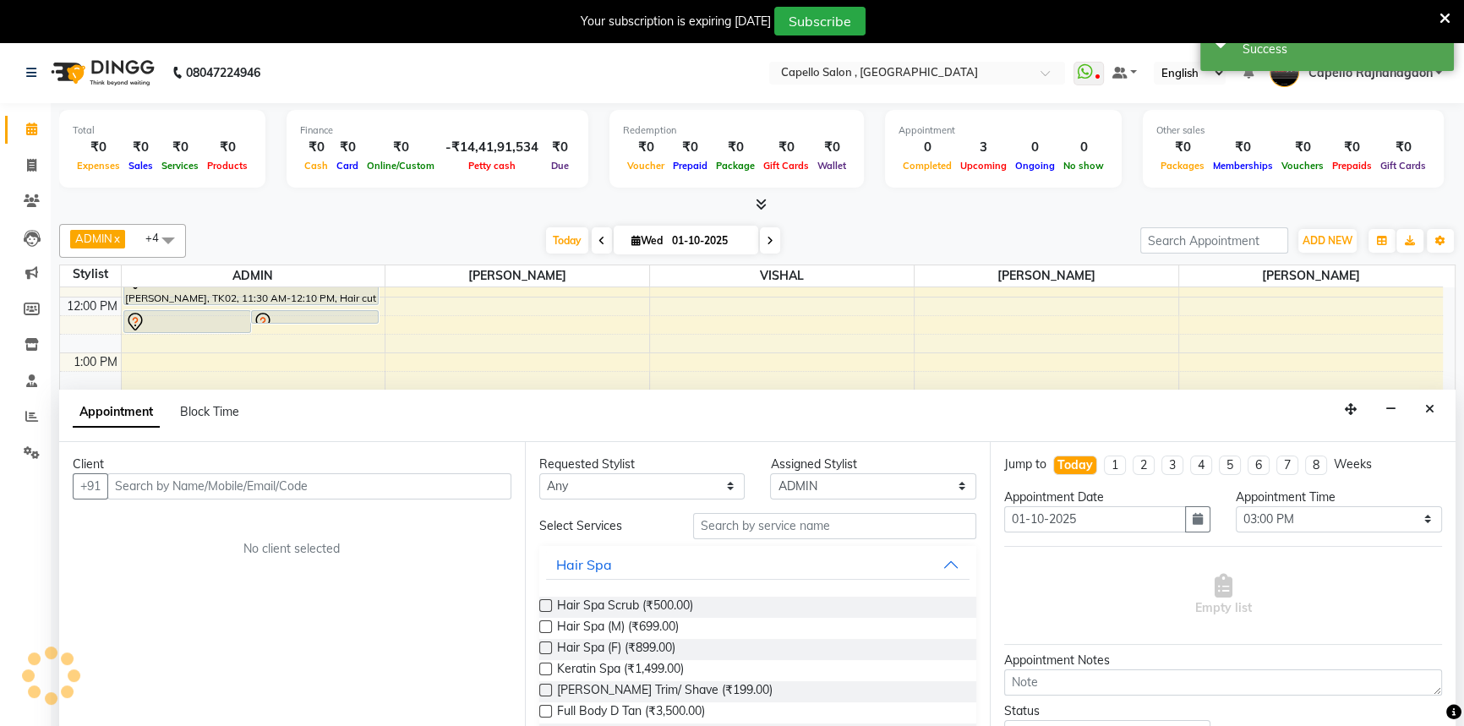
scroll to position [42, 0]
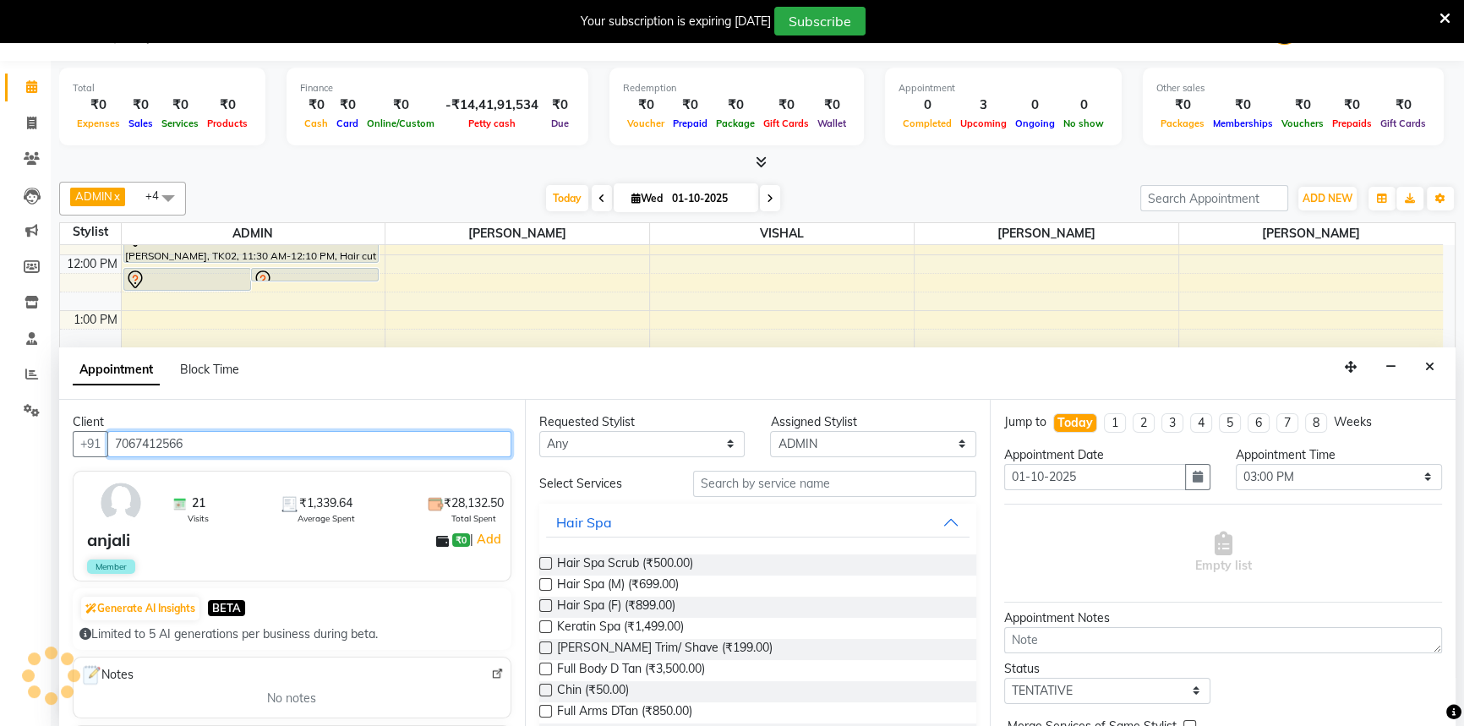
type input "7067412566"
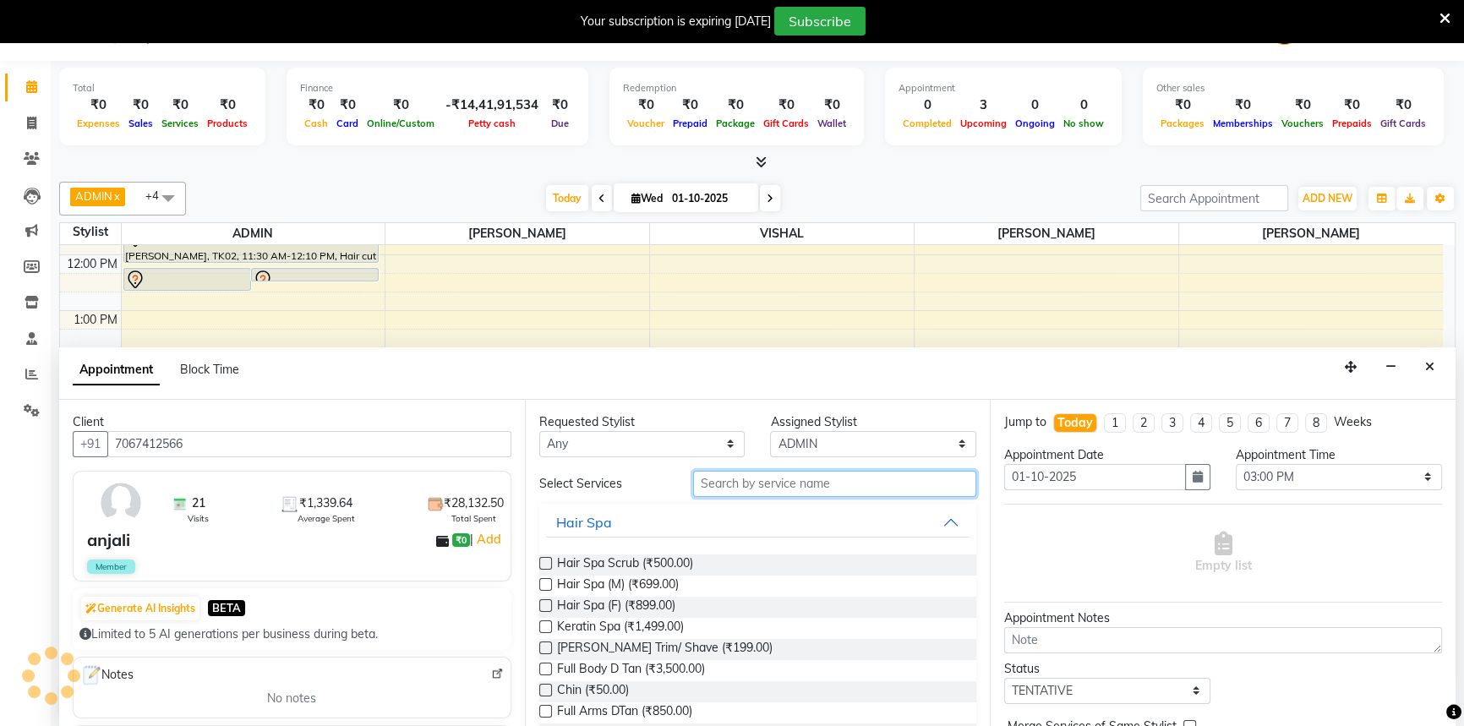
click at [716, 481] on input "text" at bounding box center [834, 484] width 283 height 26
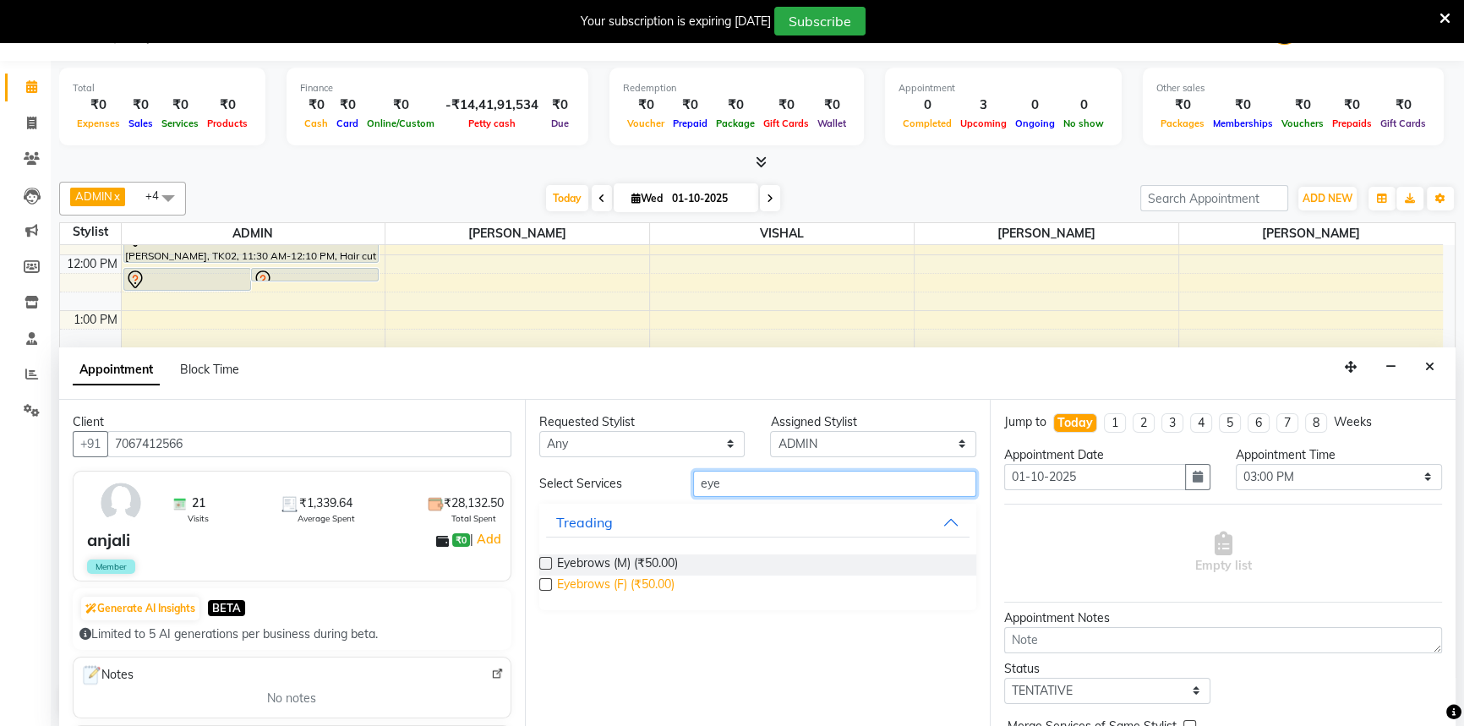
type input "eye"
click at [658, 581] on span "Eyebrows (F) (₹50.00)" at bounding box center [616, 586] width 118 height 21
checkbox input "false"
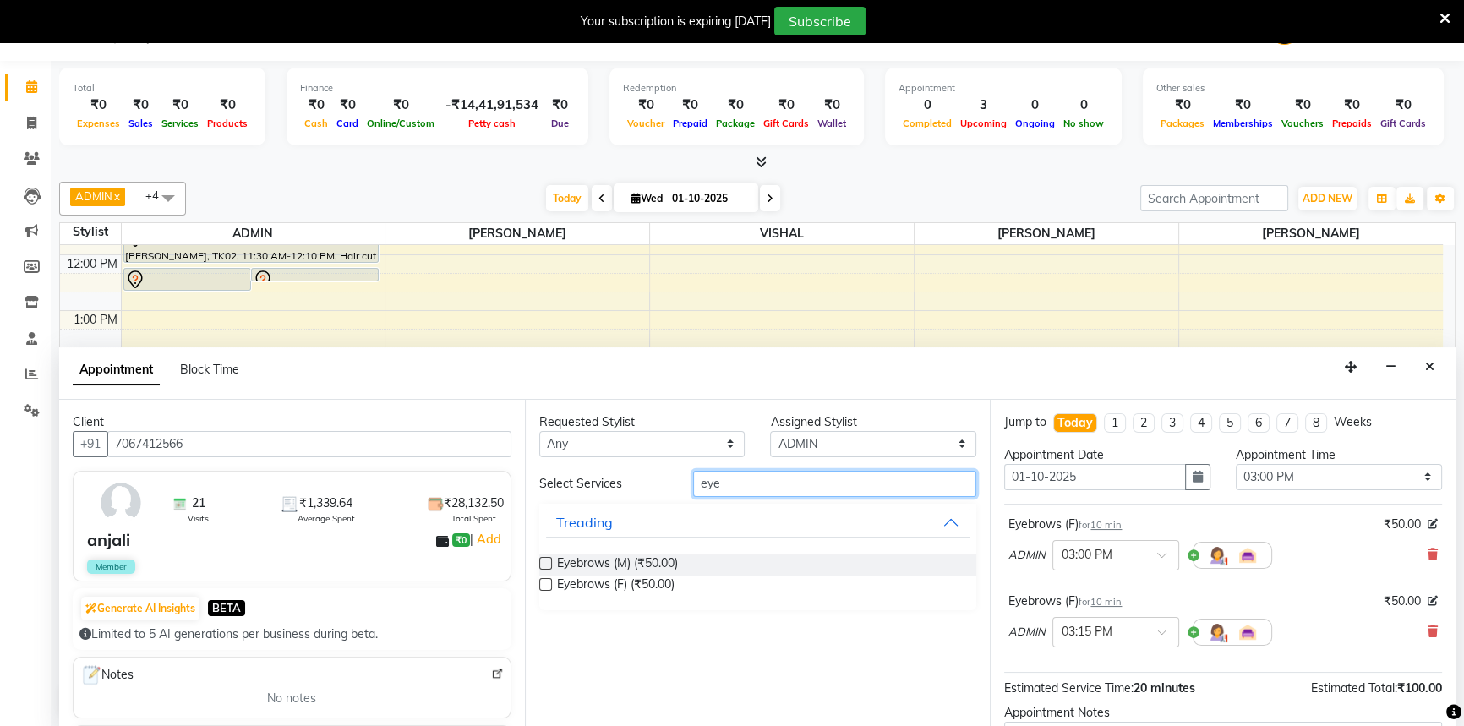
drag, startPoint x: 693, startPoint y: 481, endPoint x: 772, endPoint y: 480, distance: 78.6
click at [772, 480] on input "eye" at bounding box center [834, 484] width 283 height 26
type input "spa"
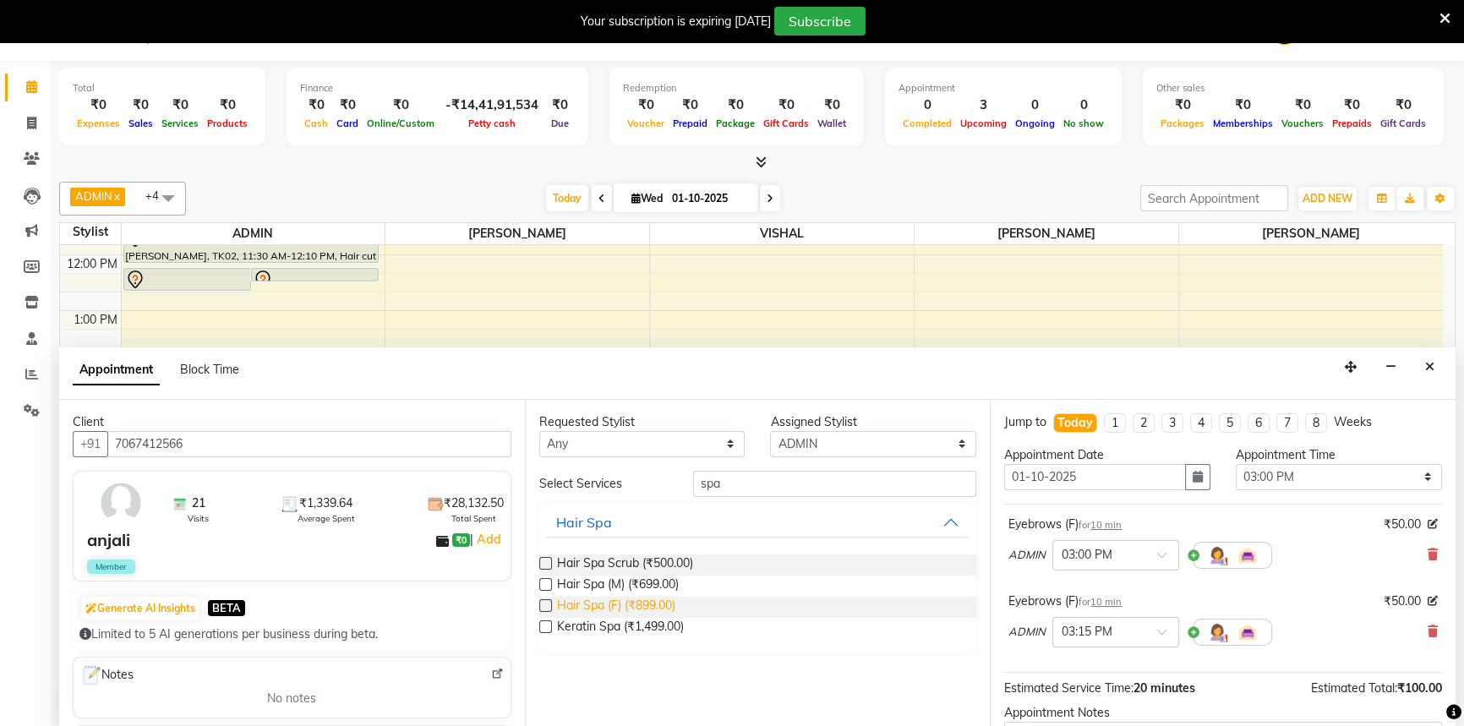
click at [651, 609] on span "Hair Spa (F) (₹899.00)" at bounding box center [616, 607] width 118 height 21
checkbox input "false"
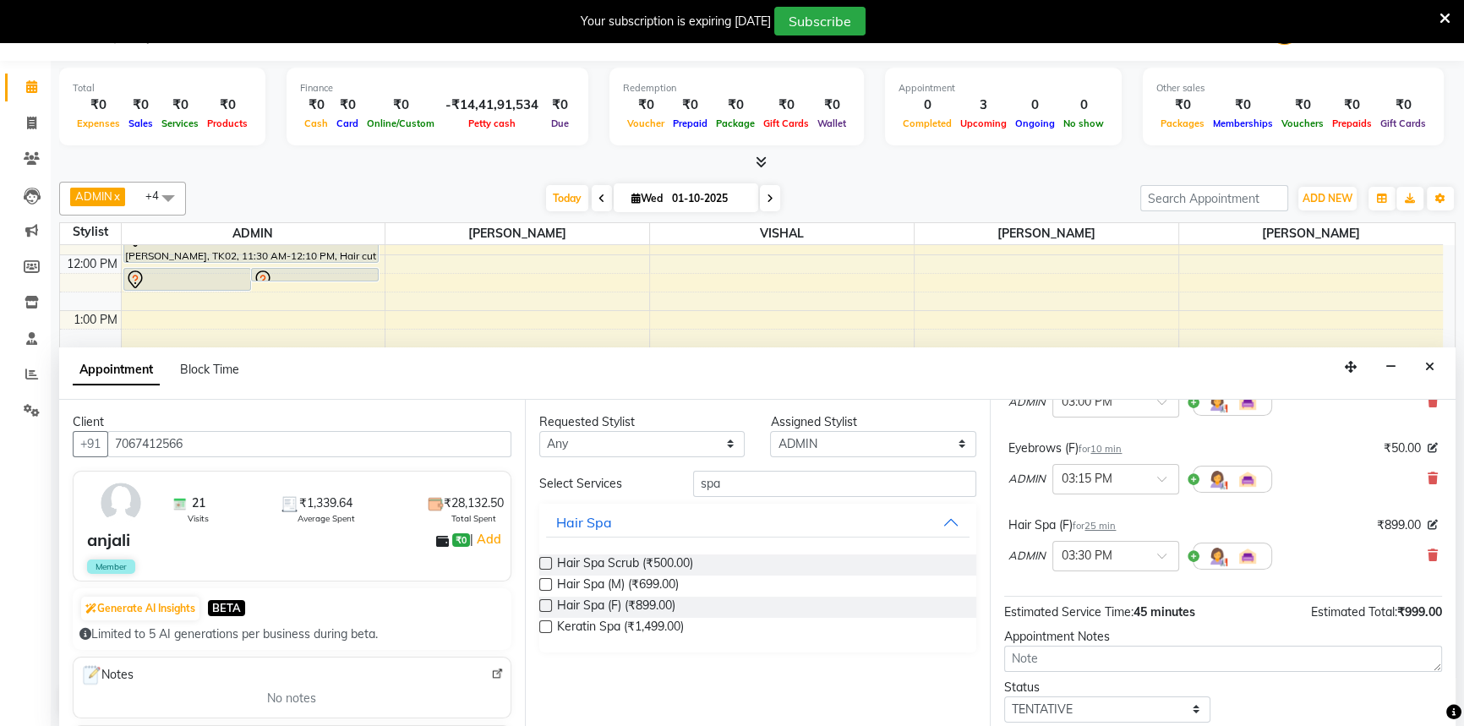
scroll to position [254, 0]
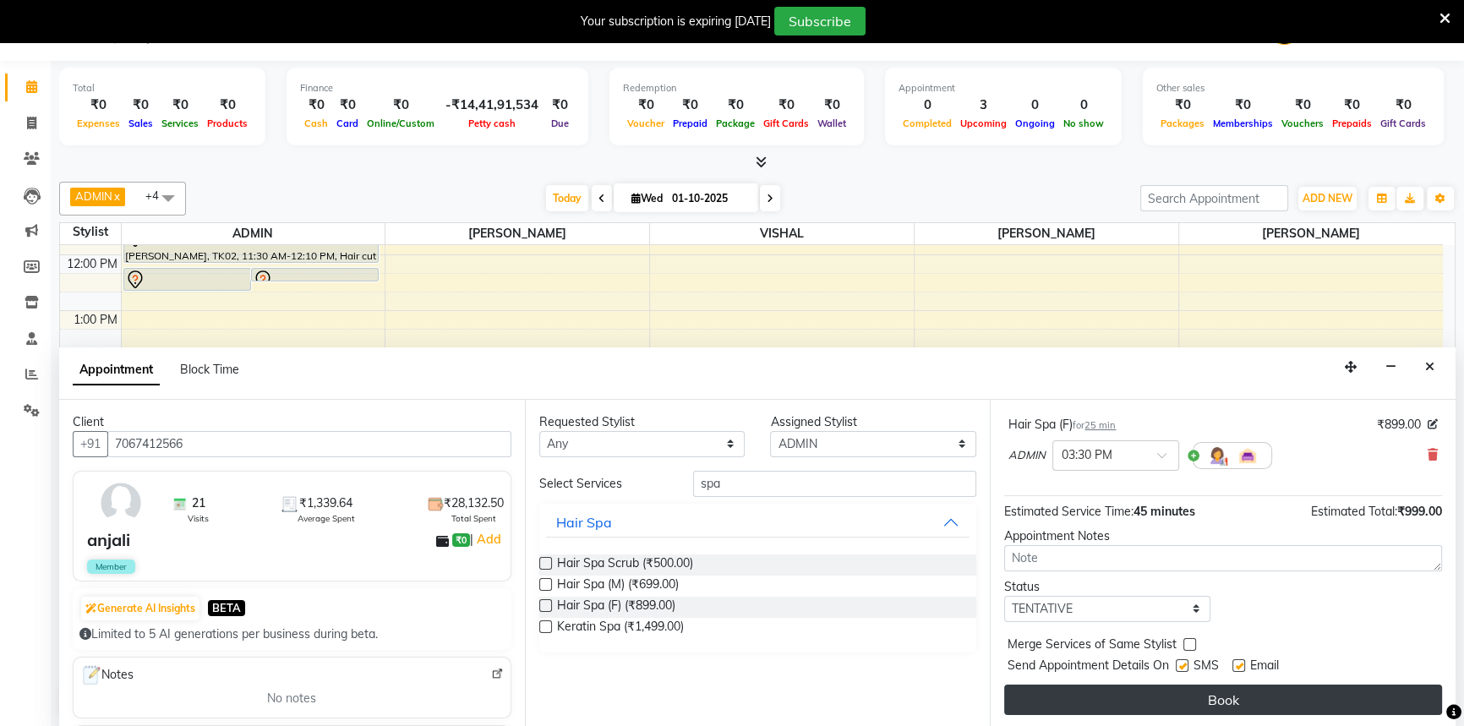
click at [1140, 698] on button "Book" at bounding box center [1223, 700] width 438 height 30
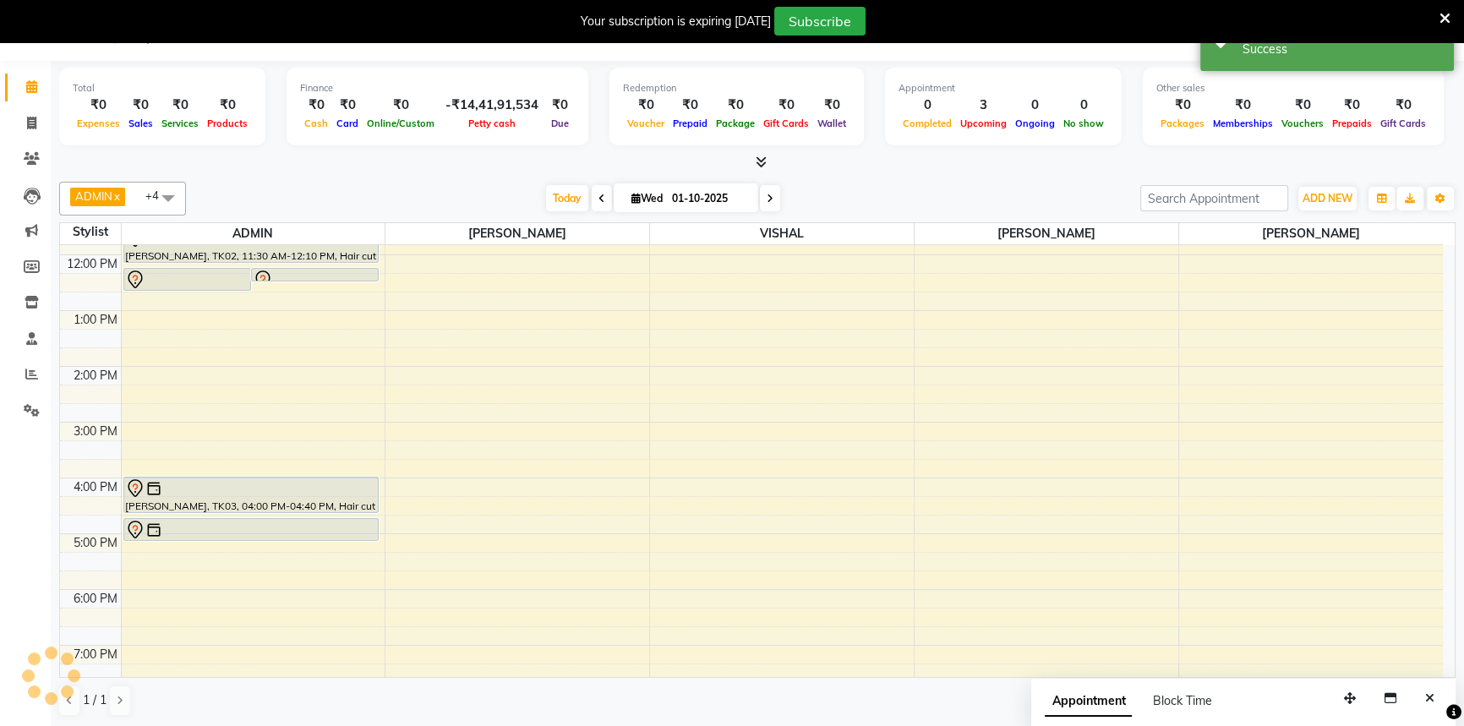
scroll to position [0, 0]
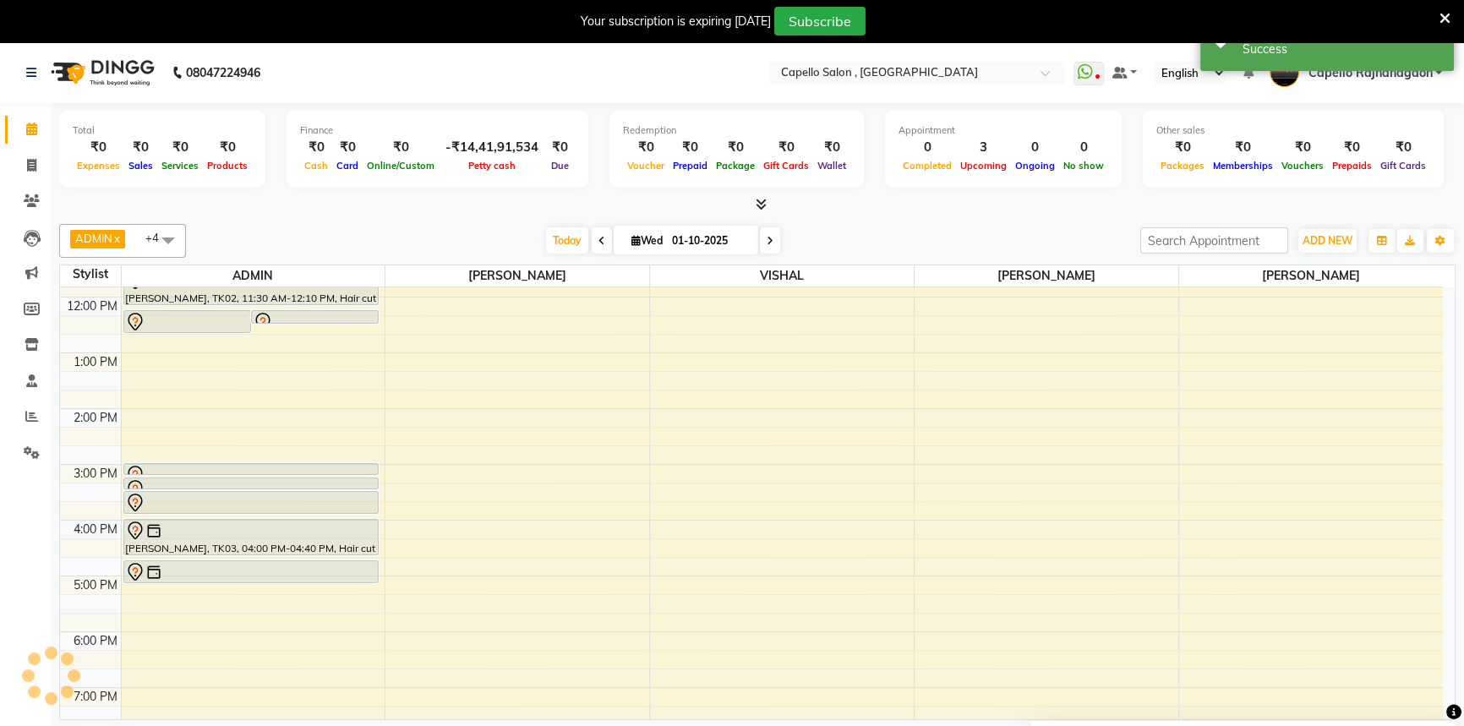
click at [163, 354] on div "10:00 AM 11:00 AM 12:00 PM 1:00 PM 2:00 PM 3:00 PM 4:00 PM 5:00 PM 6:00 PM 7:00…" at bounding box center [751, 492] width 1383 height 613
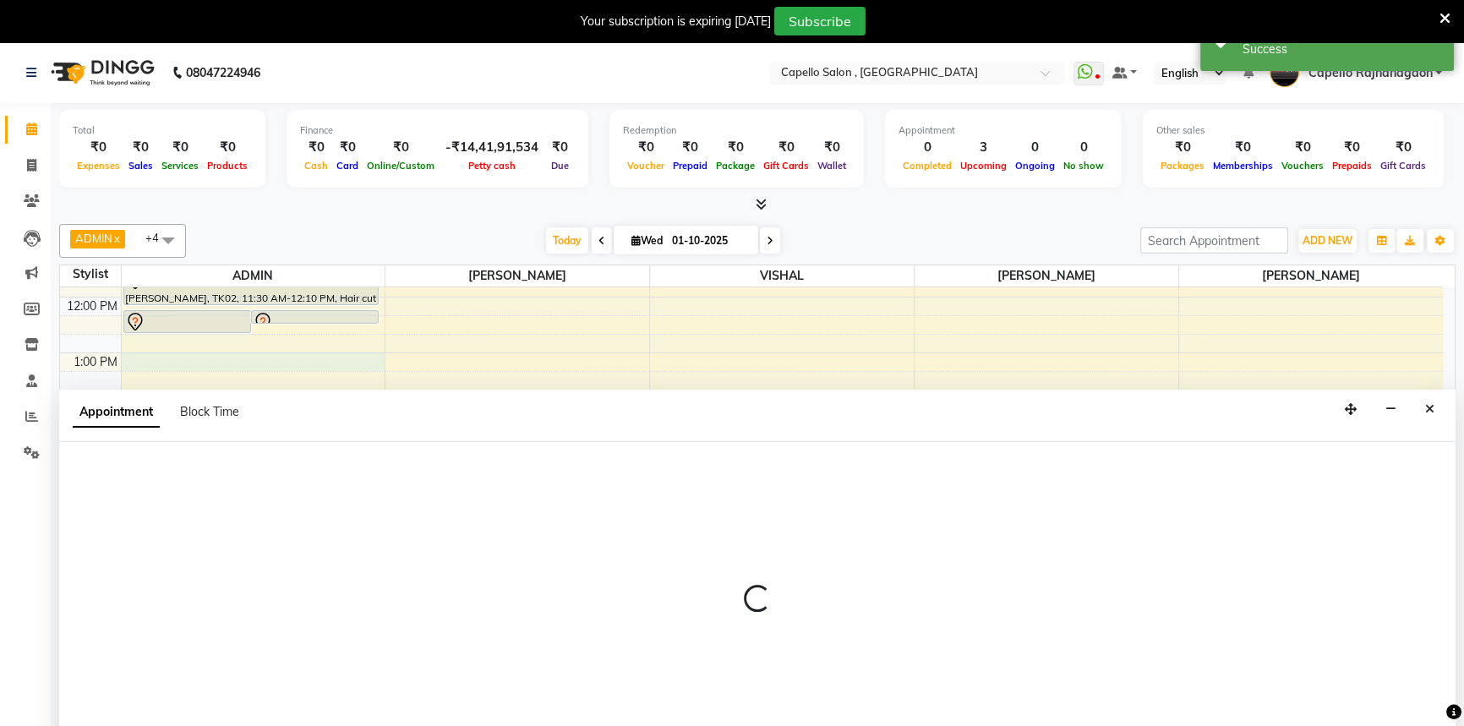
select select "14663"
select select "780"
select select "tentative"
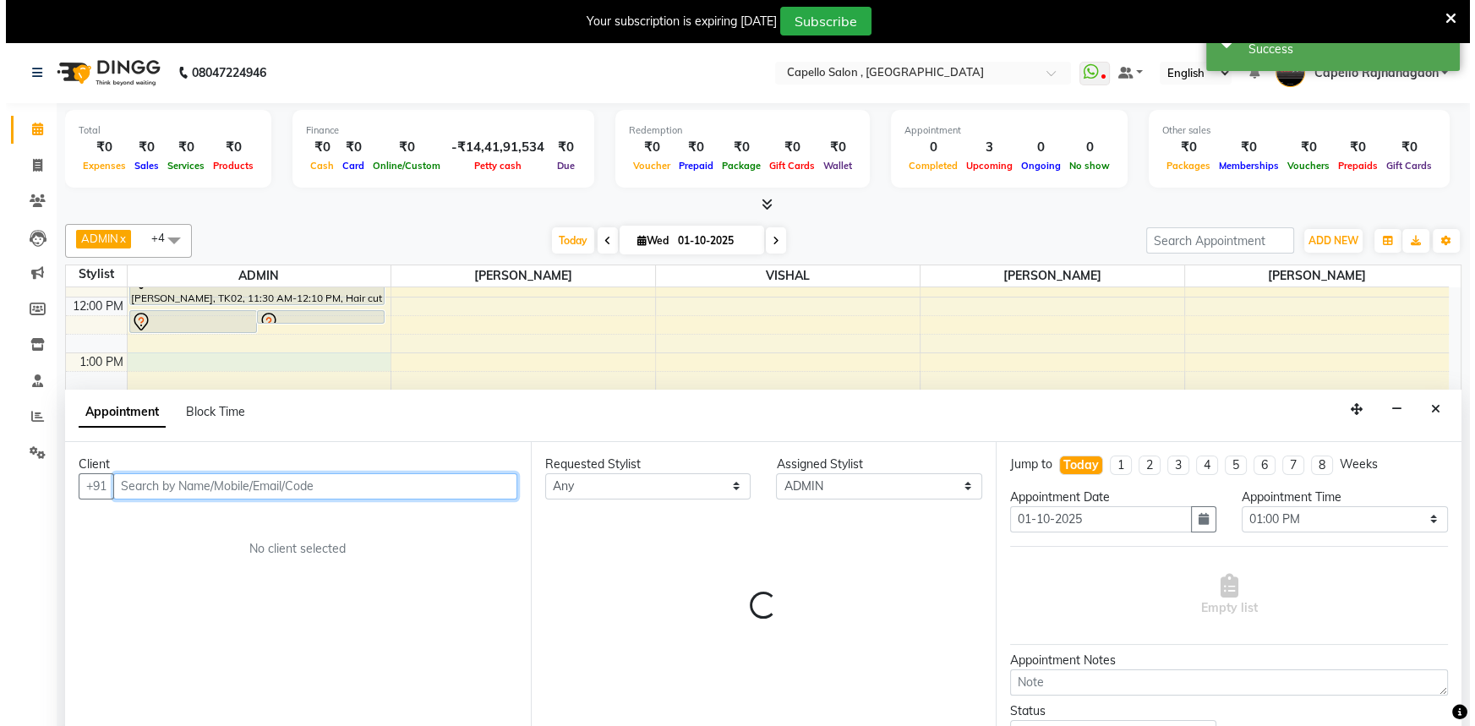
scroll to position [42, 0]
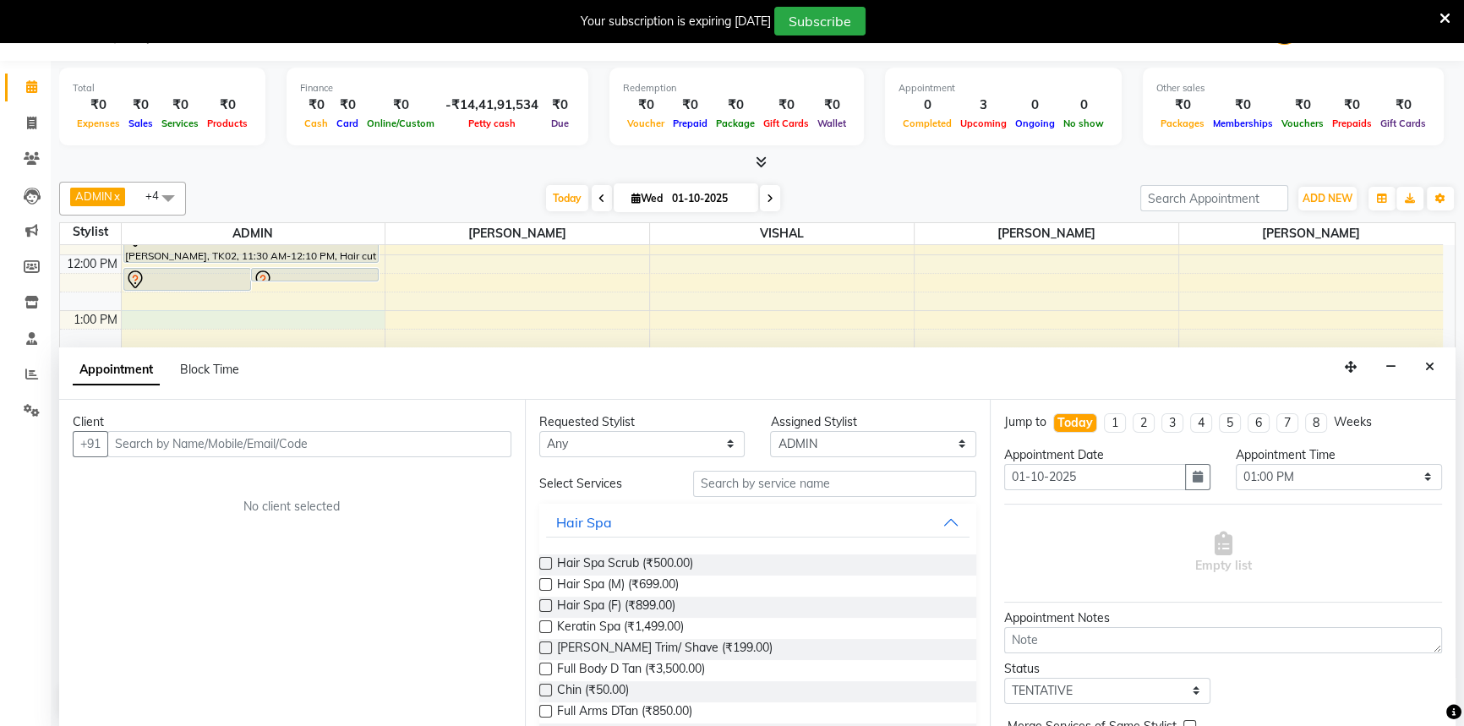
drag, startPoint x: 1437, startPoint y: 365, endPoint x: 1387, endPoint y: 298, distance: 84.0
click at [1438, 365] on button "Close" at bounding box center [1430, 367] width 25 height 26
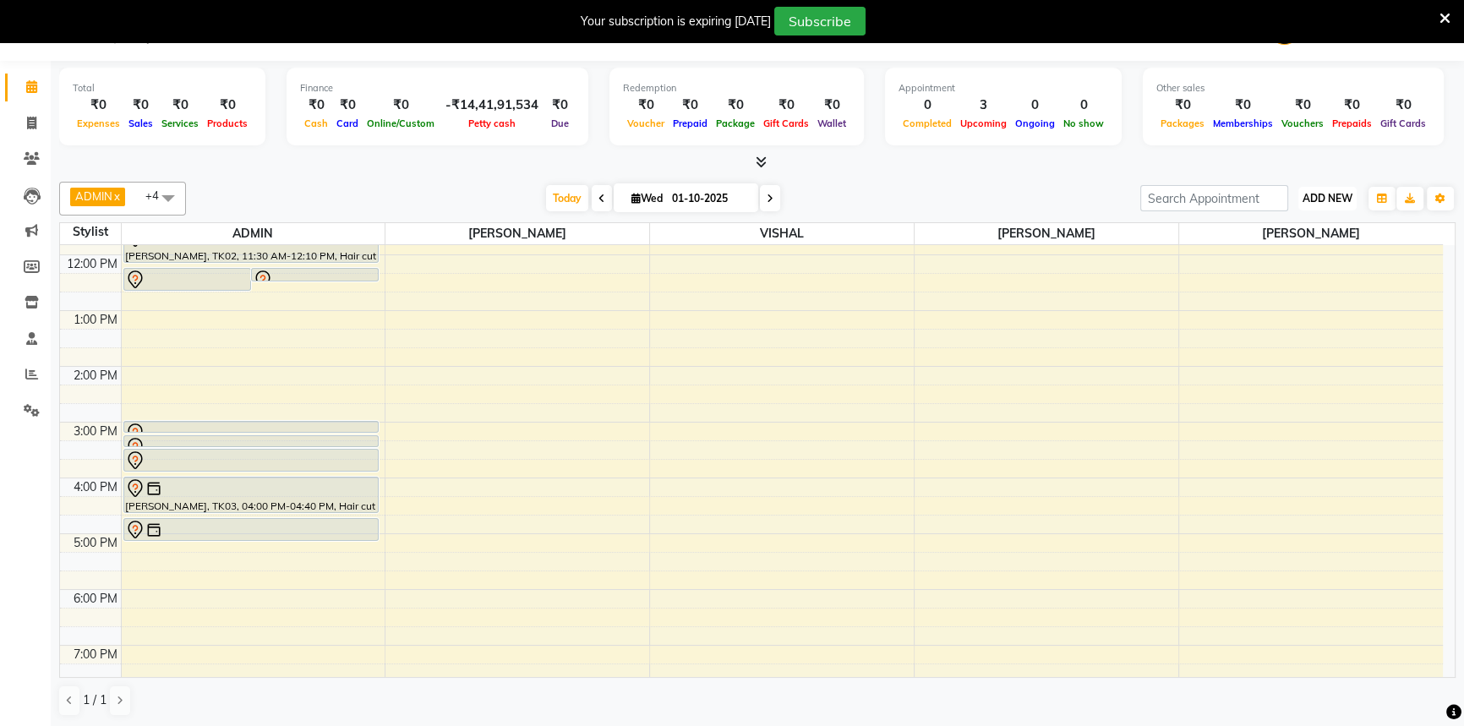
click at [1324, 200] on span "ADD NEW" at bounding box center [1328, 198] width 50 height 13
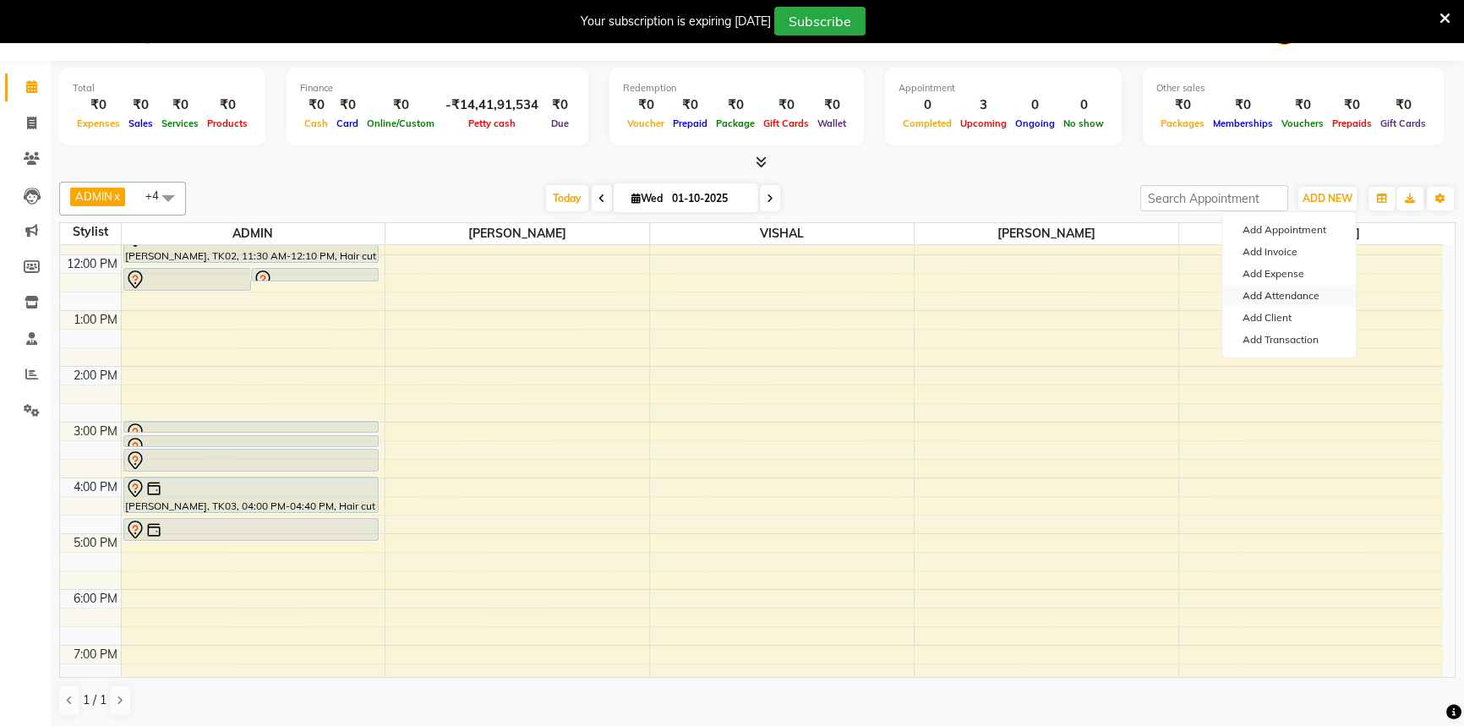
click at [1313, 300] on link "Add Attendance" at bounding box center [1289, 296] width 134 height 22
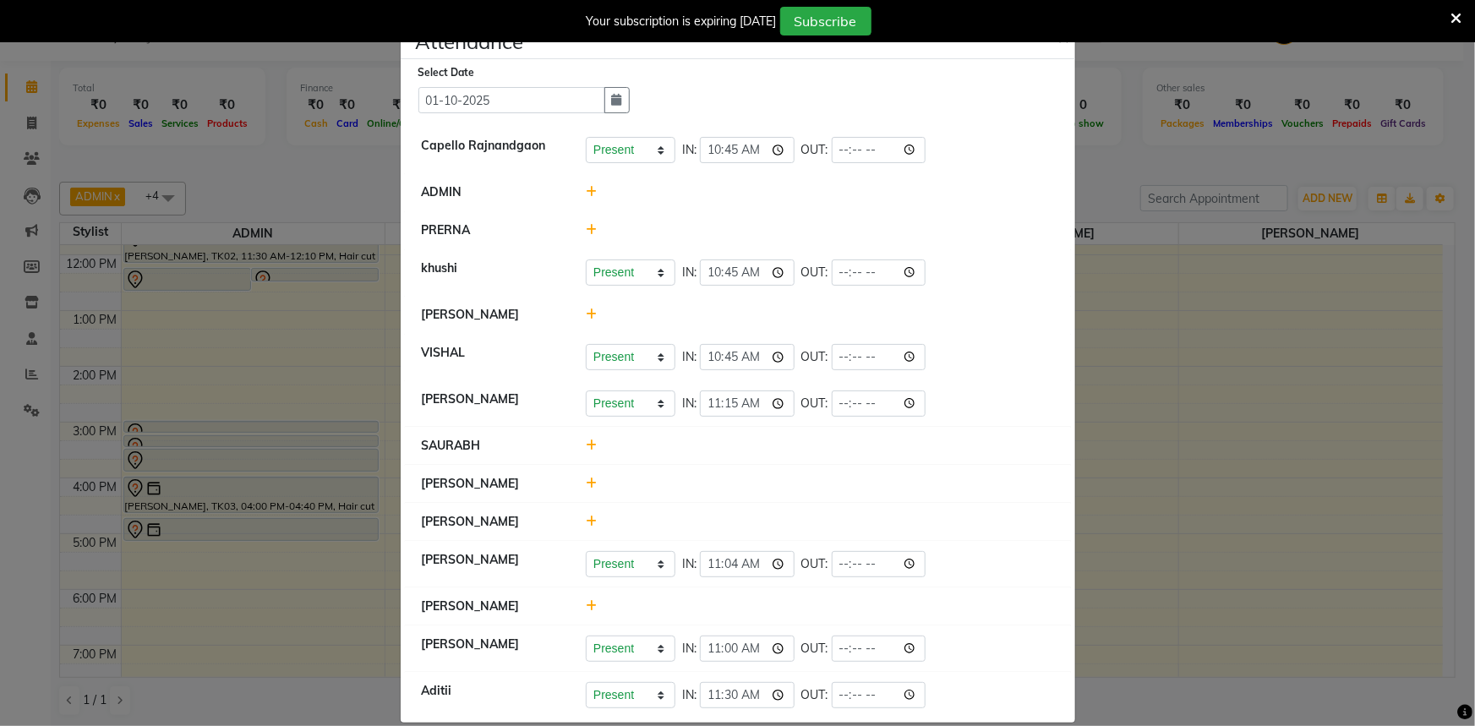
click at [1457, 13] on icon at bounding box center [1456, 18] width 11 height 15
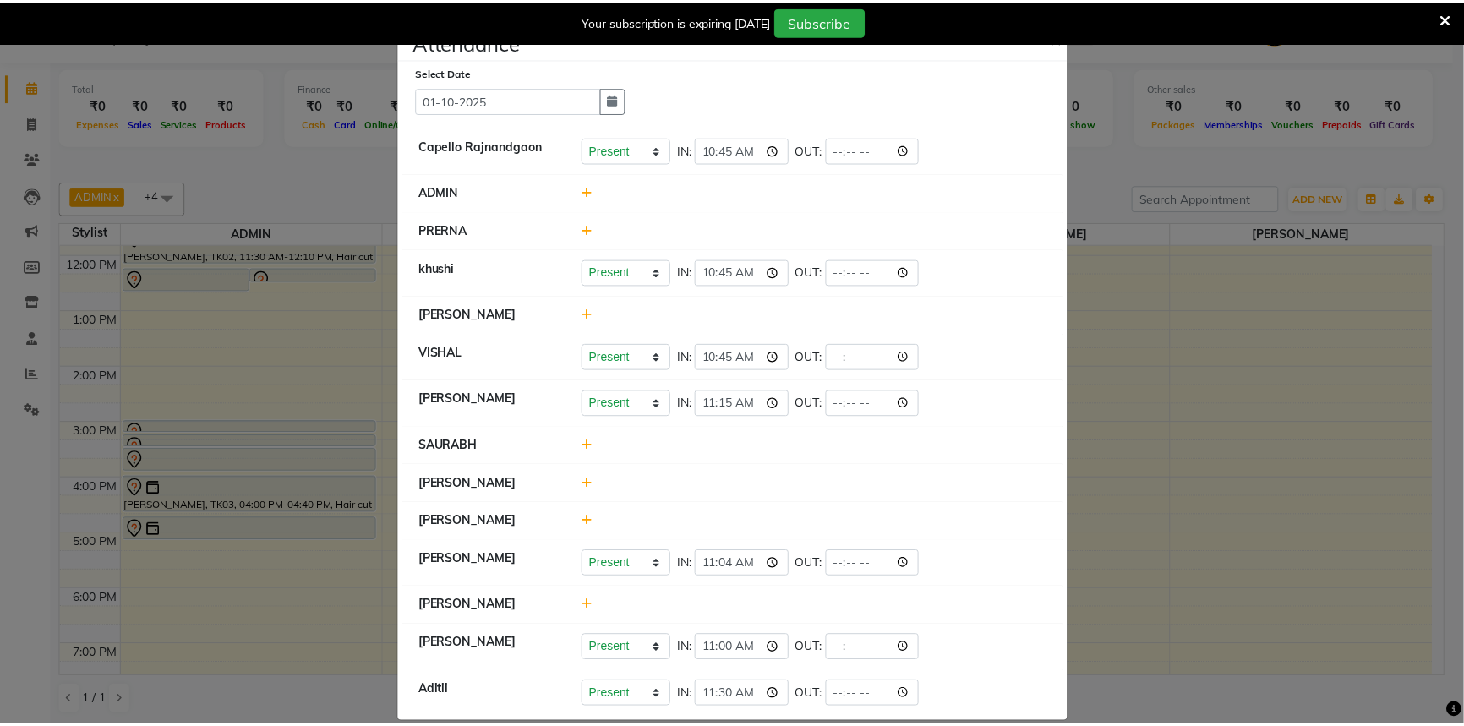
scroll to position [0, 0]
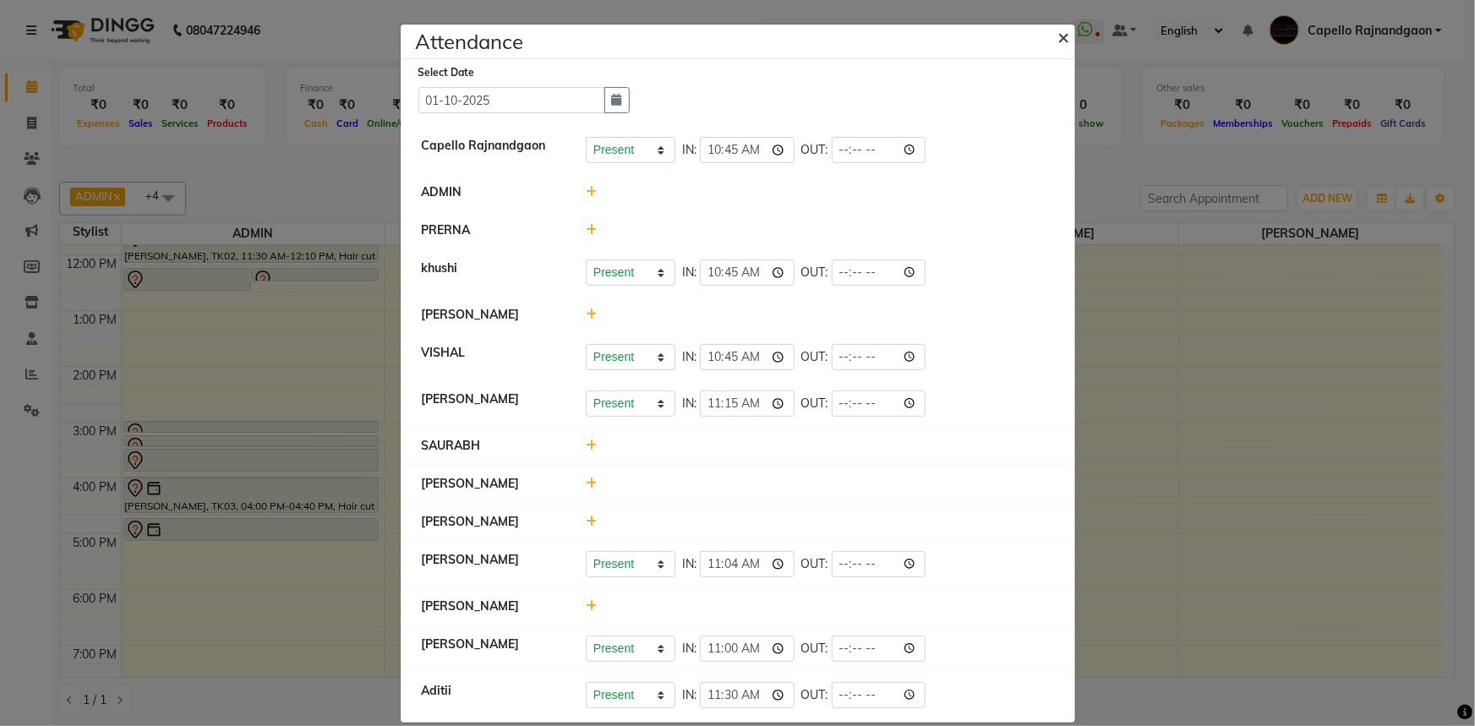
click at [1063, 36] on span "×" at bounding box center [1064, 36] width 12 height 25
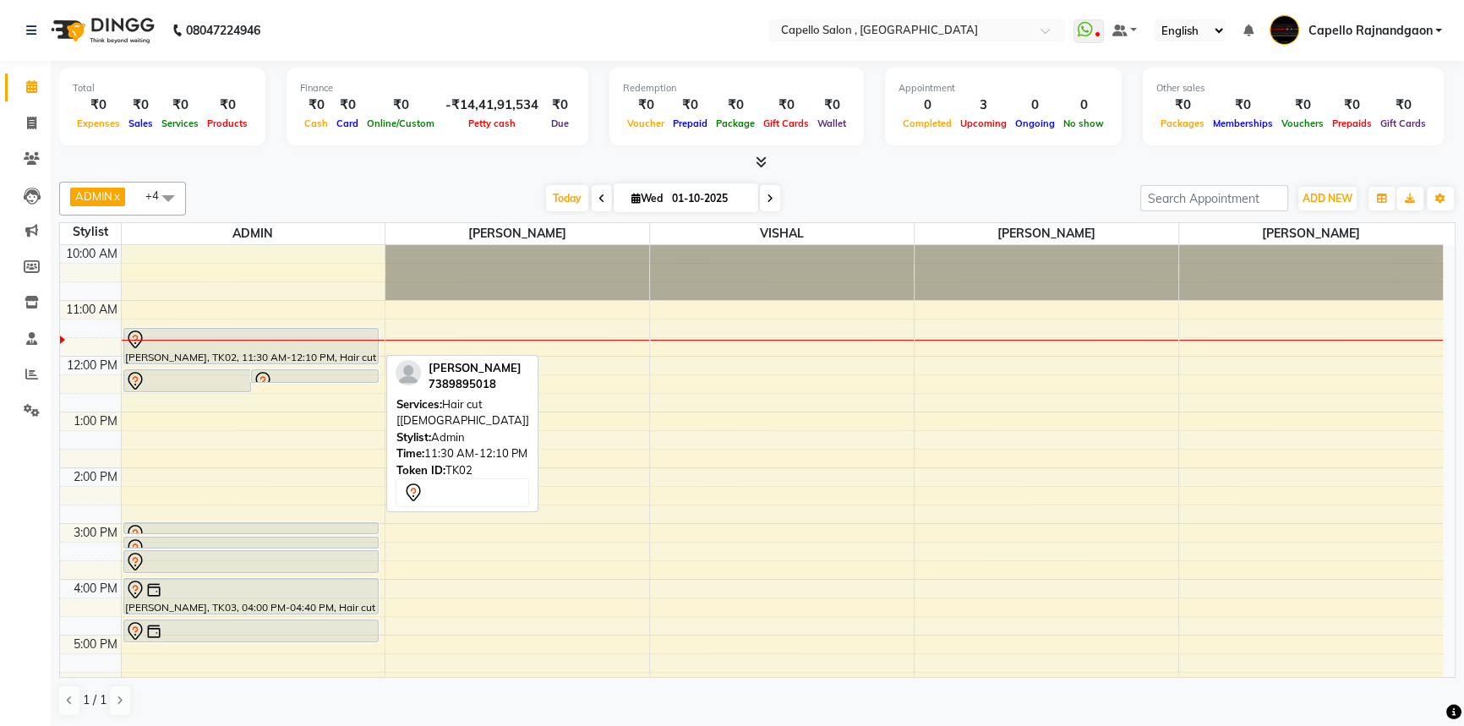
click at [217, 331] on div at bounding box center [251, 340] width 252 height 20
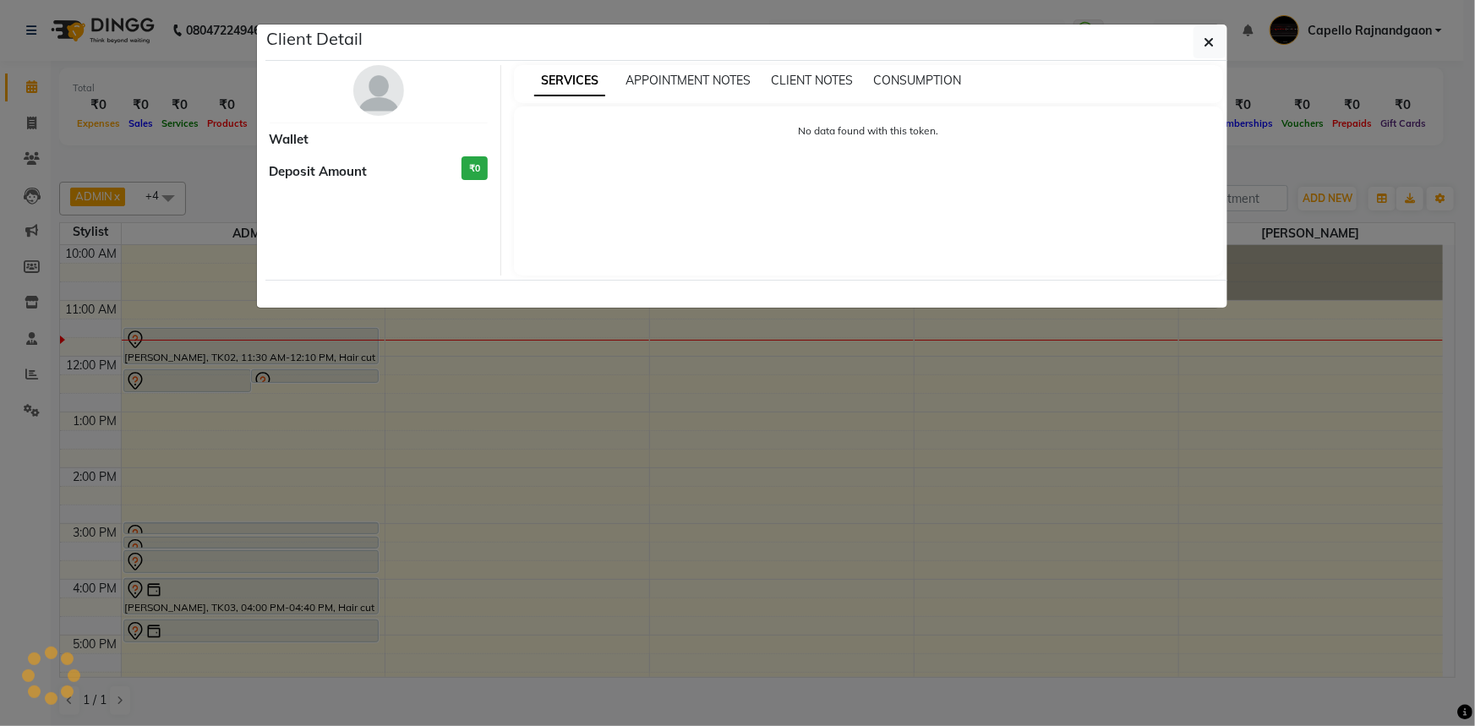
select select "7"
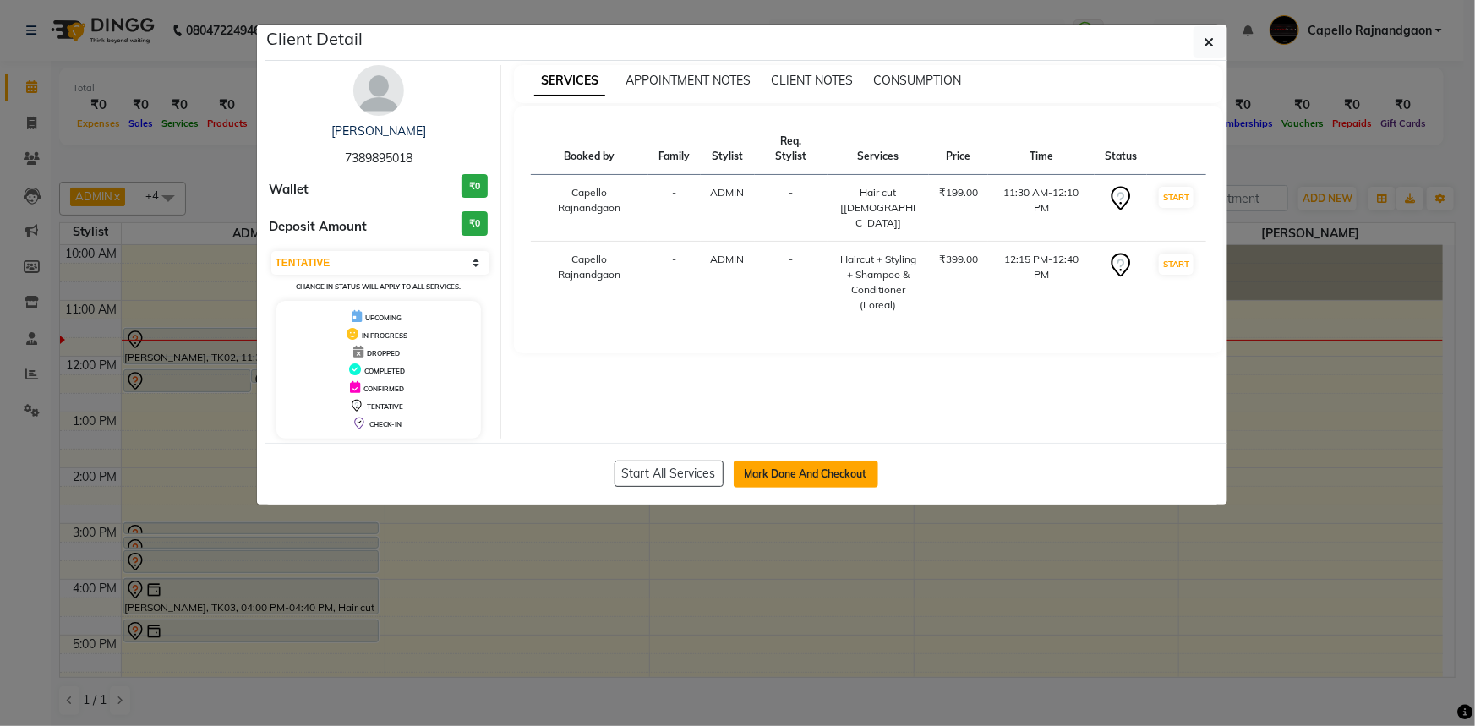
click at [802, 465] on button "Mark Done And Checkout" at bounding box center [806, 474] width 145 height 27
select select "service"
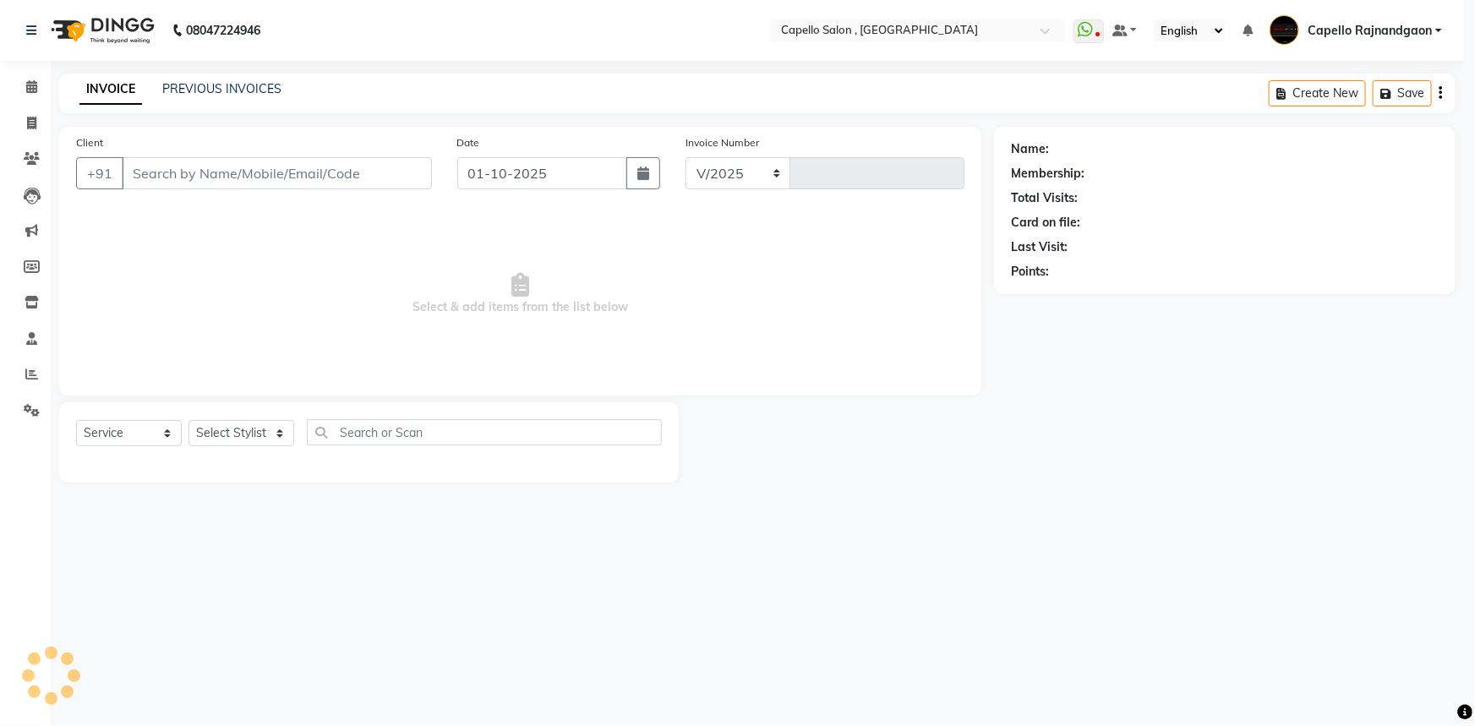
select select "856"
type input "4247"
type input "7389895018"
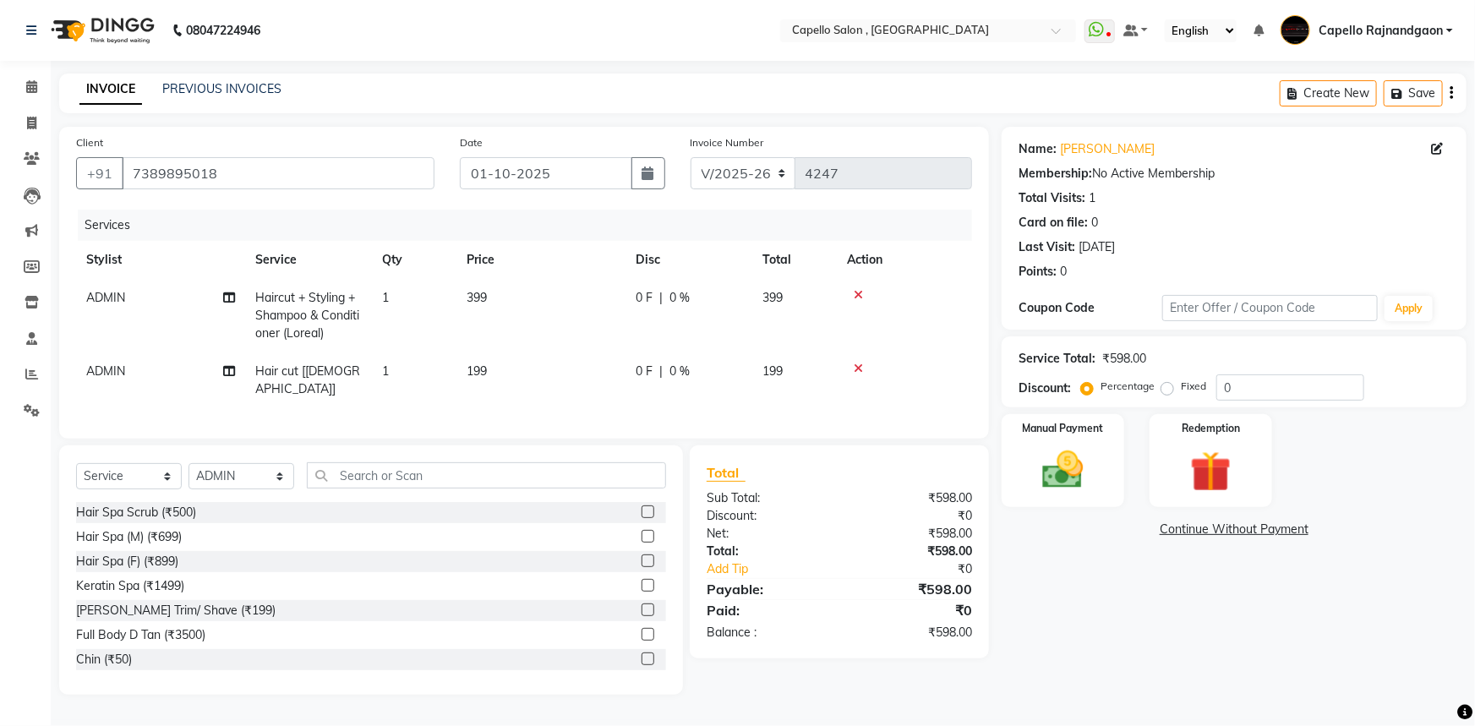
click at [857, 369] on icon at bounding box center [858, 369] width 9 height 12
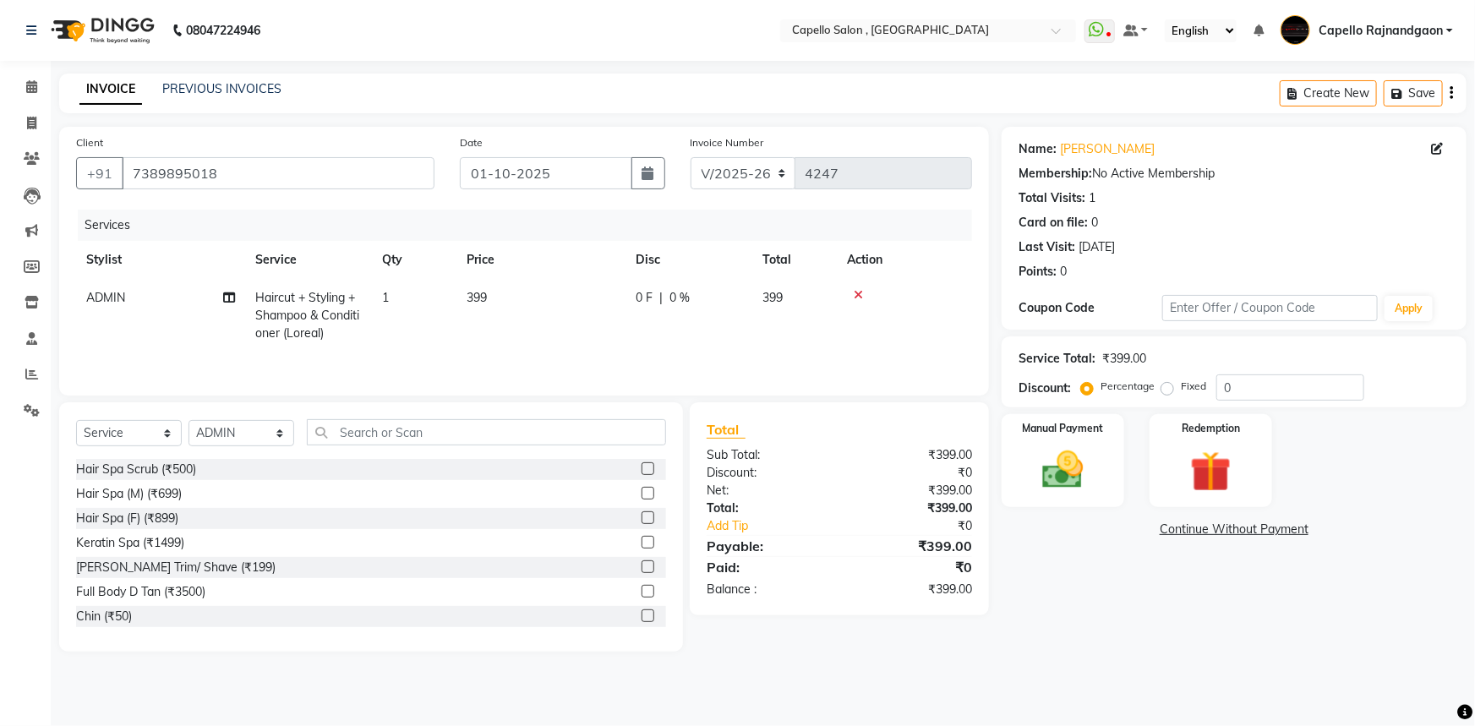
click at [856, 294] on icon at bounding box center [858, 295] width 9 height 12
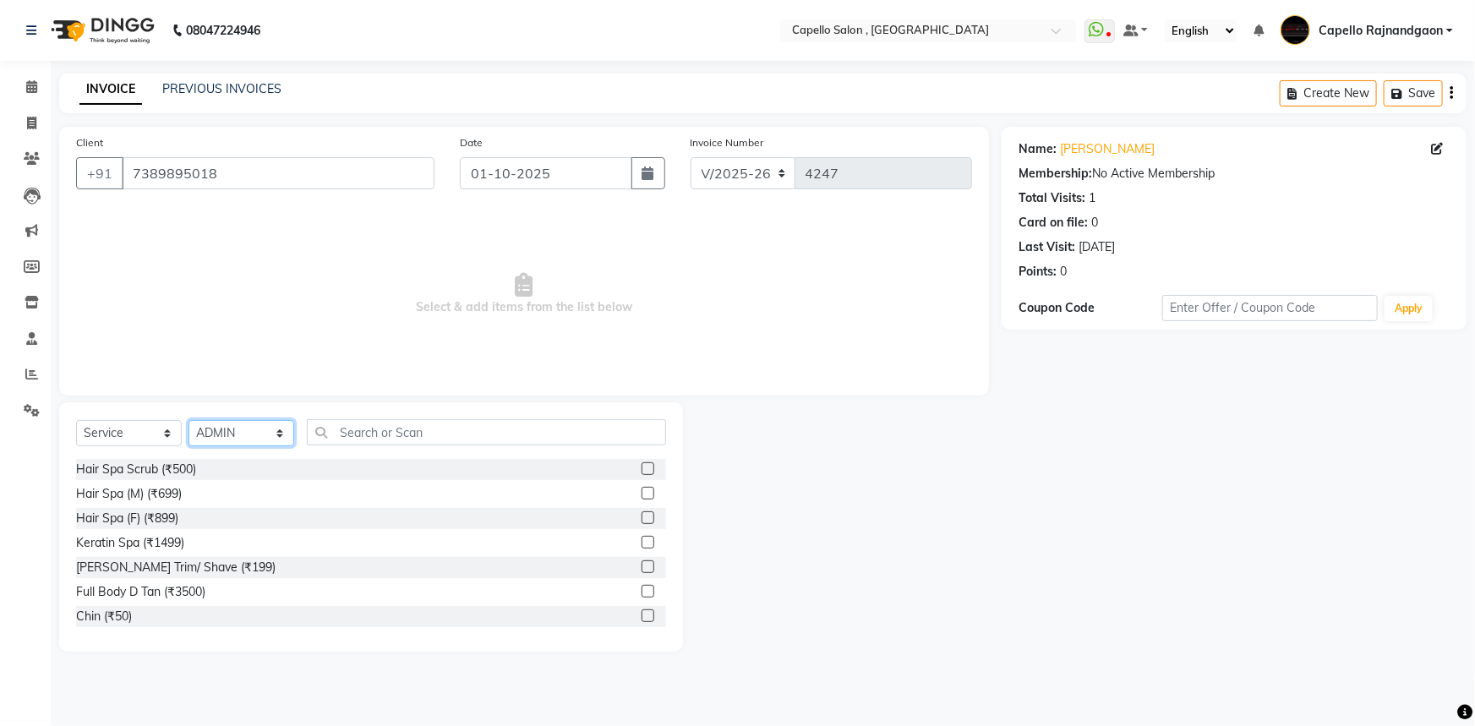
click at [237, 435] on select "Select Stylist Aditii ADMIN Capello Rajnandgaon [PERSON_NAME] [PERSON_NAME] [PE…" at bounding box center [242, 433] width 106 height 26
select select "82696"
click at [189, 420] on select "Select Stylist Aditii ADMIN Capello Rajnandgaon [PERSON_NAME] [PERSON_NAME] [PE…" at bounding box center [242, 433] width 106 height 26
click at [380, 440] on input "text" at bounding box center [486, 432] width 359 height 26
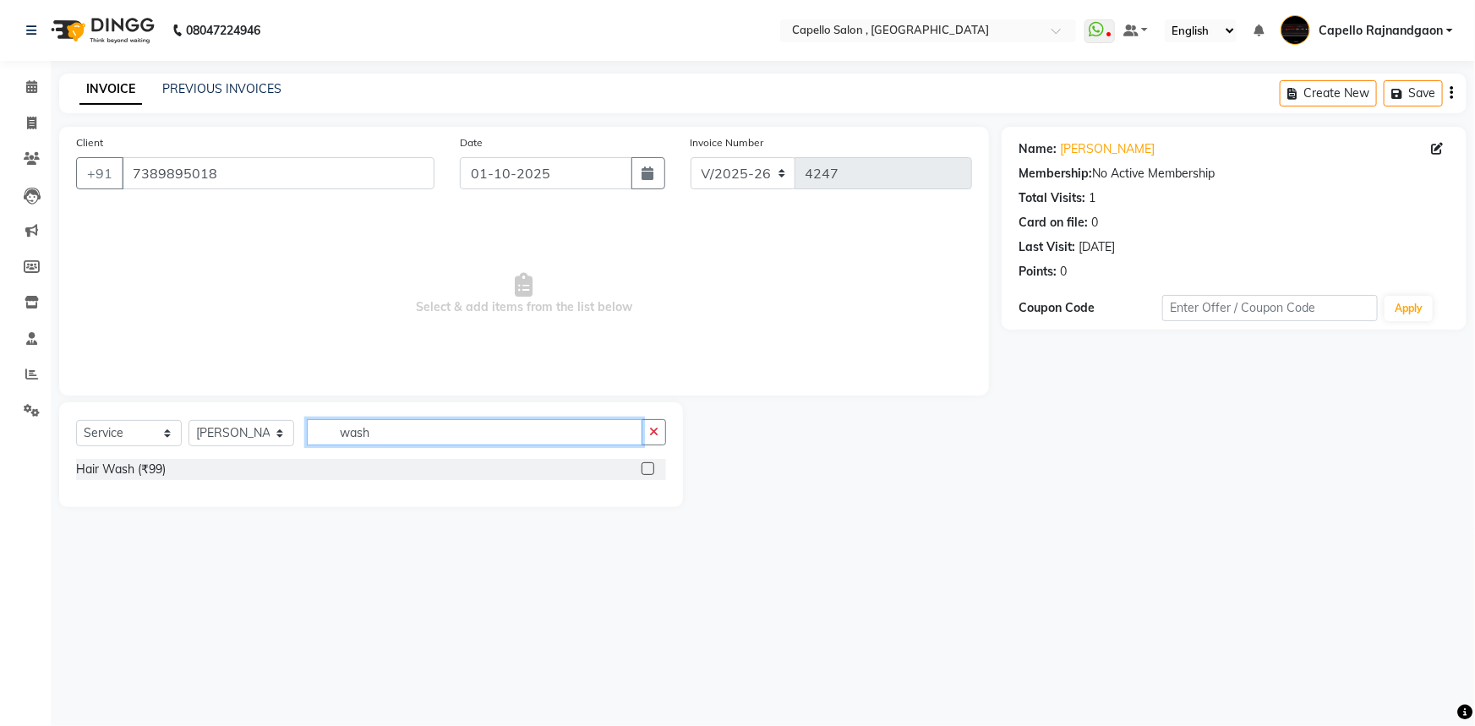
type input "wash"
click at [640, 466] on div "Hair Wash (₹99)" at bounding box center [371, 469] width 590 height 21
click at [642, 466] on label at bounding box center [648, 468] width 13 height 13
click at [642, 466] on input "checkbox" at bounding box center [647, 469] width 11 height 11
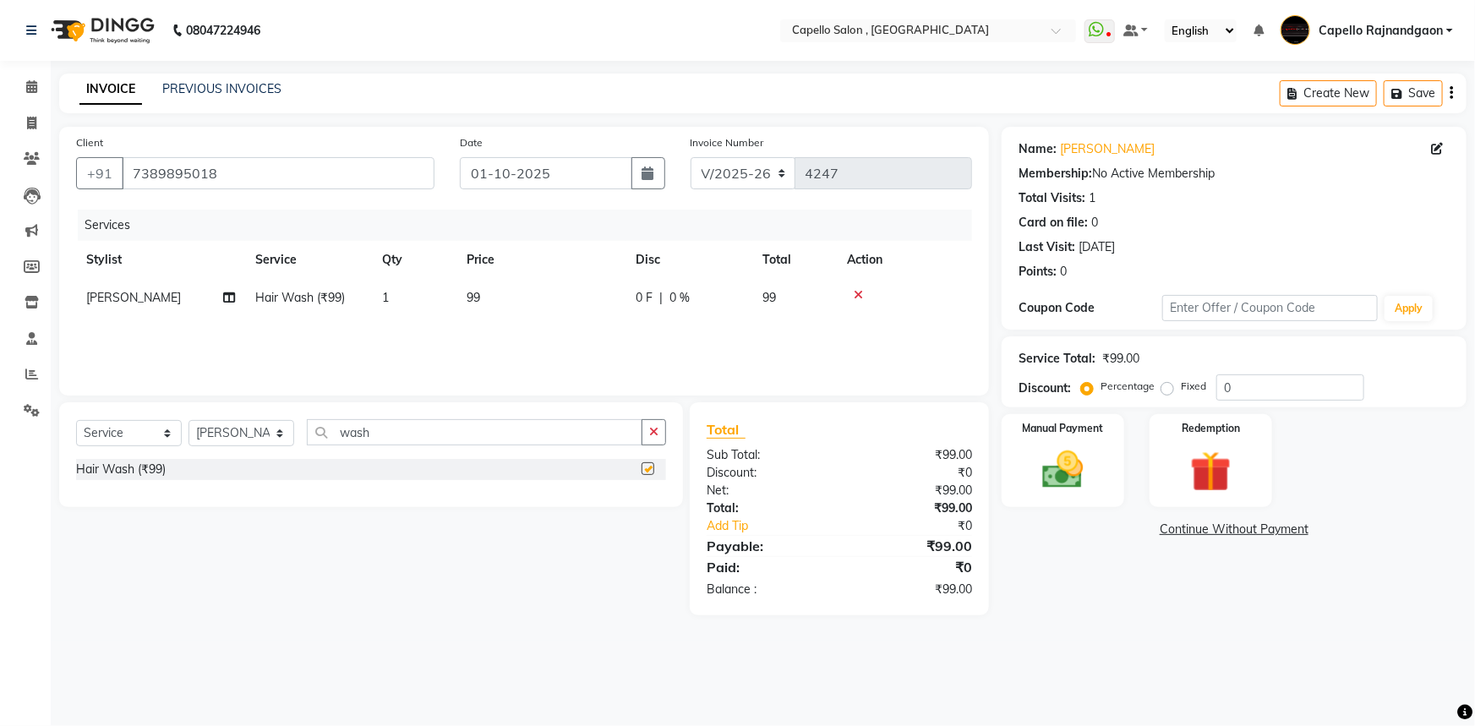
checkbox input "false"
click at [489, 295] on td "99" at bounding box center [541, 298] width 169 height 38
select select "82696"
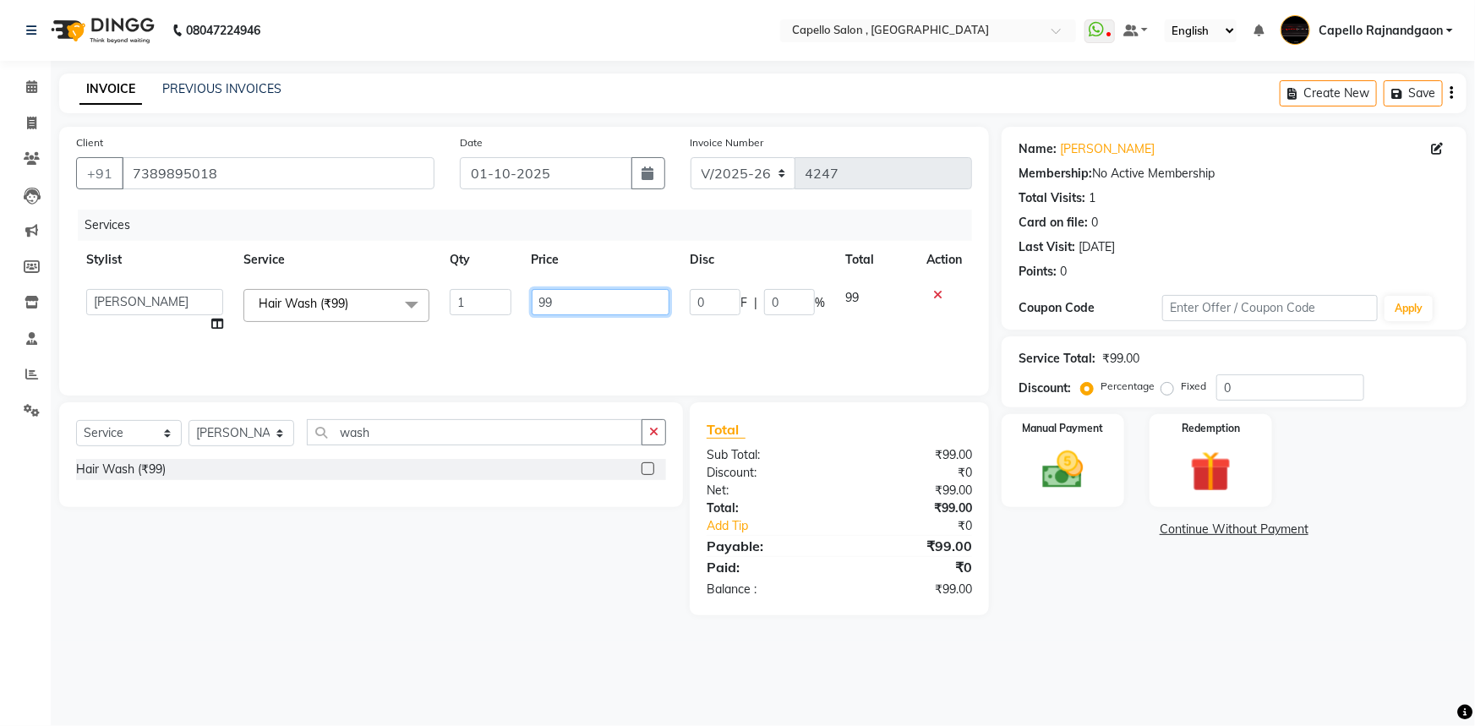
click at [568, 295] on input "99" at bounding box center [601, 302] width 139 height 26
type input "9"
type input "200"
click at [1021, 576] on div "Name: Reeti Membership: No Active Membership Total Visits: 1 Card on file: 0 La…" at bounding box center [1241, 371] width 478 height 489
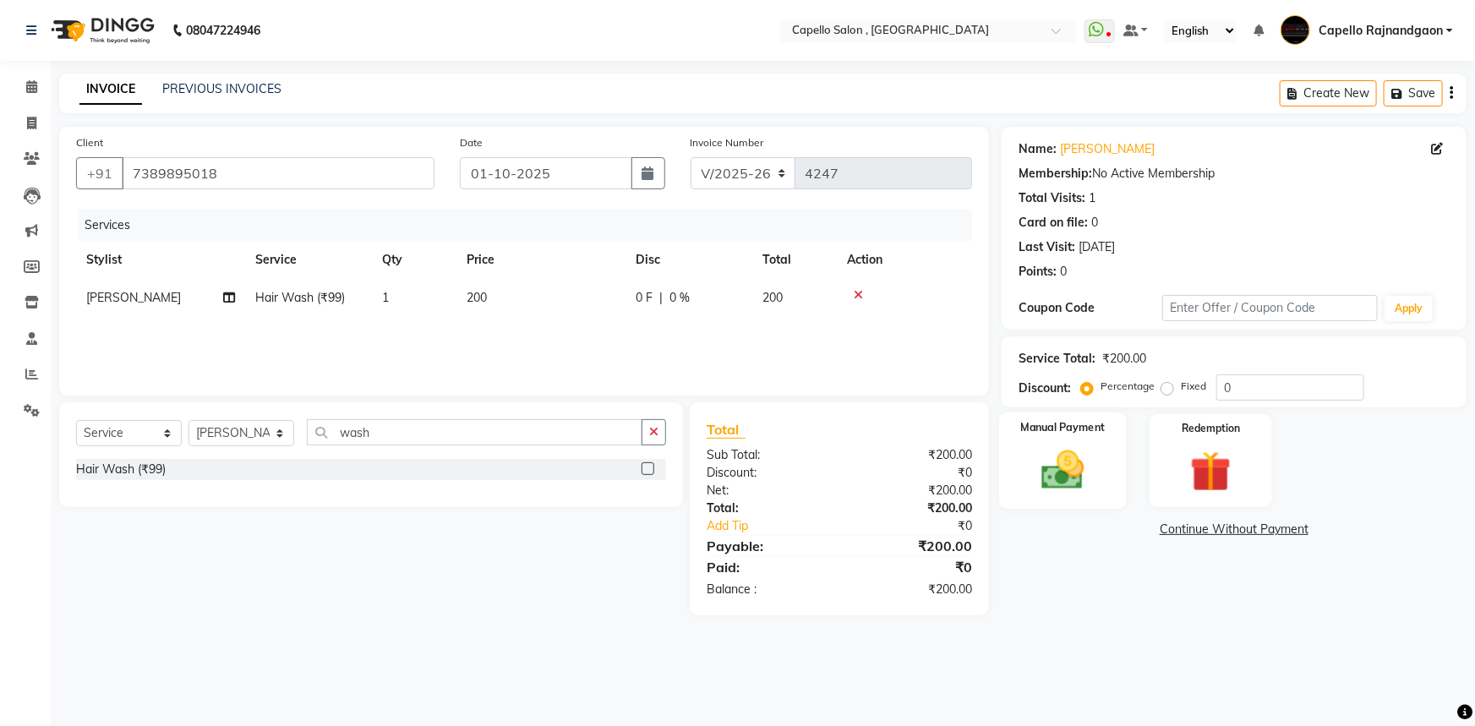
click at [1029, 485] on img at bounding box center [1063, 470] width 69 height 49
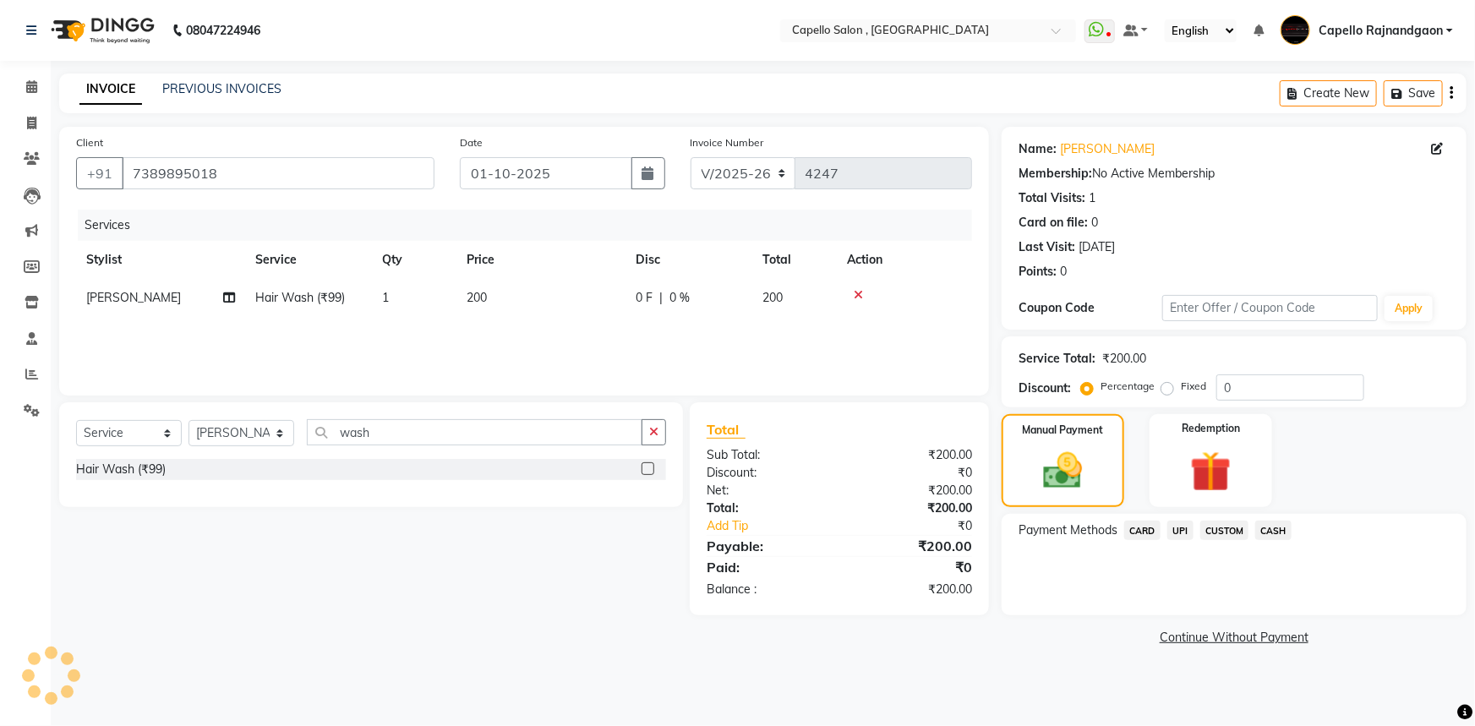
click at [1183, 530] on span "UPI" at bounding box center [1180, 530] width 26 height 19
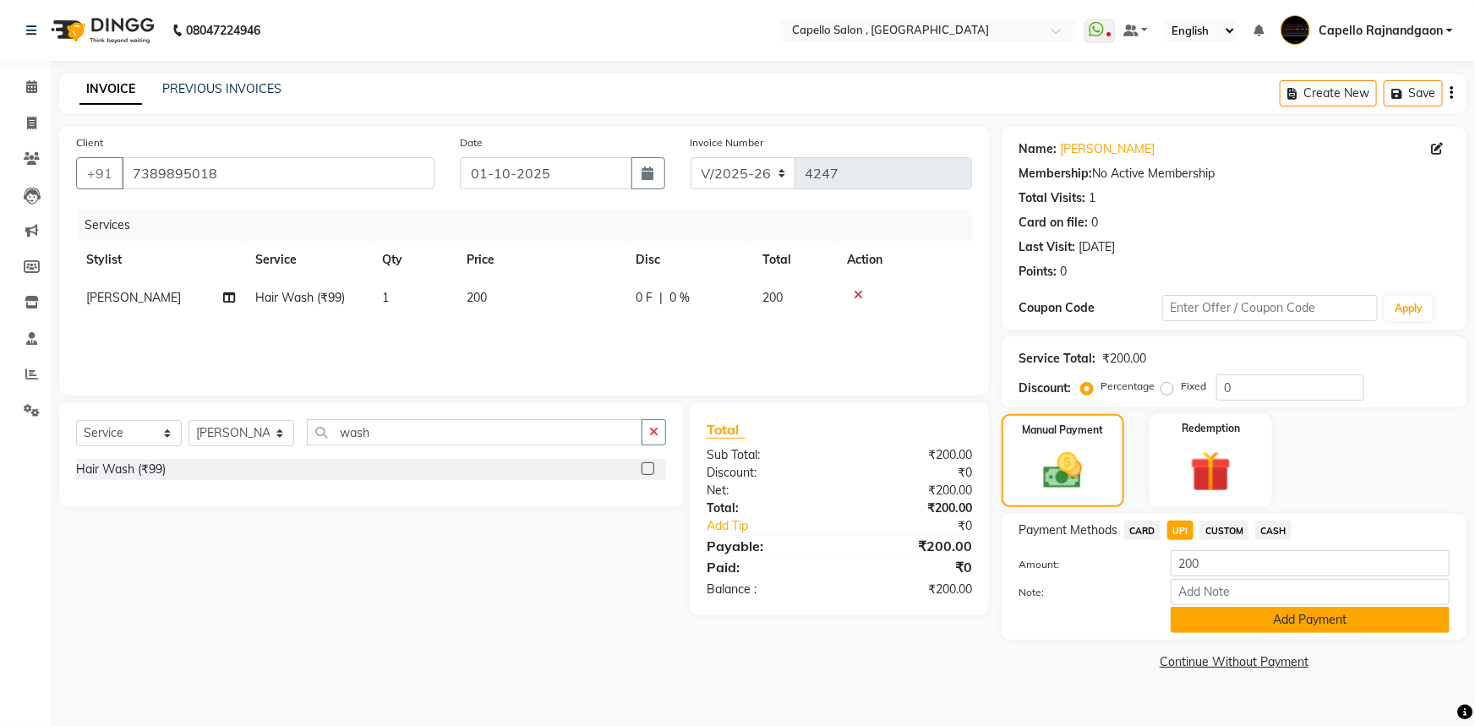
click at [1244, 631] on button "Add Payment" at bounding box center [1310, 620] width 279 height 26
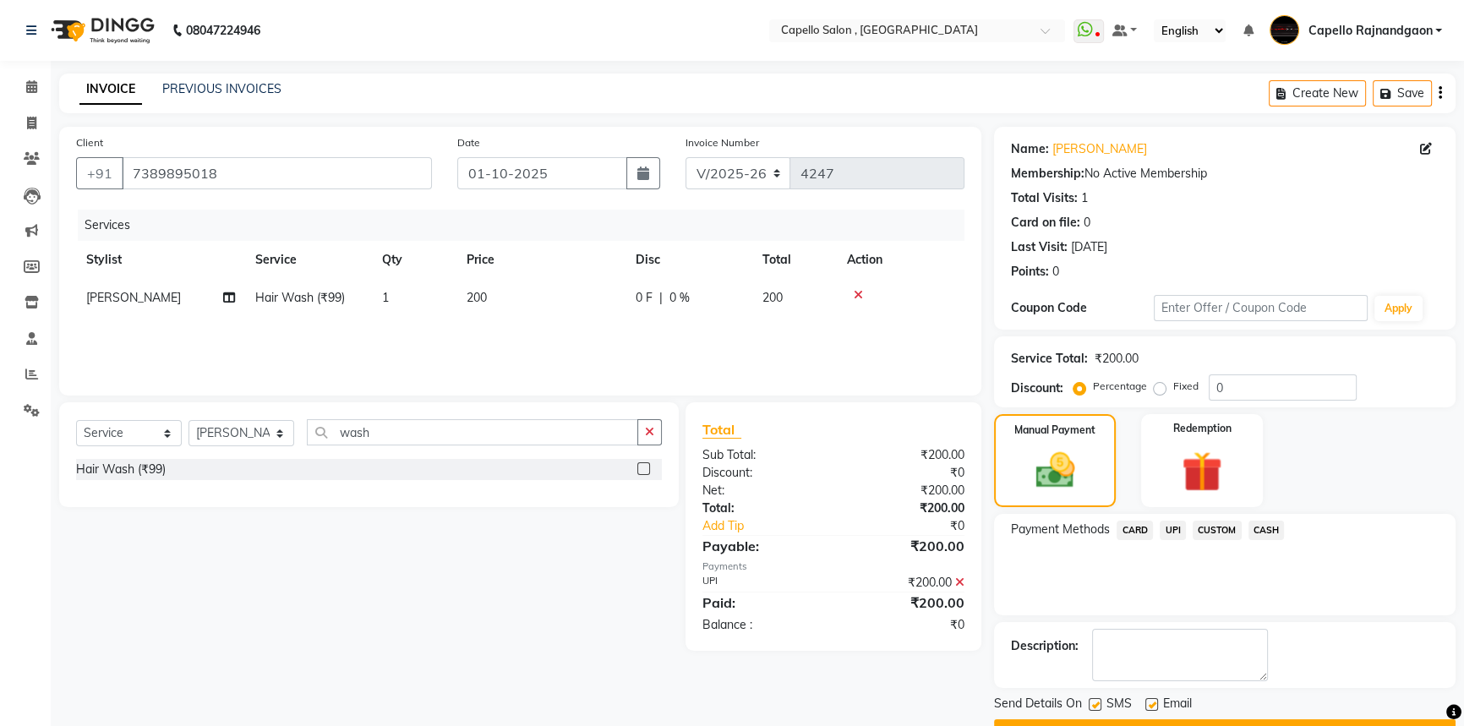
scroll to position [43, 0]
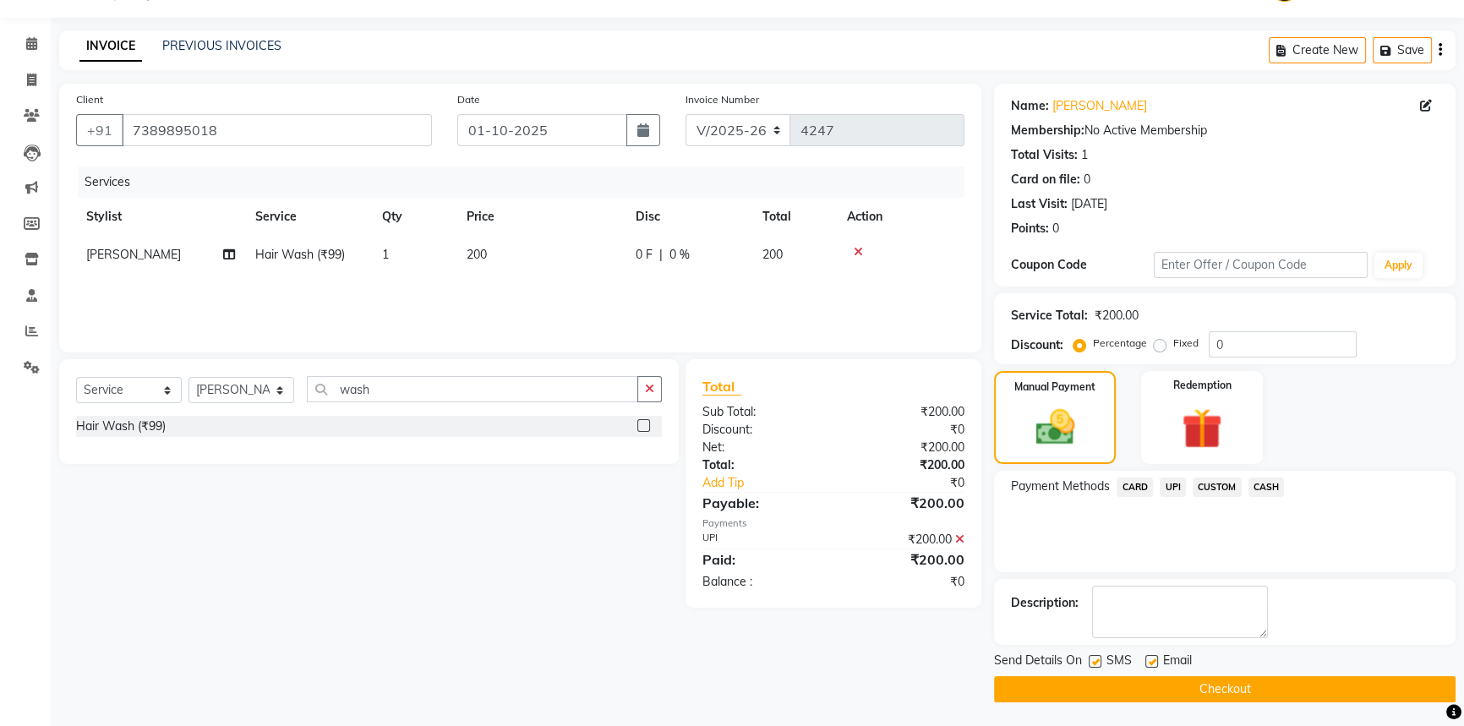
click at [1297, 681] on button "Checkout" at bounding box center [1225, 689] width 462 height 26
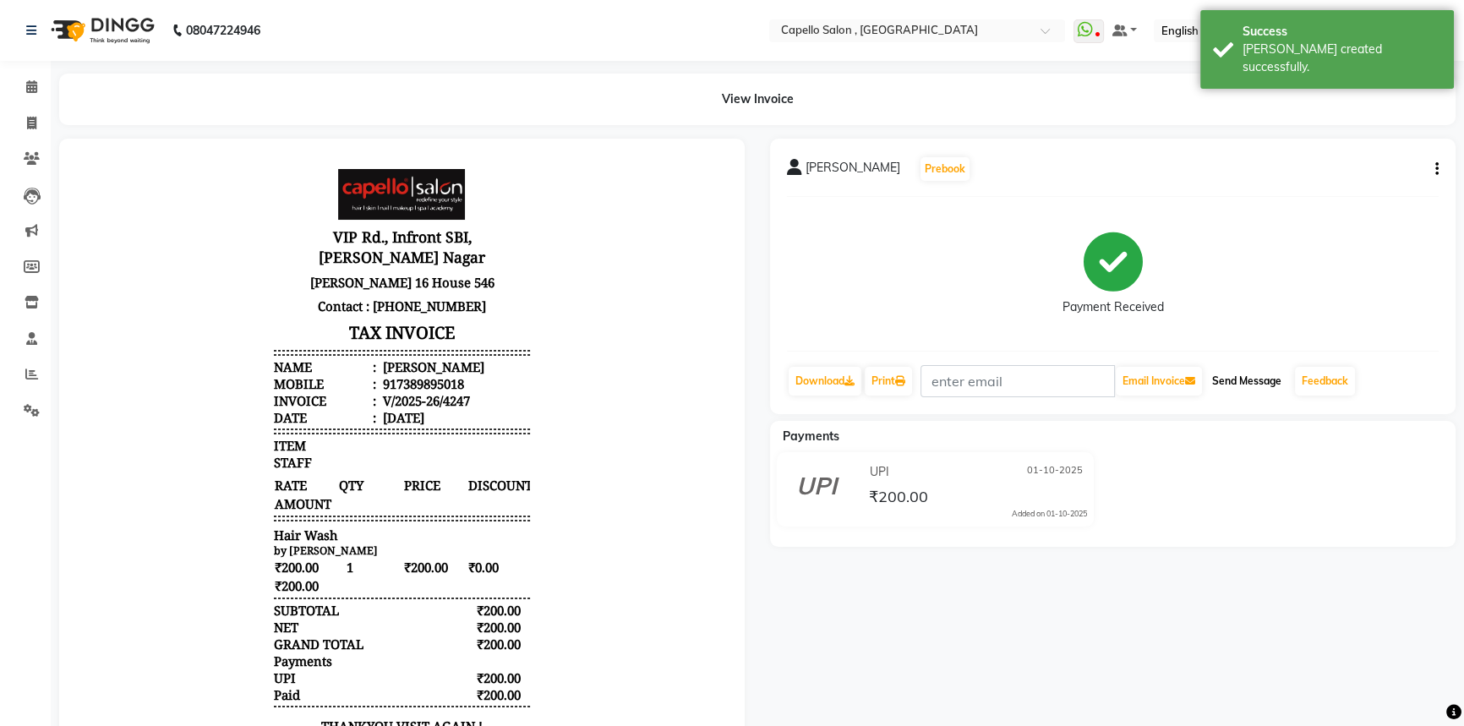
click at [1244, 381] on button "Send Message" at bounding box center [1247, 381] width 83 height 29
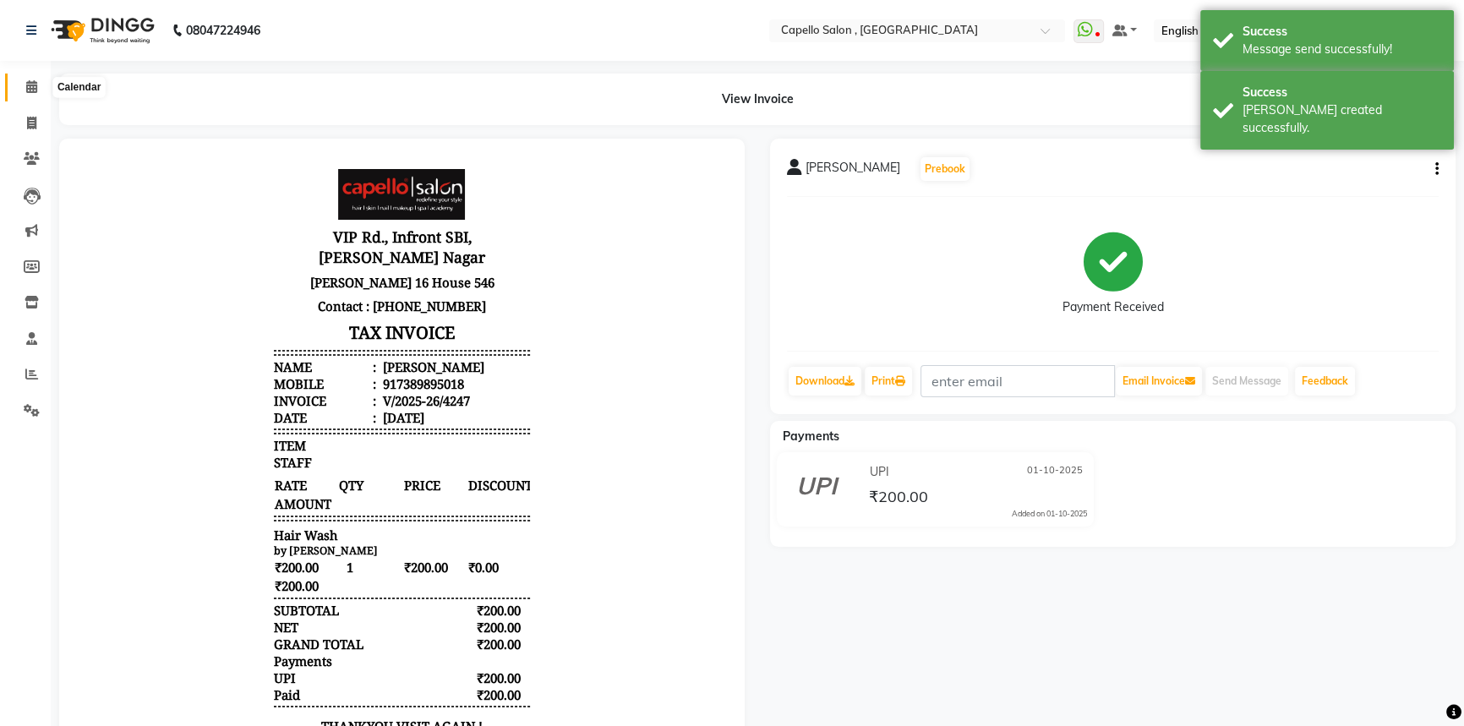
click at [26, 93] on span at bounding box center [32, 87] width 30 height 19
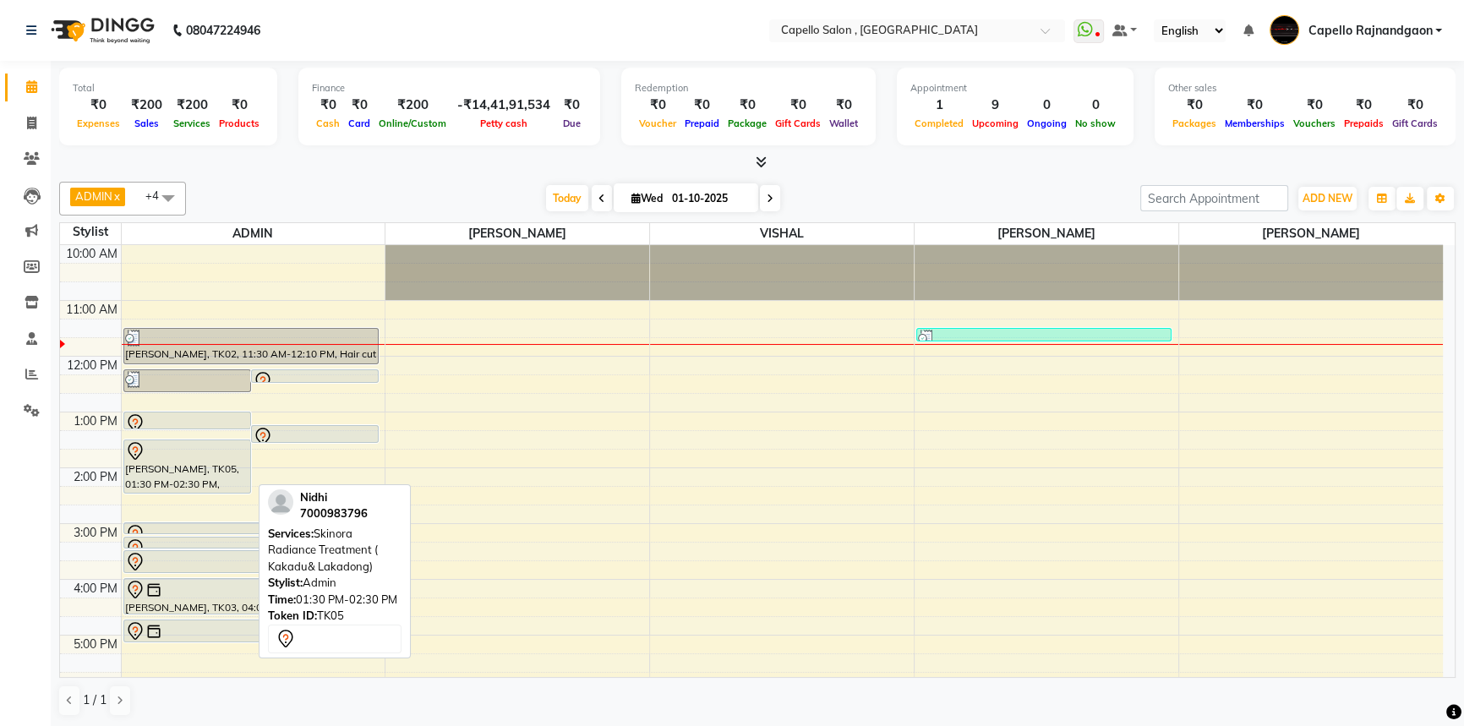
click at [173, 465] on div "[PERSON_NAME], TK05, 01:30 PM-02:30 PM, Skinora Radiance Treatment ( Kakadu& La…" at bounding box center [187, 466] width 126 height 52
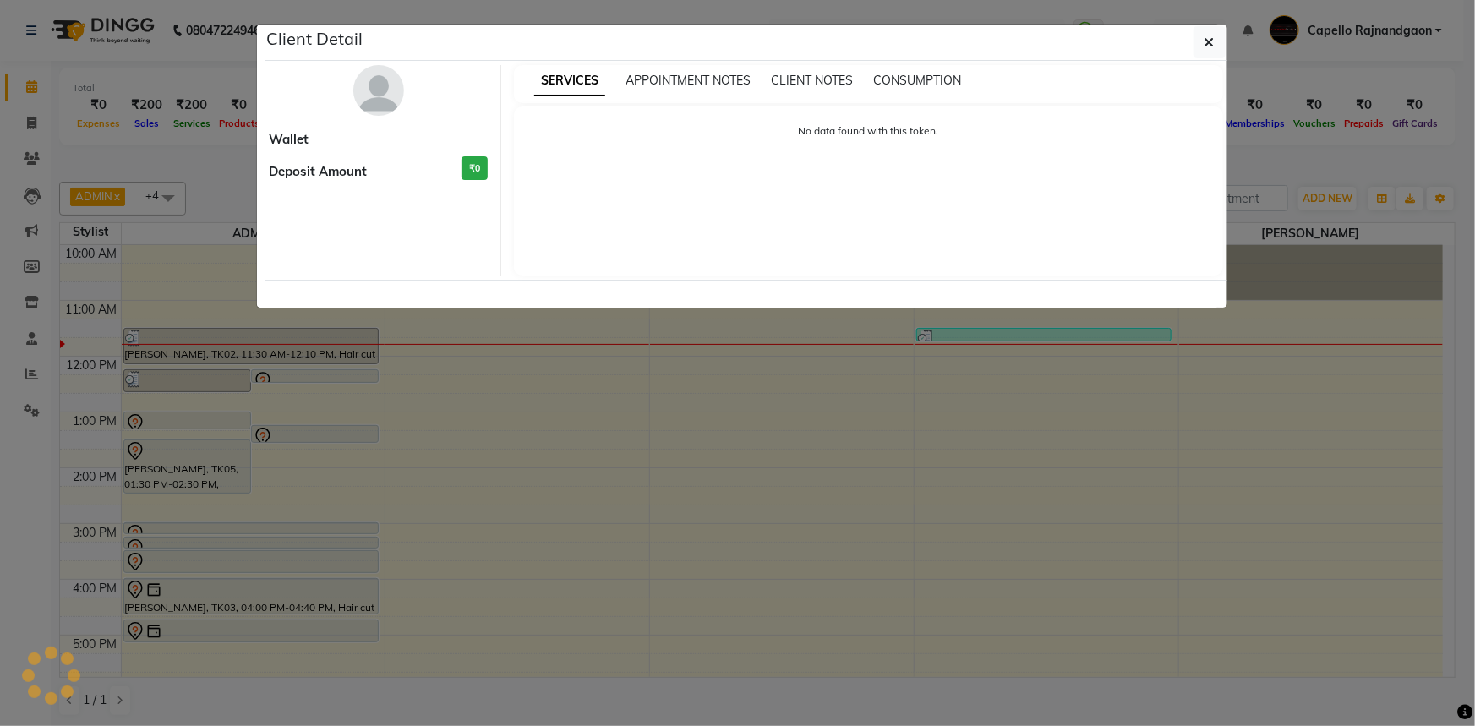
select select "7"
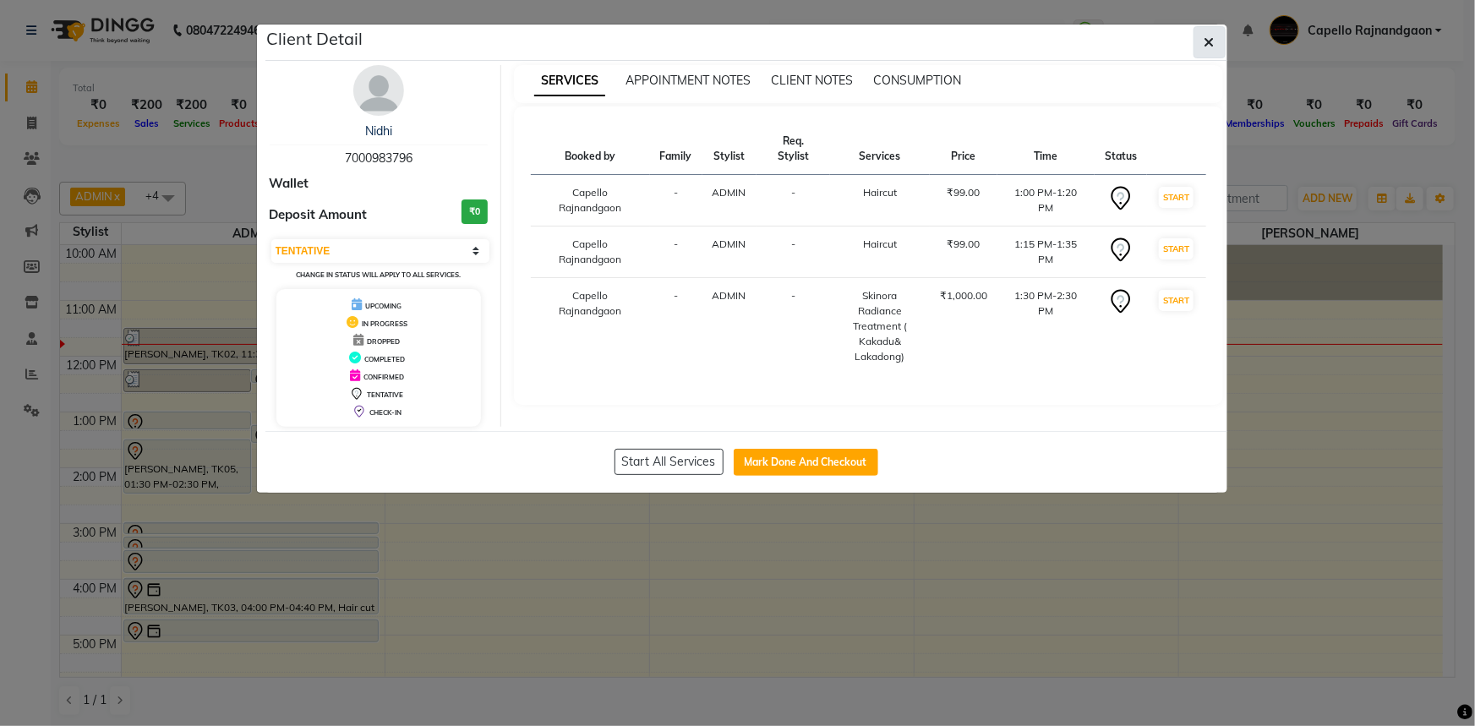
click at [1216, 31] on button "button" at bounding box center [1210, 42] width 32 height 32
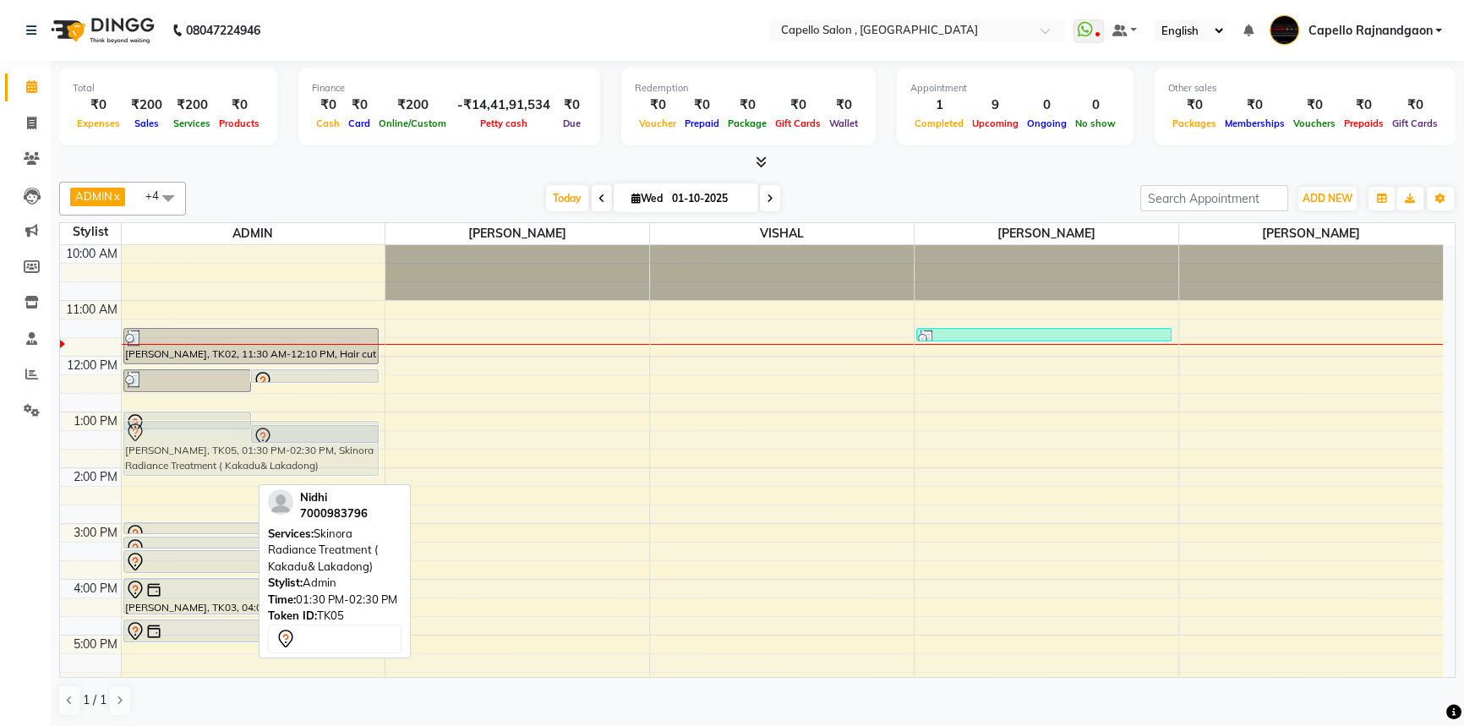
drag, startPoint x: 155, startPoint y: 466, endPoint x: 165, endPoint y: 446, distance: 22.7
click at [165, 446] on div "reeti, TK02, 12:15 PM-12:40 PM, Haircut + Styling + Shampoo & Conditioner (Lore…" at bounding box center [254, 551] width 264 height 613
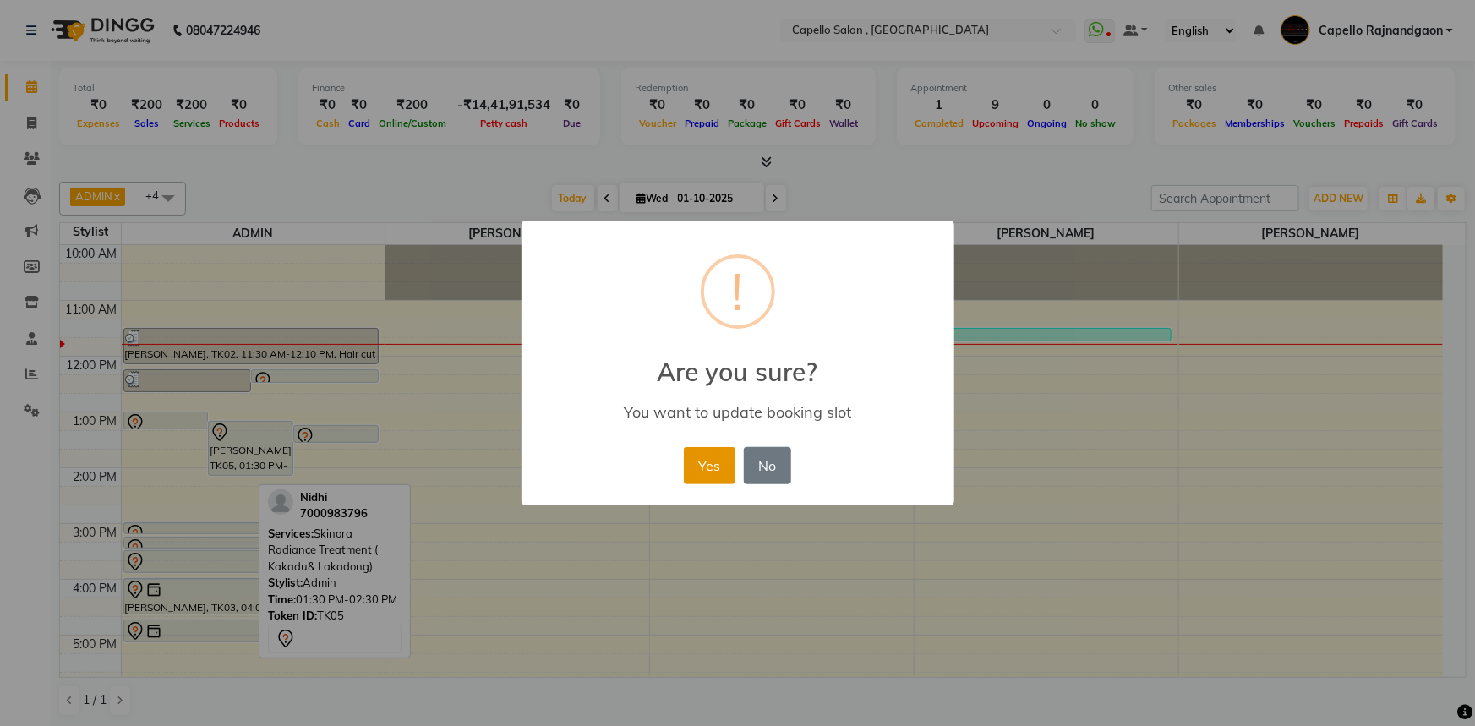
click at [697, 473] on button "Yes" at bounding box center [710, 465] width 52 height 37
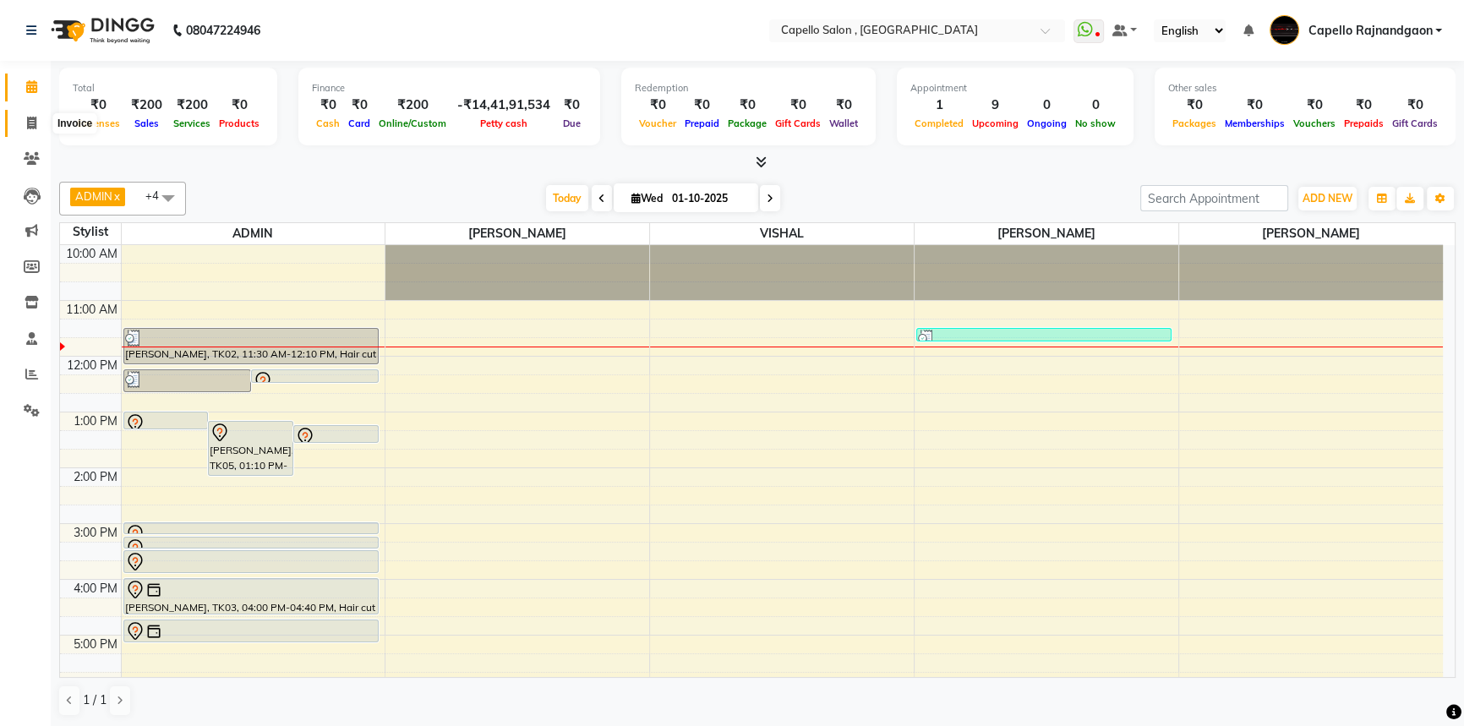
click at [25, 131] on span at bounding box center [32, 123] width 30 height 19
select select "service"
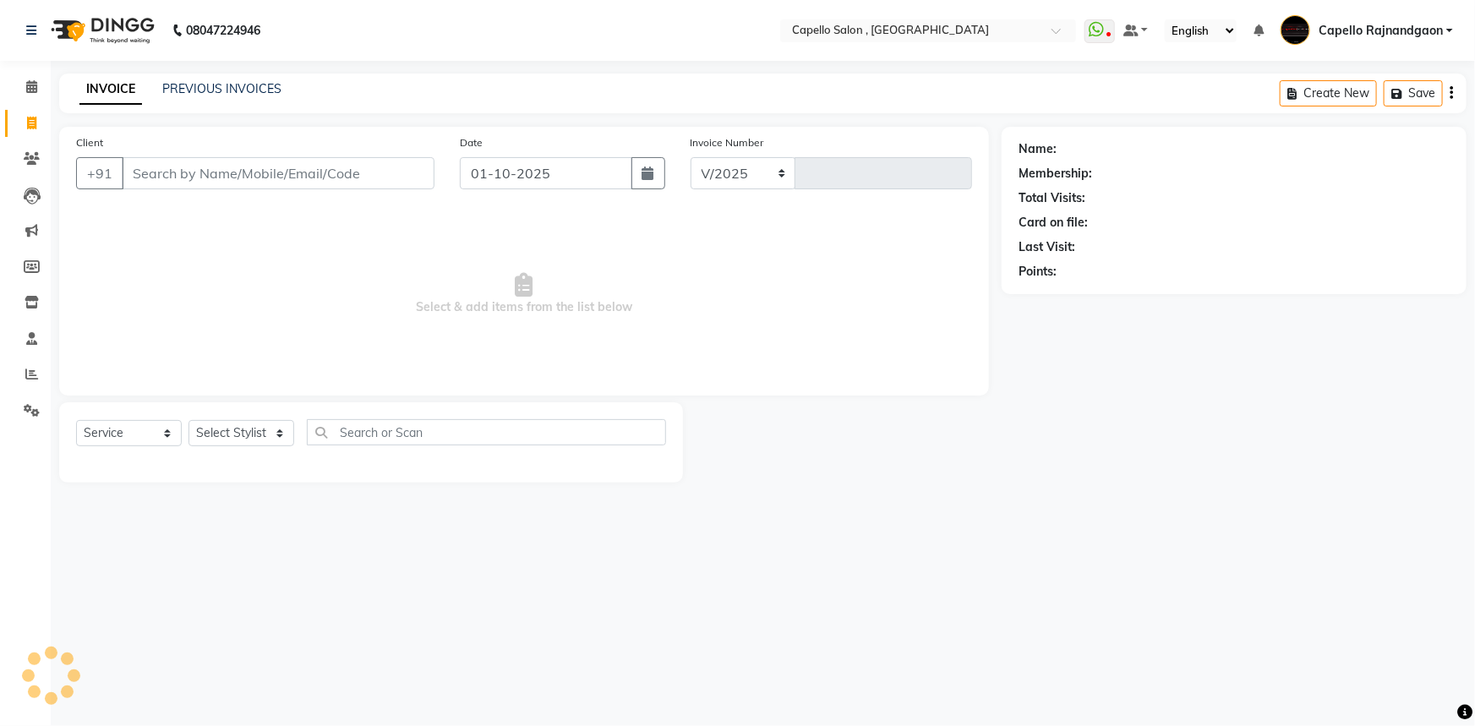
select select "856"
type input "4248"
click at [225, 435] on select "Select Stylist Aditii ADMIN Capello Rajnandgaon [PERSON_NAME] [PERSON_NAME] [PE…" at bounding box center [242, 433] width 106 height 26
select select "14663"
click at [189, 420] on select "Select Stylist Aditii ADMIN Capello Rajnandgaon [PERSON_NAME] [PERSON_NAME] [PE…" at bounding box center [242, 433] width 106 height 26
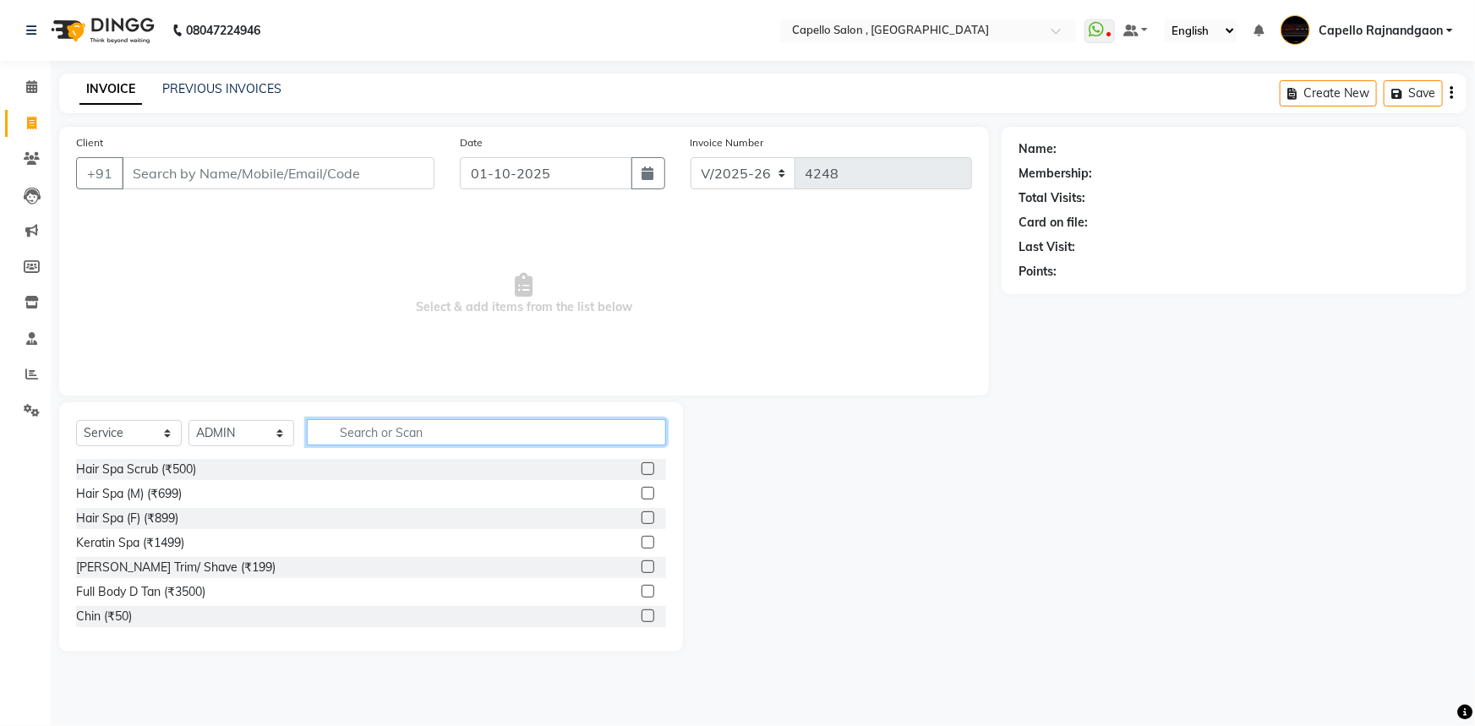
click at [351, 436] on input "text" at bounding box center [486, 432] width 359 height 26
click at [655, 182] on button "button" at bounding box center [648, 173] width 34 height 32
select select "10"
select select "2025"
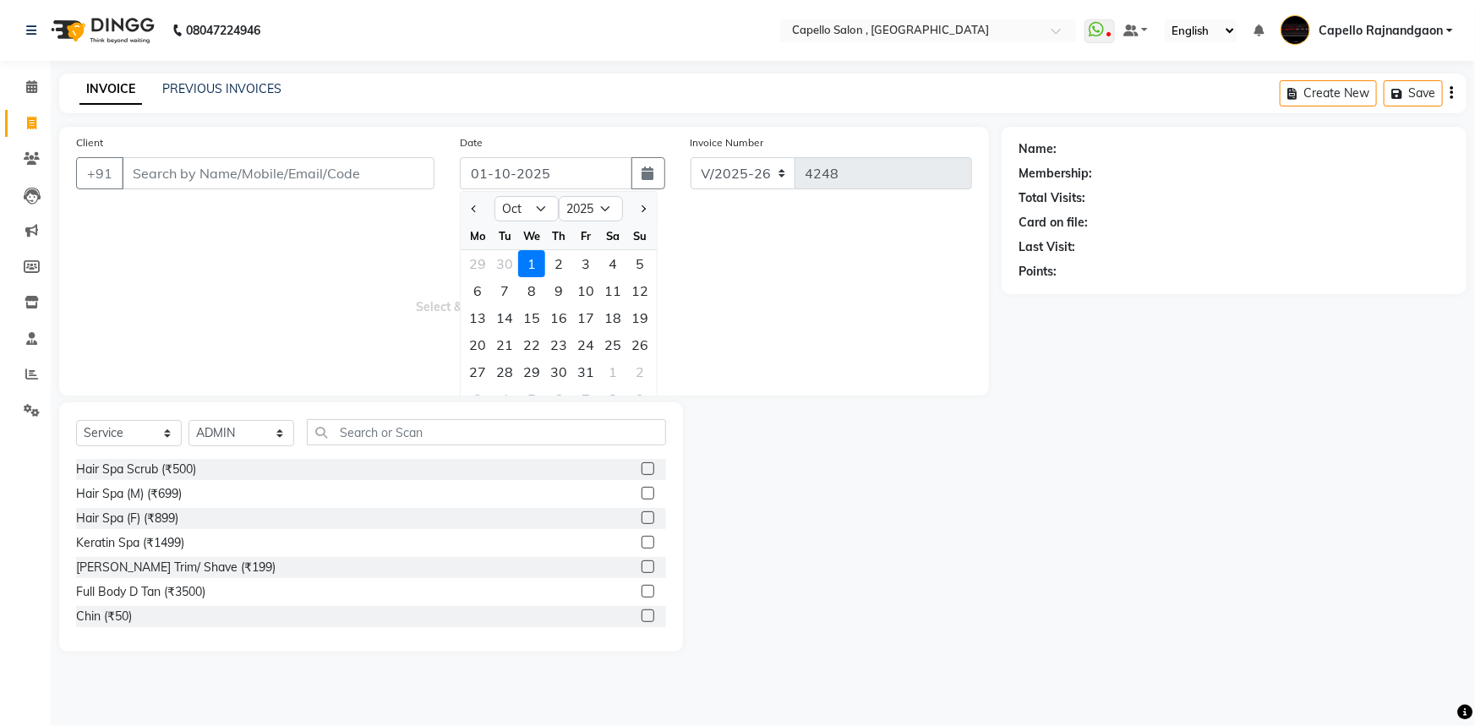
click at [507, 269] on div "30" at bounding box center [504, 263] width 27 height 27
type input "[DATE]"
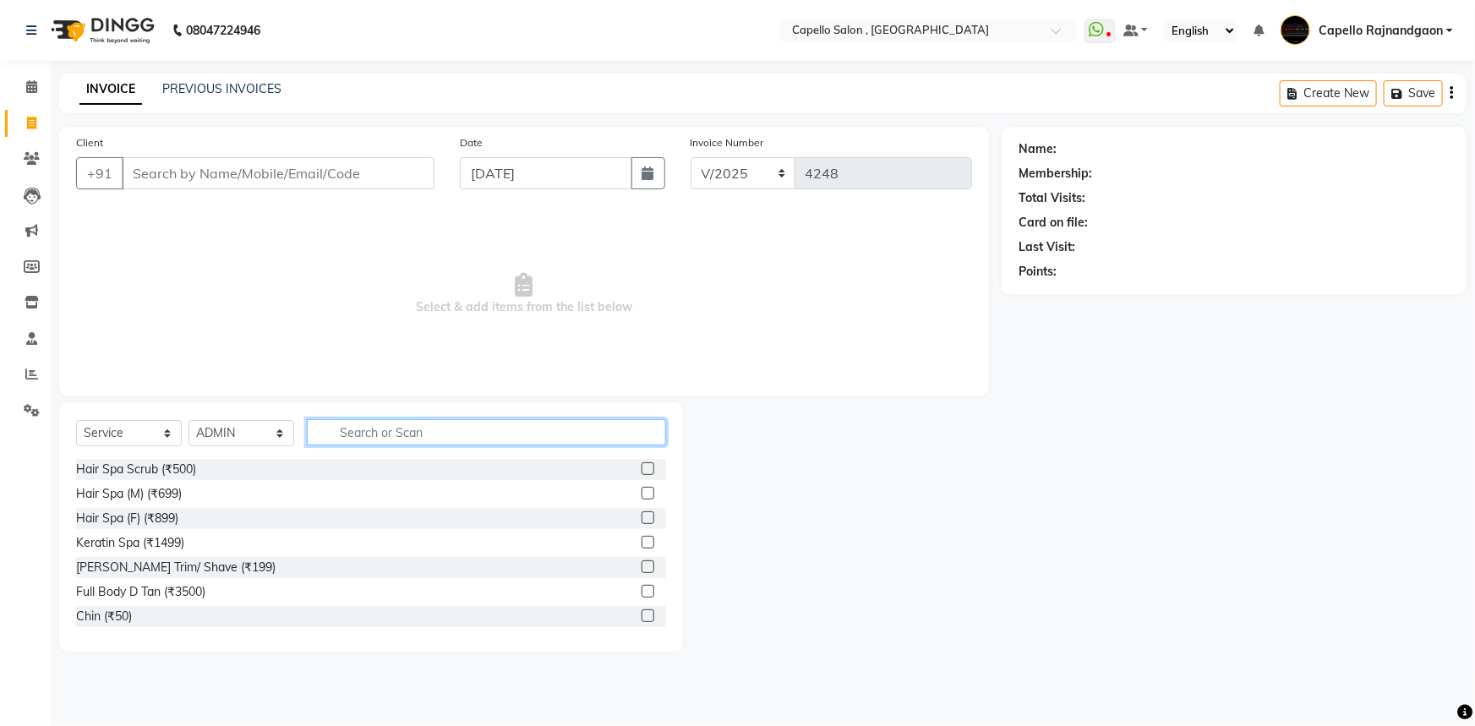
click at [347, 433] on input "text" at bounding box center [486, 432] width 359 height 26
click at [248, 431] on select "Select Stylist Aditii ADMIN Capello Rajnandgaon [PERSON_NAME] [PERSON_NAME] [PE…" at bounding box center [242, 433] width 106 height 26
select select "34173"
click at [189, 420] on select "Select Stylist Aditii ADMIN Capello Rajnandgaon [PERSON_NAME] [PERSON_NAME] [PE…" at bounding box center [242, 433] width 106 height 26
click at [358, 437] on input "text" at bounding box center [486, 432] width 359 height 26
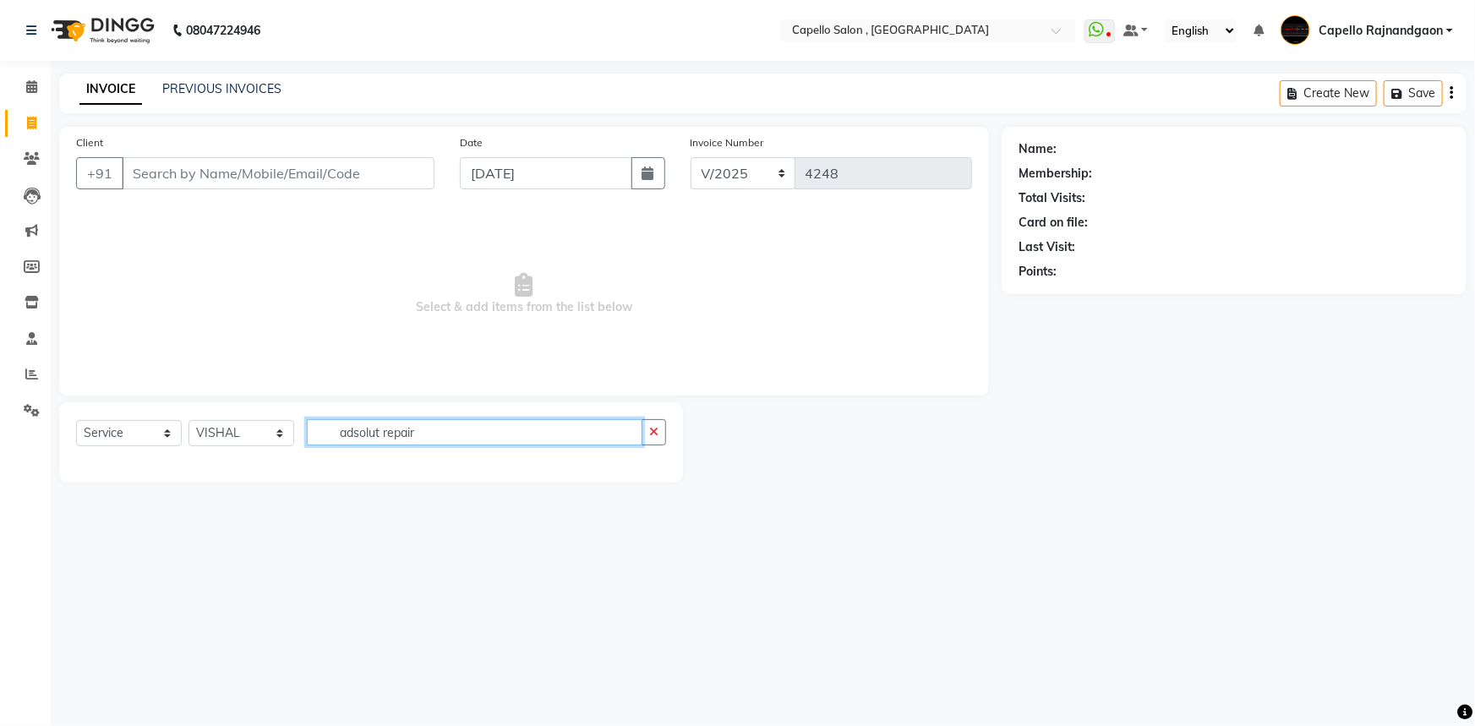
type input "adsolut repair"
click at [116, 436] on select "Select Service Product Membership Package Voucher Prepaid Gift Card" at bounding box center [129, 433] width 106 height 26
select select "product"
click at [76, 420] on select "Select Service Product Membership Package Voucher Prepaid Gift Card" at bounding box center [129, 433] width 106 height 26
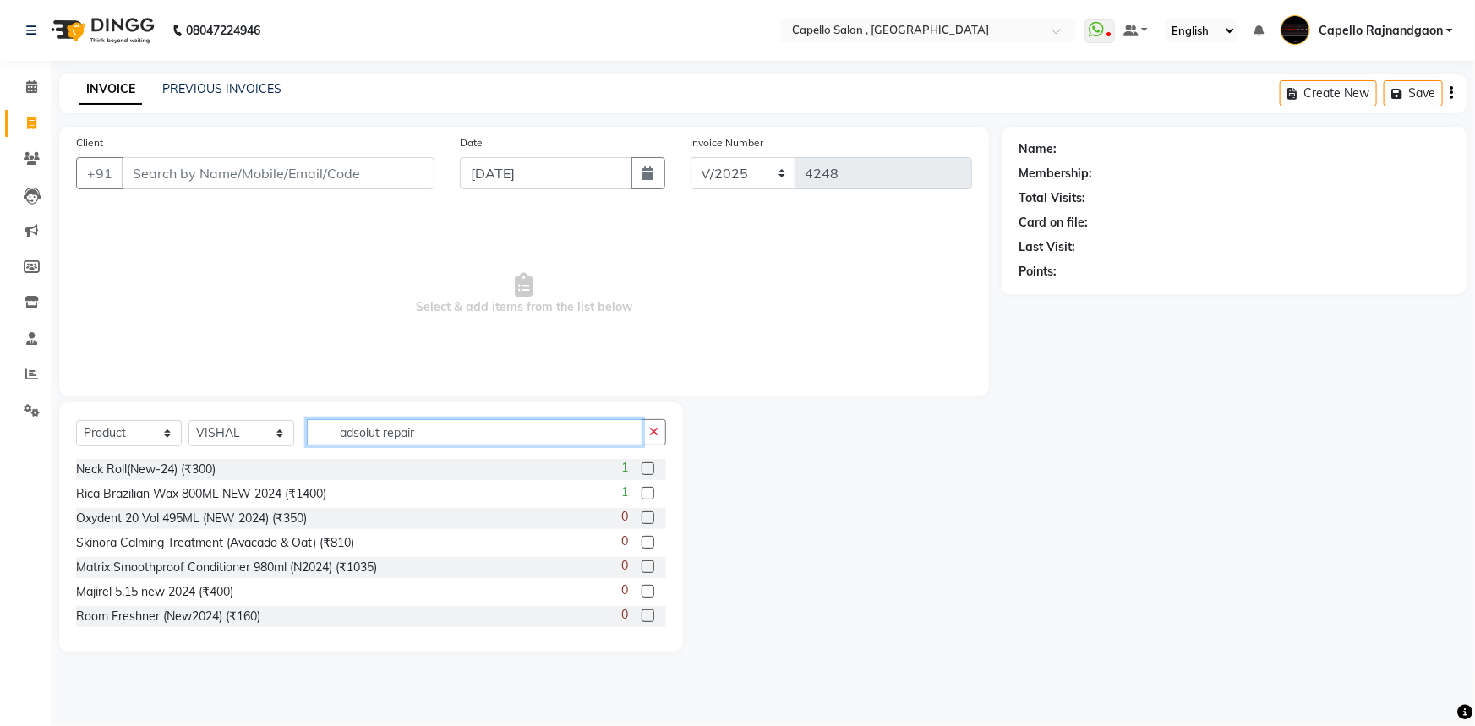
drag, startPoint x: 339, startPoint y: 428, endPoint x: 469, endPoint y: 424, distance: 130.3
click at [469, 424] on input "adsolut repair" at bounding box center [475, 432] width 336 height 26
type input "abs"
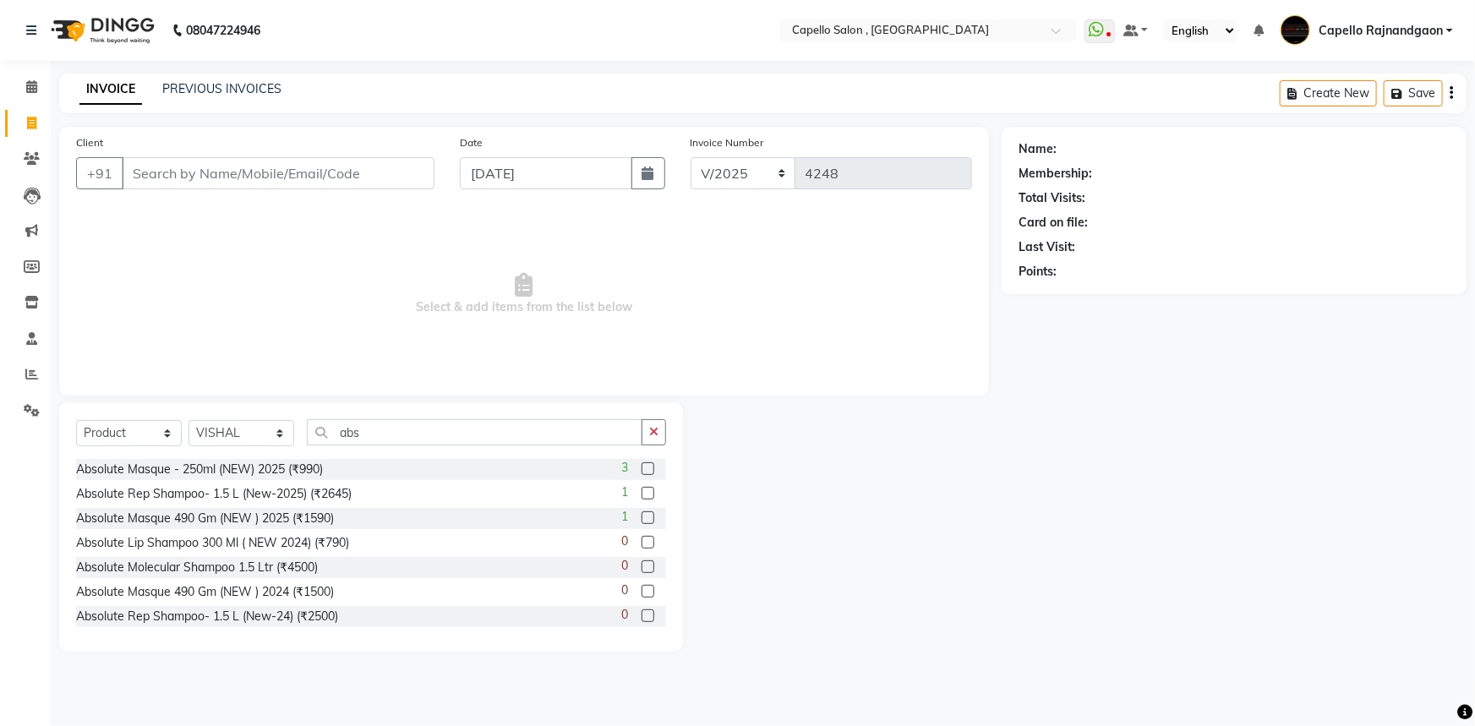
click at [262, 460] on div "Absolute Masque - 250ml (NEW) 2025 (₹990) 3" at bounding box center [371, 469] width 590 height 21
click at [260, 469] on div "Absolute Masque - 250ml (NEW) 2025 (₹990)" at bounding box center [199, 470] width 247 height 18
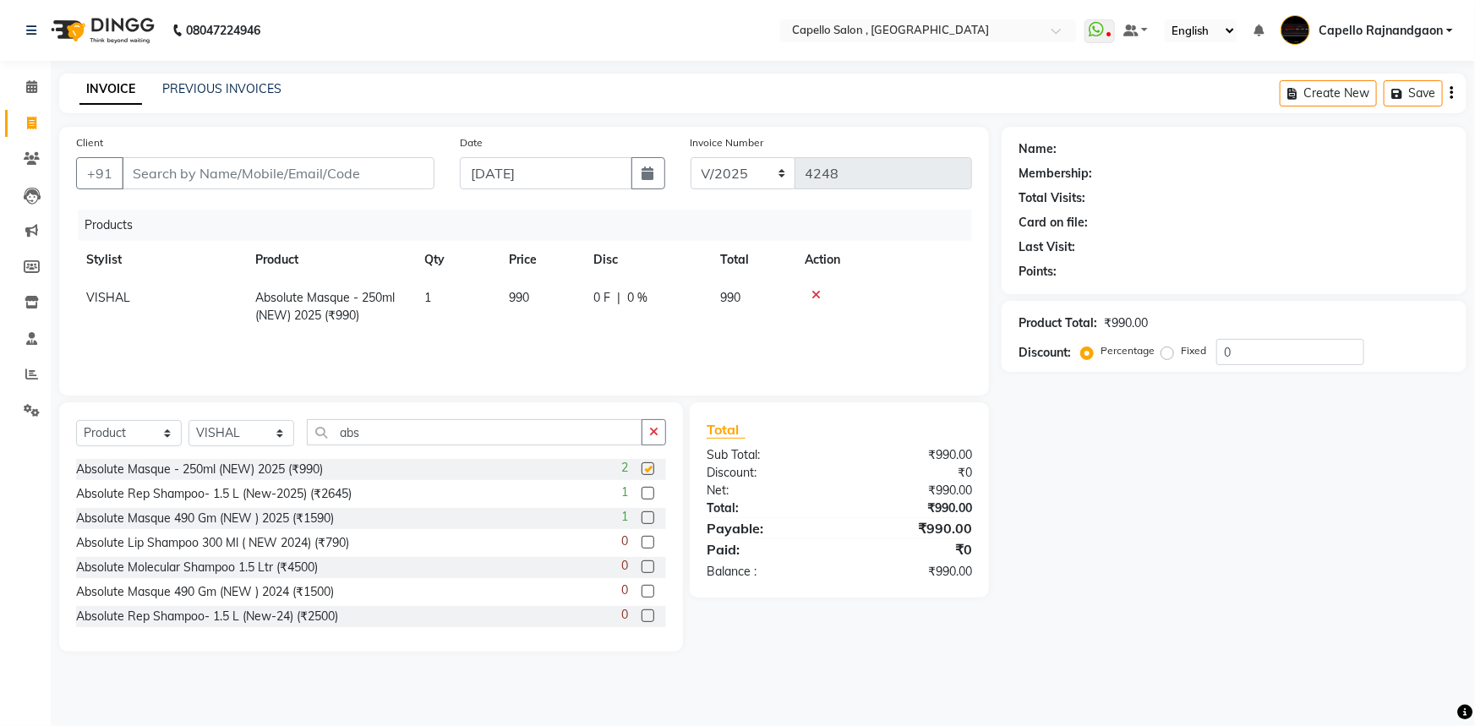
checkbox input "false"
click at [412, 168] on input "Client" at bounding box center [278, 173] width 313 height 32
paste input "9920382043"
type input "9920382043"
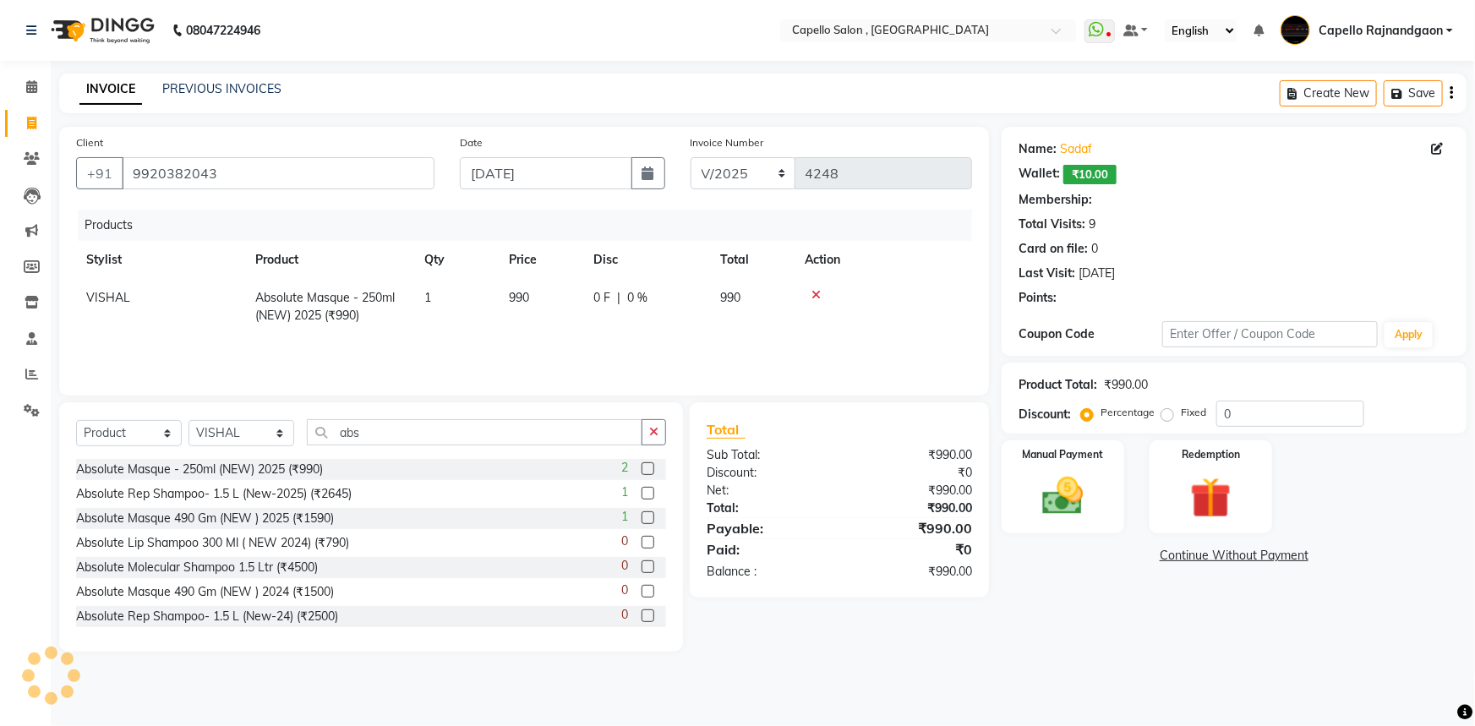
select select "1: Object"
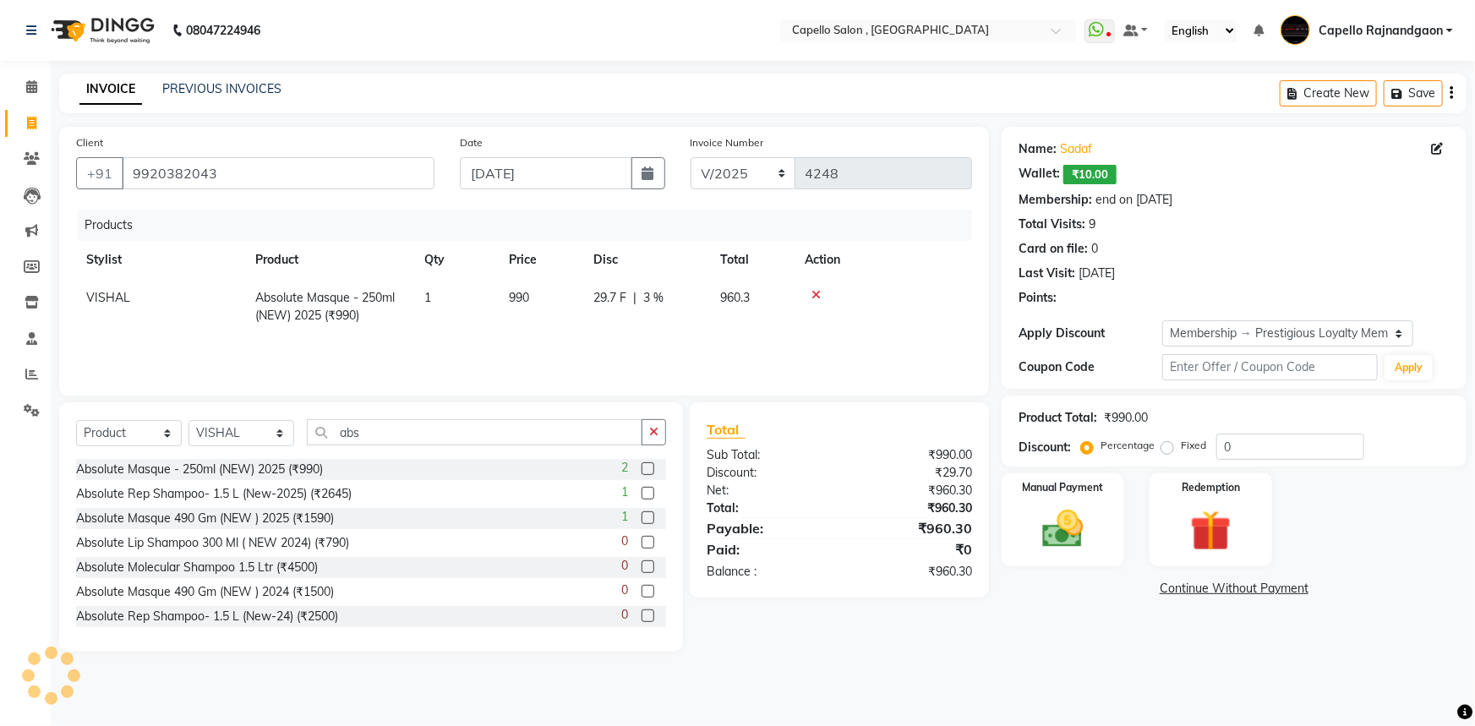
type input "3"
drag, startPoint x: 1184, startPoint y: 327, endPoint x: 1186, endPoint y: 339, distance: 12.0
click at [1184, 327] on select "Select Membership → Prestigious Loyalty Membership" at bounding box center [1287, 333] width 251 height 26
select select "0:"
click at [1162, 320] on select "Select Membership → Prestigious Loyalty Membership" at bounding box center [1287, 333] width 251 height 26
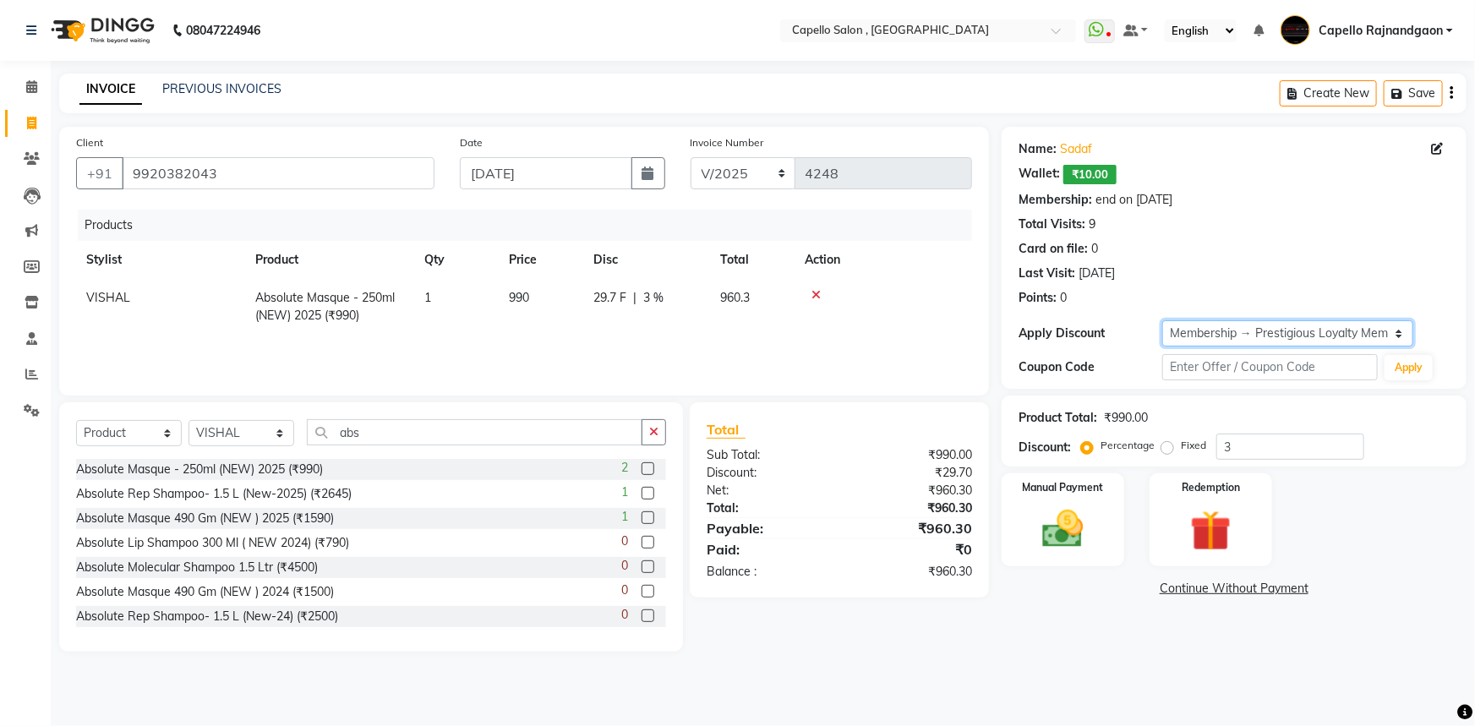
type input "0"
click at [1078, 503] on div "Manual Payment" at bounding box center [1063, 520] width 128 height 97
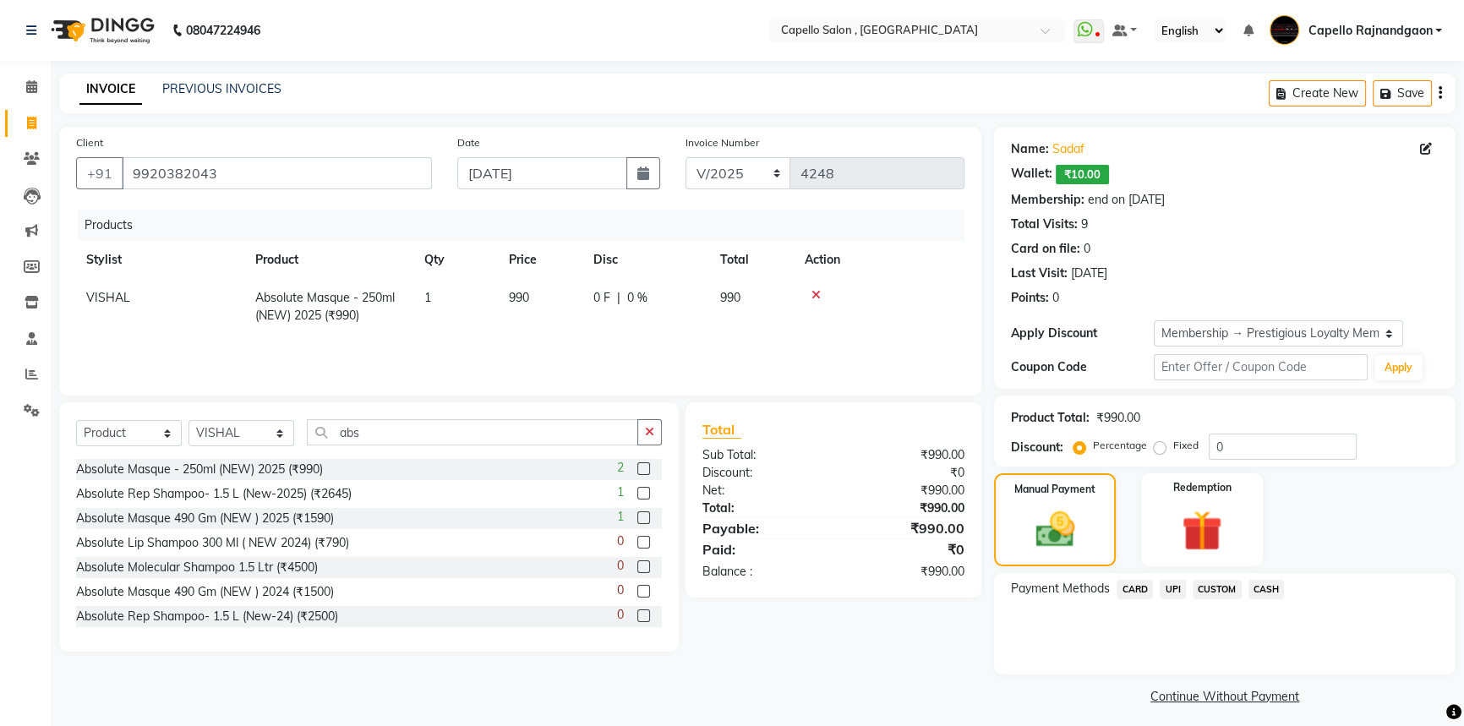
click at [1166, 593] on span "UPI" at bounding box center [1173, 589] width 26 height 19
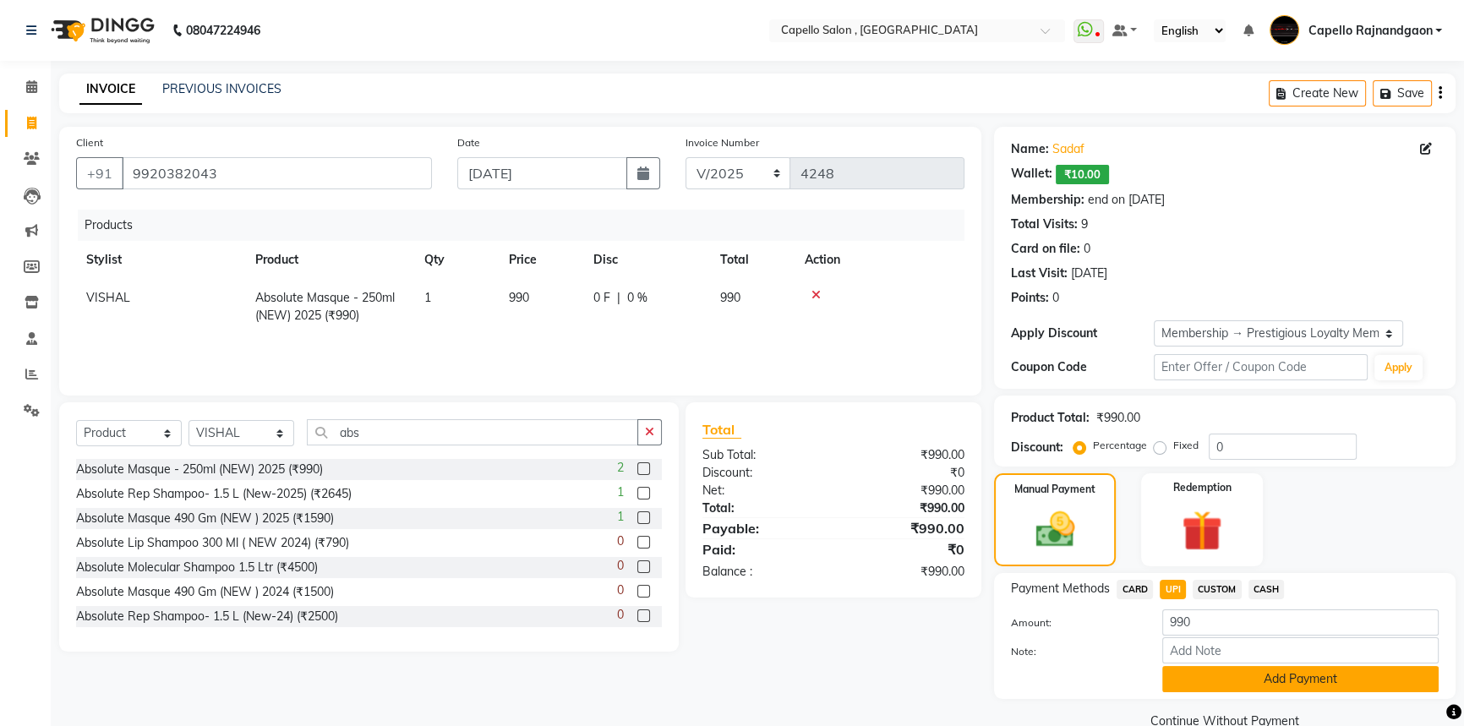
click at [1170, 681] on button "Add Payment" at bounding box center [1300, 679] width 276 height 26
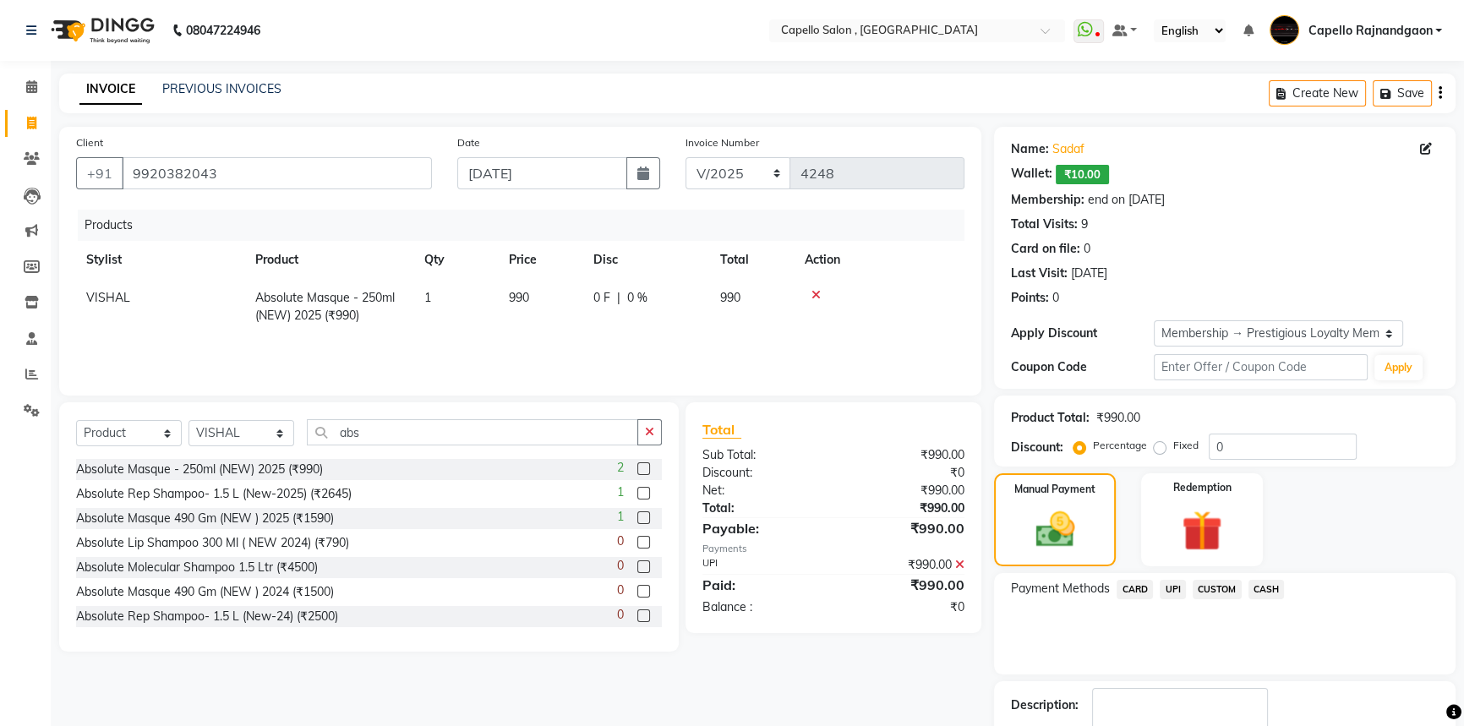
scroll to position [102, 0]
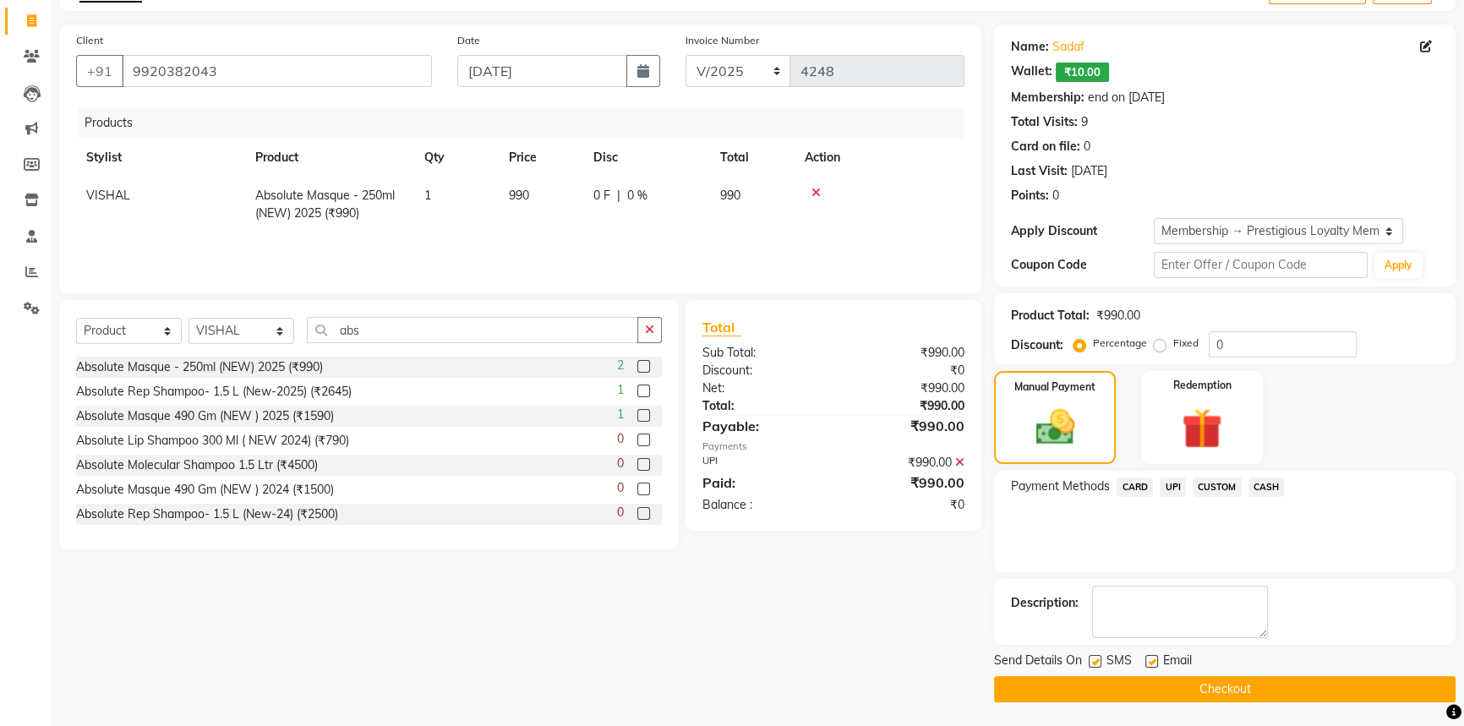
click at [1170, 691] on button "Checkout" at bounding box center [1225, 689] width 462 height 26
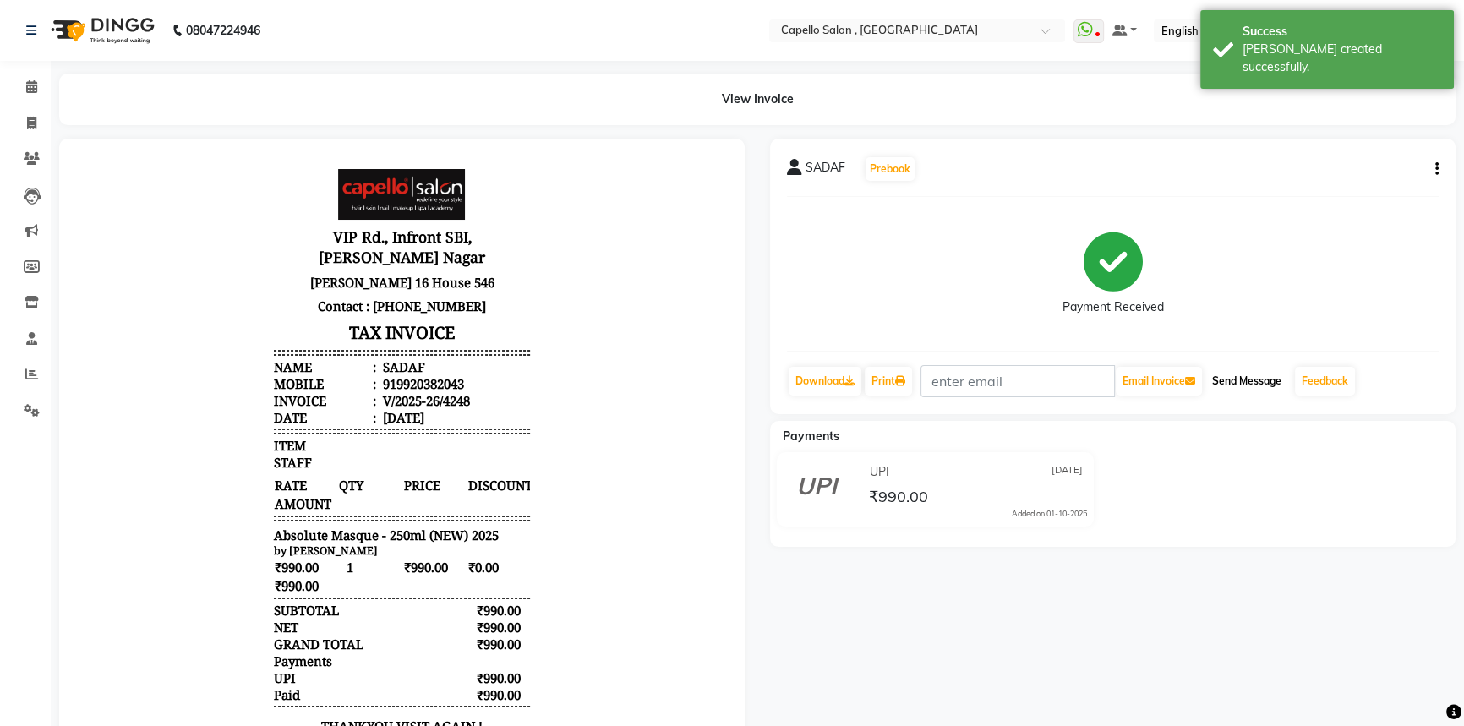
click at [1261, 380] on button "Send Message" at bounding box center [1247, 381] width 83 height 29
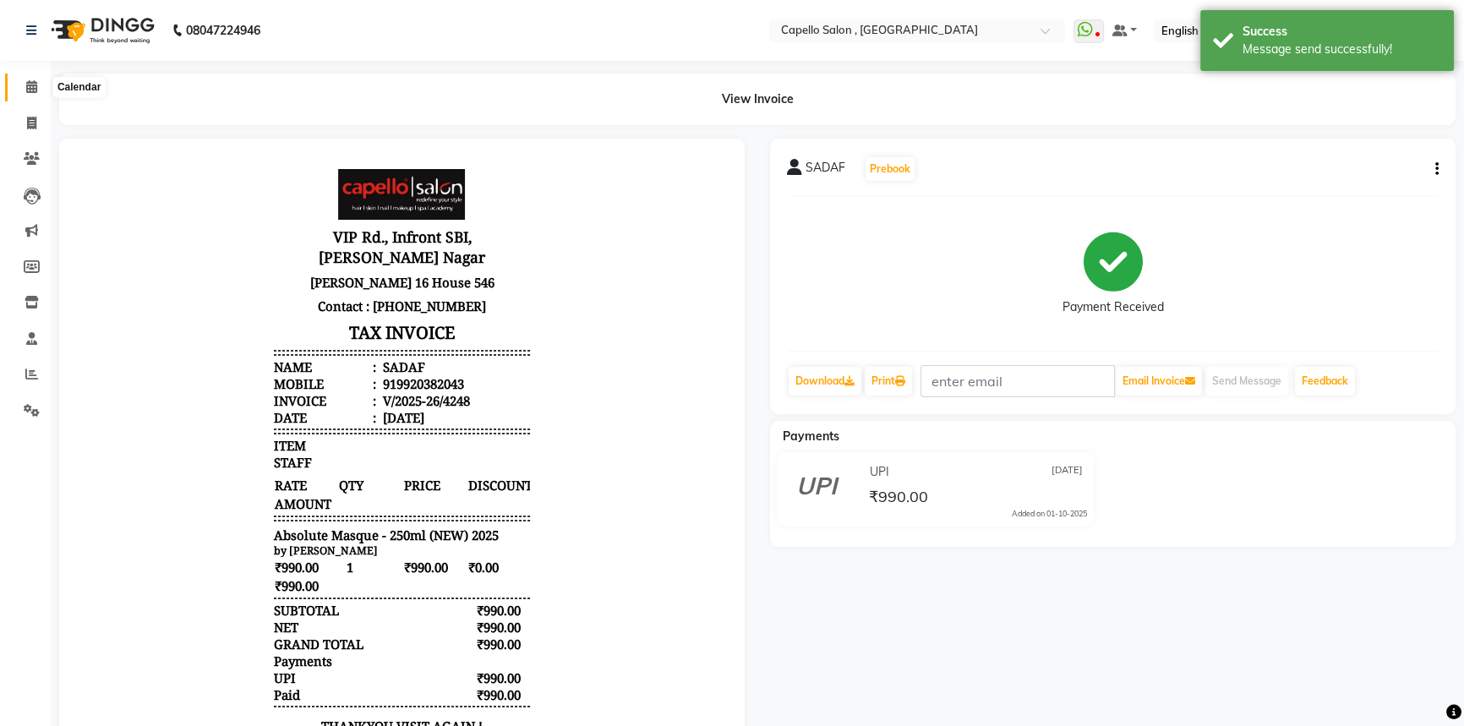
click at [26, 85] on icon at bounding box center [31, 86] width 11 height 13
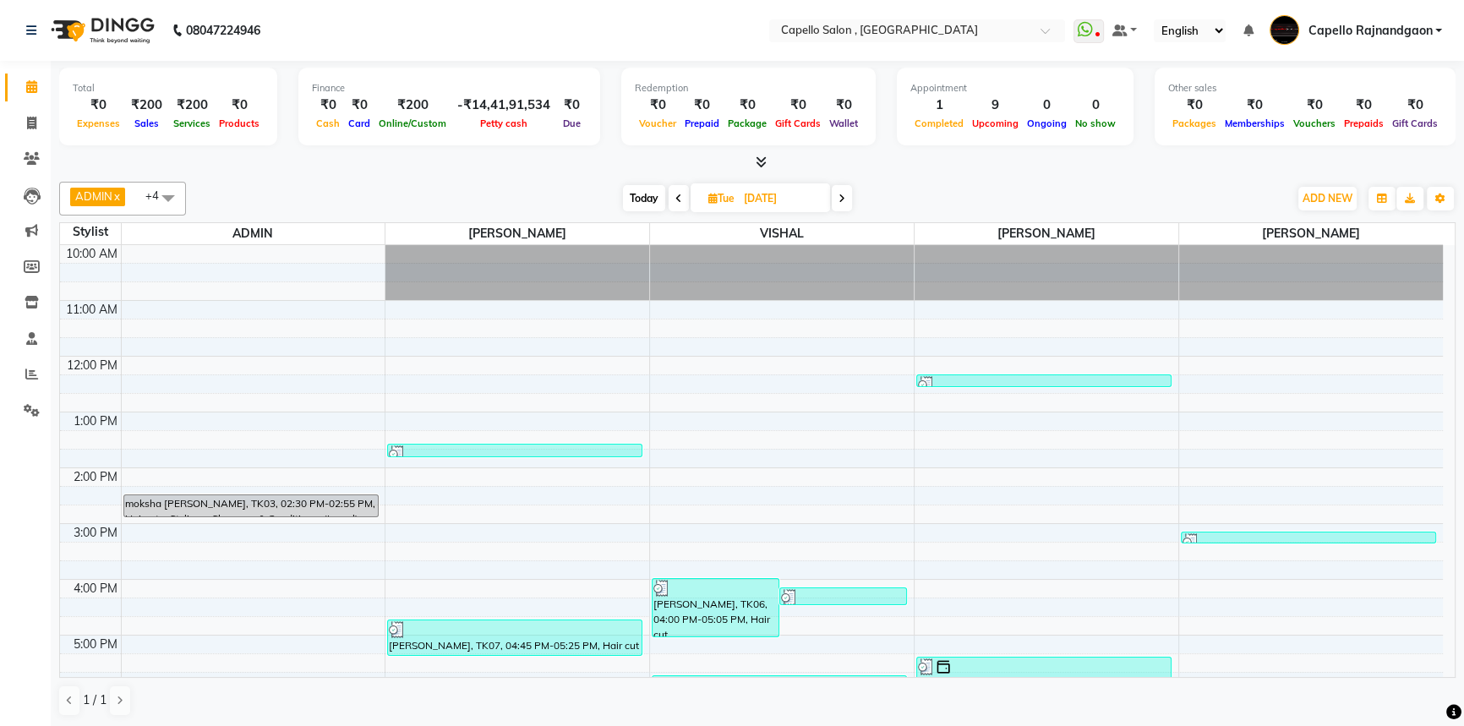
click at [841, 203] on span at bounding box center [842, 198] width 20 height 26
type input "01-10-2025"
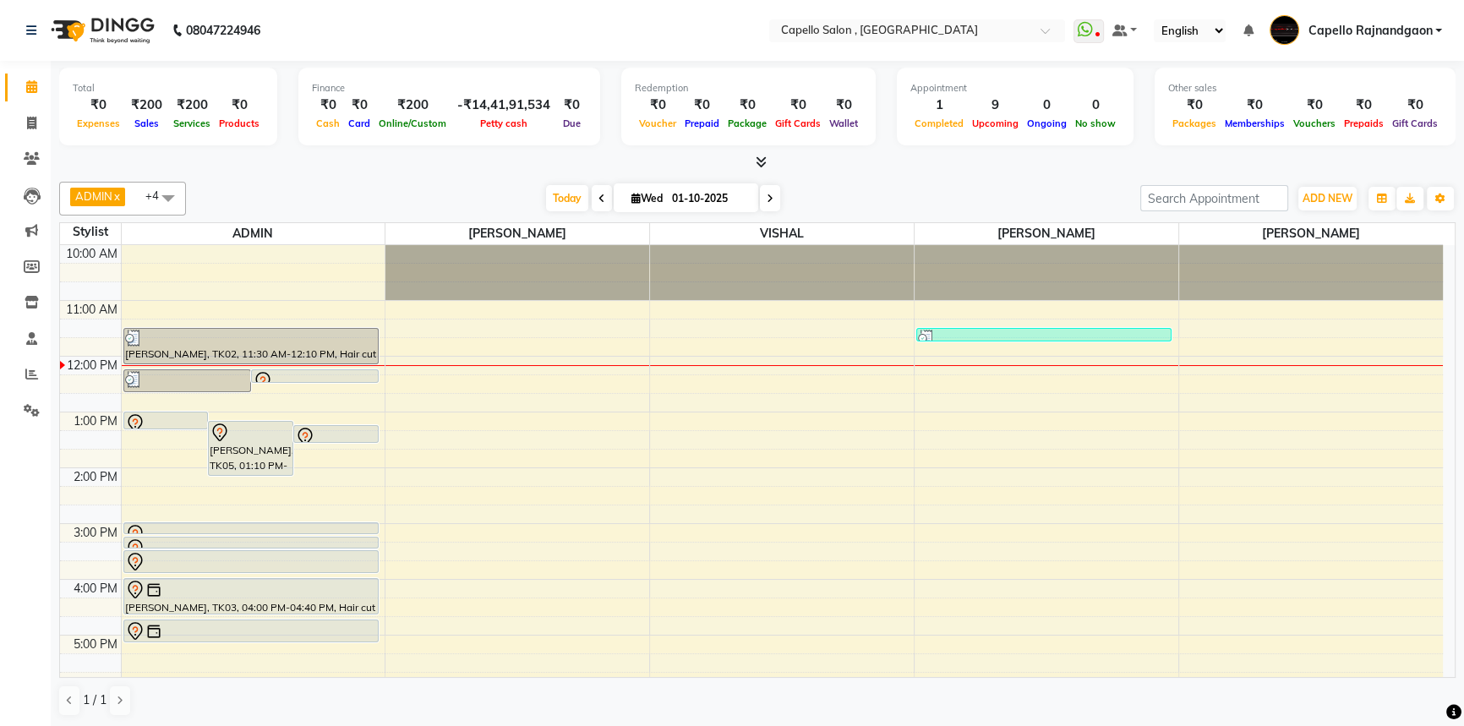
click at [1125, 492] on div "10:00 AM 11:00 AM 12:00 PM 1:00 PM 2:00 PM 3:00 PM 4:00 PM 5:00 PM 6:00 PM 7:00…" at bounding box center [751, 551] width 1383 height 613
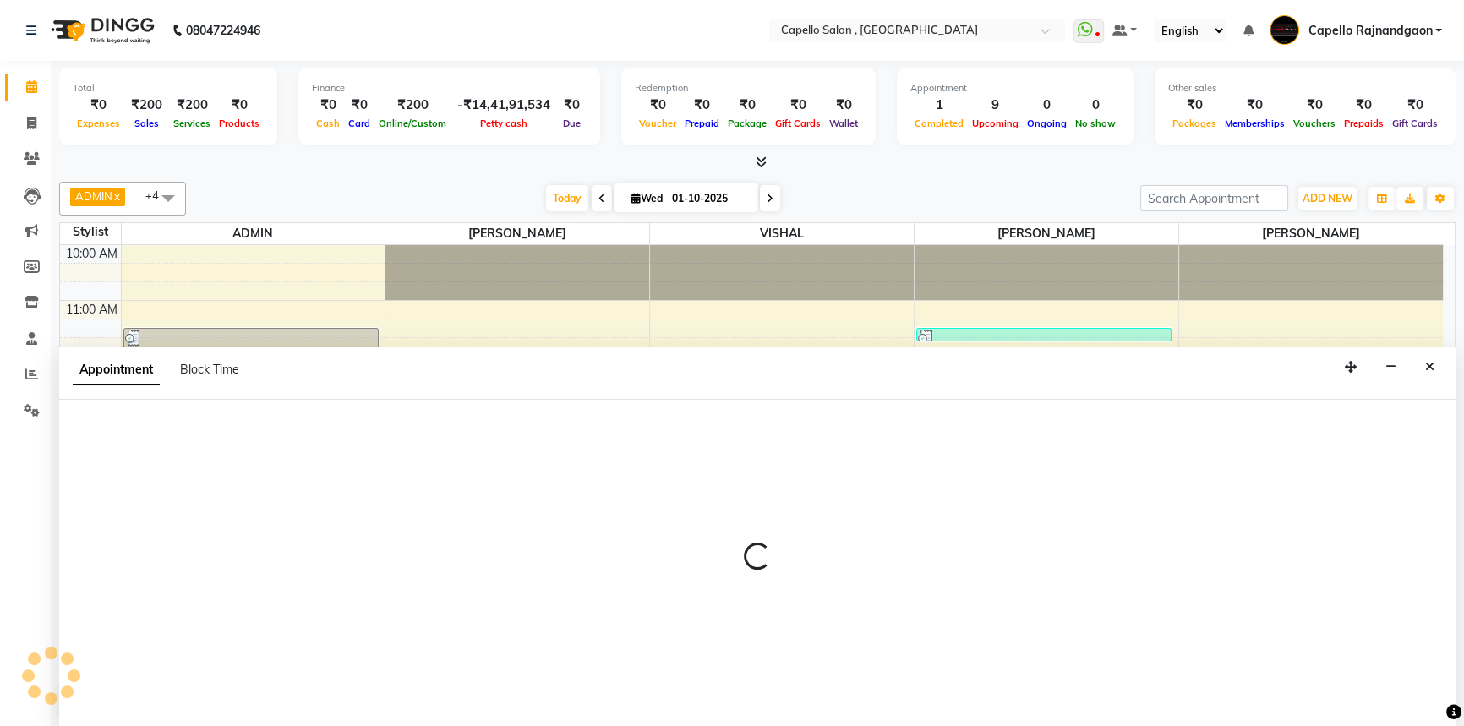
select select "82696"
select select "tentative"
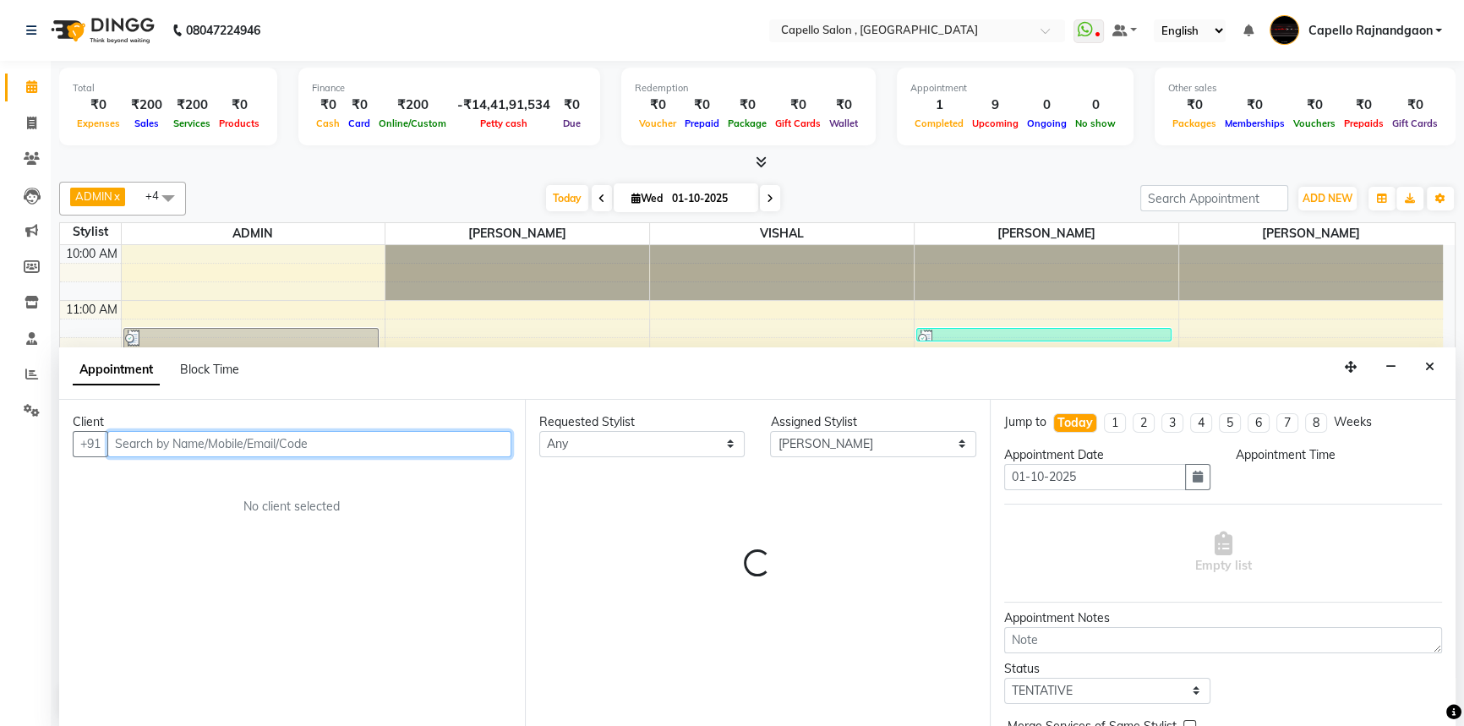
select select "855"
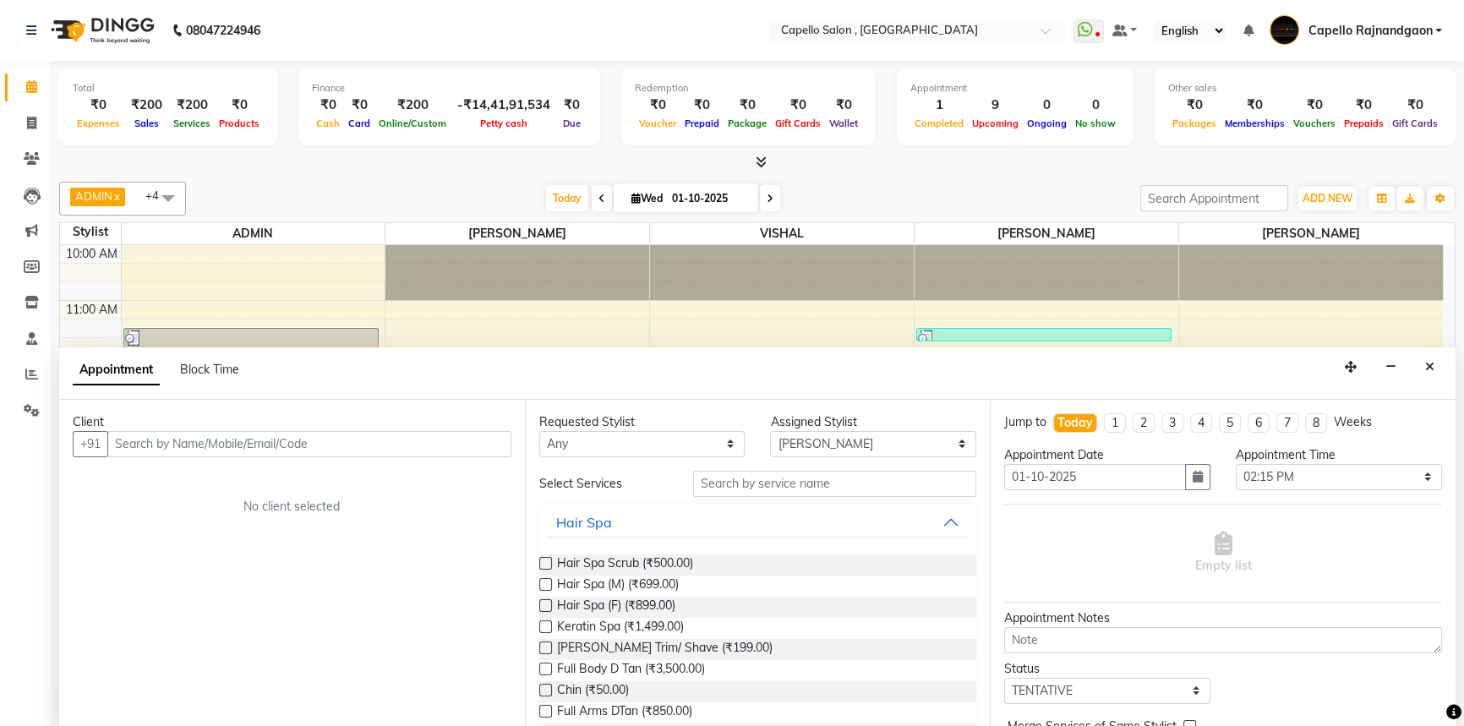
click at [1429, 371] on icon "Close" at bounding box center [1429, 367] width 9 height 12
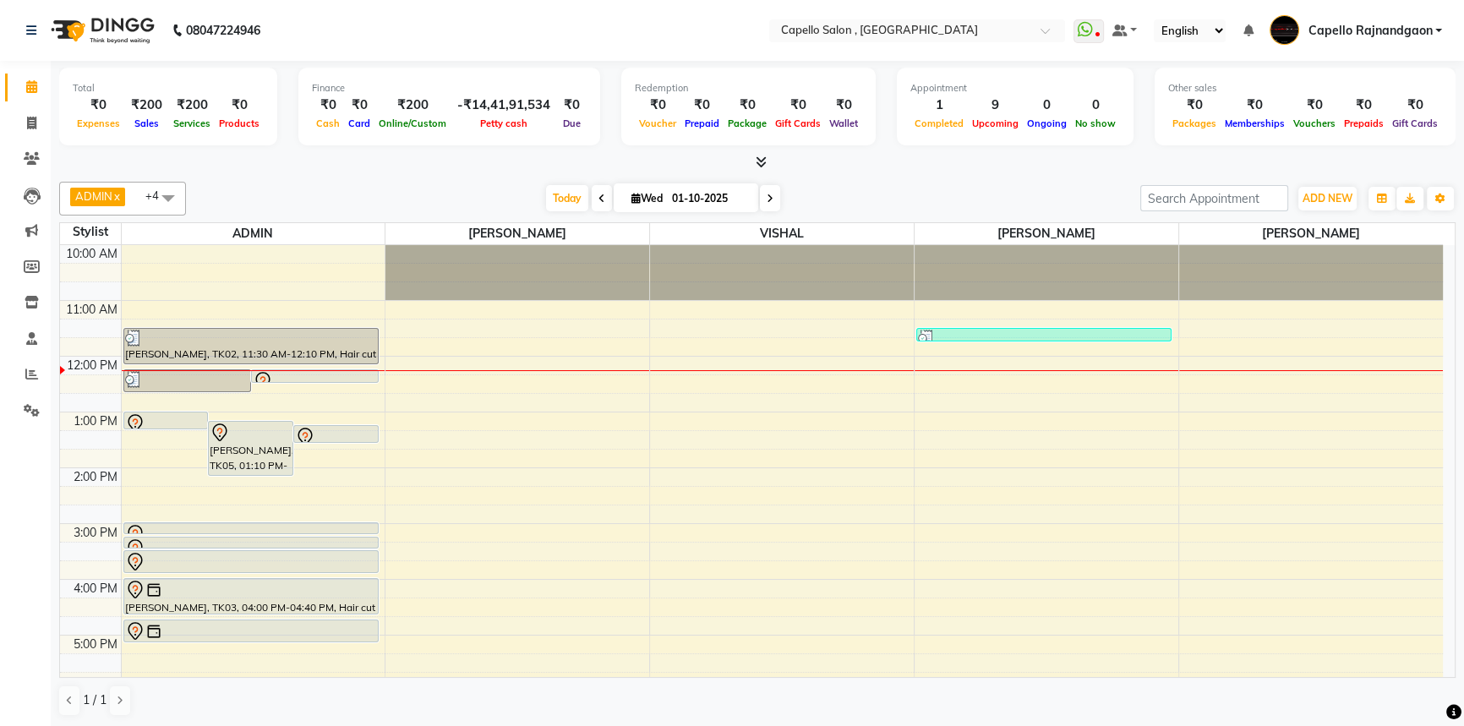
click at [1269, 438] on div "10:00 AM 11:00 AM 12:00 PM 1:00 PM 2:00 PM 3:00 PM 4:00 PM 5:00 PM 6:00 PM 7:00…" at bounding box center [751, 551] width 1383 height 613
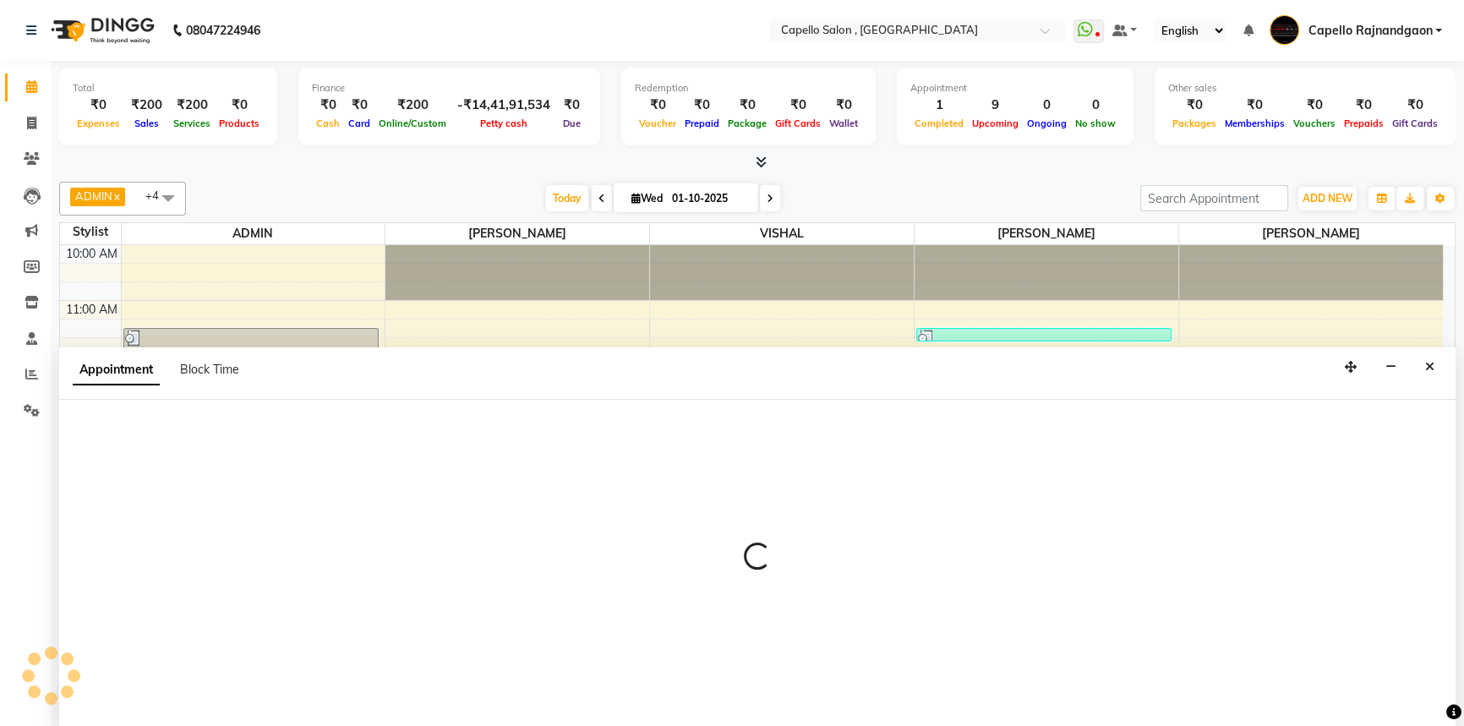
select select "66386"
select select "795"
select select "tentative"
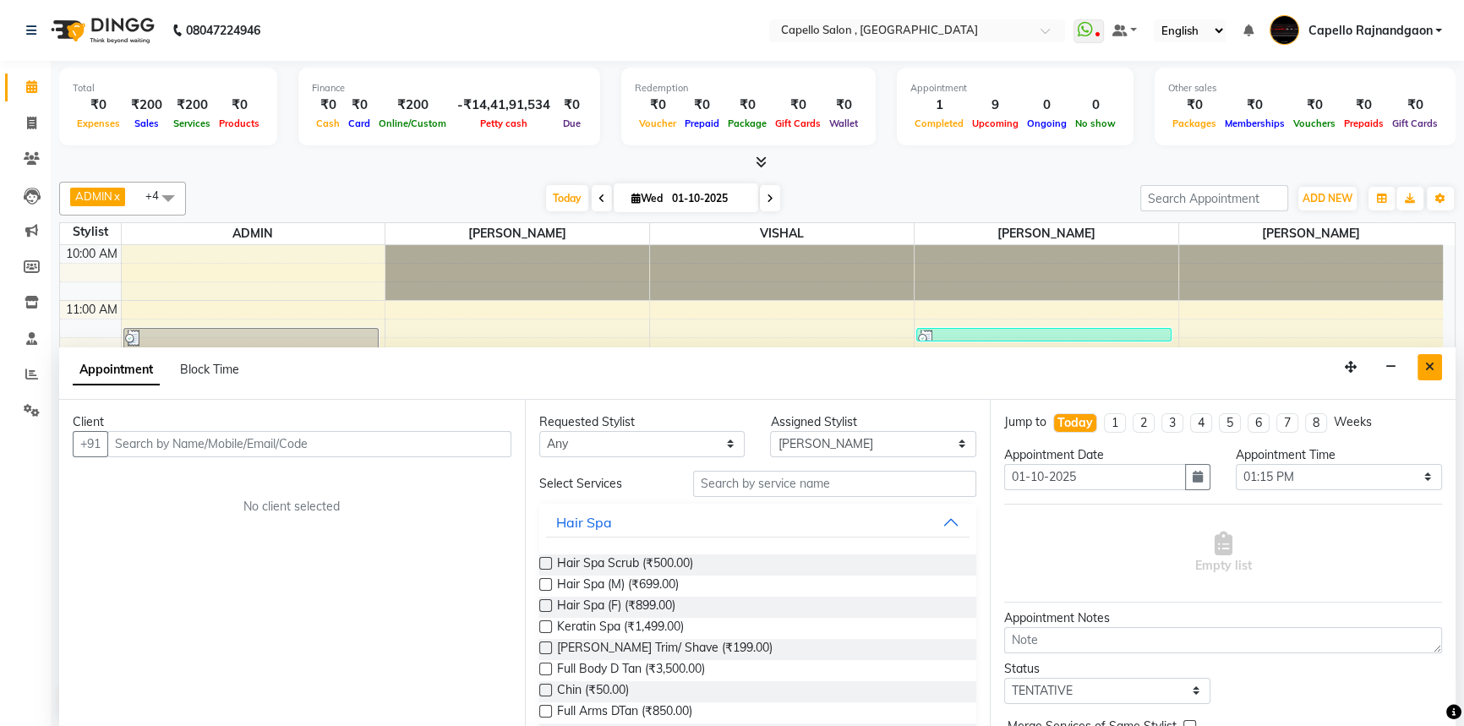
click at [1431, 373] on button "Close" at bounding box center [1430, 367] width 25 height 26
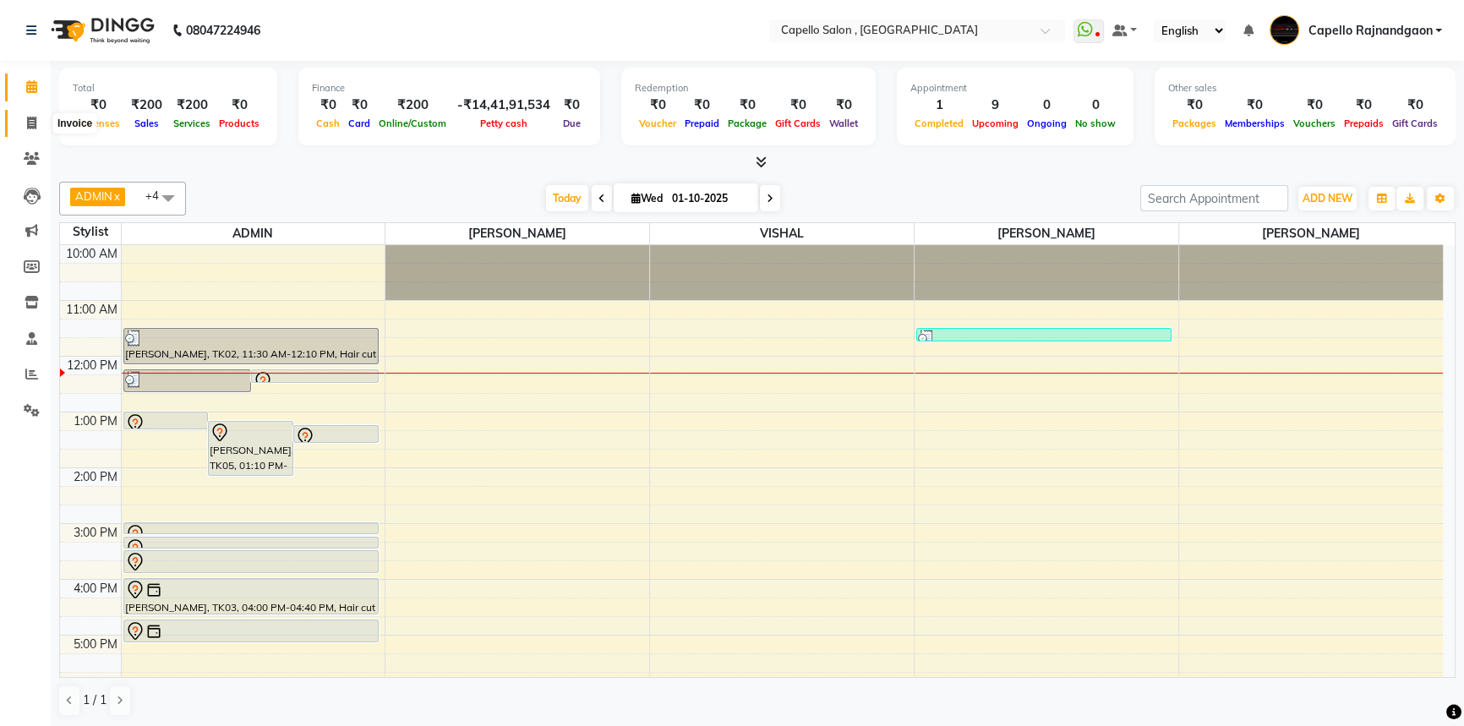
click at [27, 117] on icon at bounding box center [31, 123] width 9 height 13
select select "service"
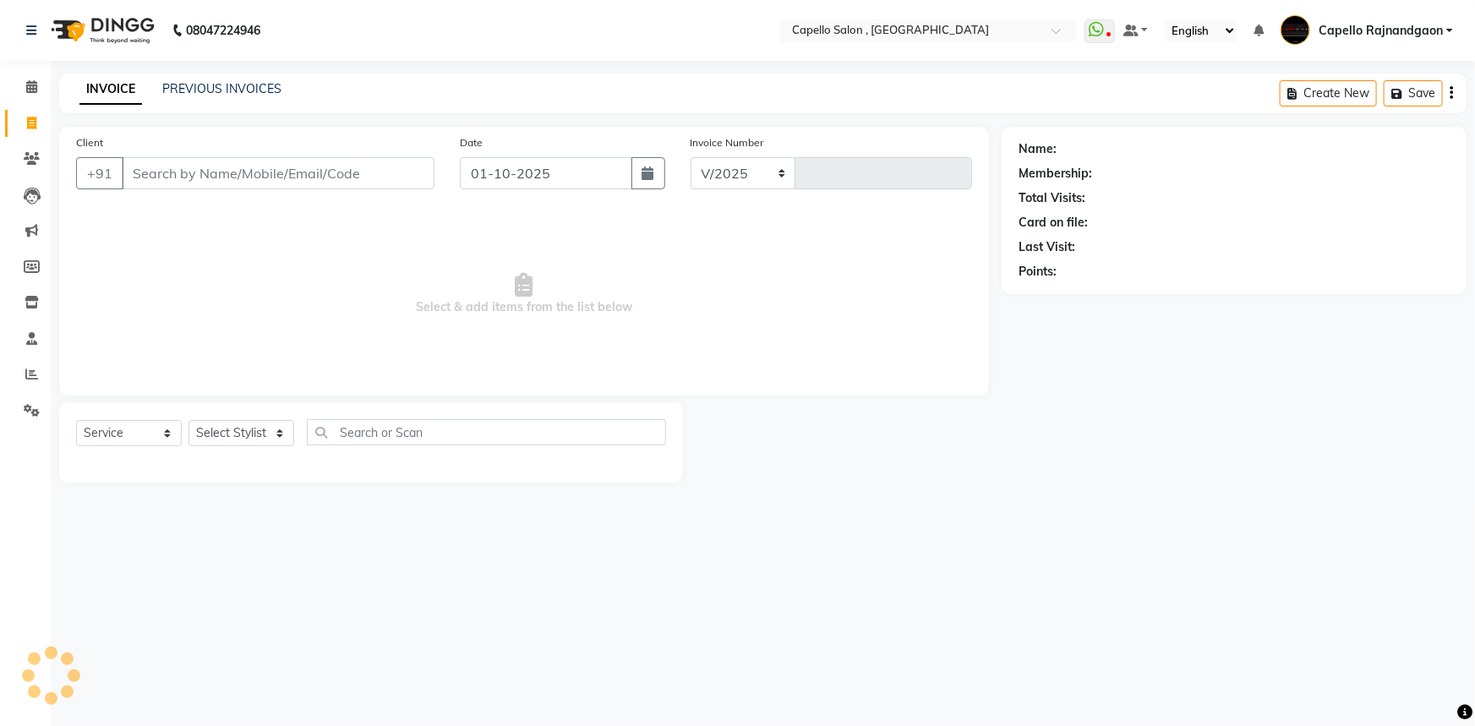
select select "856"
type input "4249"
click at [237, 435] on select "Select Stylist Aditii ADMIN Capello Rajnandgaon [PERSON_NAME] [PERSON_NAME] [PE…" at bounding box center [242, 433] width 106 height 26
select select "38913"
click at [189, 420] on select "Select Stylist Aditii ADMIN Capello Rajnandgaon [PERSON_NAME] [PERSON_NAME] [PE…" at bounding box center [242, 433] width 106 height 26
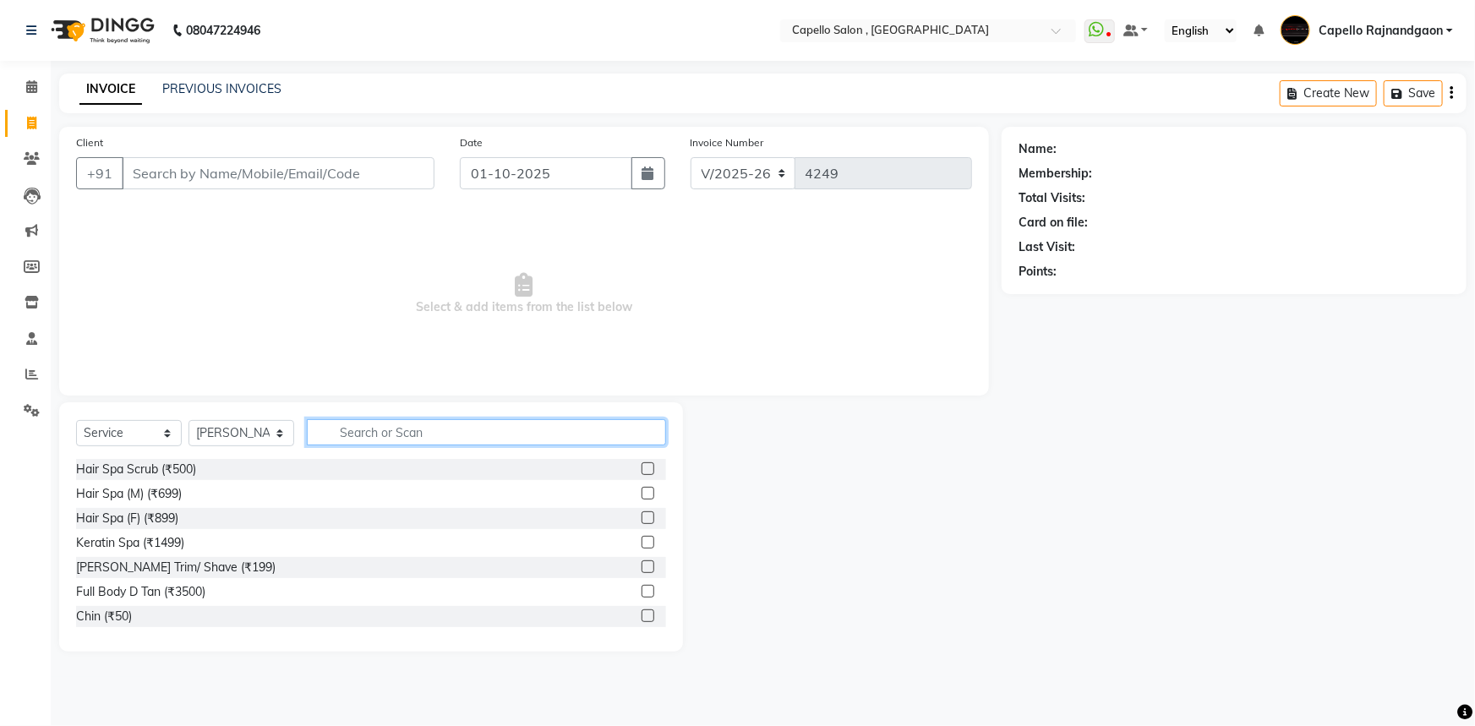
click at [400, 432] on input "text" at bounding box center [486, 432] width 359 height 26
type input "cut"
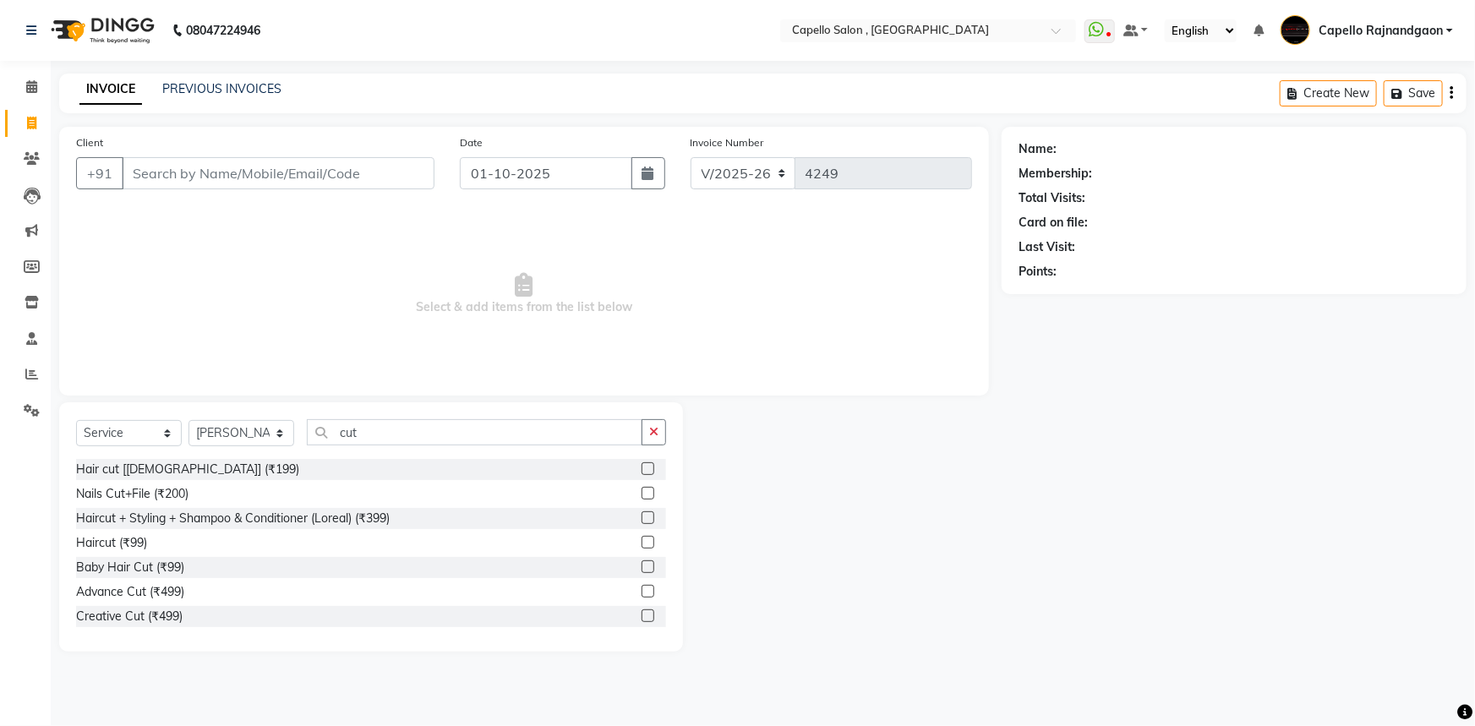
click at [642, 464] on label at bounding box center [648, 468] width 13 height 13
click at [642, 464] on input "checkbox" at bounding box center [647, 469] width 11 height 11
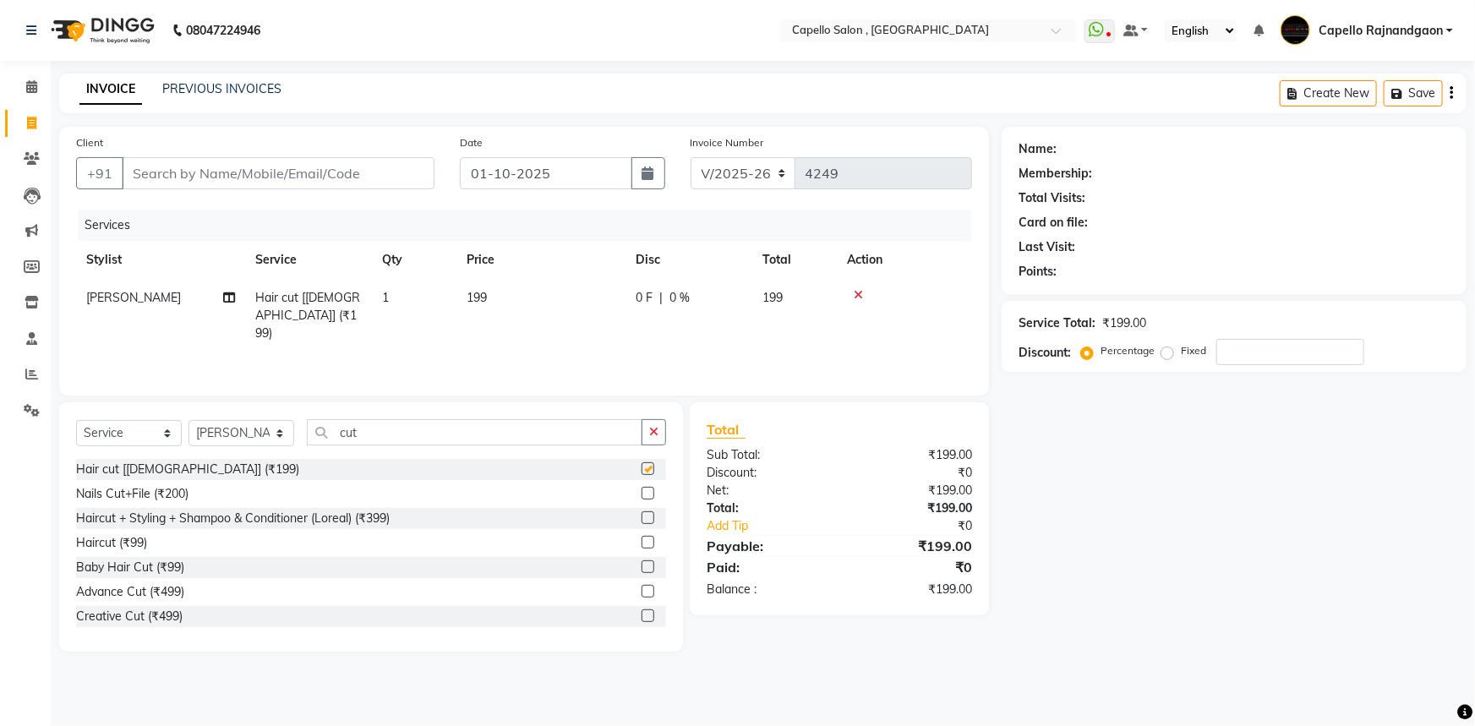
checkbox input "false"
click at [499, 303] on td "199" at bounding box center [541, 316] width 169 height 74
select select "38913"
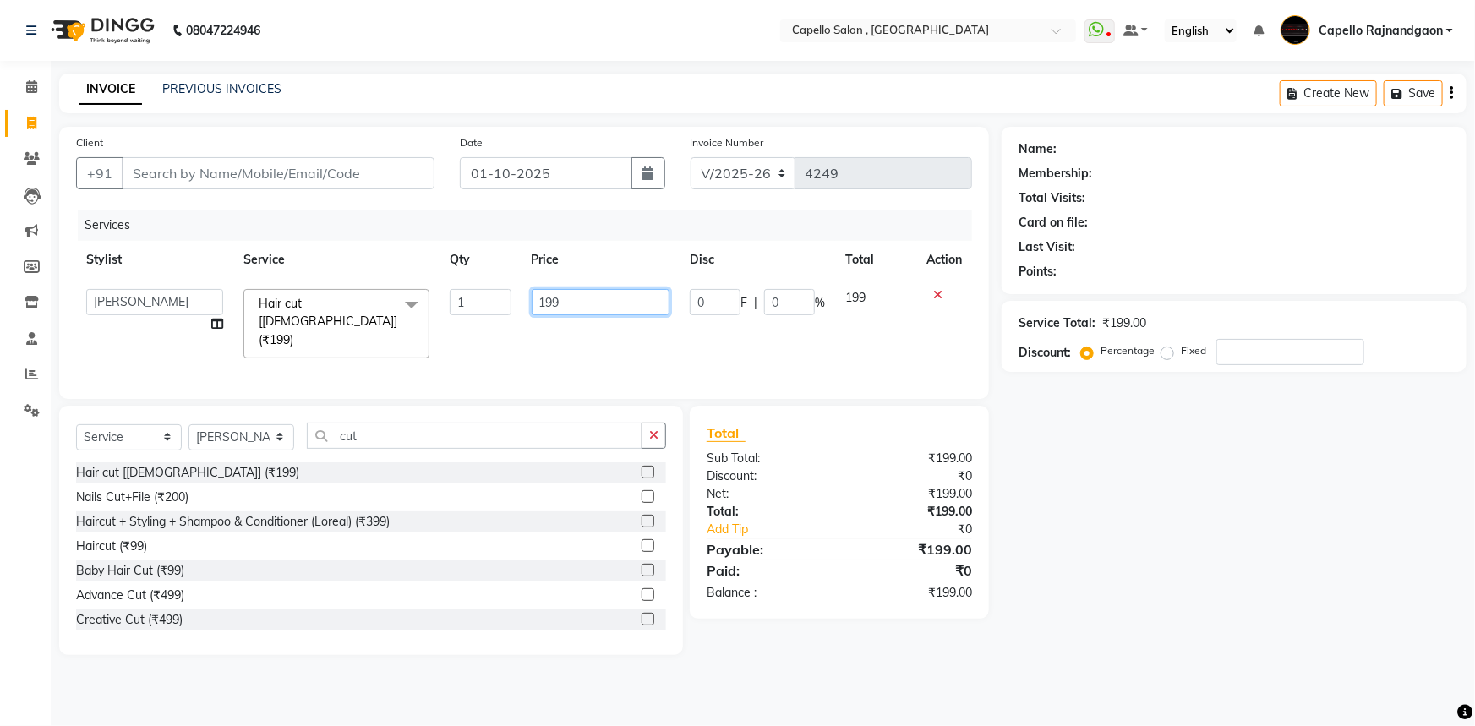
click at [561, 301] on input "199" at bounding box center [601, 302] width 139 height 26
type input "200"
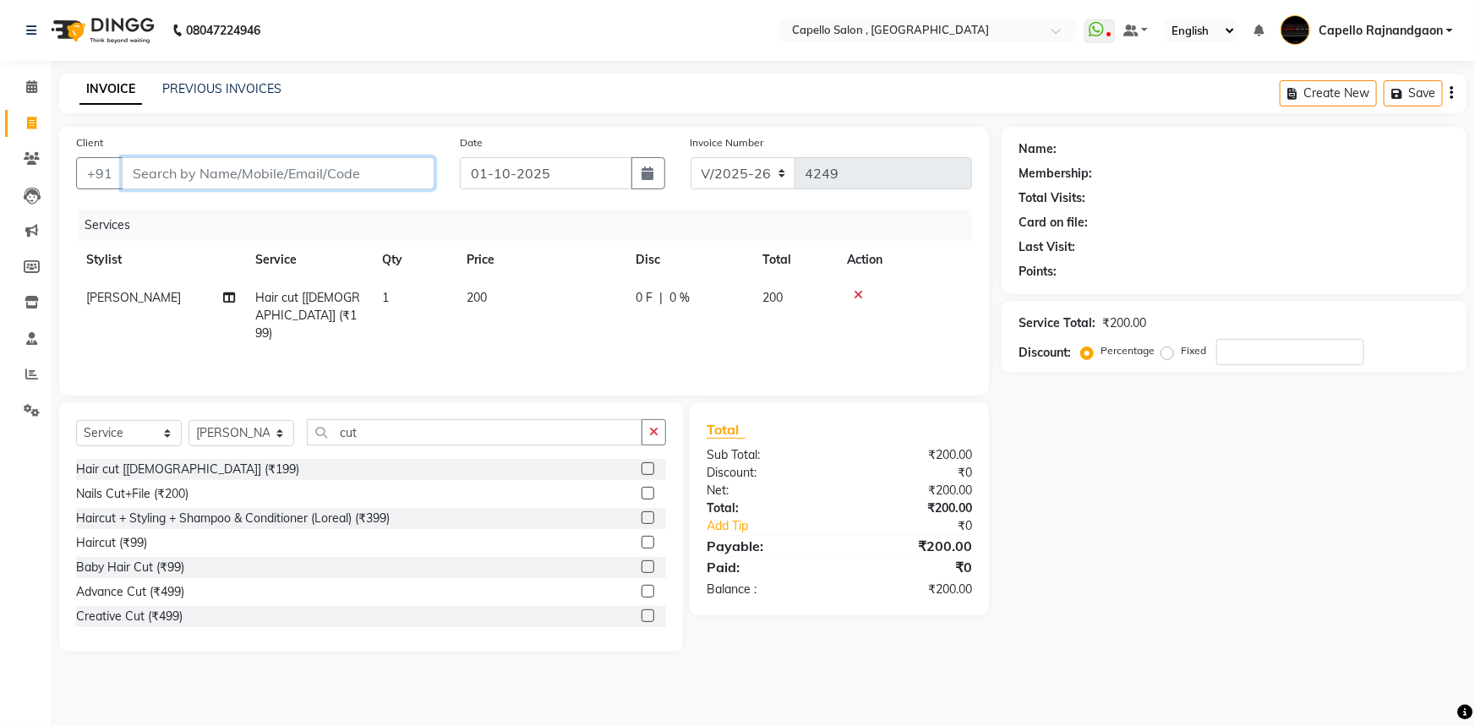
click at [336, 176] on input "Client" at bounding box center [278, 173] width 313 height 32
click at [155, 183] on input "Client" at bounding box center [278, 173] width 313 height 32
type input "2"
type input "0"
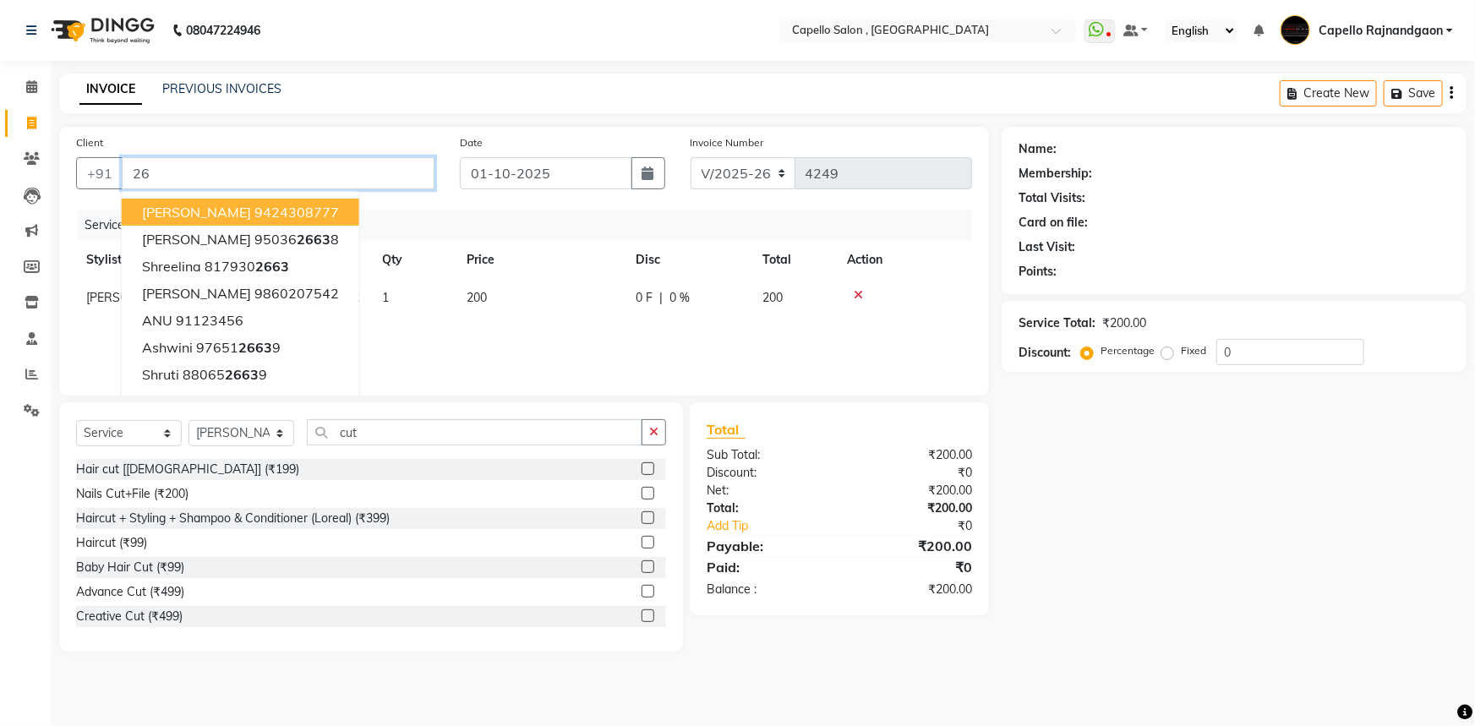
type input "2"
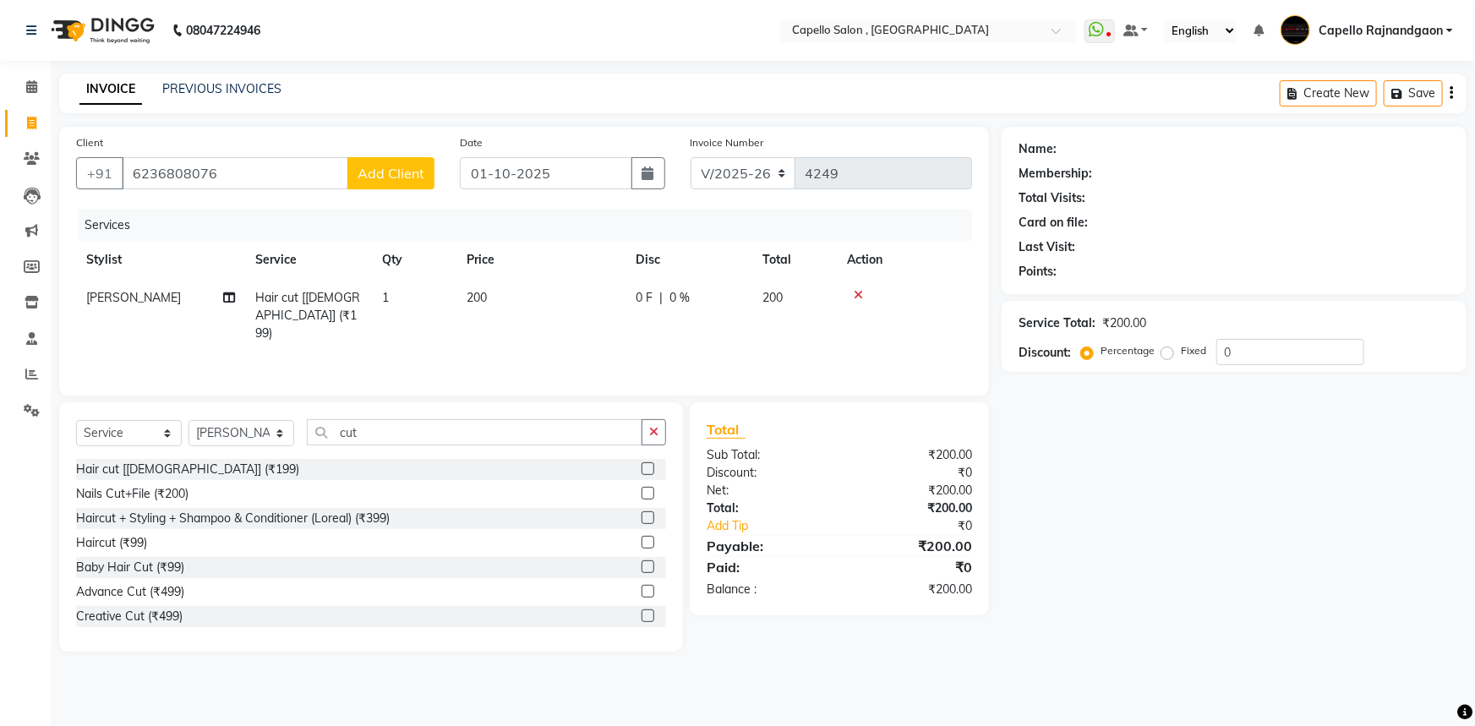
click at [1116, 599] on div "Name: Membership: Total Visits: Card on file: Last Visit: Points: Service Total…" at bounding box center [1241, 389] width 478 height 525
click at [220, 178] on input "6236808076" at bounding box center [235, 173] width 227 height 32
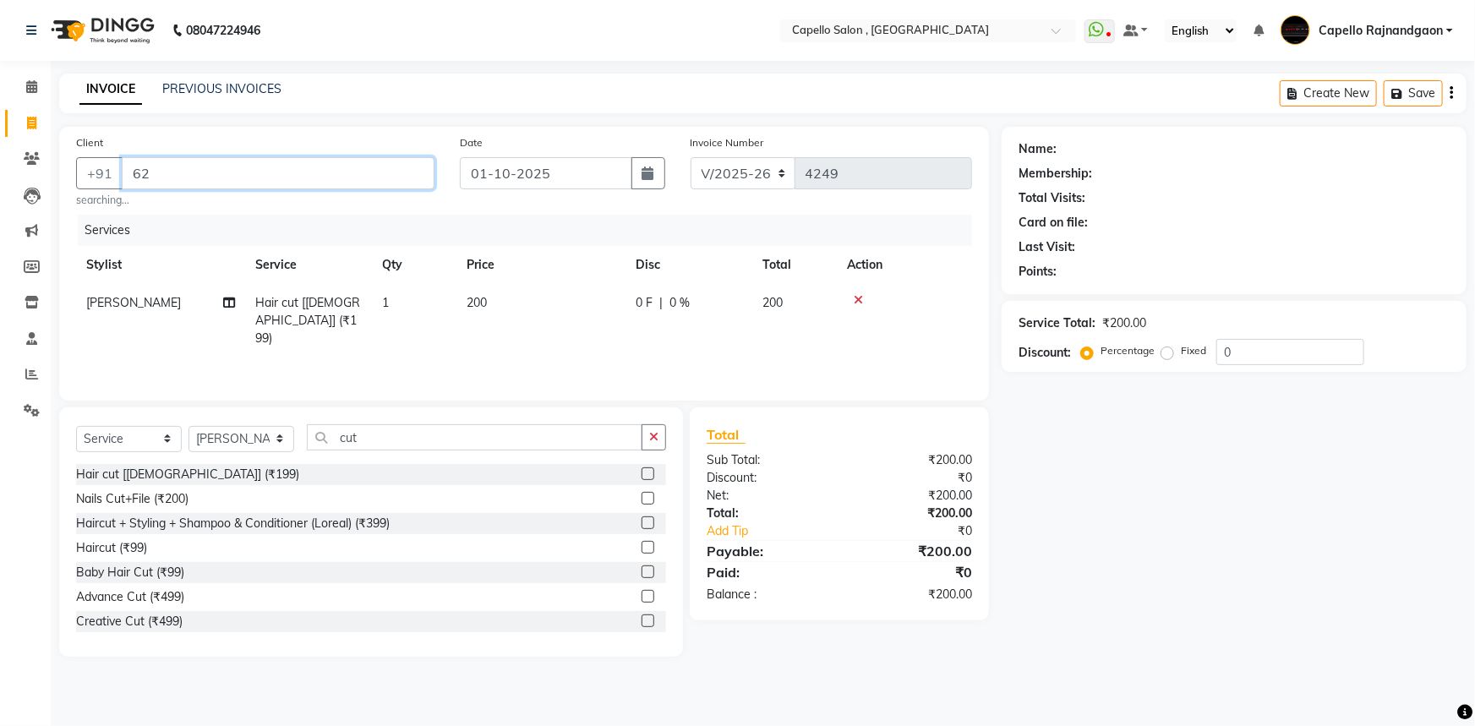
type input "6"
type input "6263808076"
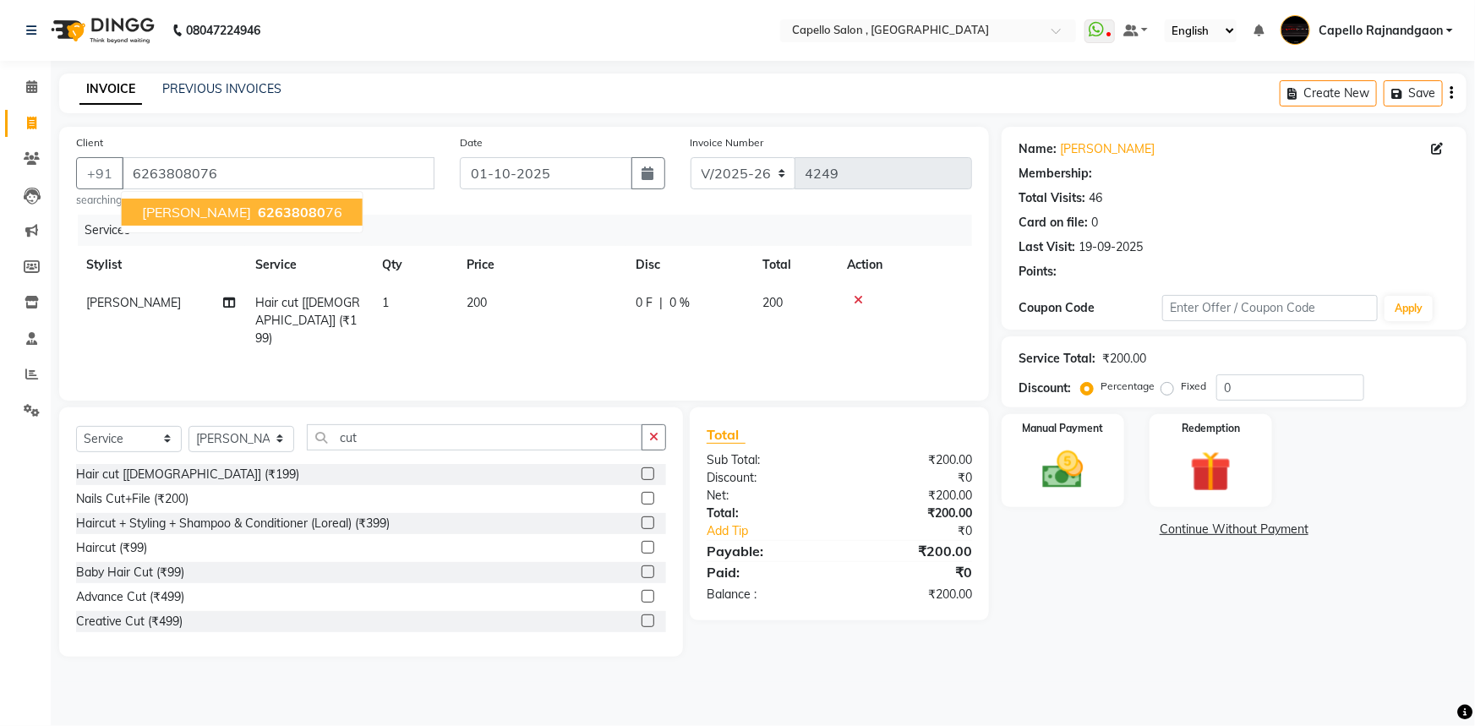
select select "1: Object"
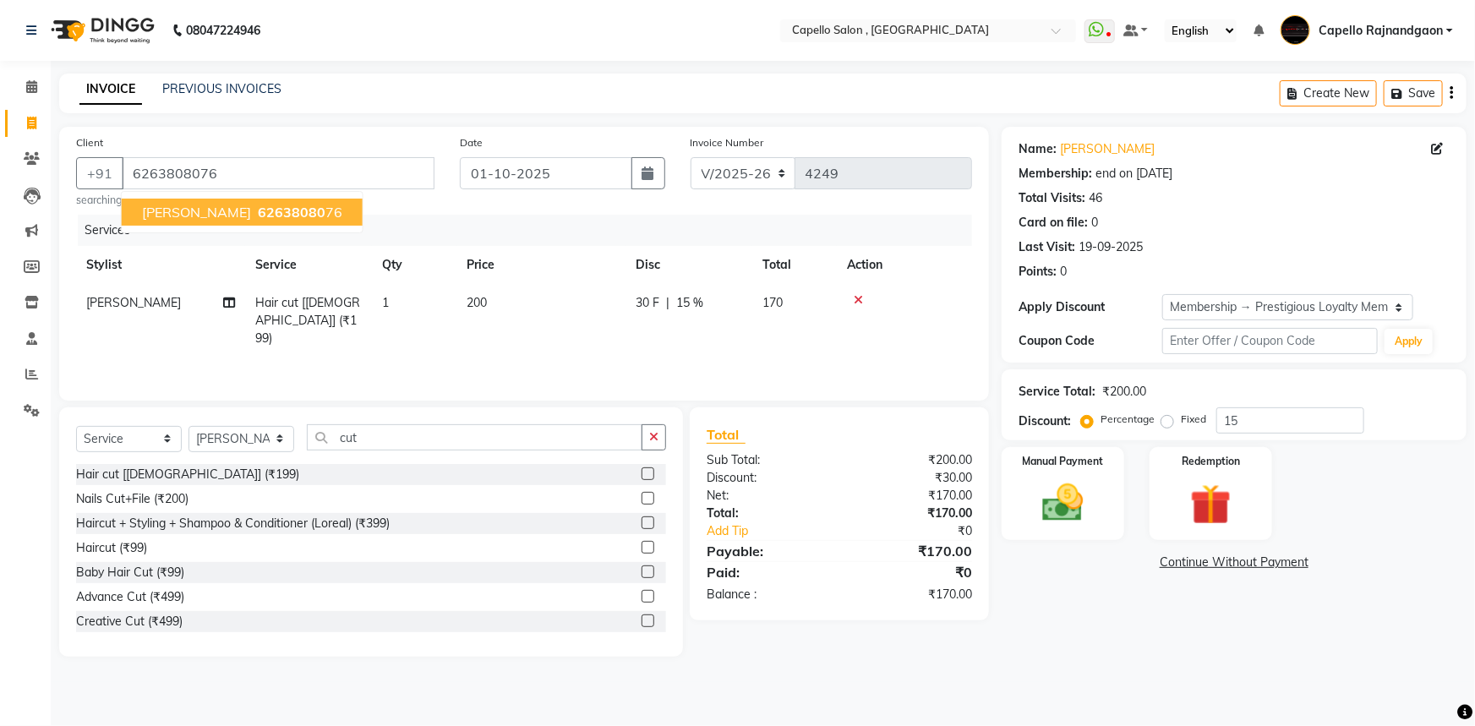
click at [307, 211] on span "62638080" at bounding box center [292, 212] width 68 height 17
type input "0"
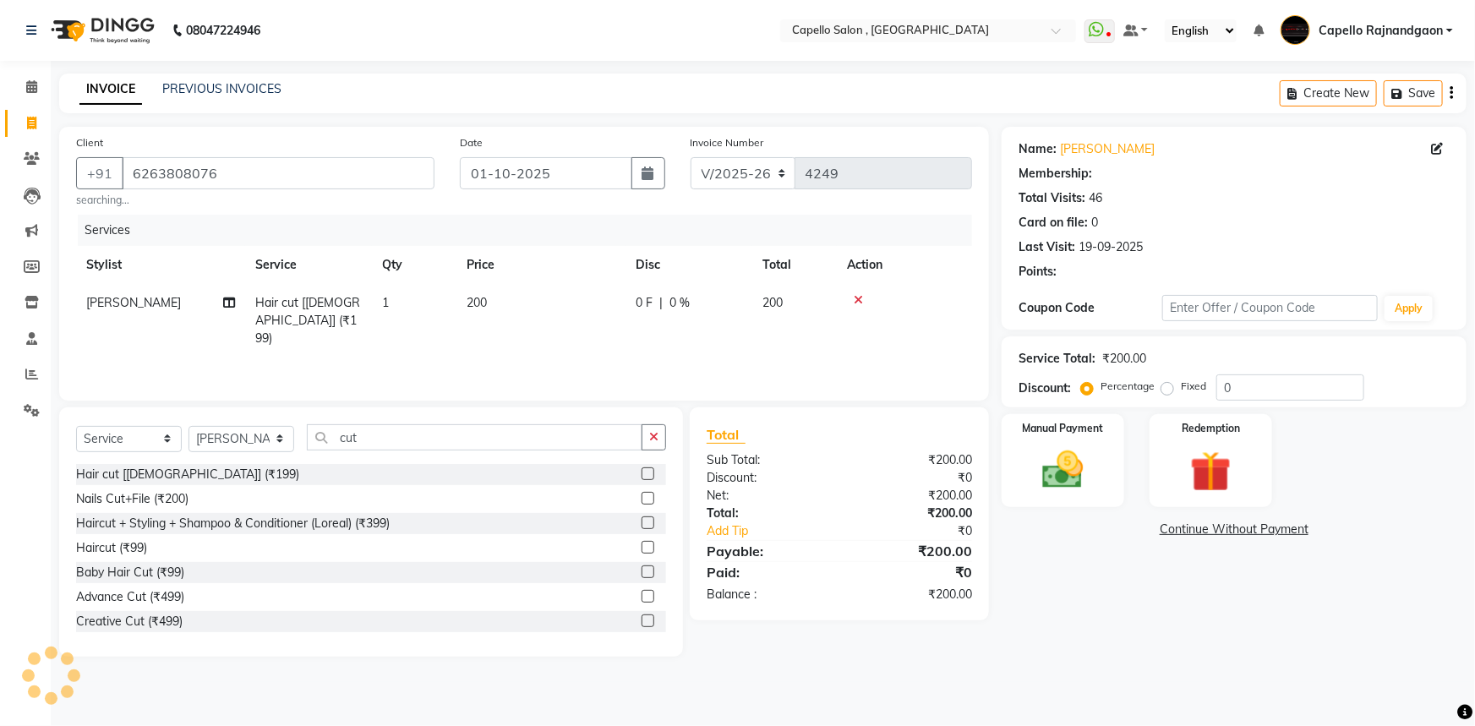
select select "1: Object"
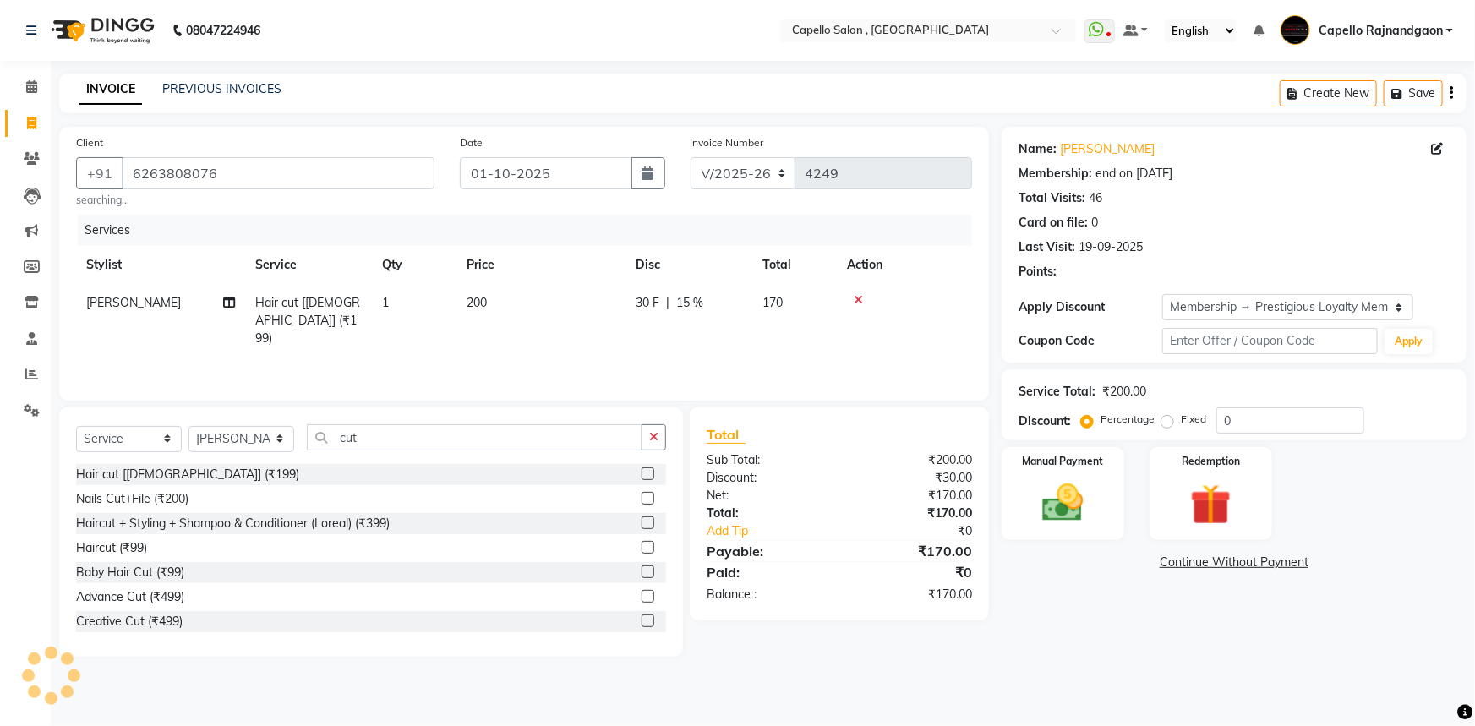
type input "15"
click at [1069, 487] on img at bounding box center [1063, 502] width 69 height 49
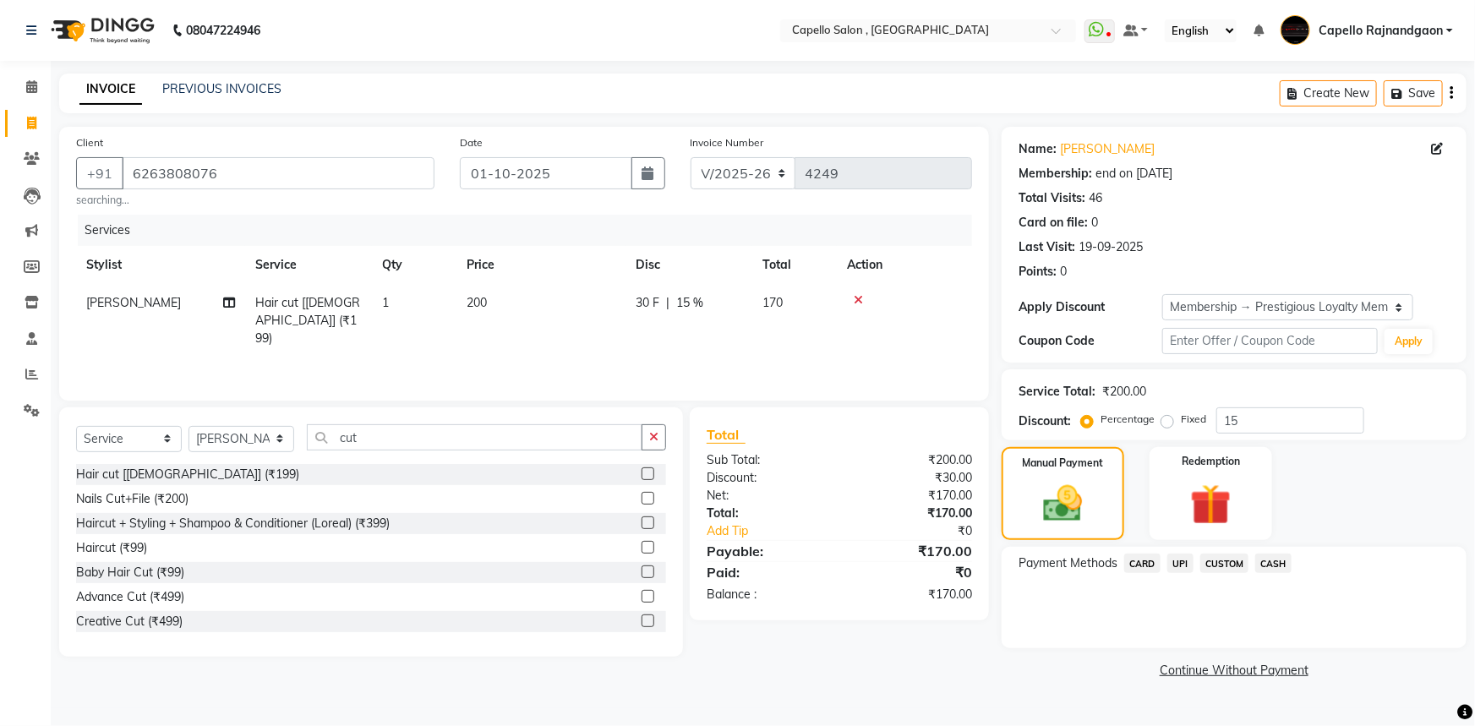
click at [1180, 562] on span "UPI" at bounding box center [1180, 563] width 26 height 19
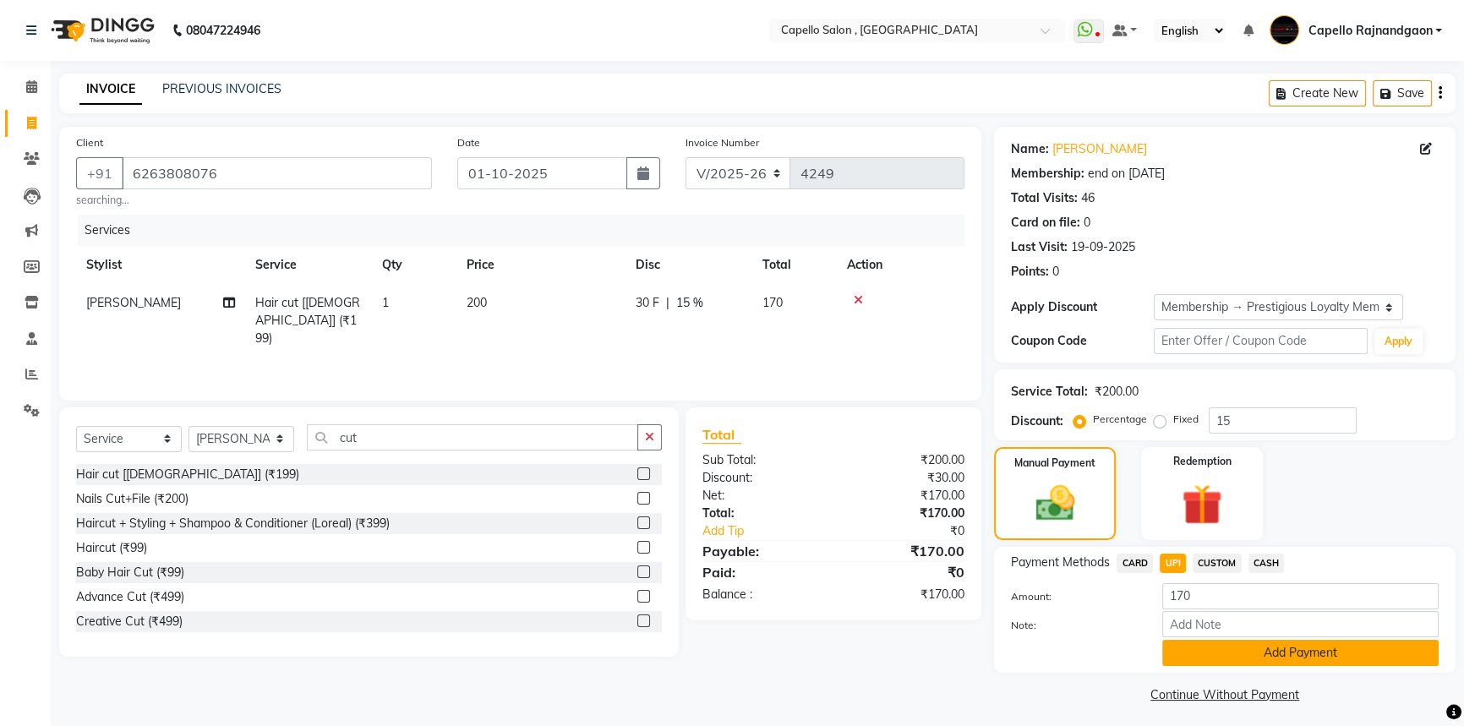
click at [1252, 648] on button "Add Payment" at bounding box center [1300, 653] width 276 height 26
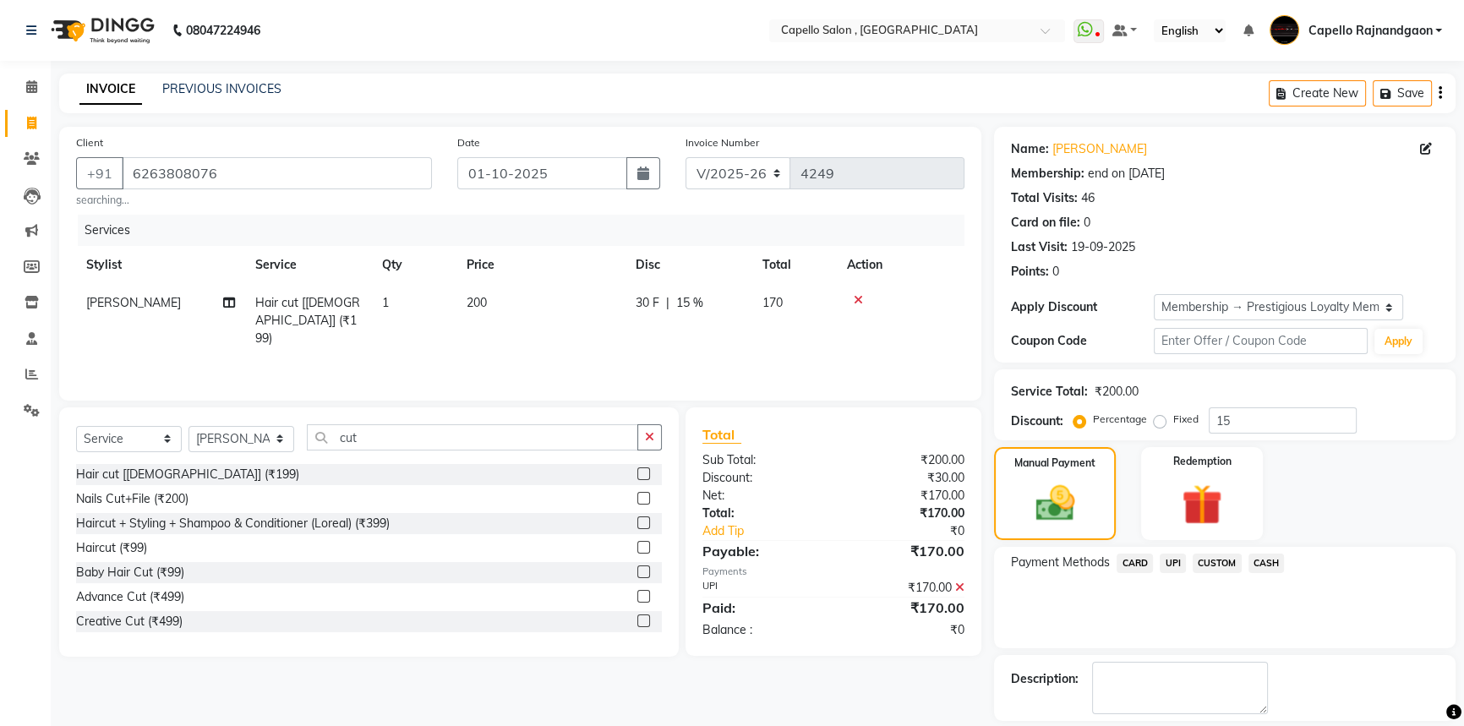
scroll to position [76, 0]
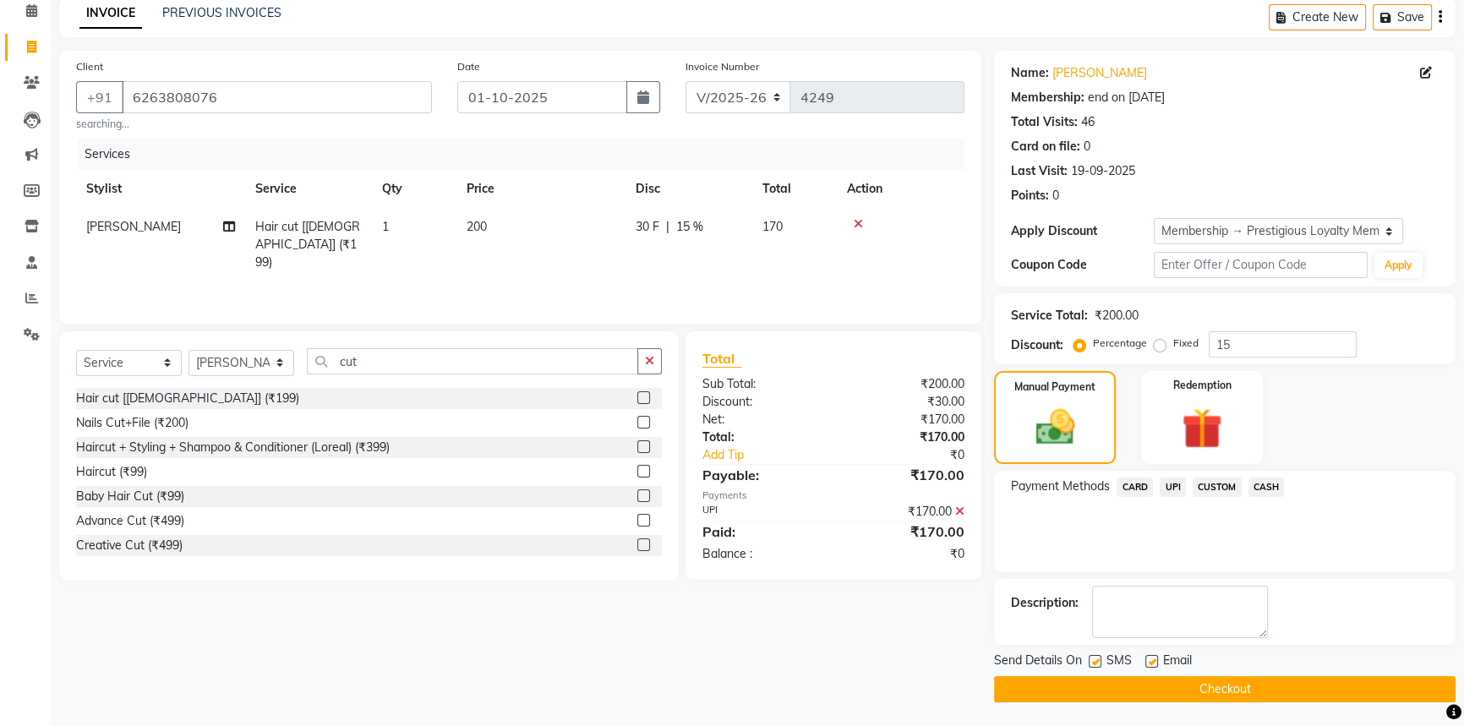
click at [1294, 686] on button "Checkout" at bounding box center [1225, 689] width 462 height 26
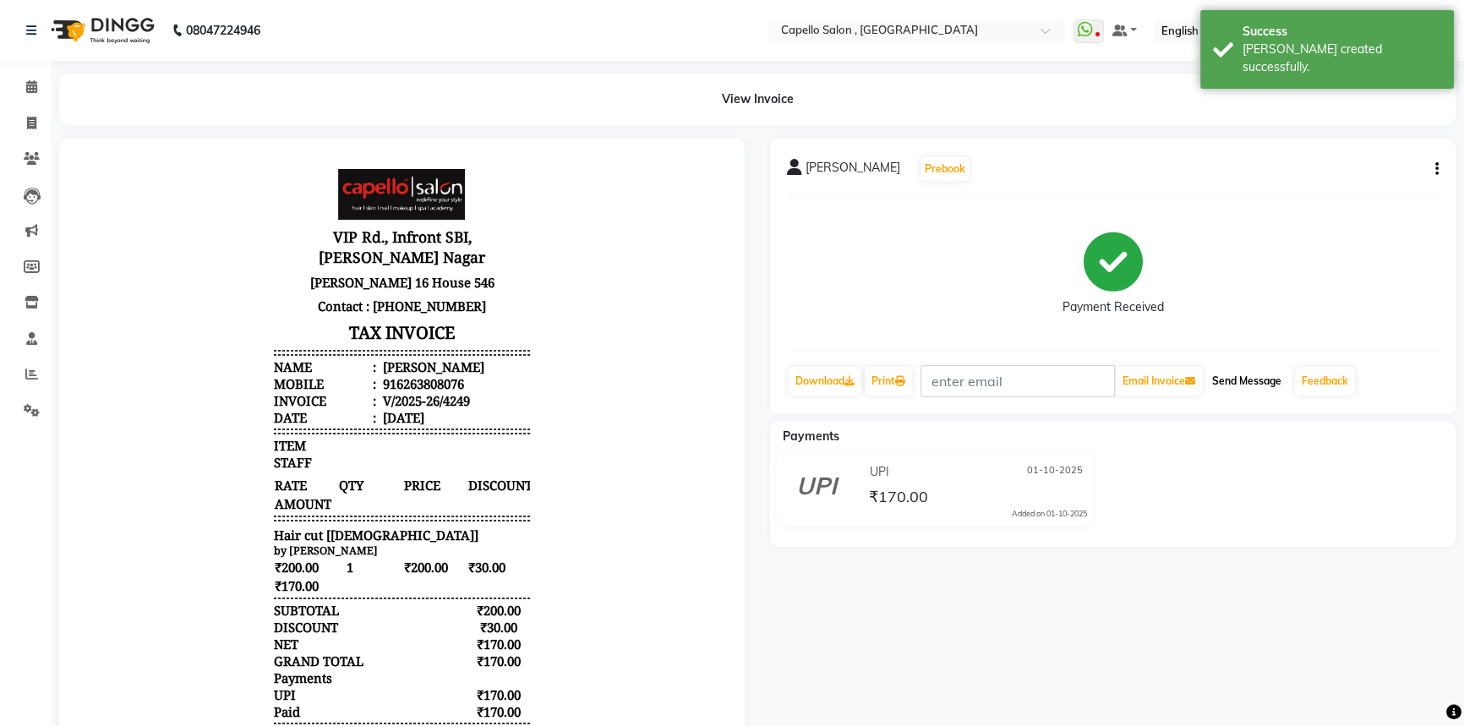
click at [1249, 375] on button "Send Message" at bounding box center [1247, 381] width 83 height 29
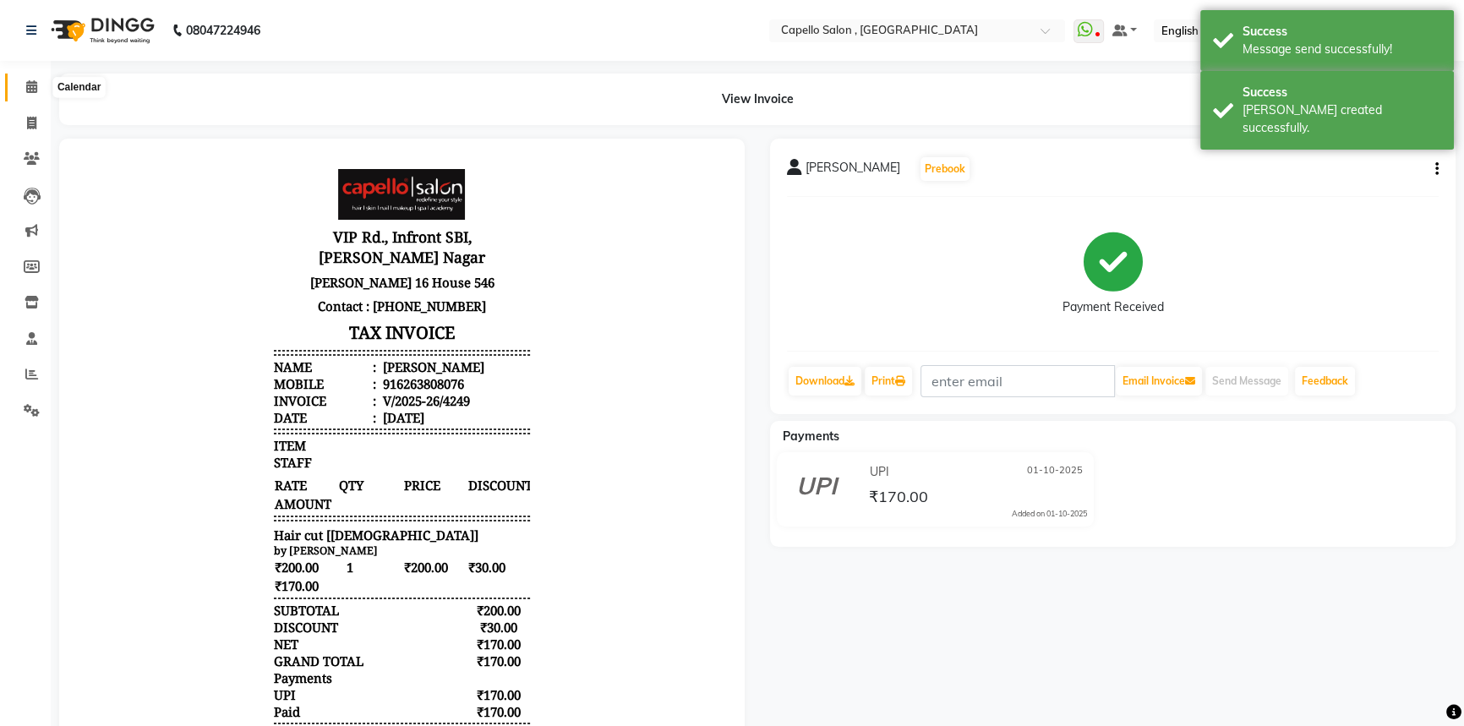
click at [19, 89] on span at bounding box center [32, 87] width 30 height 19
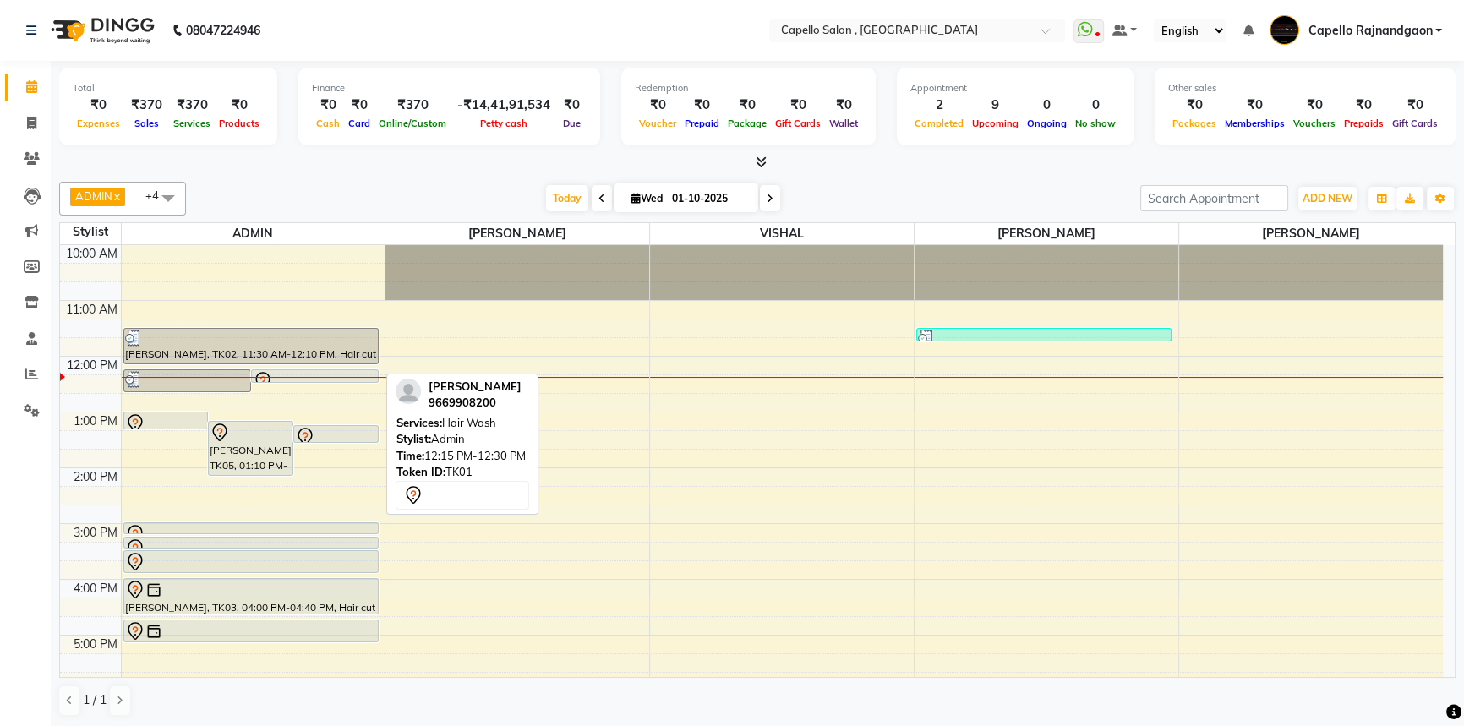
click at [297, 379] on div at bounding box center [315, 382] width 126 height 7
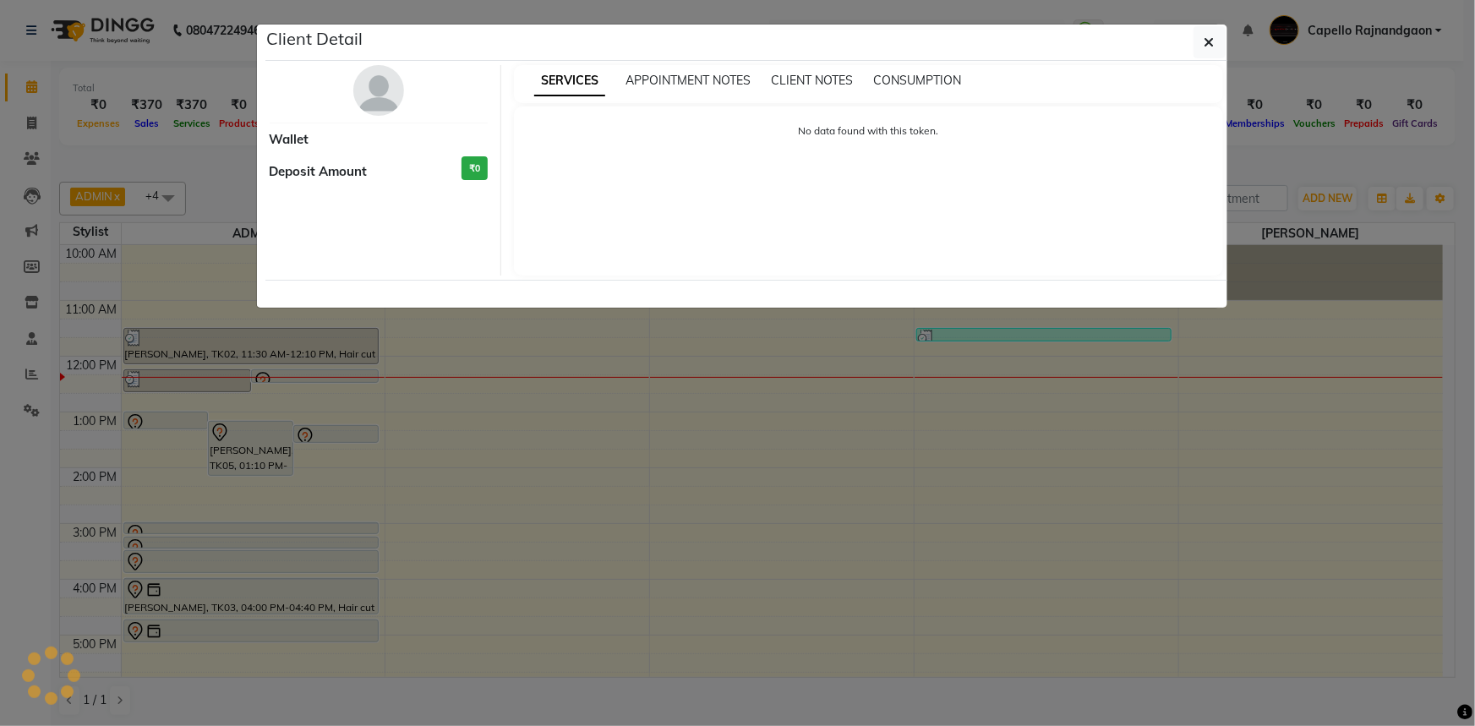
select select "7"
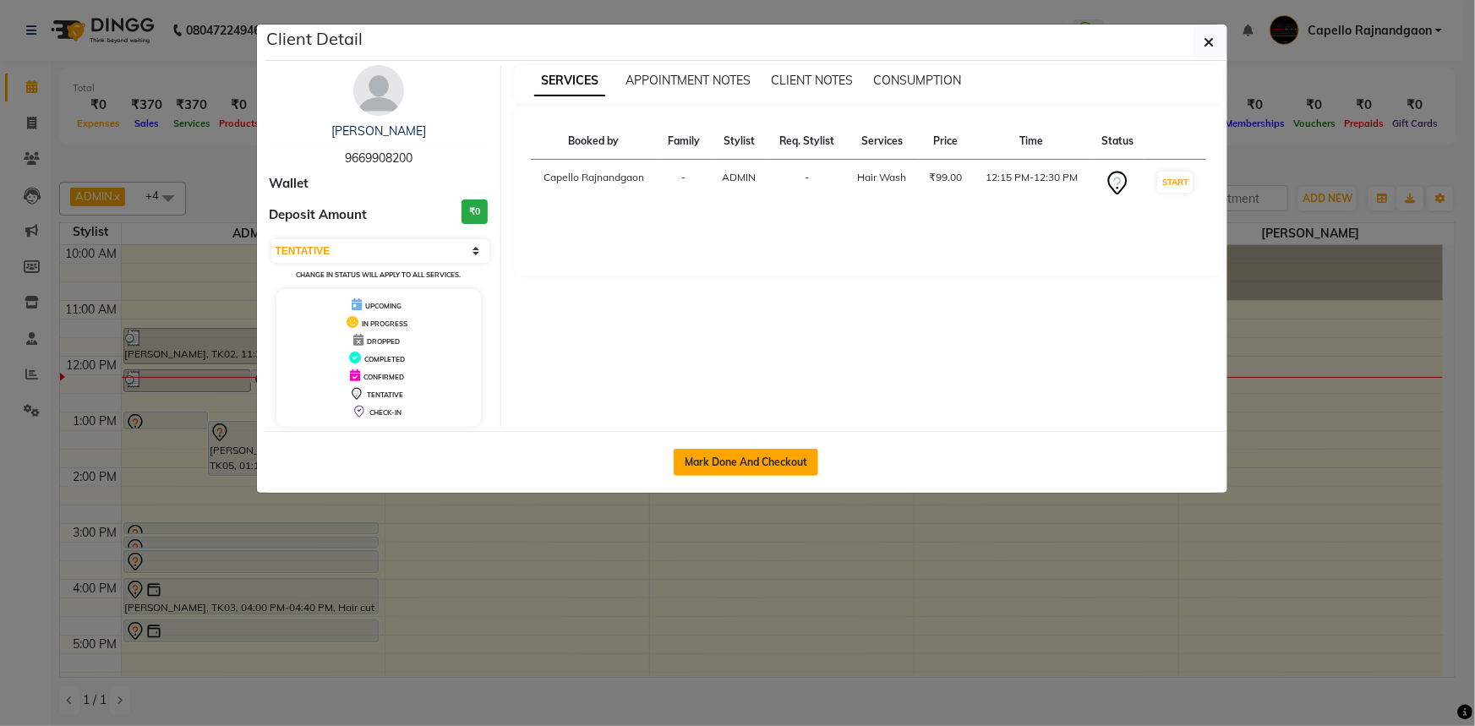
click at [753, 462] on button "Mark Done And Checkout" at bounding box center [746, 462] width 145 height 27
select select "service"
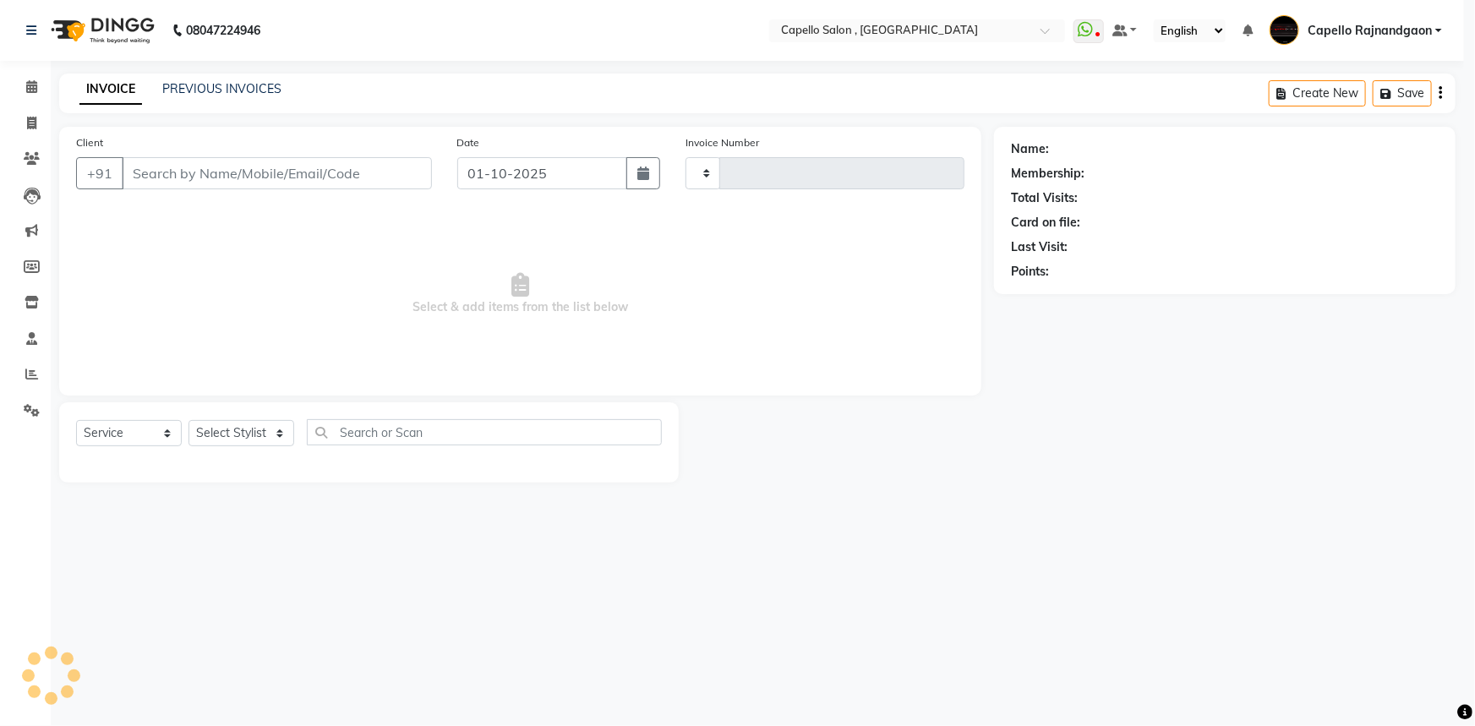
type input "4250"
select select "856"
type input "9669908200"
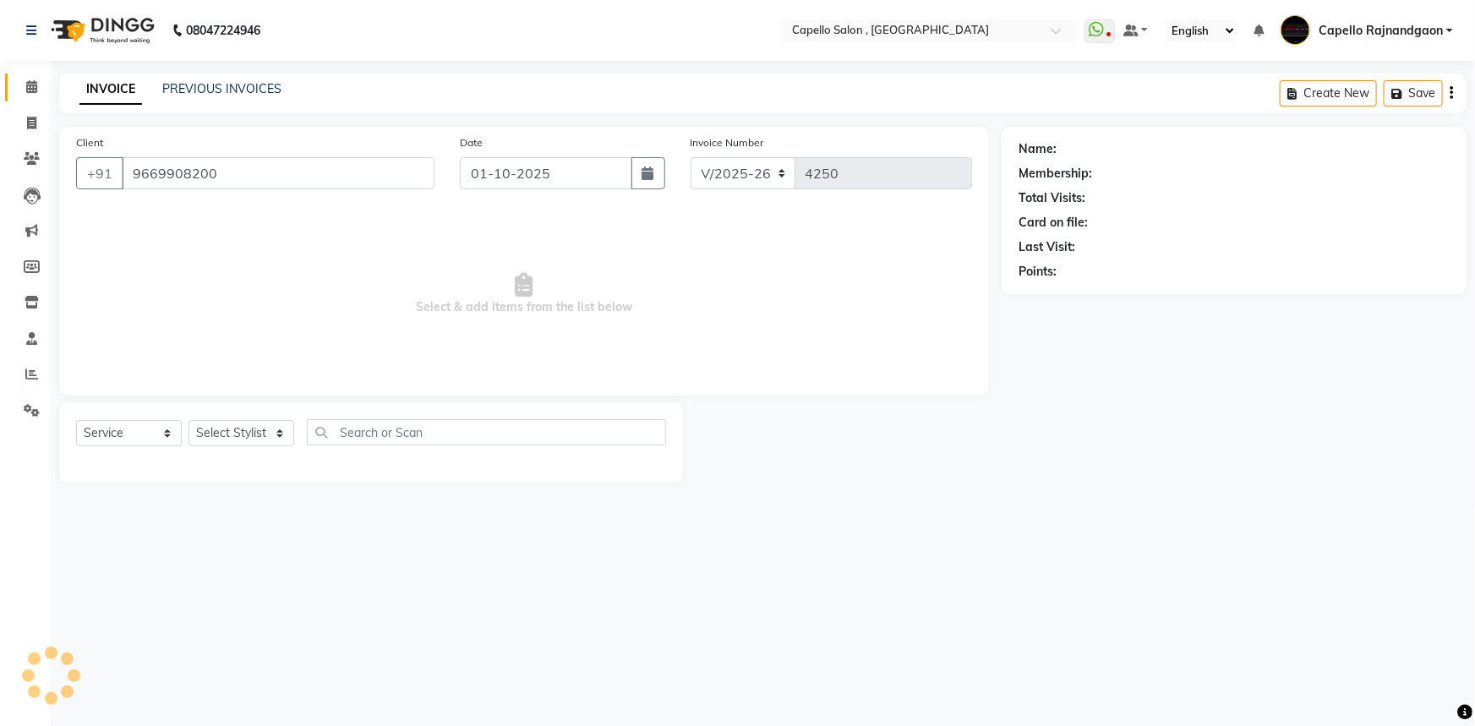
select select "14663"
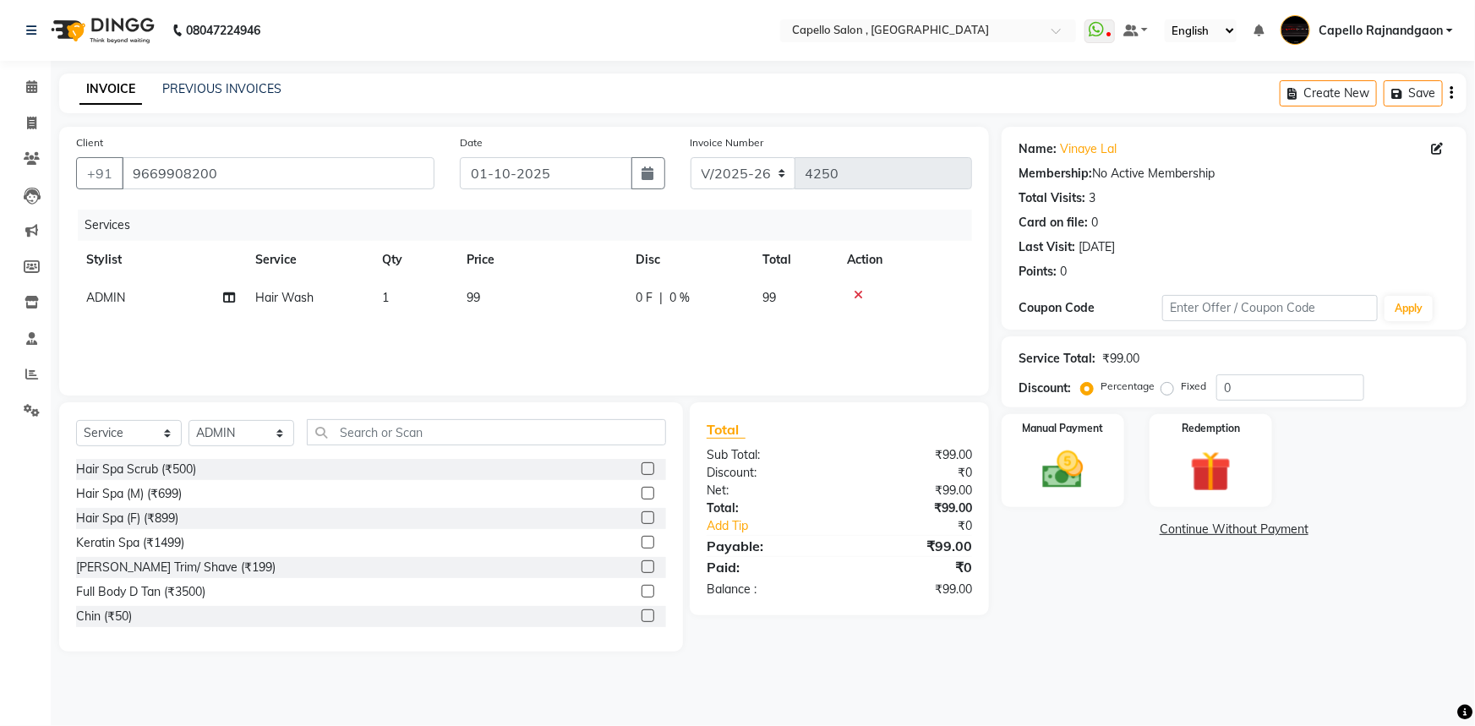
click at [113, 302] on span "ADMIN" at bounding box center [105, 297] width 39 height 15
select select "14663"
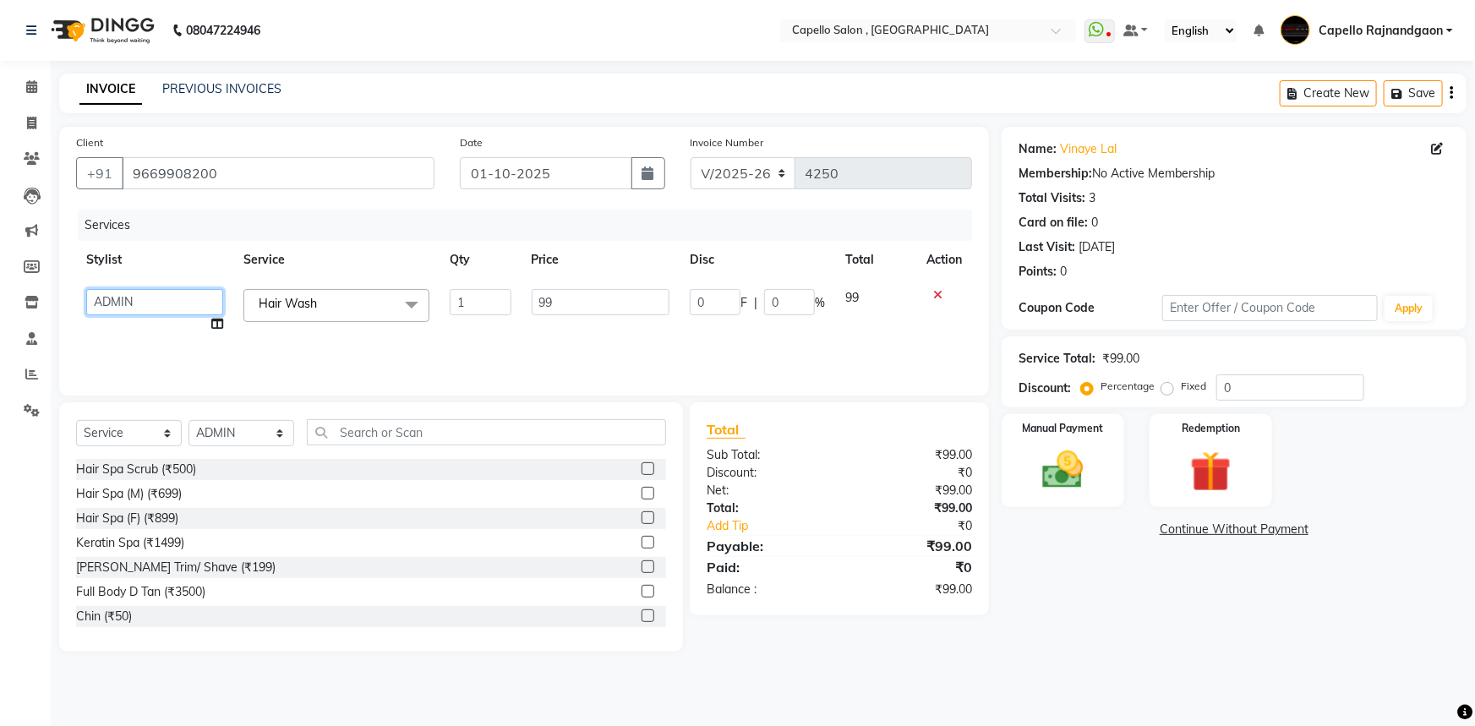
click at [113, 302] on select "Aditii ADMIN Capello Rajnandgaon Harshal khushi Namrata murari nihal PRERNA Rin…" at bounding box center [154, 302] width 137 height 26
select select "34173"
click at [315, 438] on input "text" at bounding box center [486, 432] width 359 height 26
click at [221, 429] on select "Select Stylist Aditii ADMIN Capello Rajnandgaon [PERSON_NAME] [PERSON_NAME] [PE…" at bounding box center [242, 433] width 106 height 26
select select "34173"
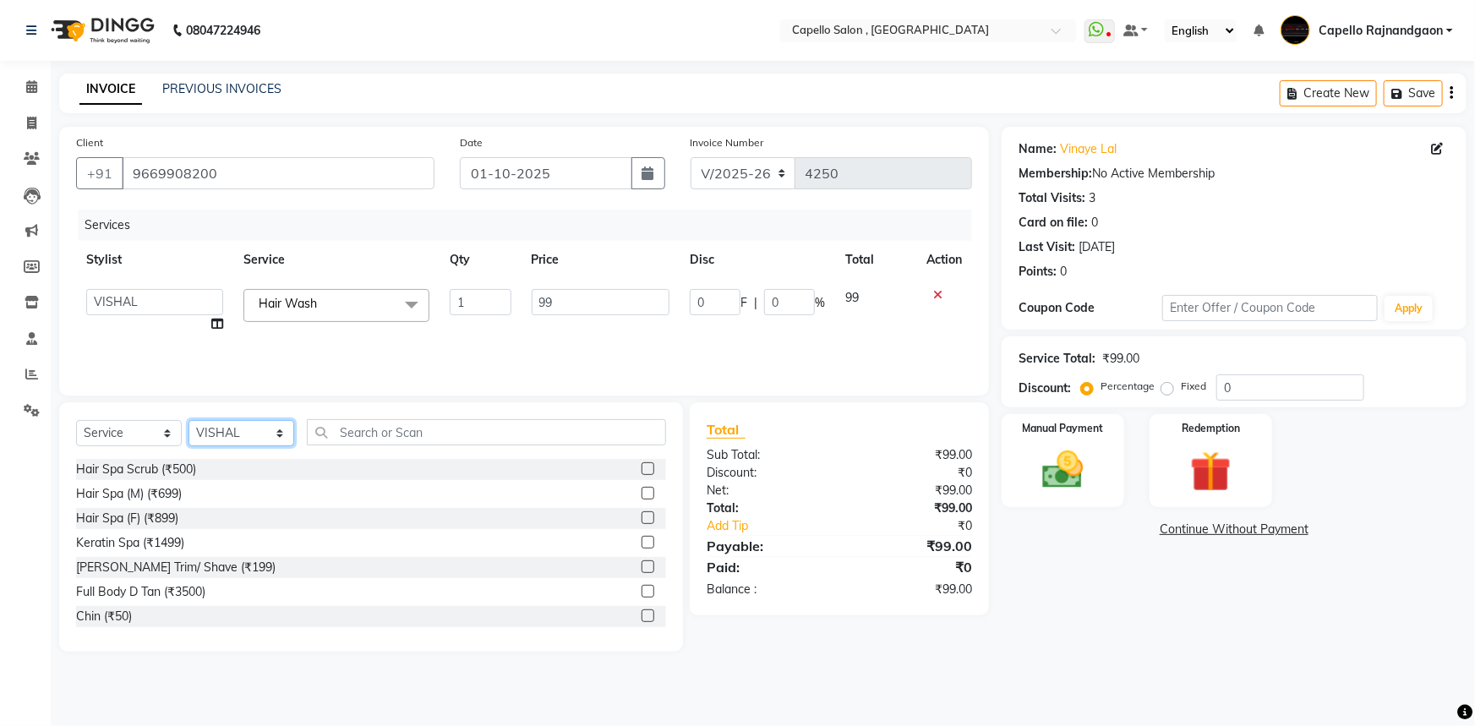
click at [189, 420] on select "Select Stylist Aditii ADMIN Capello Rajnandgaon [PERSON_NAME] [PERSON_NAME] [PE…" at bounding box center [242, 433] width 106 height 26
click at [350, 427] on input "text" at bounding box center [486, 432] width 359 height 26
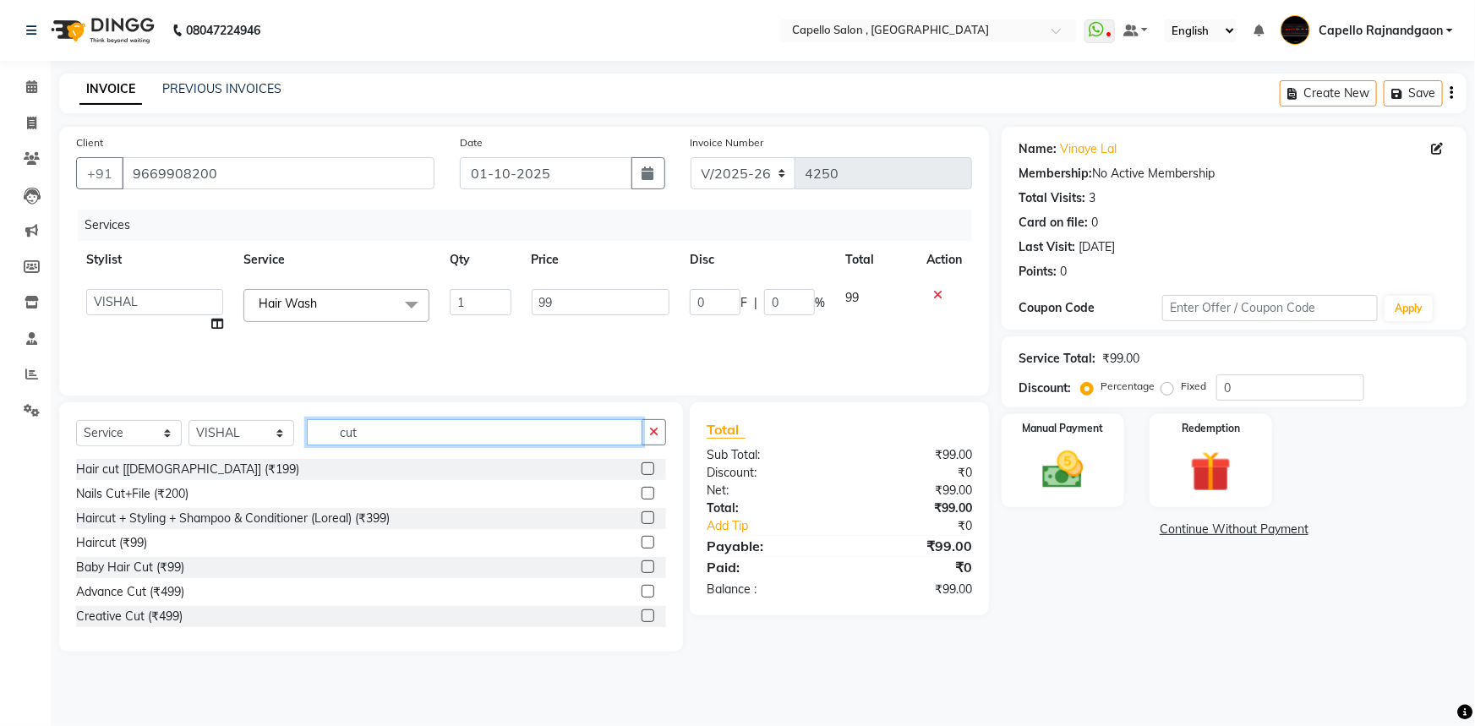
type input "cut"
click at [642, 544] on label at bounding box center [648, 542] width 13 height 13
click at [642, 544] on input "checkbox" at bounding box center [647, 543] width 11 height 11
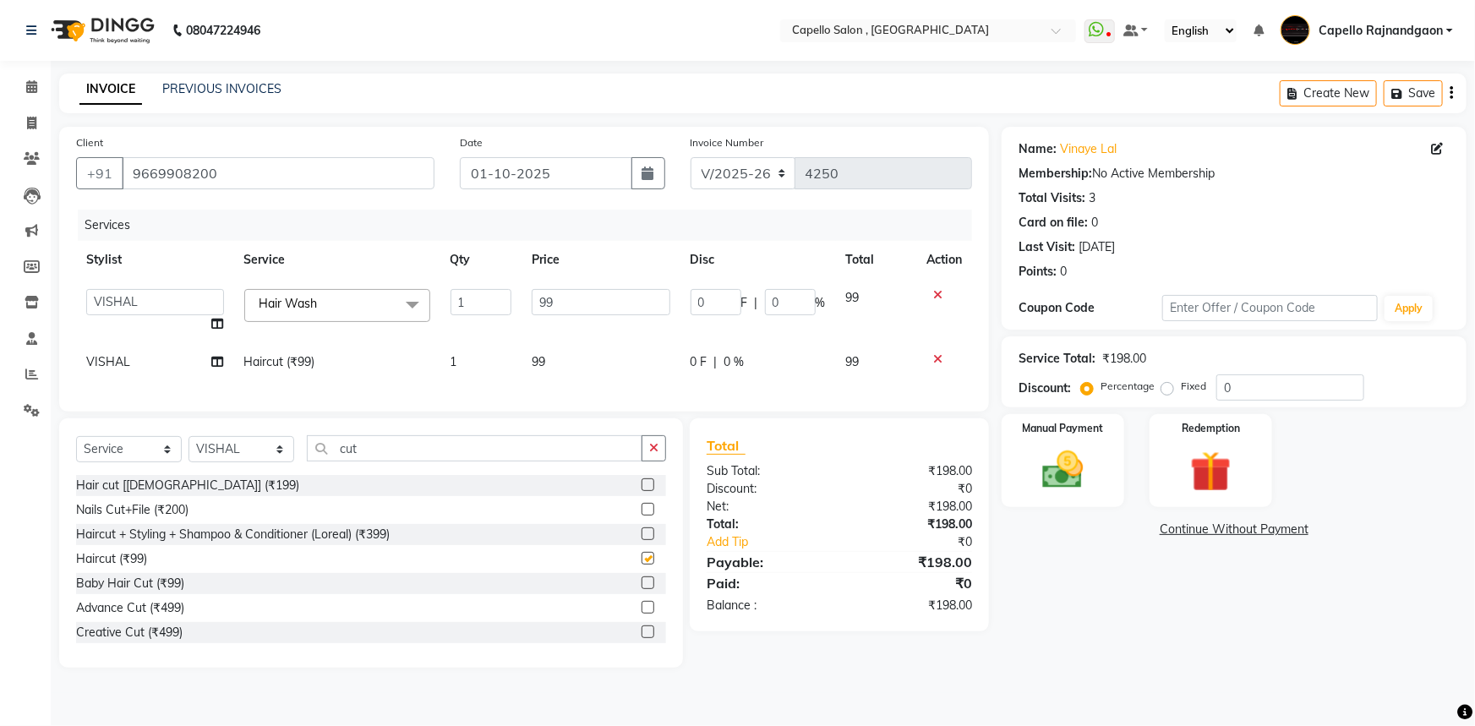
checkbox input "false"
click at [552, 358] on td "99" at bounding box center [601, 362] width 158 height 38
select select "34173"
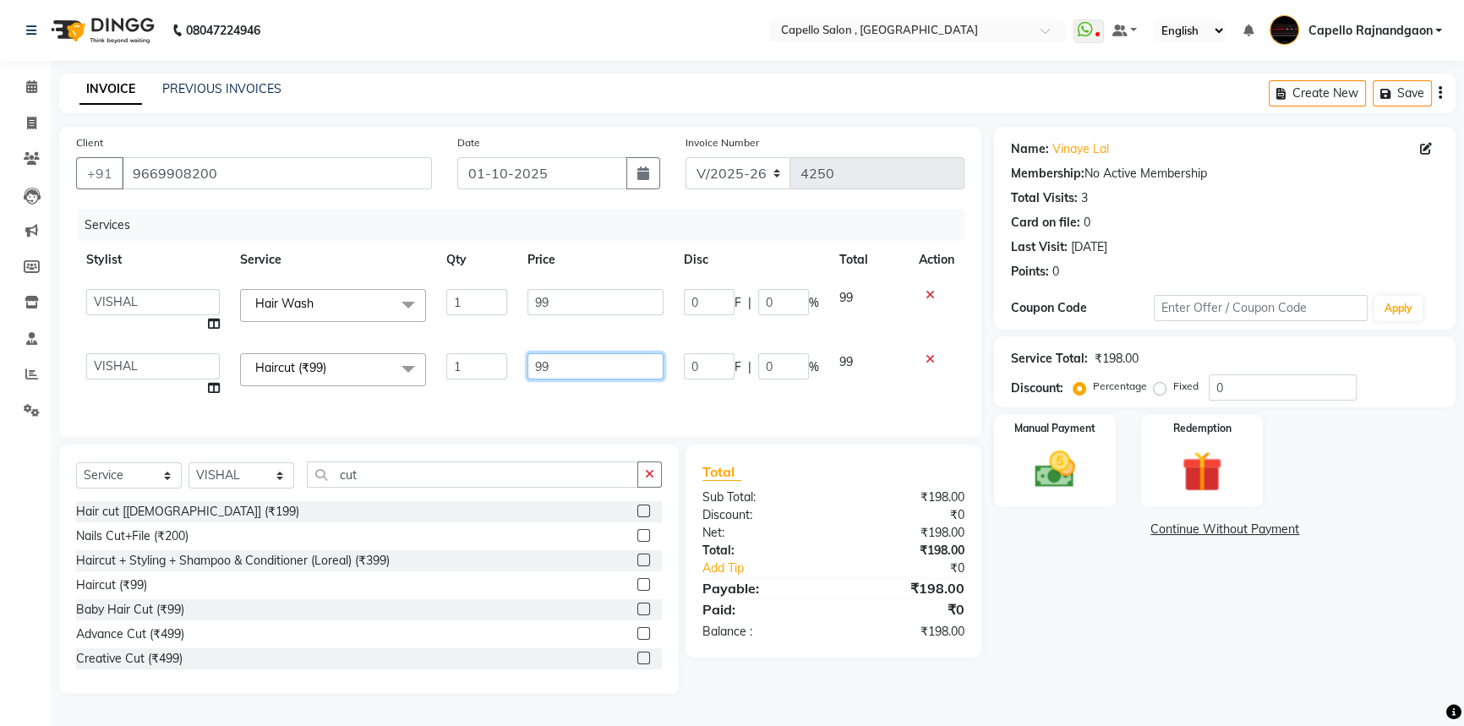
click at [592, 363] on input "99" at bounding box center [596, 366] width 136 height 26
type input "9"
type input "200"
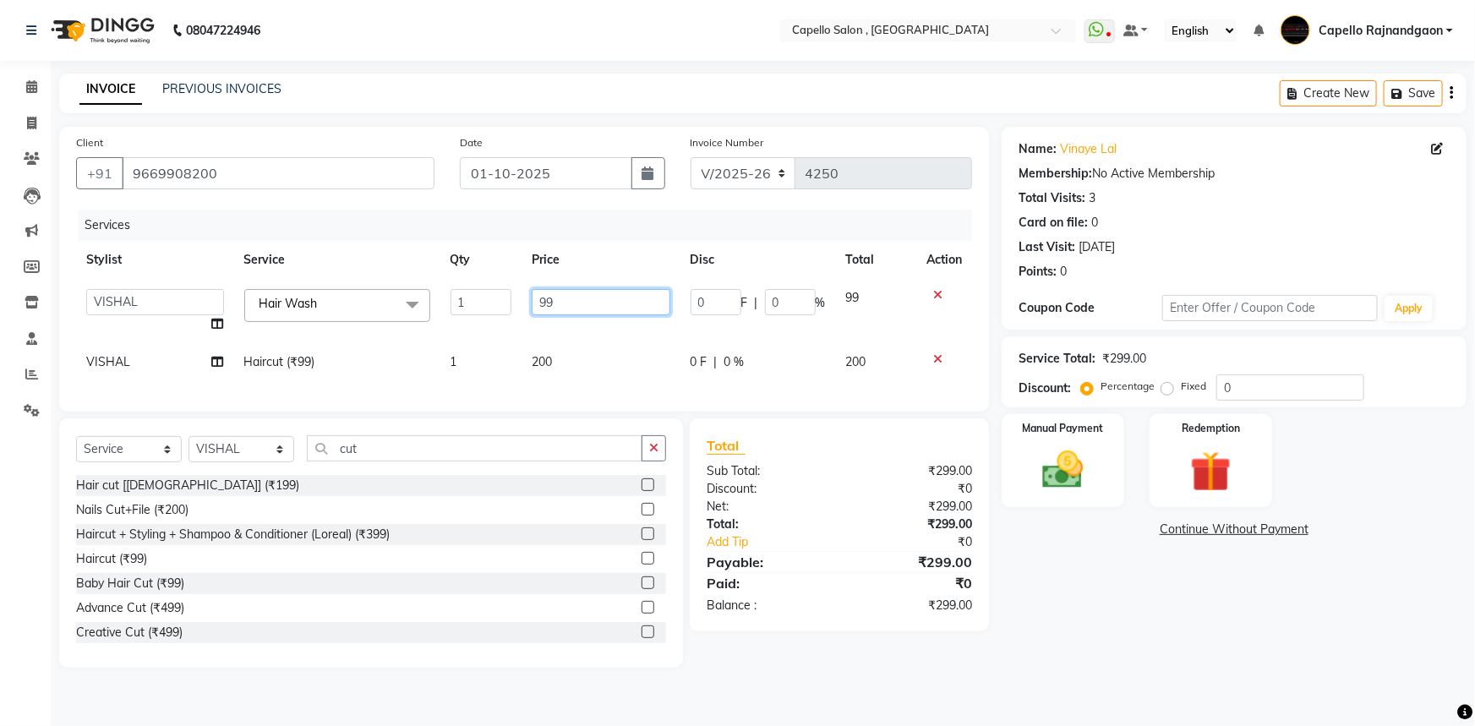
click at [593, 304] on input "99" at bounding box center [601, 302] width 138 height 26
type input "9"
type input "200"
click at [1042, 560] on div "Name: Vinaye Lal Membership: No Active Membership Total Visits: 3 Card on file:…" at bounding box center [1241, 397] width 478 height 541
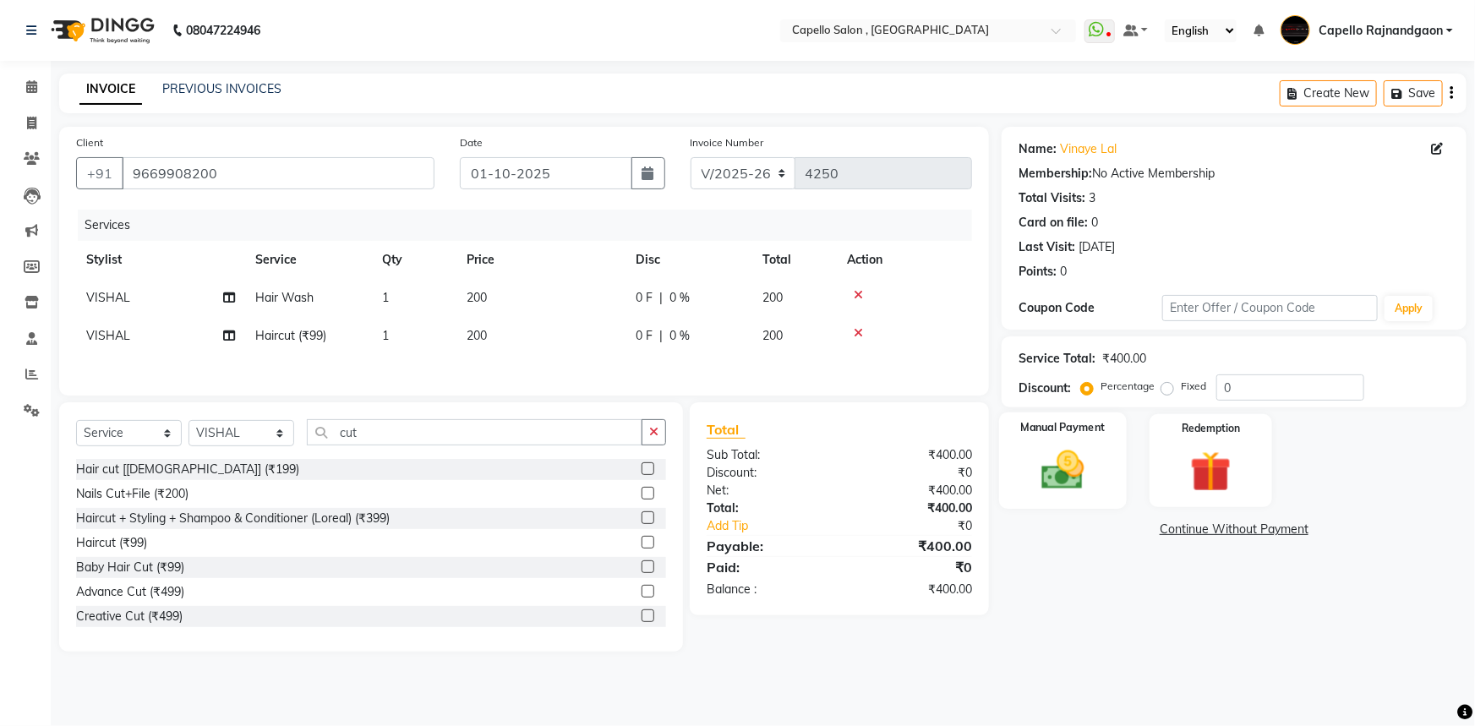
click at [1072, 488] on img at bounding box center [1063, 470] width 69 height 49
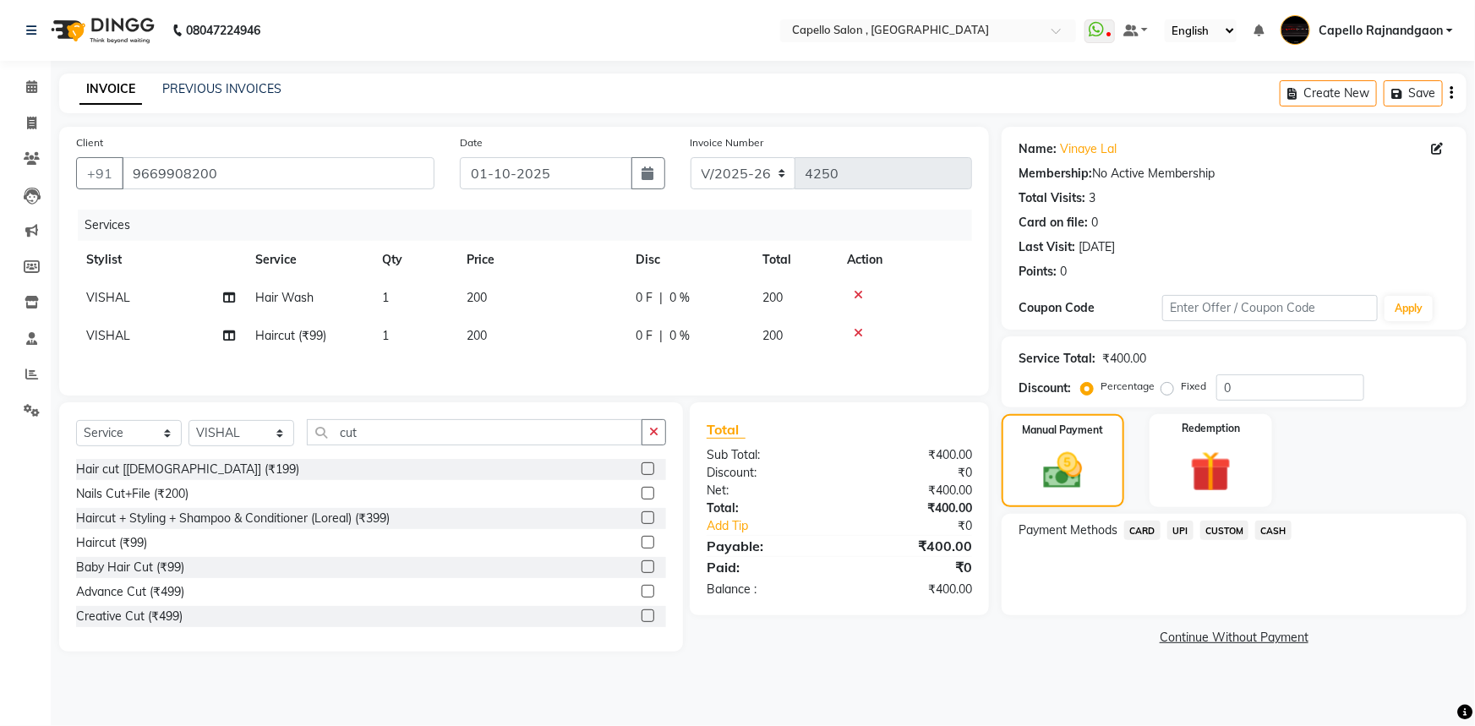
click at [1184, 531] on span "UPI" at bounding box center [1180, 530] width 26 height 19
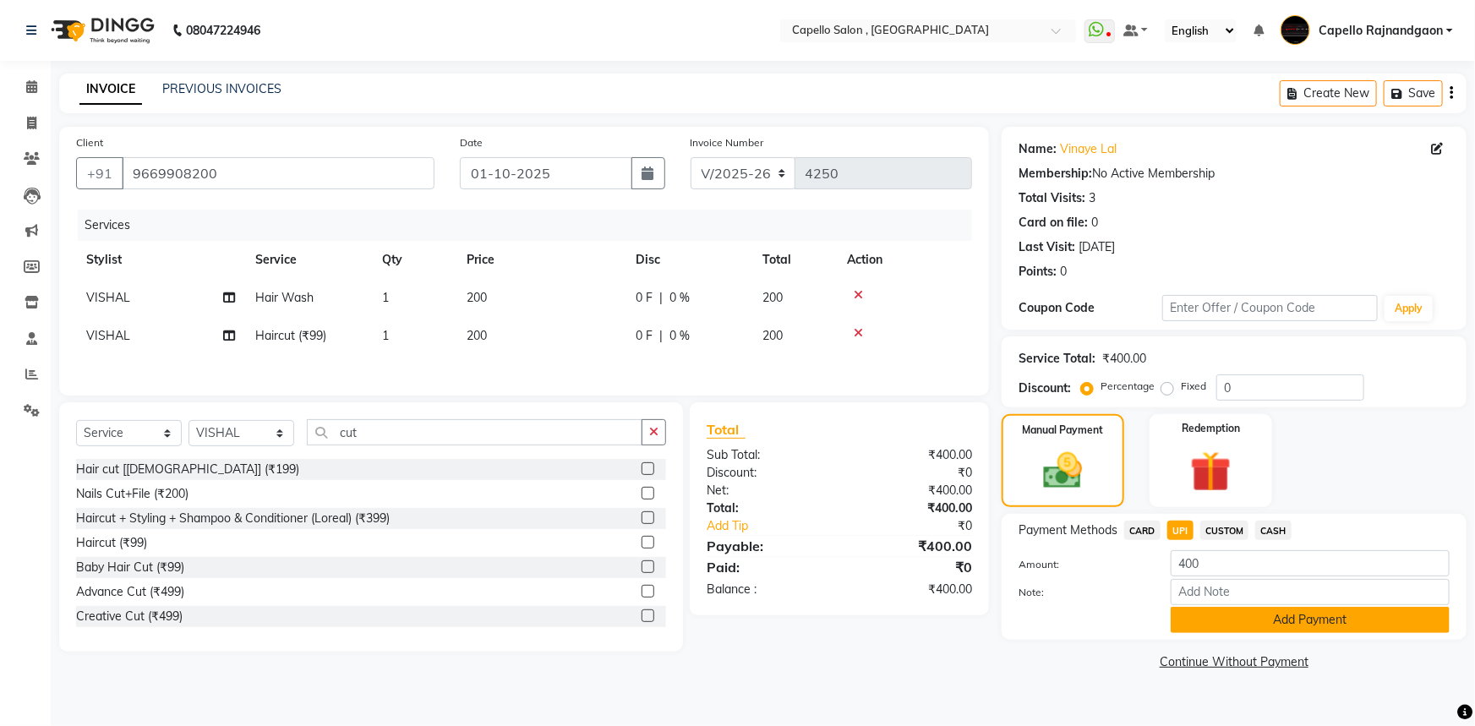
click at [1199, 619] on button "Add Payment" at bounding box center [1310, 620] width 279 height 26
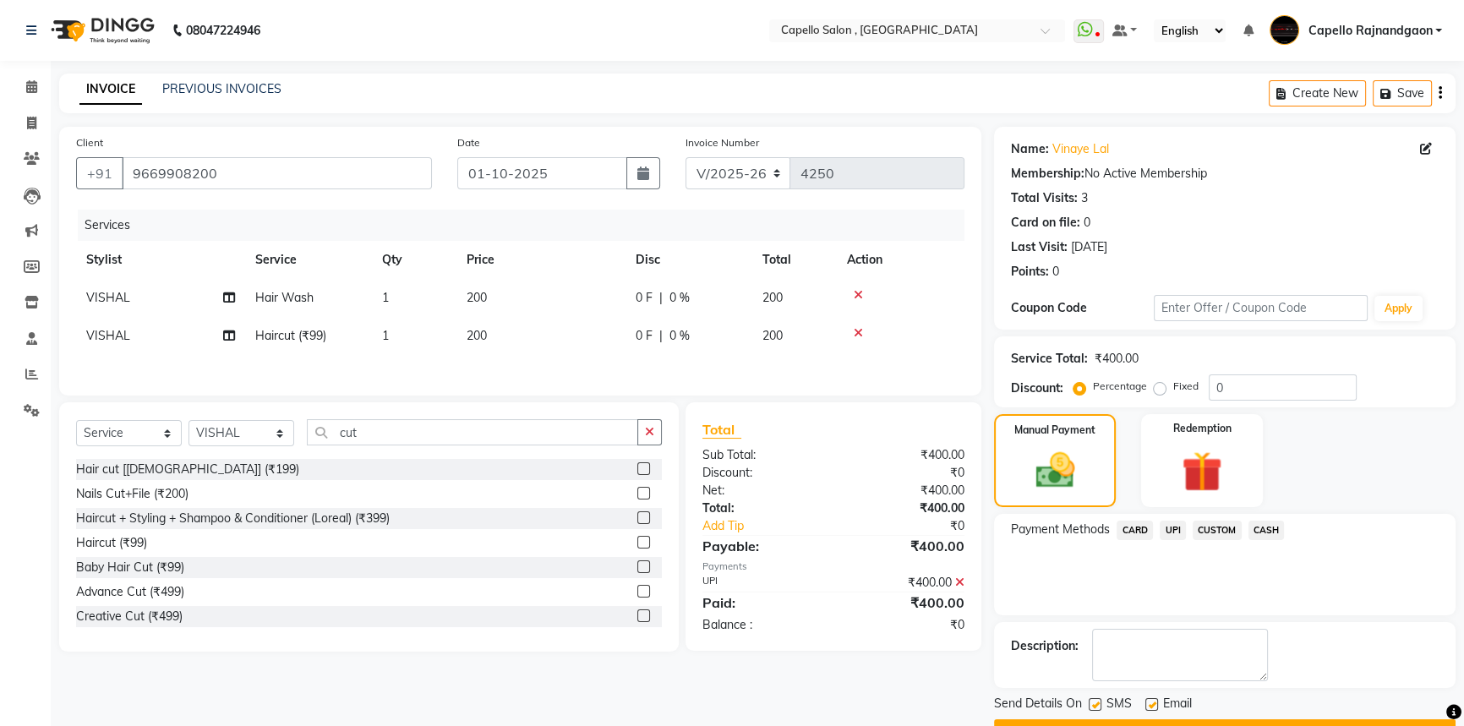
scroll to position [43, 0]
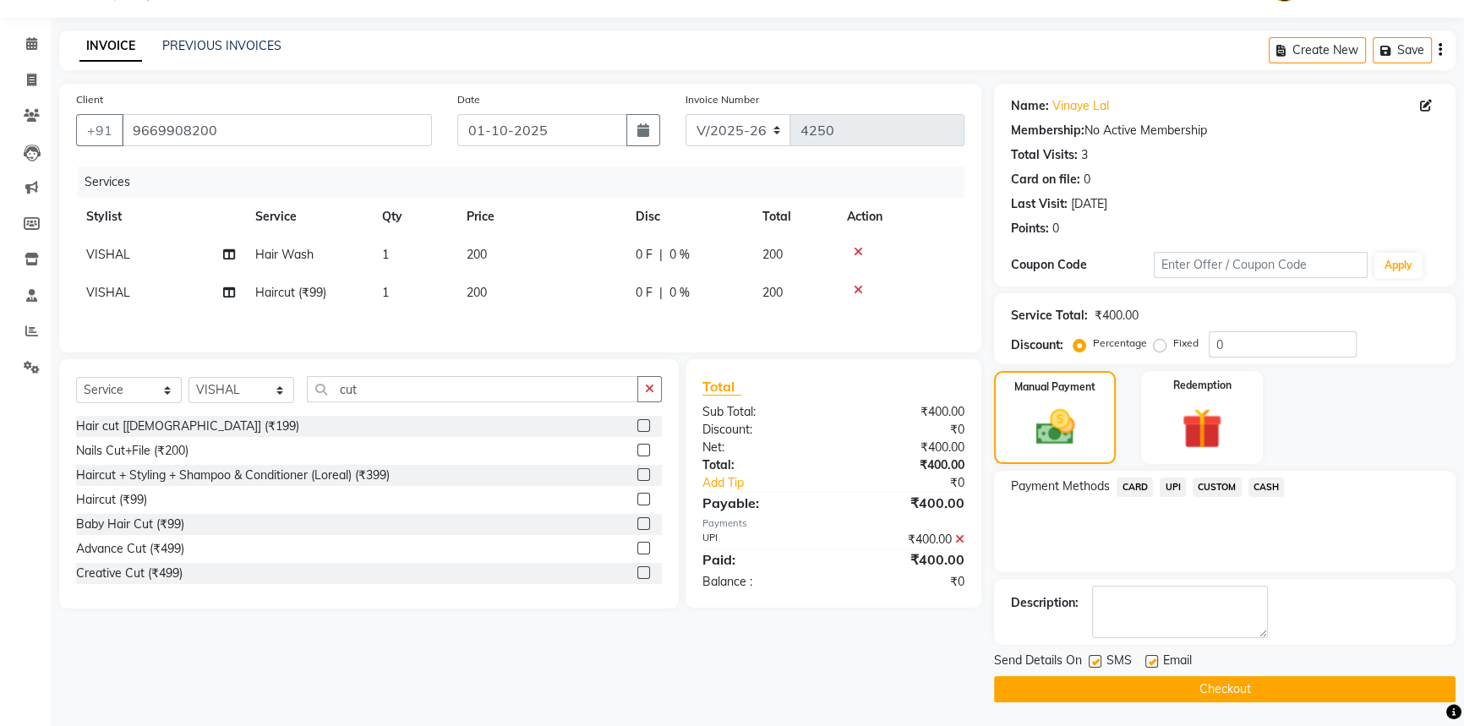
click at [1279, 695] on button "Checkout" at bounding box center [1225, 689] width 462 height 26
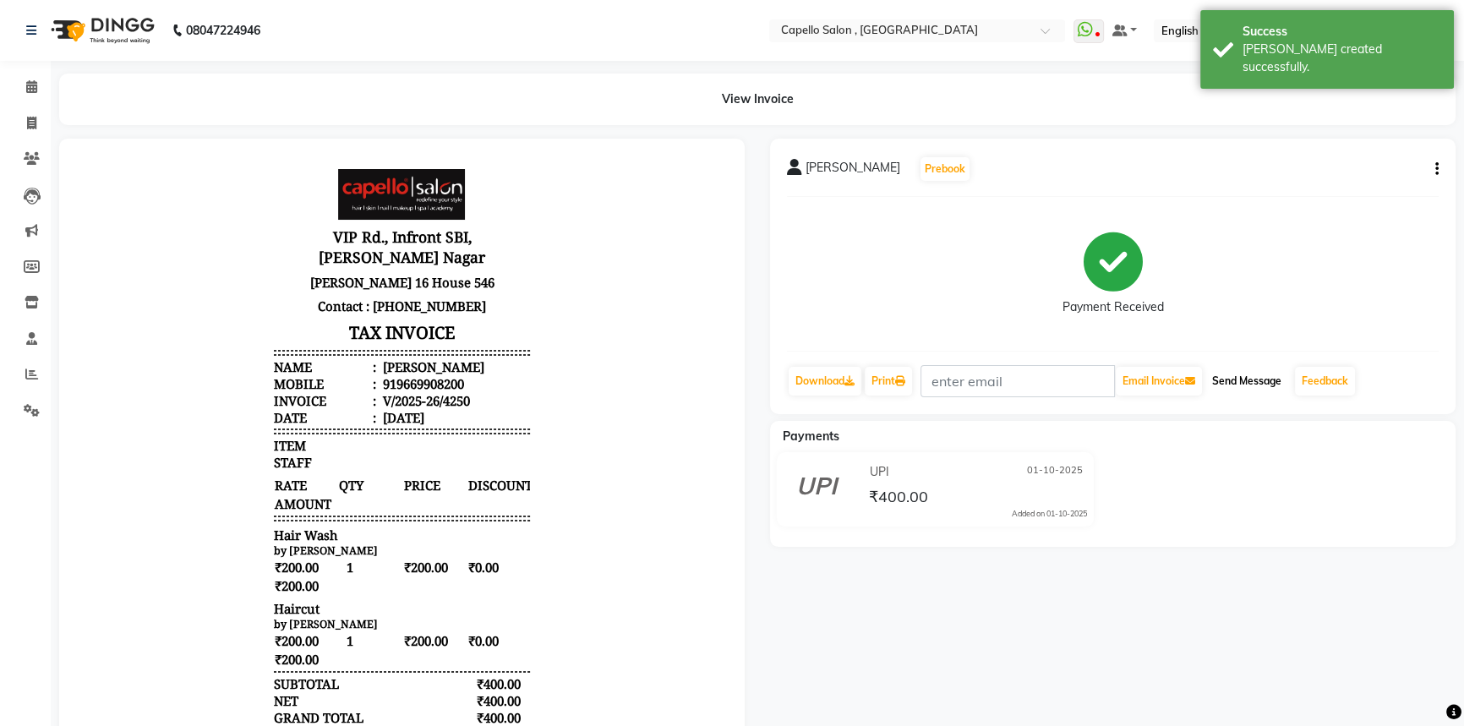
click at [1270, 375] on button "Send Message" at bounding box center [1247, 381] width 83 height 29
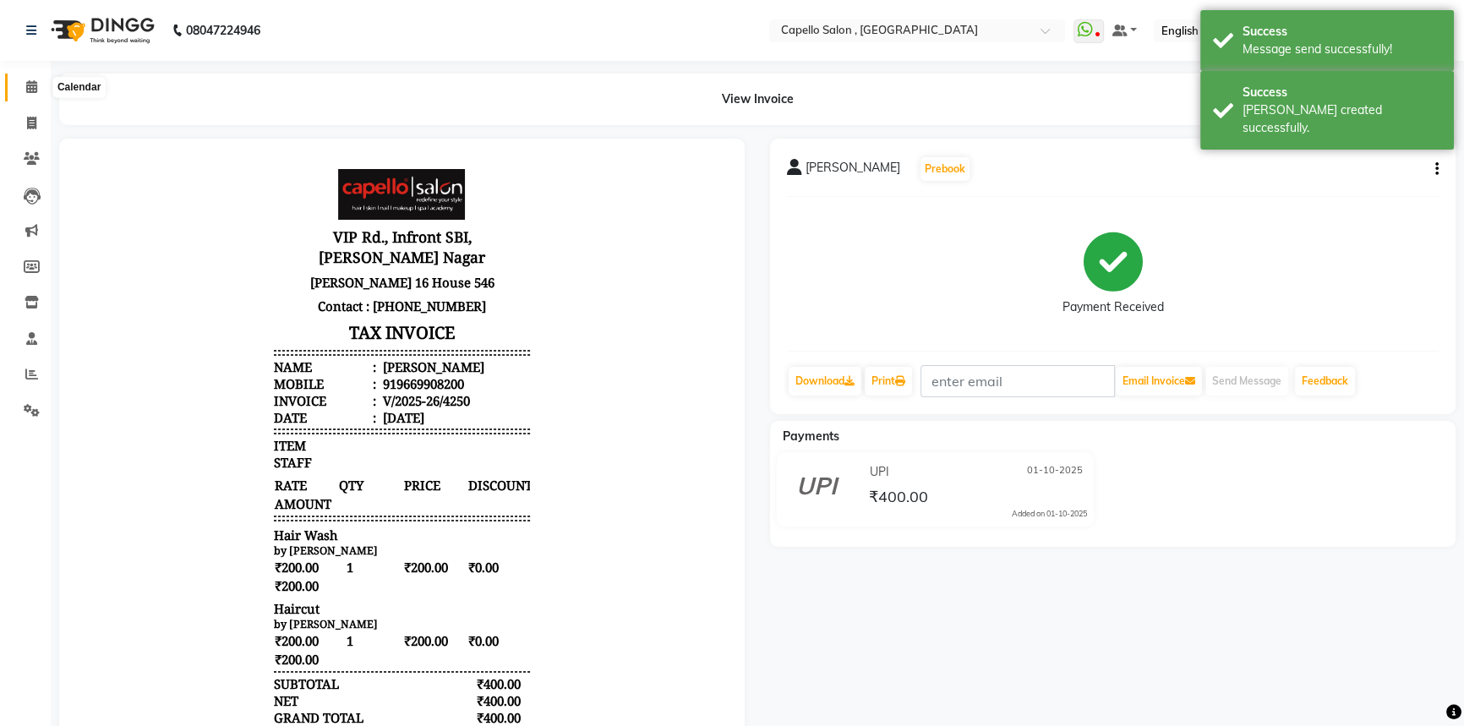
click at [21, 85] on span at bounding box center [32, 87] width 30 height 19
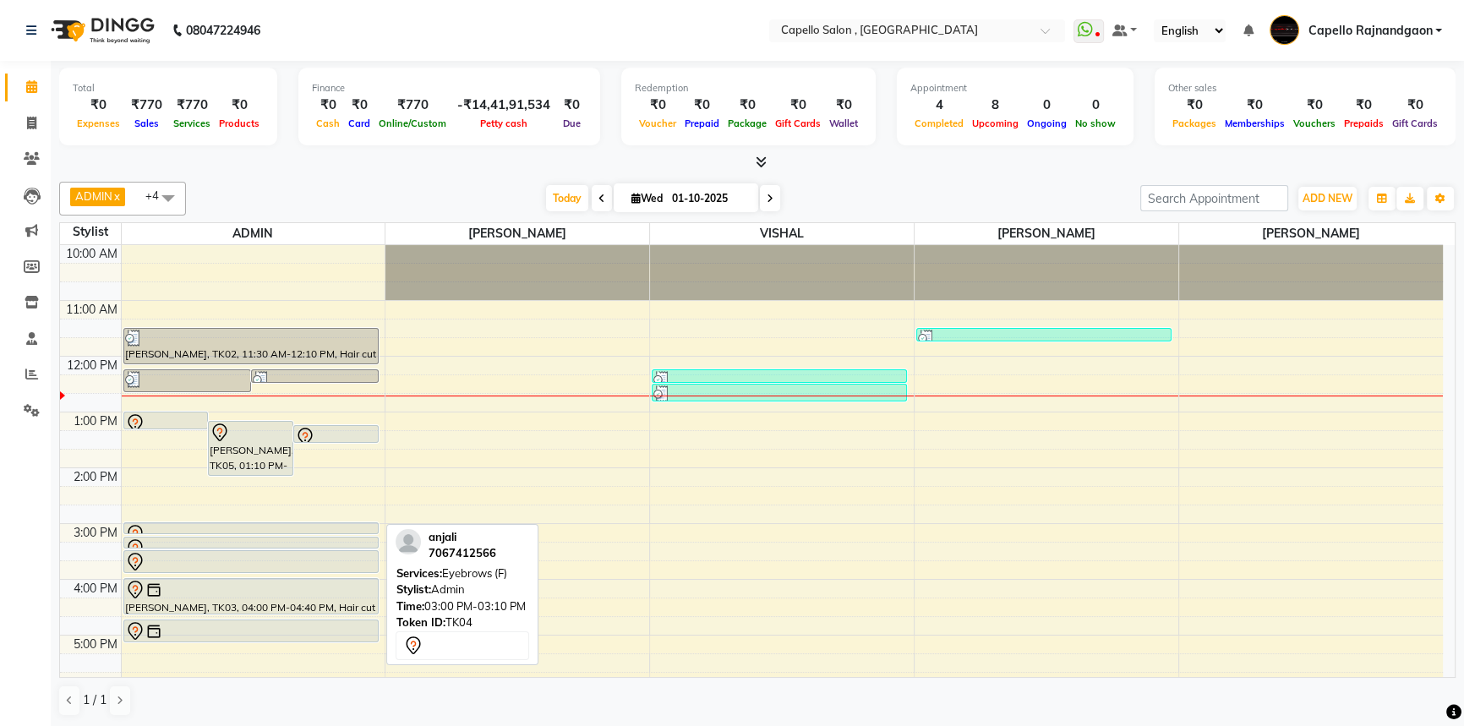
click at [296, 525] on div "Nidhi, TK05, 01:00 PM-01:20 PM, Haircut Nidhi, TK05, 01:10 PM-02:10 PM, Skinora…" at bounding box center [254, 551] width 264 height 613
click at [24, 119] on span at bounding box center [32, 123] width 30 height 19
select select "service"
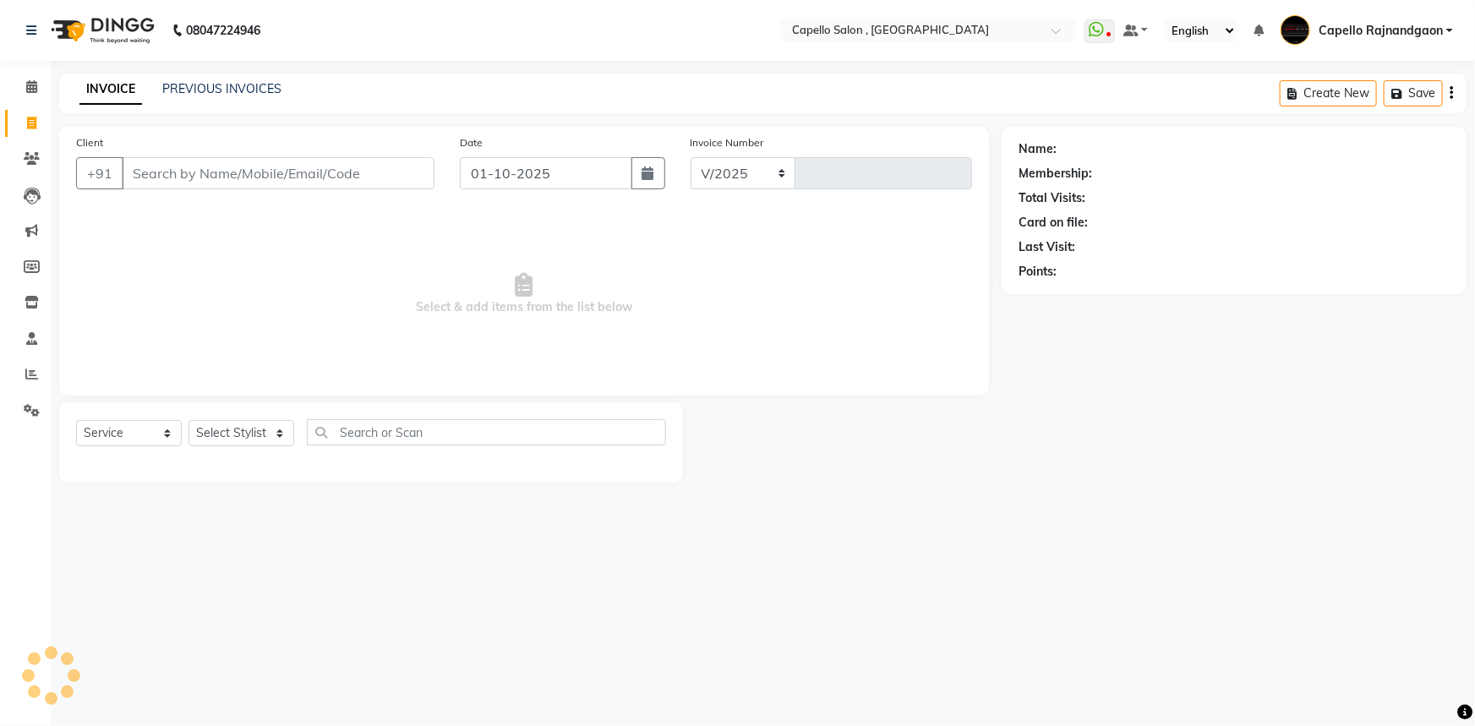
select select "856"
type input "4251"
click at [230, 438] on select "Select Stylist Aditii ADMIN Capello Rajnandgaon [PERSON_NAME] [PERSON_NAME] [PE…" at bounding box center [242, 433] width 106 height 26
select select "82696"
click at [189, 420] on select "Select Stylist Aditii ADMIN Capello Rajnandgaon [PERSON_NAME] [PERSON_NAME] [PE…" at bounding box center [242, 433] width 106 height 26
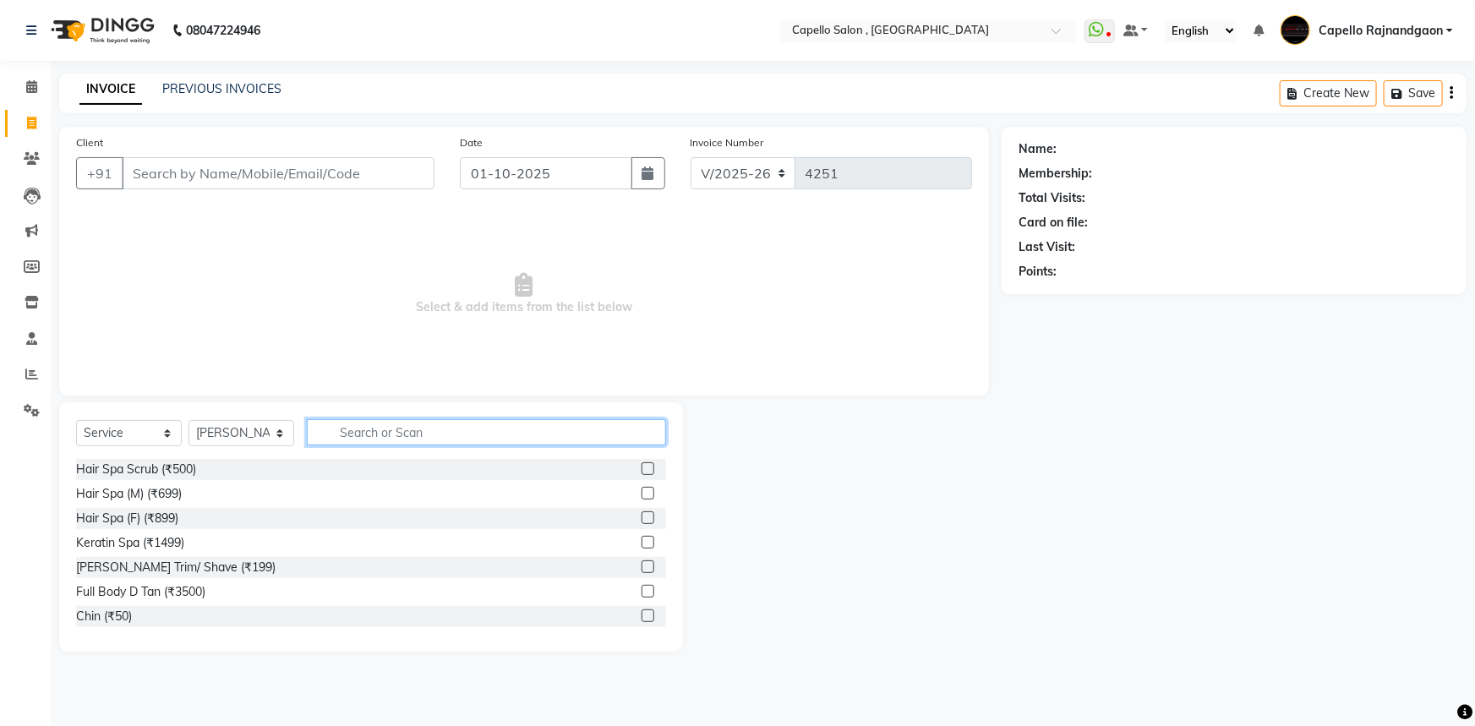
click at [401, 432] on input "text" at bounding box center [486, 432] width 359 height 26
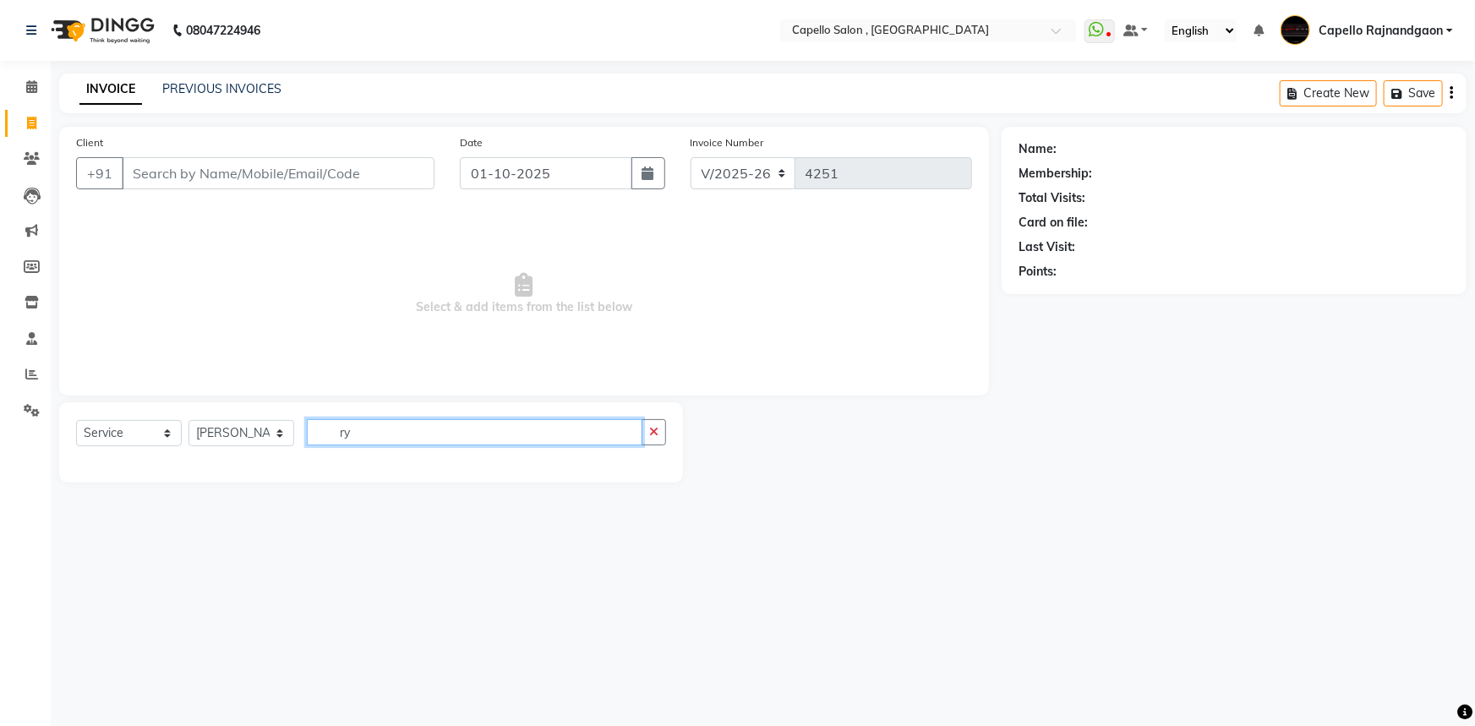
type input "r"
type input "ey"
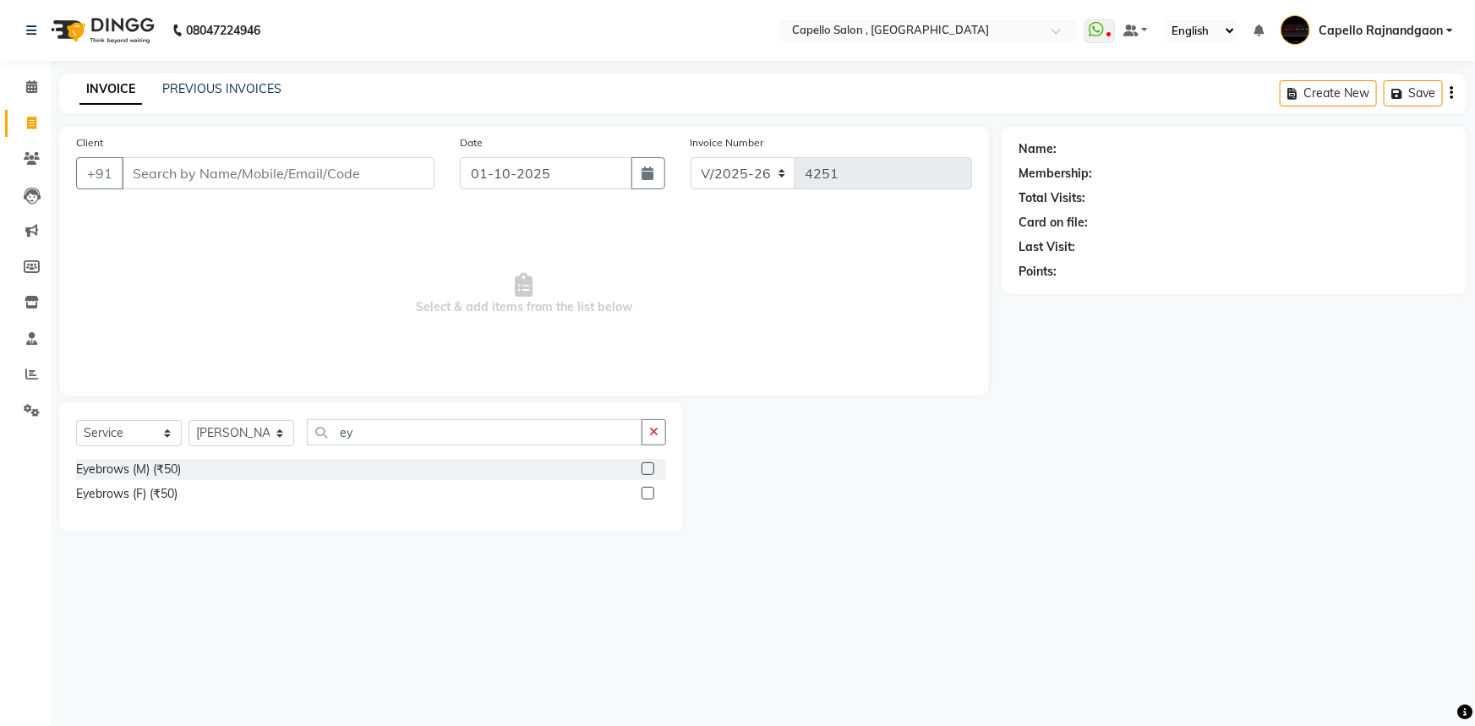
click at [648, 491] on label at bounding box center [648, 493] width 13 height 13
click at [648, 491] on input "checkbox" at bounding box center [647, 494] width 11 height 11
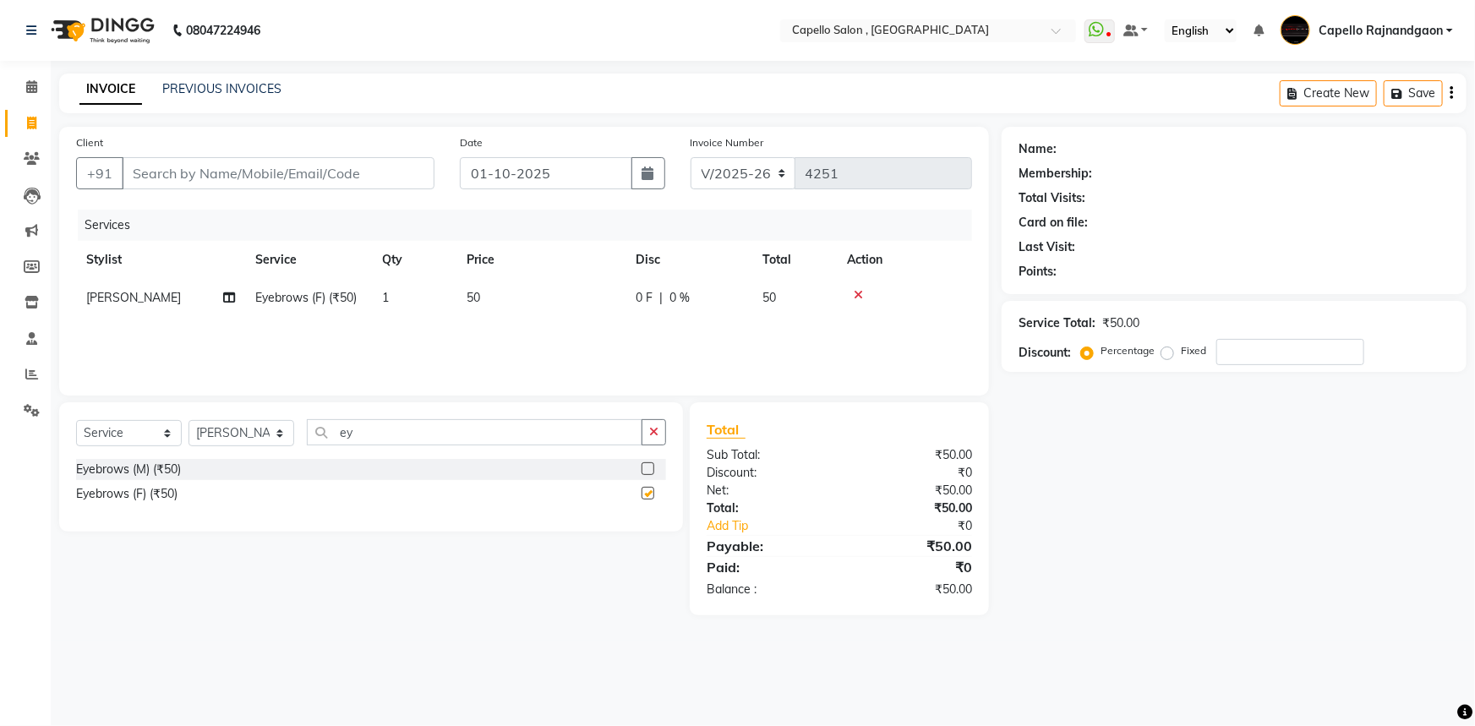
checkbox input "false"
click at [476, 432] on input "ey" at bounding box center [475, 432] width 336 height 26
type input "e"
type input "fo"
click at [651, 470] on label at bounding box center [648, 468] width 13 height 13
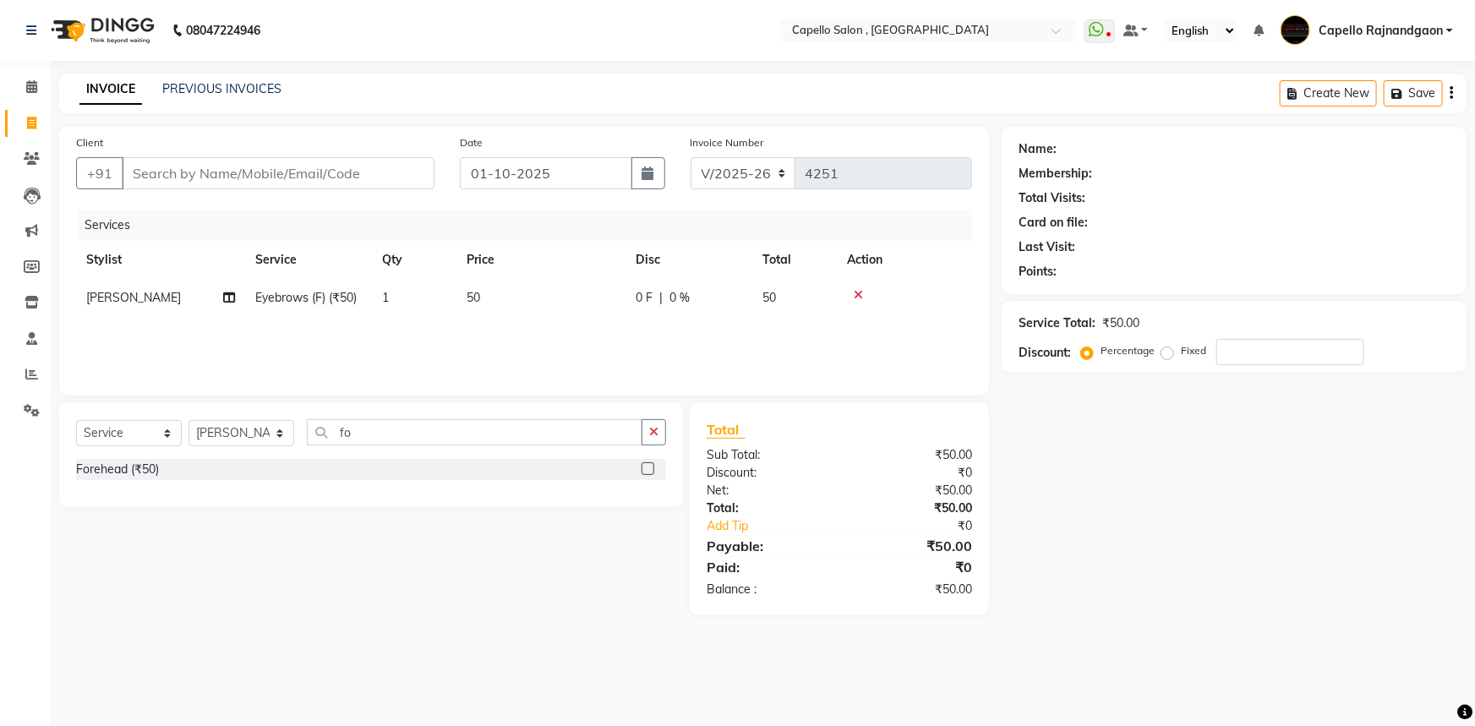
click at [651, 470] on input "checkbox" at bounding box center [647, 469] width 11 height 11
checkbox input "false"
click at [232, 437] on select "Select Stylist Aditii ADMIN Capello Rajnandgaon [PERSON_NAME] [PERSON_NAME] [PE…" at bounding box center [242, 433] width 106 height 26
select select "66386"
click at [189, 422] on select "Select Stylist Aditii ADMIN Capello Rajnandgaon [PERSON_NAME] [PERSON_NAME] [PE…" at bounding box center [242, 433] width 106 height 26
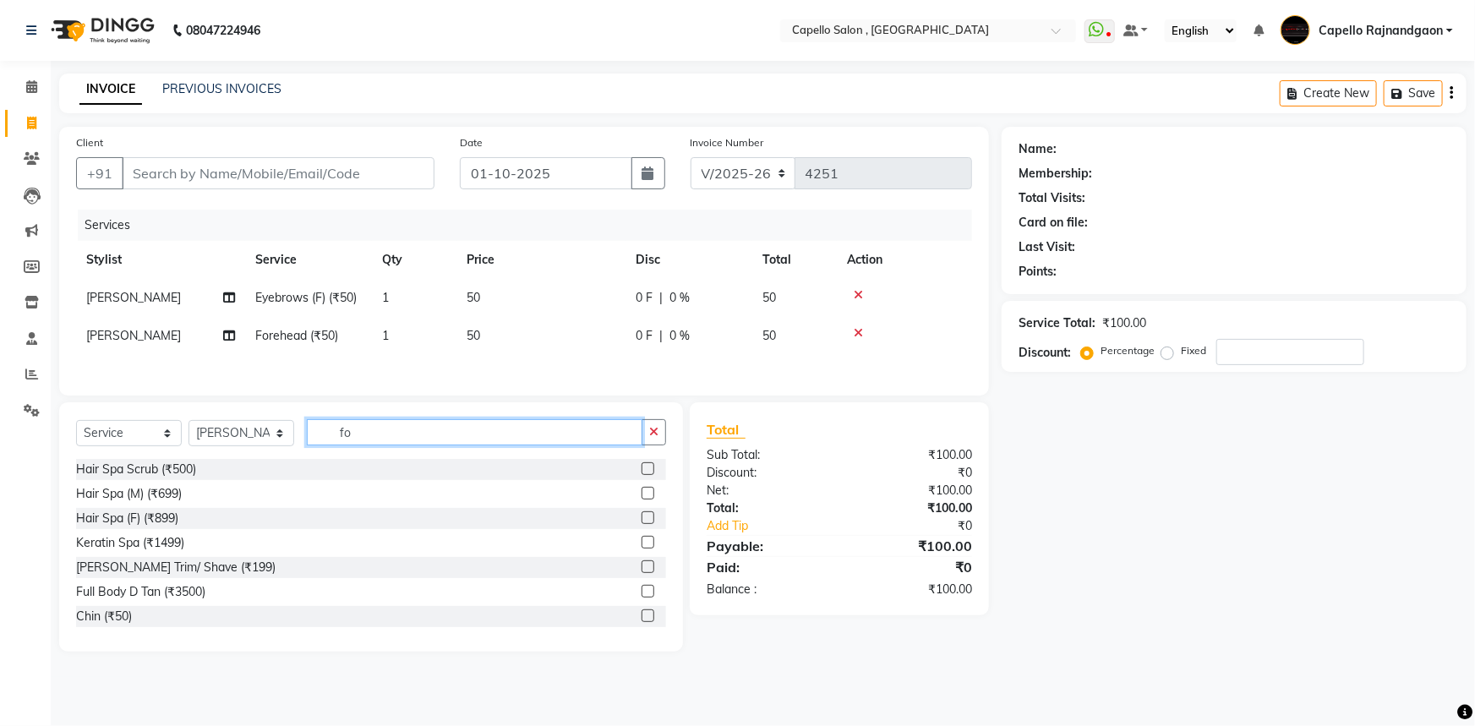
click at [364, 434] on input "fo" at bounding box center [475, 432] width 336 height 26
type input "f"
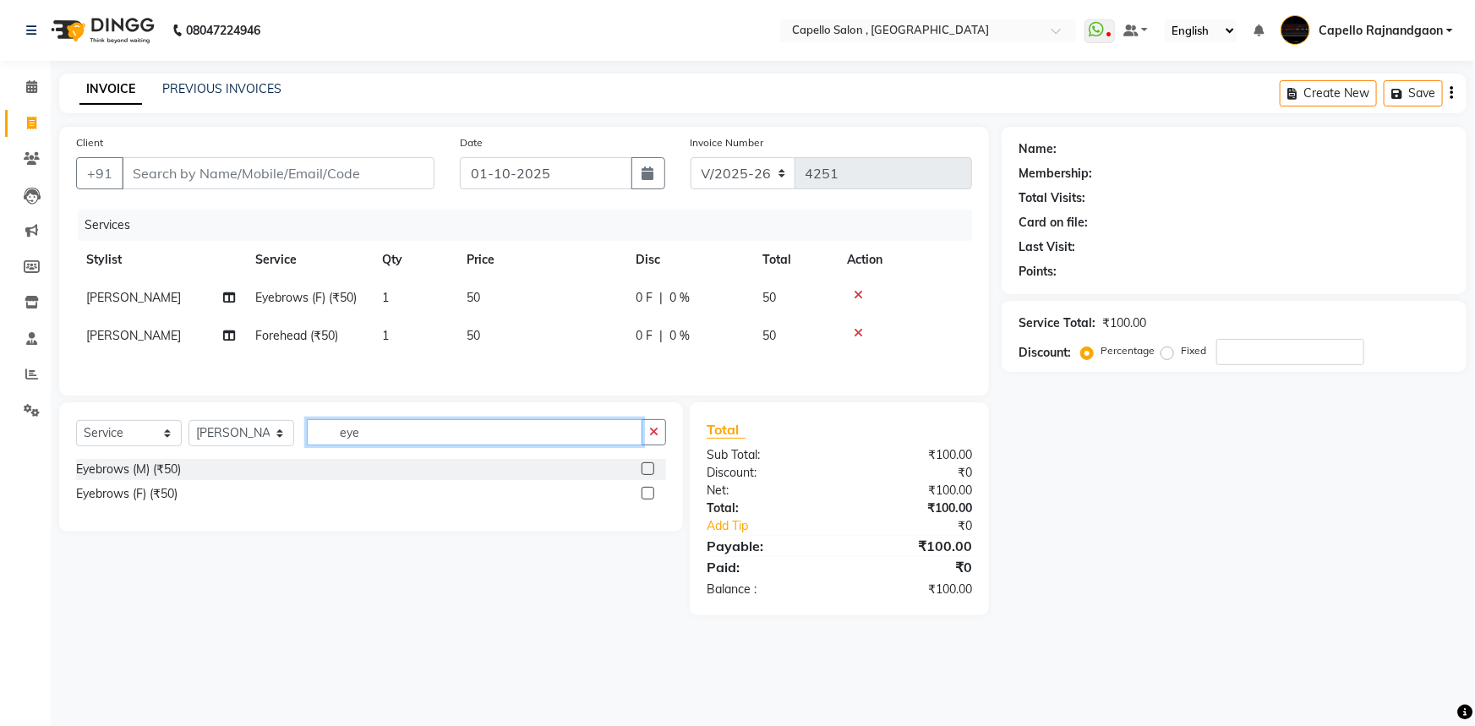
type input "eye"
click at [646, 499] on label at bounding box center [648, 493] width 13 height 13
click at [646, 499] on input "checkbox" at bounding box center [647, 494] width 11 height 11
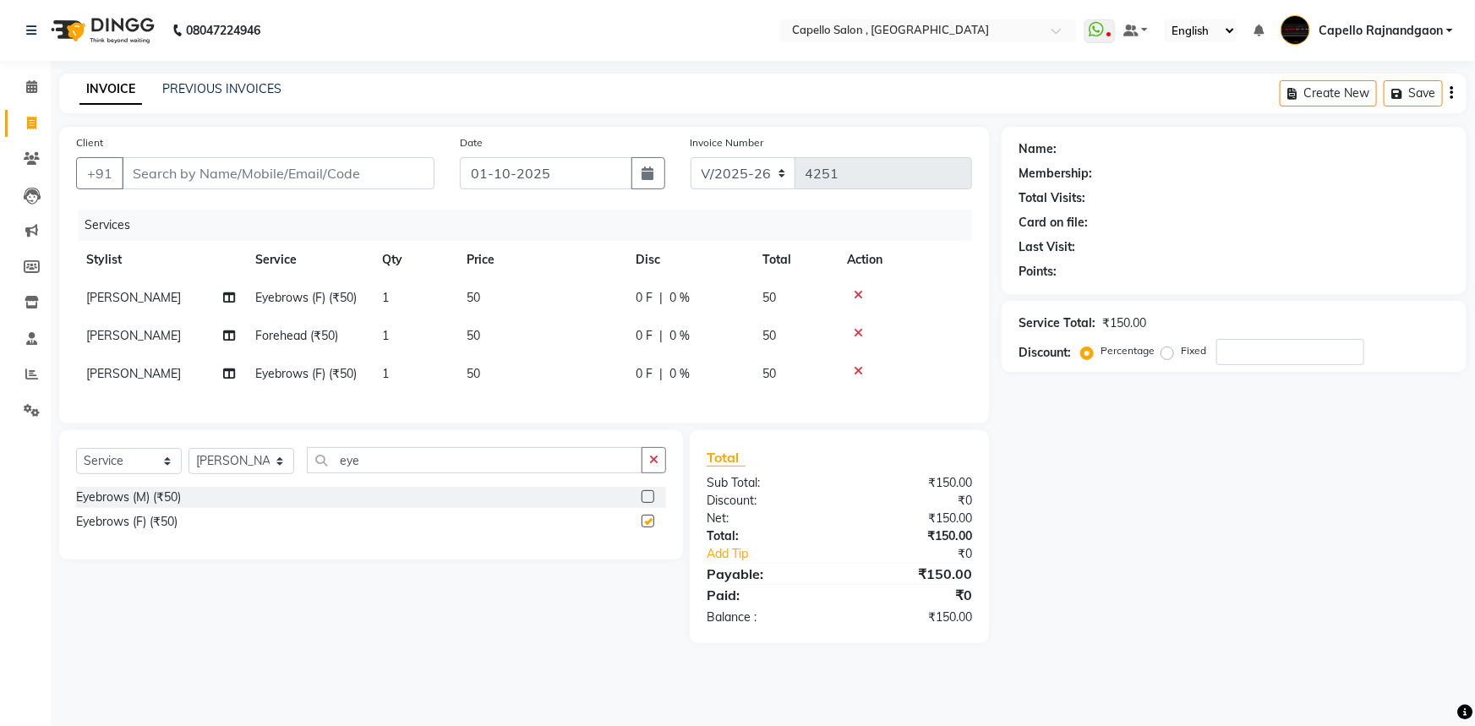
checkbox input "false"
click at [327, 174] on input "Client" at bounding box center [278, 173] width 313 height 32
type input "9"
type input "0"
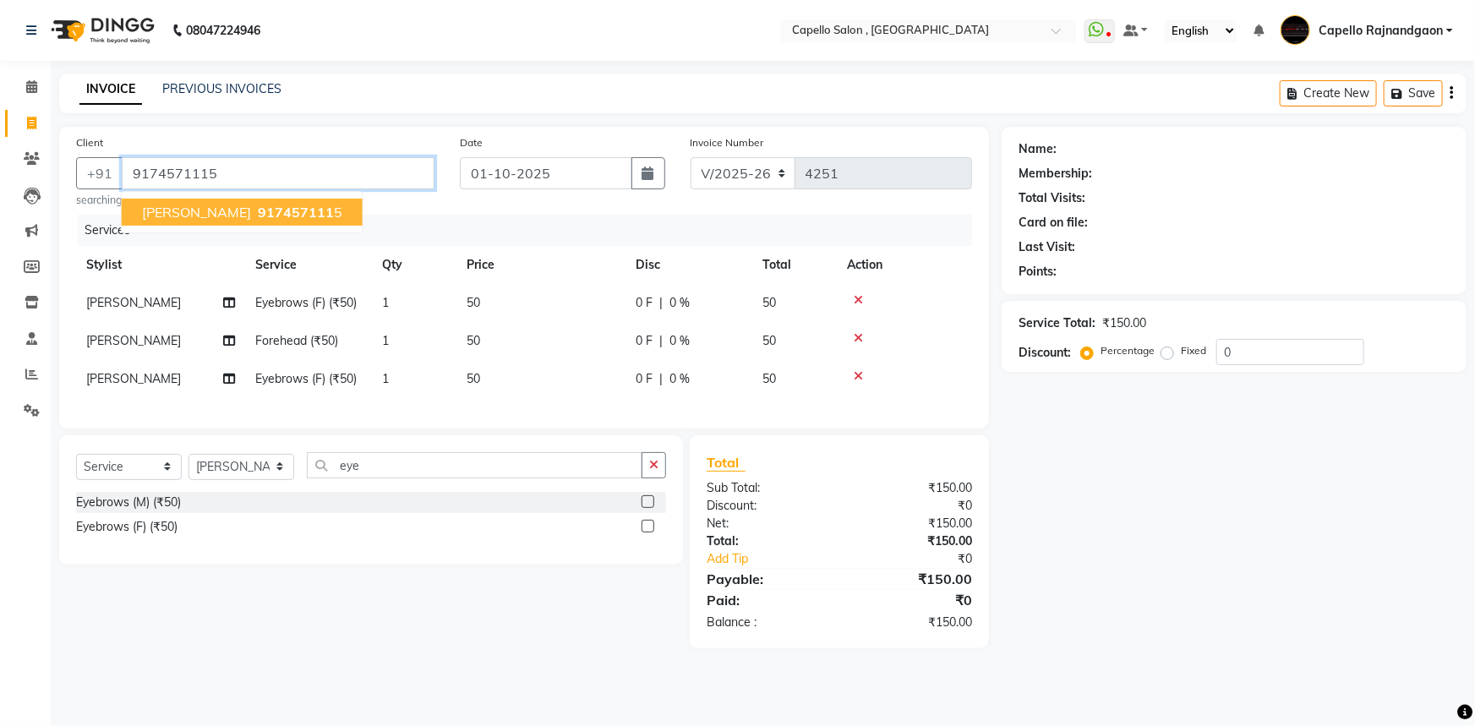
type input "9174571115"
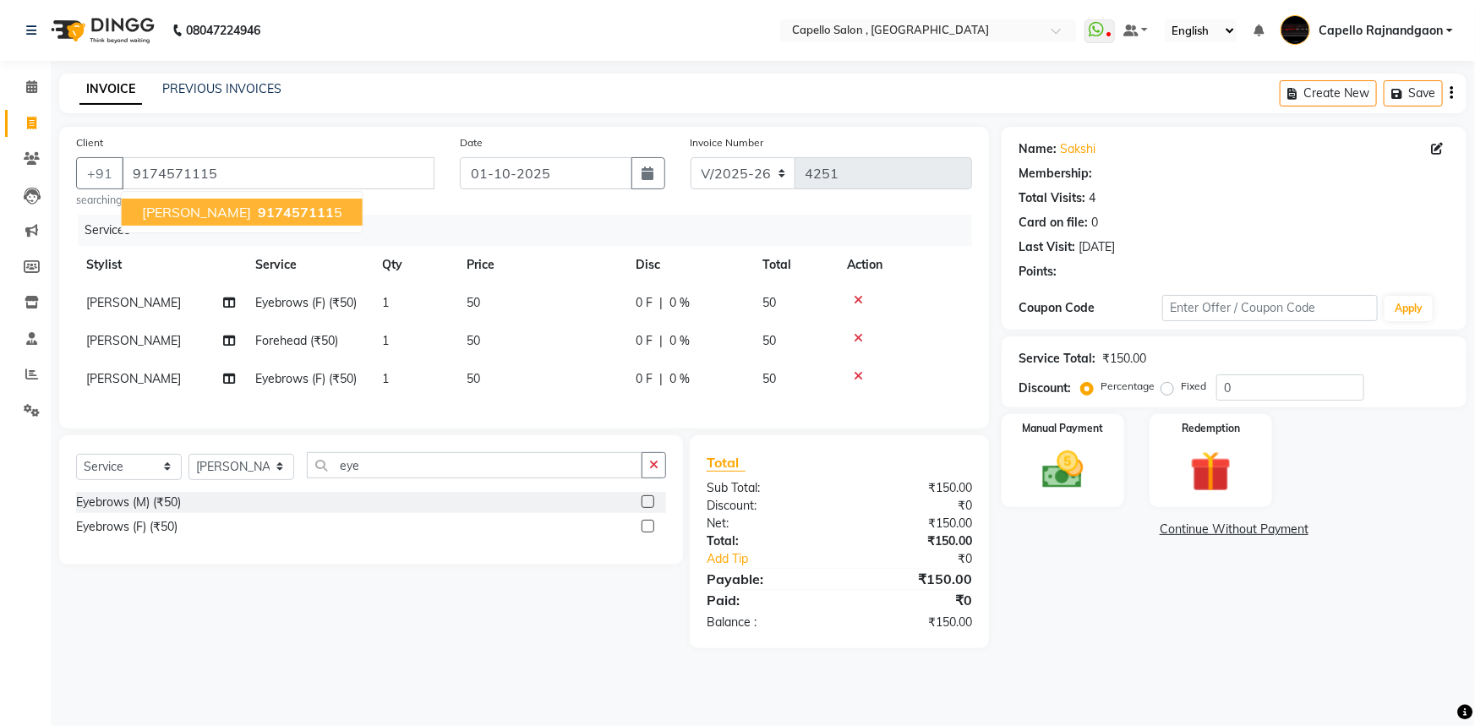
select select "1: Object"
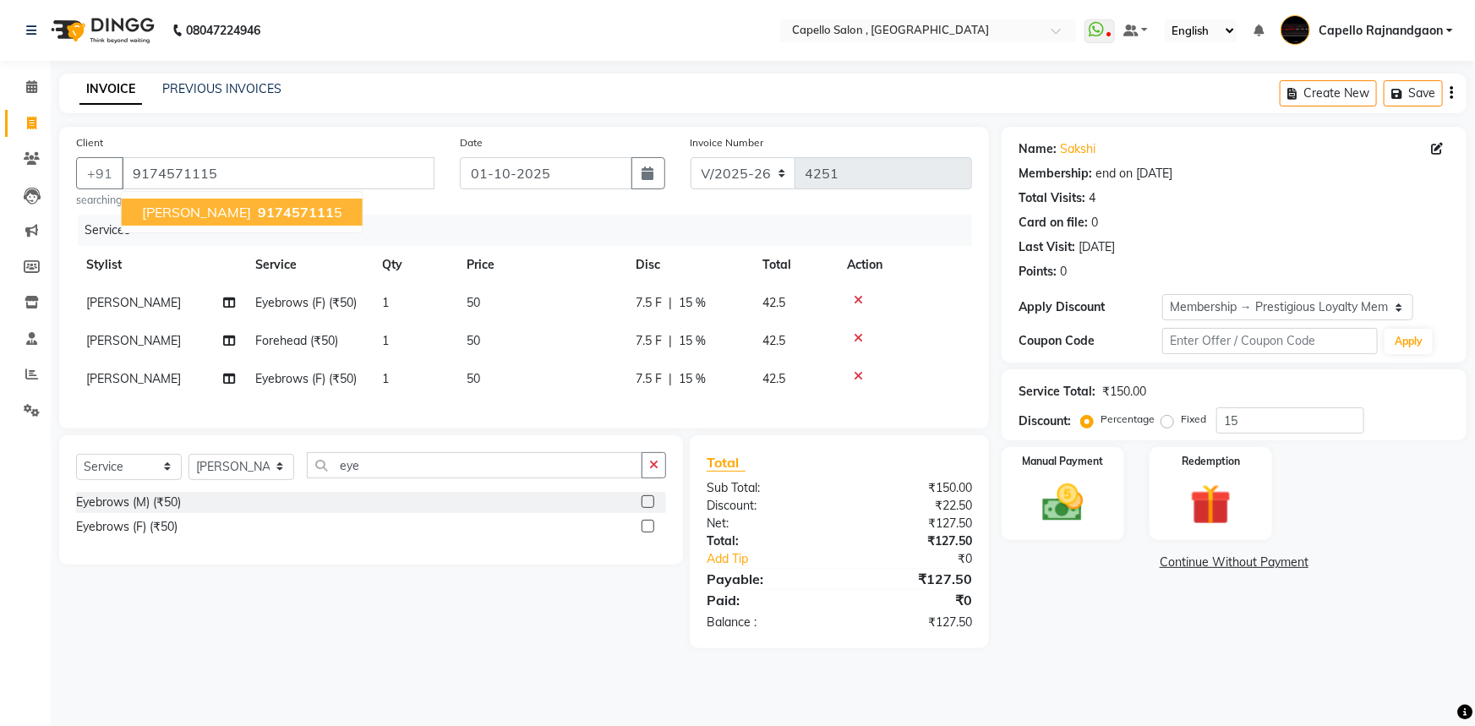
click at [254, 215] on ngb-highlight "917457111 5" at bounding box center [298, 212] width 88 height 17
type input "0"
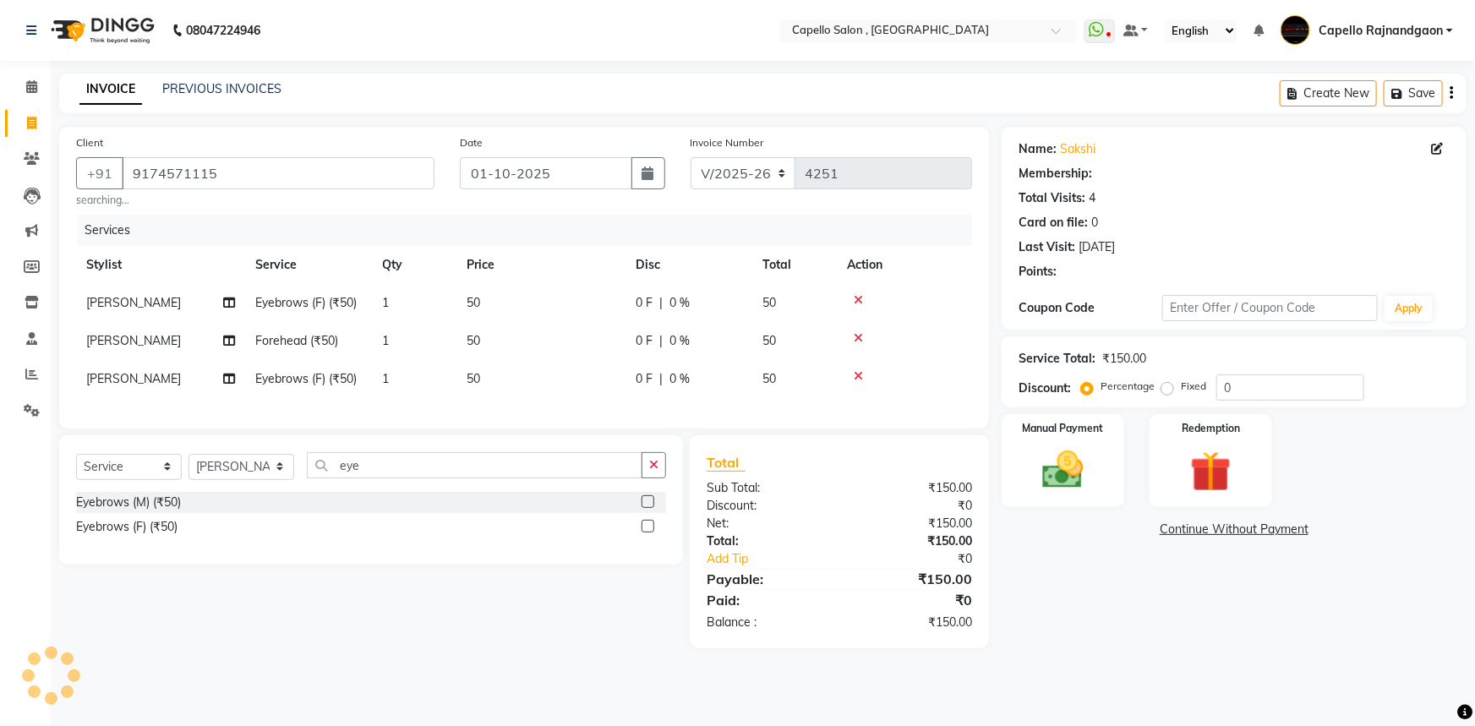
select select "1: Object"
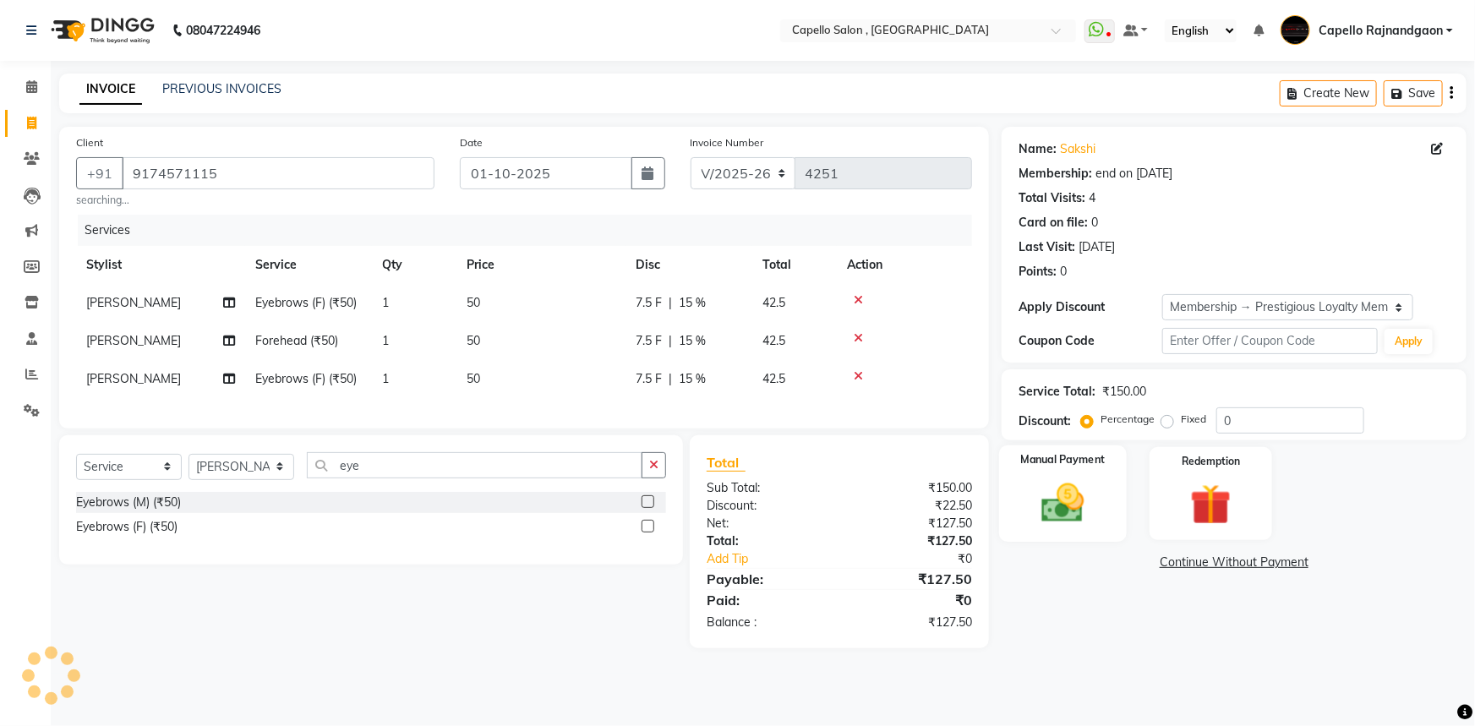
type input "15"
click at [691, 302] on span "15 %" at bounding box center [692, 303] width 27 height 18
select select "82696"
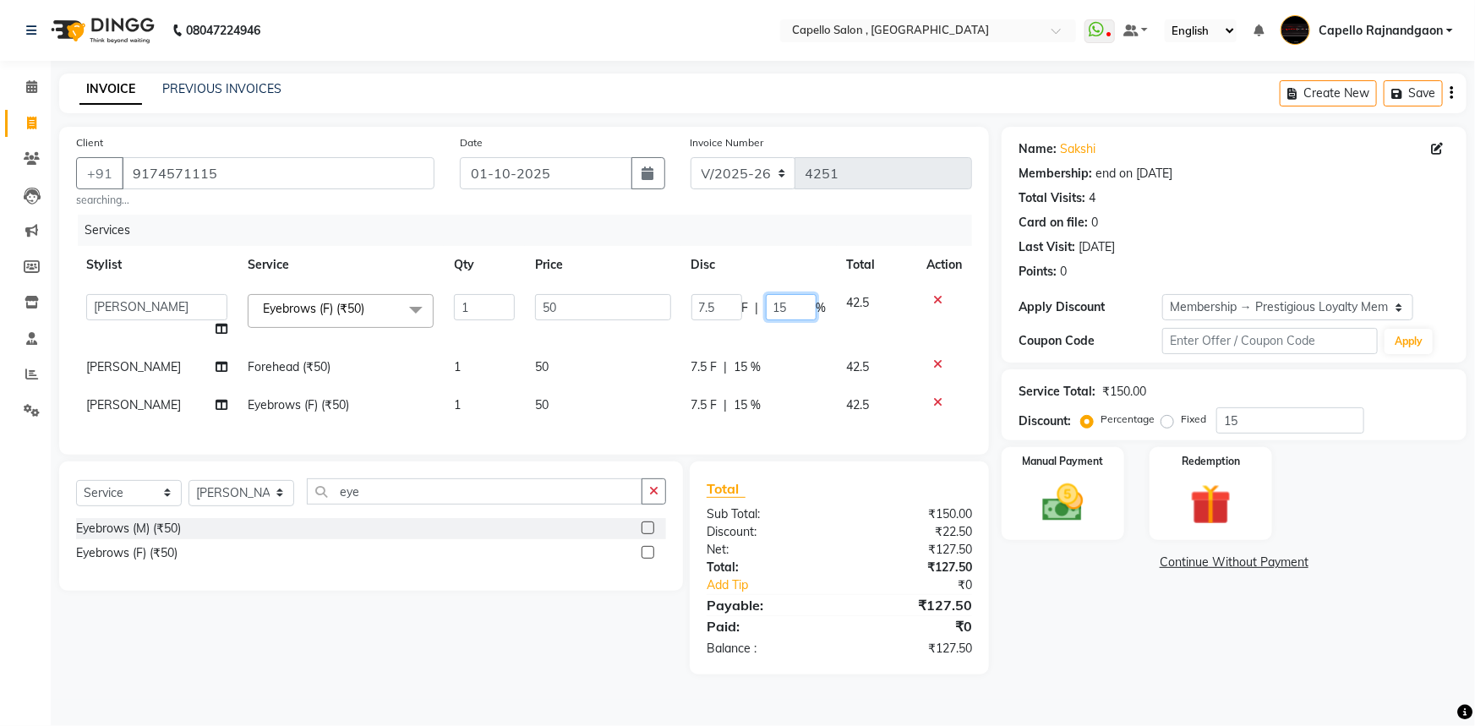
drag, startPoint x: 797, startPoint y: 306, endPoint x: 803, endPoint y: 320, distance: 14.8
click at [803, 306] on input "15" at bounding box center [791, 307] width 51 height 26
type input "1"
click at [744, 362] on tbody "Aditii ADMIN Capello Rajnandgaon Harshal khushi Namrata murari nihal PRERNA Rin…" at bounding box center [524, 354] width 896 height 140
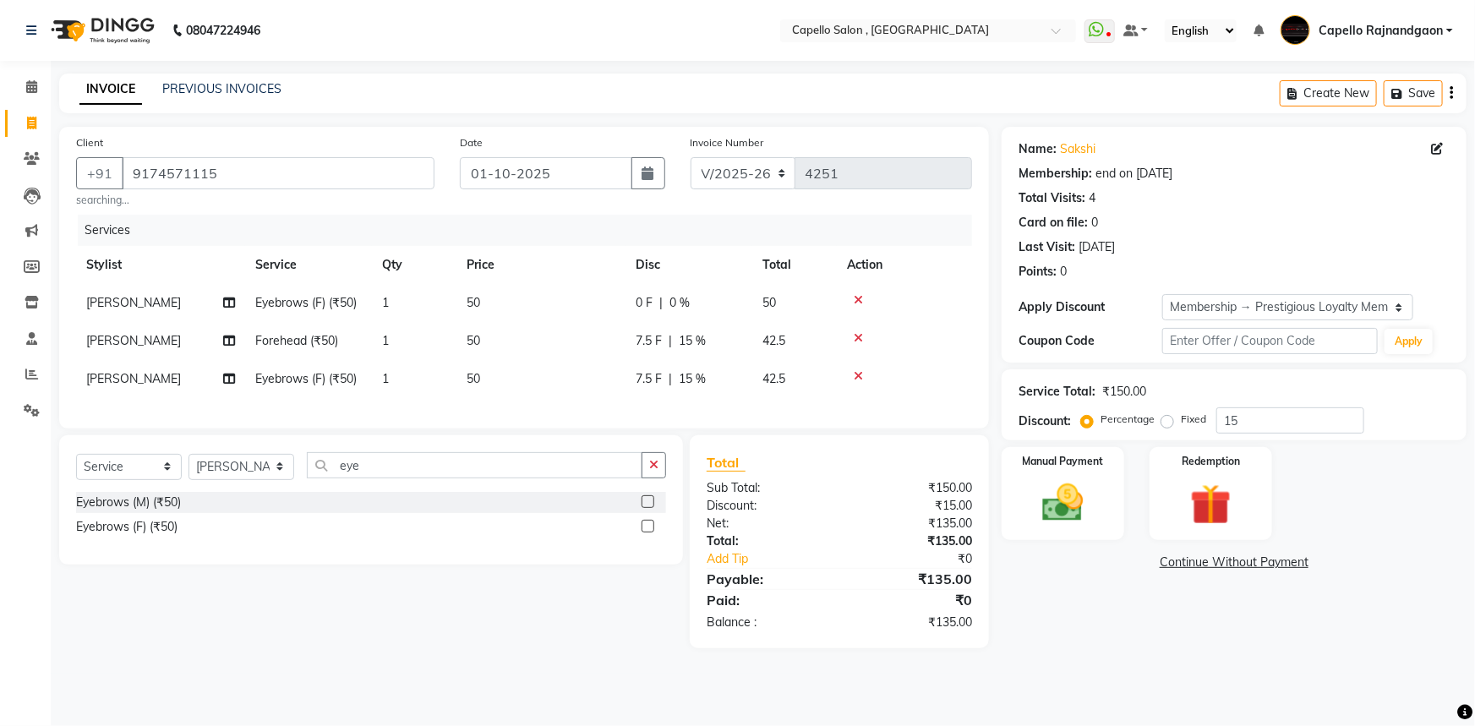
click at [696, 342] on span "15 %" at bounding box center [692, 341] width 27 height 18
select select "82696"
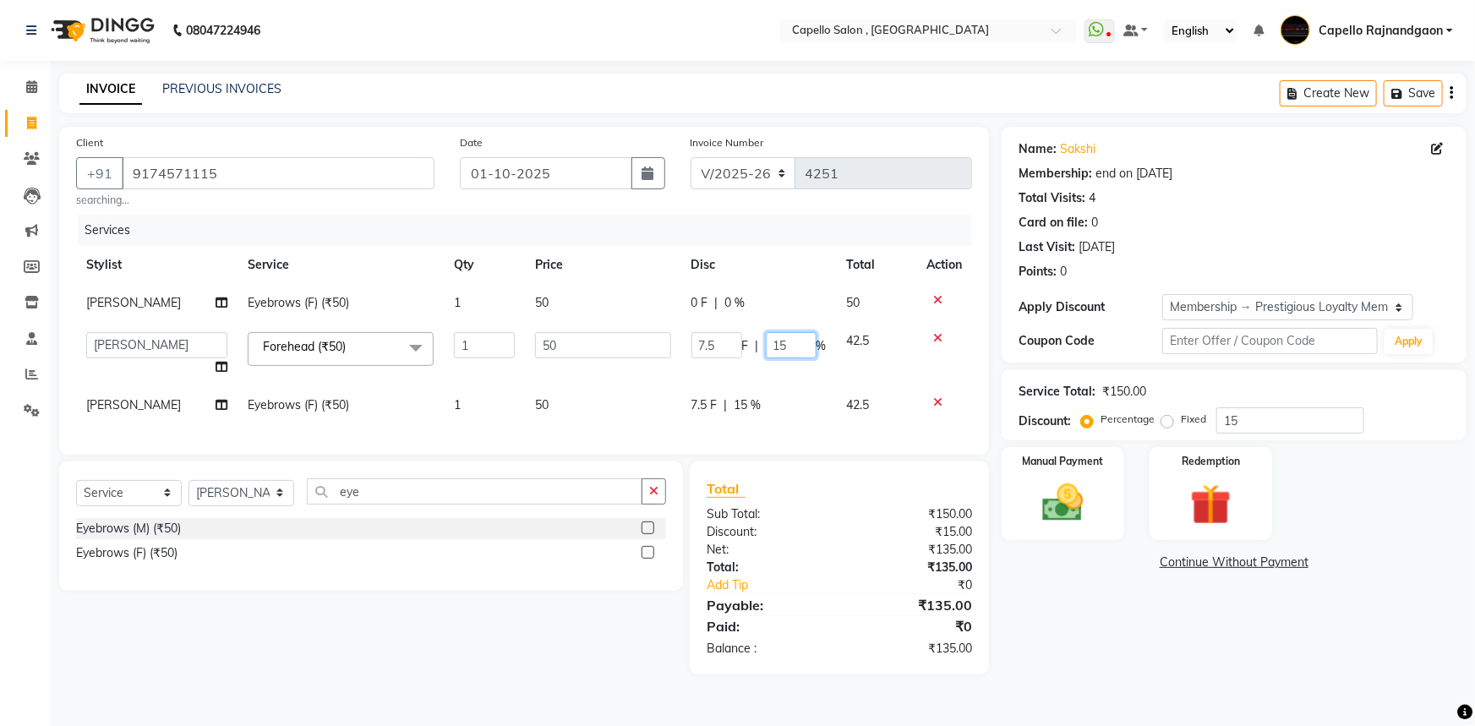
drag, startPoint x: 793, startPoint y: 345, endPoint x: 786, endPoint y: 338, distance: 9.6
click at [792, 345] on input "15" at bounding box center [791, 345] width 51 height 26
type input "1"
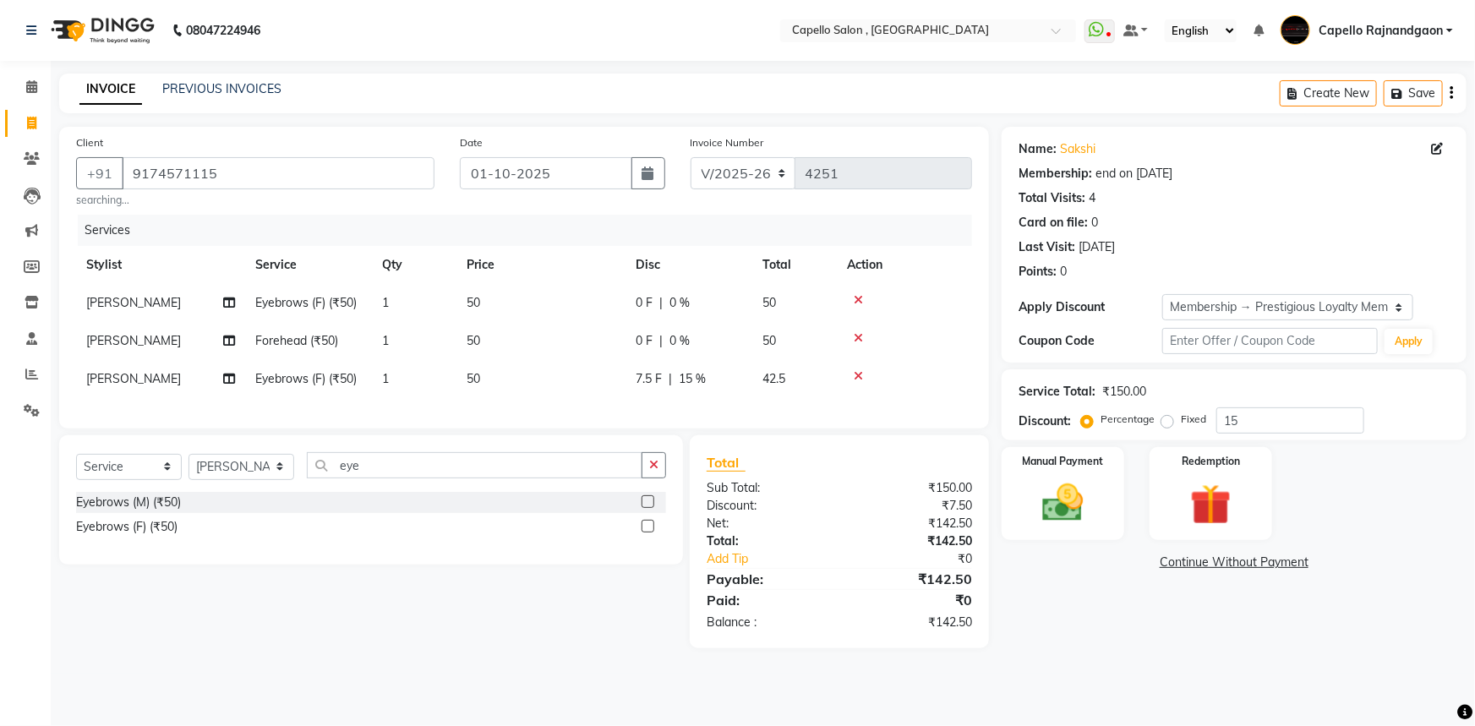
click at [746, 403] on div "Services Stylist Service Qty Price Disc Total Action Namrata murari Eyebrows (F…" at bounding box center [524, 313] width 896 height 197
click at [699, 385] on span "15 %" at bounding box center [692, 379] width 27 height 18
select select "66386"
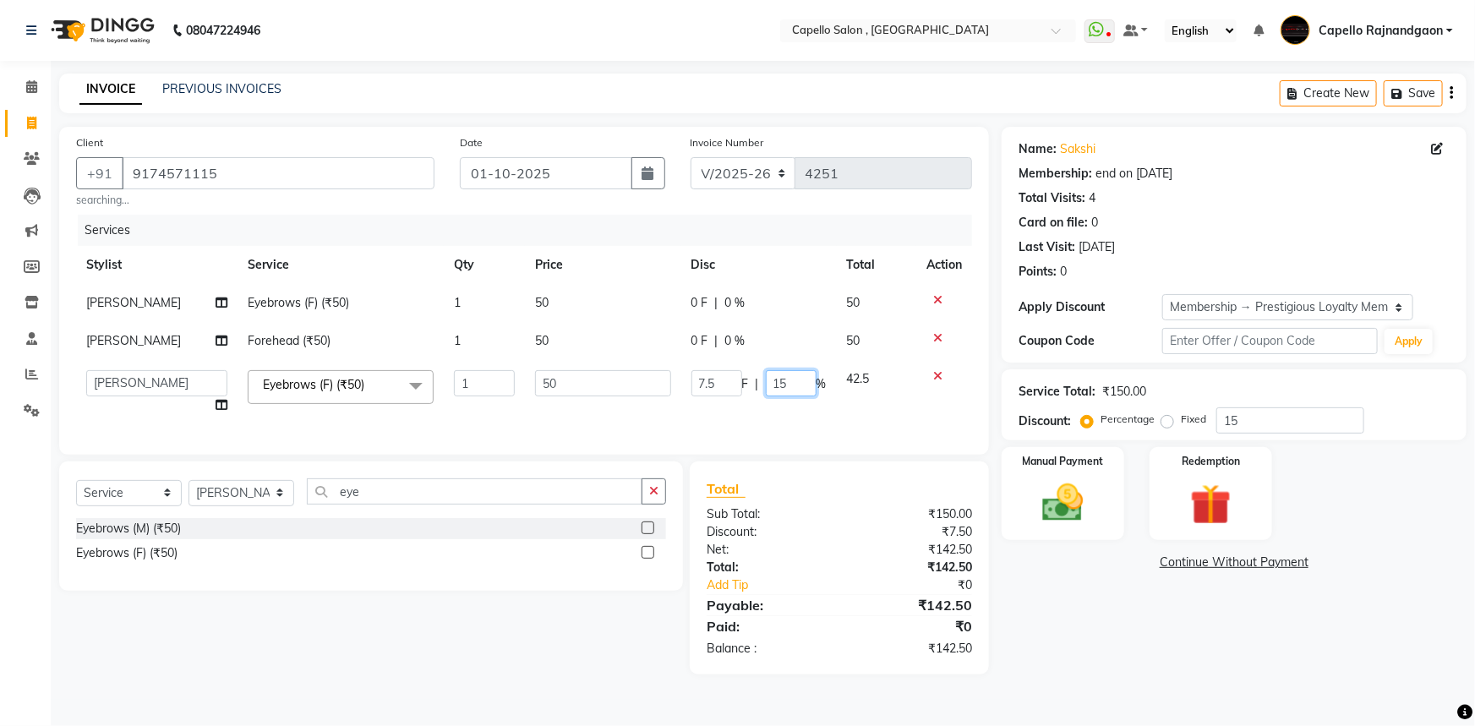
click at [790, 387] on input "15" at bounding box center [791, 383] width 51 height 26
type input "1"
click at [1090, 608] on div "Name: Sakshi Membership: end on 05-06-2027 Total Visits: 4 Card on file: 0 Last…" at bounding box center [1241, 401] width 478 height 548
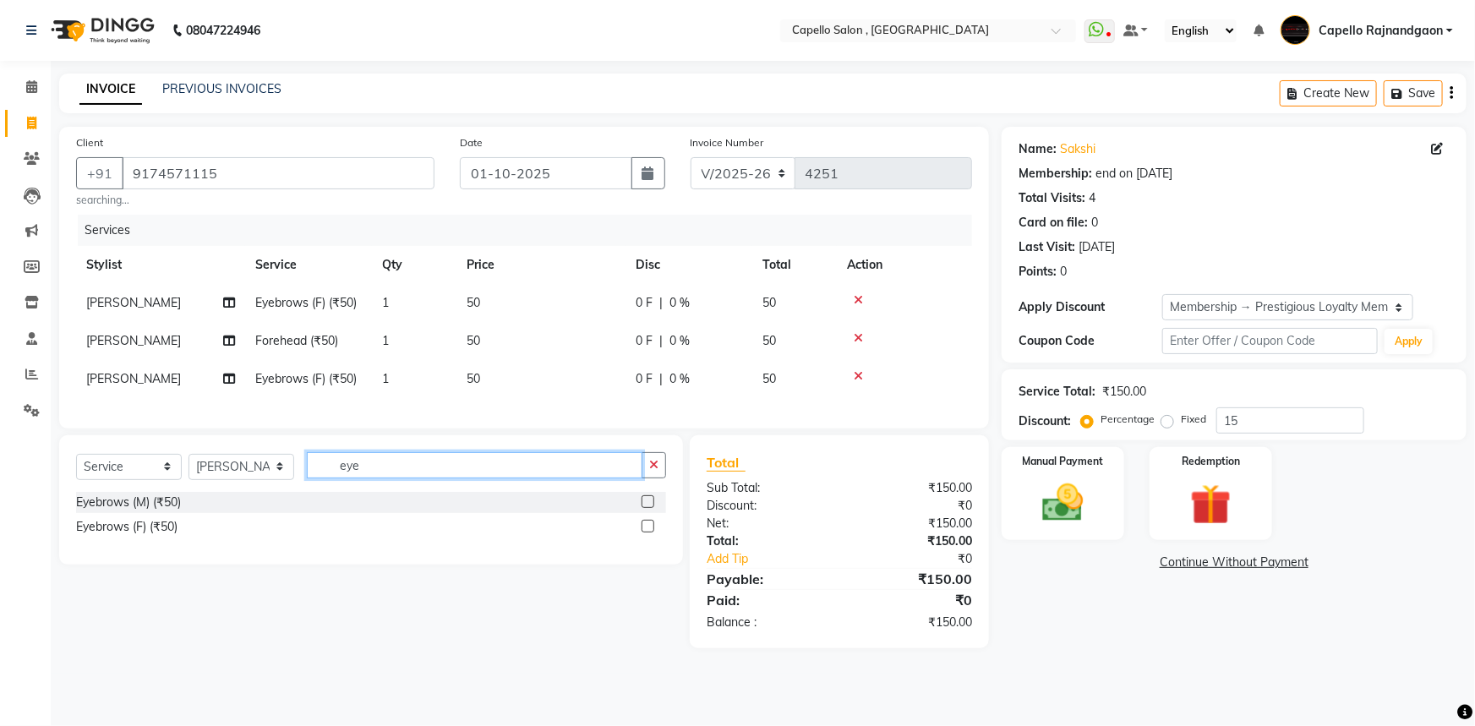
click at [364, 476] on input "eye" at bounding box center [475, 465] width 336 height 26
type input "e"
type input "lip"
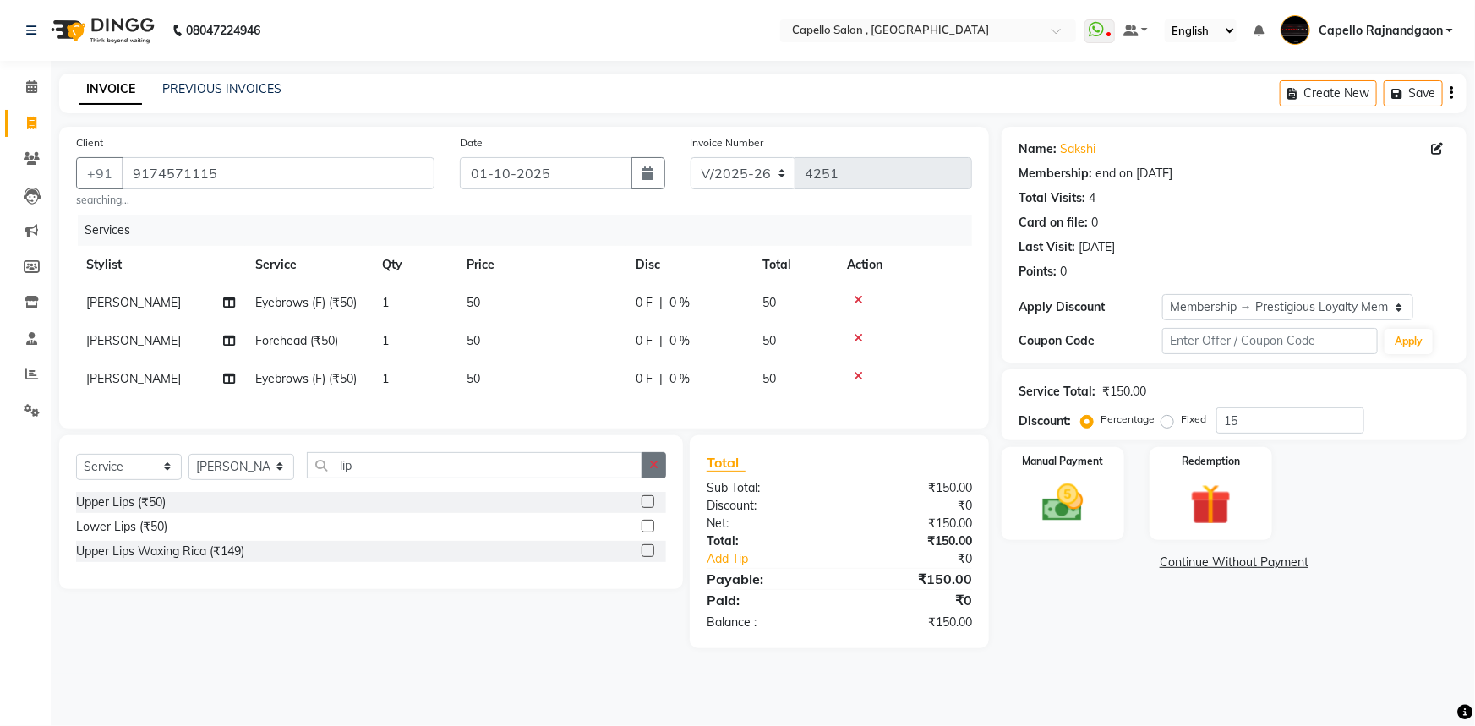
click at [642, 508] on label at bounding box center [648, 501] width 13 height 13
click at [642, 508] on input "checkbox" at bounding box center [647, 502] width 11 height 11
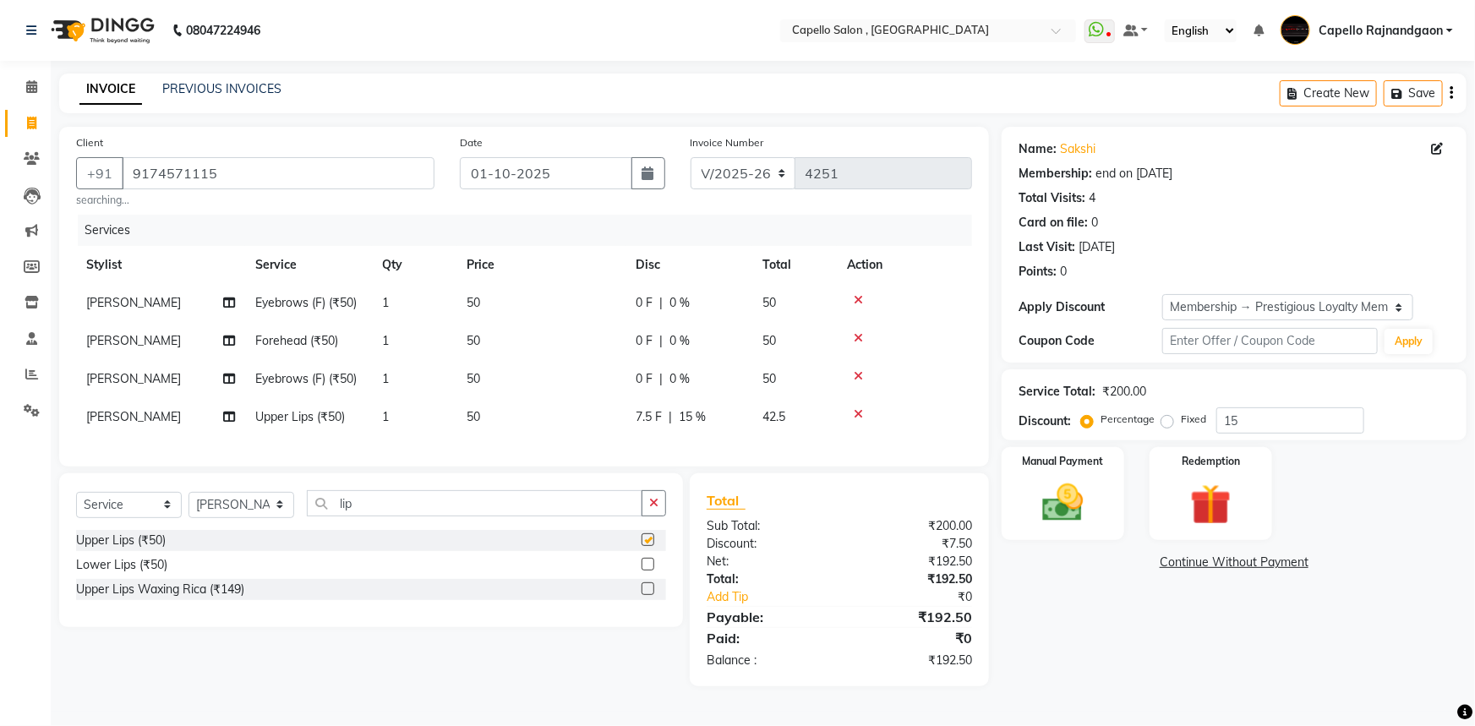
checkbox input "false"
click at [696, 418] on span "15 %" at bounding box center [692, 417] width 27 height 18
select select "66386"
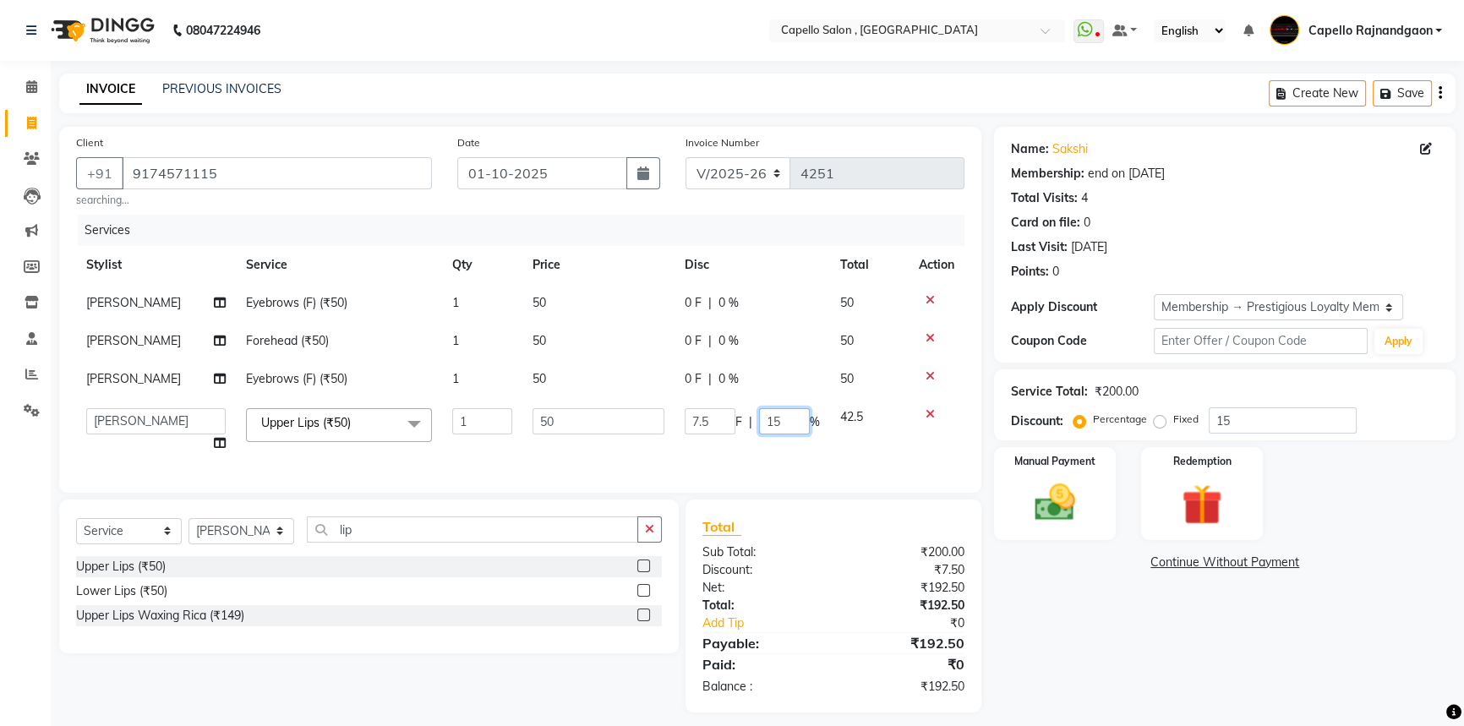
click at [785, 421] on input "15" at bounding box center [784, 421] width 51 height 26
type input "1"
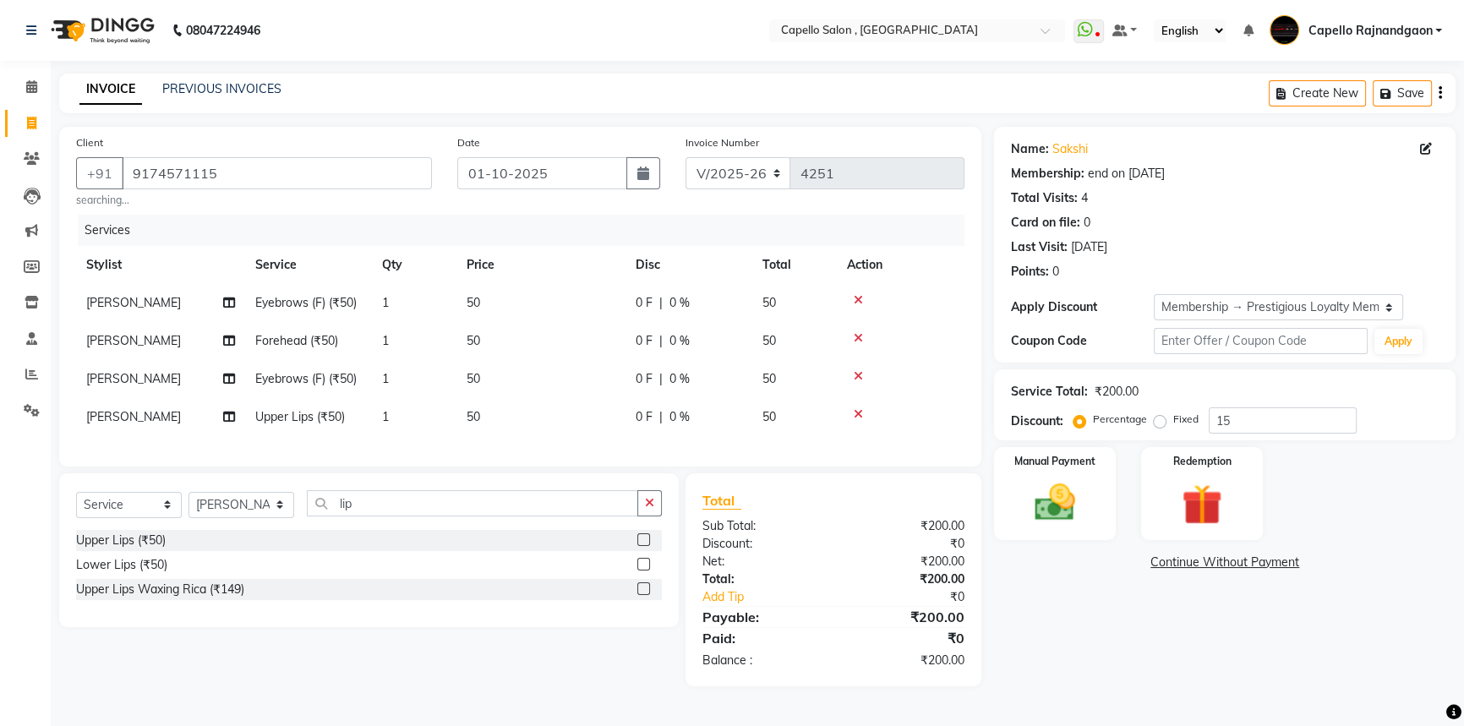
click at [1117, 602] on div "Name: Sakshi Membership: end on 05-06-2027 Total Visits: 4 Card on file: 0 Last…" at bounding box center [1231, 407] width 474 height 560
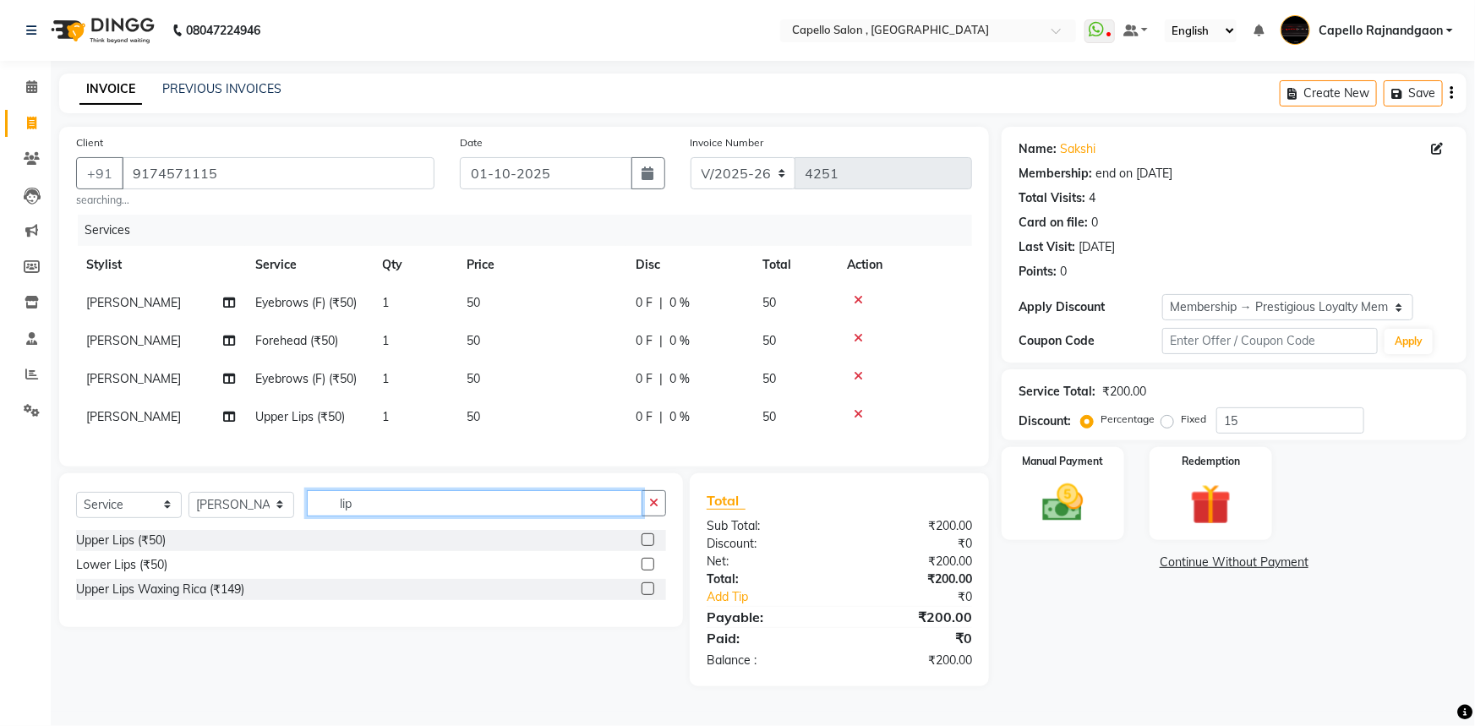
click at [362, 513] on input "lip" at bounding box center [475, 503] width 336 height 26
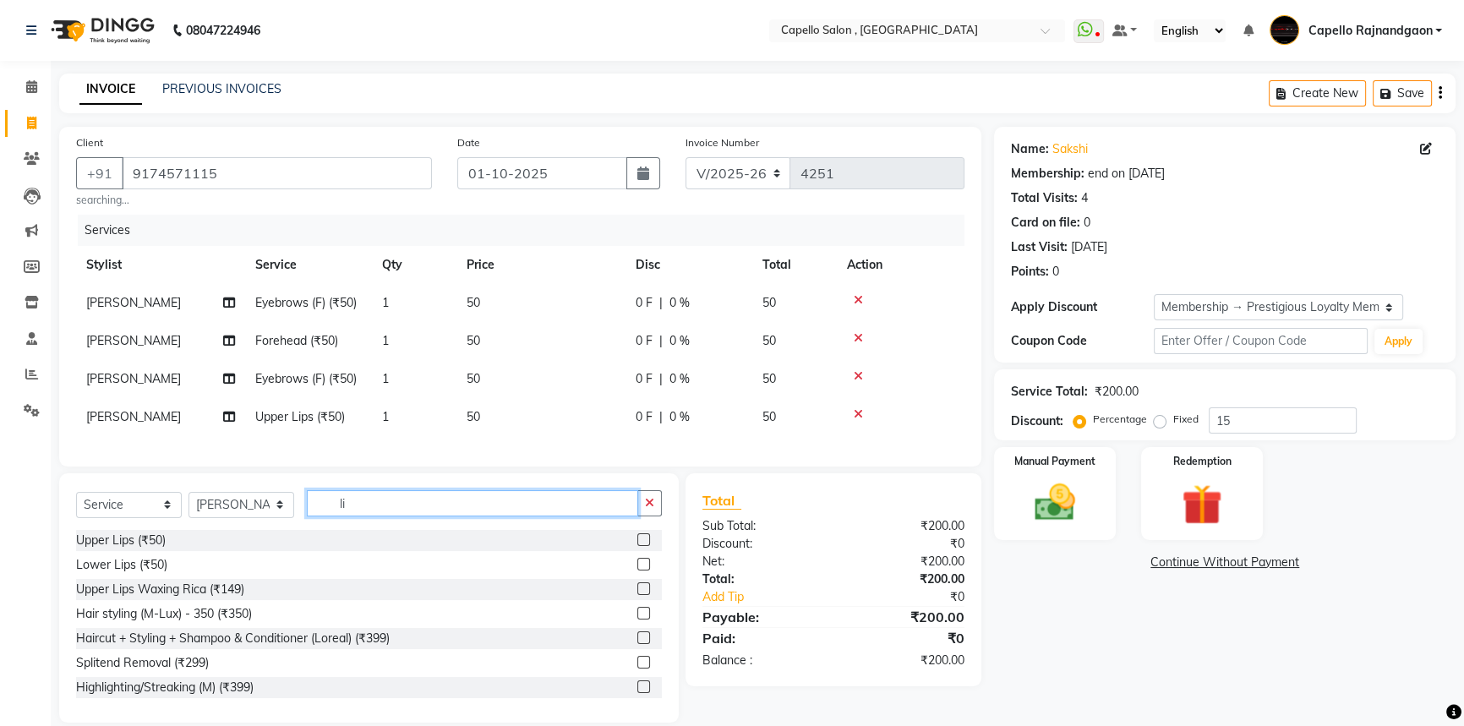
type input "l"
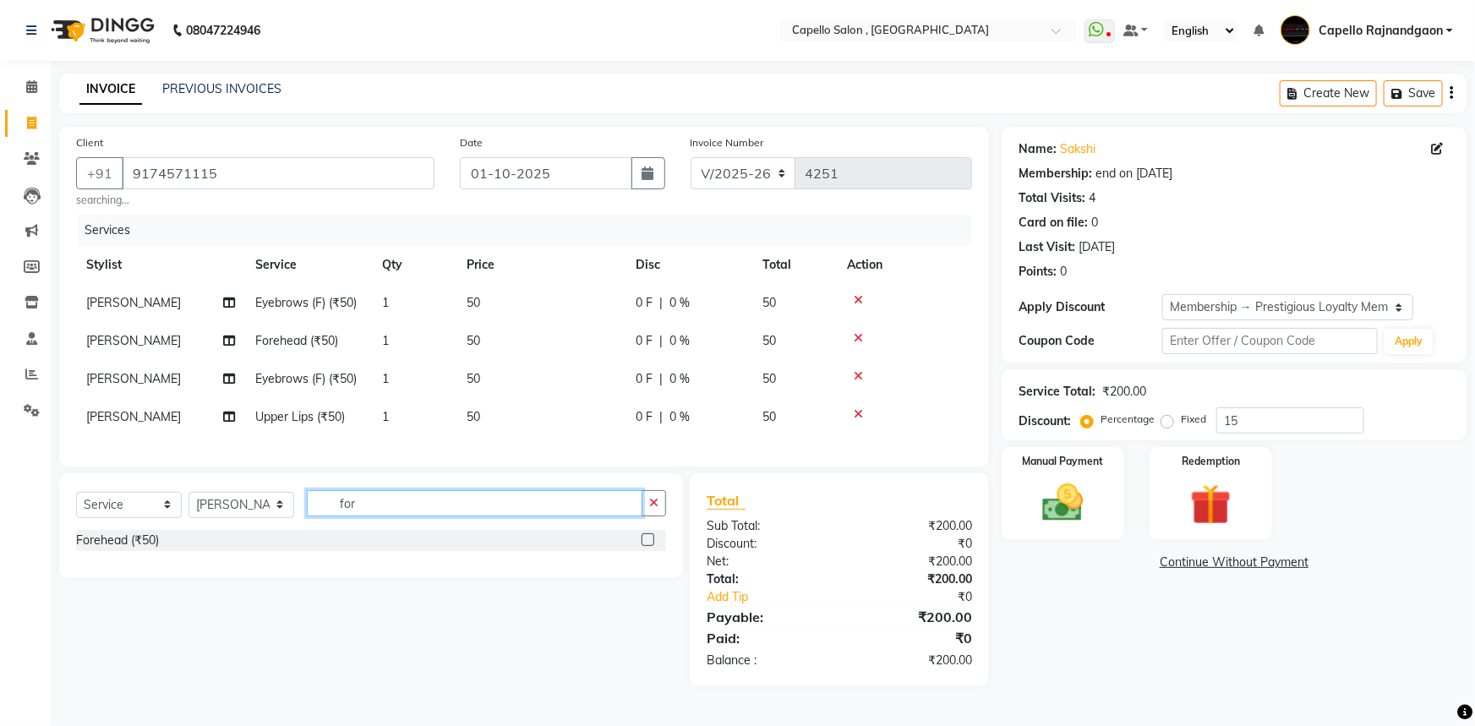
type input "for"
click at [651, 546] on label at bounding box center [648, 539] width 13 height 13
click at [651, 546] on input "checkbox" at bounding box center [647, 540] width 11 height 11
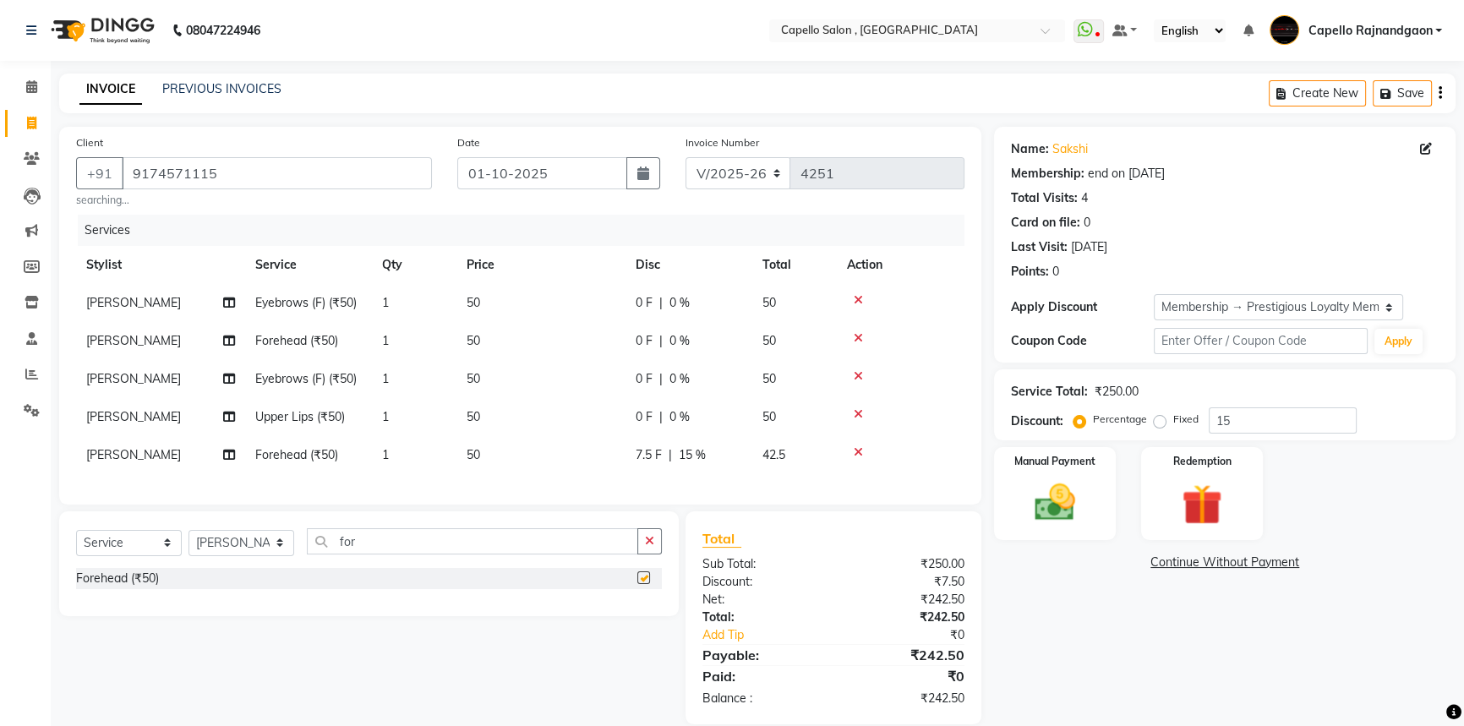
checkbox input "false"
click at [686, 455] on span "15 %" at bounding box center [692, 455] width 27 height 18
select select "66386"
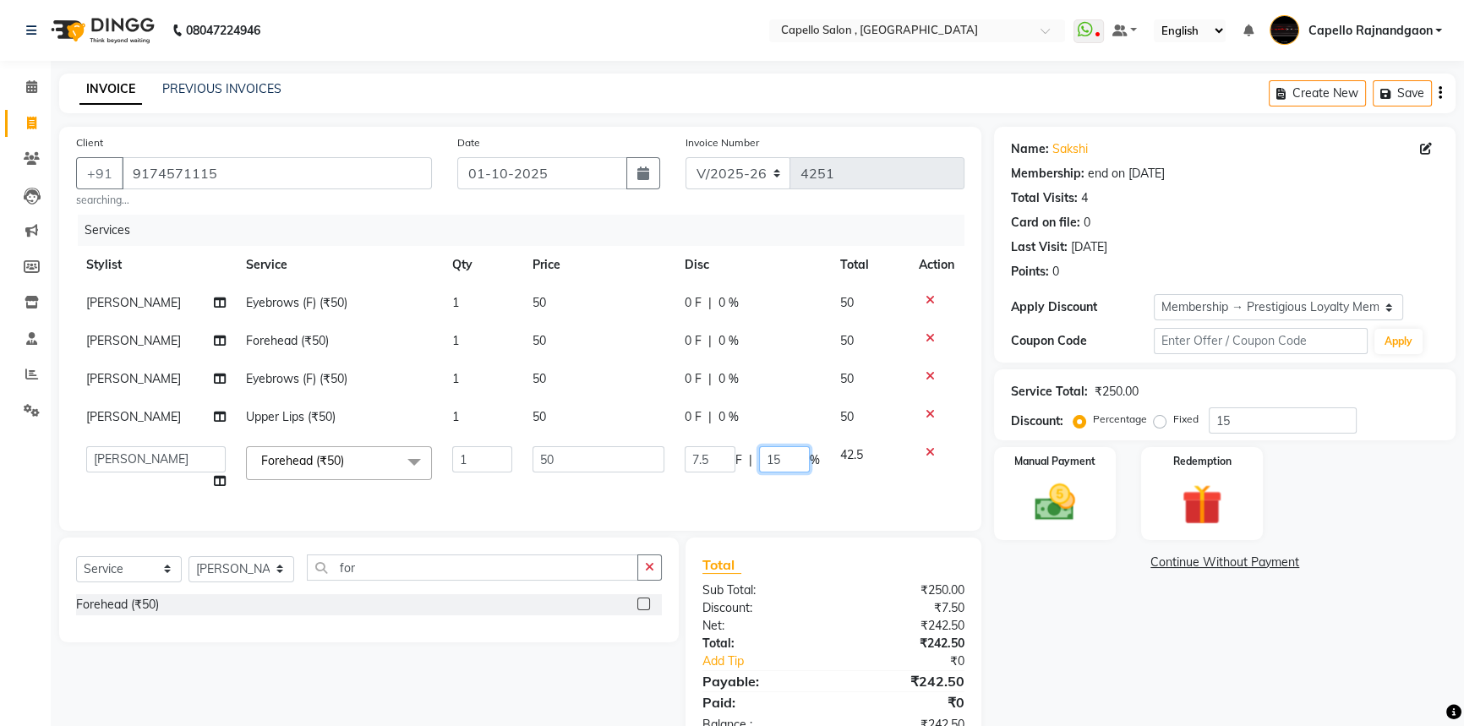
click at [791, 458] on input "15" at bounding box center [784, 459] width 51 height 26
type input "1"
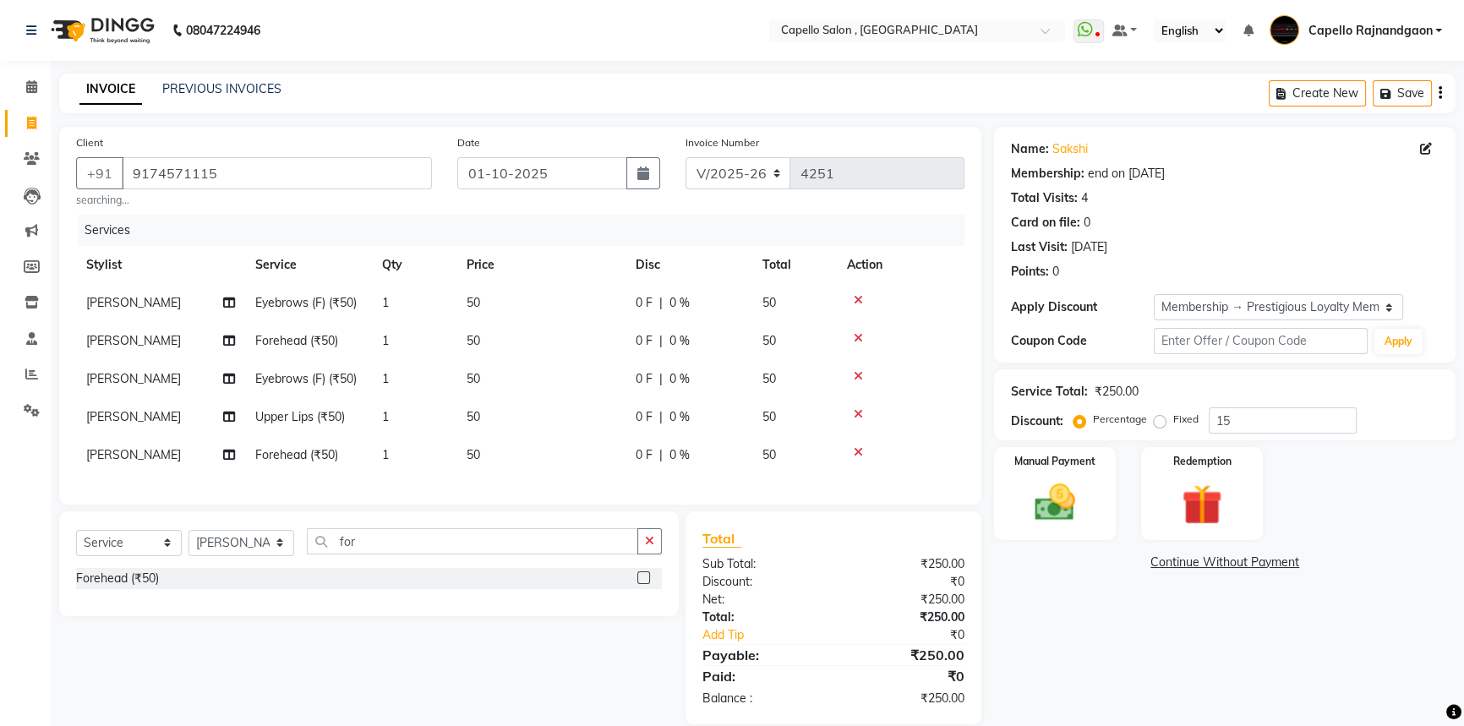
click at [1046, 659] on div "Name: Sakshi Membership: end on 05-06-2027 Total Visits: 4 Card on file: 0 Last…" at bounding box center [1231, 426] width 474 height 598
click at [1026, 482] on img at bounding box center [1055, 502] width 68 height 48
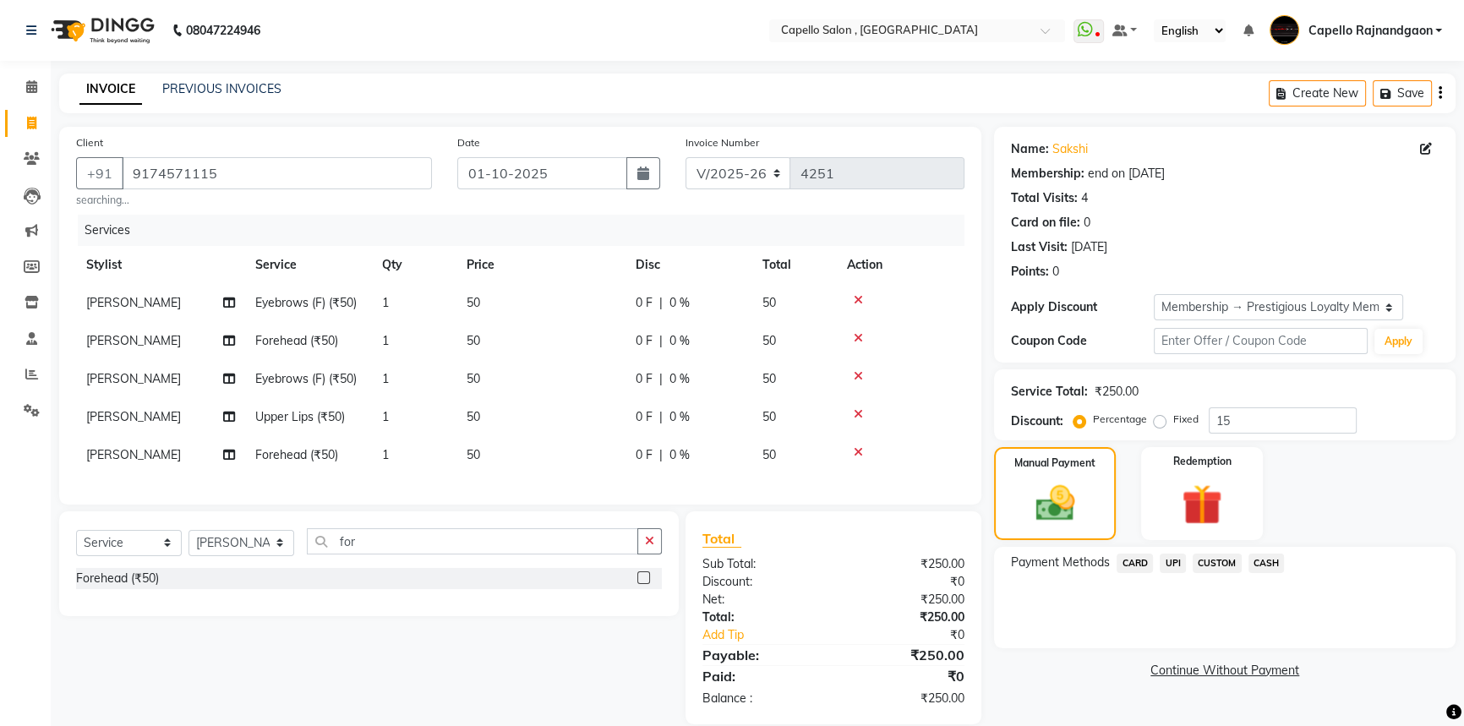
click at [1268, 564] on span "CASH" at bounding box center [1267, 563] width 36 height 19
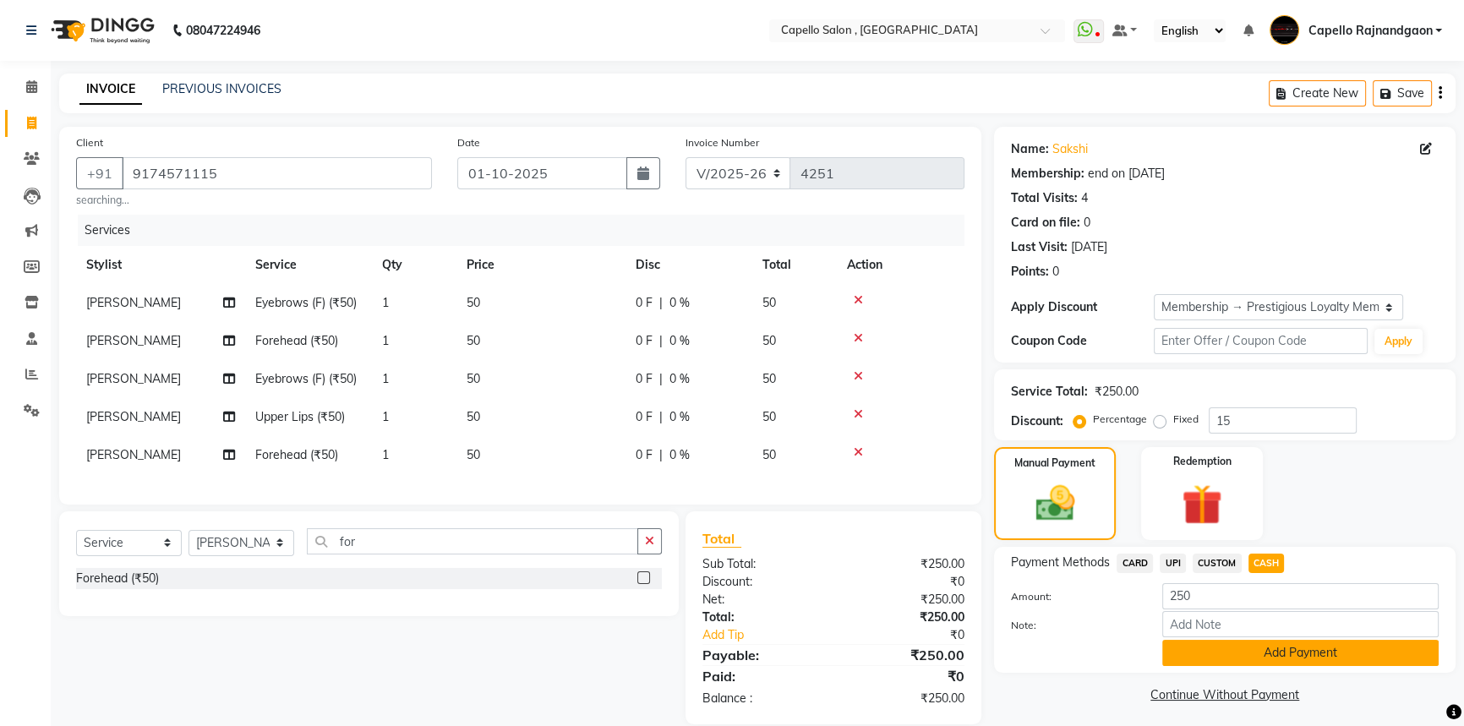
click at [1304, 659] on button "Add Payment" at bounding box center [1300, 653] width 276 height 26
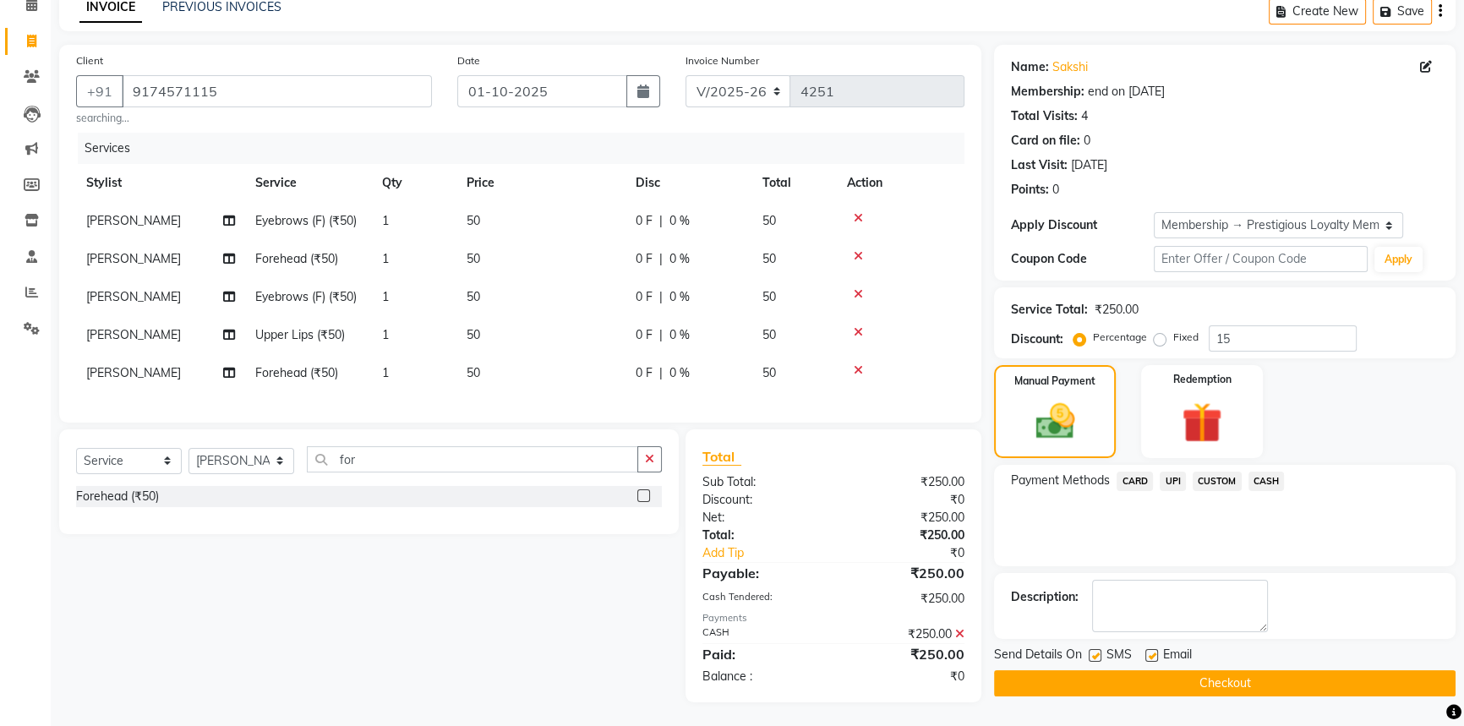
scroll to position [95, 0]
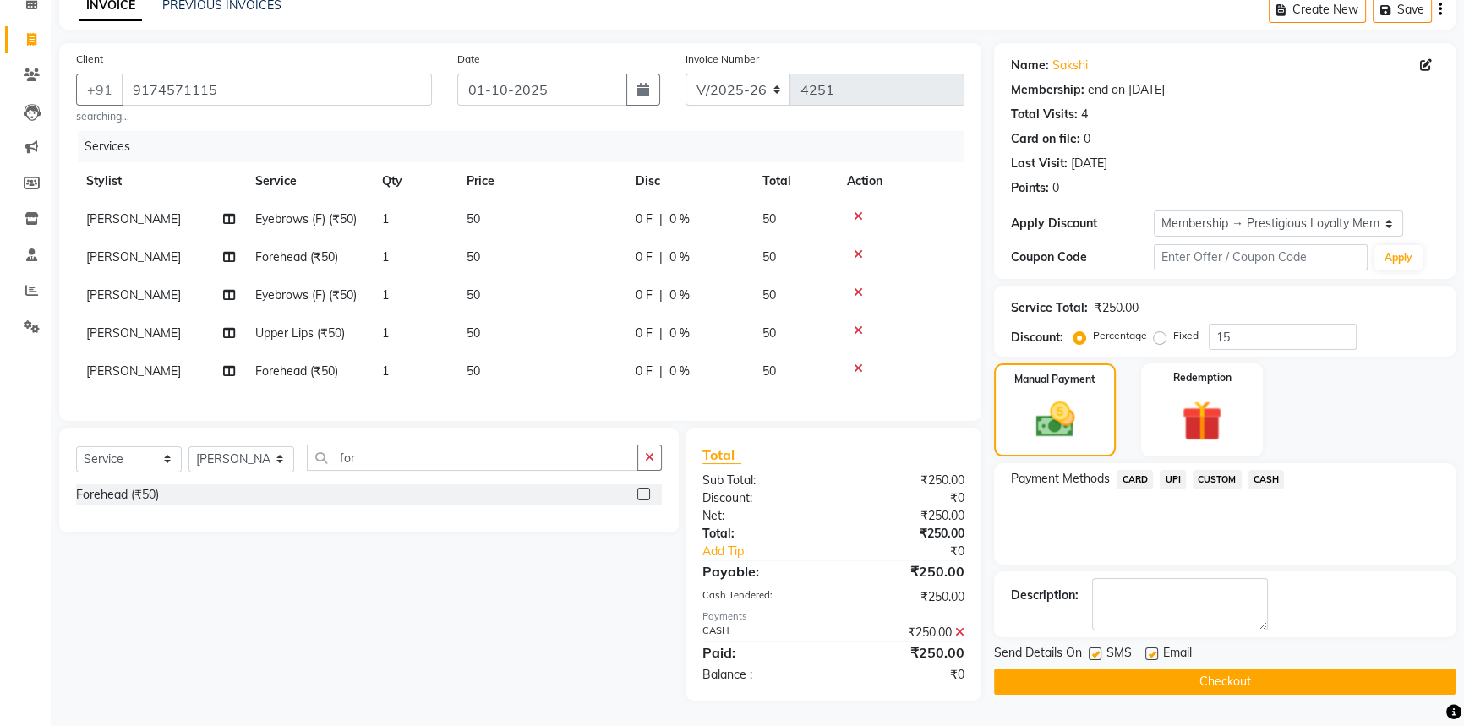
click at [1280, 671] on button "Checkout" at bounding box center [1225, 682] width 462 height 26
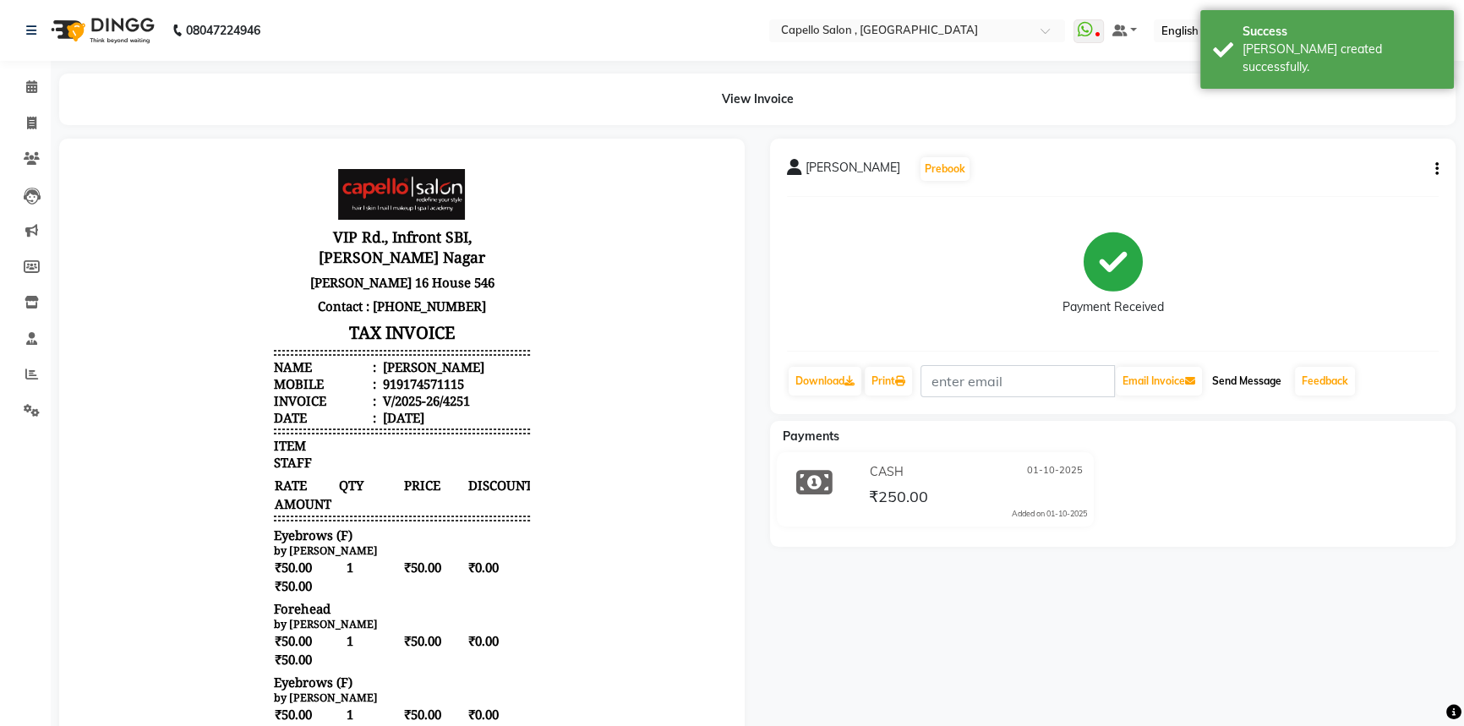
click at [1242, 379] on button "Send Message" at bounding box center [1247, 381] width 83 height 29
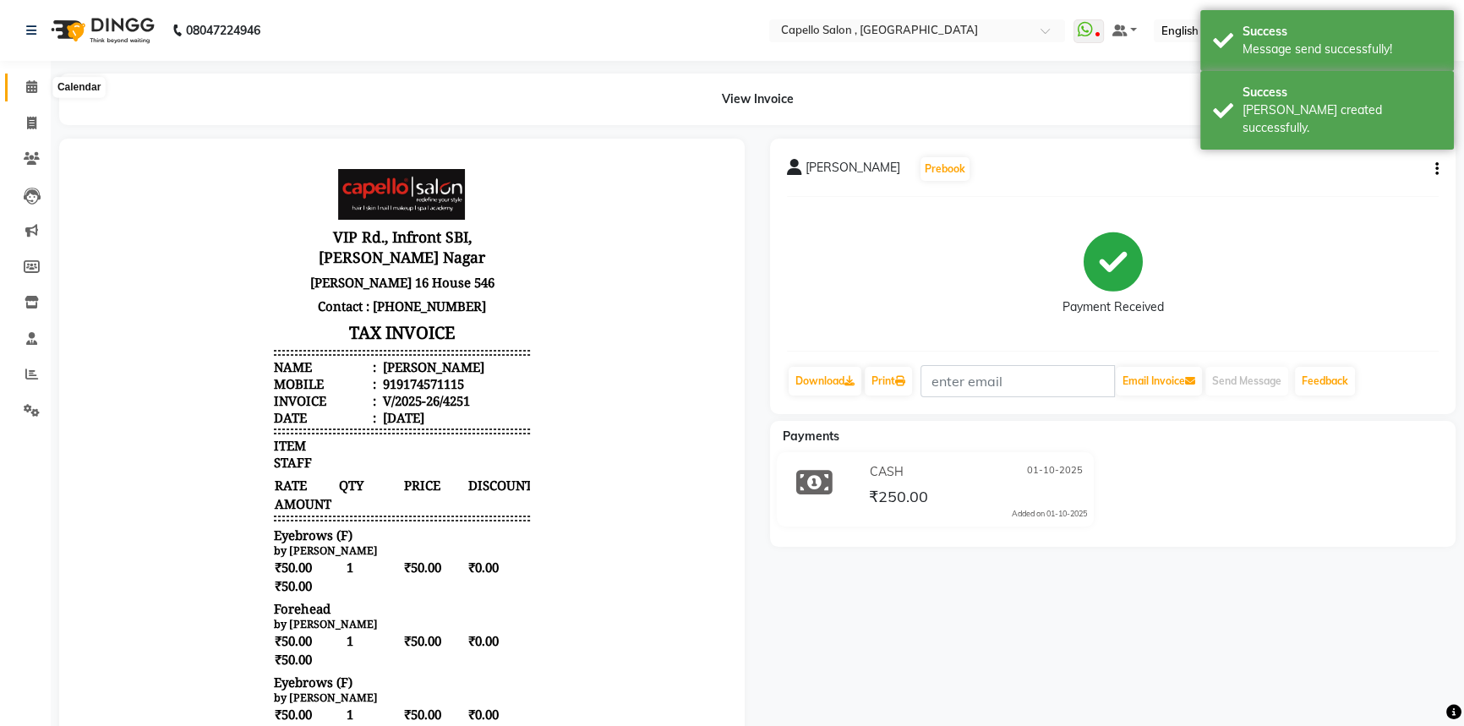
click at [36, 85] on icon at bounding box center [31, 86] width 11 height 13
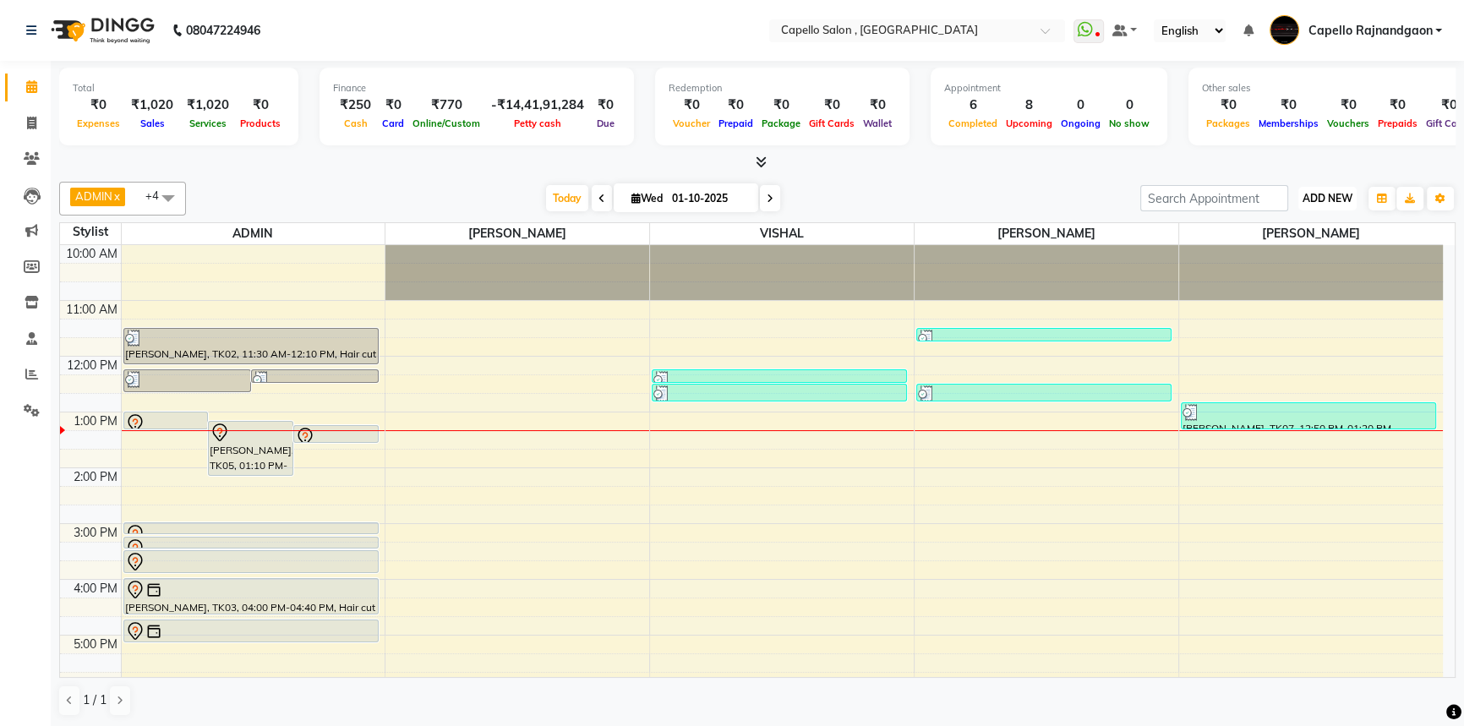
click at [1320, 192] on span "ADD NEW" at bounding box center [1328, 198] width 50 height 13
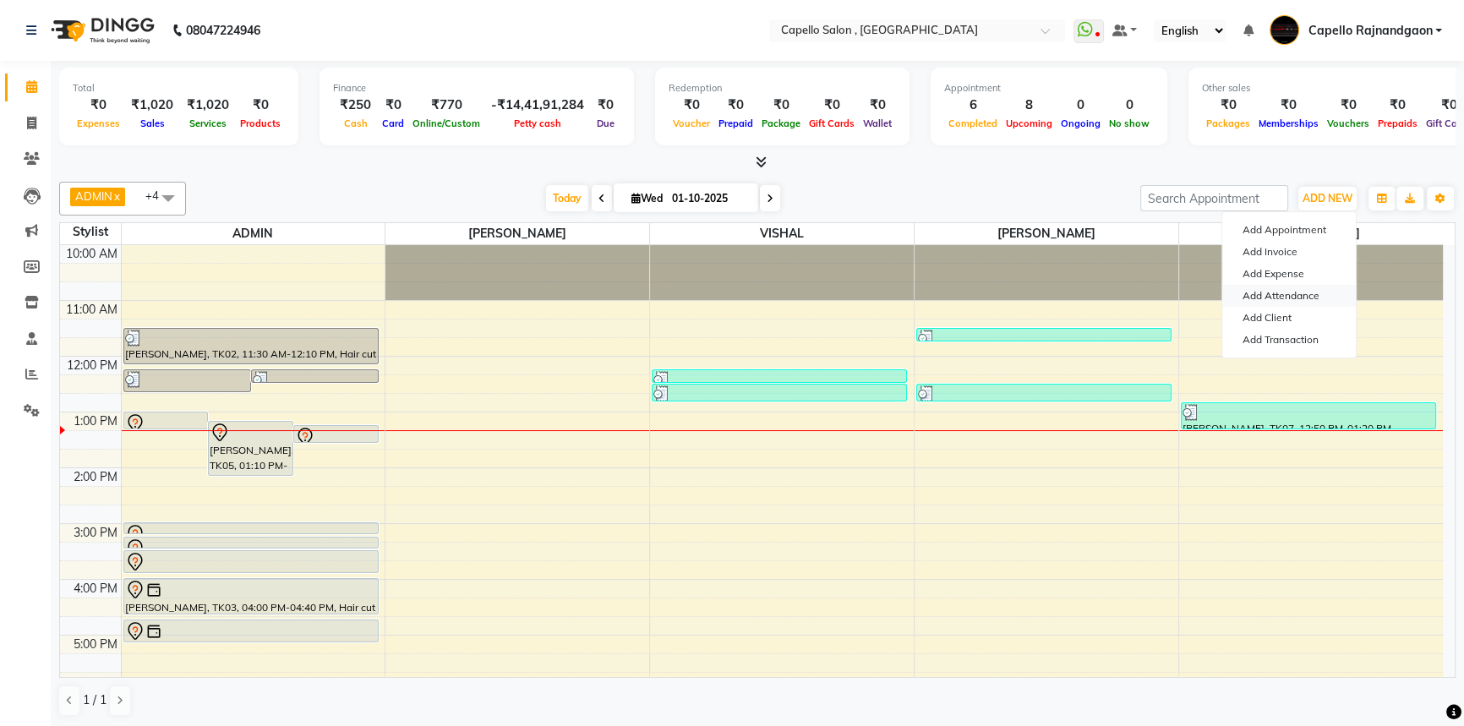
click at [1304, 294] on link "Add Attendance" at bounding box center [1289, 296] width 134 height 22
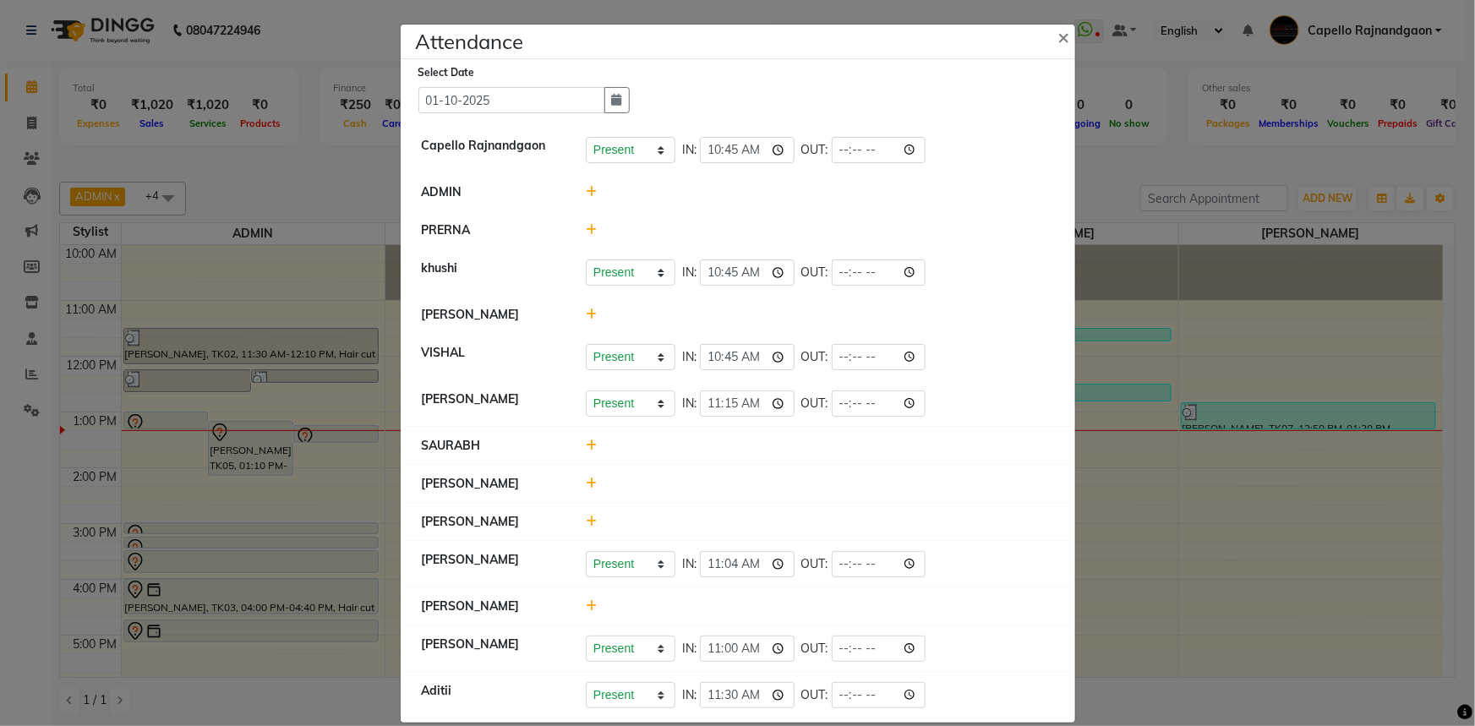
click at [1108, 165] on ngb-modal-window "Attendance × Select Date 01-10-2025 Capello Rajnandgaon Present Absent Late Hal…" at bounding box center [737, 363] width 1475 height 726
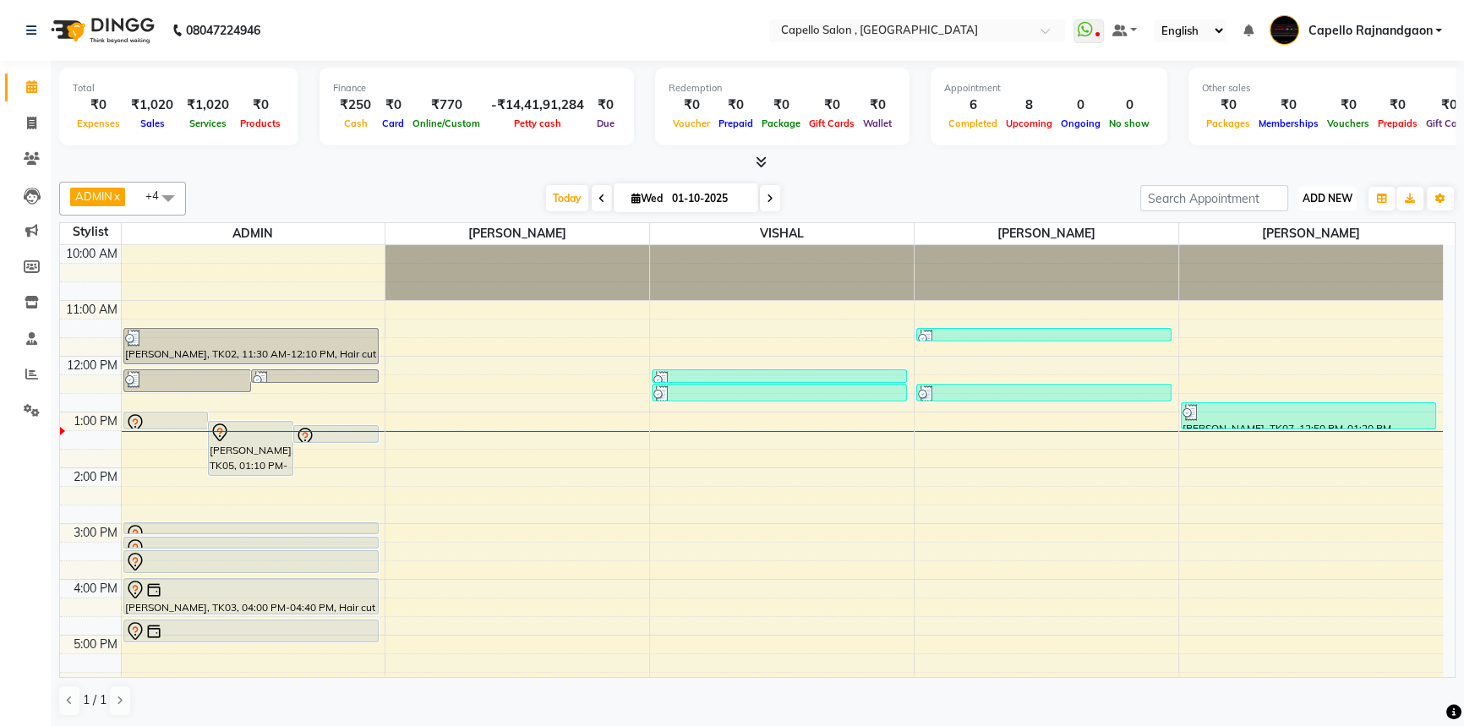
click at [1309, 196] on span "ADD NEW" at bounding box center [1328, 198] width 50 height 13
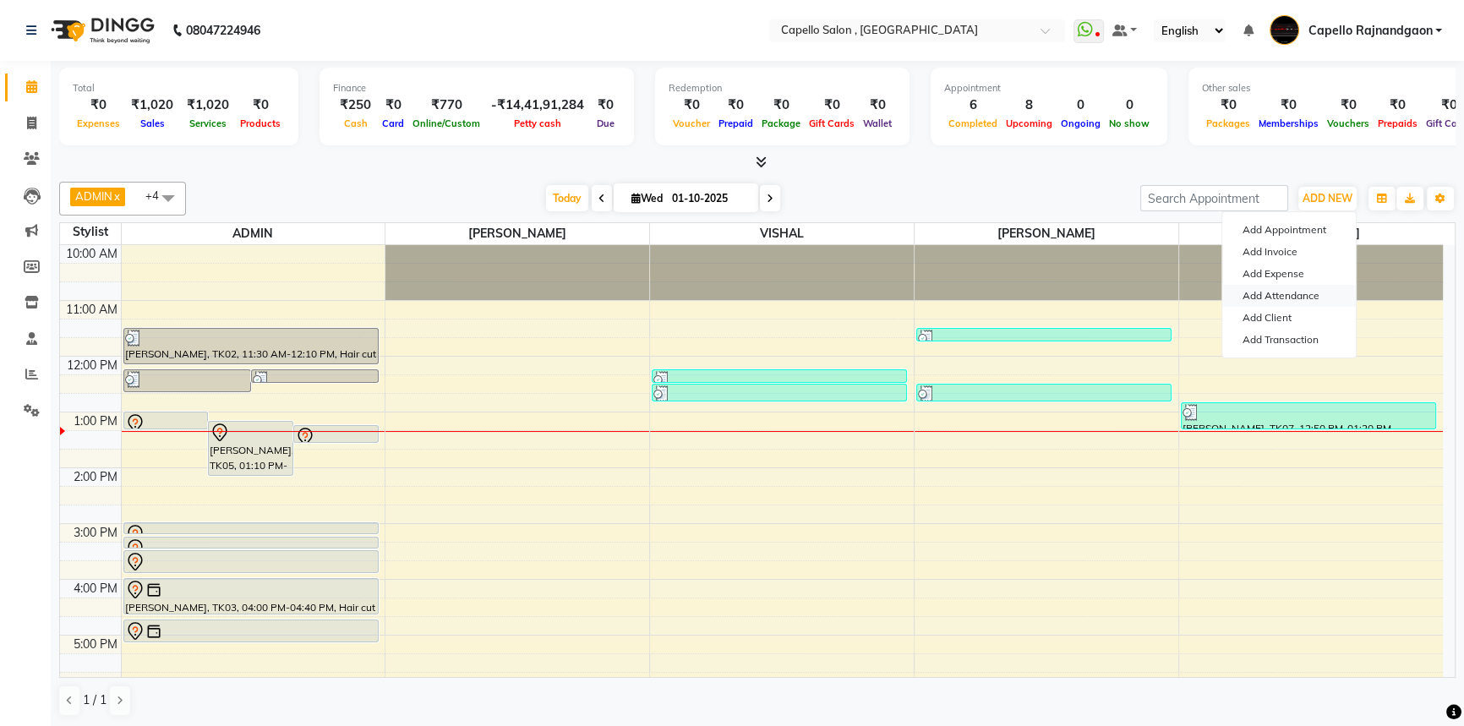
click at [1282, 293] on link "Add Attendance" at bounding box center [1289, 296] width 134 height 22
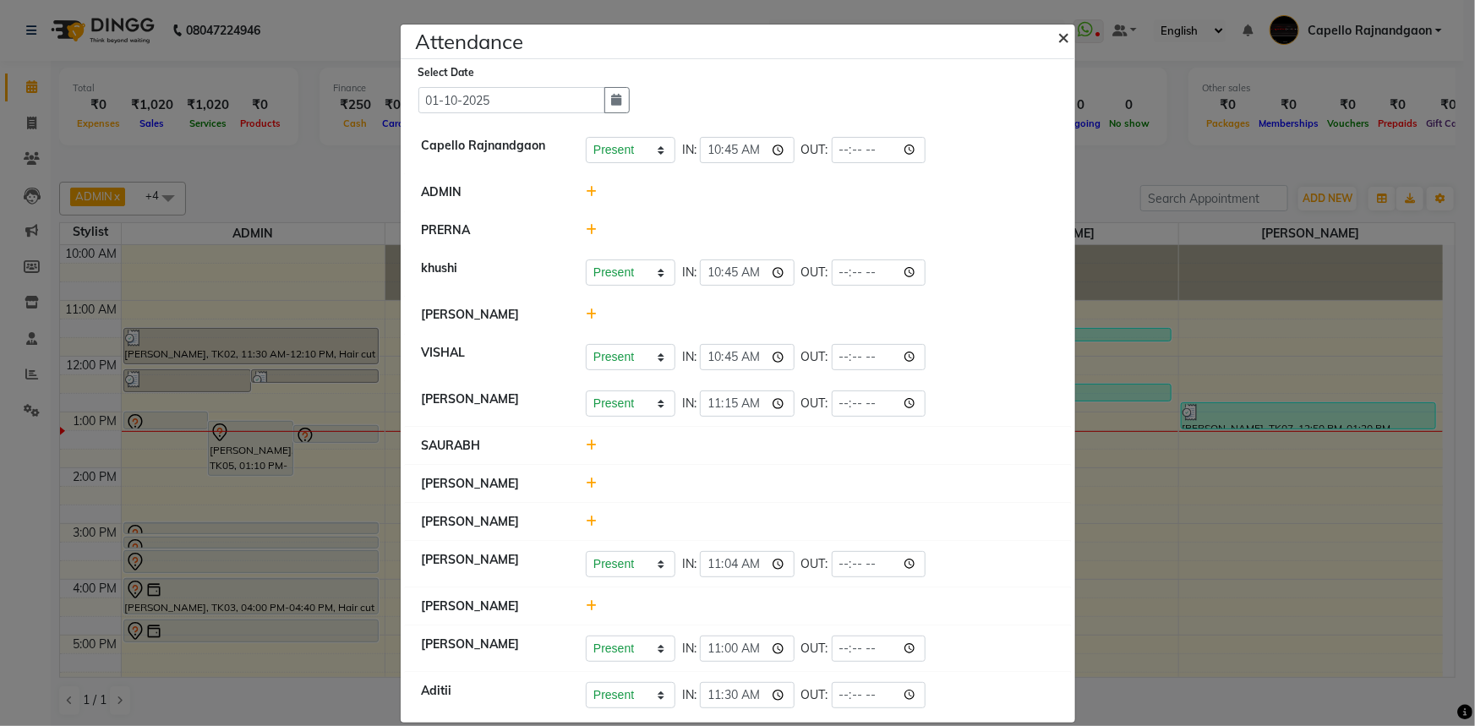
click at [1049, 36] on button "×" at bounding box center [1066, 36] width 42 height 47
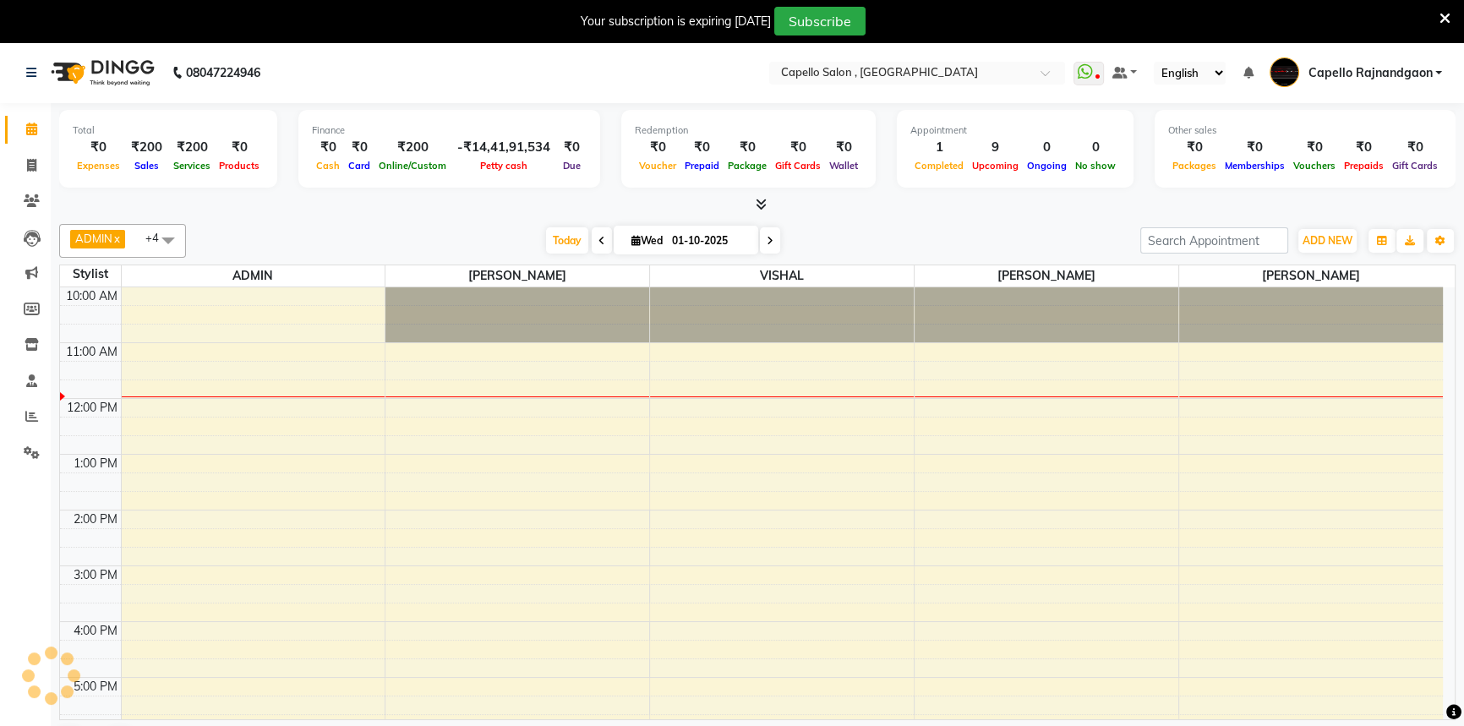
click at [592, 247] on span at bounding box center [602, 240] width 20 height 26
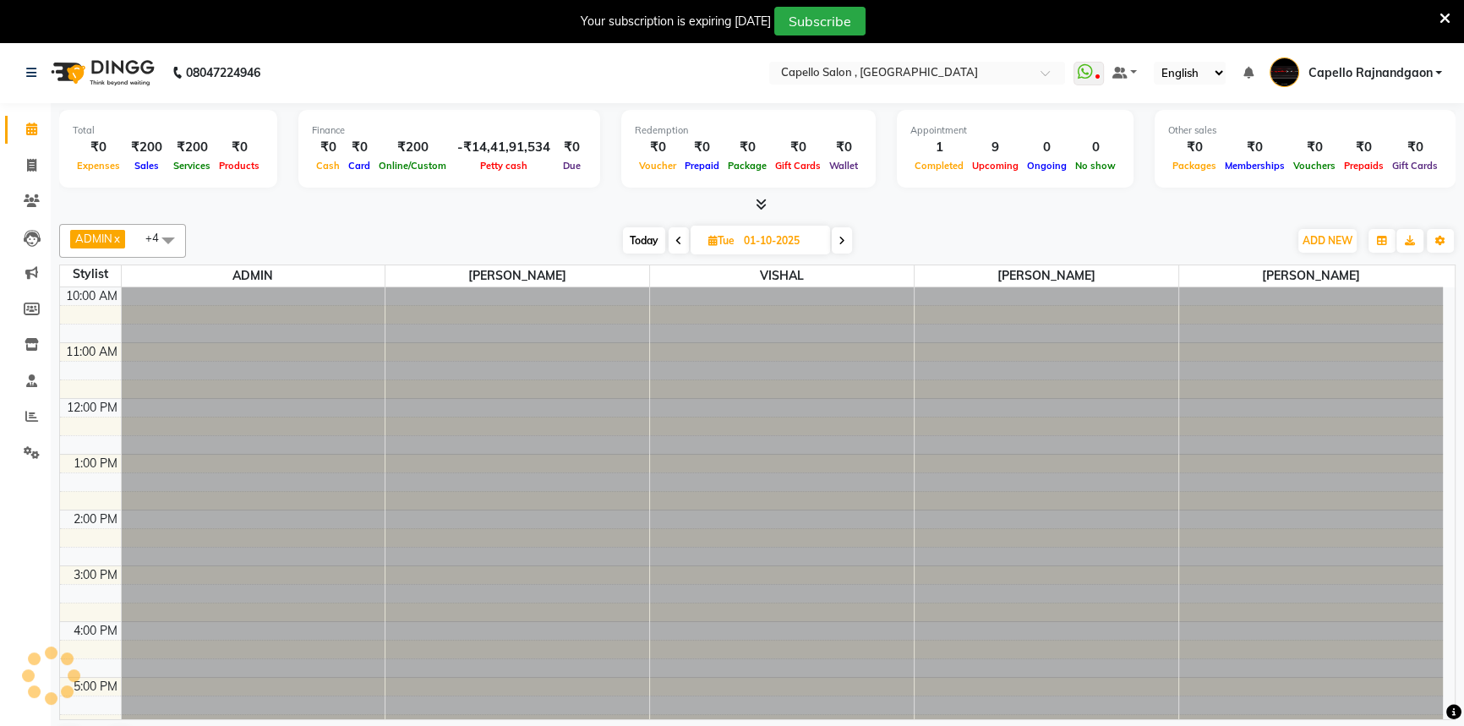
type input "[DATE]"
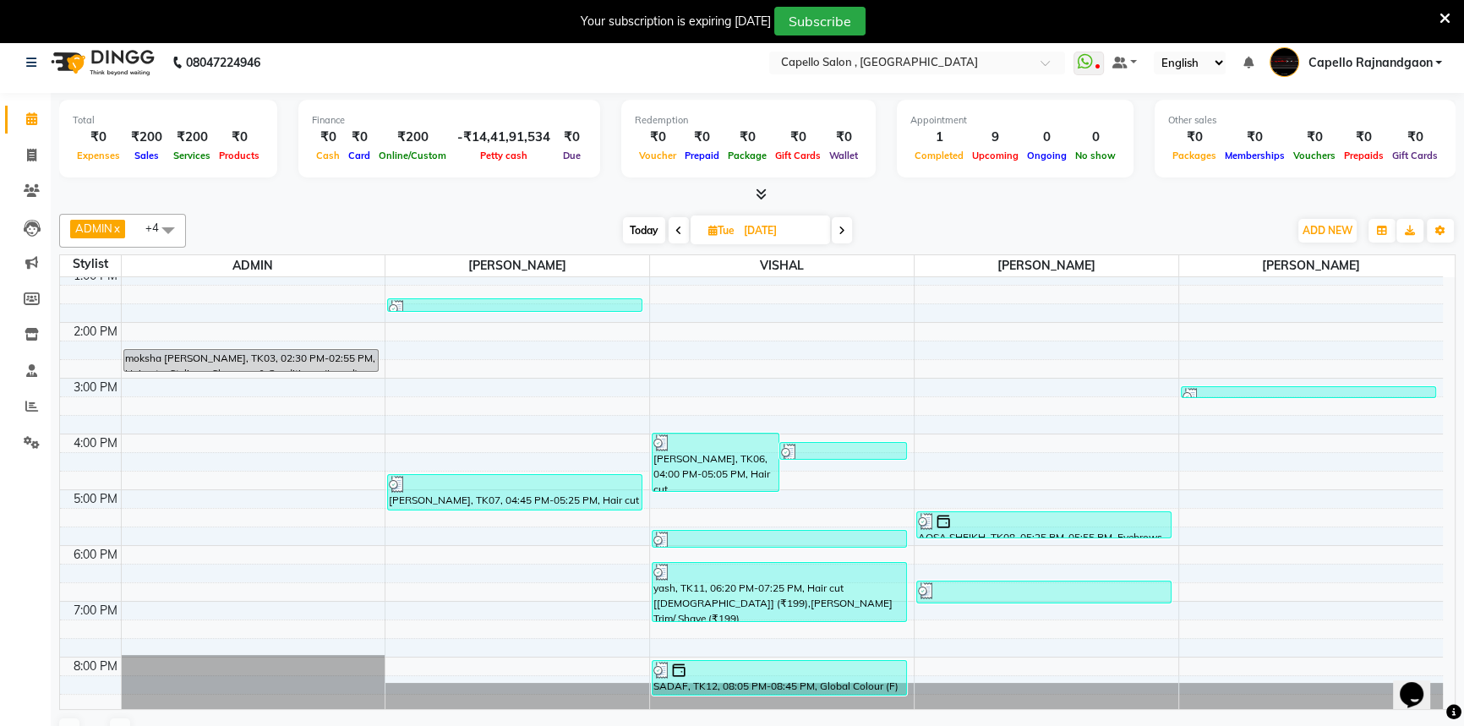
scroll to position [42, 0]
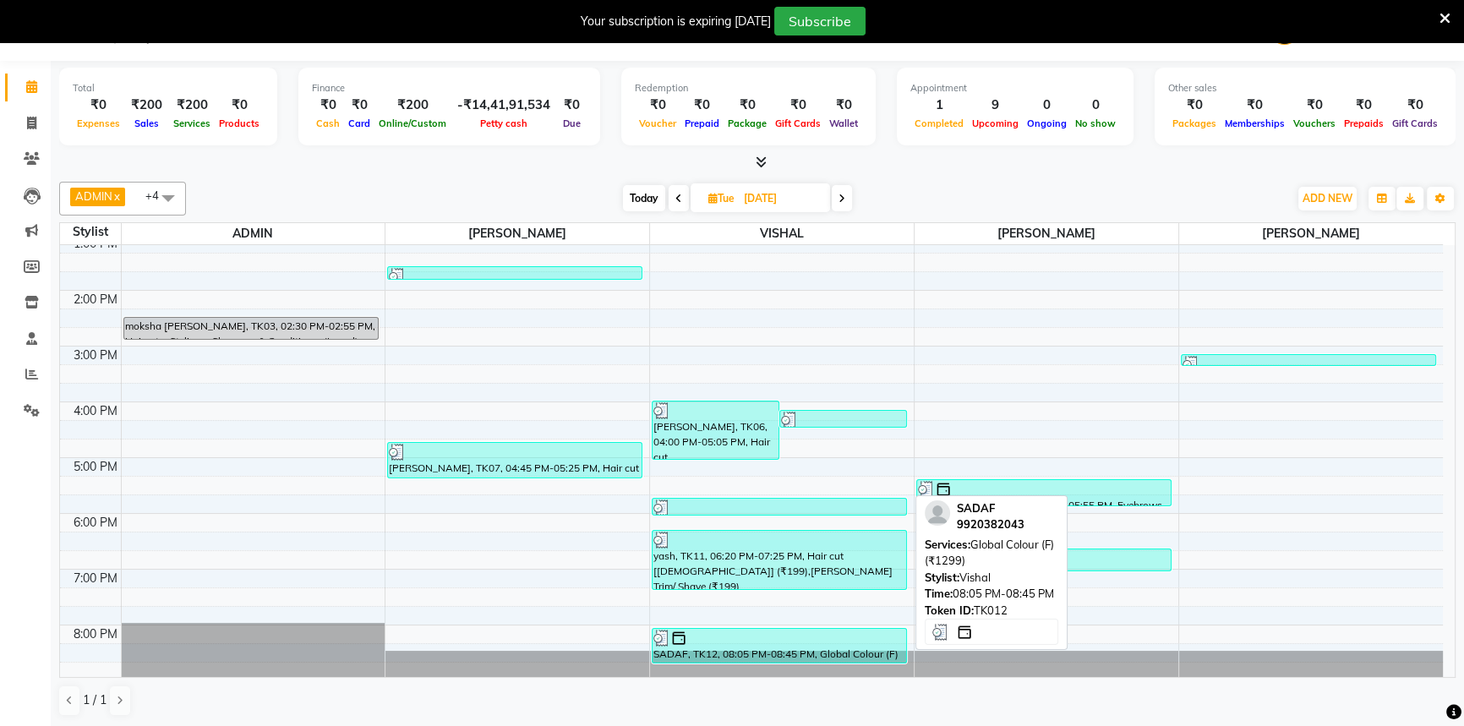
click at [766, 636] on div at bounding box center [779, 638] width 252 height 17
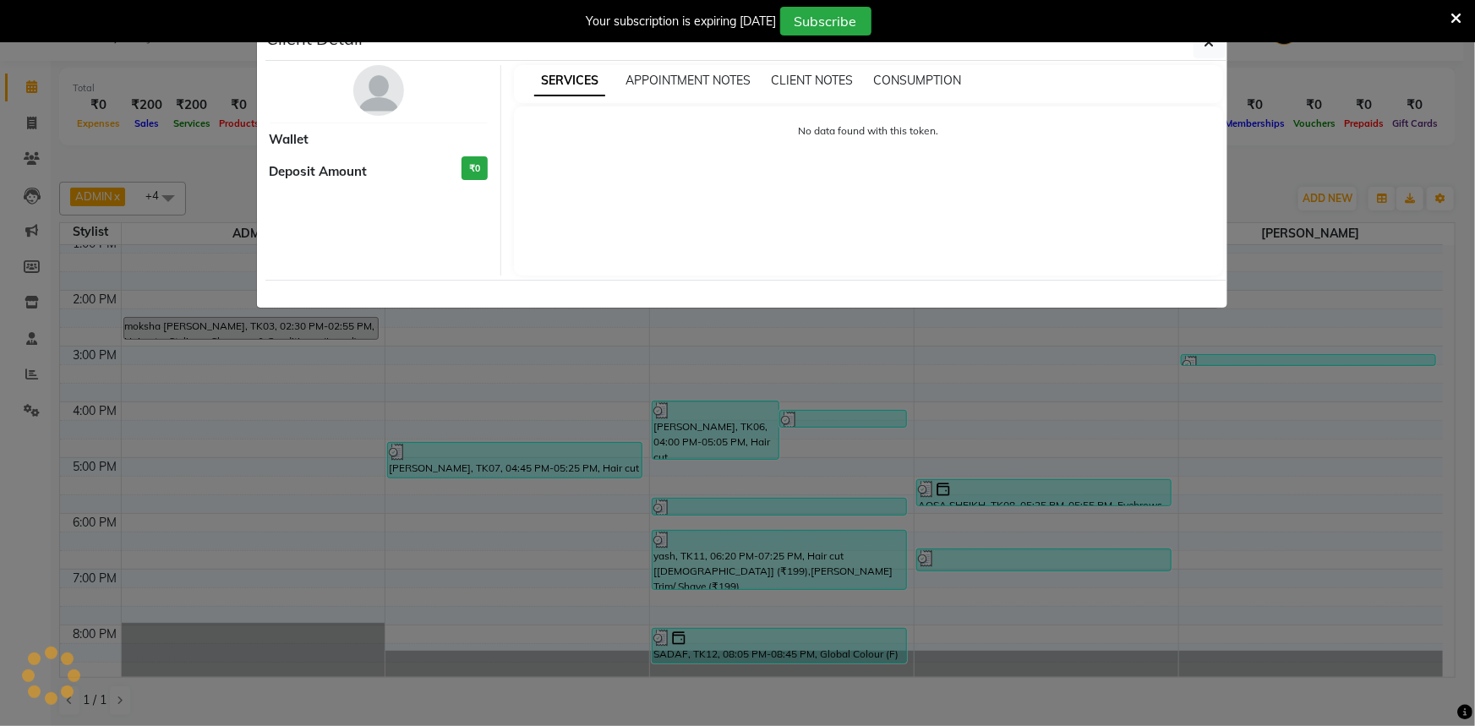
select select "3"
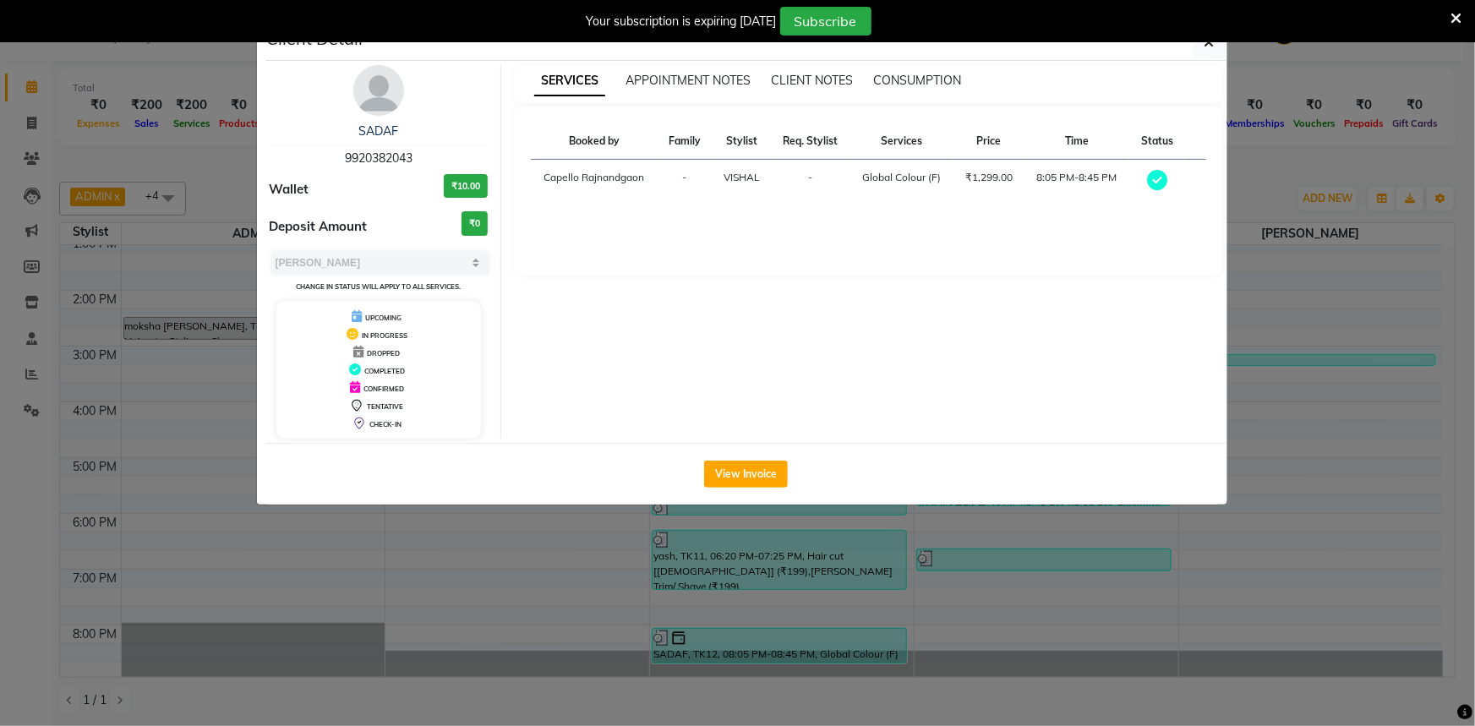
drag, startPoint x: 337, startPoint y: 159, endPoint x: 428, endPoint y: 159, distance: 90.5
click at [428, 159] on div "SADAF 9920382043" at bounding box center [379, 145] width 219 height 45
copy span "9920382043"
click at [1209, 43] on icon "button" at bounding box center [1210, 43] width 10 height 14
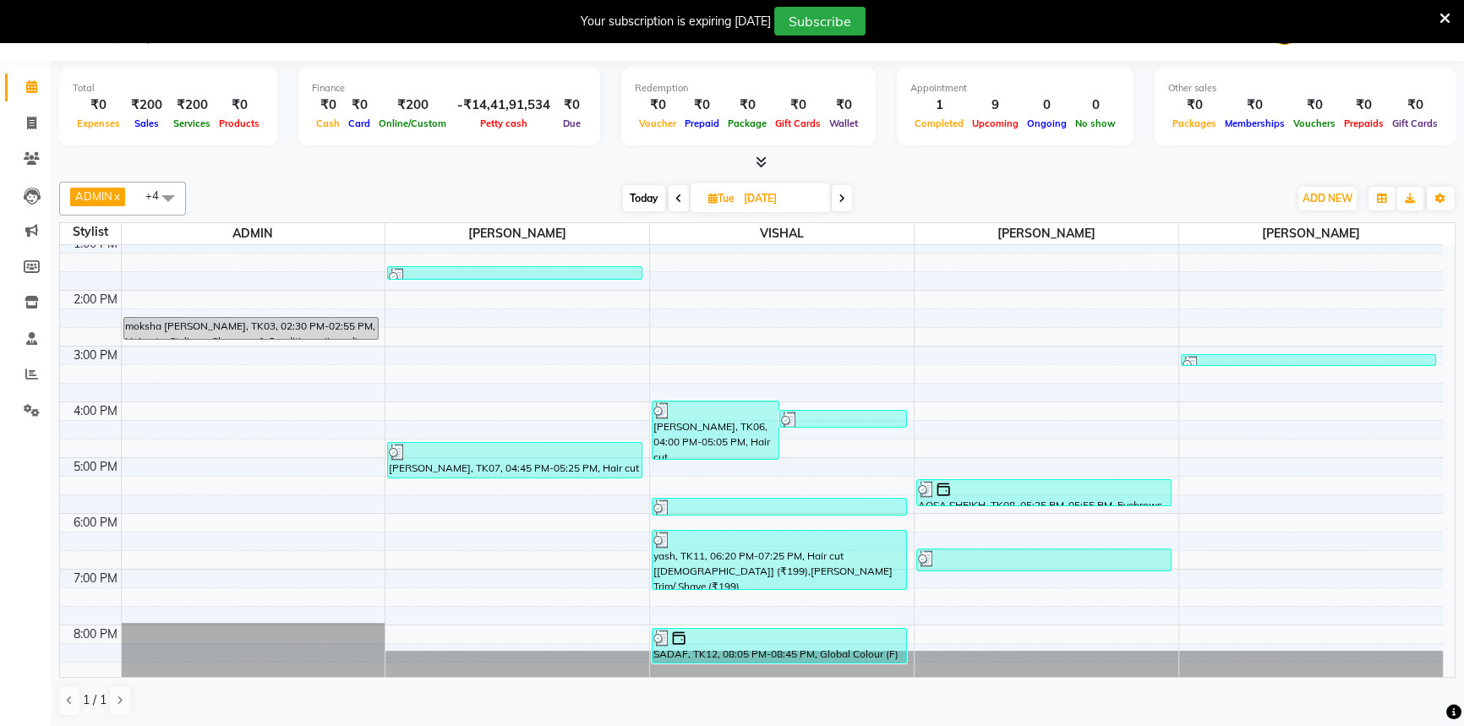
click at [1450, 20] on icon at bounding box center [1445, 18] width 11 height 15
